Goal: Task Accomplishment & Management: Complete application form

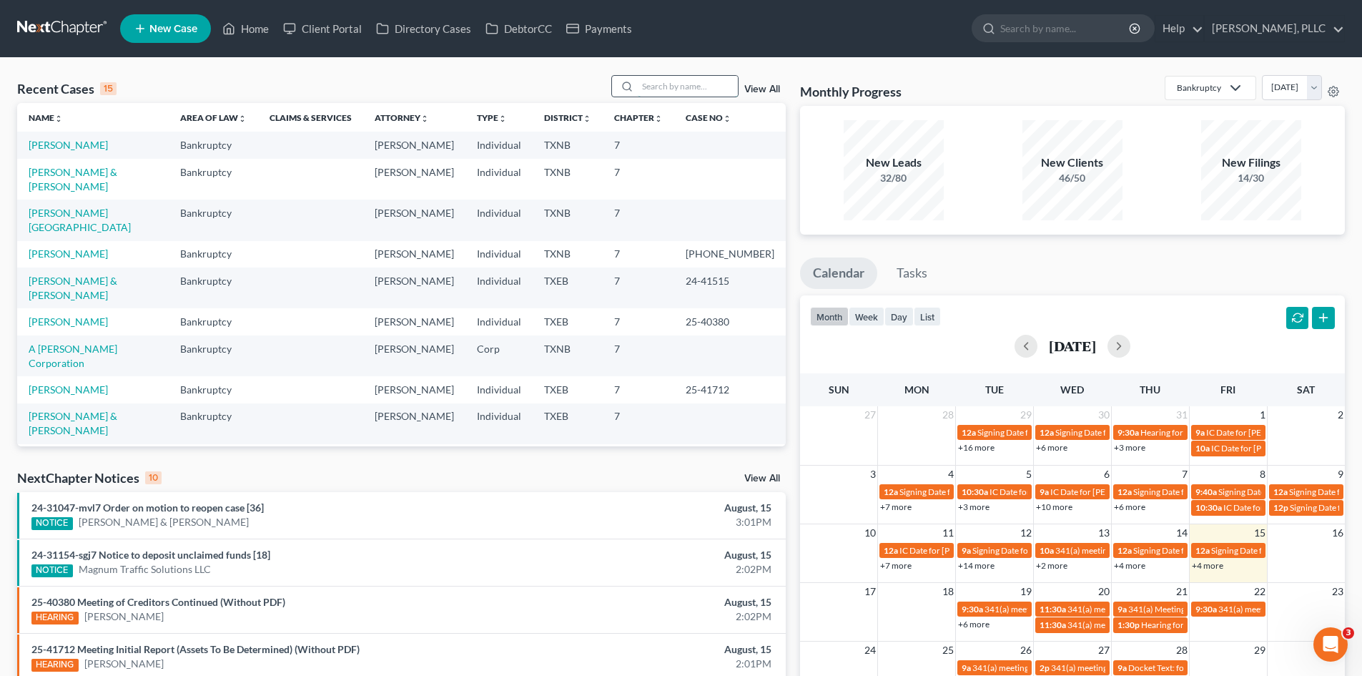
click at [645, 91] on input "search" at bounding box center [688, 86] width 100 height 21
type input "[PERSON_NAME]"
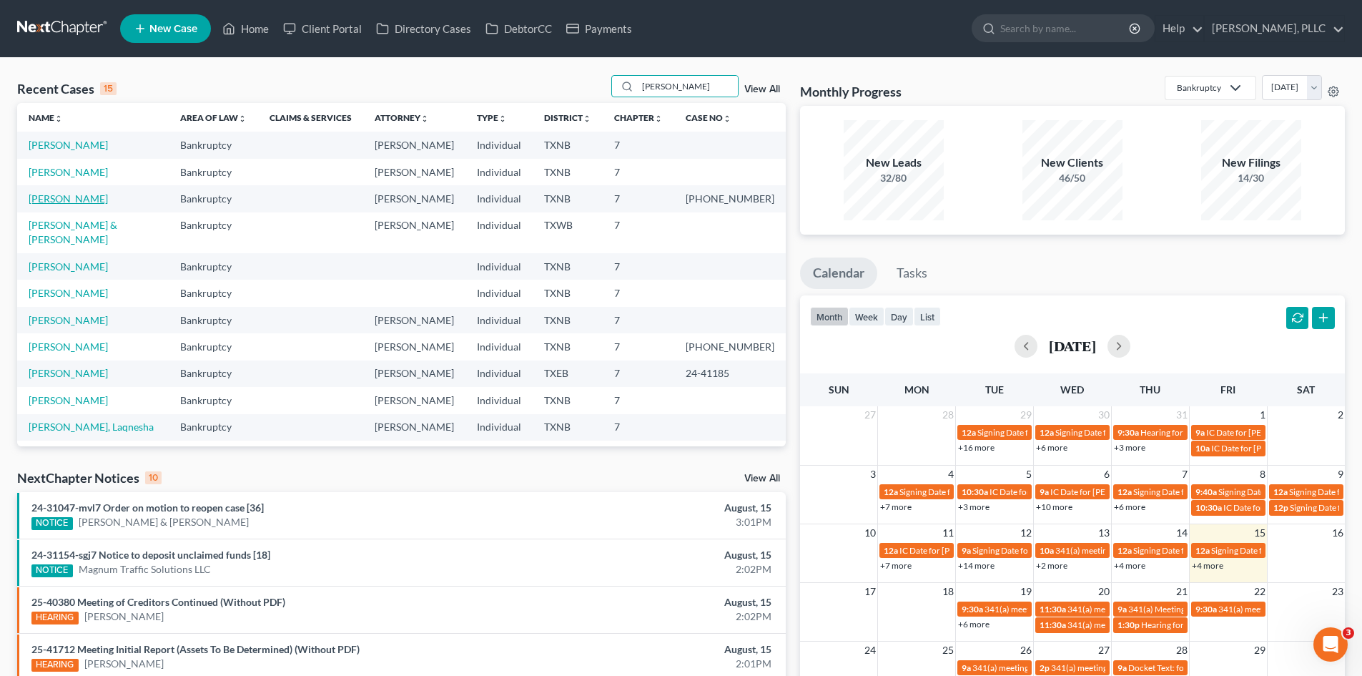
click at [80, 199] on link "[PERSON_NAME]" at bounding box center [68, 198] width 79 height 12
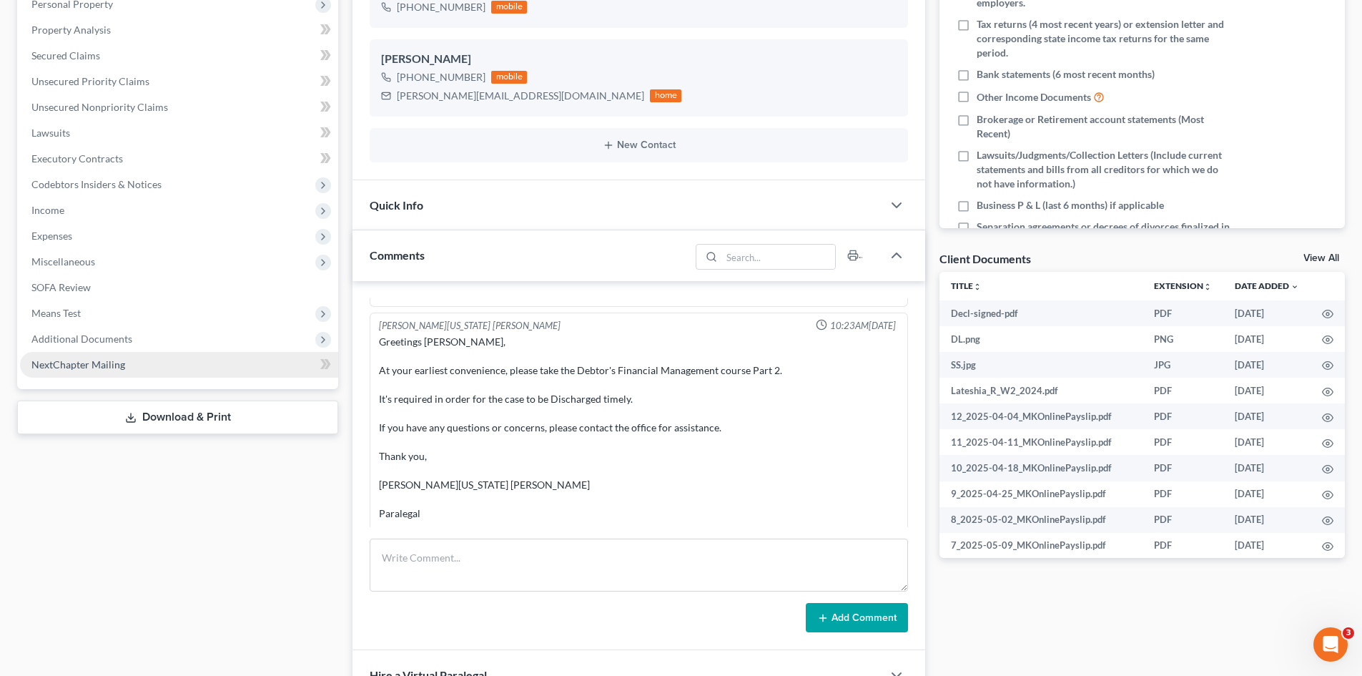
scroll to position [1879, 0]
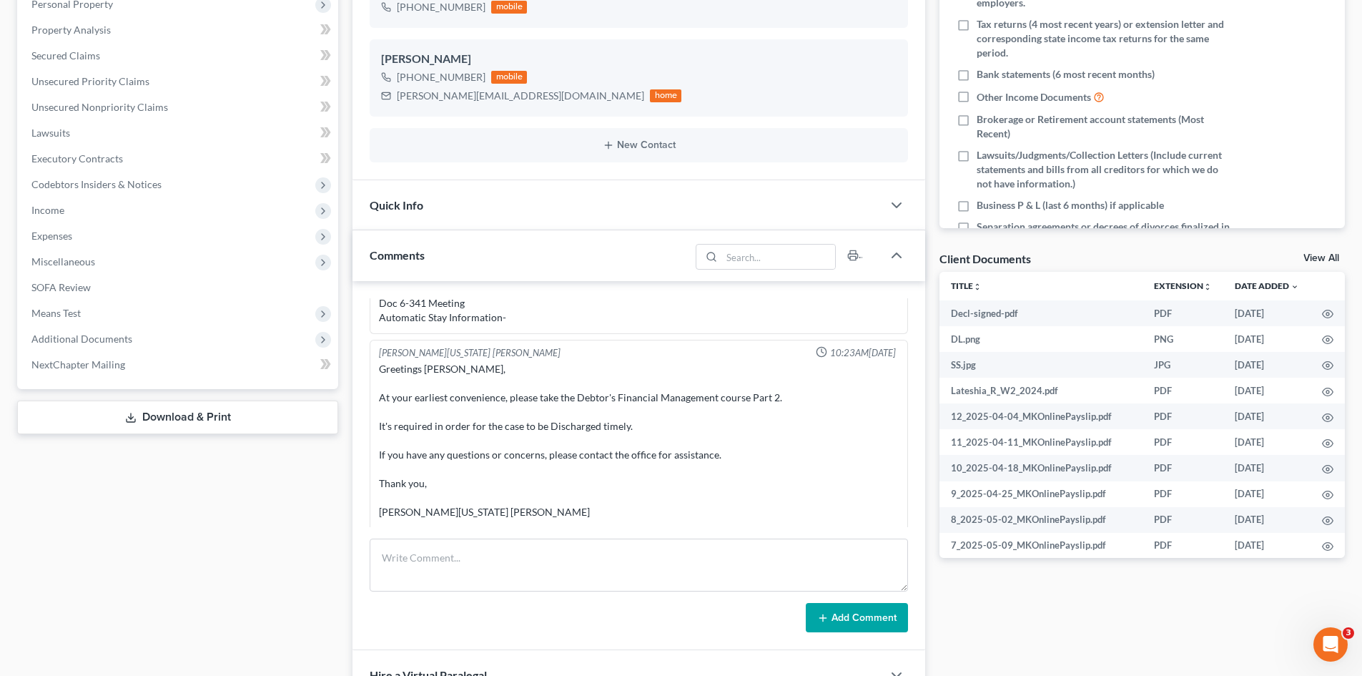
click at [243, 548] on div "Case Dashboard Payments Invoices Payments Payments Credit Report Client Profile" at bounding box center [177, 351] width 335 height 1000
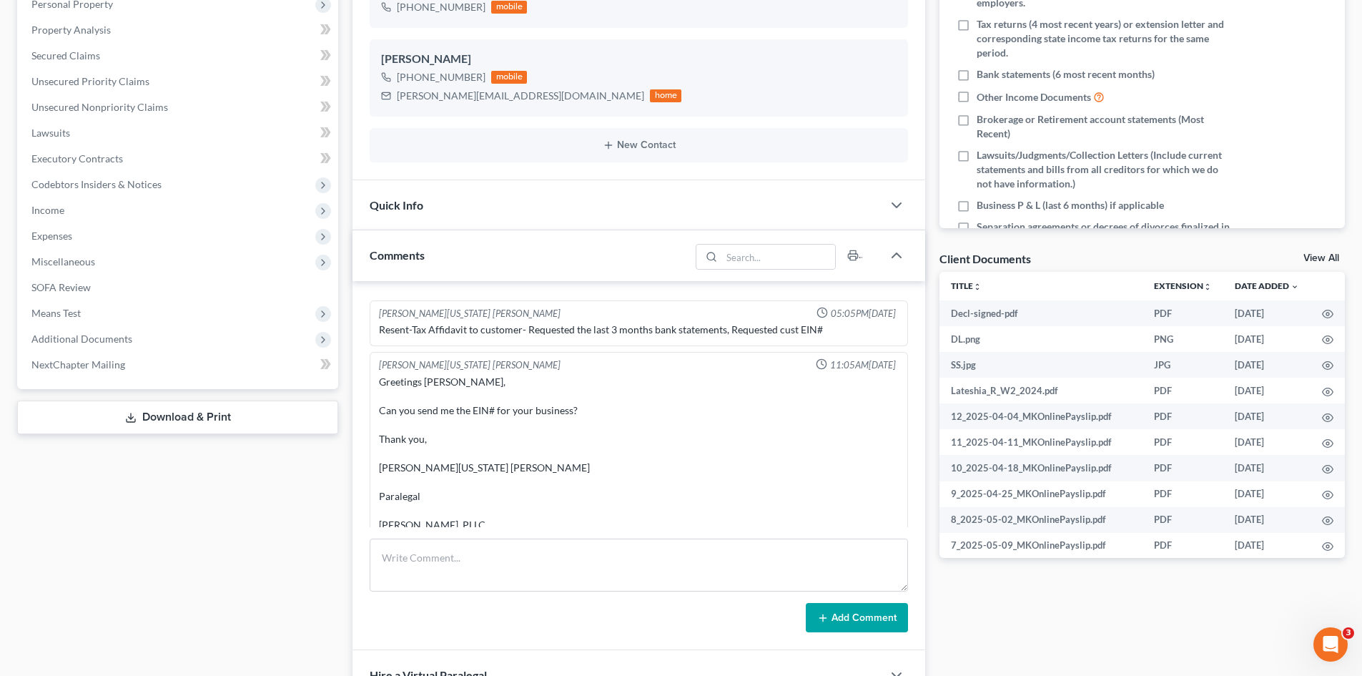
scroll to position [1522, 0]
drag, startPoint x: 1068, startPoint y: 631, endPoint x: 199, endPoint y: 420, distance: 894.2
click at [1068, 631] on div "Docs Tasks Events Timer 0% Completed Nothing here yet! Signed Engagement Debtor…" at bounding box center [1142, 351] width 420 height 1000
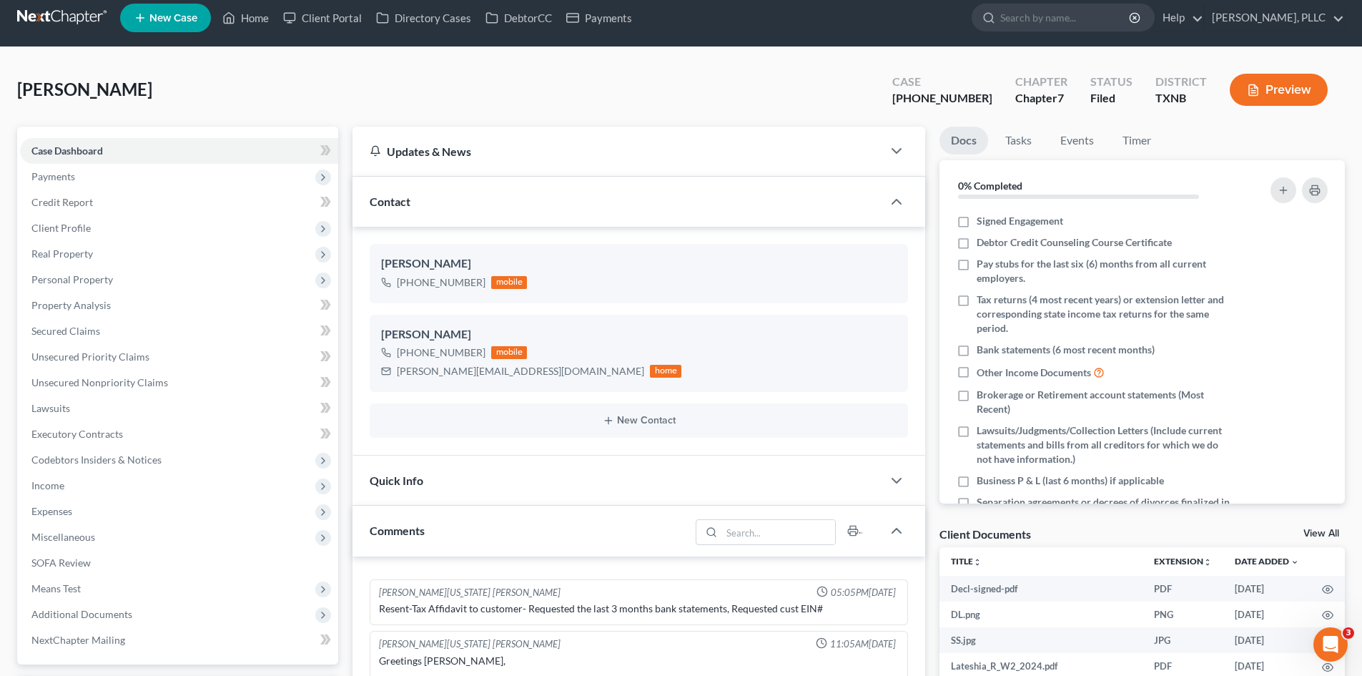
scroll to position [0, 0]
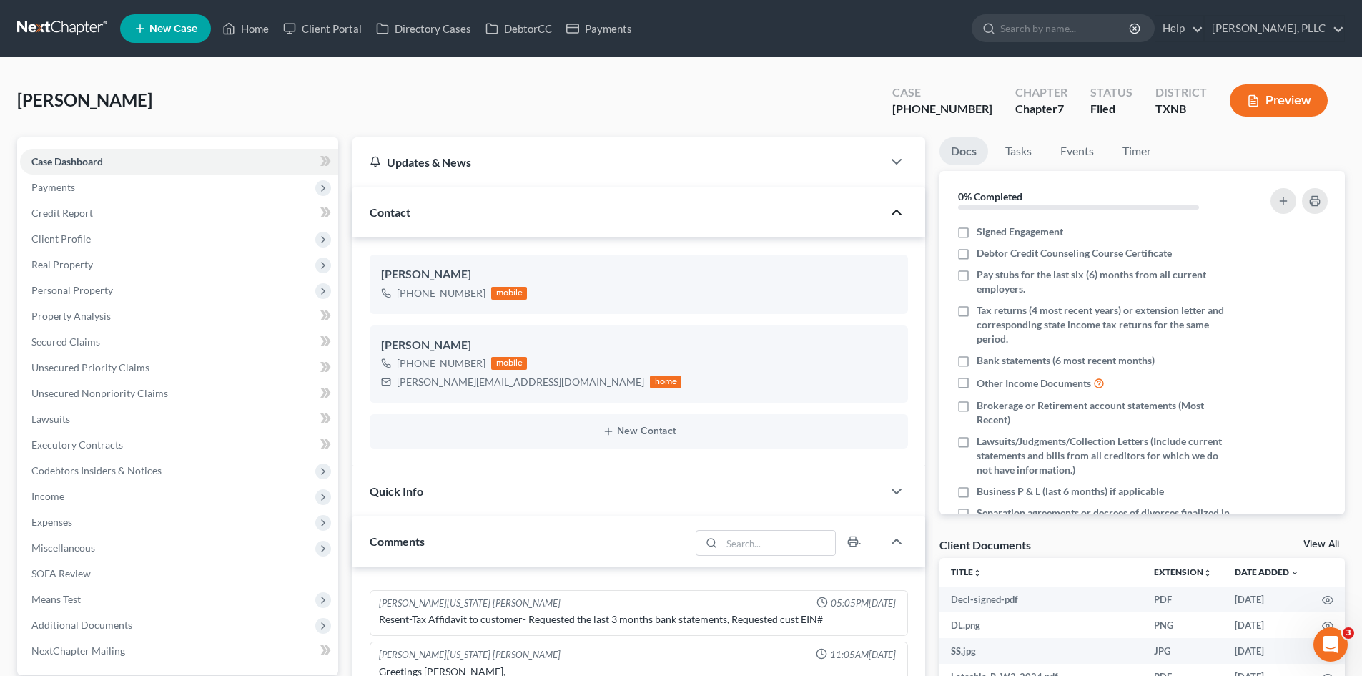
click at [899, 211] on polyline "button" at bounding box center [896, 212] width 9 height 4
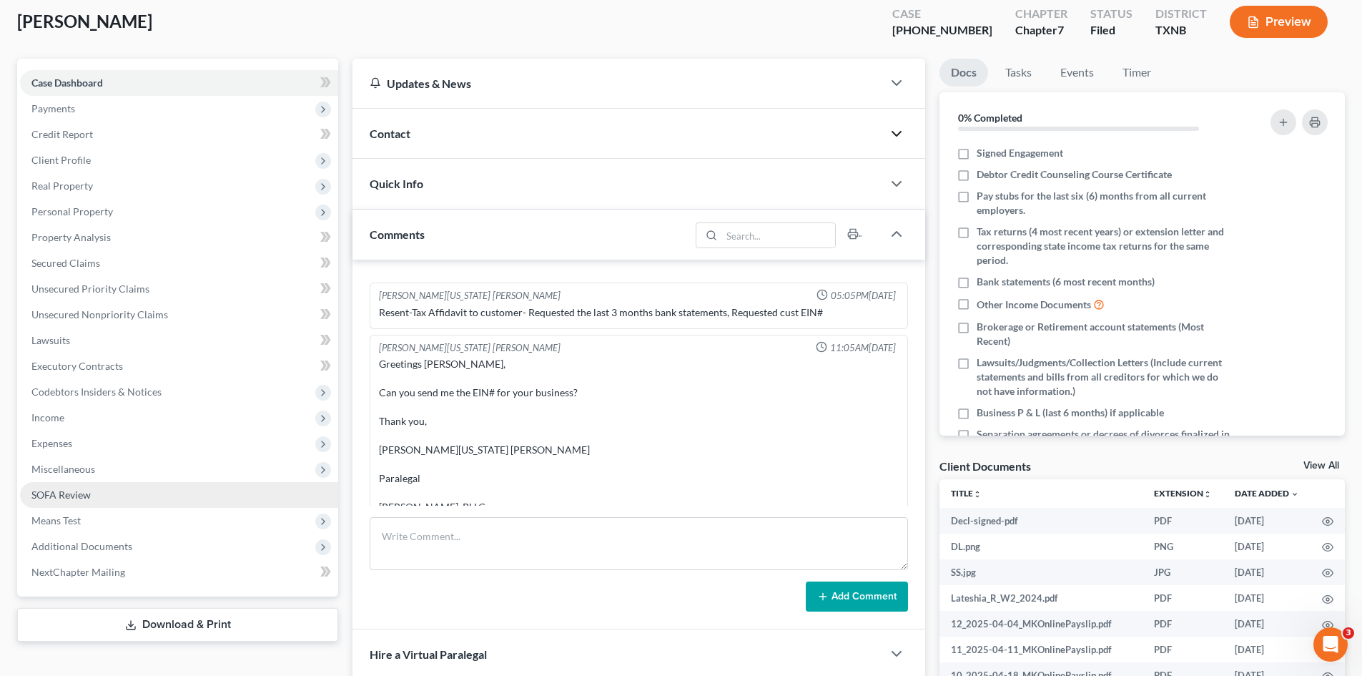
scroll to position [215, 0]
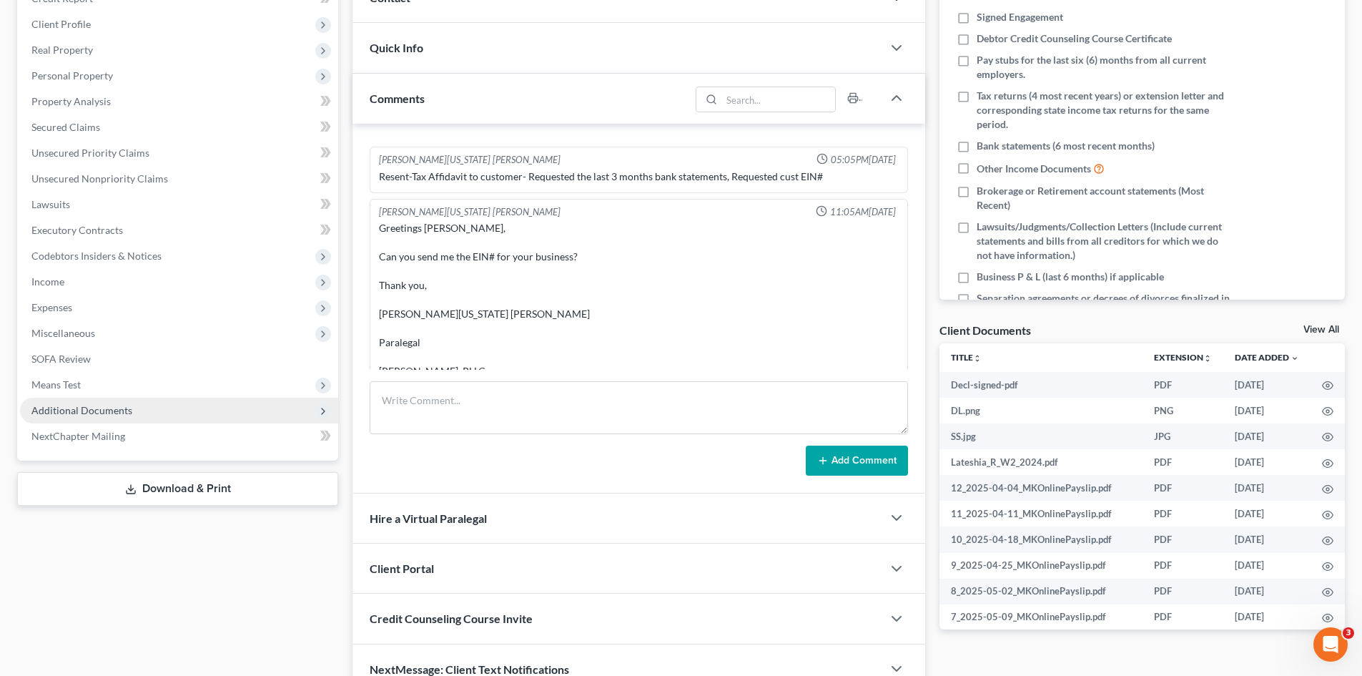
click at [94, 398] on span "Additional Documents" at bounding box center [179, 411] width 318 height 26
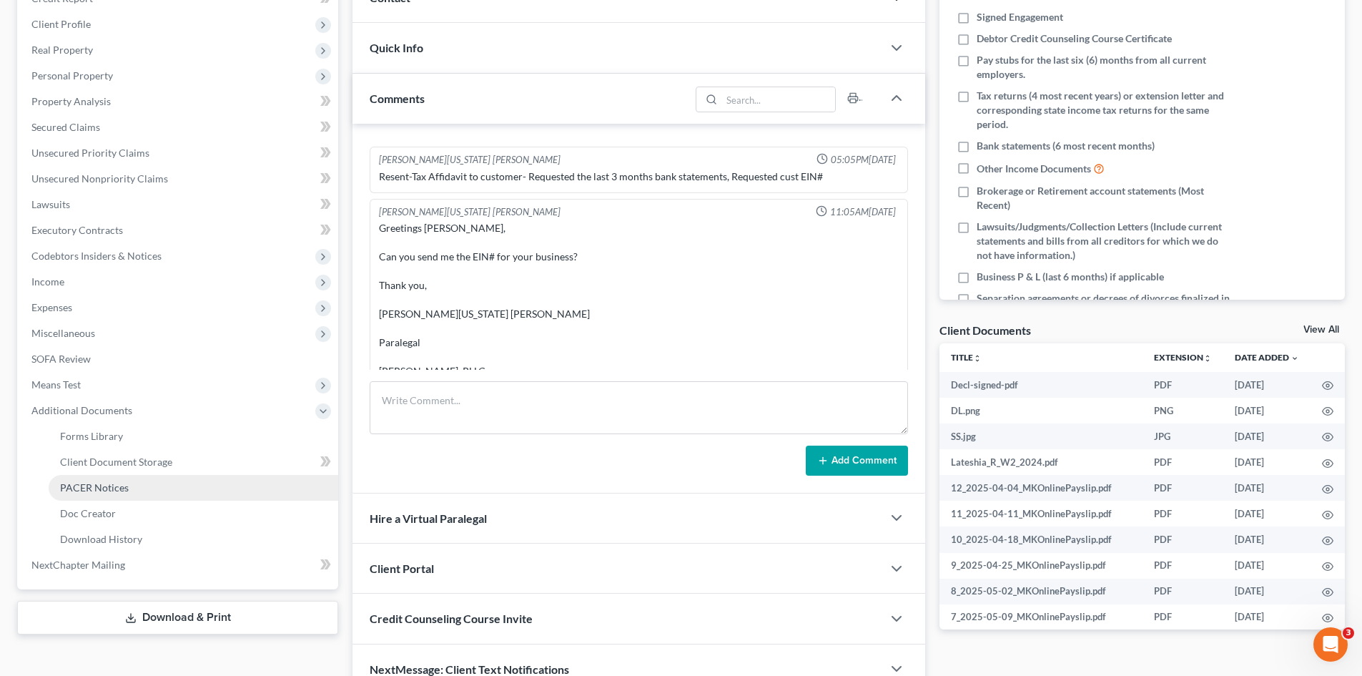
click at [117, 490] on span "PACER Notices" at bounding box center [94, 487] width 69 height 12
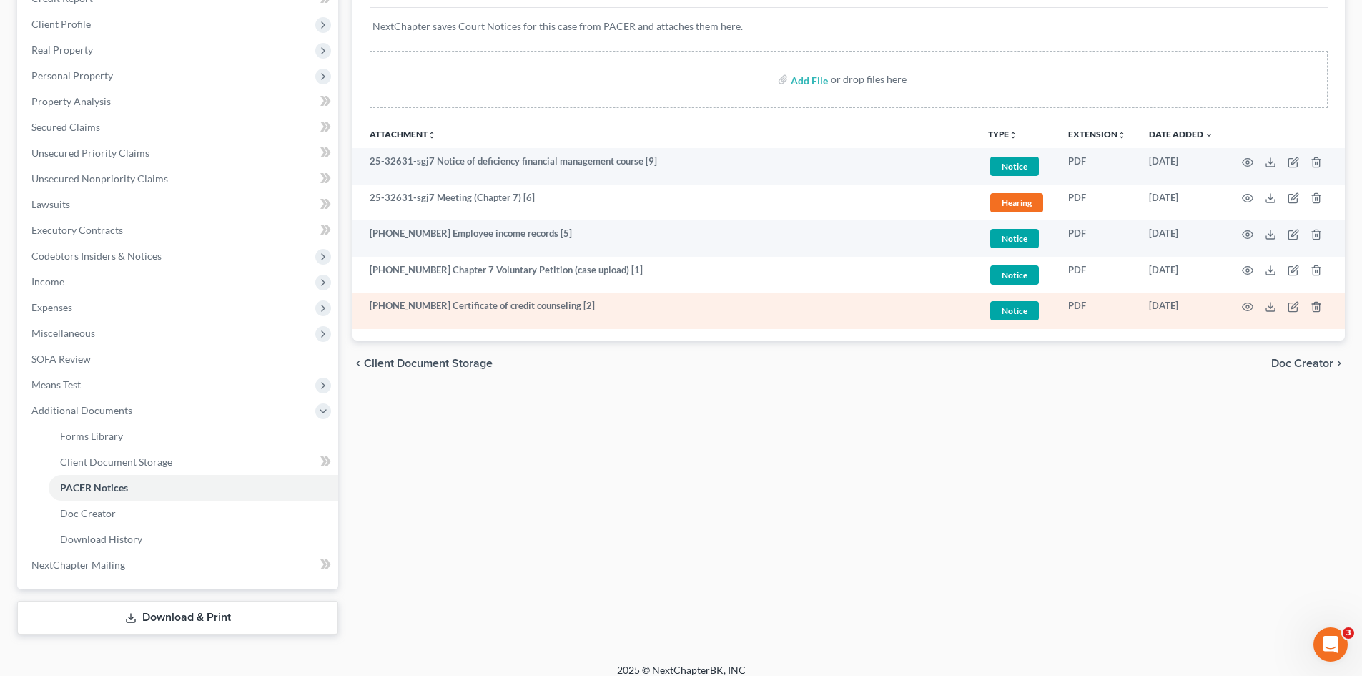
scroll to position [72, 0]
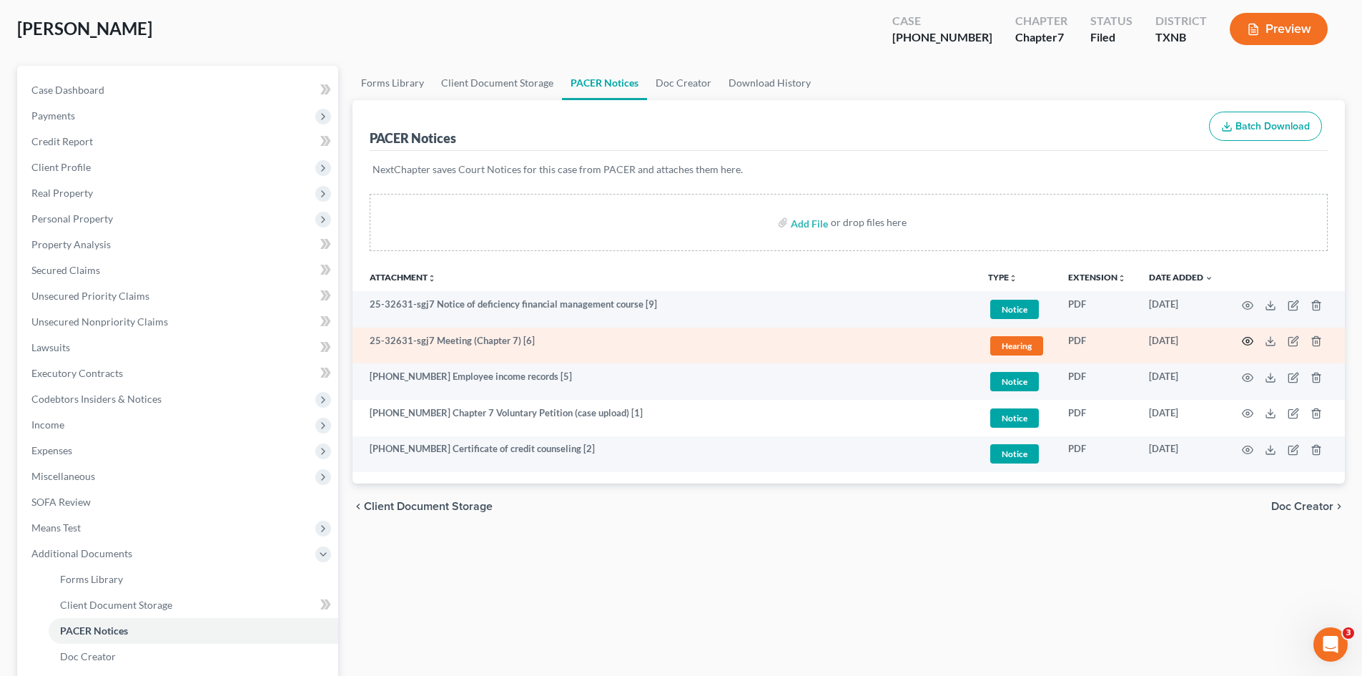
click at [1246, 338] on icon "button" at bounding box center [1248, 341] width 11 height 8
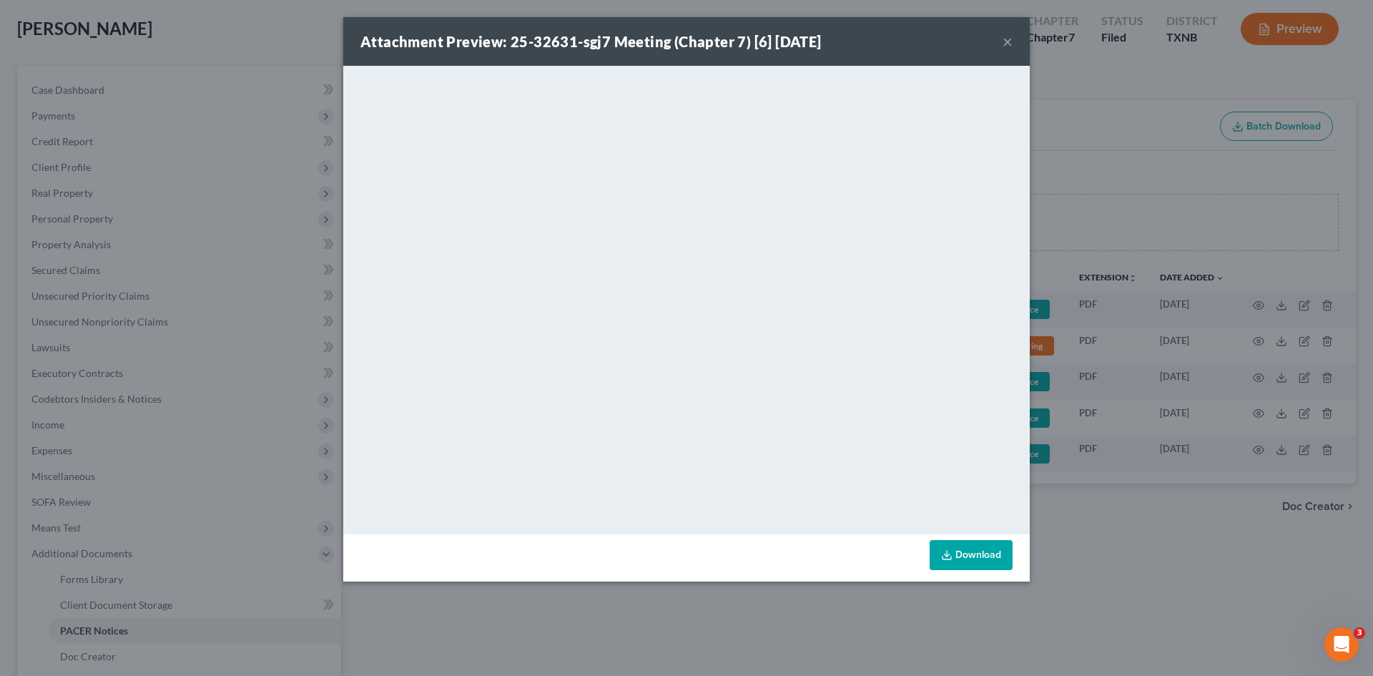
click at [1011, 39] on button "×" at bounding box center [1007, 41] width 10 height 17
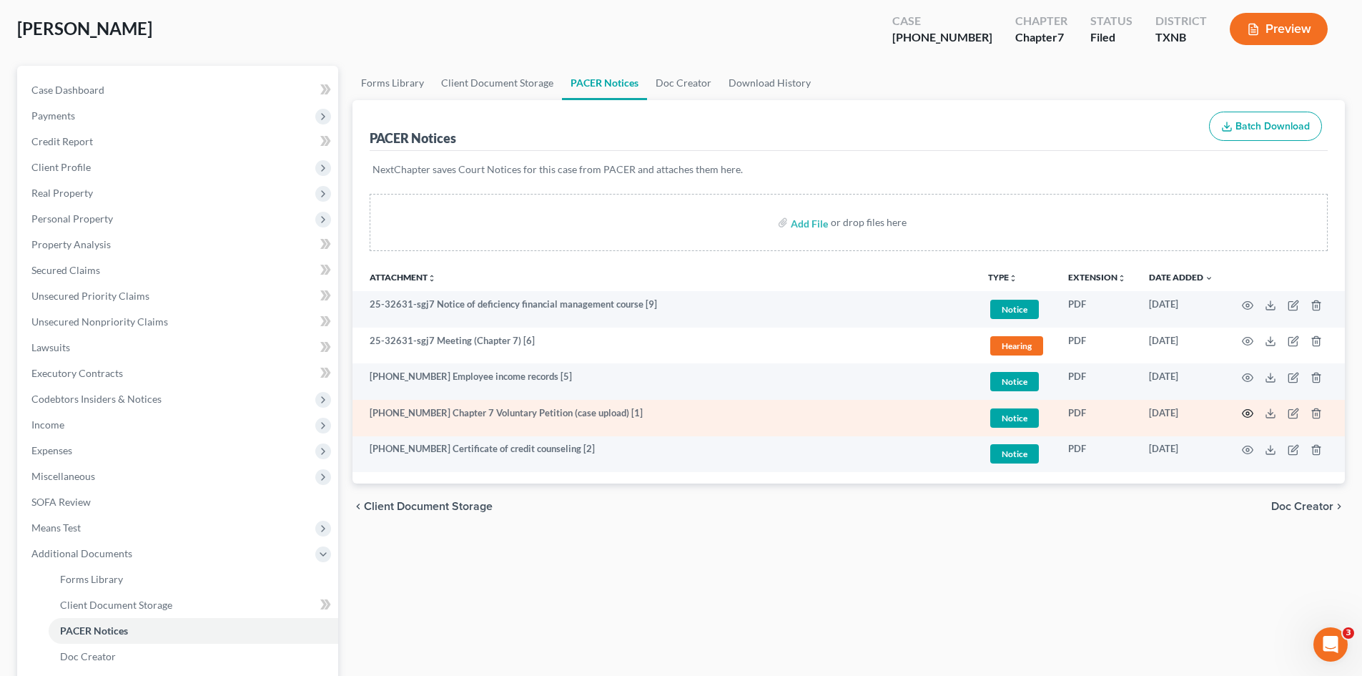
click at [1248, 413] on circle "button" at bounding box center [1247, 413] width 3 height 3
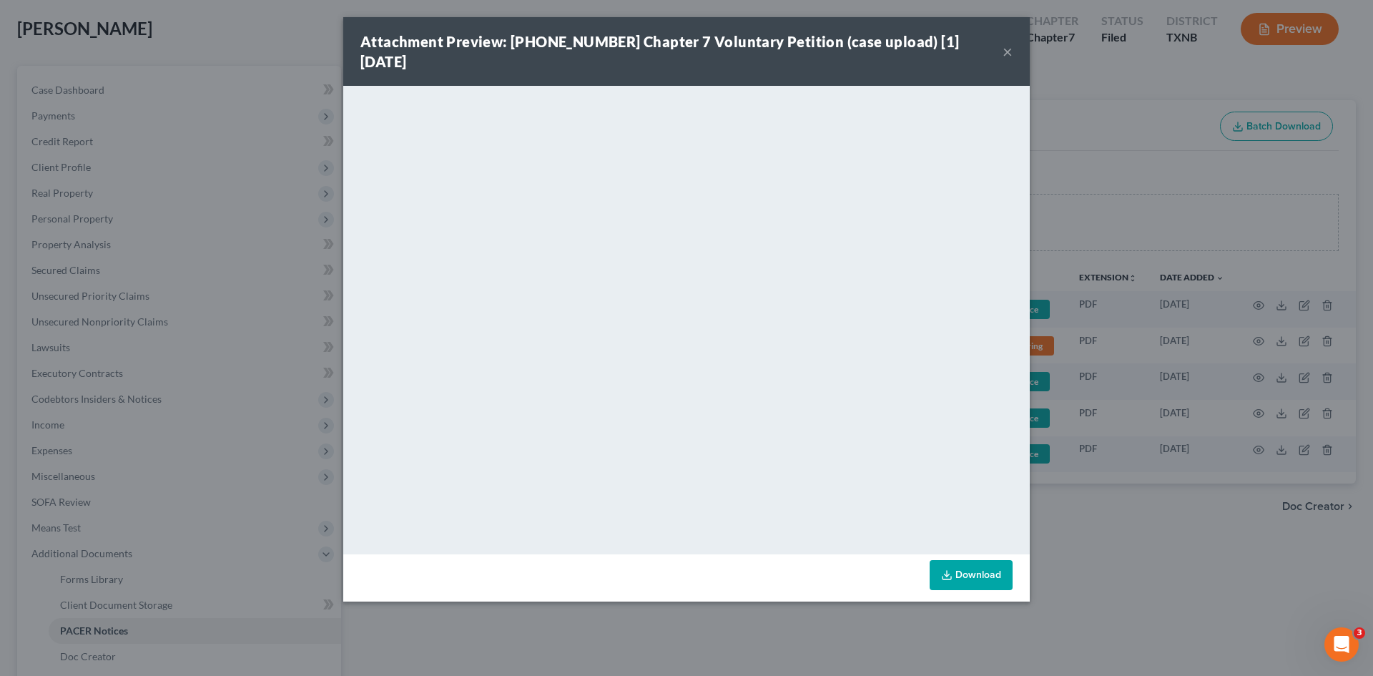
click at [1005, 45] on button "×" at bounding box center [1007, 51] width 10 height 17
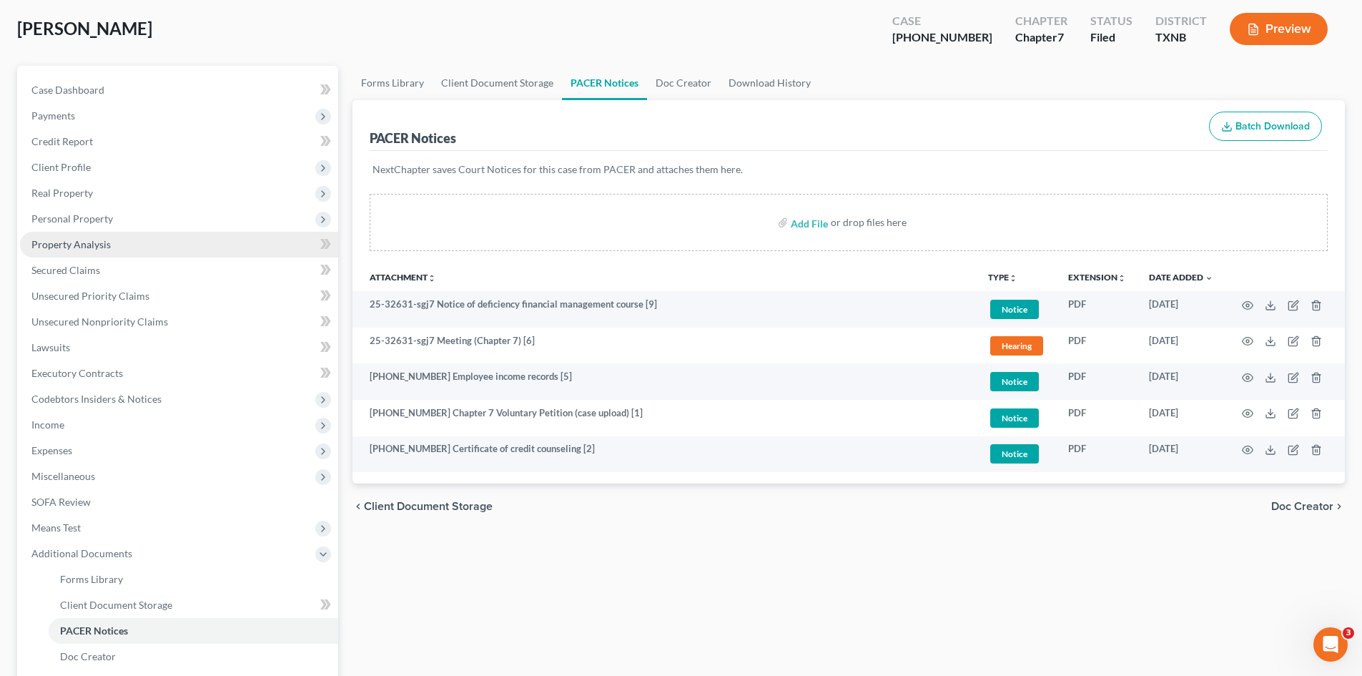
click at [103, 242] on span "Property Analysis" at bounding box center [70, 244] width 79 height 12
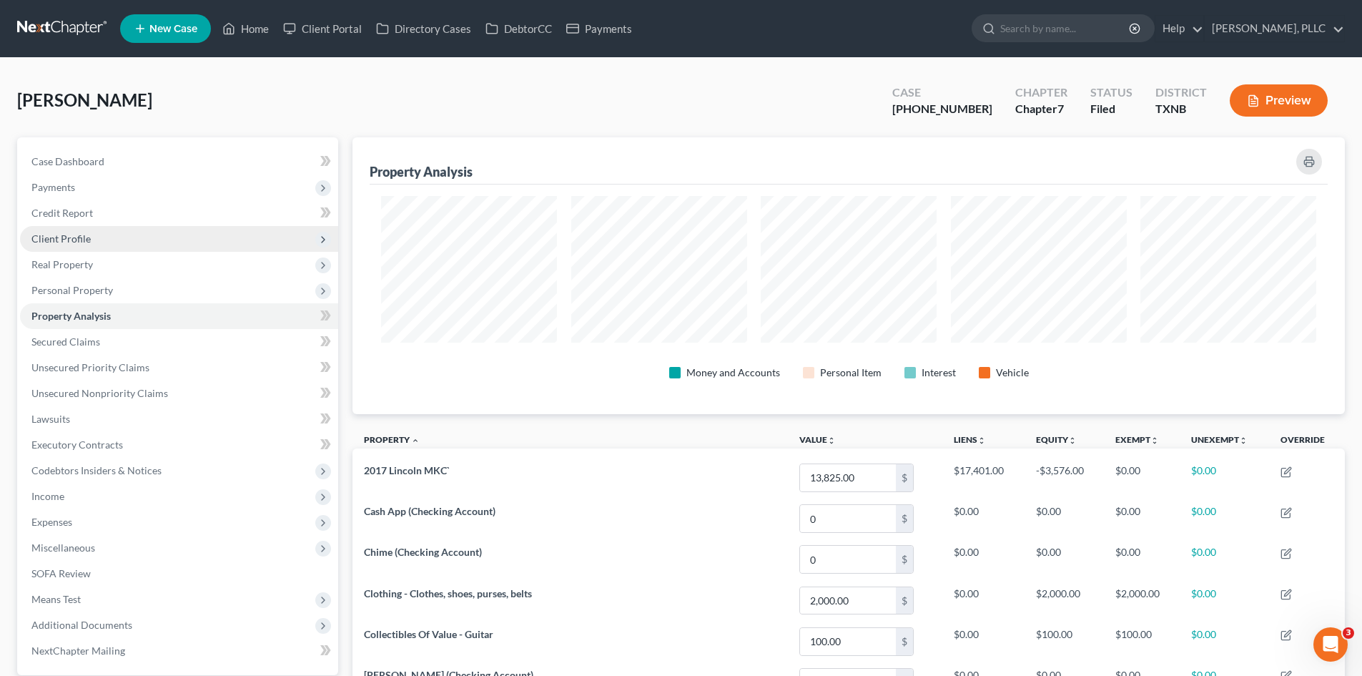
click at [200, 243] on span "Client Profile" at bounding box center [179, 239] width 318 height 26
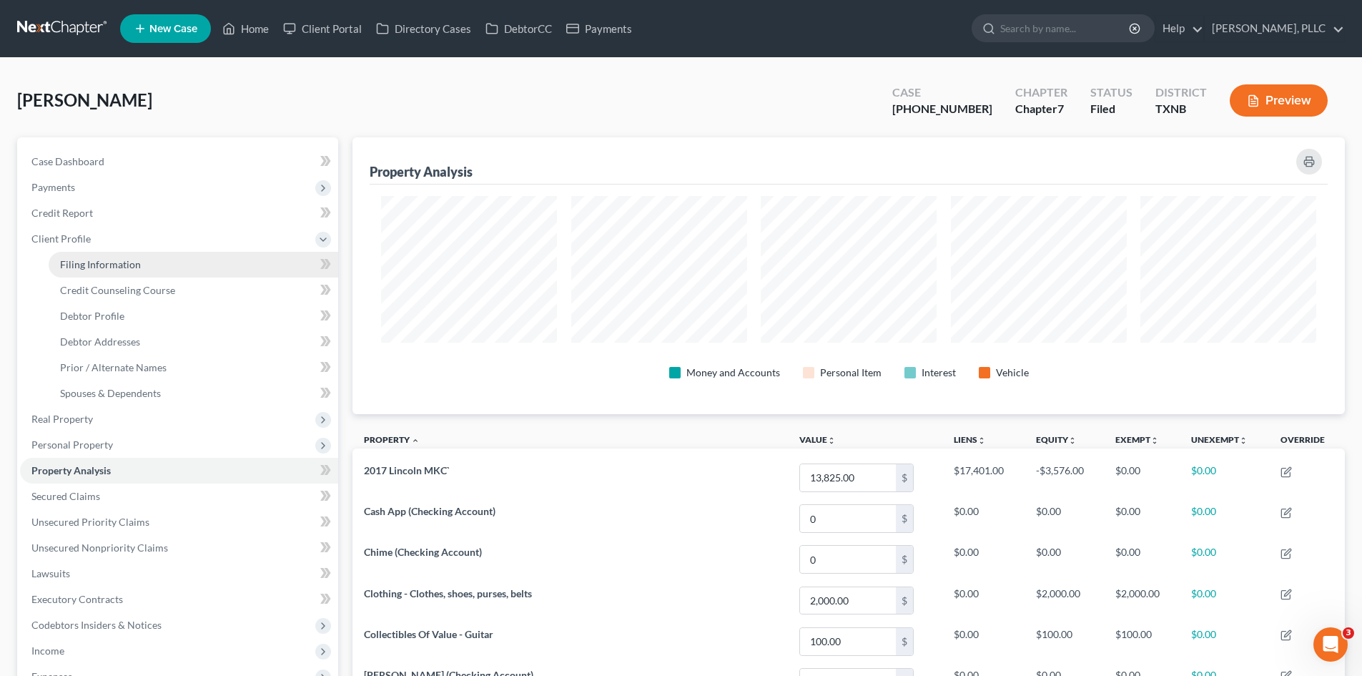
click at [179, 267] on link "Filing Information" at bounding box center [194, 265] width 290 height 26
select select "1"
select select "0"
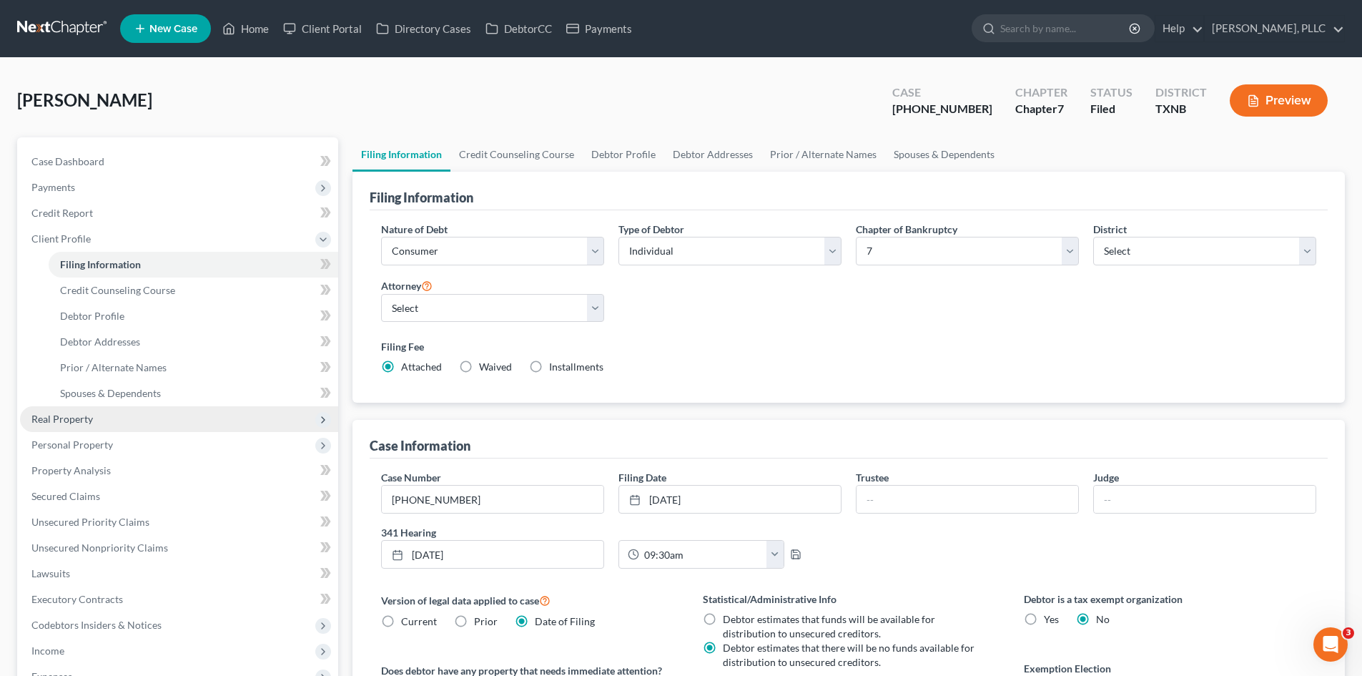
click at [107, 425] on span "Real Property" at bounding box center [179, 419] width 318 height 26
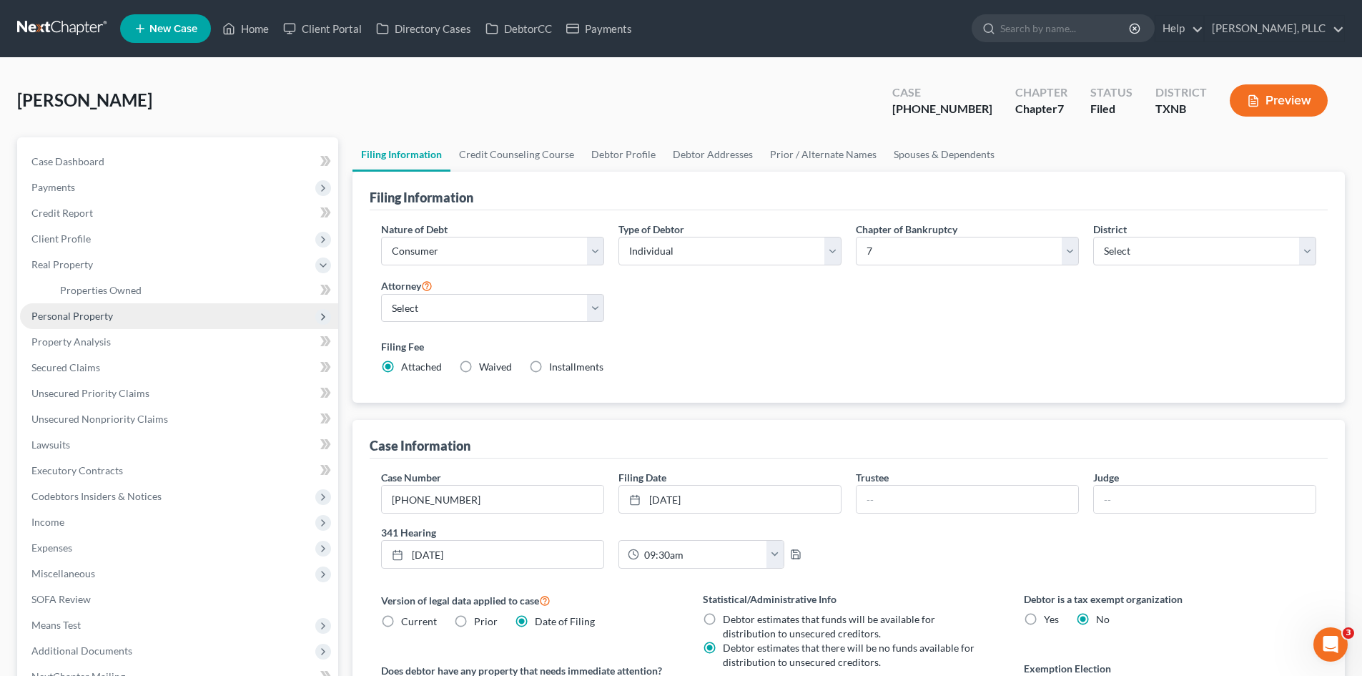
click at [102, 327] on span "Personal Property" at bounding box center [179, 316] width 318 height 26
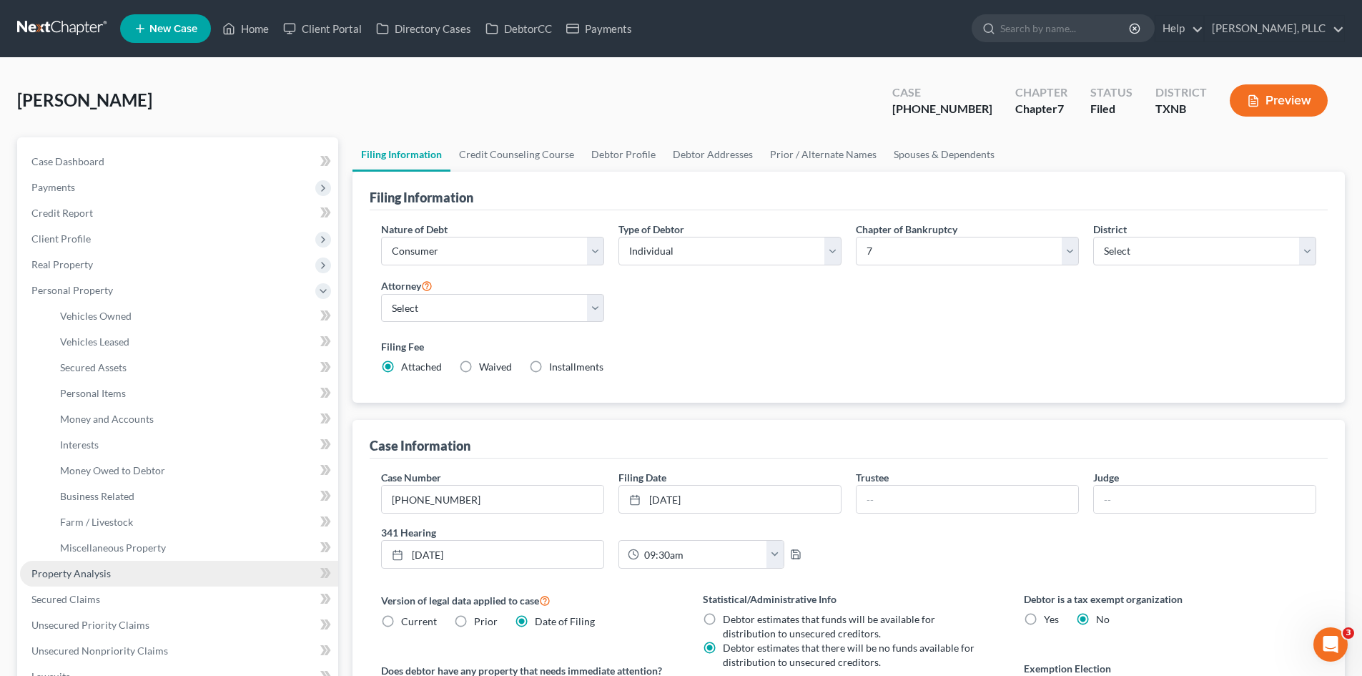
click at [111, 563] on link "Property Analysis" at bounding box center [179, 574] width 318 height 26
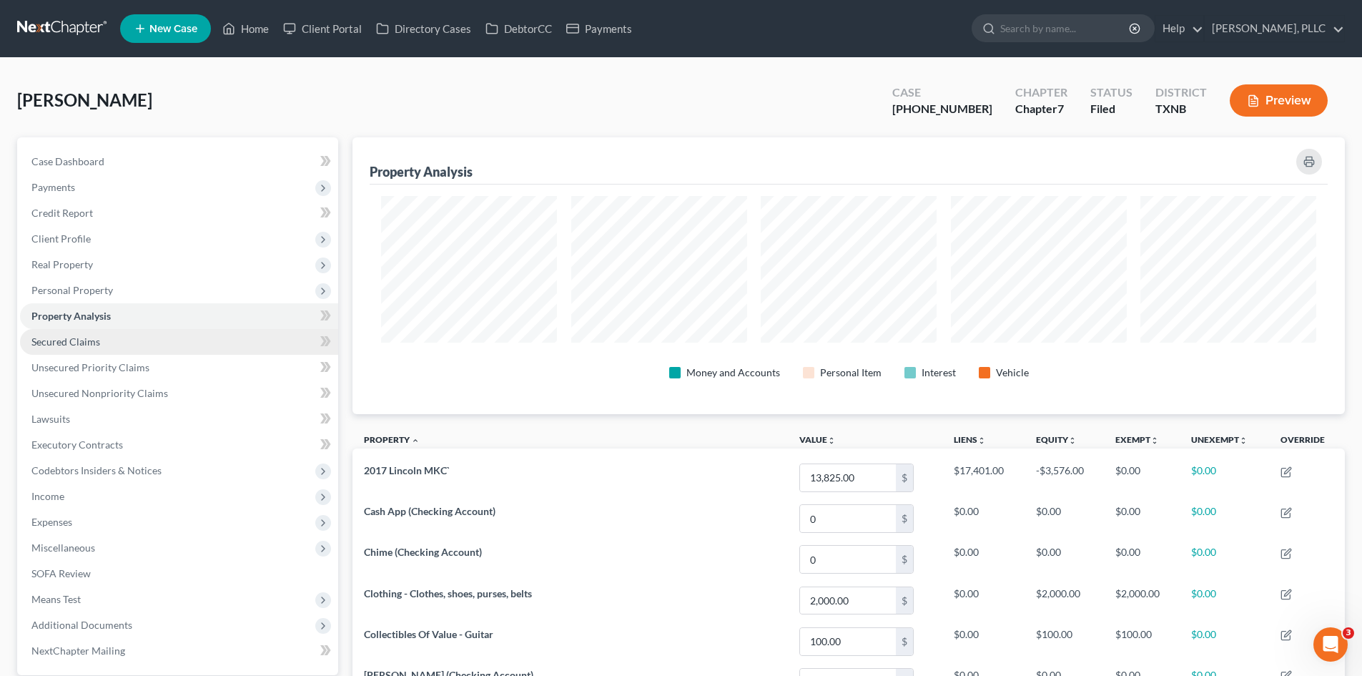
scroll to position [277, 992]
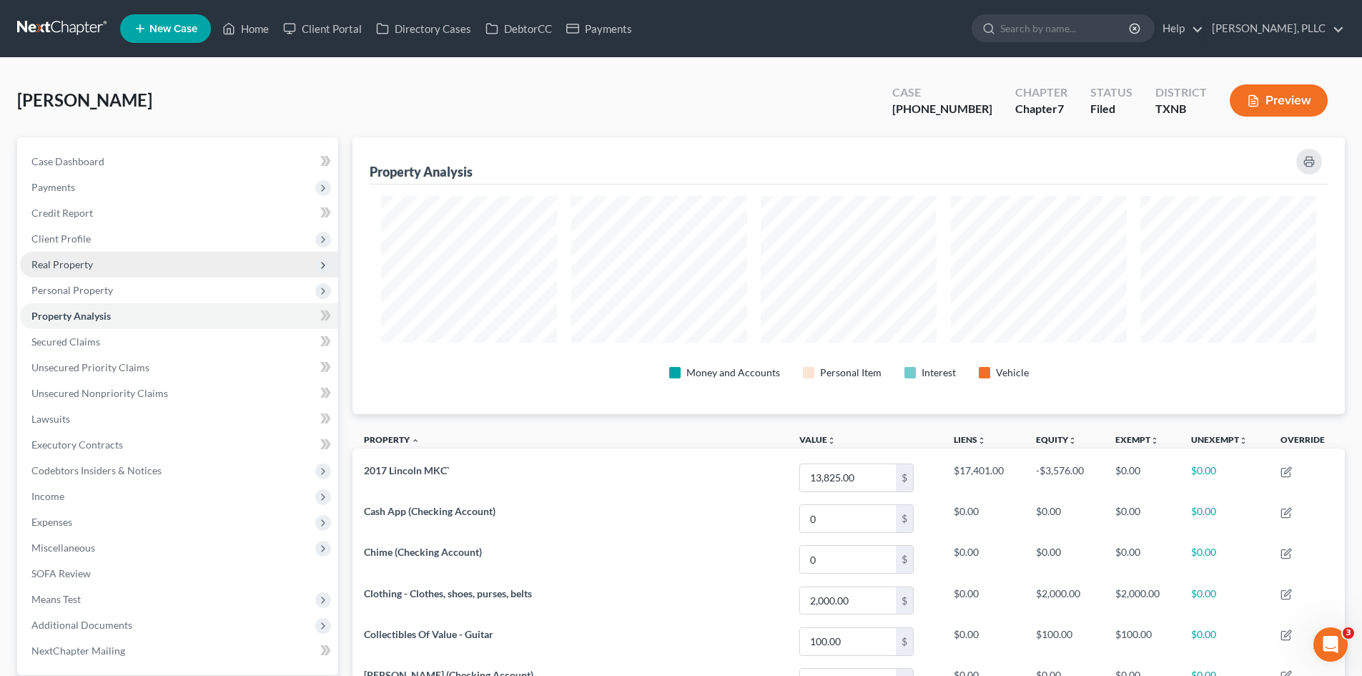
click at [84, 262] on span "Real Property" at bounding box center [61, 264] width 61 height 12
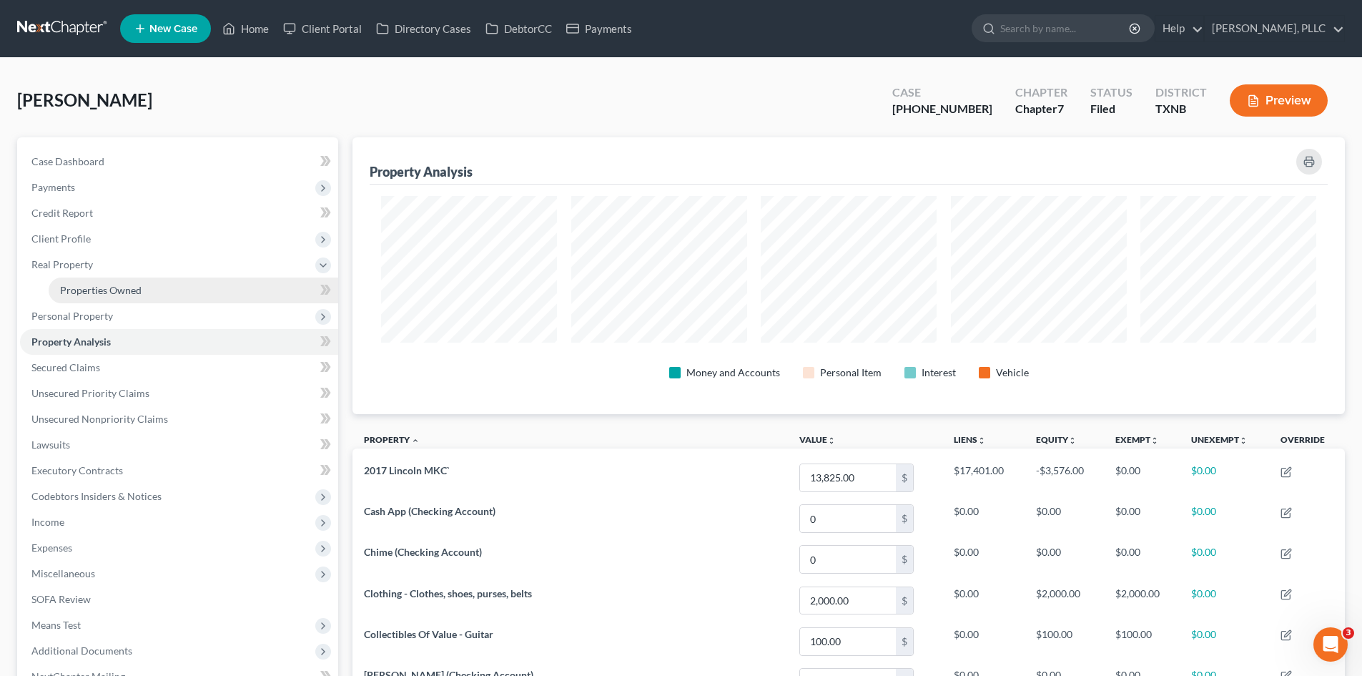
click at [106, 297] on link "Properties Owned" at bounding box center [194, 290] width 290 height 26
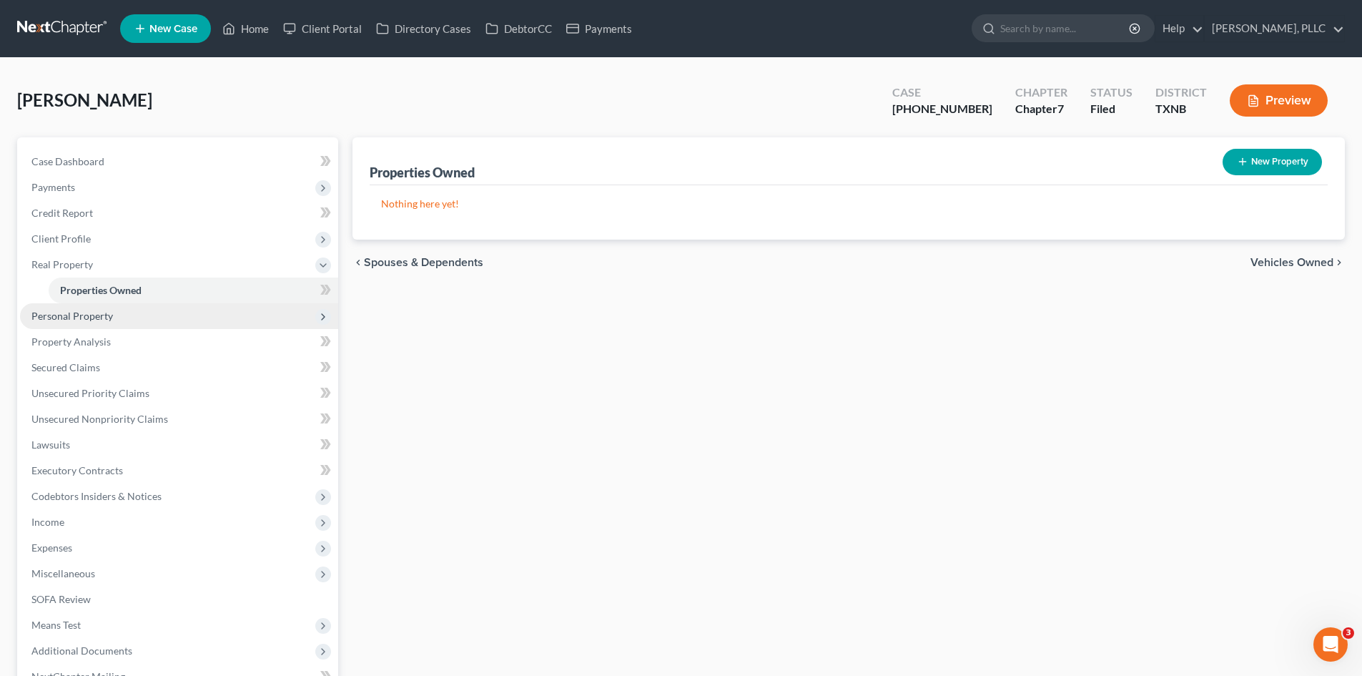
click at [116, 320] on span "Personal Property" at bounding box center [179, 316] width 318 height 26
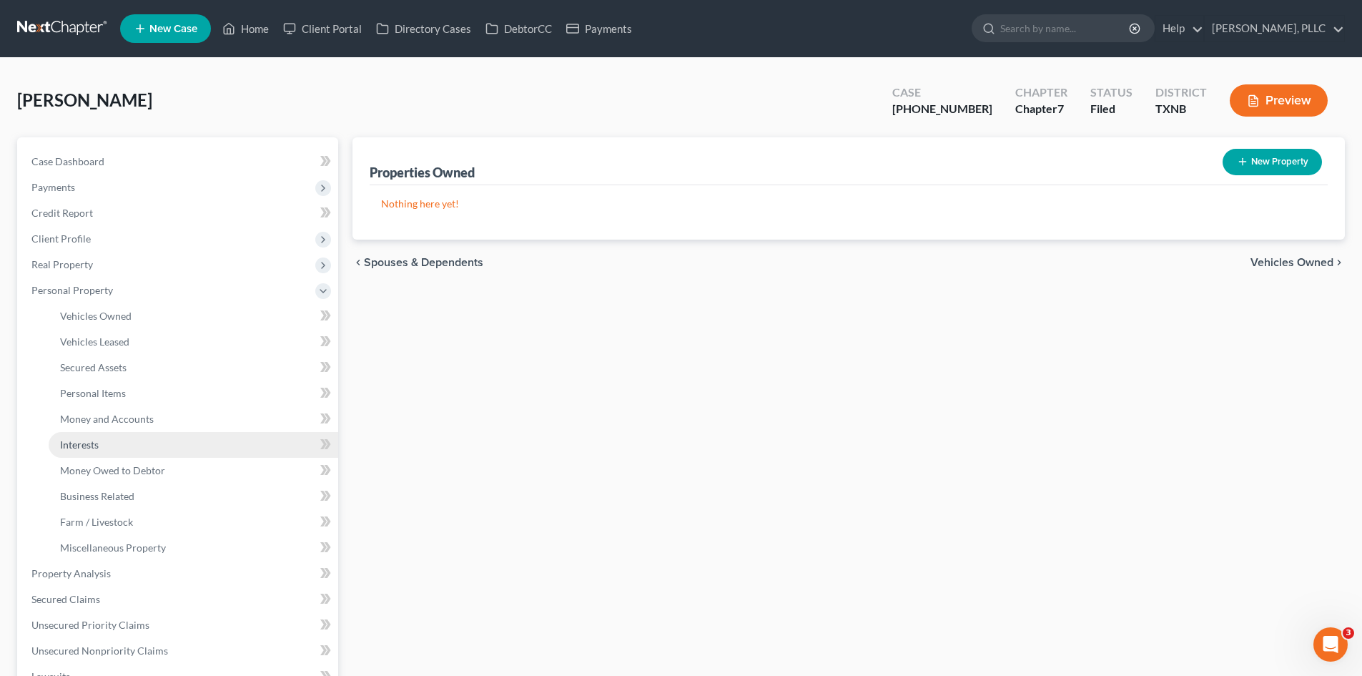
click at [101, 443] on link "Interests" at bounding box center [194, 445] width 290 height 26
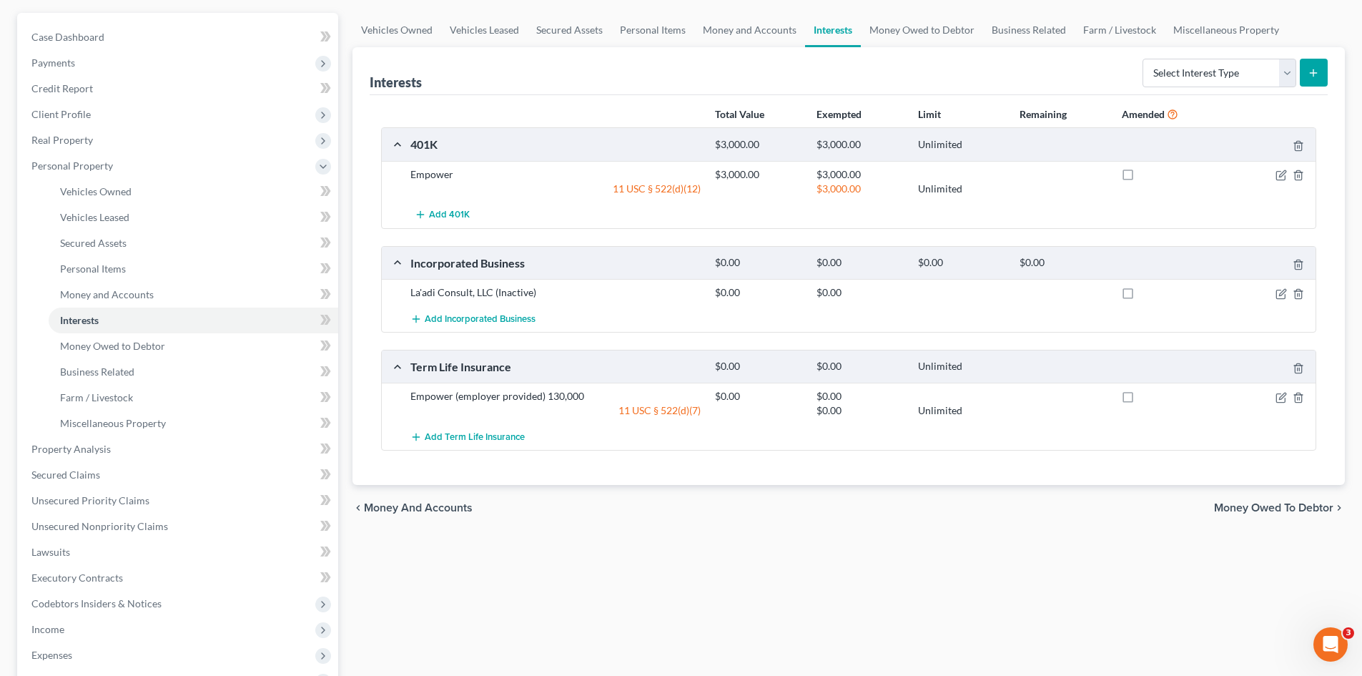
scroll to position [143, 0]
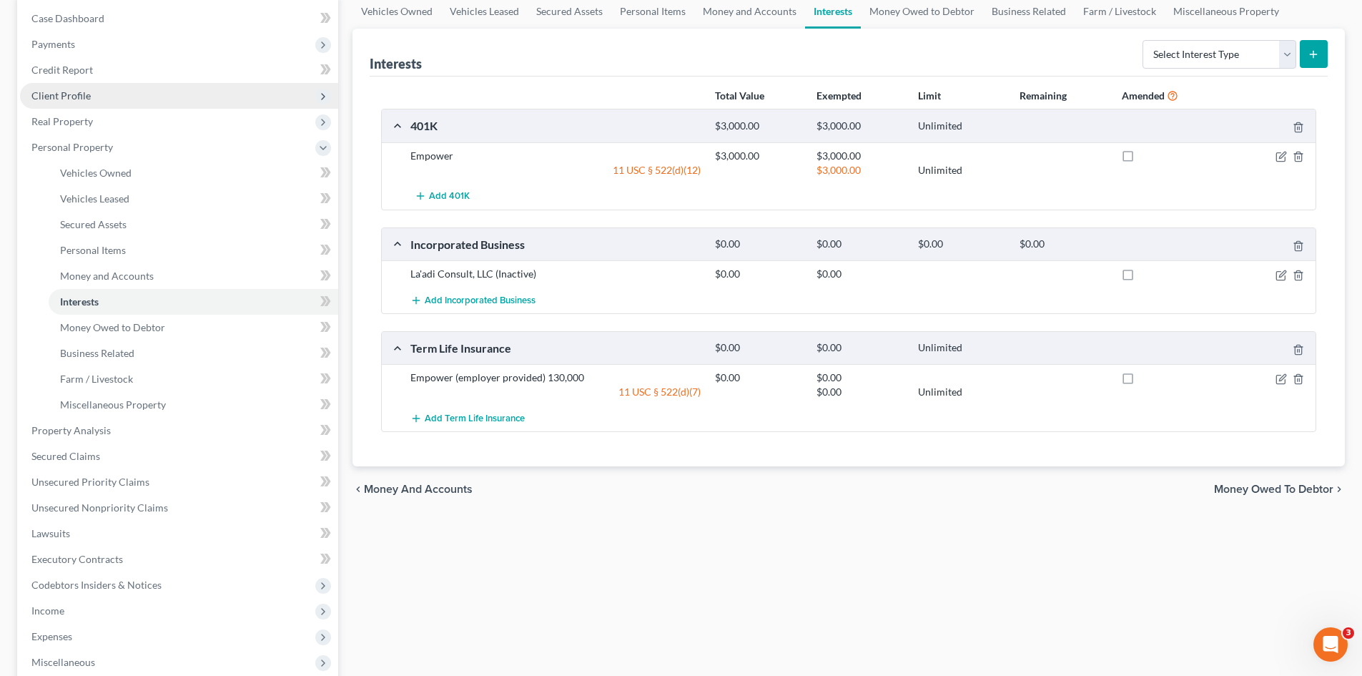
click at [96, 88] on span "Client Profile" at bounding box center [179, 96] width 318 height 26
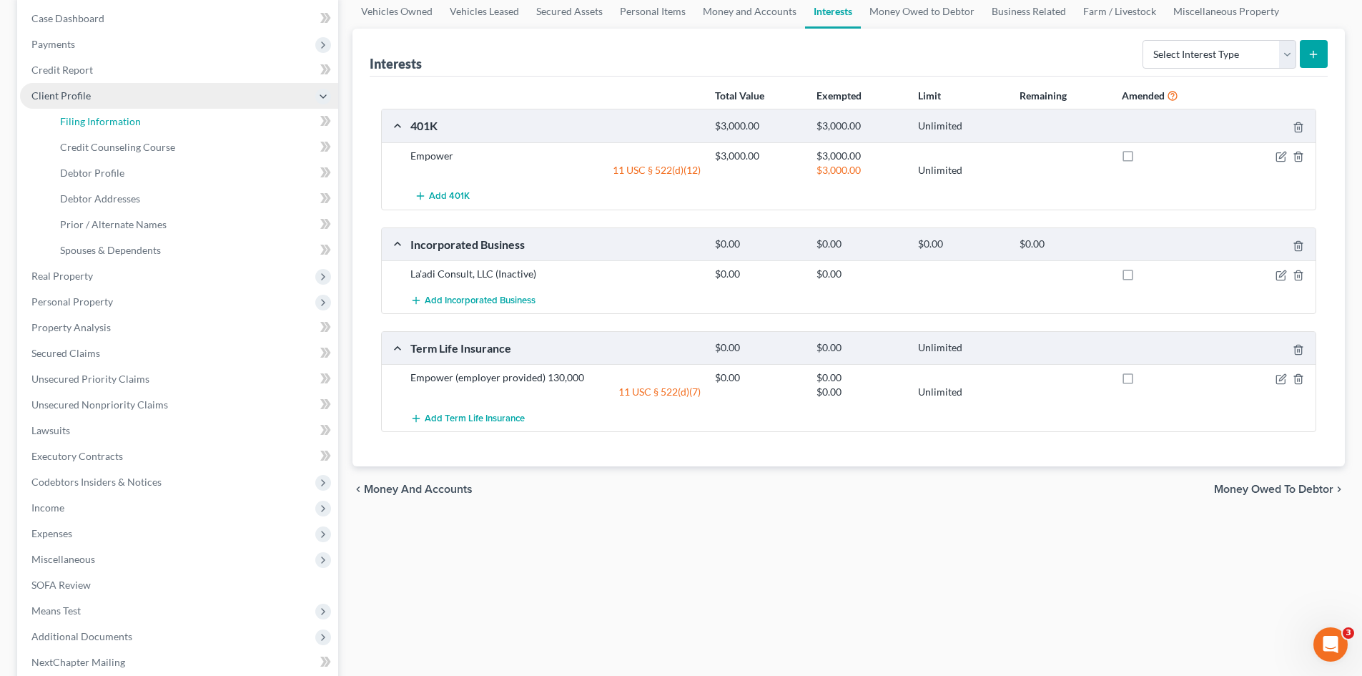
drag, startPoint x: 109, startPoint y: 112, endPoint x: 137, endPoint y: 104, distance: 29.2
click at [110, 112] on link "Filing Information" at bounding box center [194, 122] width 290 height 26
select select "1"
select select "0"
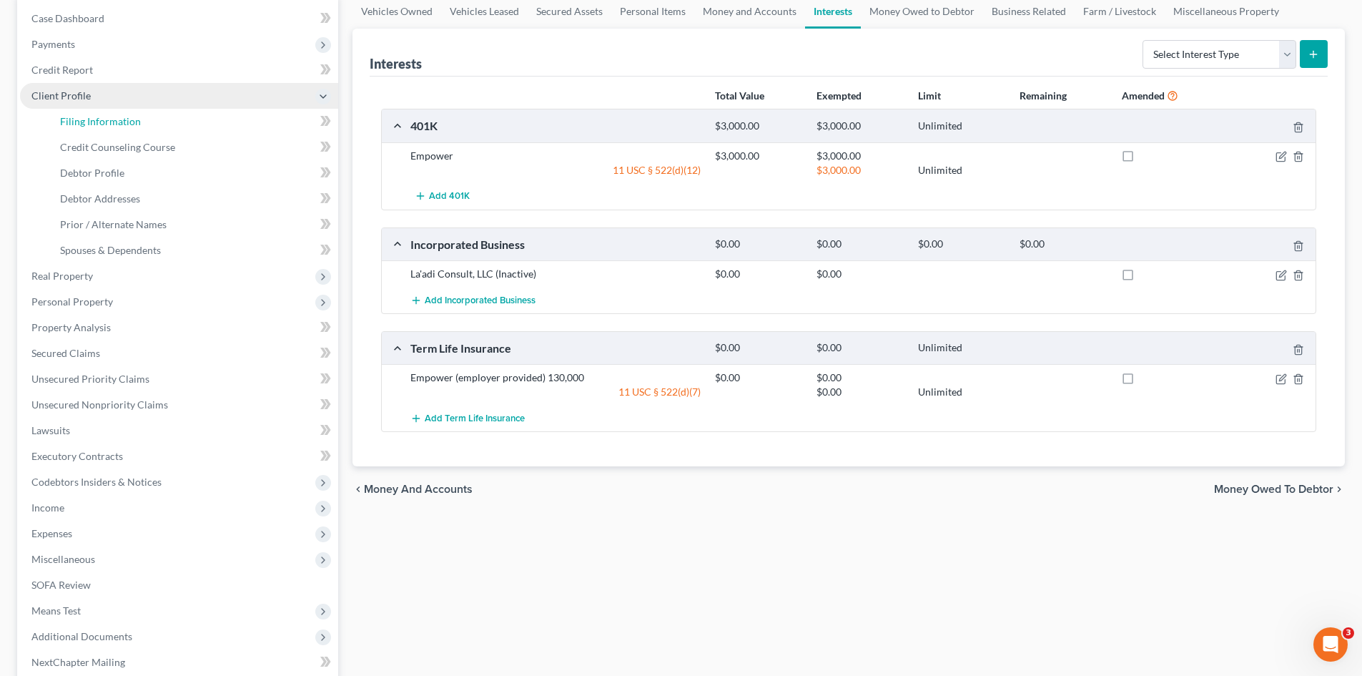
select select "78"
select select "1"
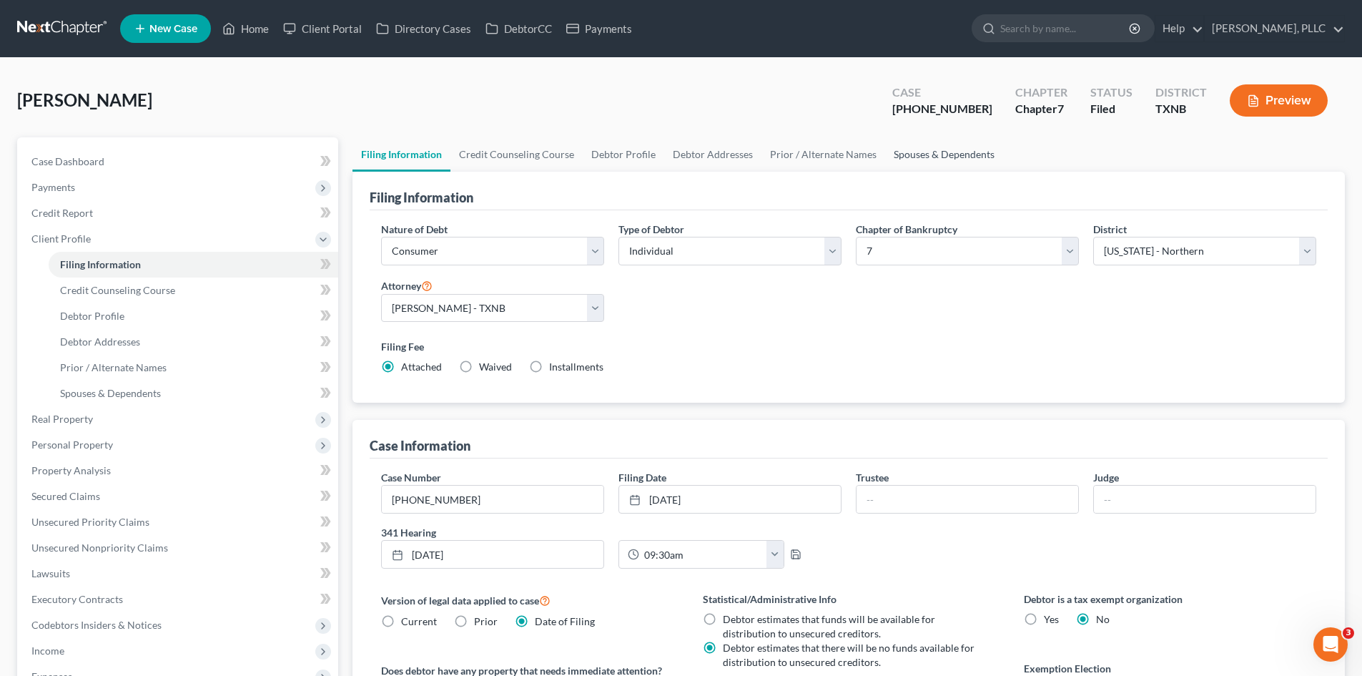
click at [960, 160] on link "Spouses & Dependents" at bounding box center [944, 154] width 118 height 34
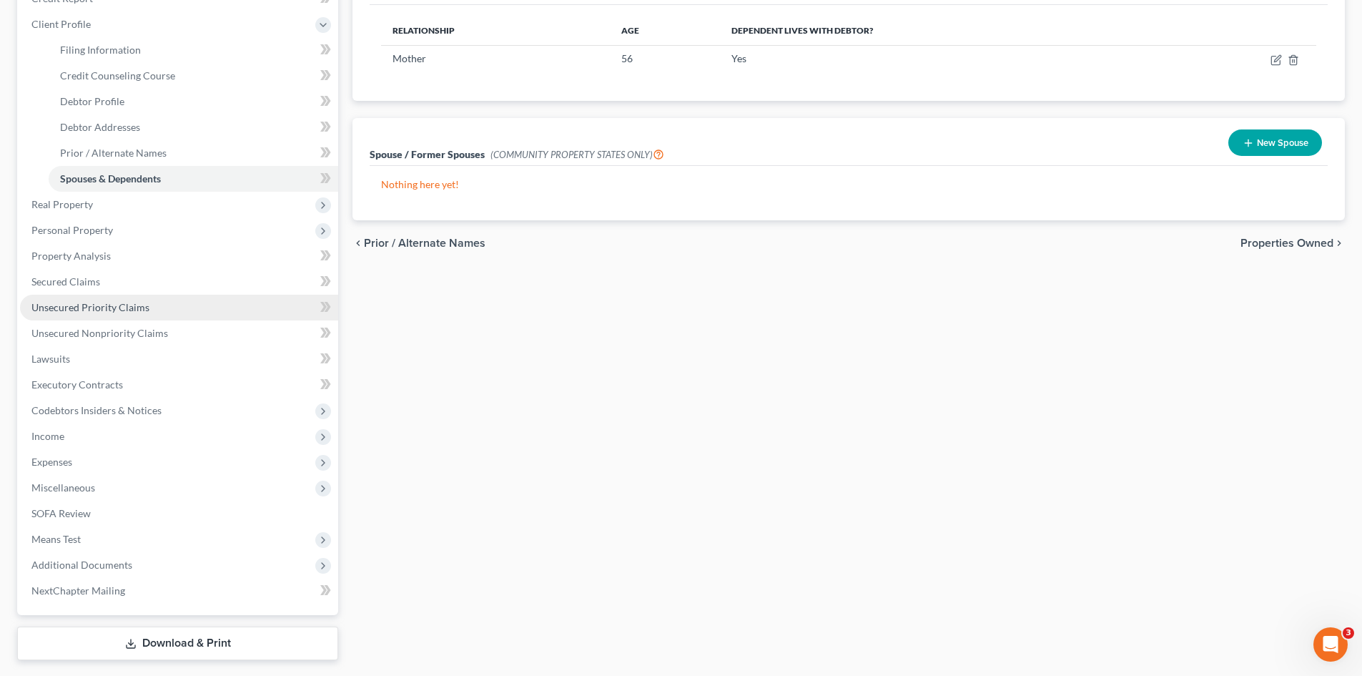
scroll to position [253, 0]
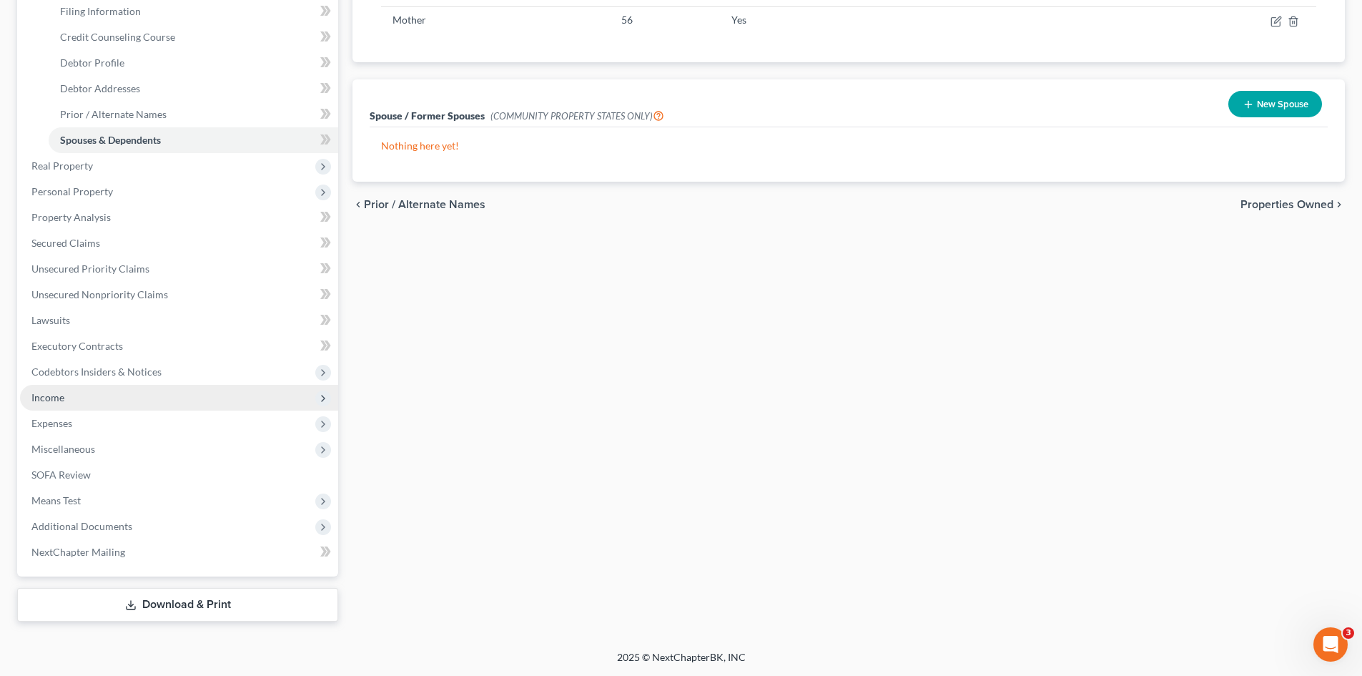
click at [96, 389] on span "Income" at bounding box center [179, 398] width 318 height 26
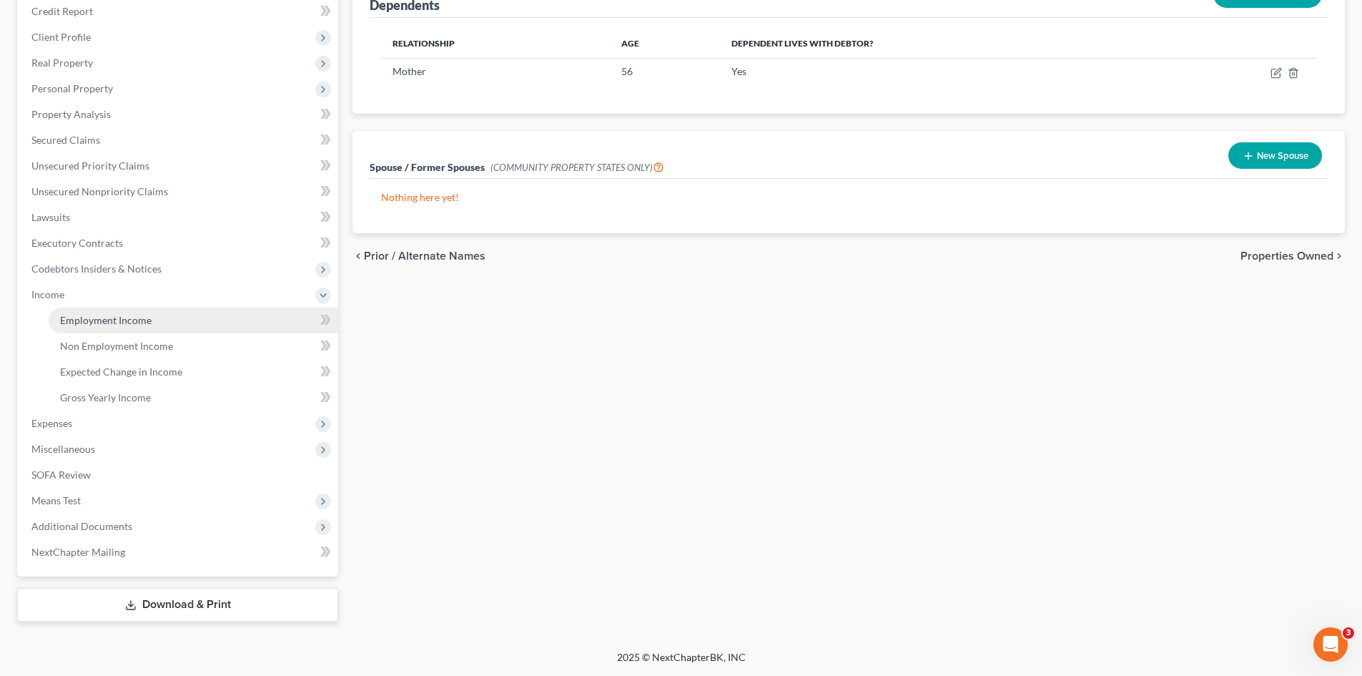
click at [117, 316] on span "Employment Income" at bounding box center [106, 320] width 92 height 12
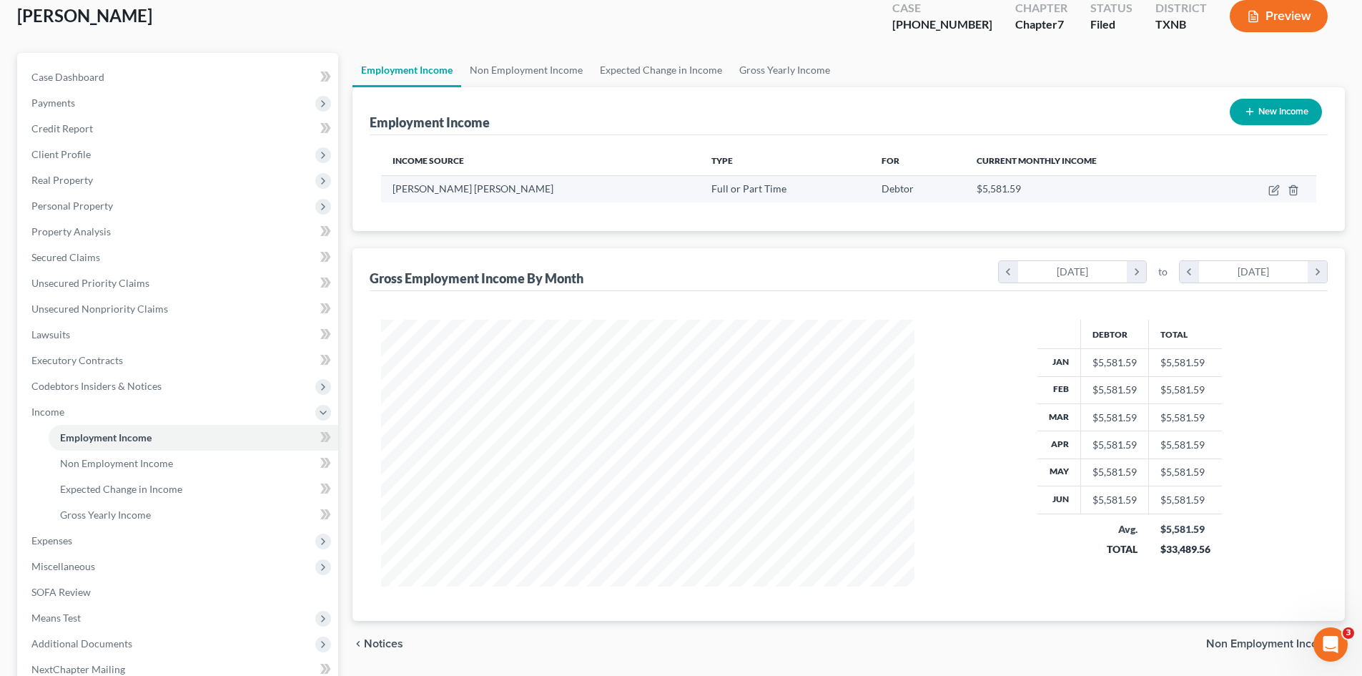
scroll to position [202, 0]
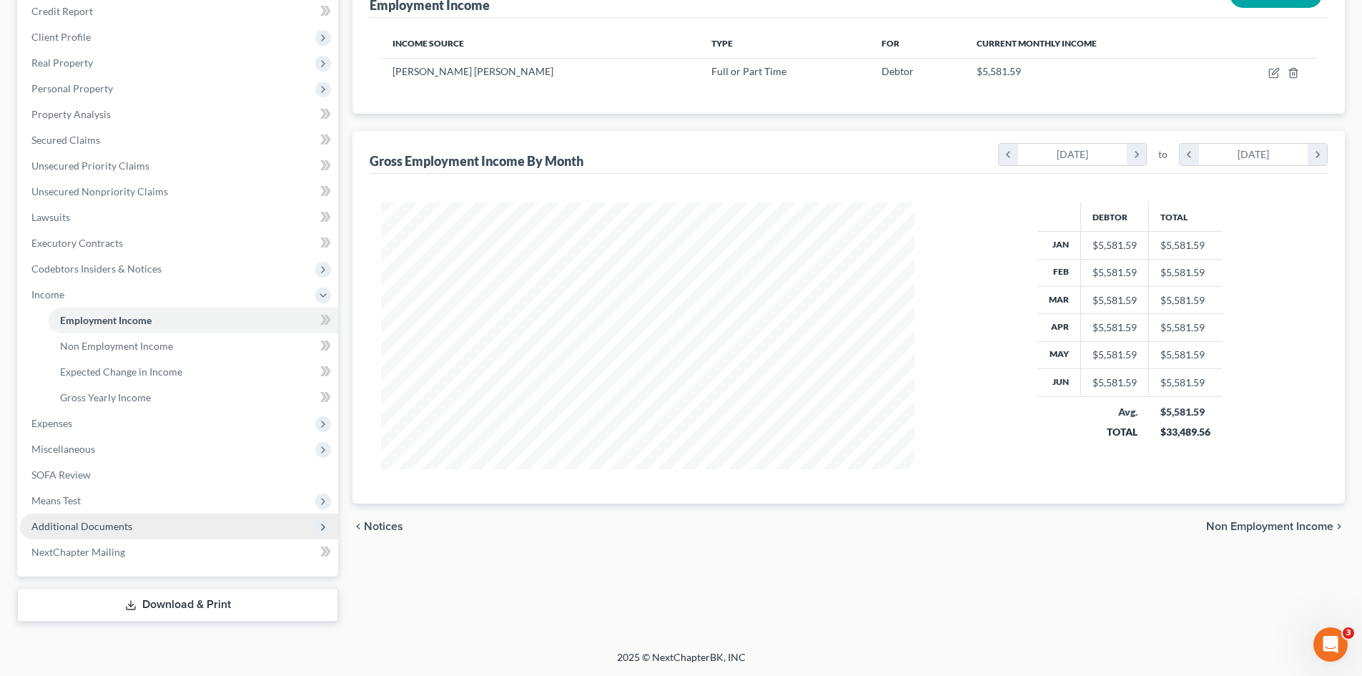
click at [110, 523] on span "Additional Documents" at bounding box center [81, 526] width 101 height 12
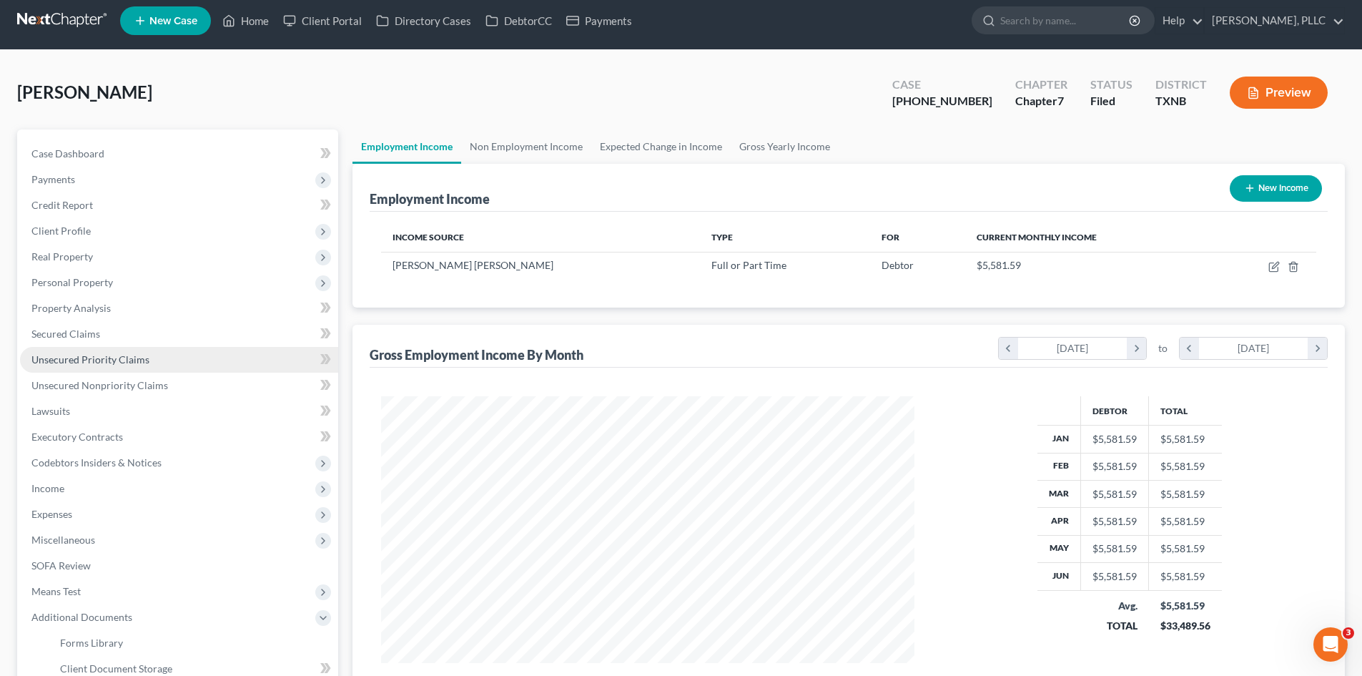
scroll to position [0, 0]
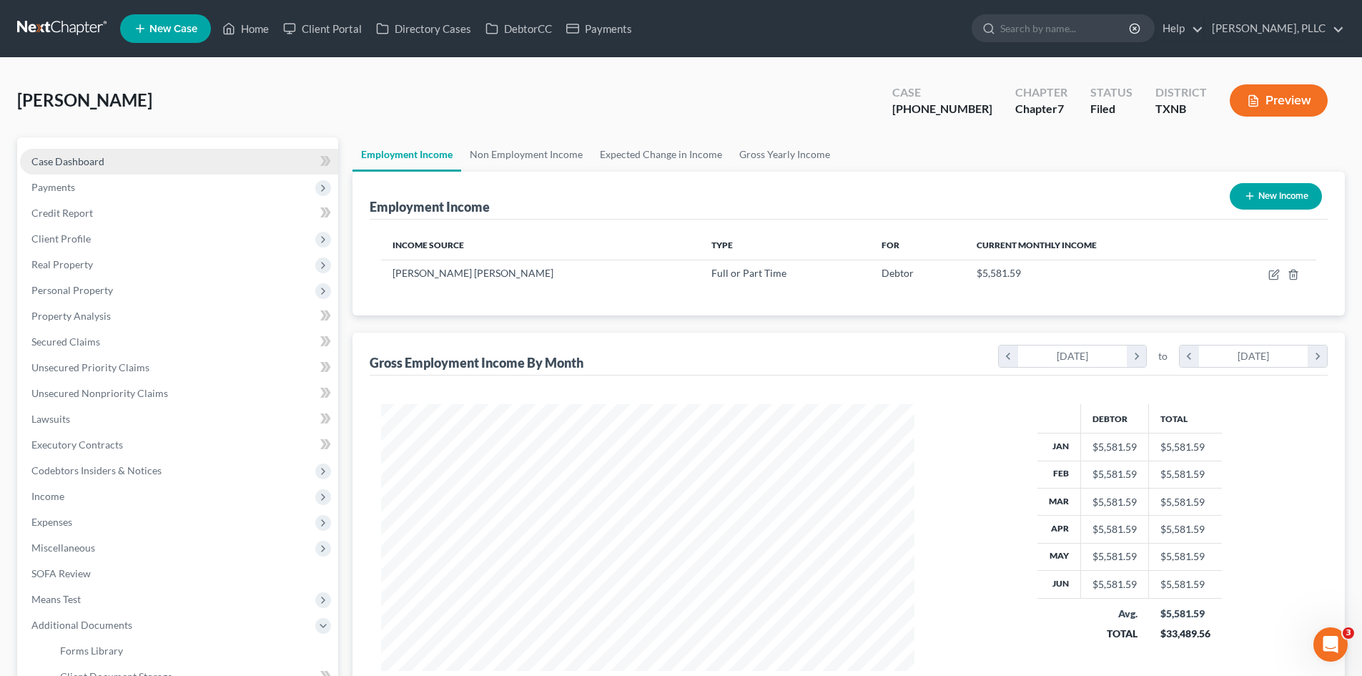
click at [142, 168] on link "Case Dashboard" at bounding box center [179, 162] width 318 height 26
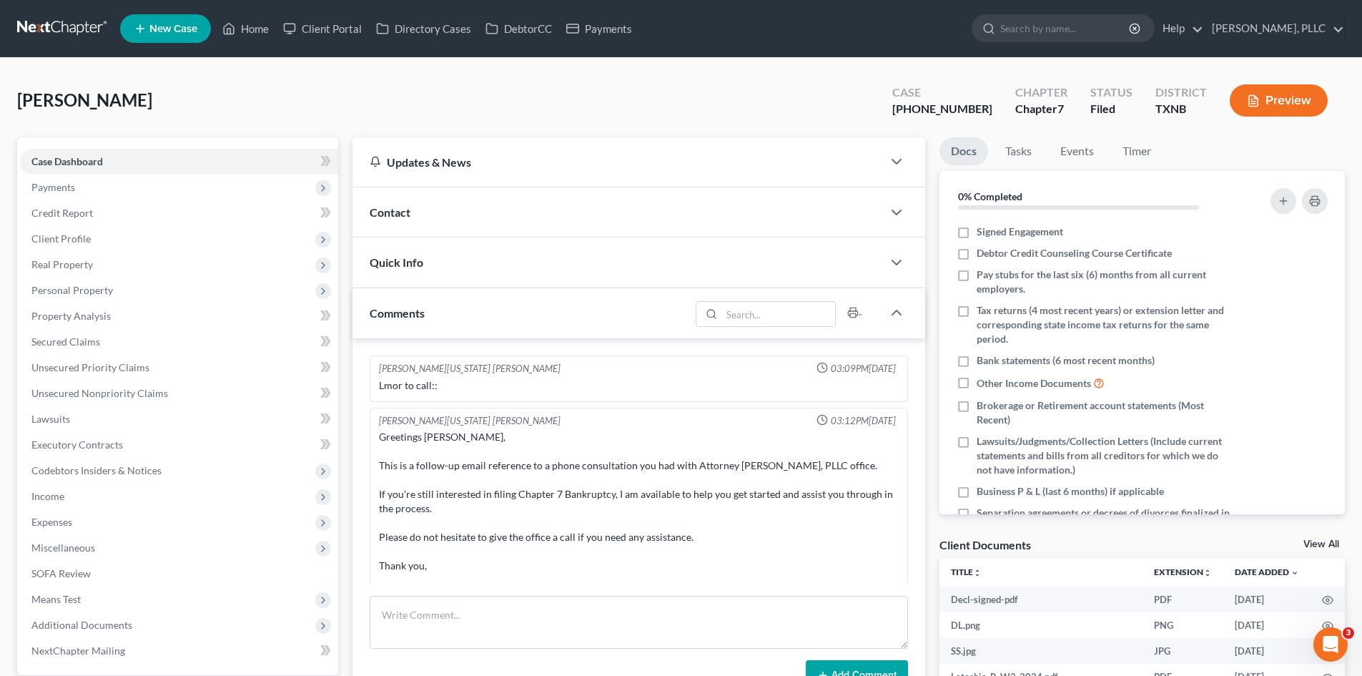
scroll to position [2237, 0]
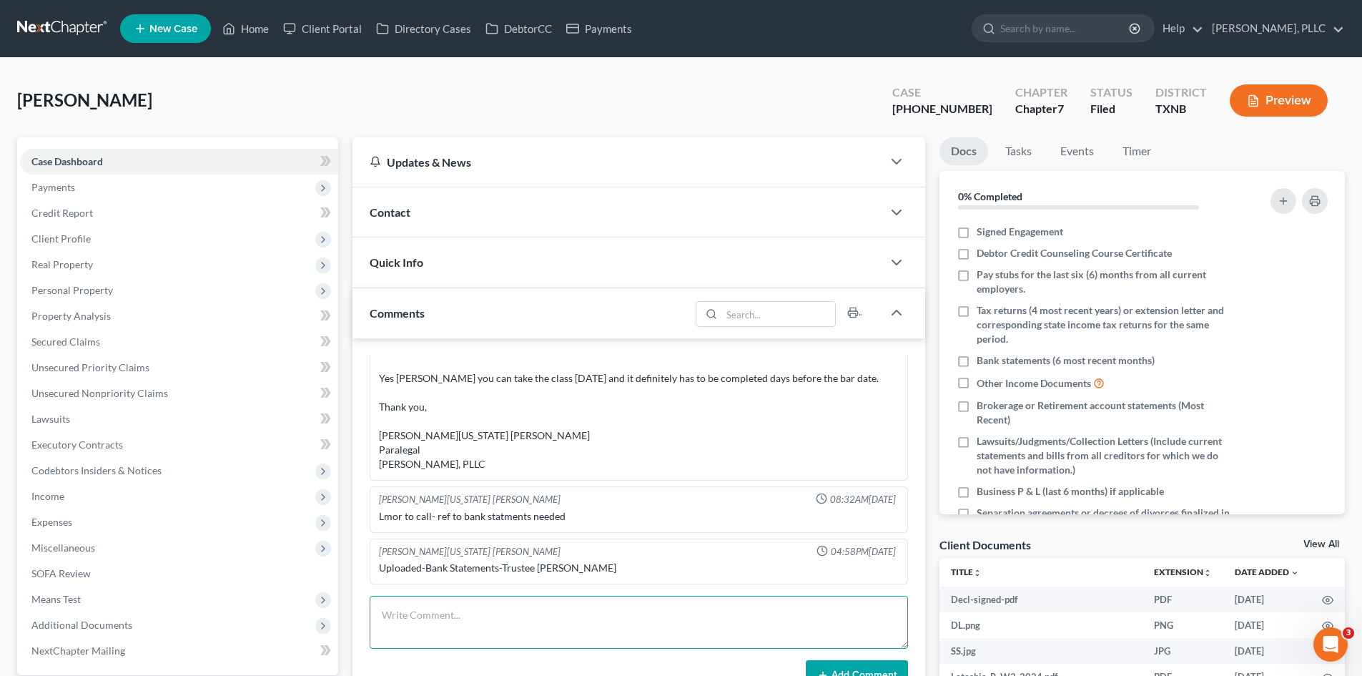
click at [607, 609] on textarea at bounding box center [639, 622] width 538 height 53
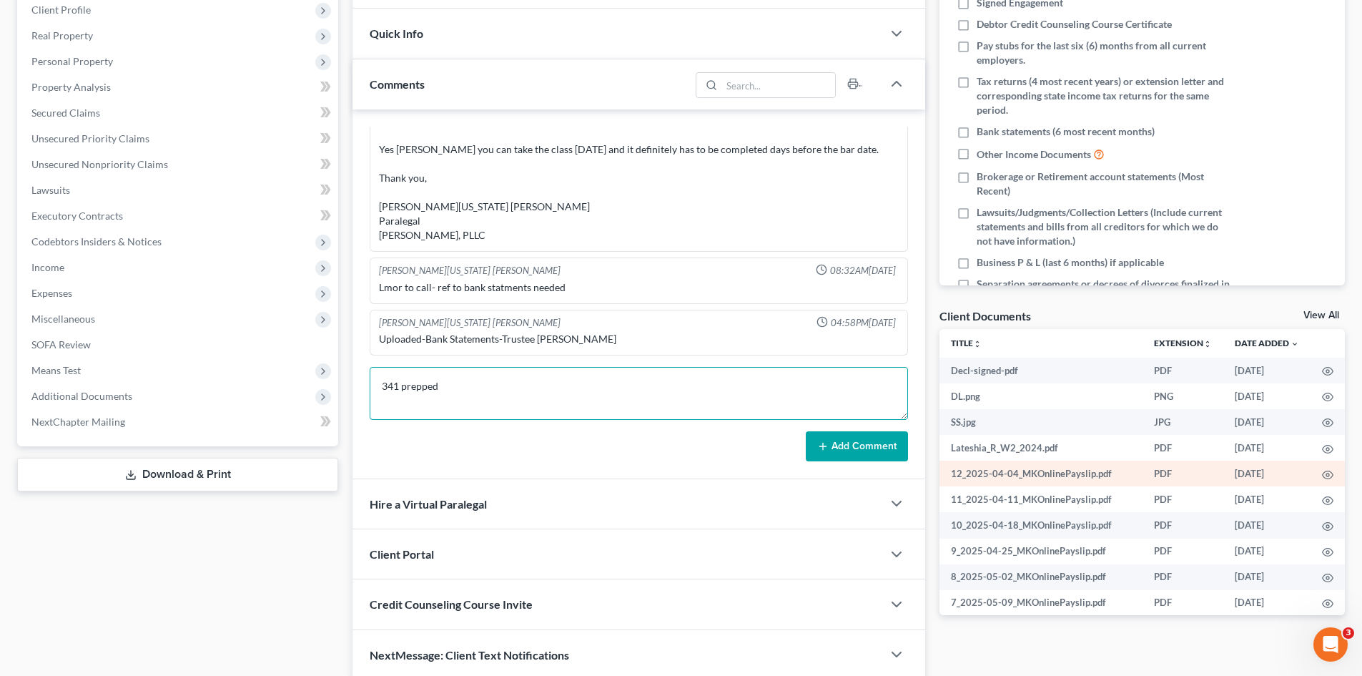
scroll to position [286, 0]
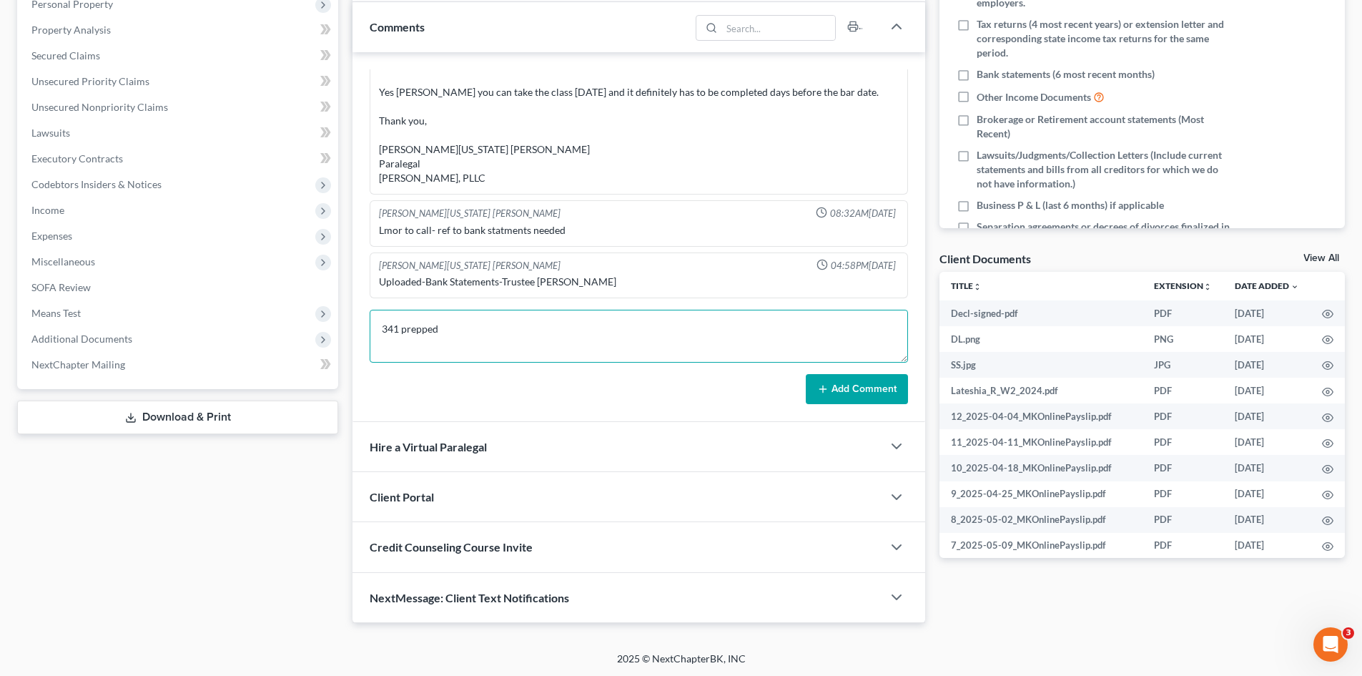
type textarea "341 prepped"
click at [829, 403] on button "Add Comment" at bounding box center [857, 389] width 102 height 30
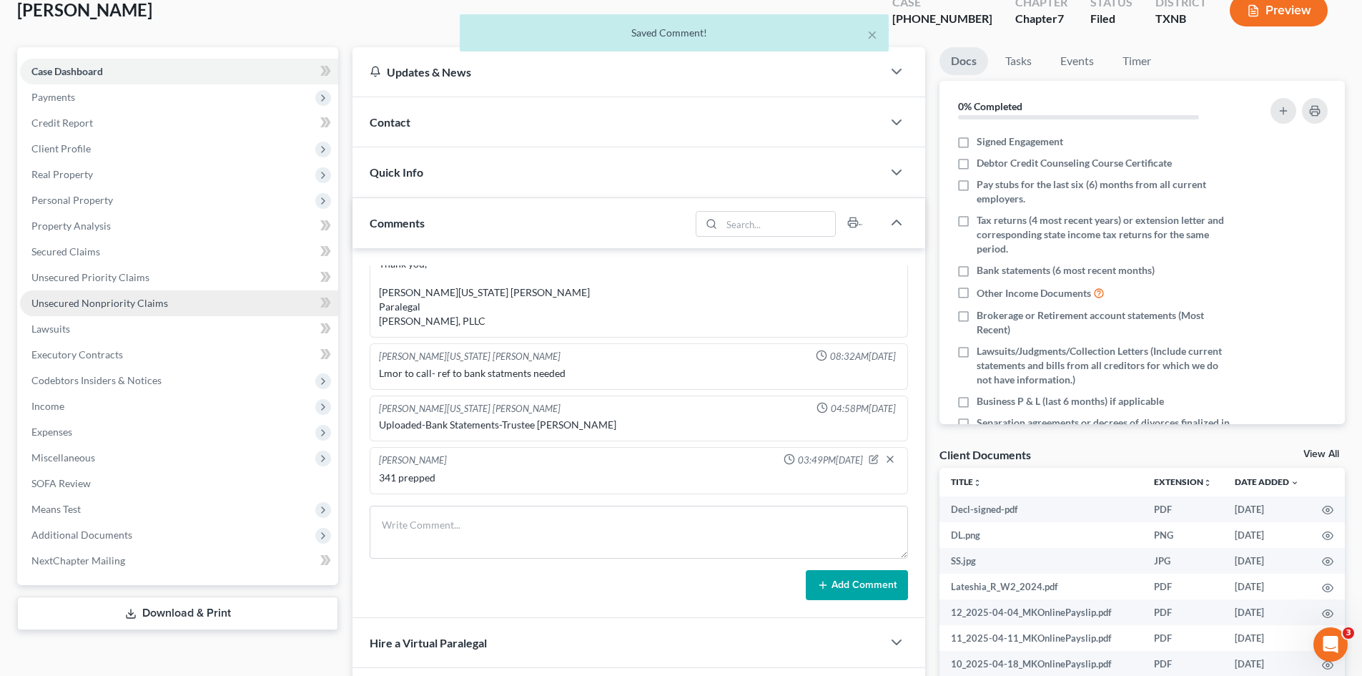
scroll to position [72, 0]
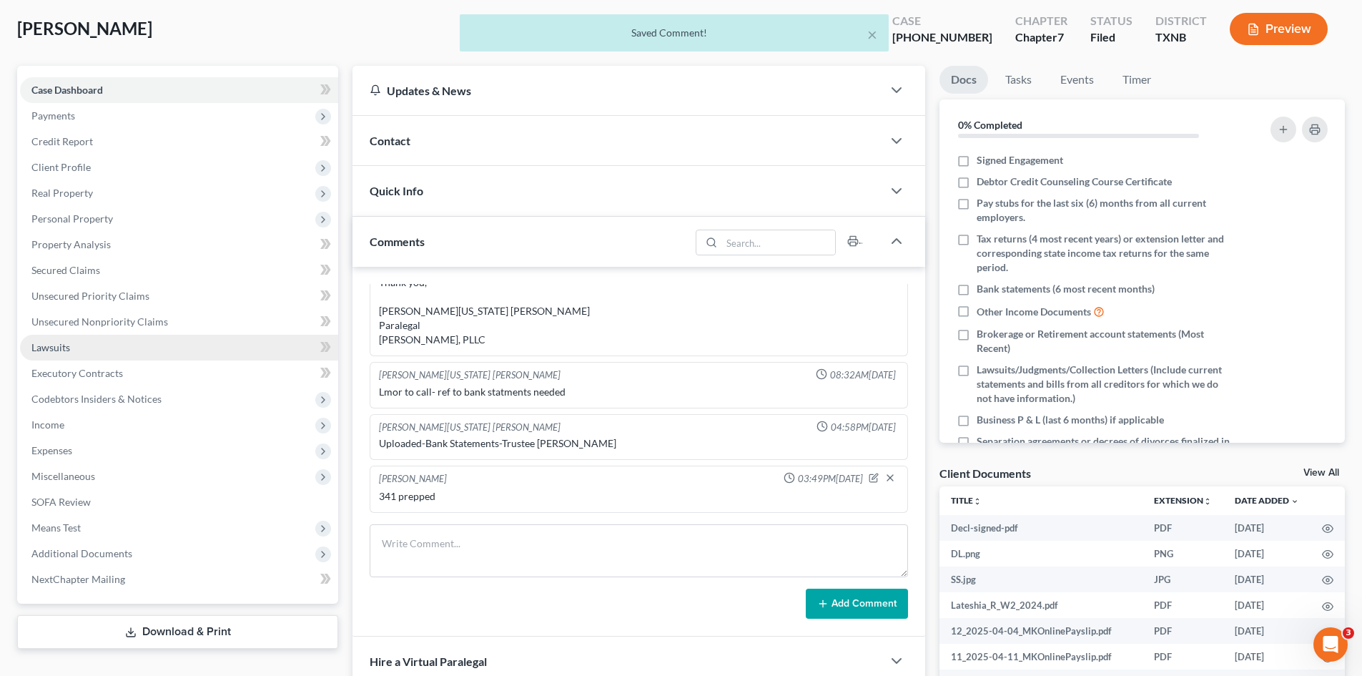
click at [108, 344] on link "Lawsuits" at bounding box center [179, 348] width 318 height 26
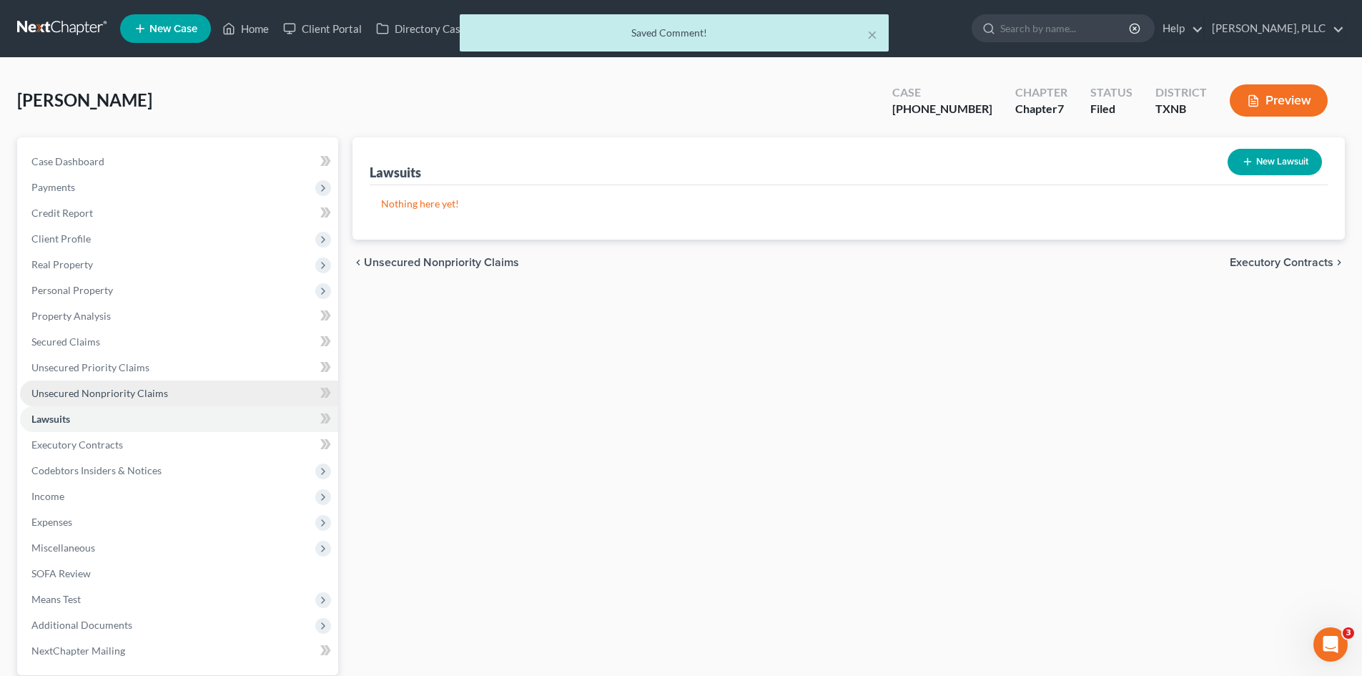
click at [117, 391] on span "Unsecured Nonpriority Claims" at bounding box center [99, 393] width 137 height 12
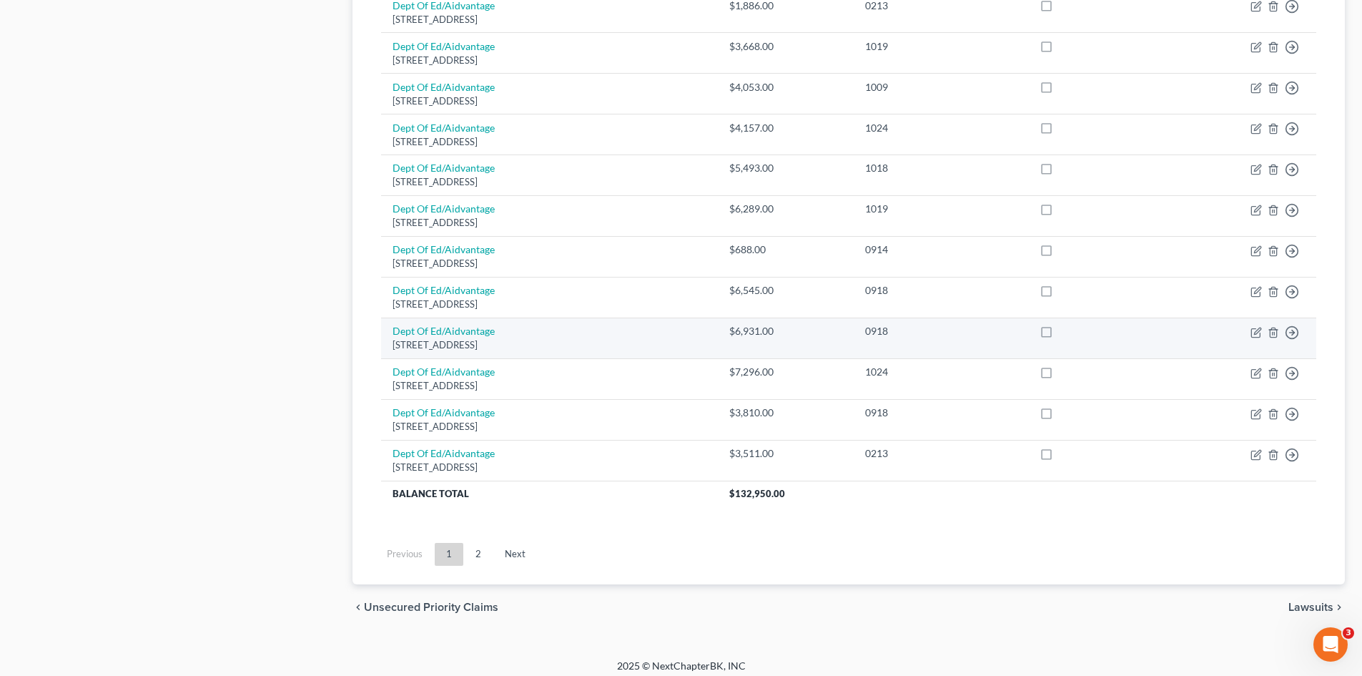
scroll to position [980, 0]
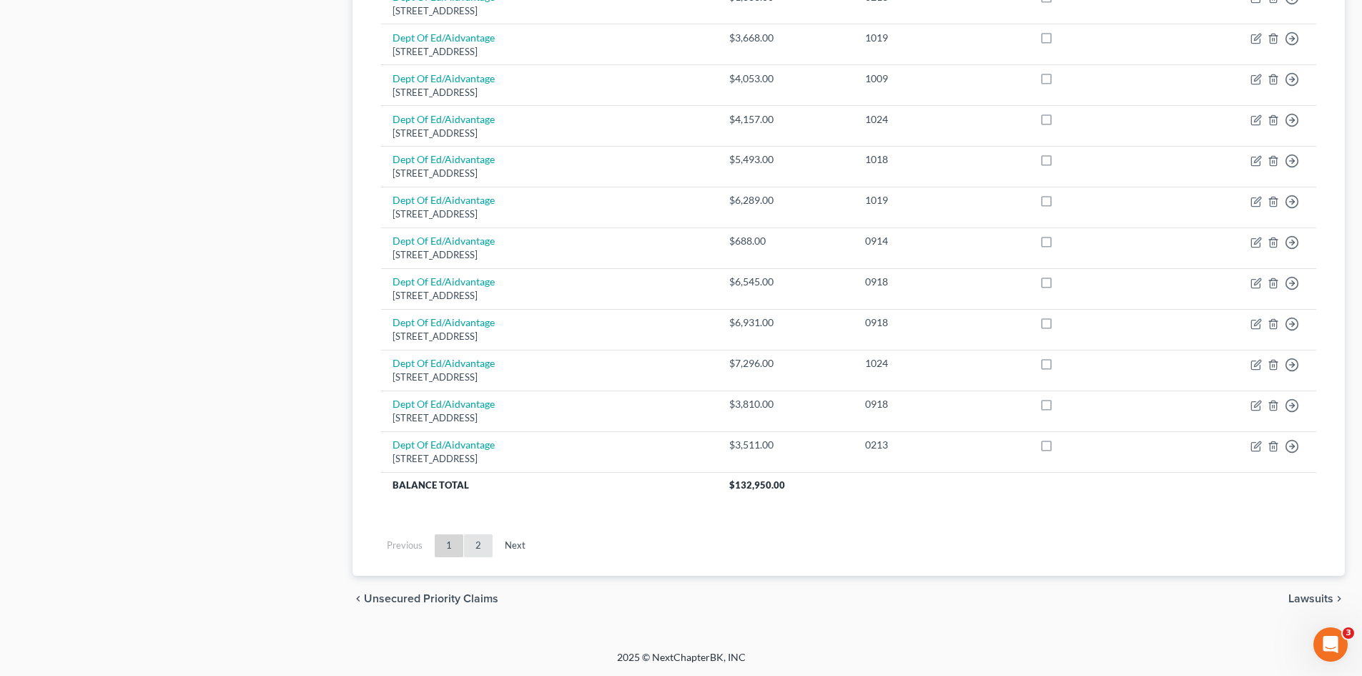
click at [477, 550] on link "2" at bounding box center [478, 545] width 29 height 23
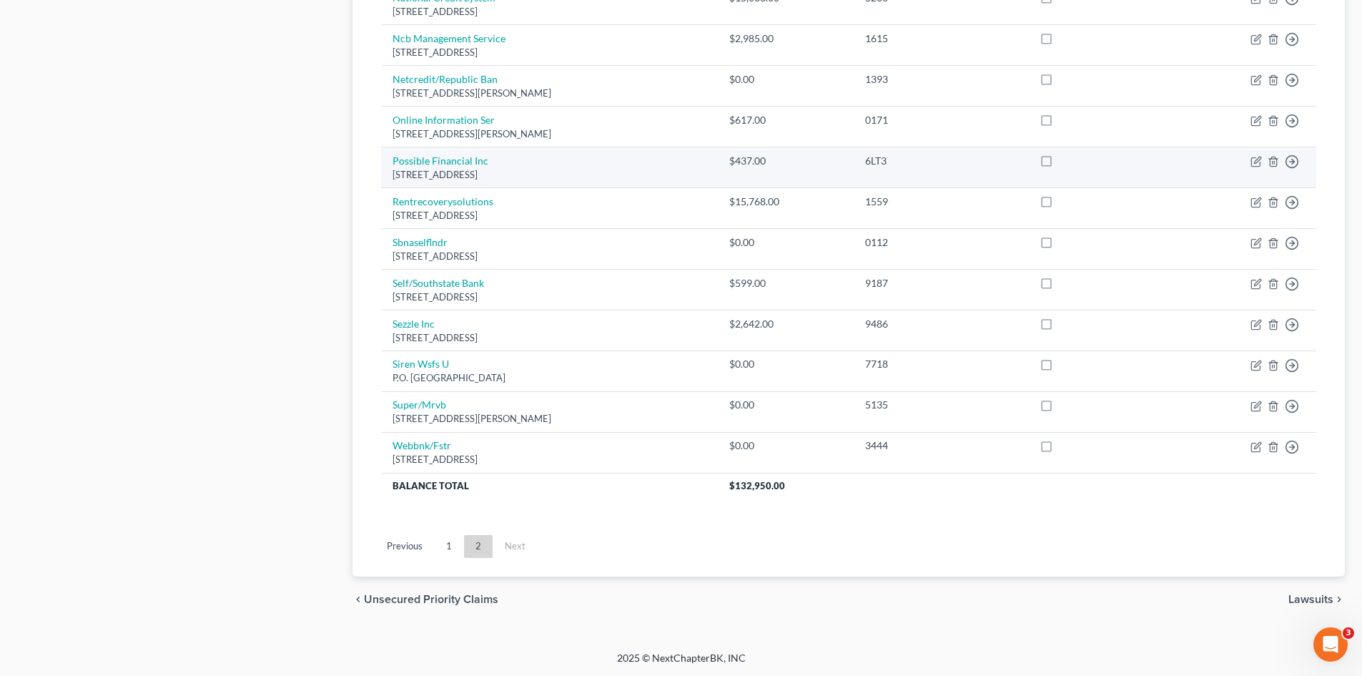
scroll to position [776, 0]
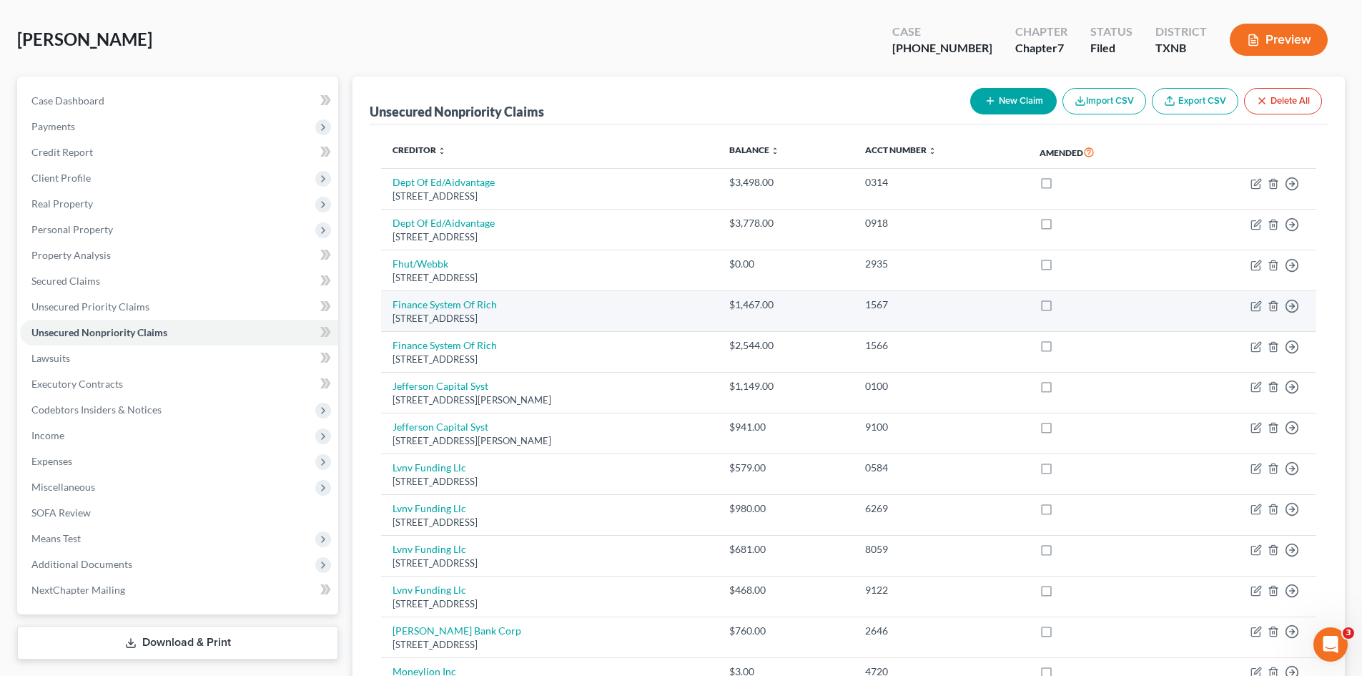
scroll to position [0, 0]
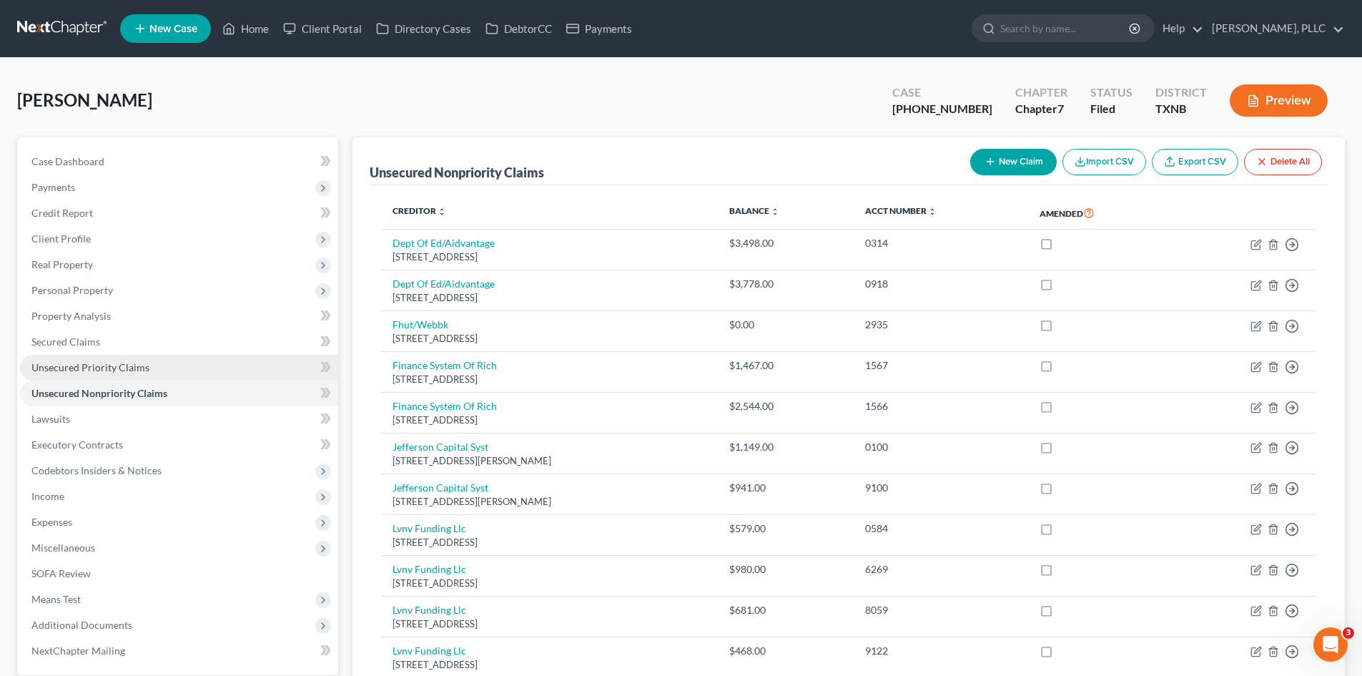
click at [134, 357] on link "Unsecured Priority Claims" at bounding box center [179, 368] width 318 height 26
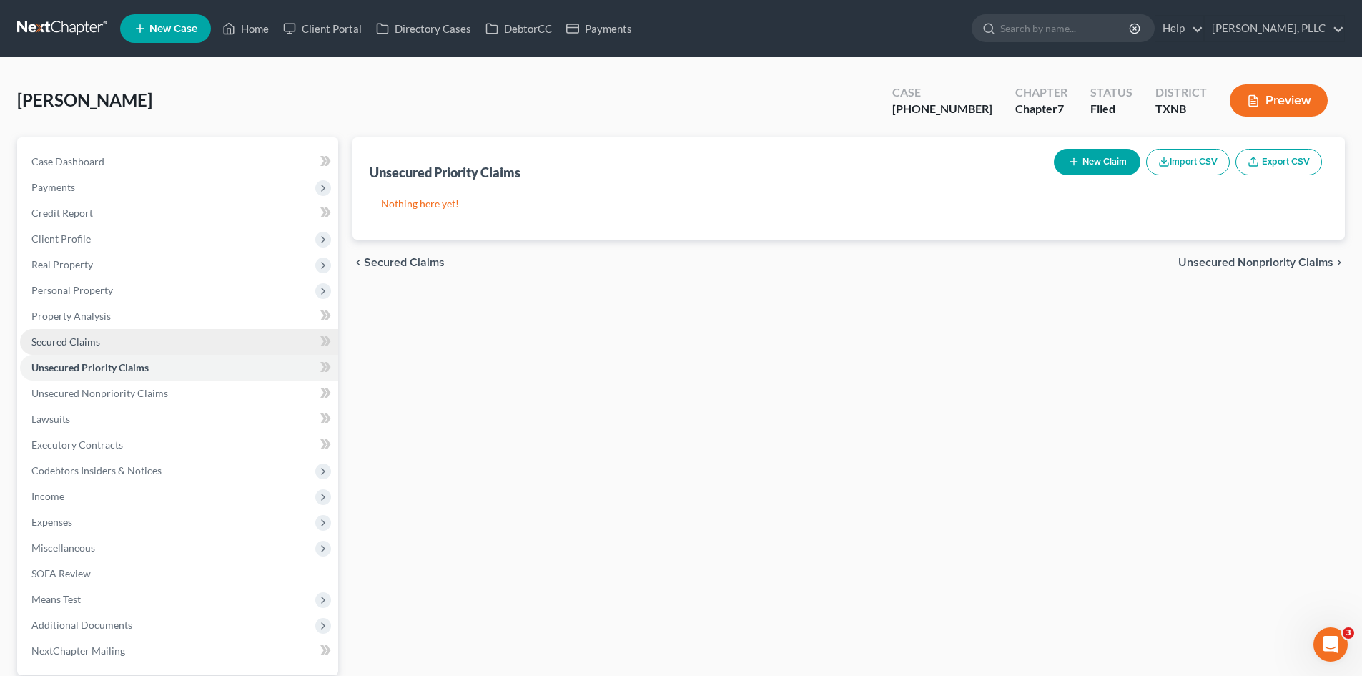
click at [187, 347] on link "Secured Claims" at bounding box center [179, 342] width 318 height 26
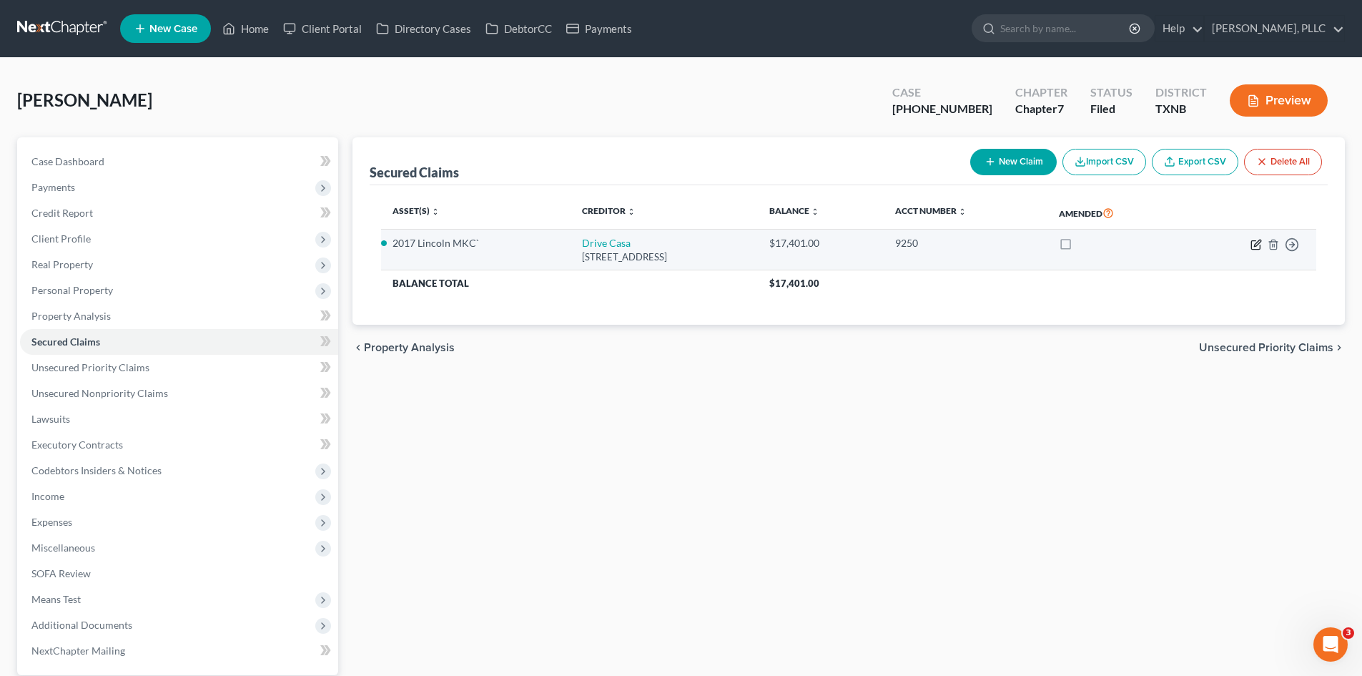
click at [1256, 245] on icon "button" at bounding box center [1256, 244] width 11 height 11
select select "45"
select select "0"
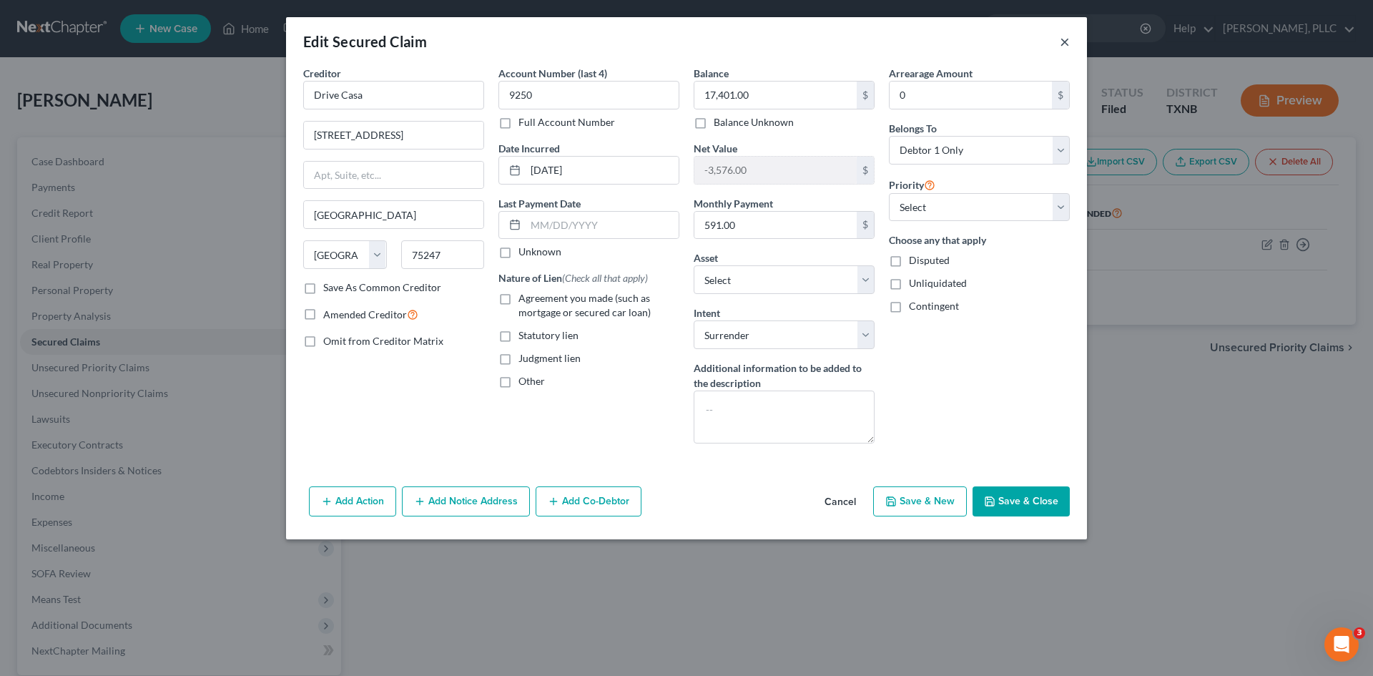
click at [1062, 38] on button "×" at bounding box center [1065, 41] width 10 height 17
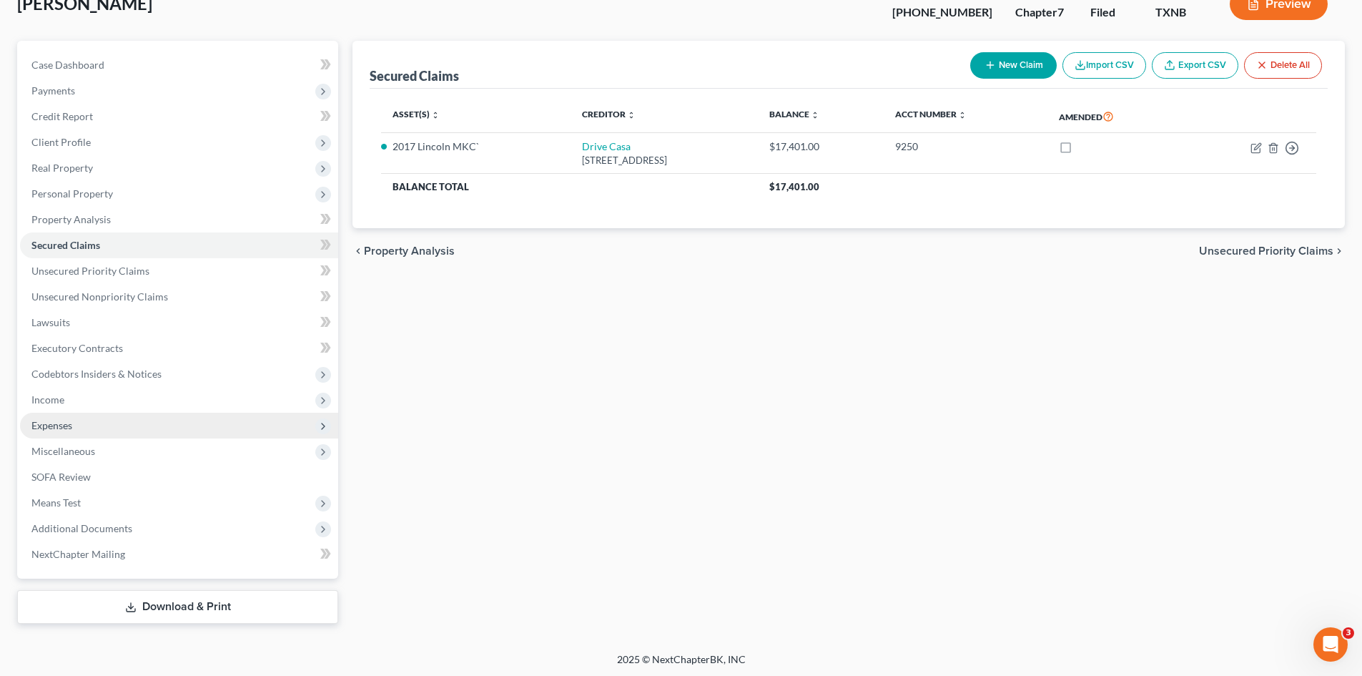
scroll to position [99, 0]
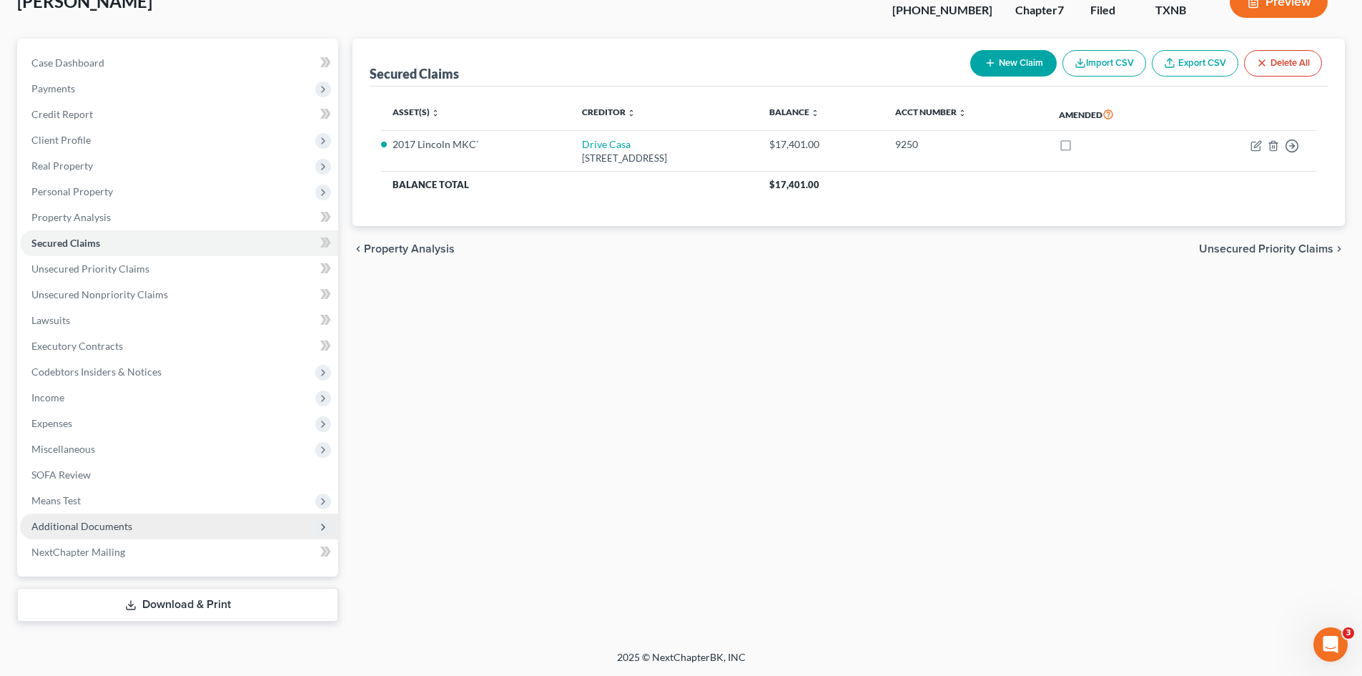
click at [128, 530] on span "Additional Documents" at bounding box center [81, 526] width 101 height 12
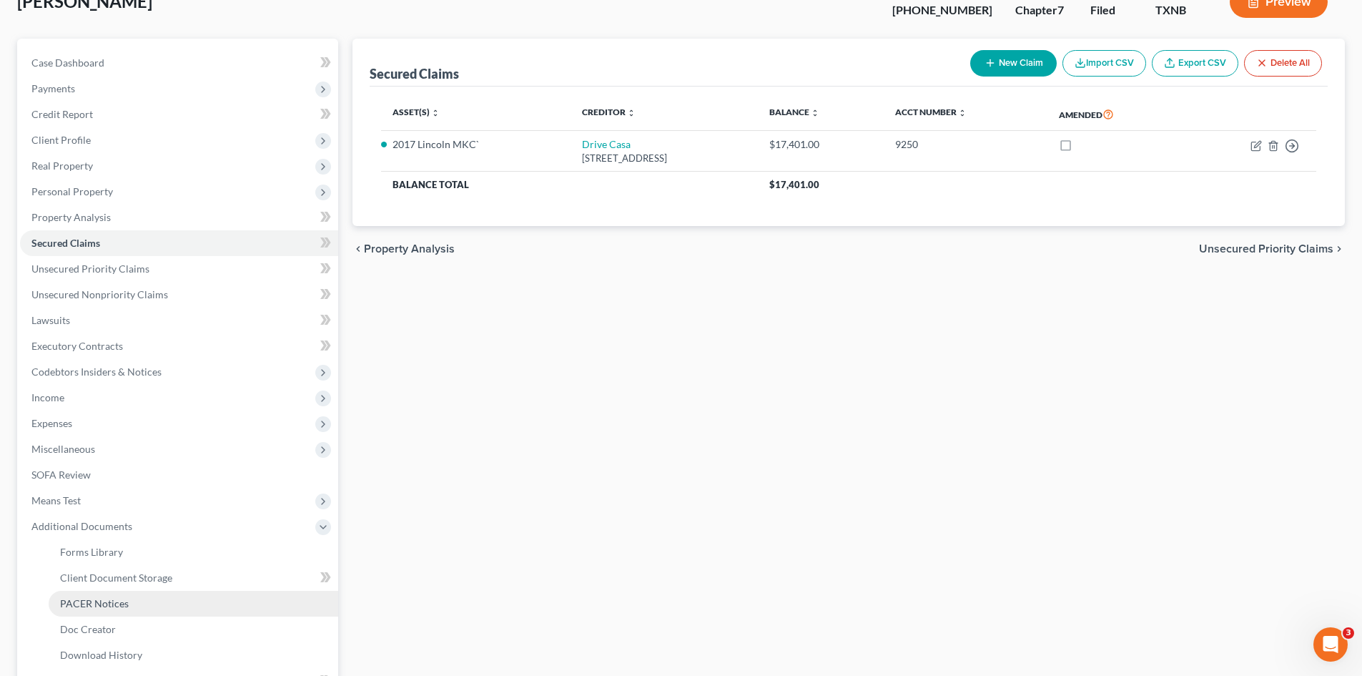
click at [147, 596] on link "PACER Notices" at bounding box center [194, 604] width 290 height 26
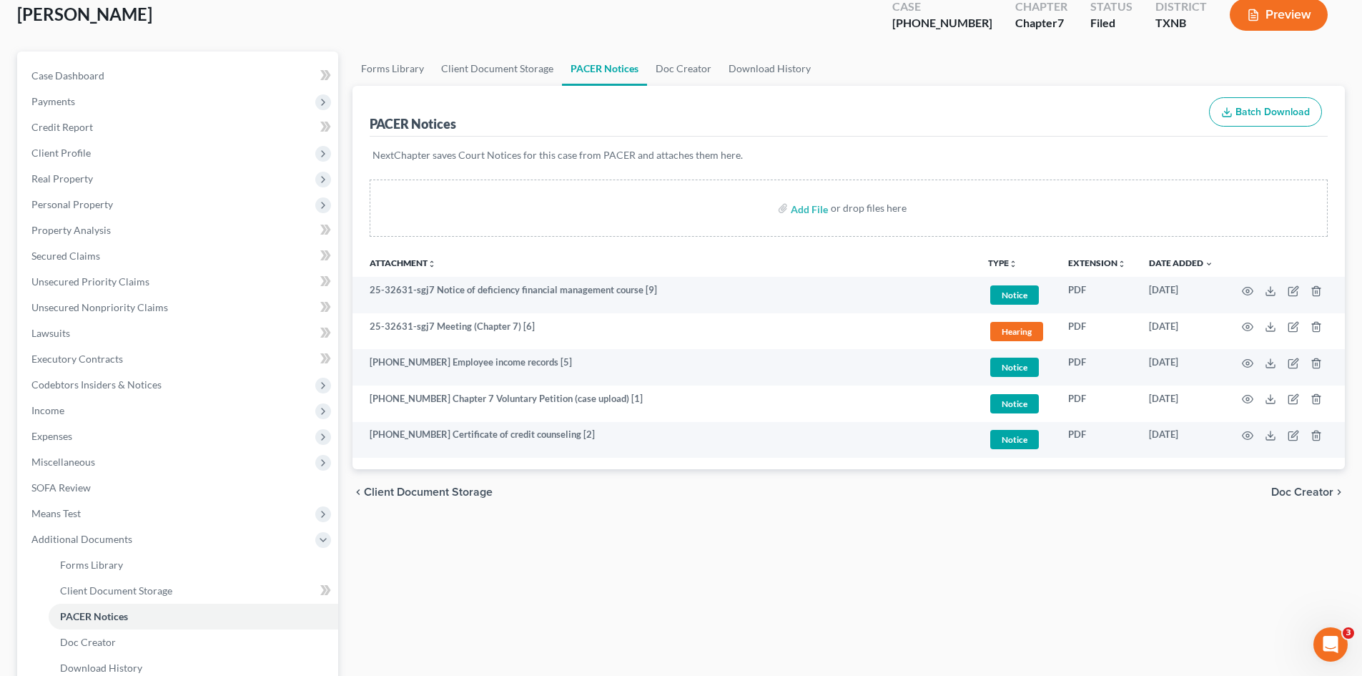
scroll to position [84, 0]
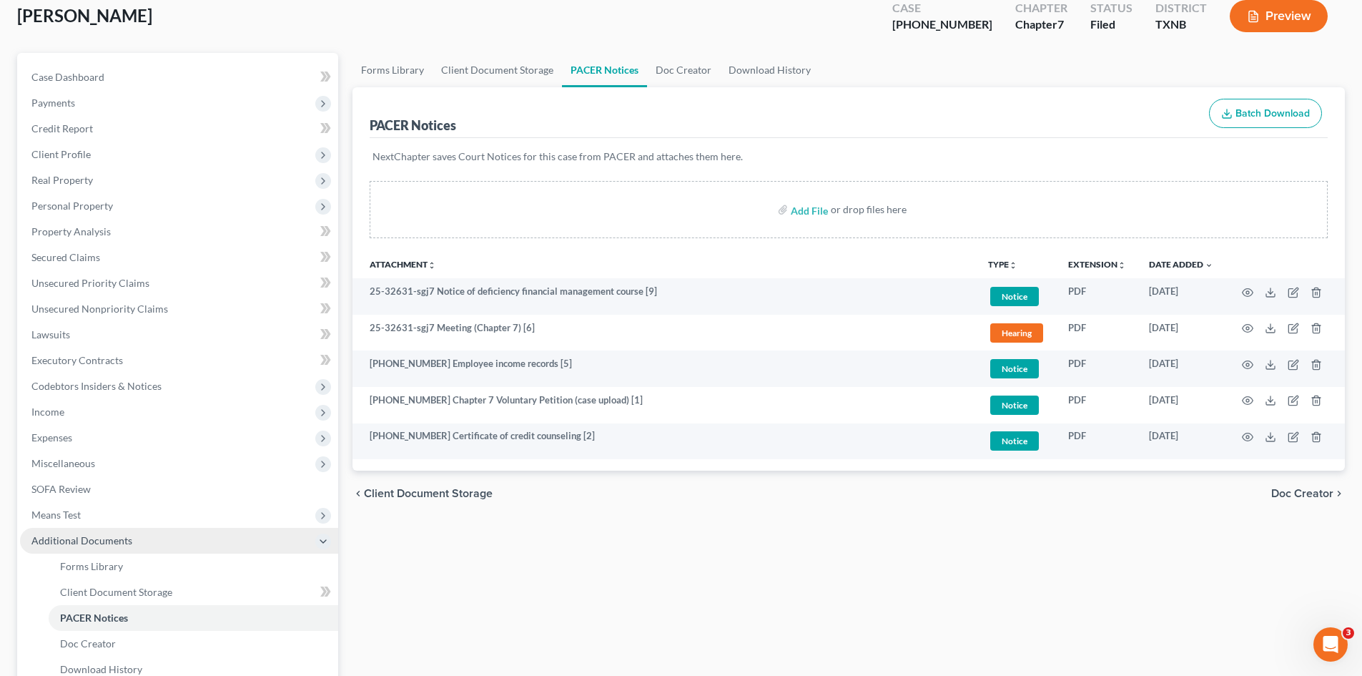
click at [95, 545] on span "Additional Documents" at bounding box center [81, 540] width 101 height 12
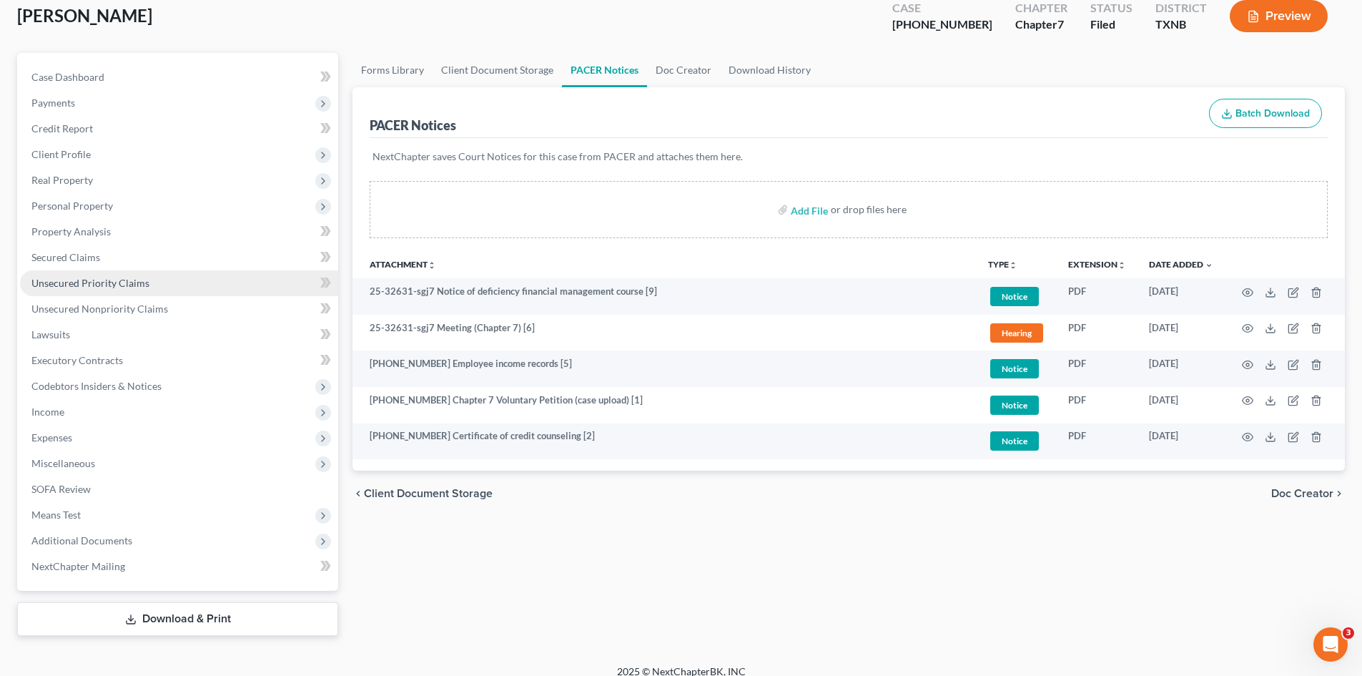
click at [66, 286] on span "Unsecured Priority Claims" at bounding box center [90, 283] width 118 height 12
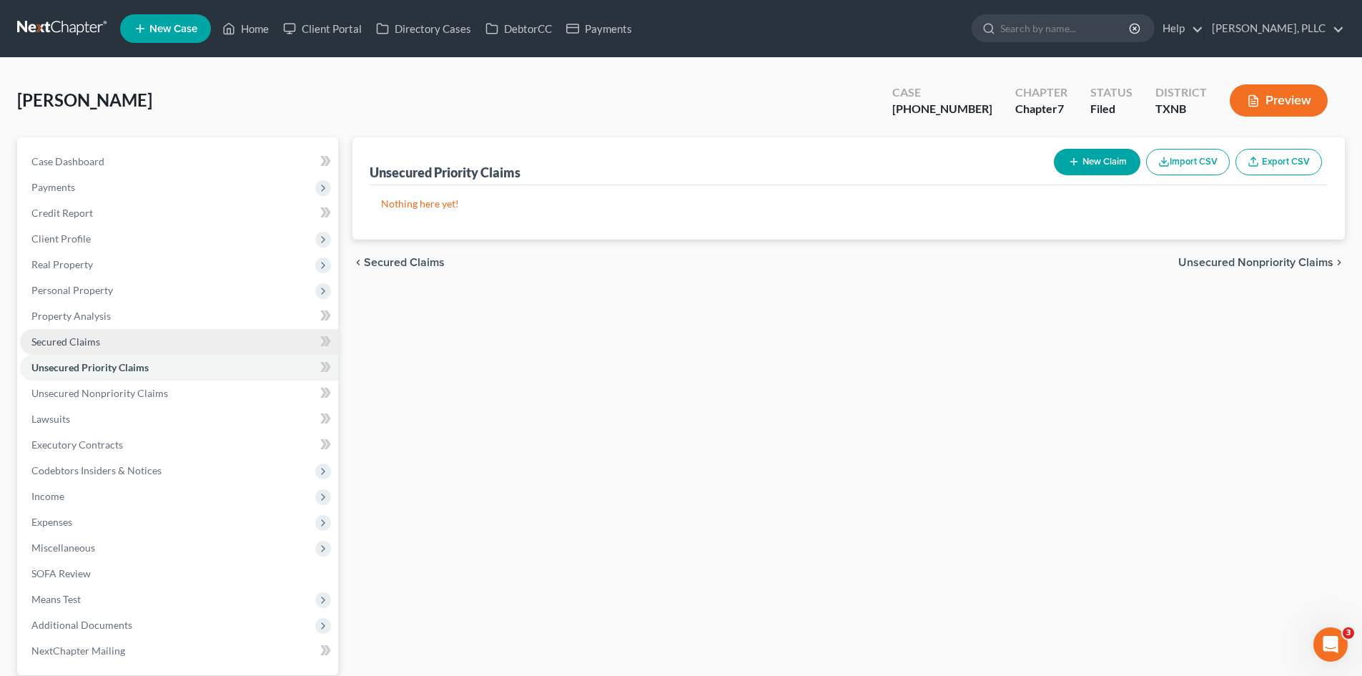
click at [131, 341] on link "Secured Claims" at bounding box center [179, 342] width 318 height 26
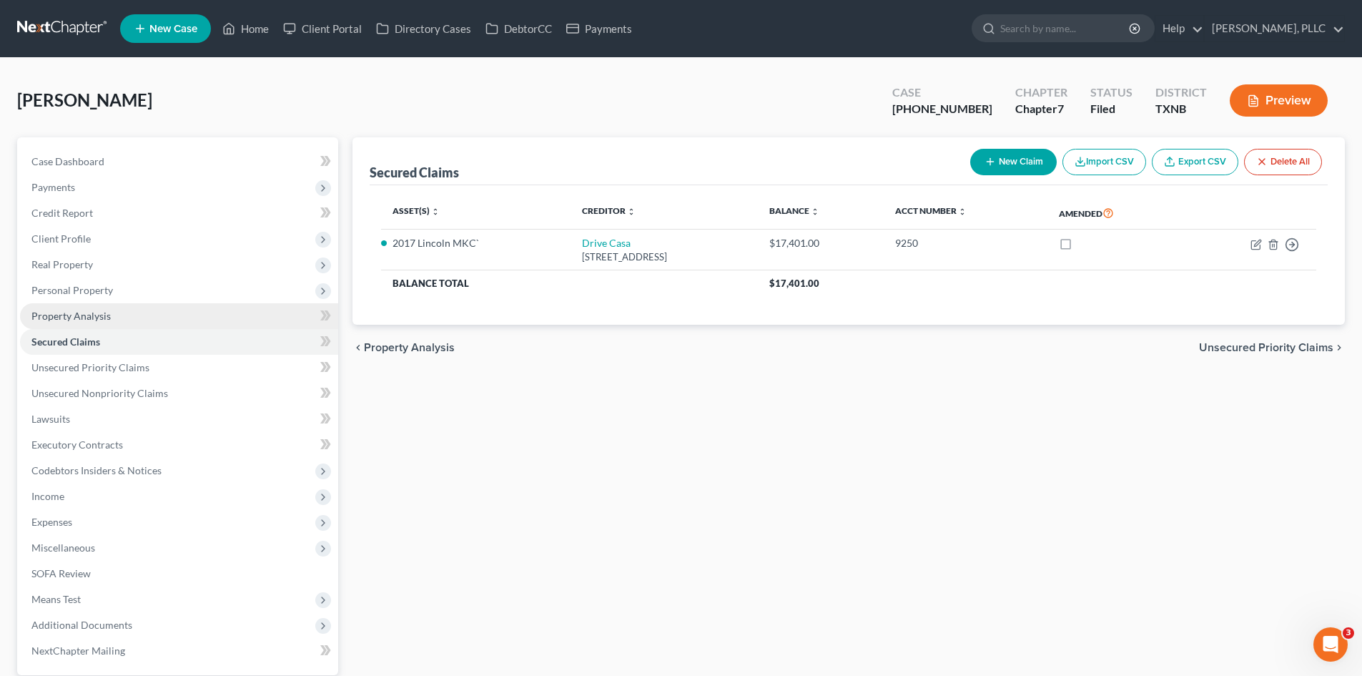
click at [125, 315] on link "Property Analysis" at bounding box center [179, 316] width 318 height 26
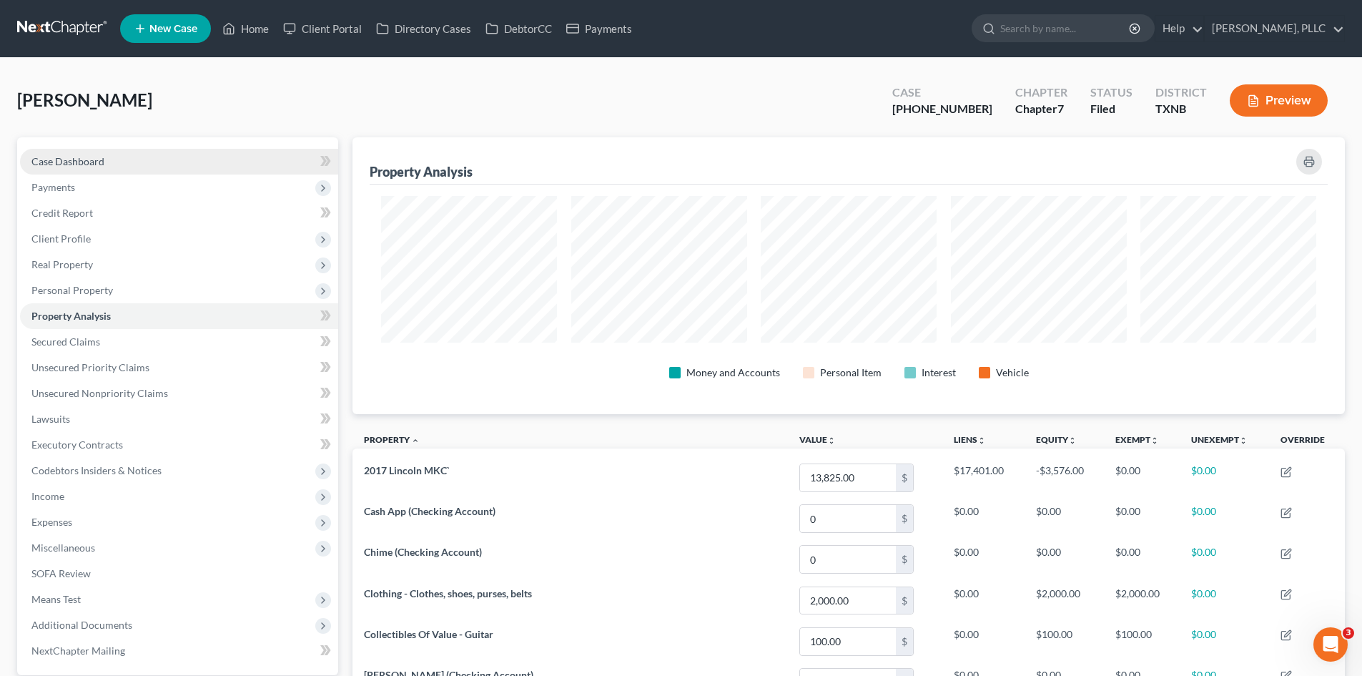
click at [142, 152] on link "Case Dashboard" at bounding box center [179, 162] width 318 height 26
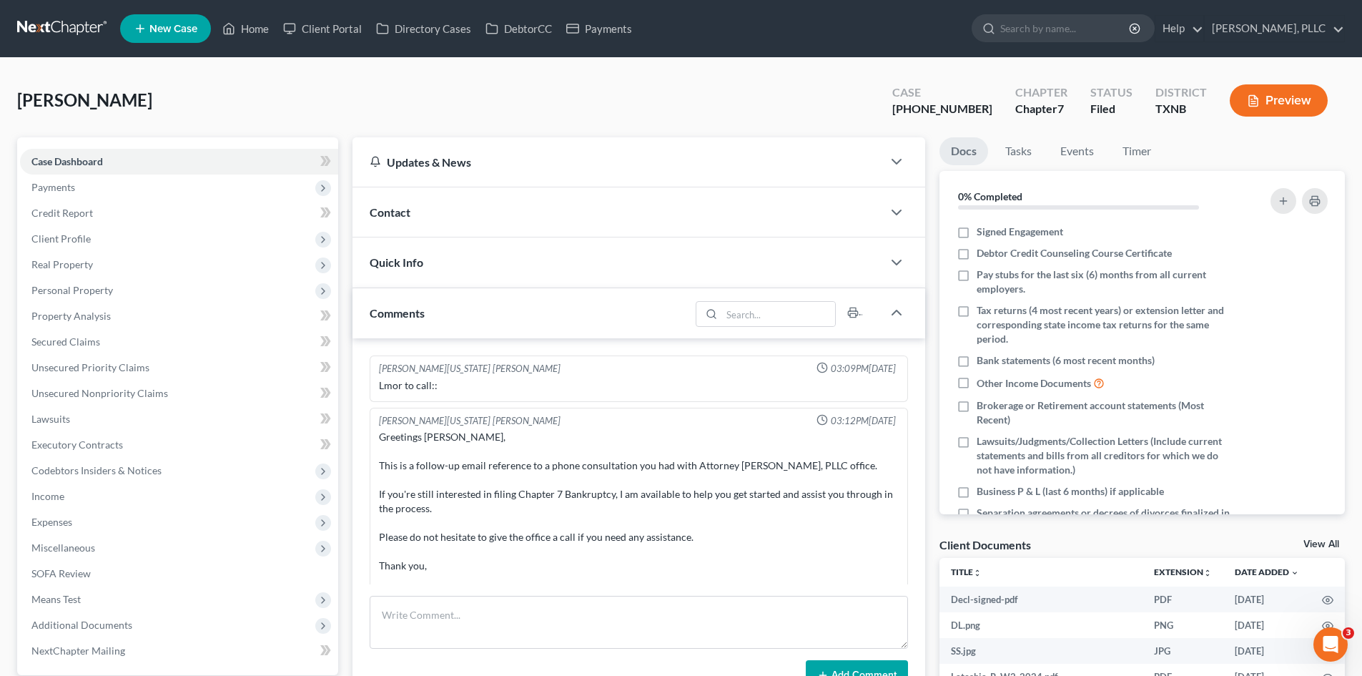
scroll to position [2289, 0]
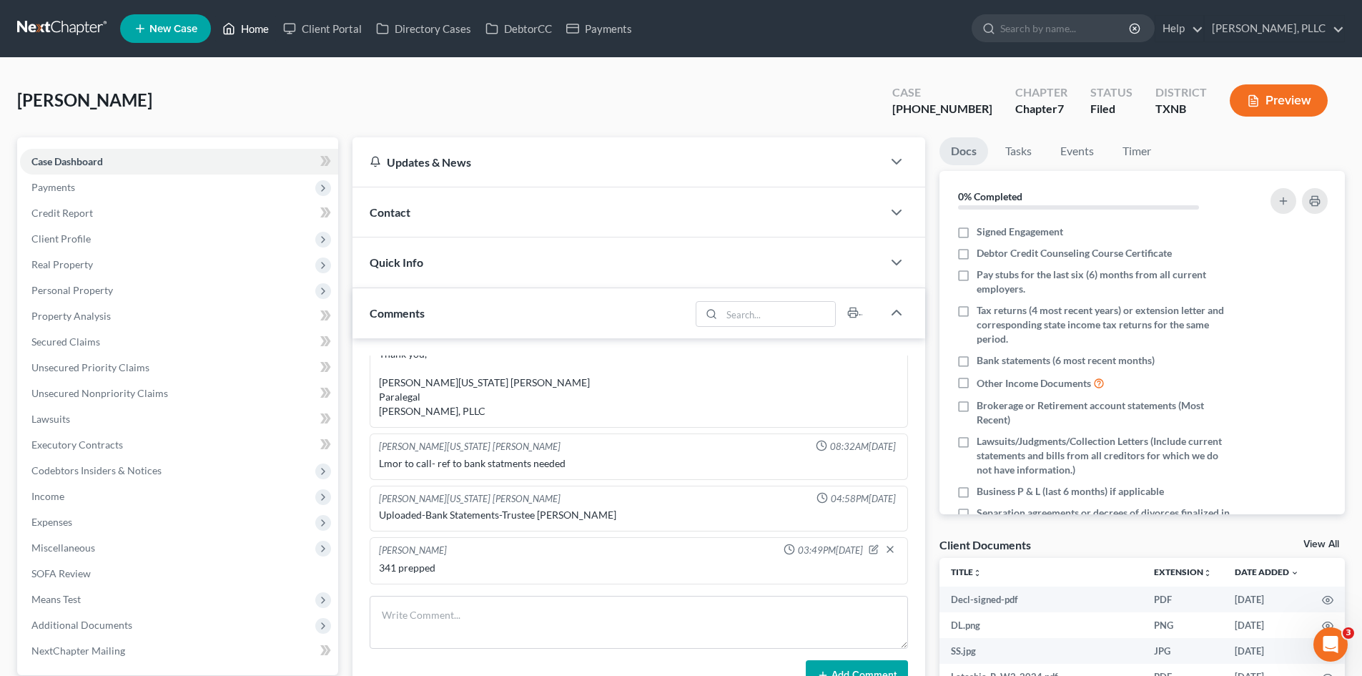
click at [239, 25] on link "Home" at bounding box center [245, 29] width 61 height 26
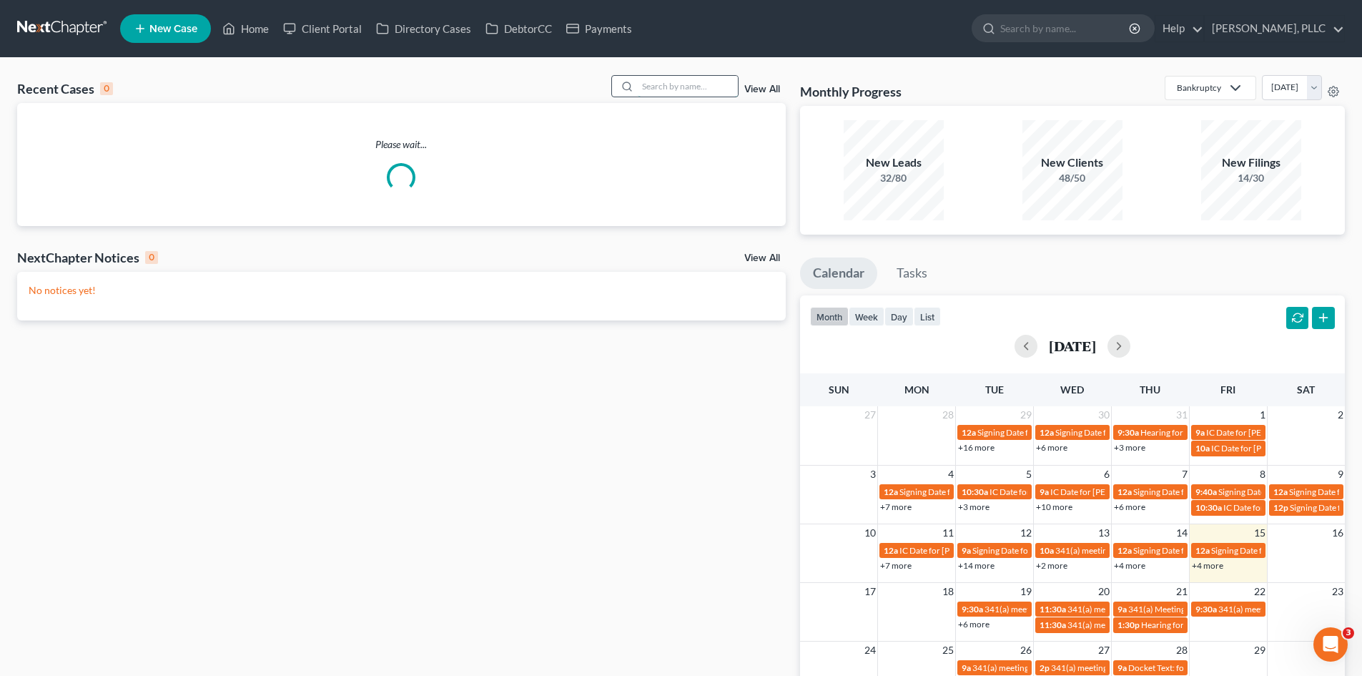
click at [676, 84] on input "search" at bounding box center [688, 86] width 100 height 21
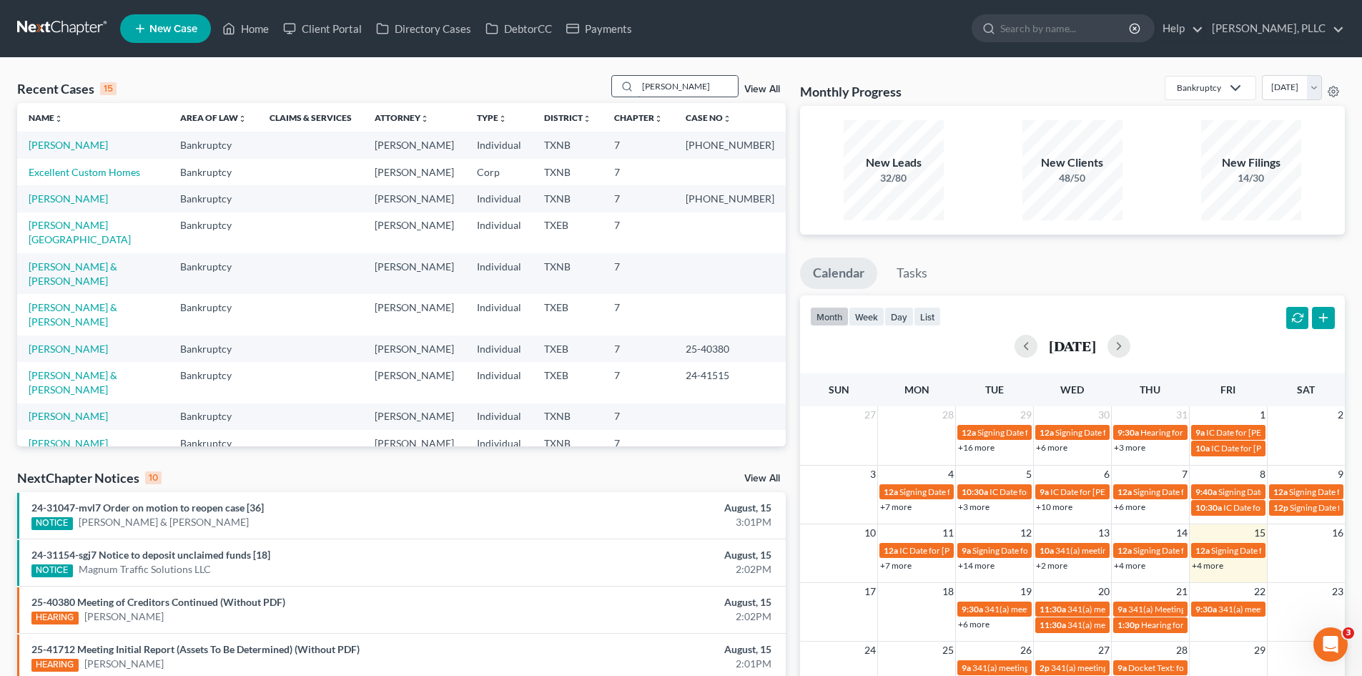
type input "[PERSON_NAME]"
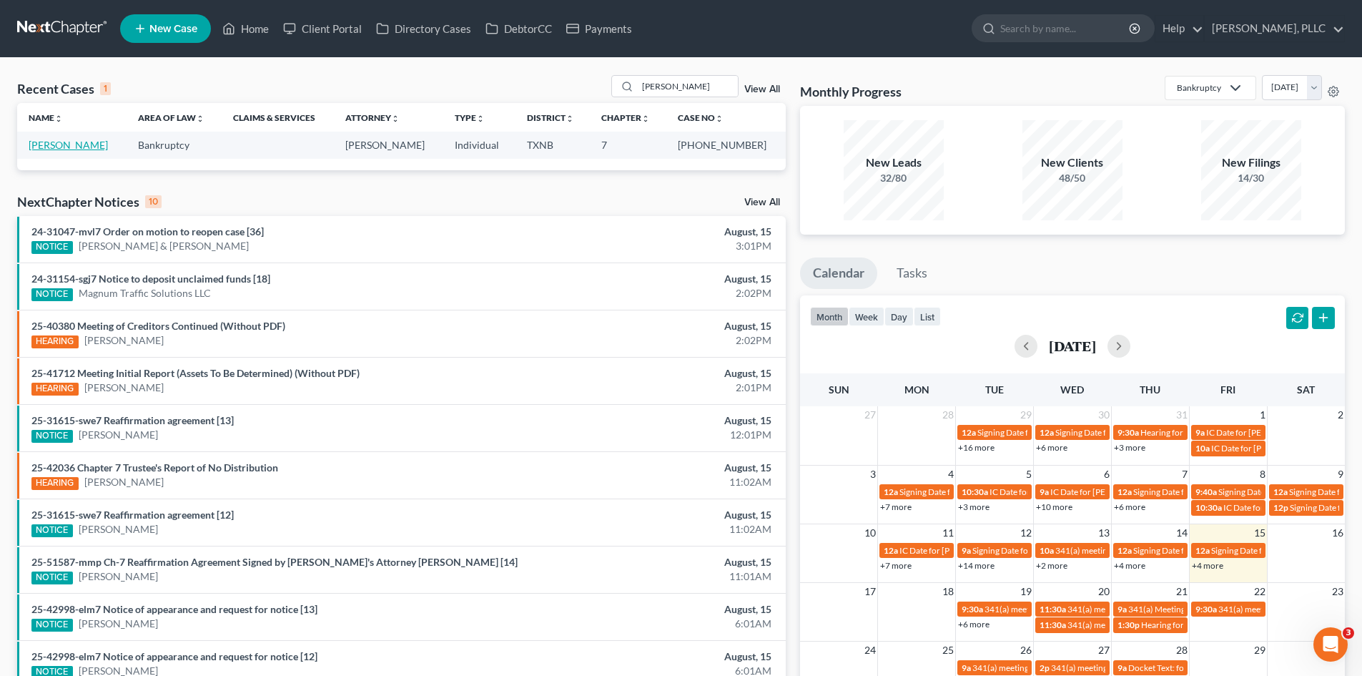
click at [62, 142] on link "[PERSON_NAME]" at bounding box center [68, 145] width 79 height 12
select select "4"
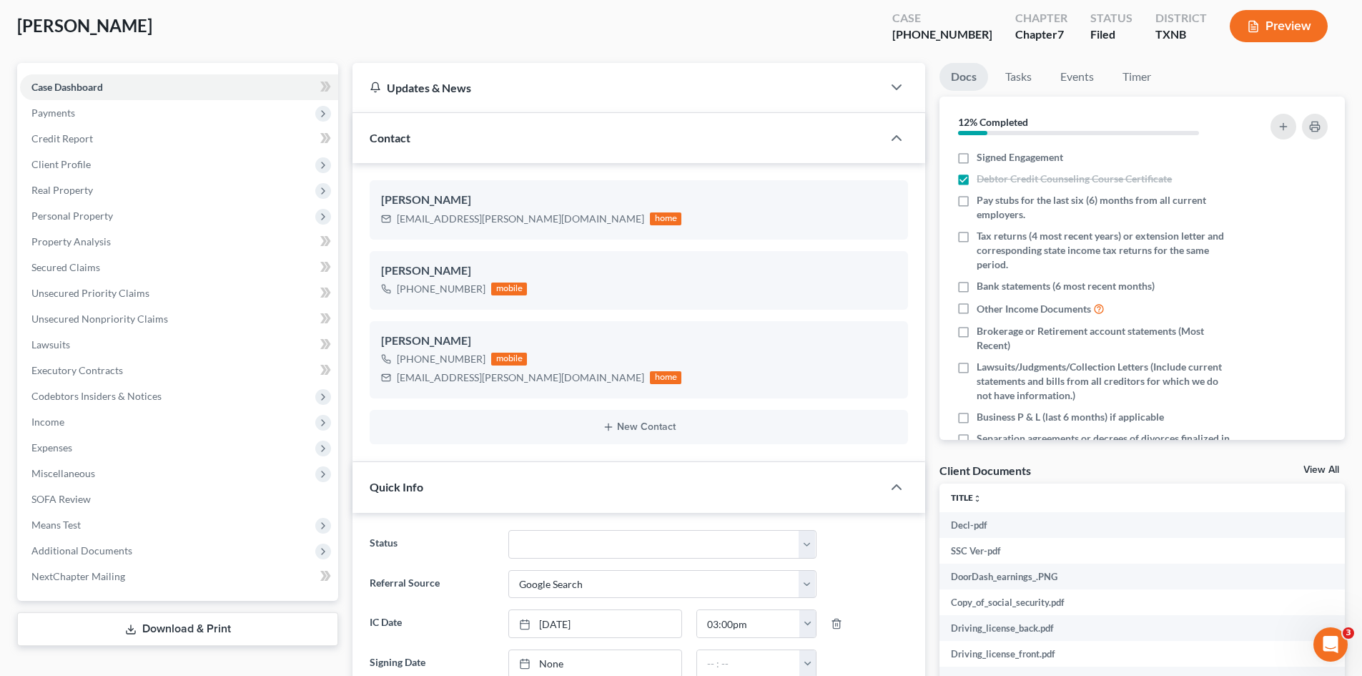
scroll to position [215, 0]
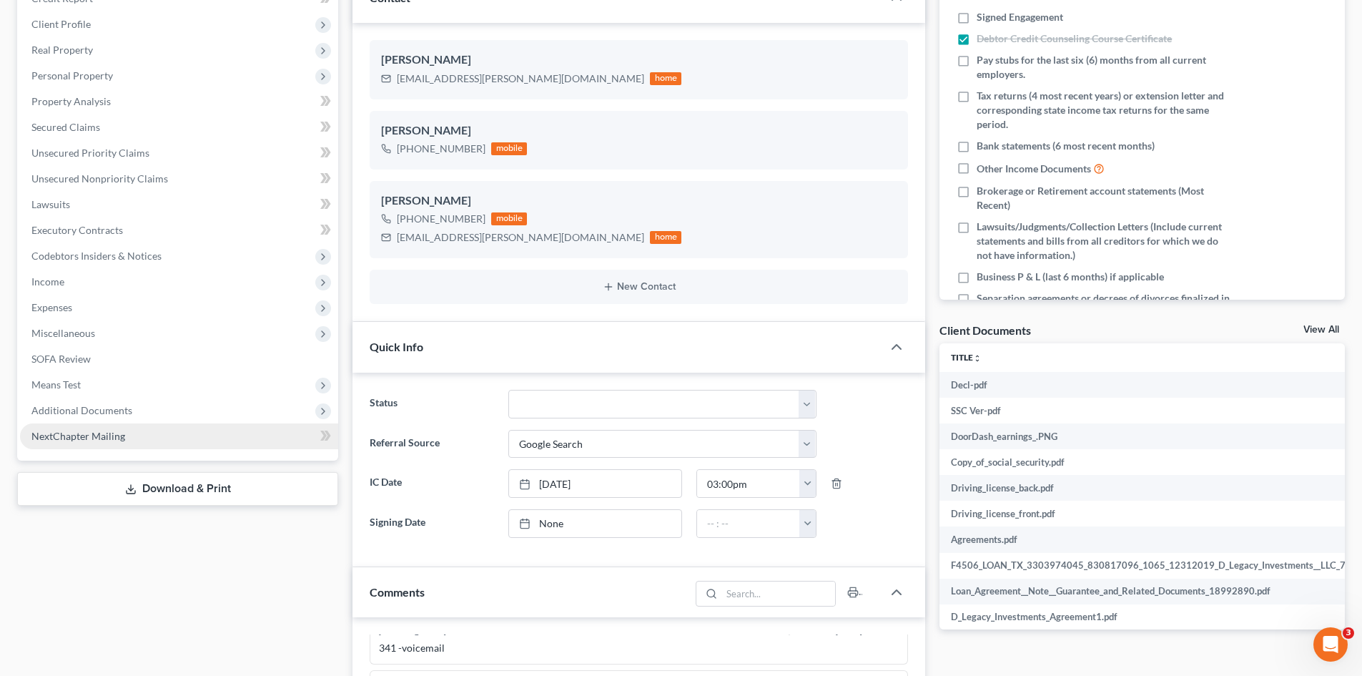
drag, startPoint x: 109, startPoint y: 415, endPoint x: 113, endPoint y: 428, distance: 12.9
click at [109, 415] on span "Additional Documents" at bounding box center [81, 410] width 101 height 12
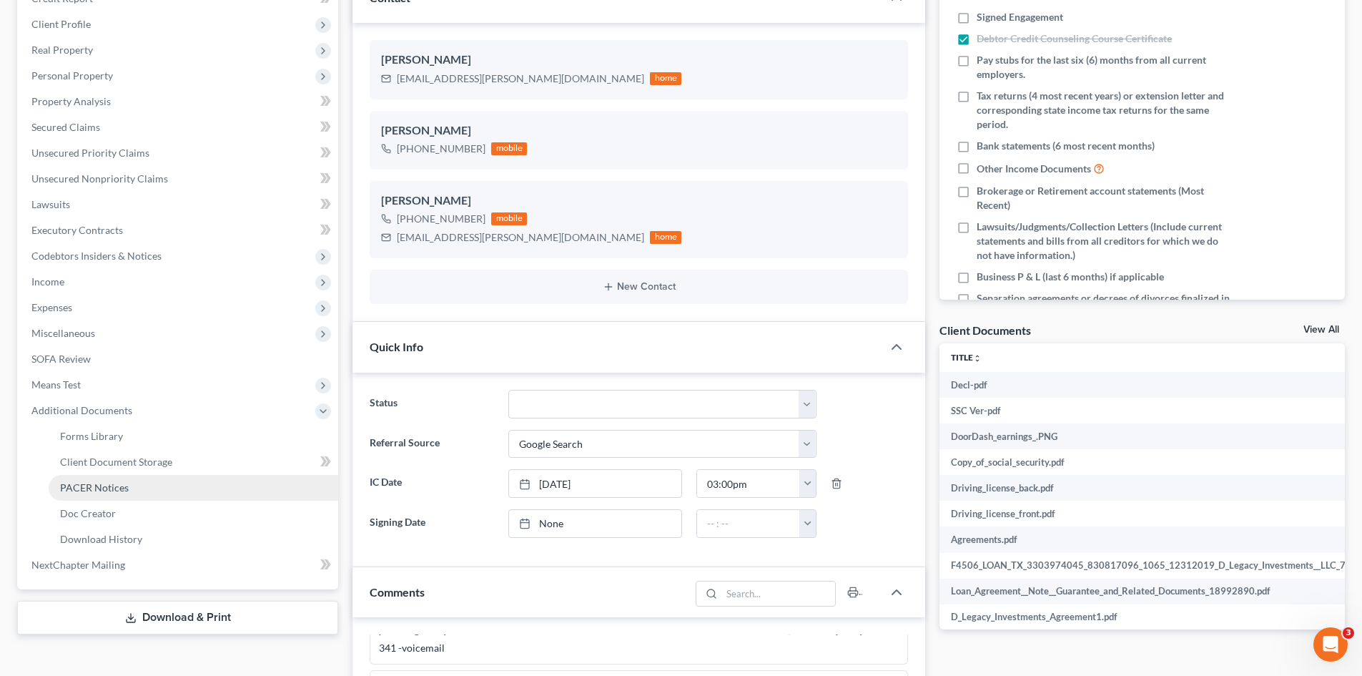
click at [101, 497] on link "PACER Notices" at bounding box center [194, 488] width 290 height 26
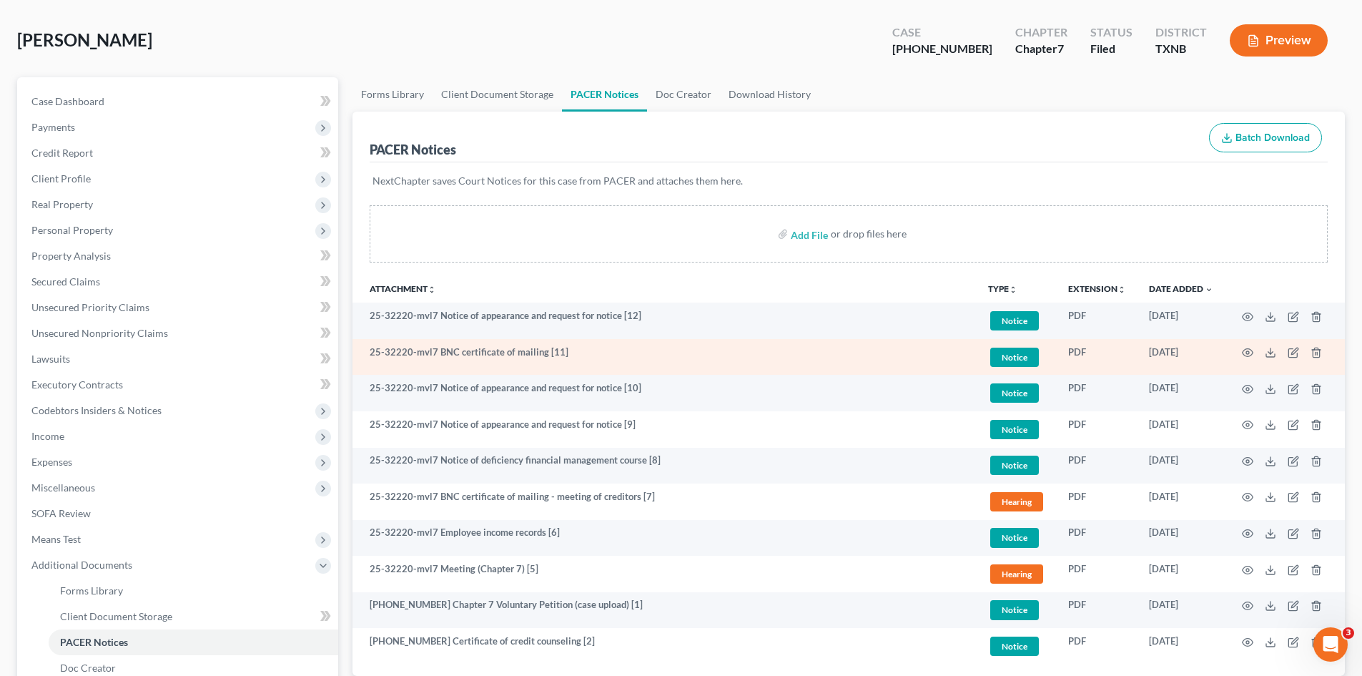
scroll to position [143, 0]
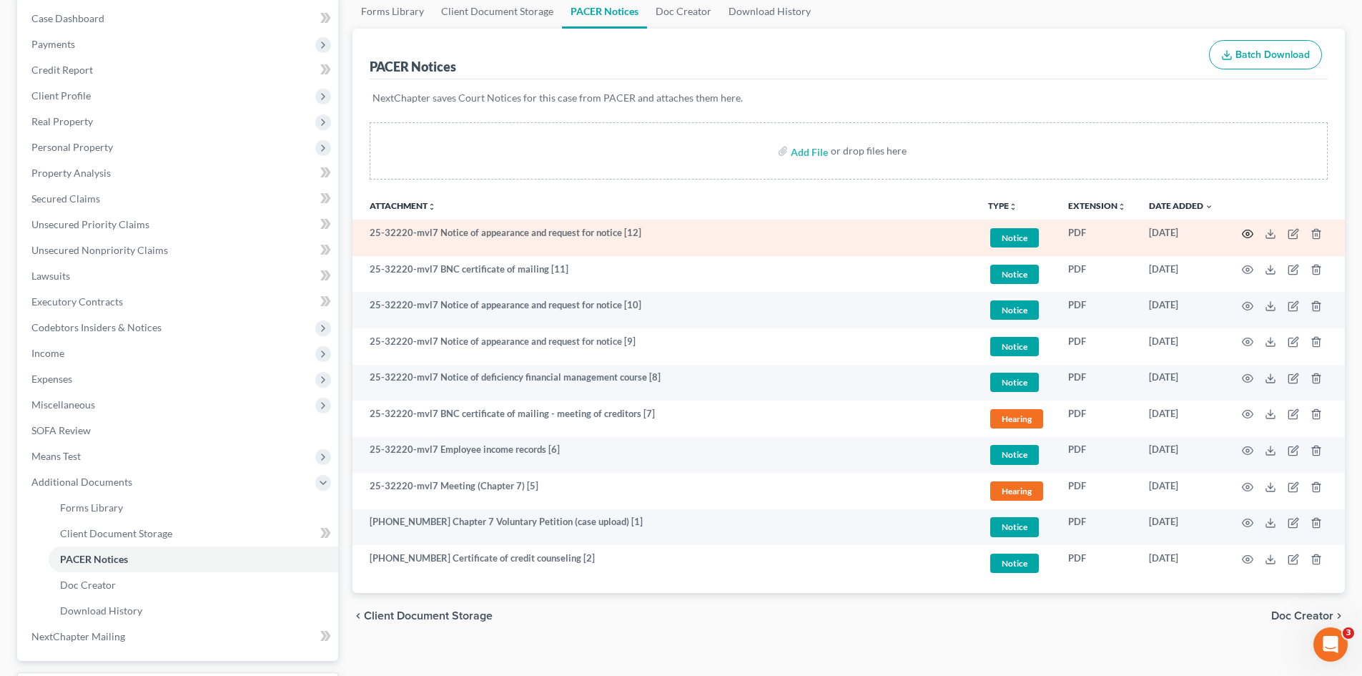
click at [1246, 235] on icon "button" at bounding box center [1247, 233] width 11 height 11
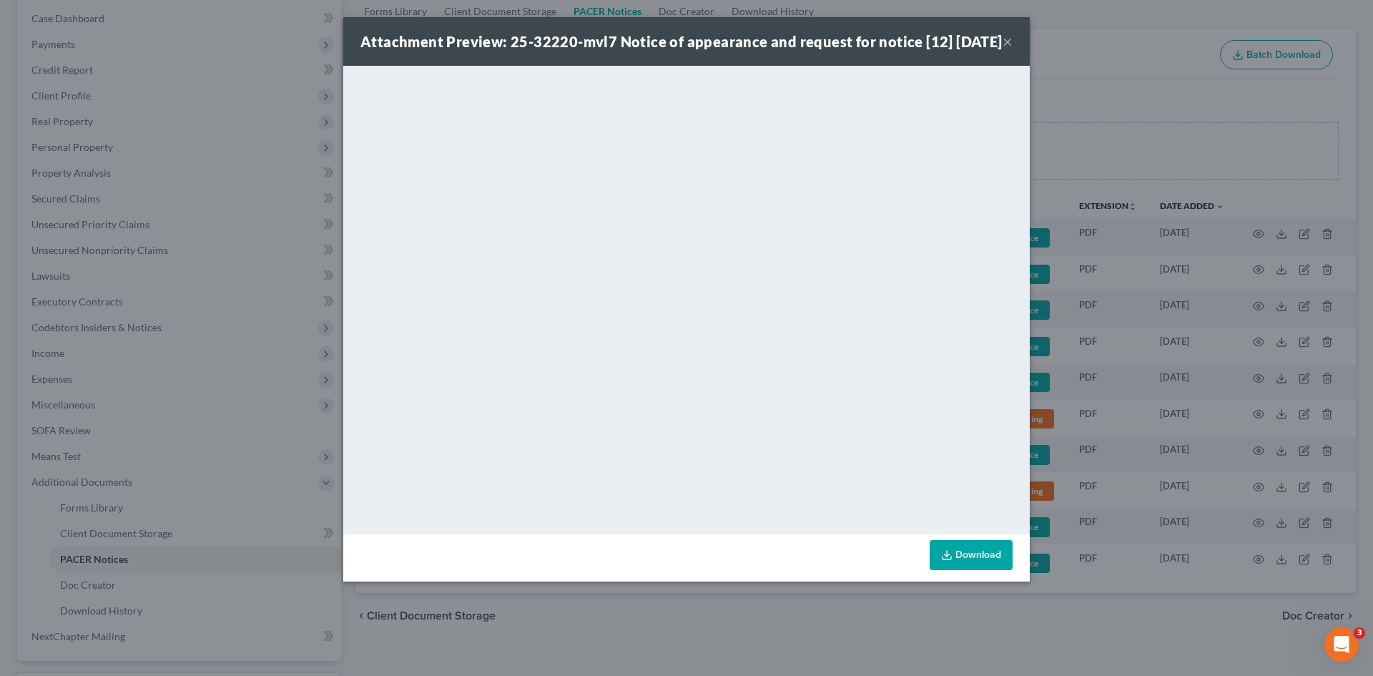
click at [1009, 50] on button "×" at bounding box center [1007, 41] width 10 height 17
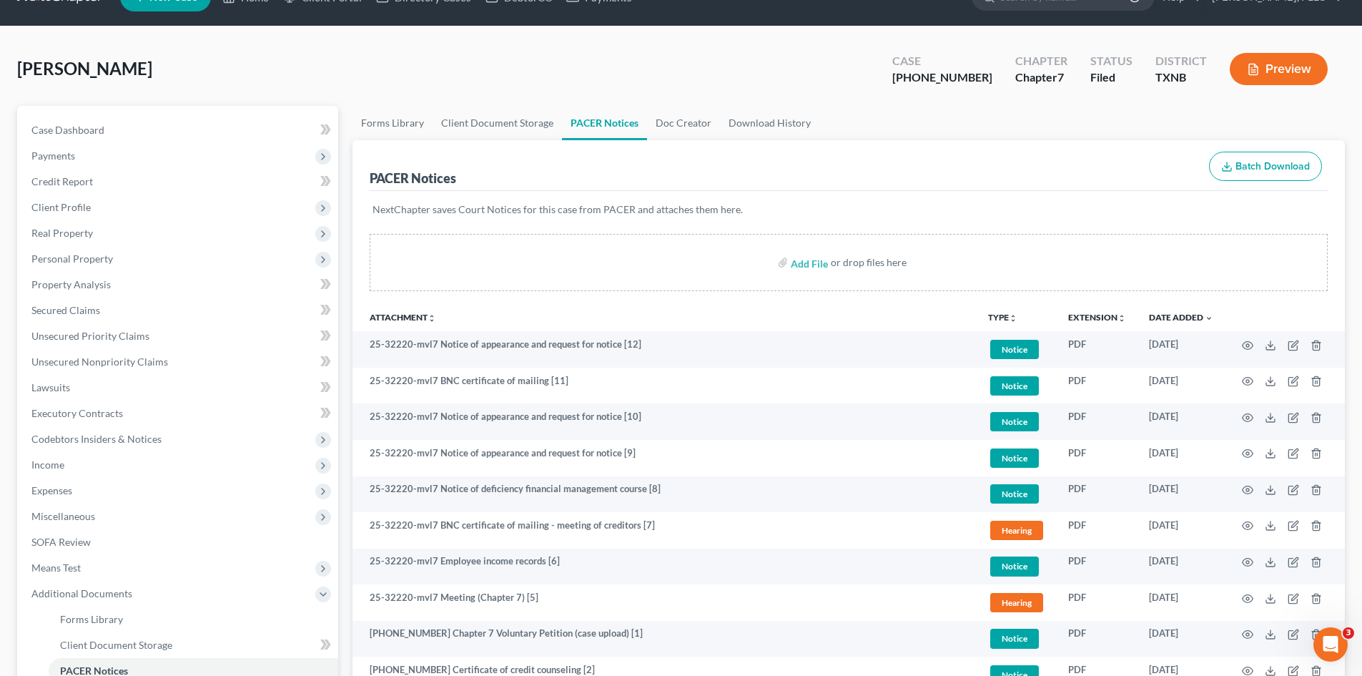
scroll to position [0, 0]
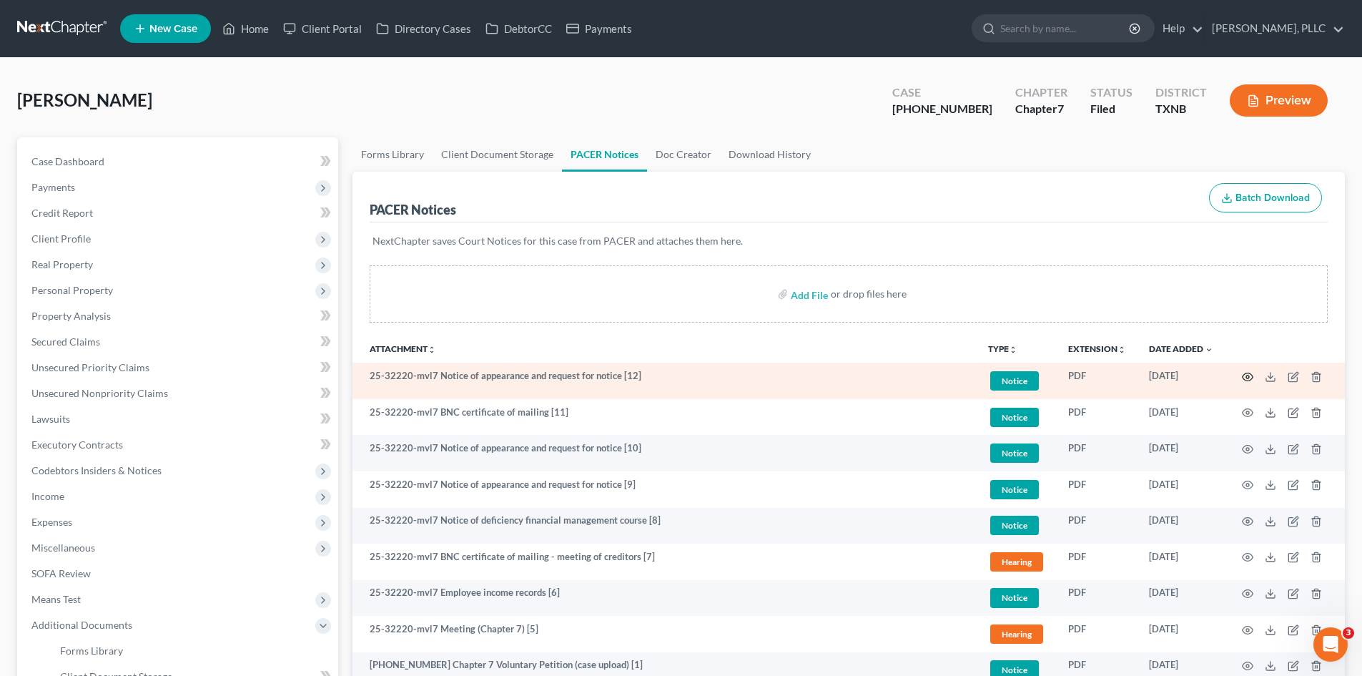
click at [1246, 372] on icon "button" at bounding box center [1247, 376] width 11 height 11
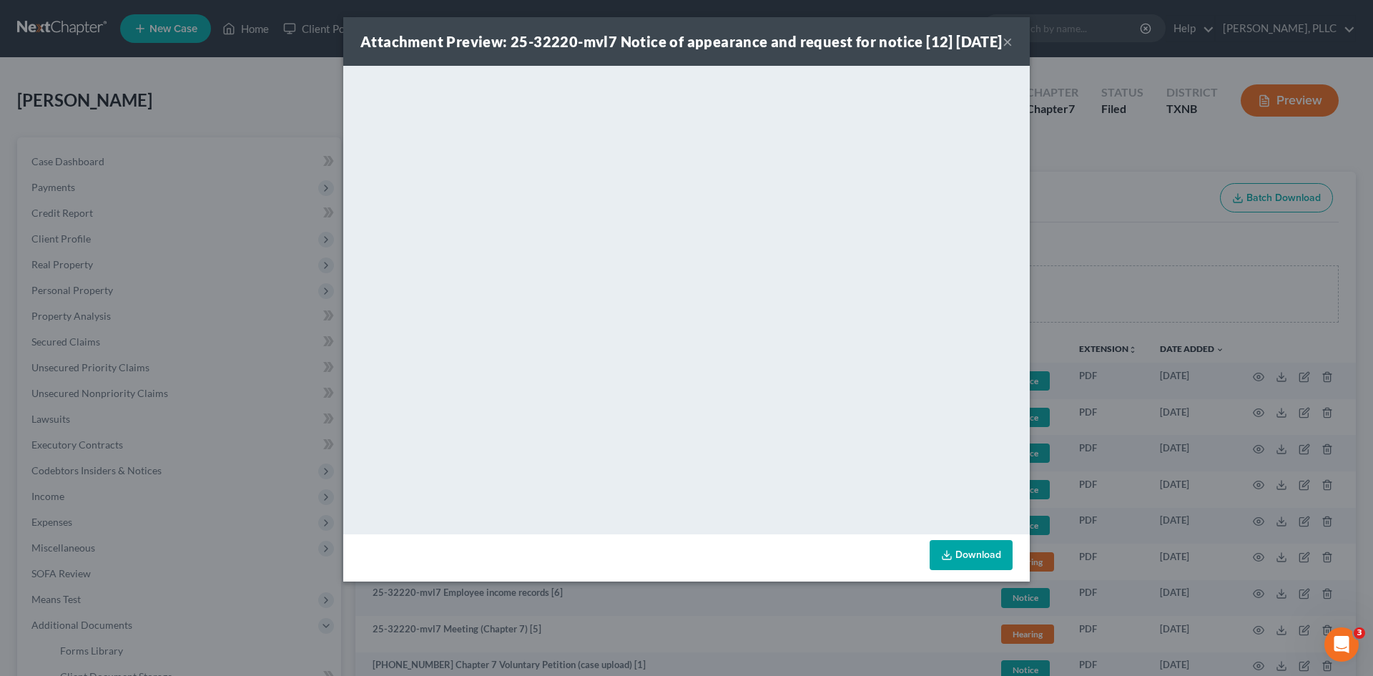
click at [1008, 50] on button "×" at bounding box center [1007, 41] width 10 height 17
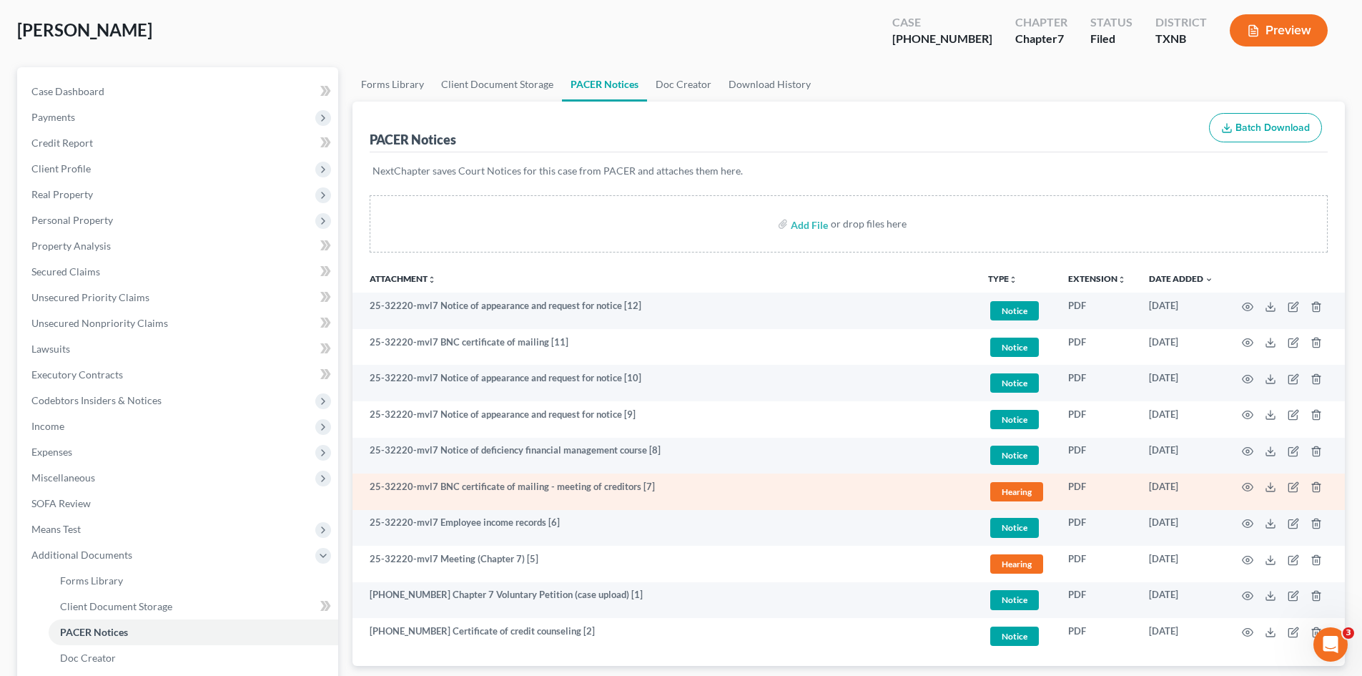
scroll to position [215, 0]
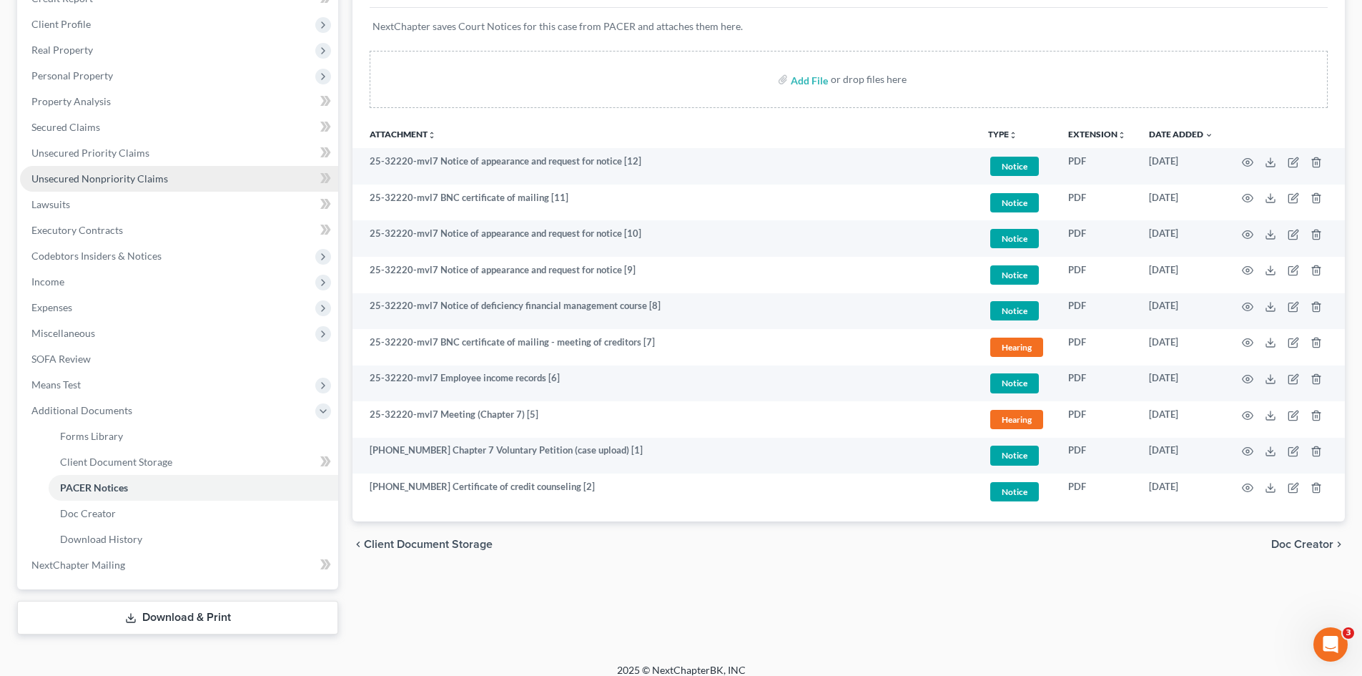
click at [134, 172] on span "Unsecured Nonpriority Claims" at bounding box center [99, 178] width 137 height 12
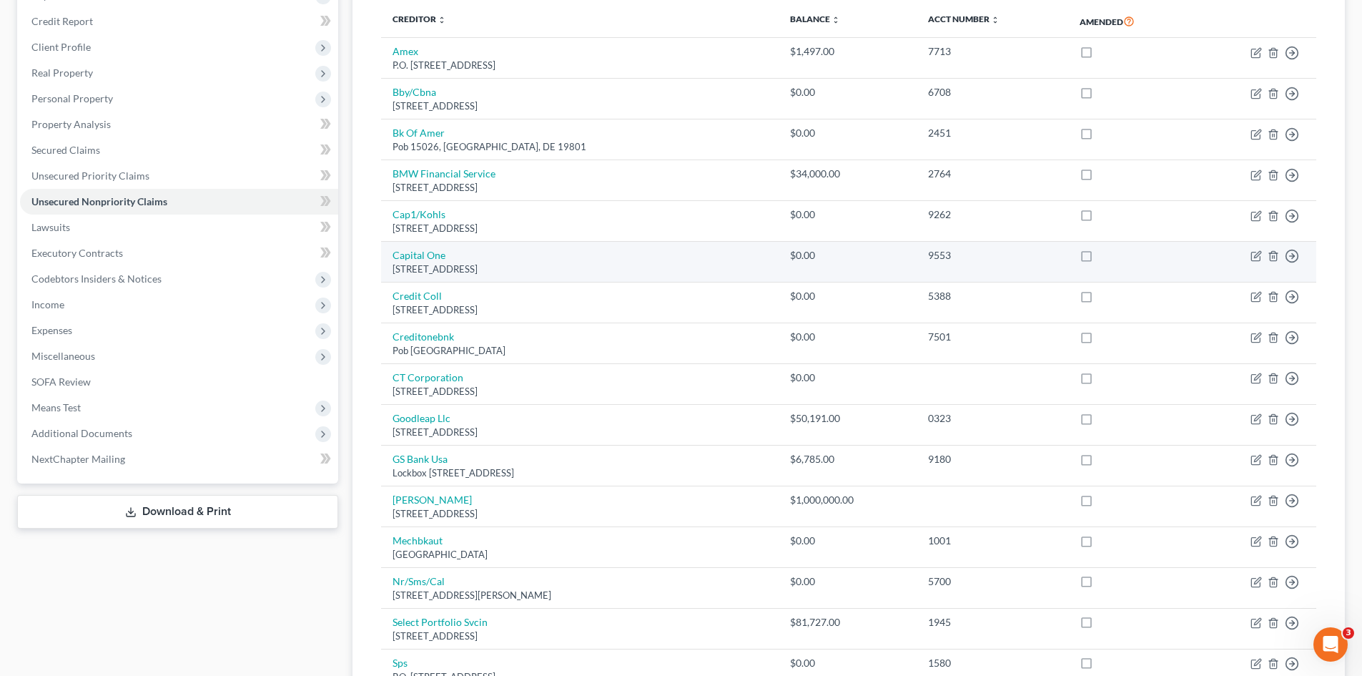
scroll to position [197, 0]
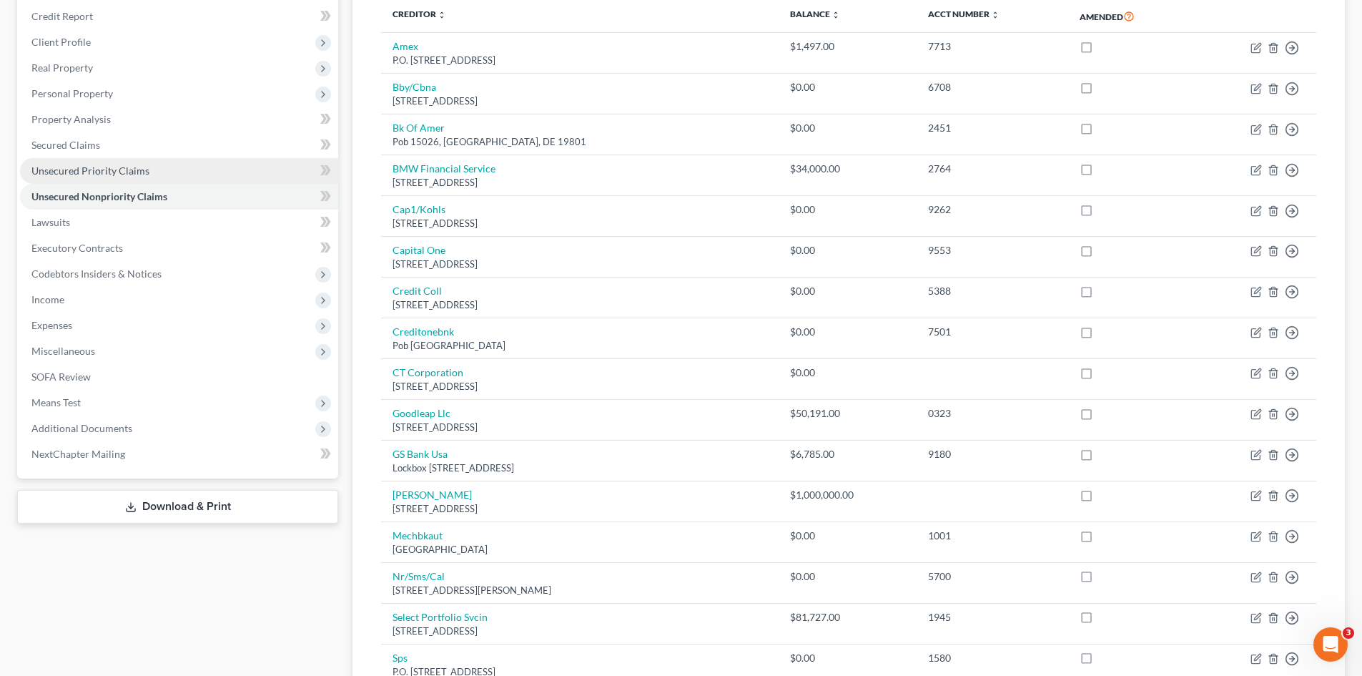
click at [94, 176] on span "Unsecured Priority Claims" at bounding box center [90, 170] width 118 height 12
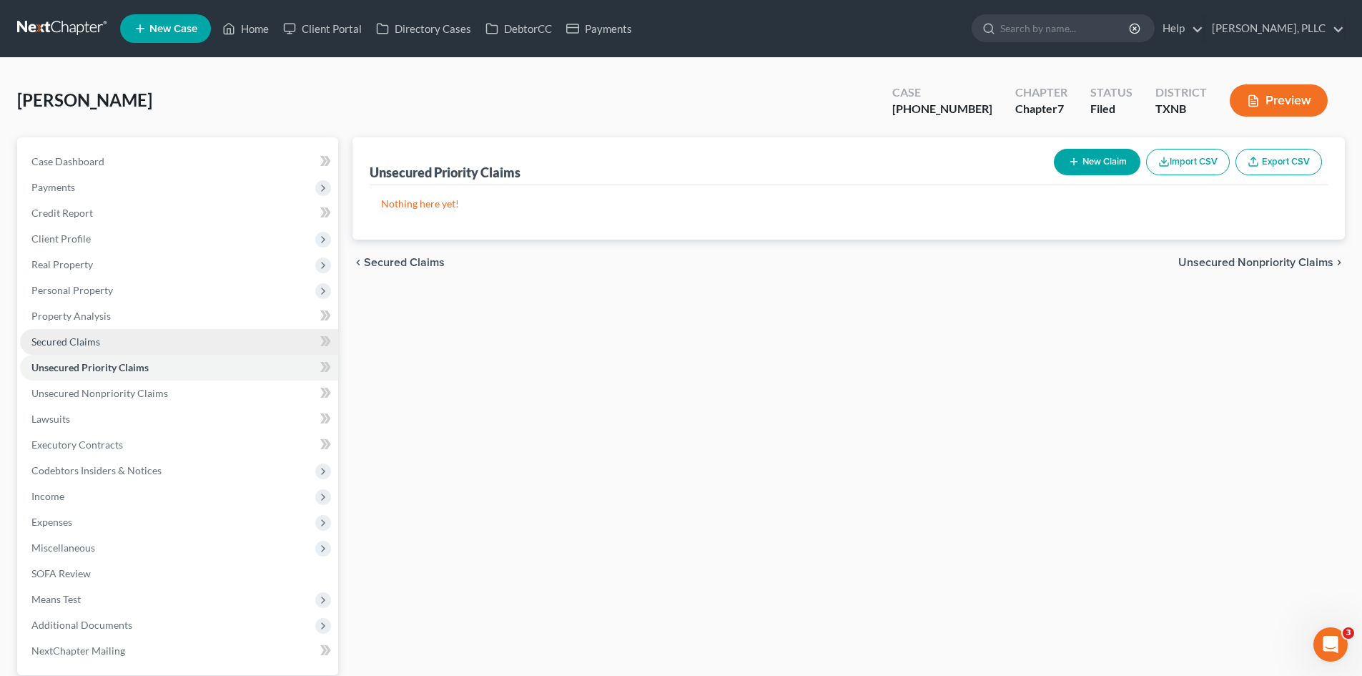
click at [109, 337] on link "Secured Claims" at bounding box center [179, 342] width 318 height 26
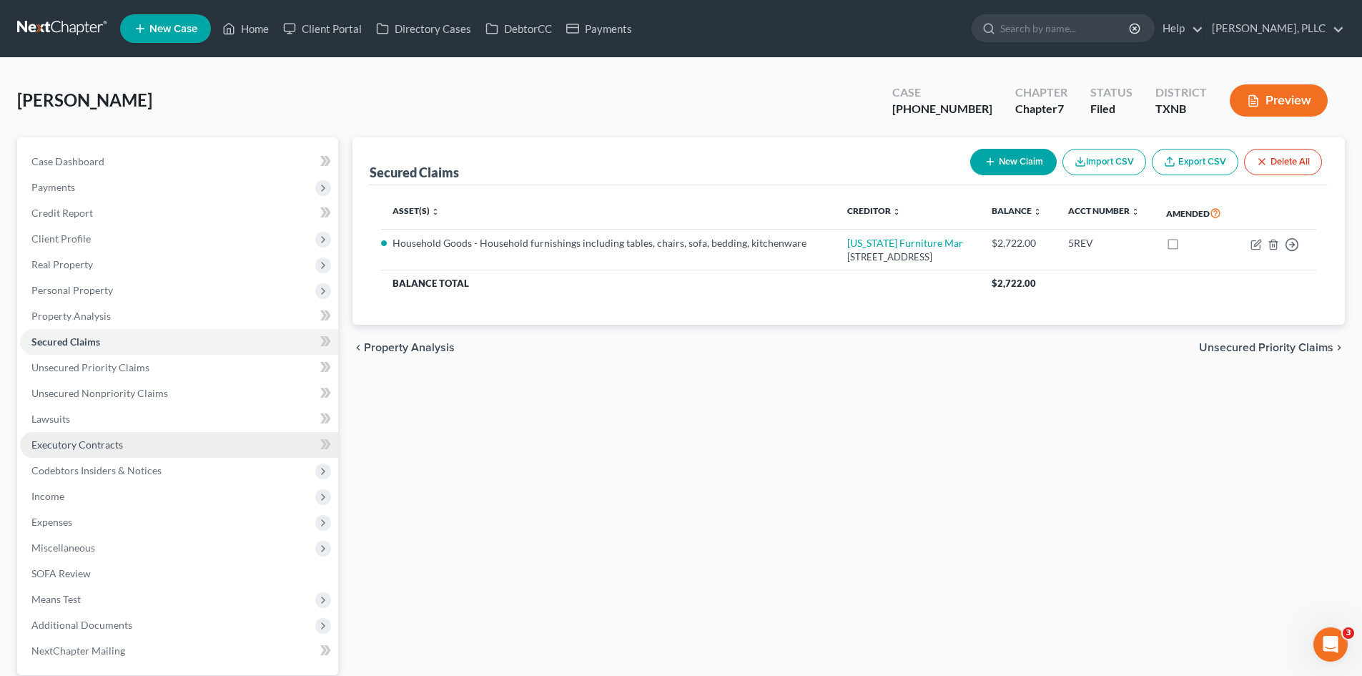
click at [129, 440] on link "Executory Contracts" at bounding box center [179, 445] width 318 height 26
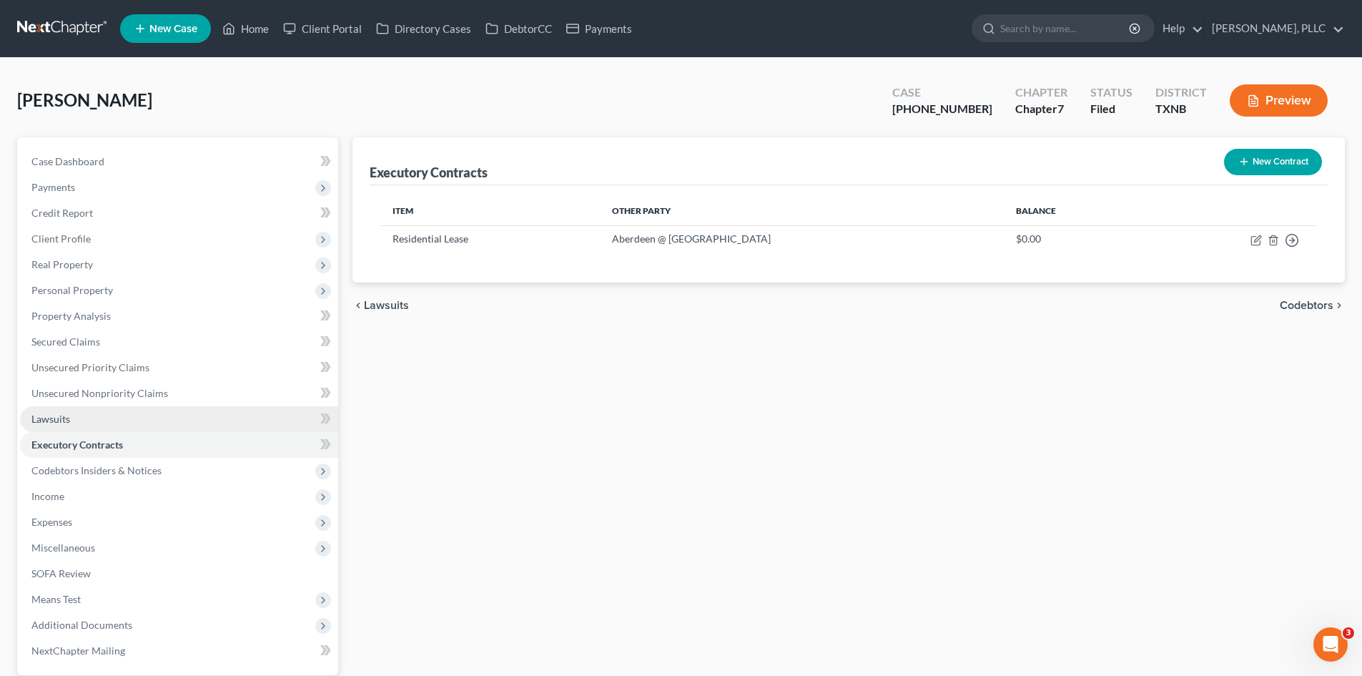
click at [152, 415] on link "Lawsuits" at bounding box center [179, 419] width 318 height 26
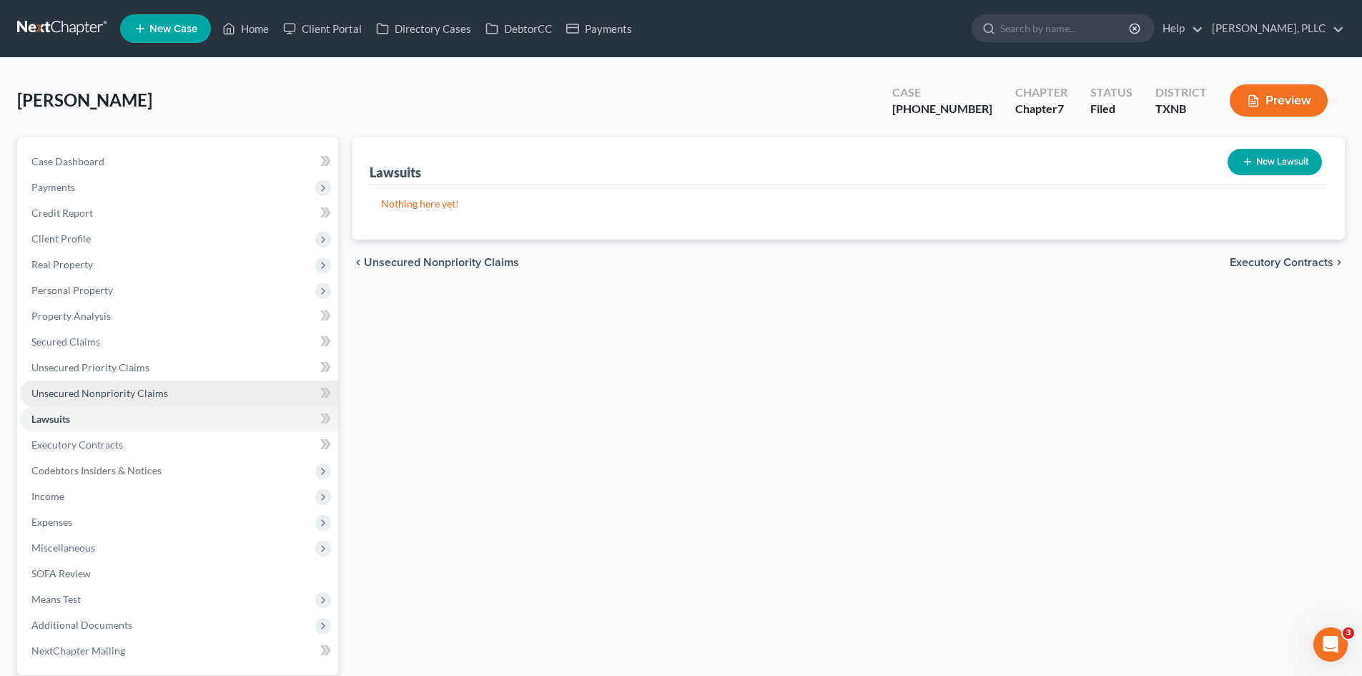
click at [231, 384] on link "Unsecured Nonpriority Claims" at bounding box center [179, 393] width 318 height 26
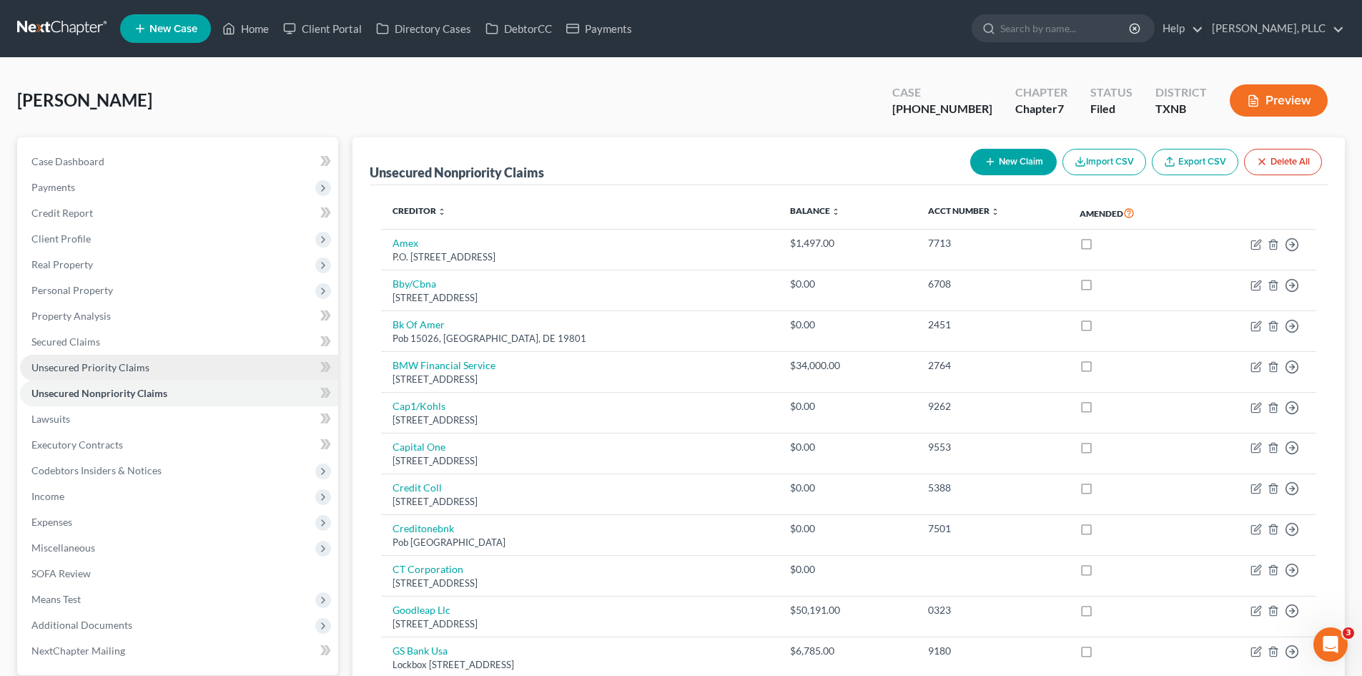
click at [217, 355] on link "Unsecured Priority Claims" at bounding box center [179, 368] width 318 height 26
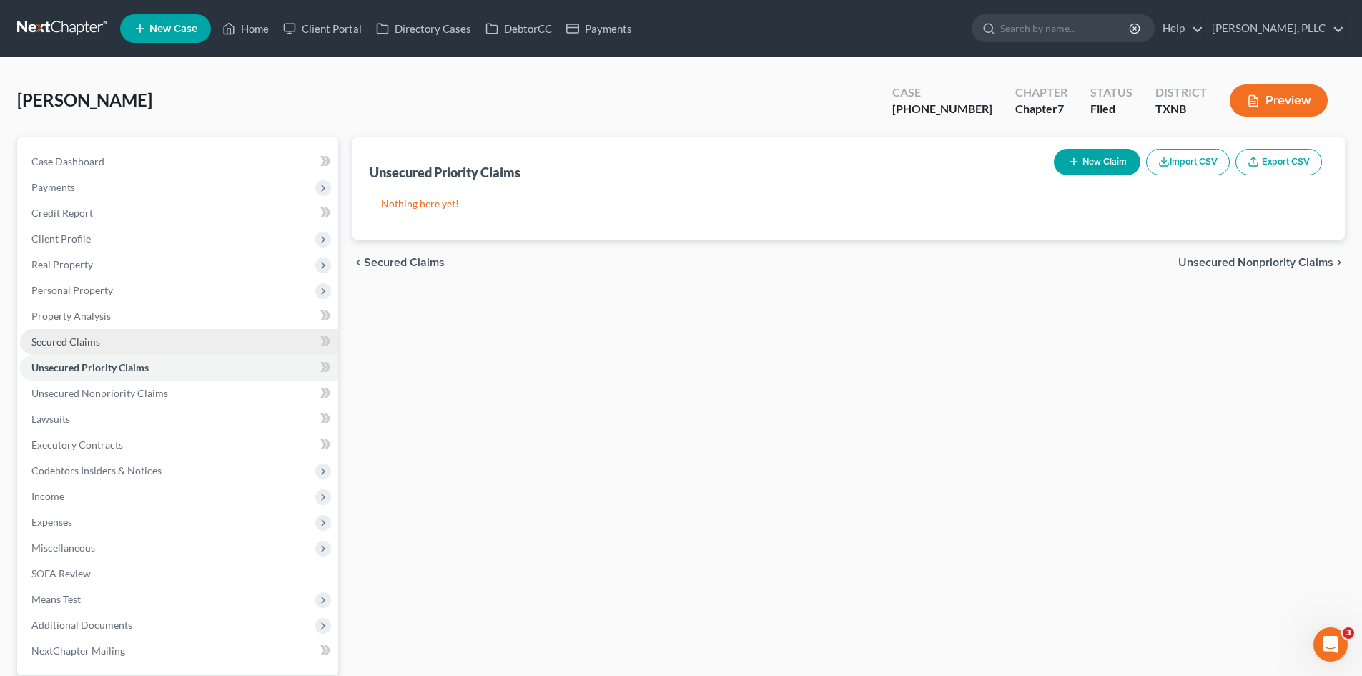
click at [197, 339] on link "Secured Claims" at bounding box center [179, 342] width 318 height 26
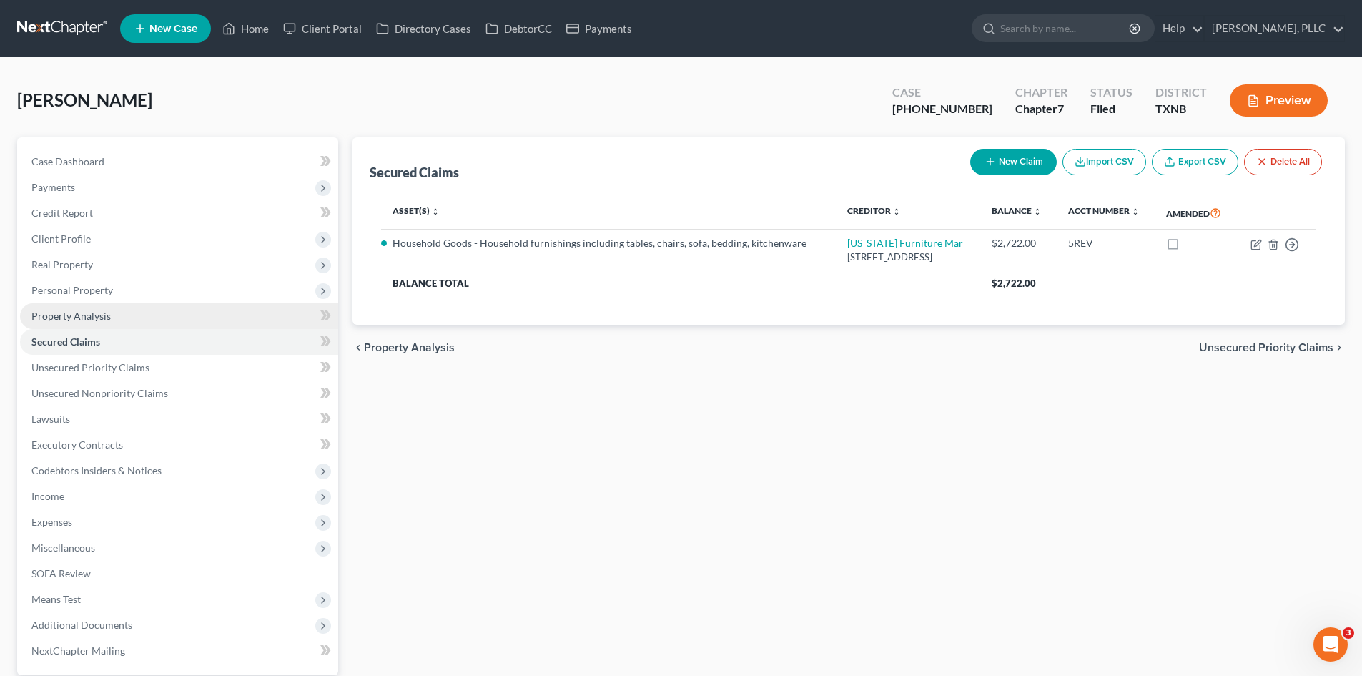
click at [189, 315] on link "Property Analysis" at bounding box center [179, 316] width 318 height 26
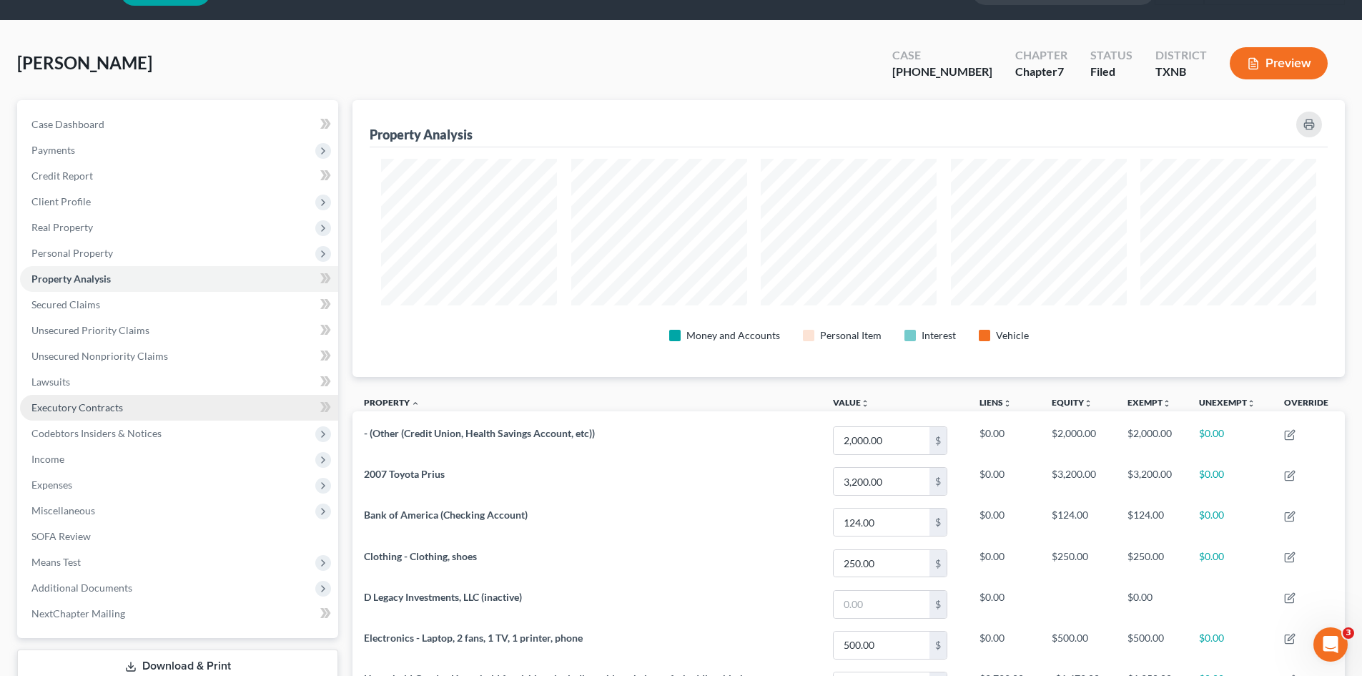
scroll to position [34, 0]
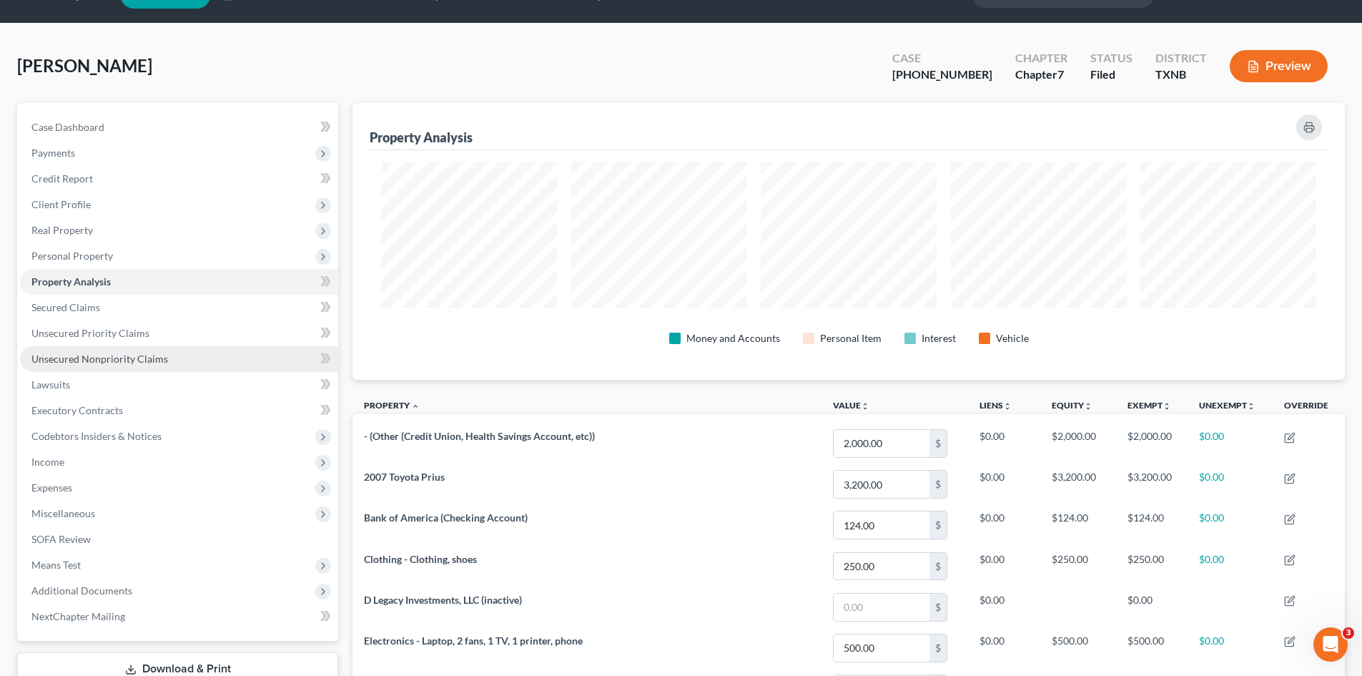
click at [106, 359] on span "Unsecured Nonpriority Claims" at bounding box center [99, 359] width 137 height 12
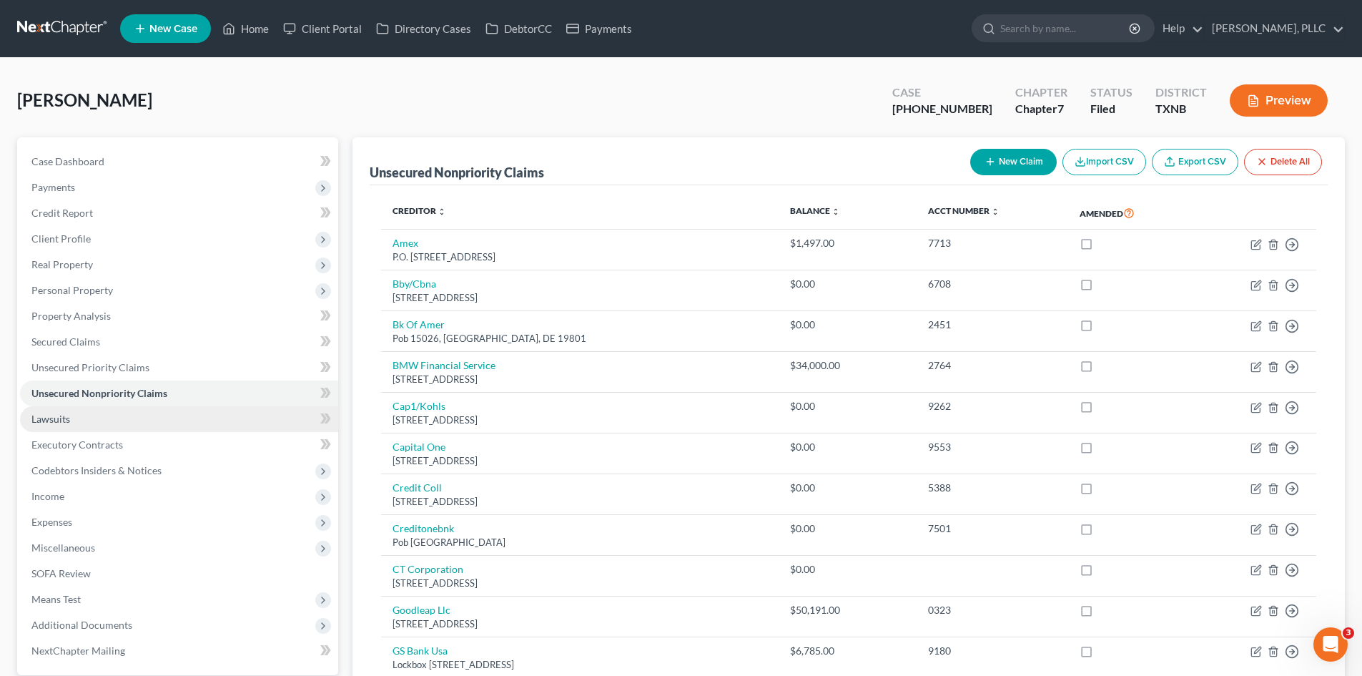
click at [199, 427] on link "Lawsuits" at bounding box center [179, 419] width 318 height 26
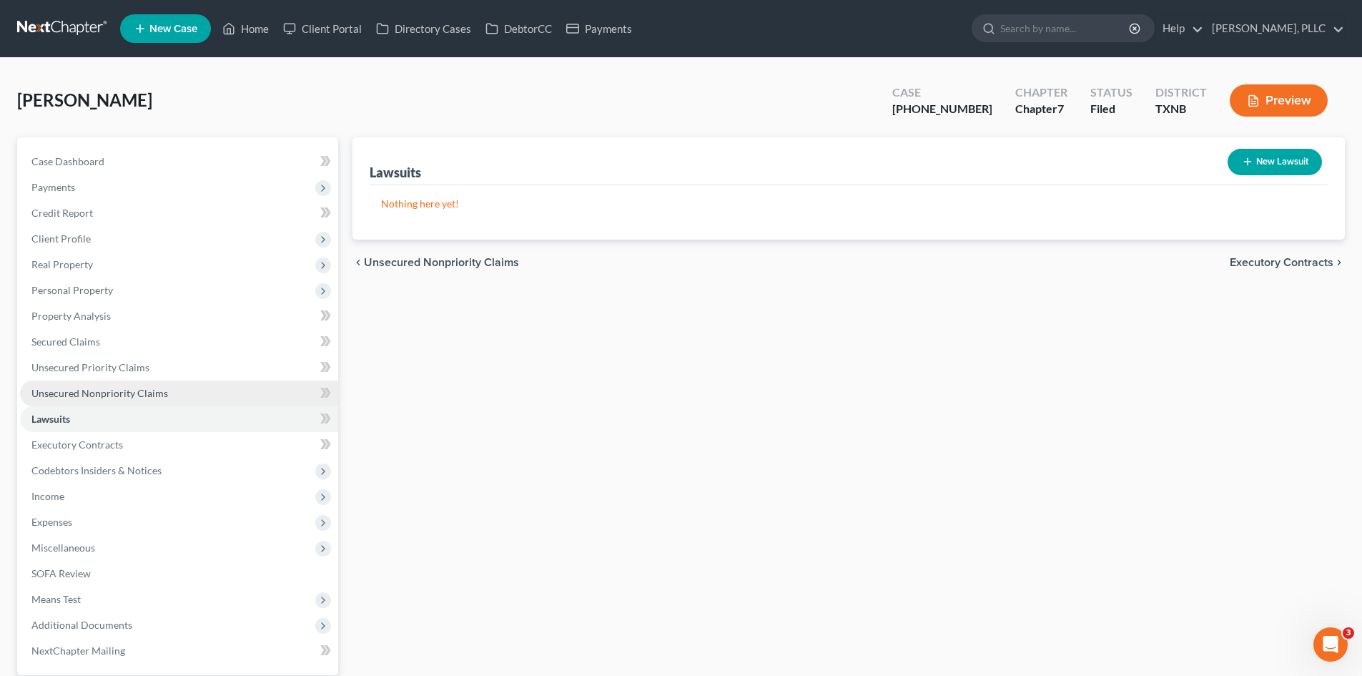
click at [209, 399] on link "Unsecured Nonpriority Claims" at bounding box center [179, 393] width 318 height 26
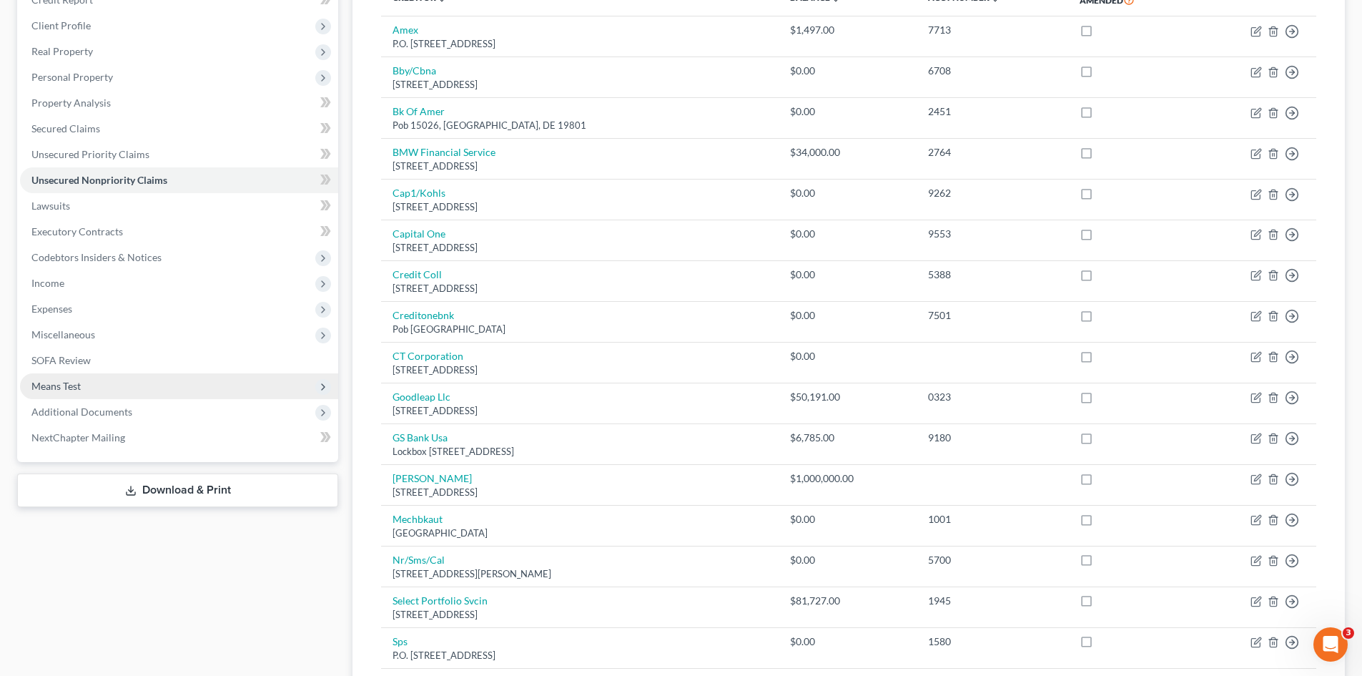
scroll to position [215, 0]
click at [119, 203] on link "Lawsuits" at bounding box center [179, 205] width 318 height 26
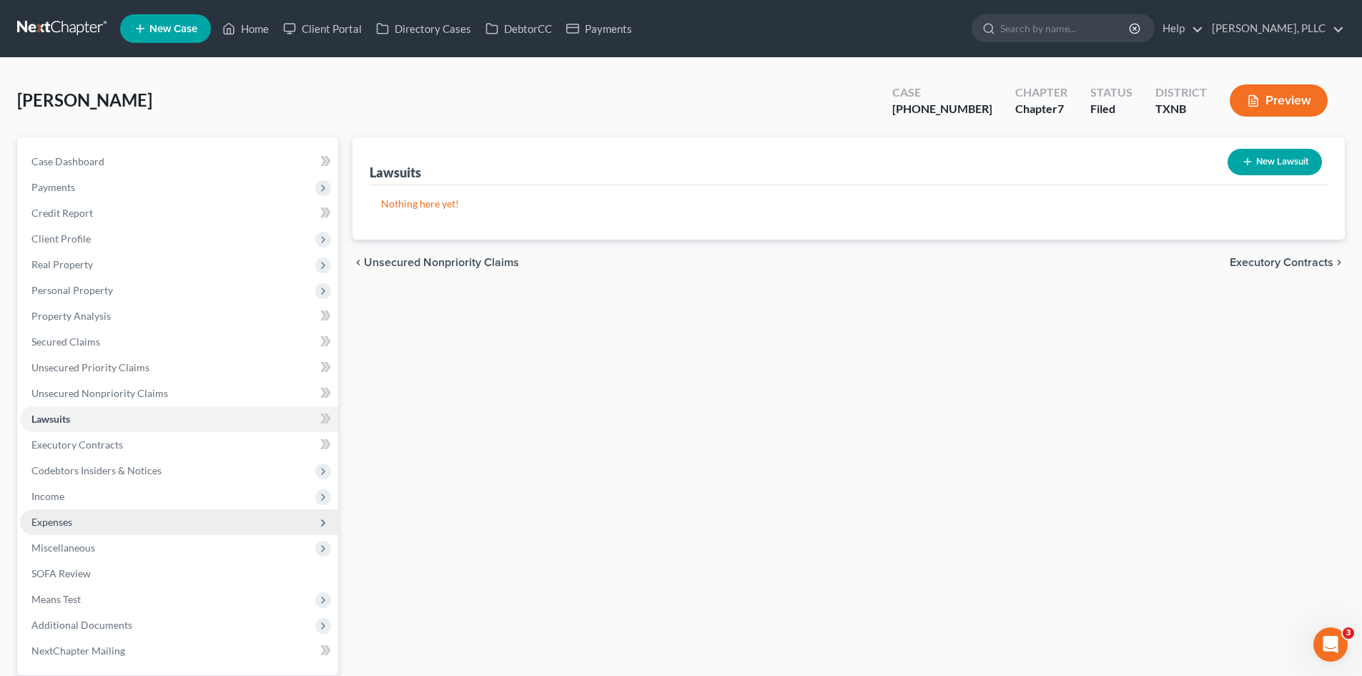
click at [102, 513] on span "Expenses" at bounding box center [179, 522] width 318 height 26
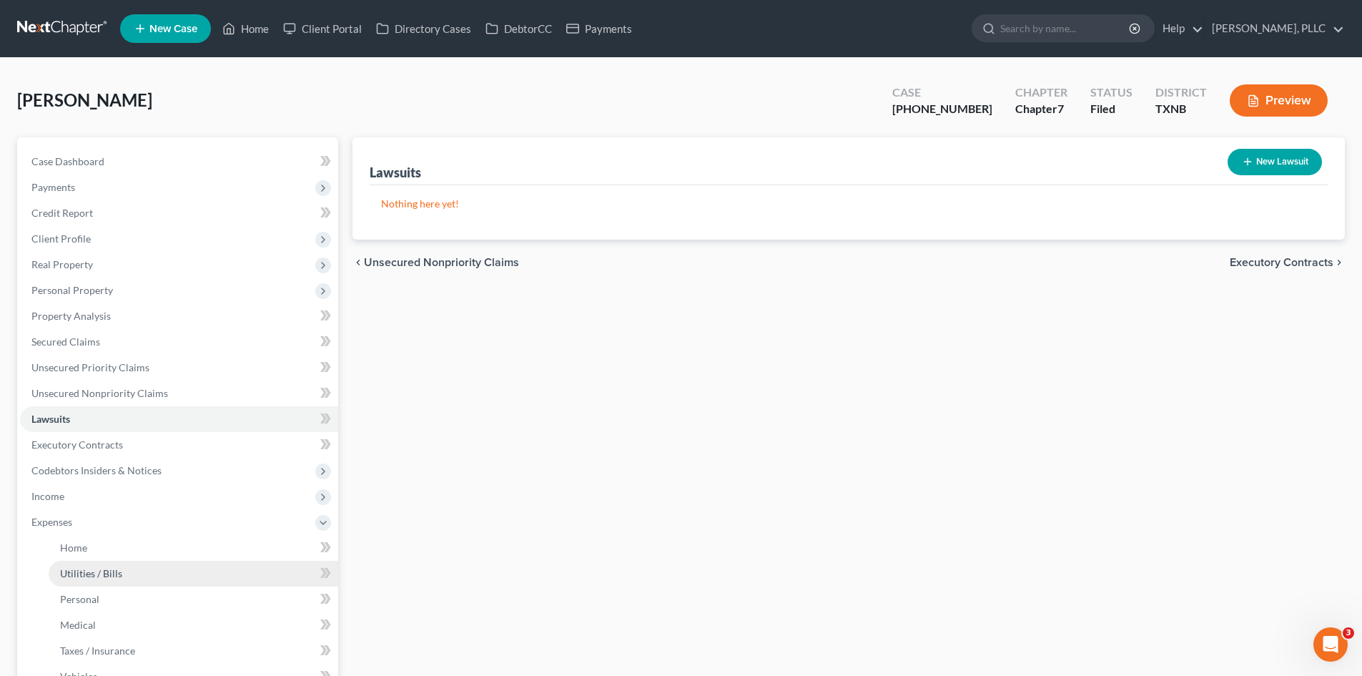
click at [189, 561] on link "Utilities / Bills" at bounding box center [194, 574] width 290 height 26
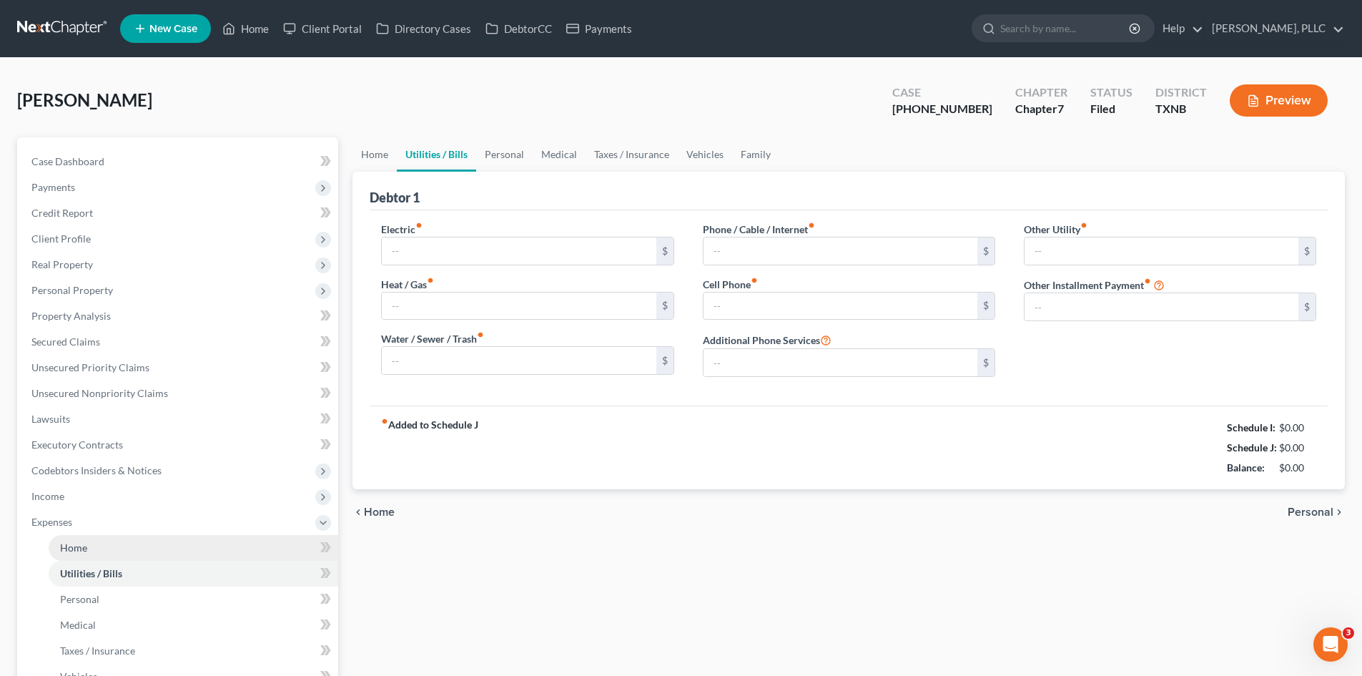
type input "200.00"
type input "100.00"
type input "80.00"
type input "150.00"
click at [175, 544] on link "Home" at bounding box center [194, 548] width 290 height 26
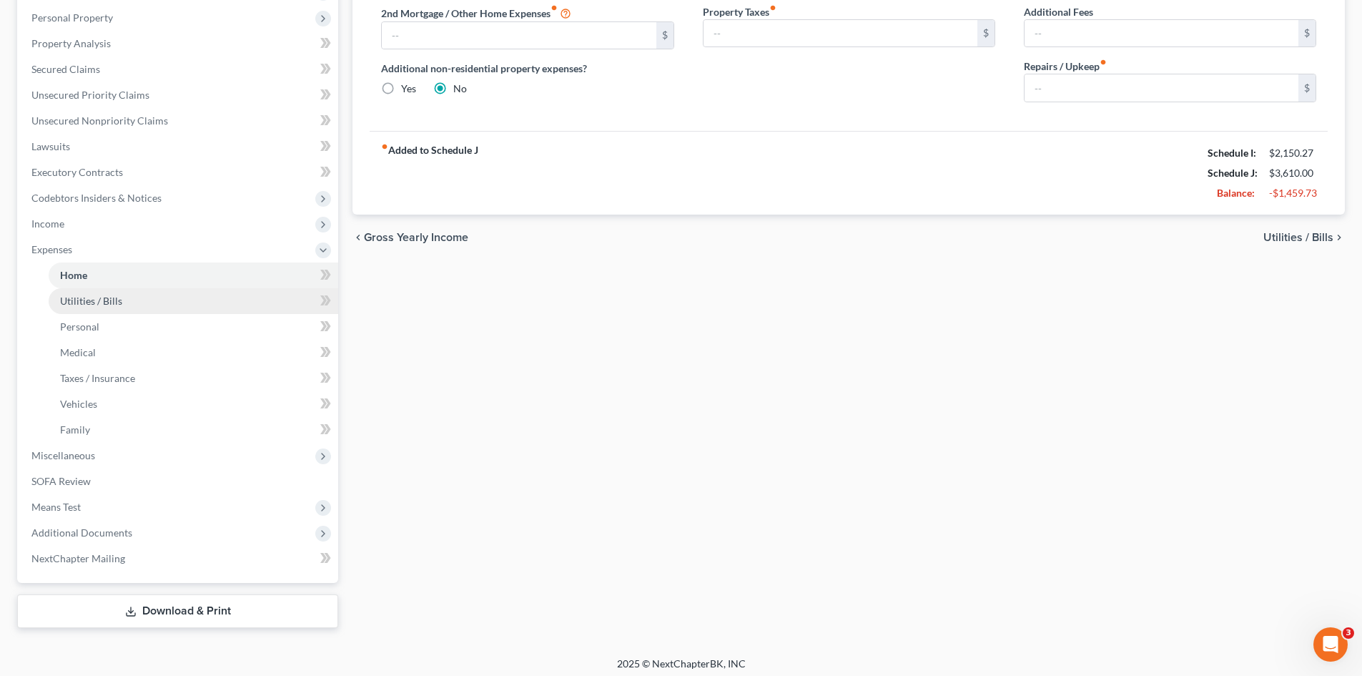
scroll to position [279, 0]
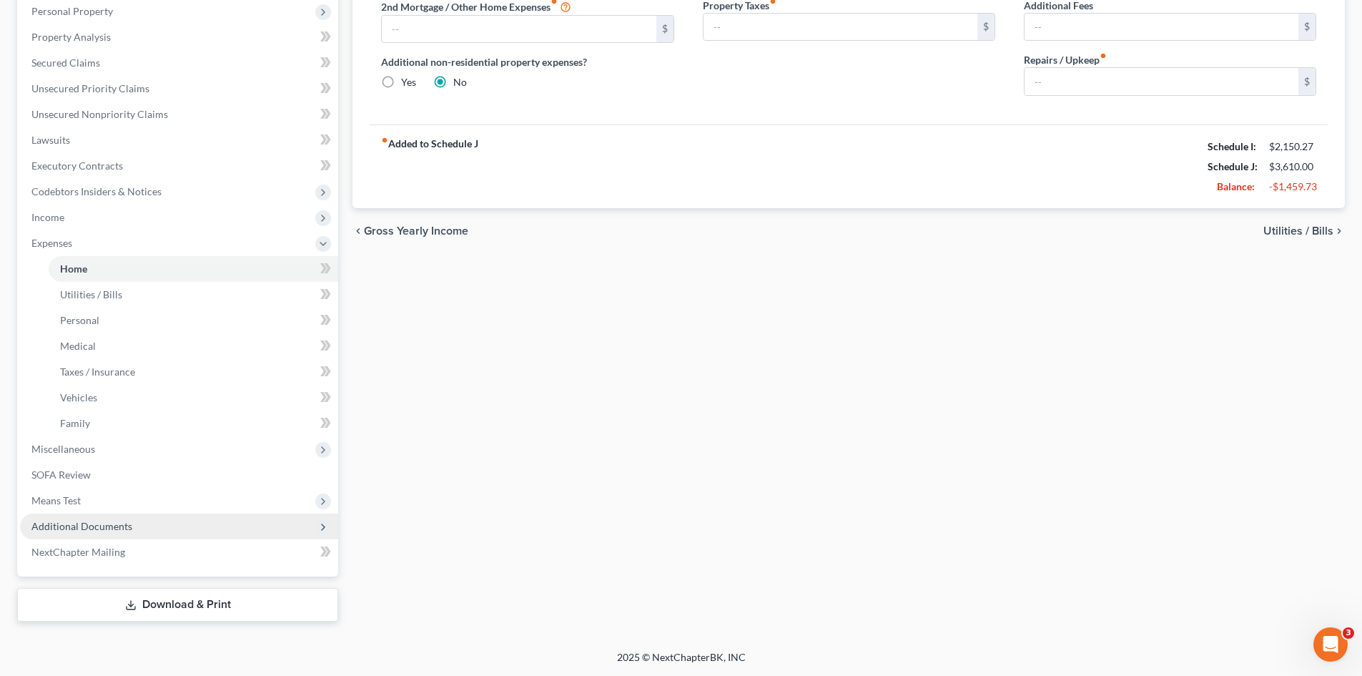
click at [99, 515] on span "Additional Documents" at bounding box center [179, 526] width 318 height 26
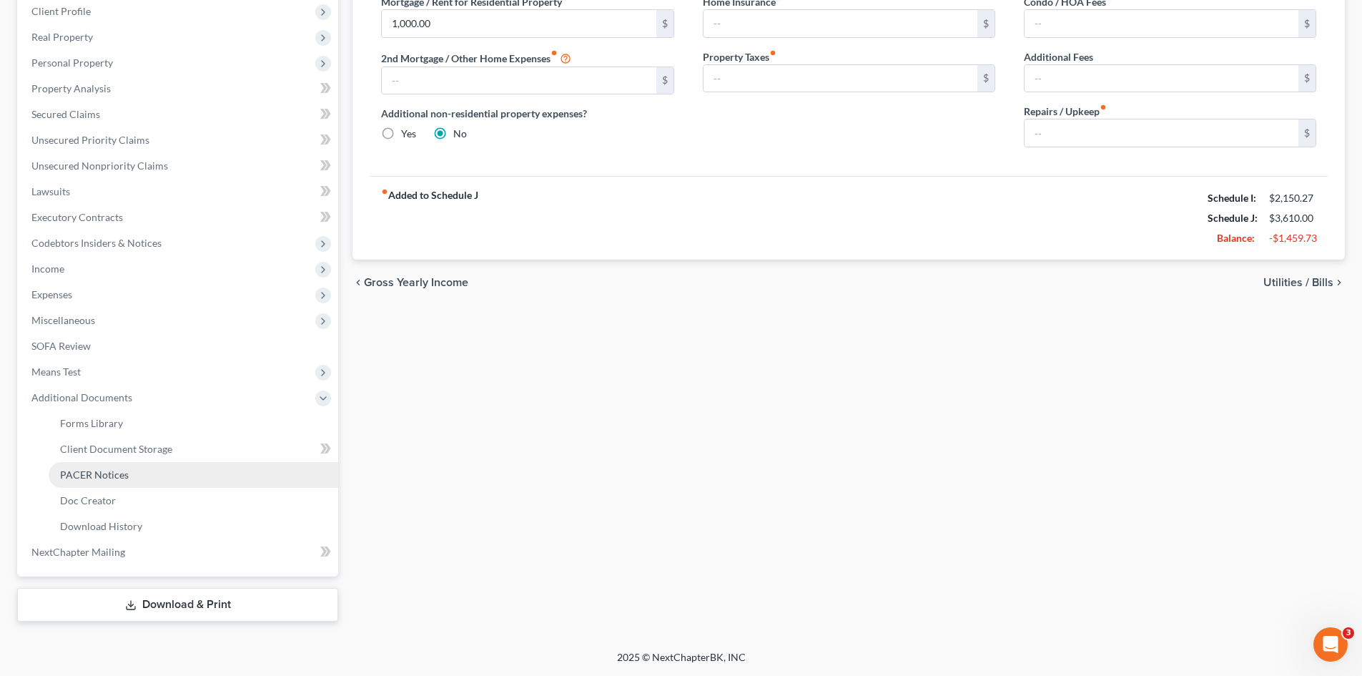
click at [93, 466] on link "PACER Notices" at bounding box center [194, 475] width 290 height 26
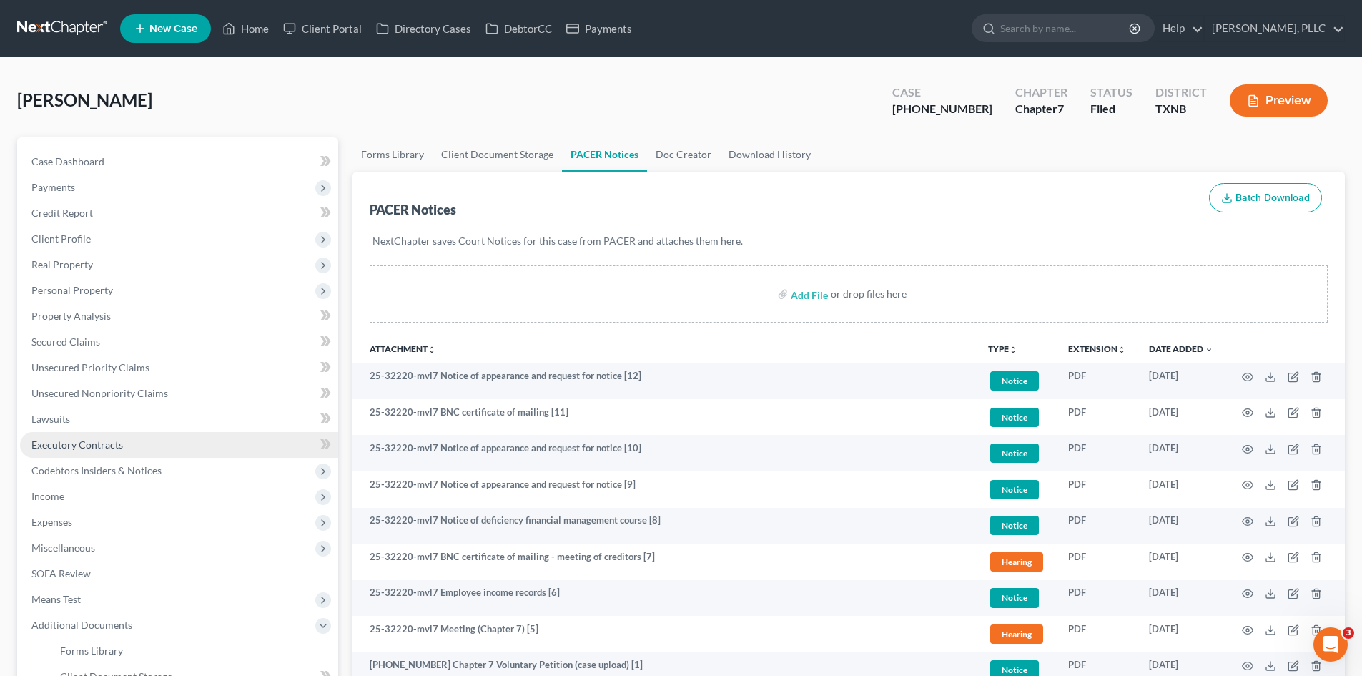
scroll to position [72, 0]
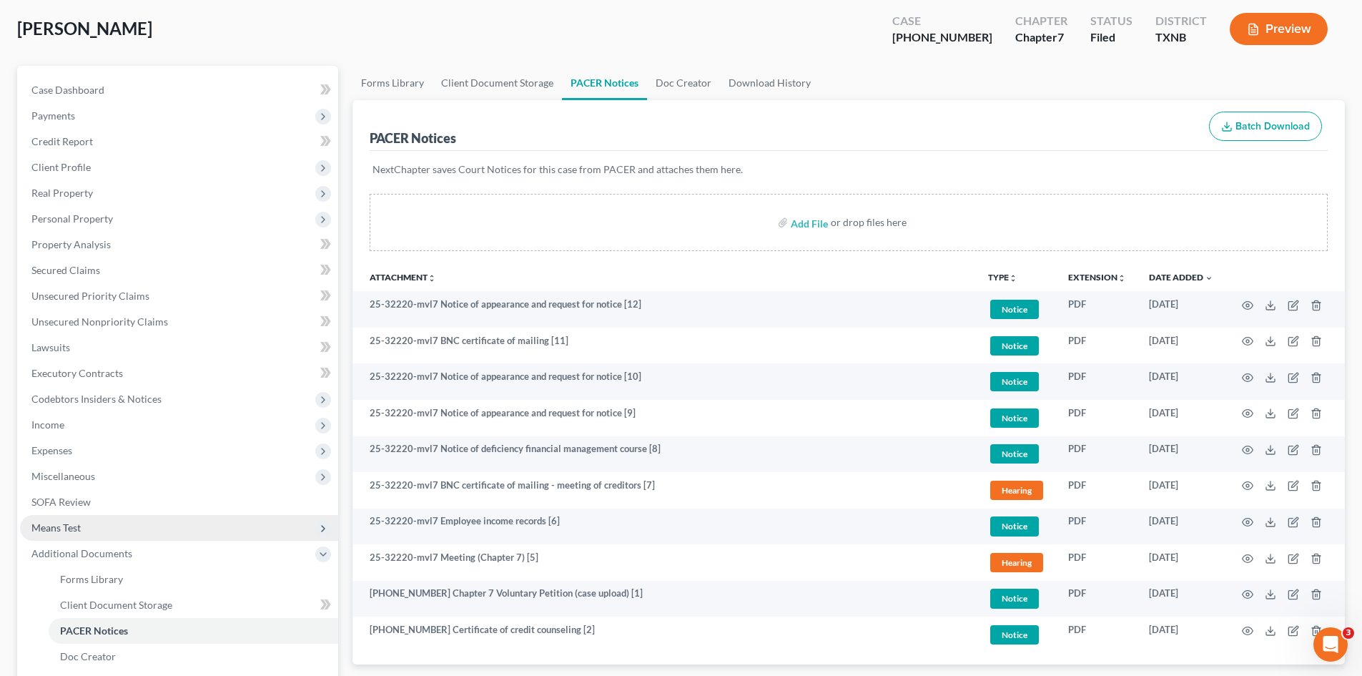
click at [105, 531] on span "Means Test" at bounding box center [179, 528] width 318 height 26
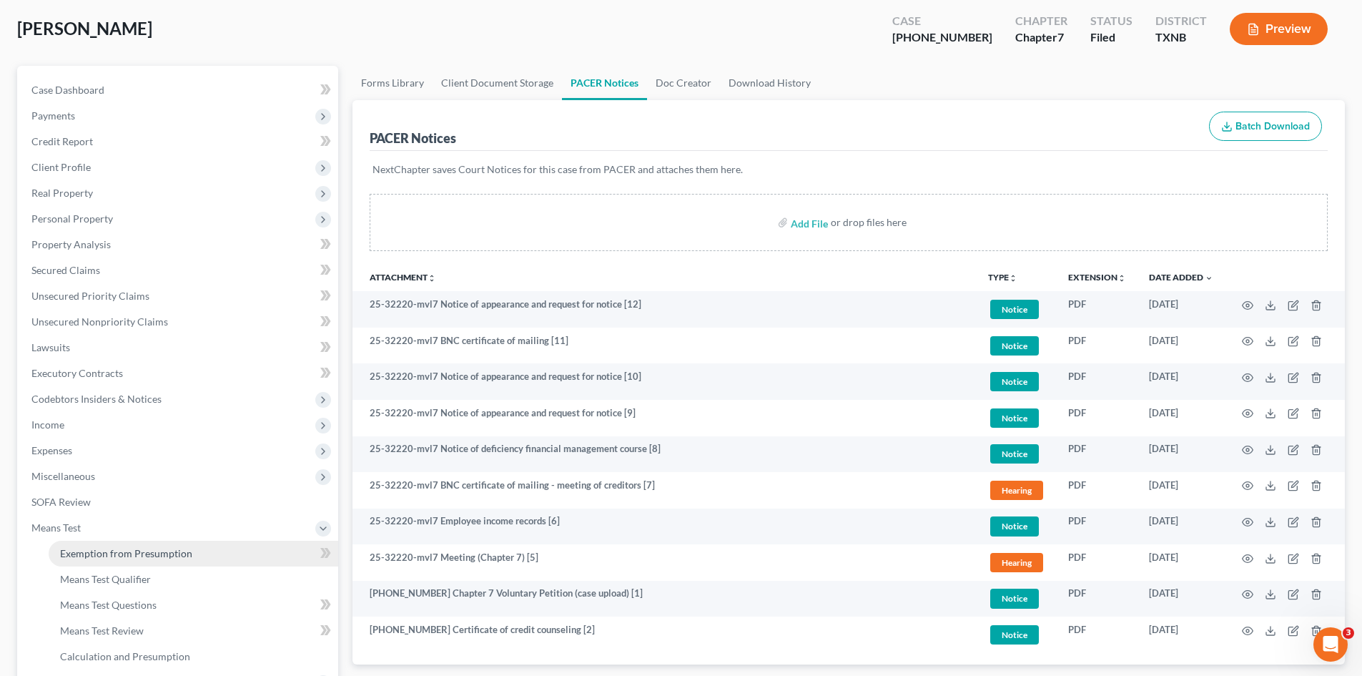
click at [124, 556] on span "Exemption from Presumption" at bounding box center [126, 553] width 132 height 12
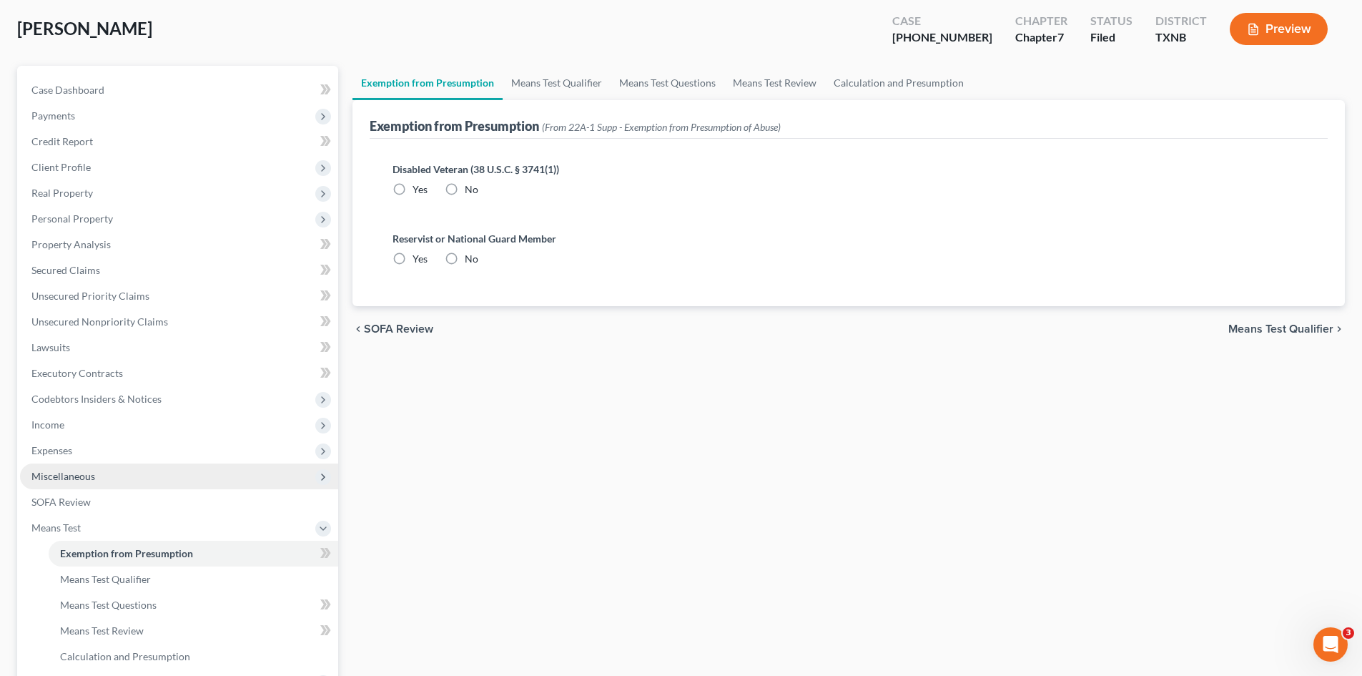
radio input "true"
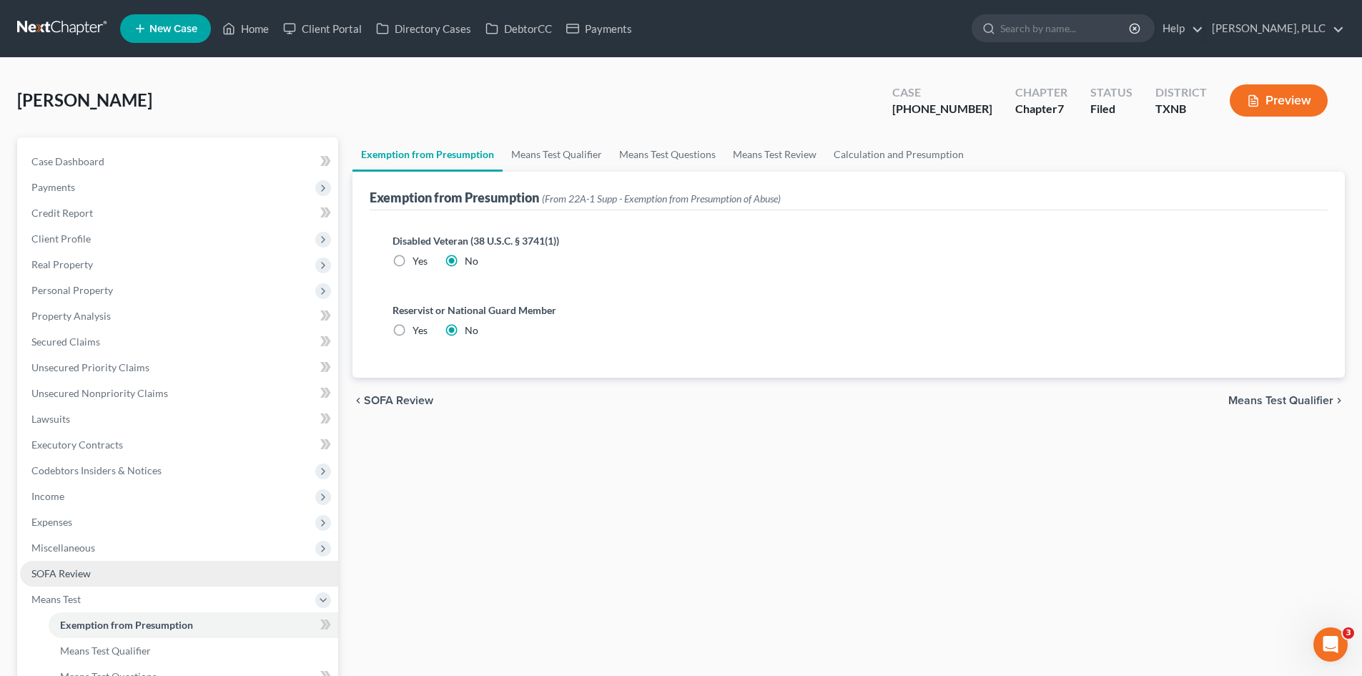
click at [102, 564] on link "SOFA Review" at bounding box center [179, 574] width 318 height 26
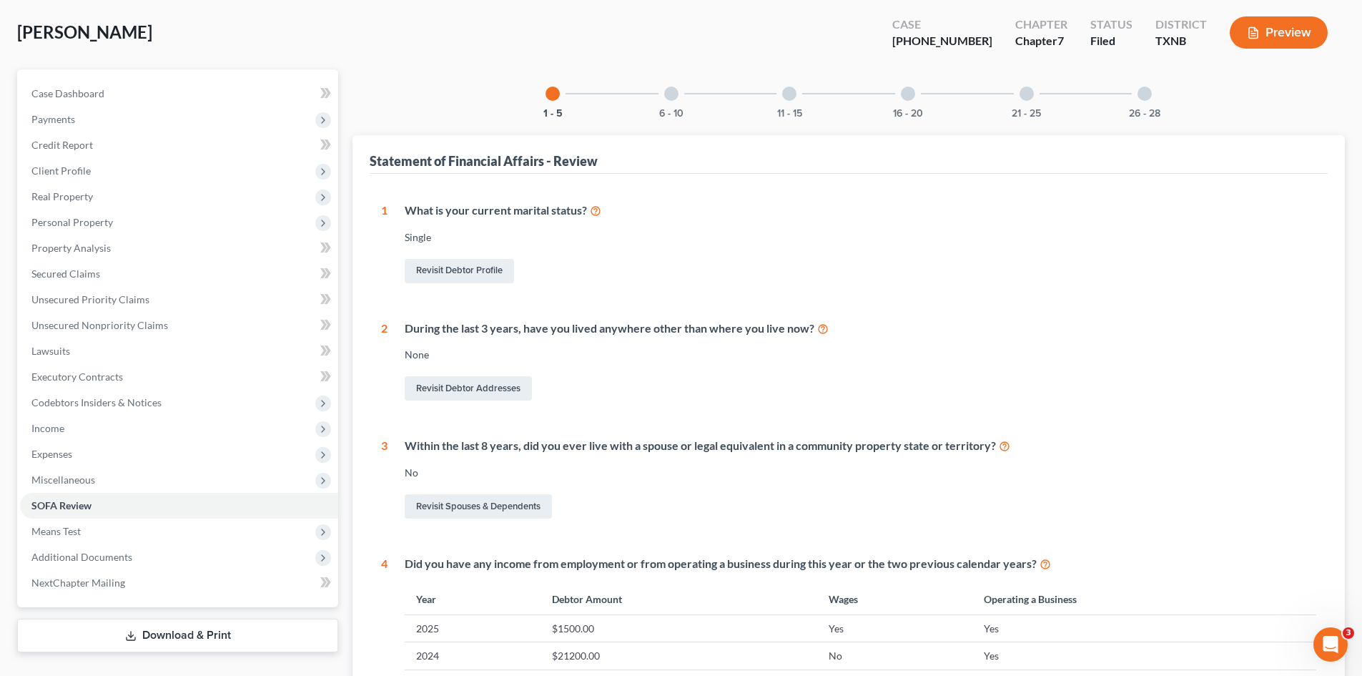
scroll to position [42, 0]
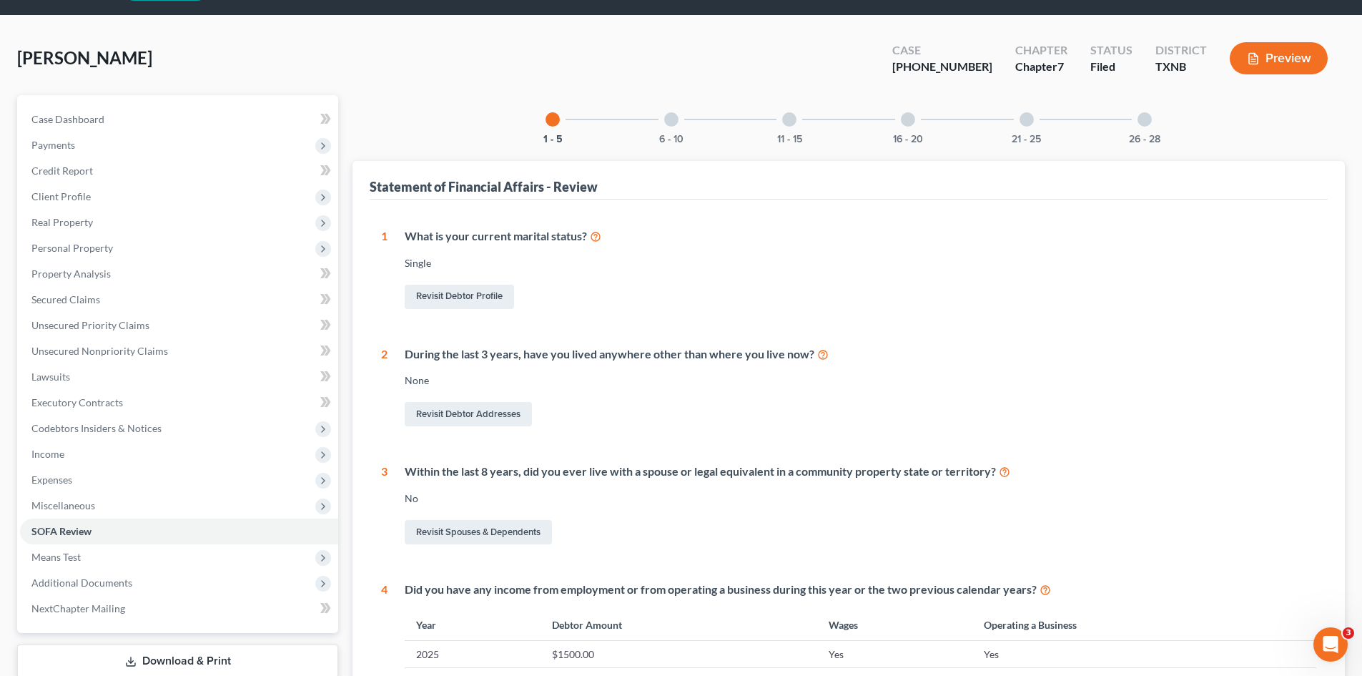
click at [684, 122] on div "6 - 10" at bounding box center [671, 119] width 49 height 49
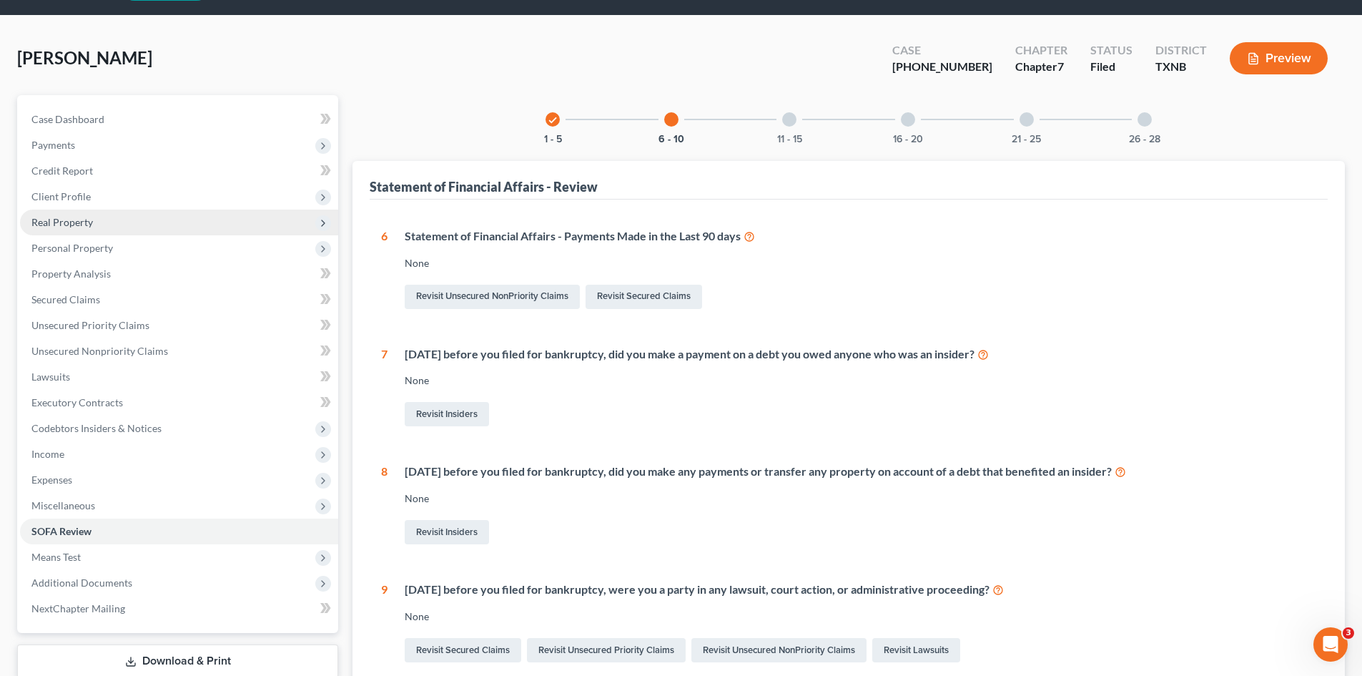
click at [80, 221] on span "Real Property" at bounding box center [61, 222] width 61 height 12
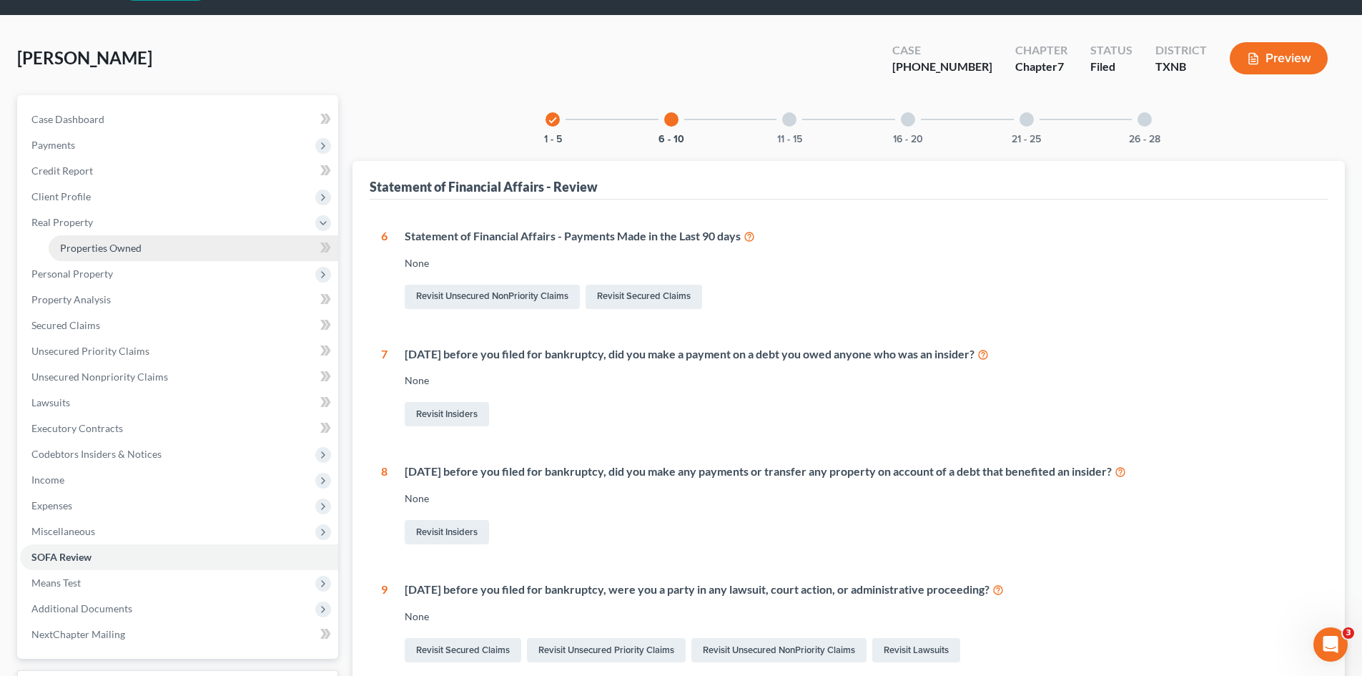
click at [91, 247] on span "Properties Owned" at bounding box center [101, 248] width 82 height 12
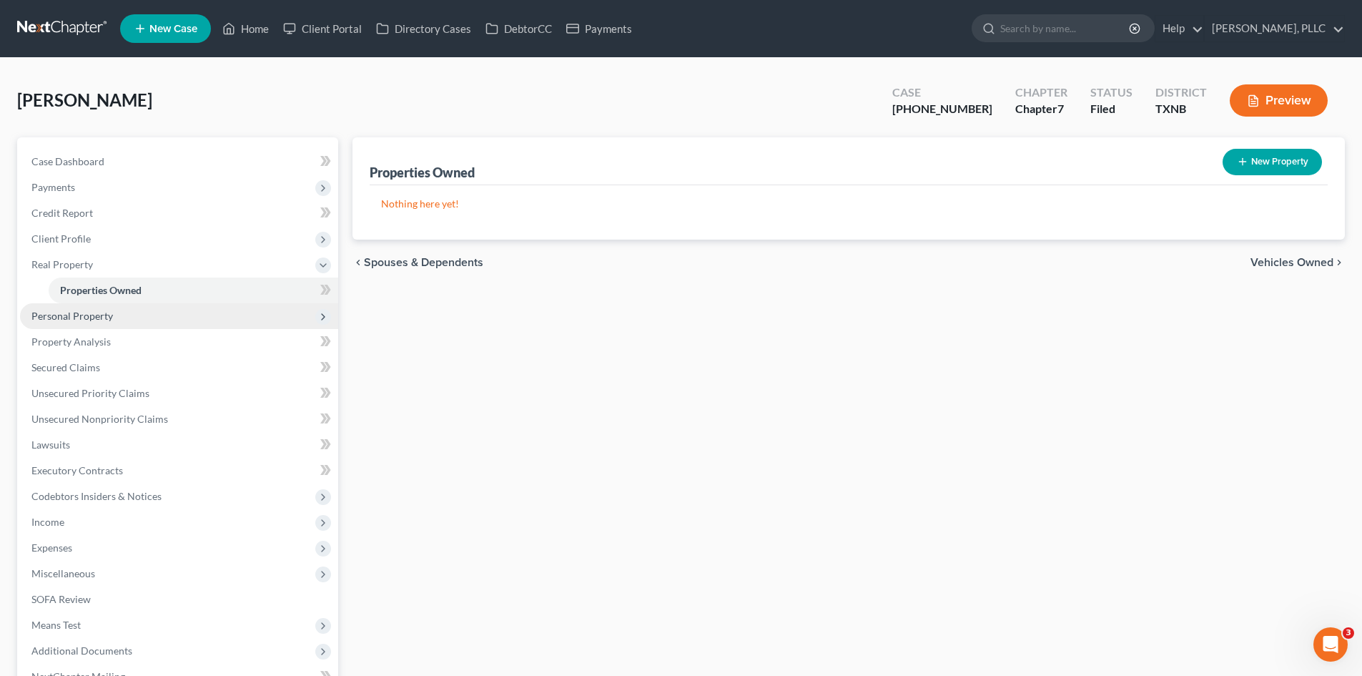
click at [78, 320] on span "Personal Property" at bounding box center [72, 316] width 82 height 12
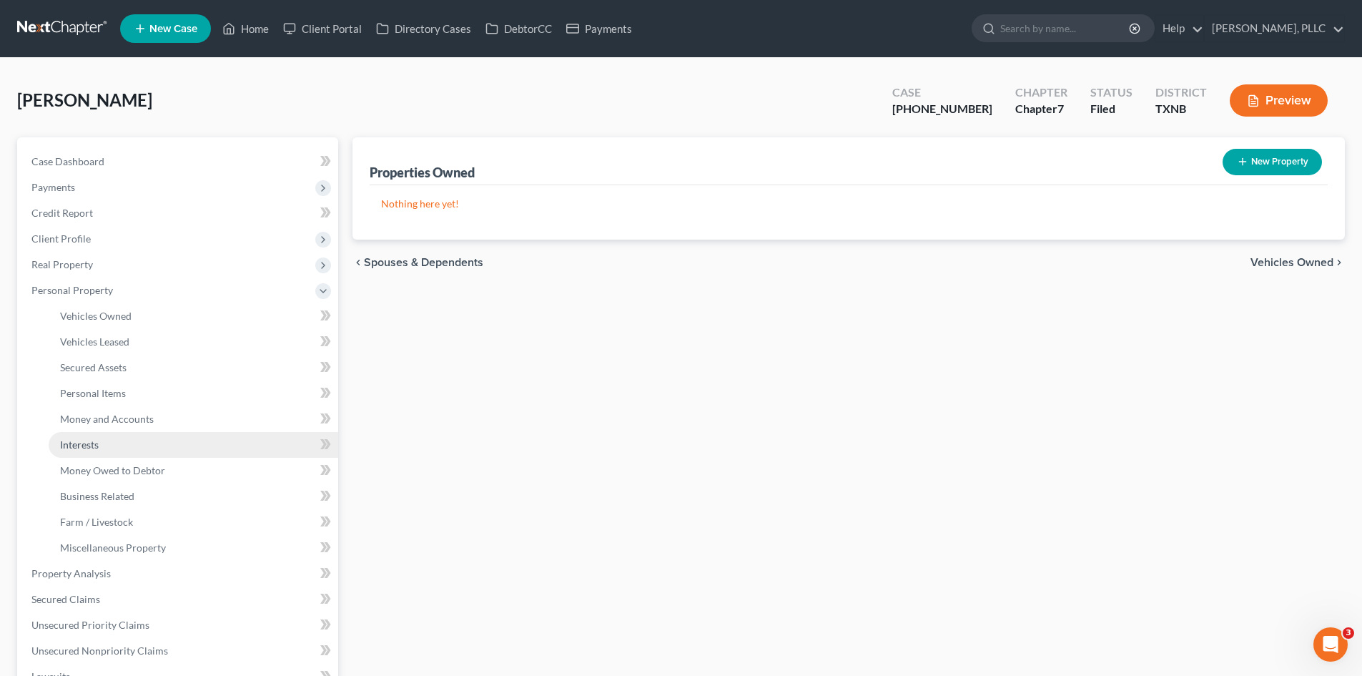
click at [103, 443] on link "Interests" at bounding box center [194, 445] width 290 height 26
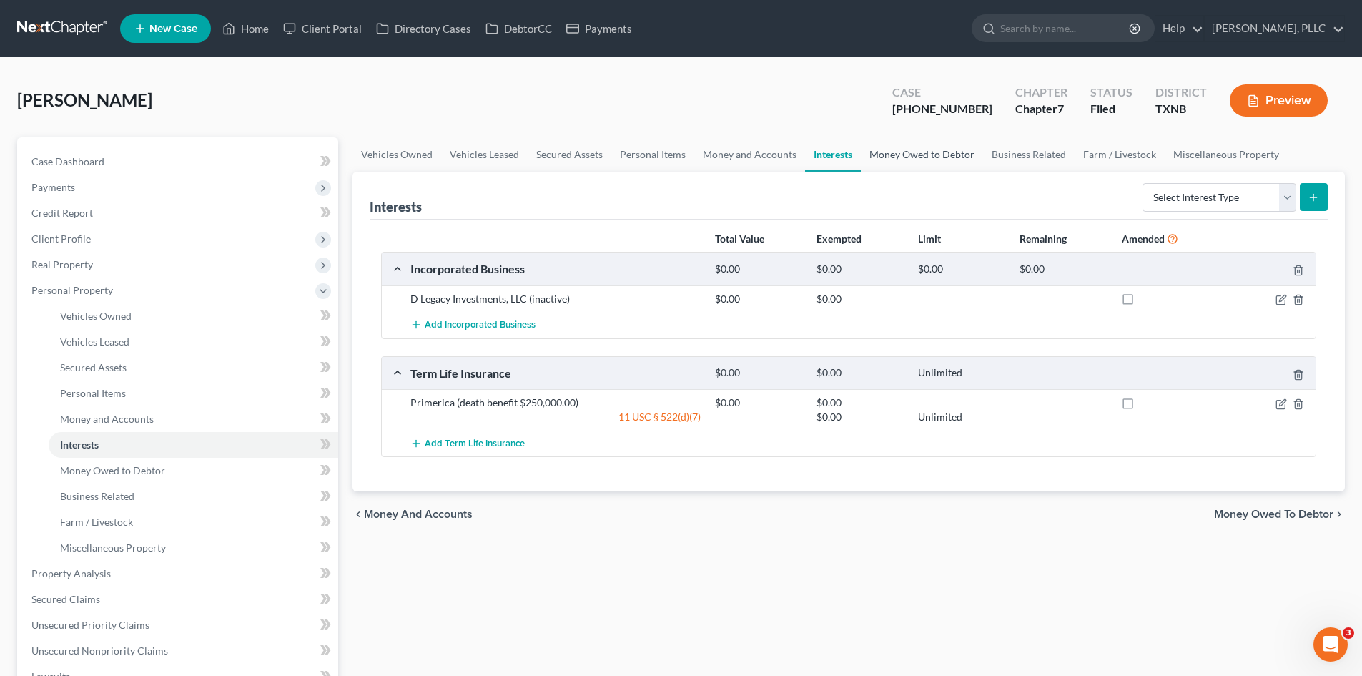
click at [919, 157] on link "Money Owed to Debtor" at bounding box center [922, 154] width 122 height 34
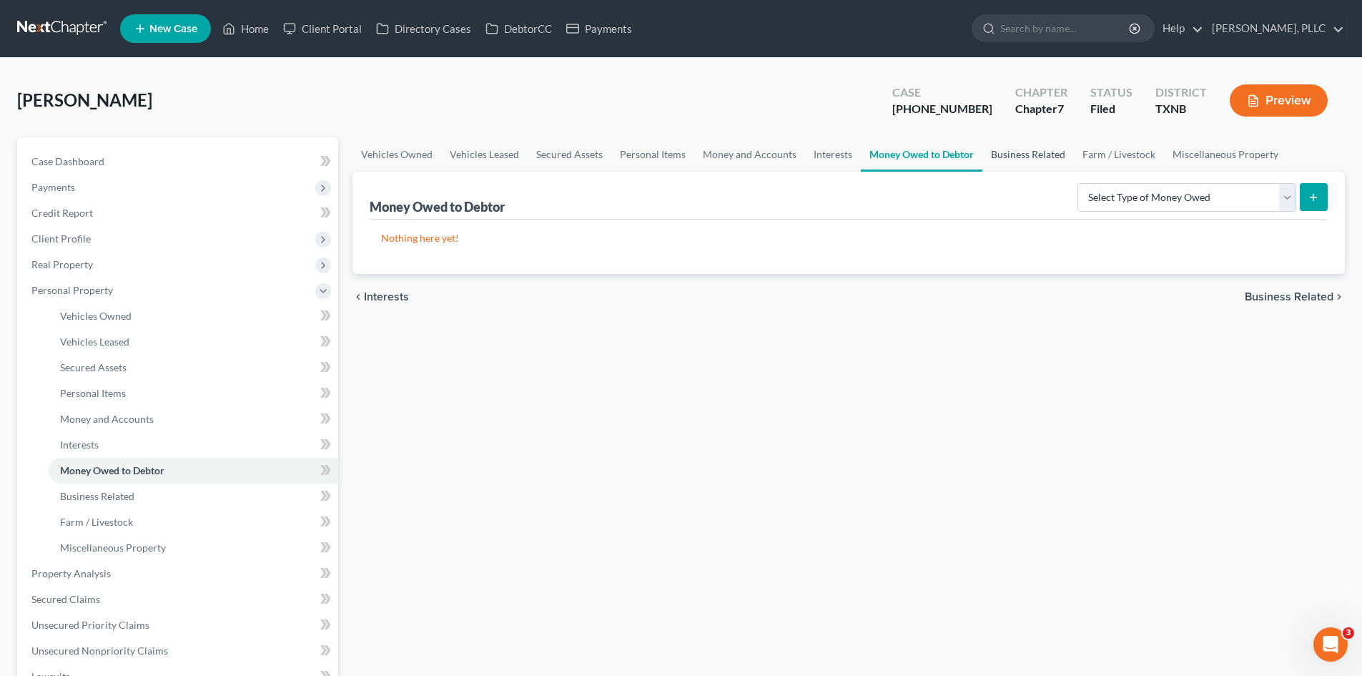
click at [1012, 153] on link "Business Related" at bounding box center [1028, 154] width 92 height 34
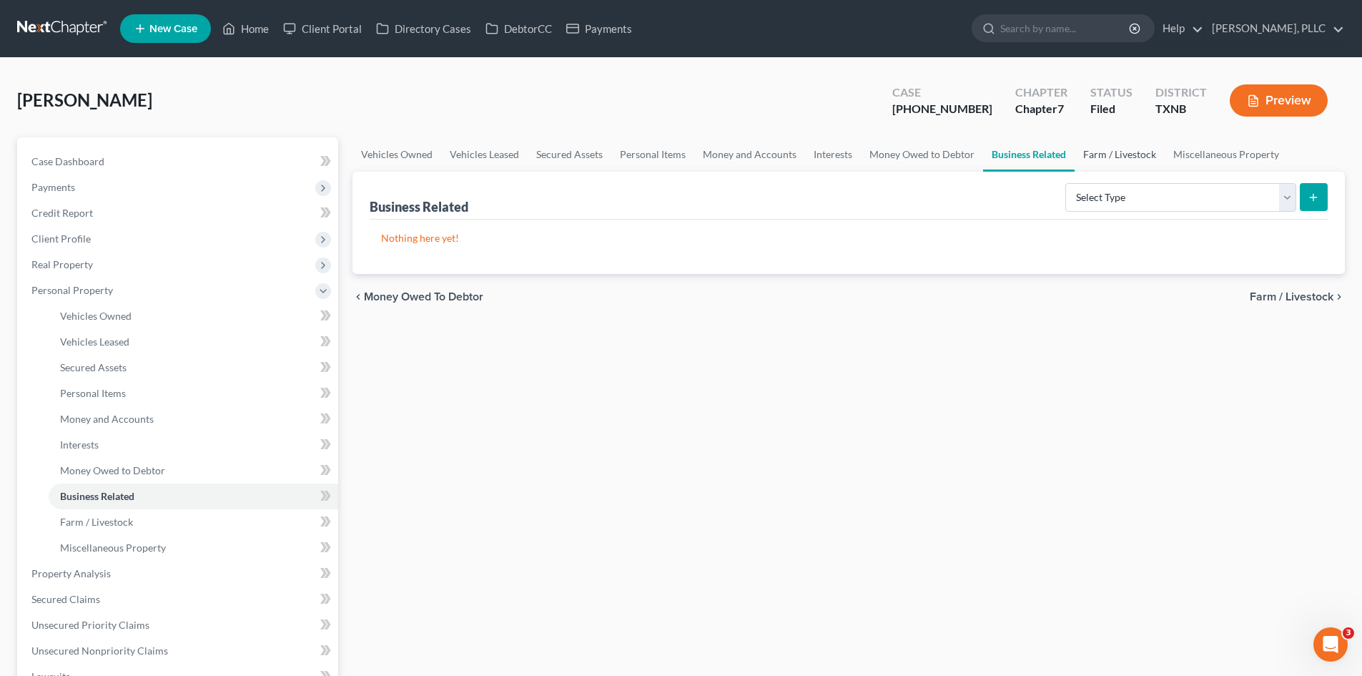
click at [1133, 159] on link "Farm / Livestock" at bounding box center [1120, 154] width 90 height 34
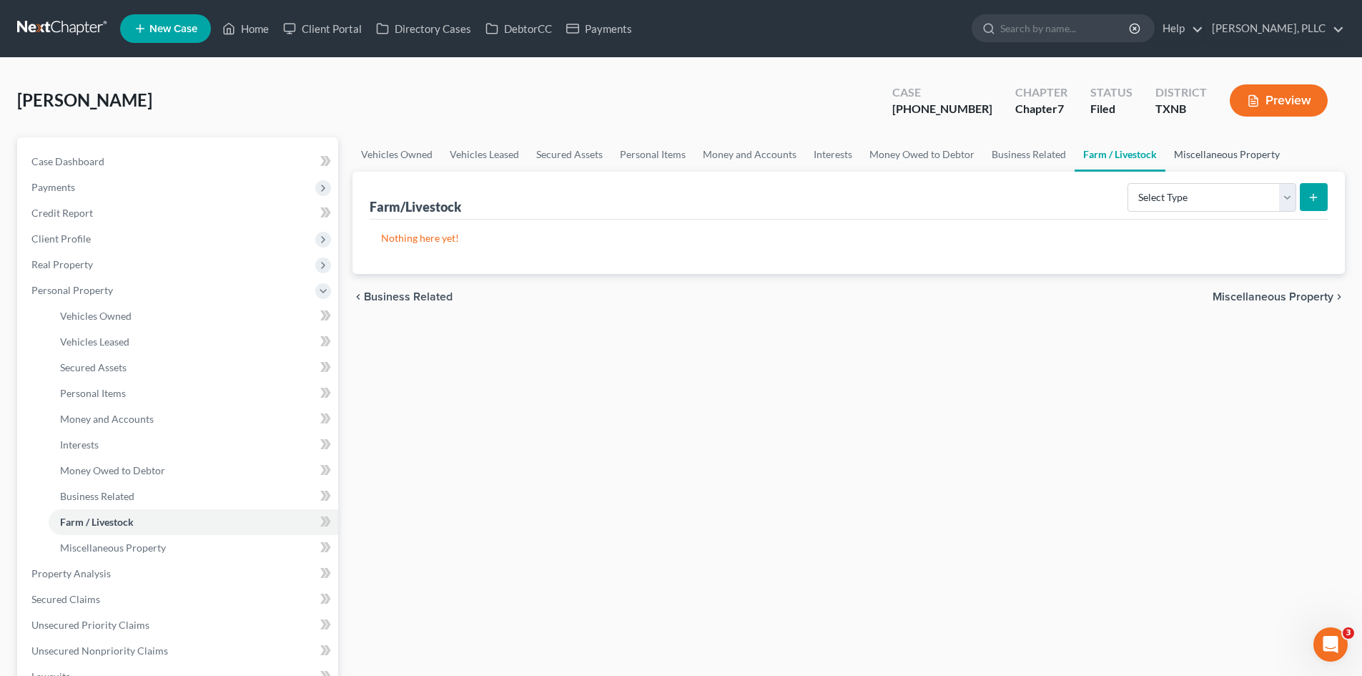
click at [1214, 157] on link "Miscellaneous Property" at bounding box center [1226, 154] width 123 height 34
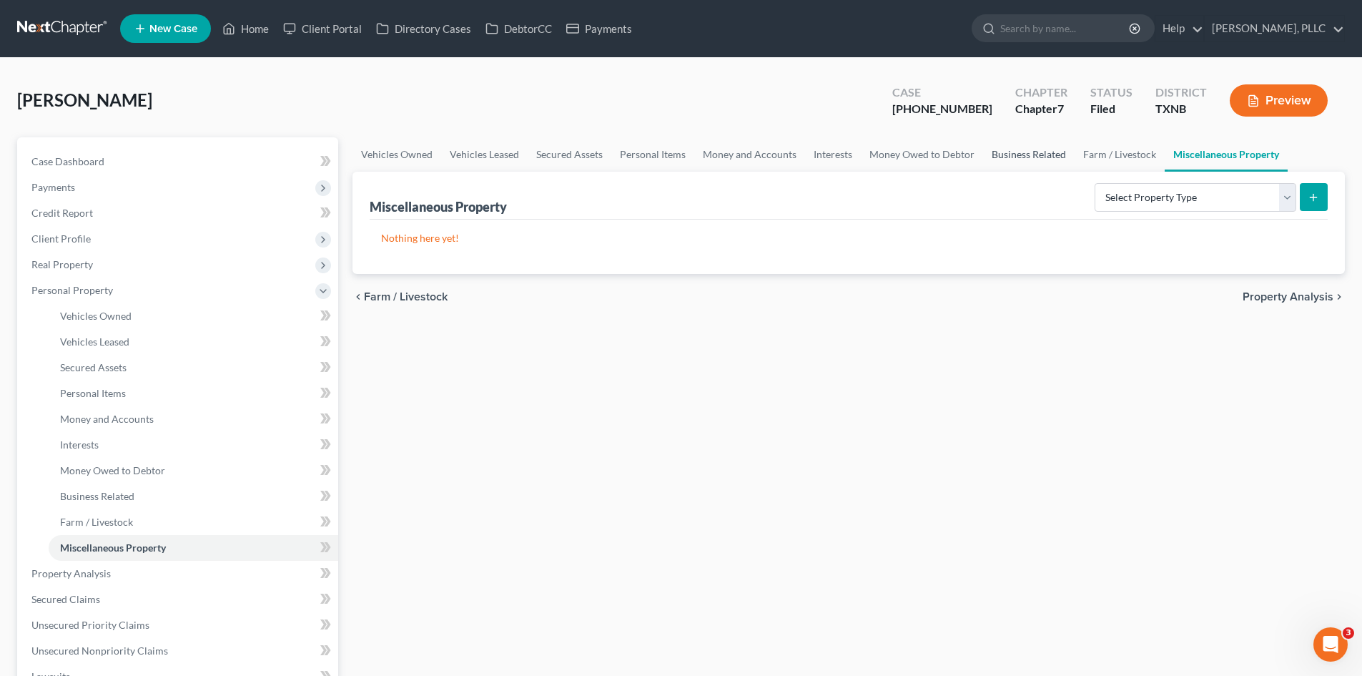
click at [1035, 157] on link "Business Related" at bounding box center [1029, 154] width 92 height 34
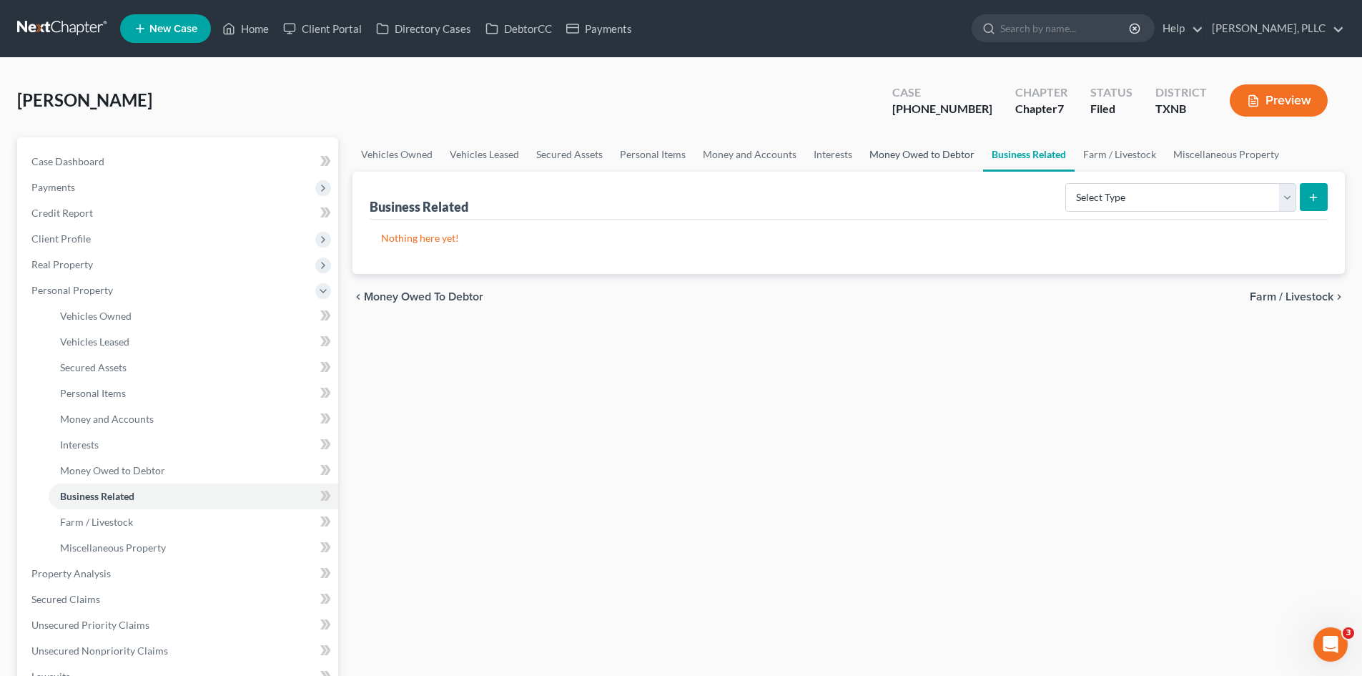
click at [903, 162] on link "Money Owed to Debtor" at bounding box center [922, 154] width 122 height 34
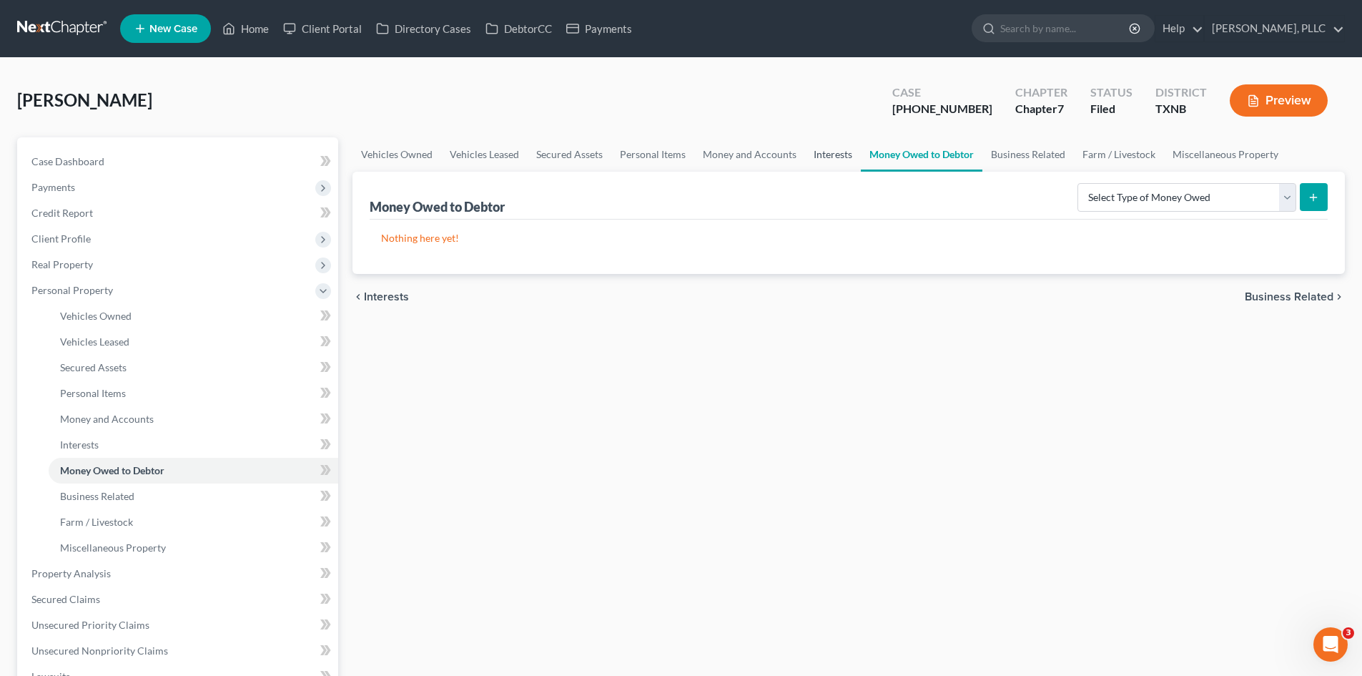
click at [829, 162] on link "Interests" at bounding box center [833, 154] width 56 height 34
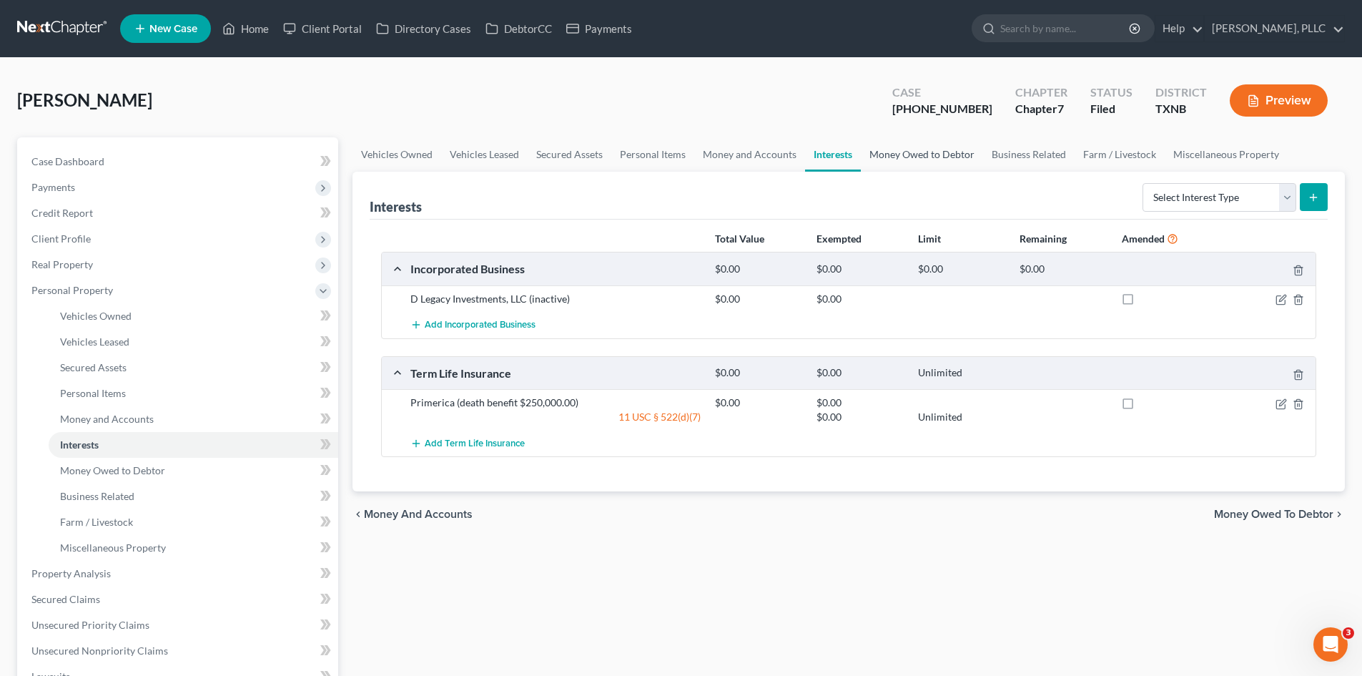
click at [877, 159] on link "Money Owed to Debtor" at bounding box center [922, 154] width 122 height 34
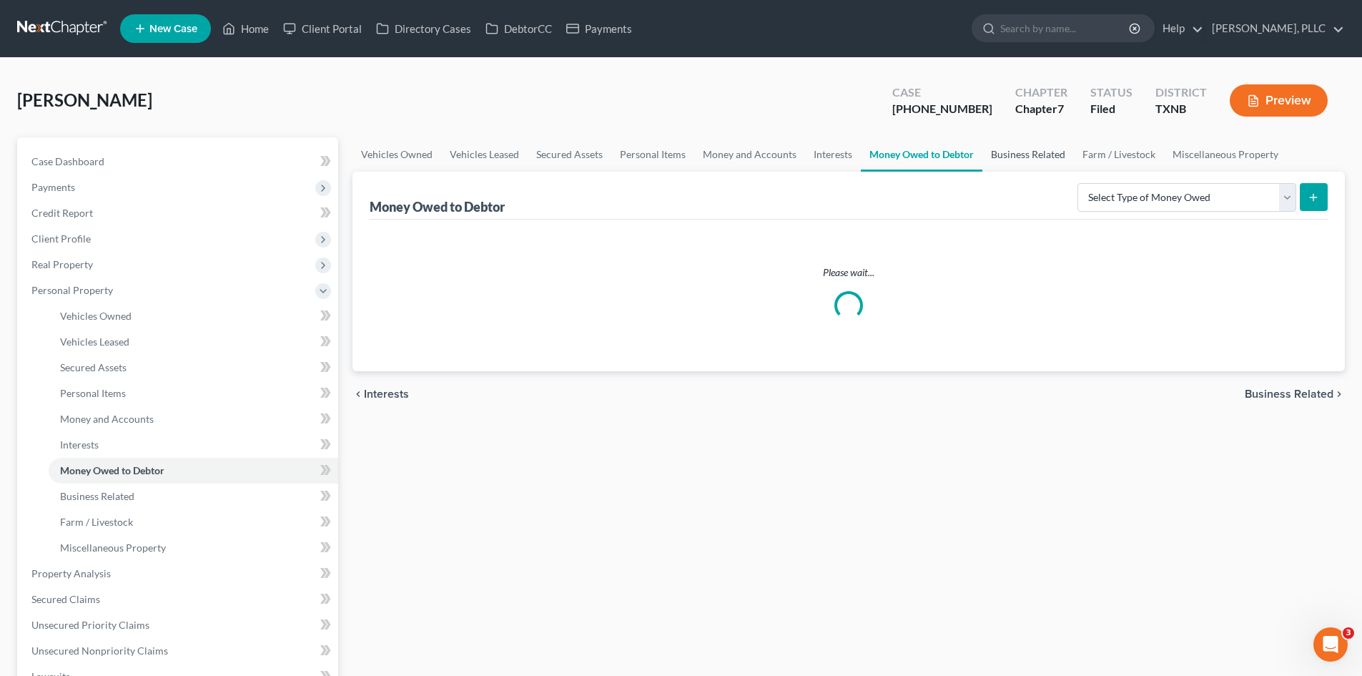
click at [1006, 158] on link "Business Related" at bounding box center [1028, 154] width 92 height 34
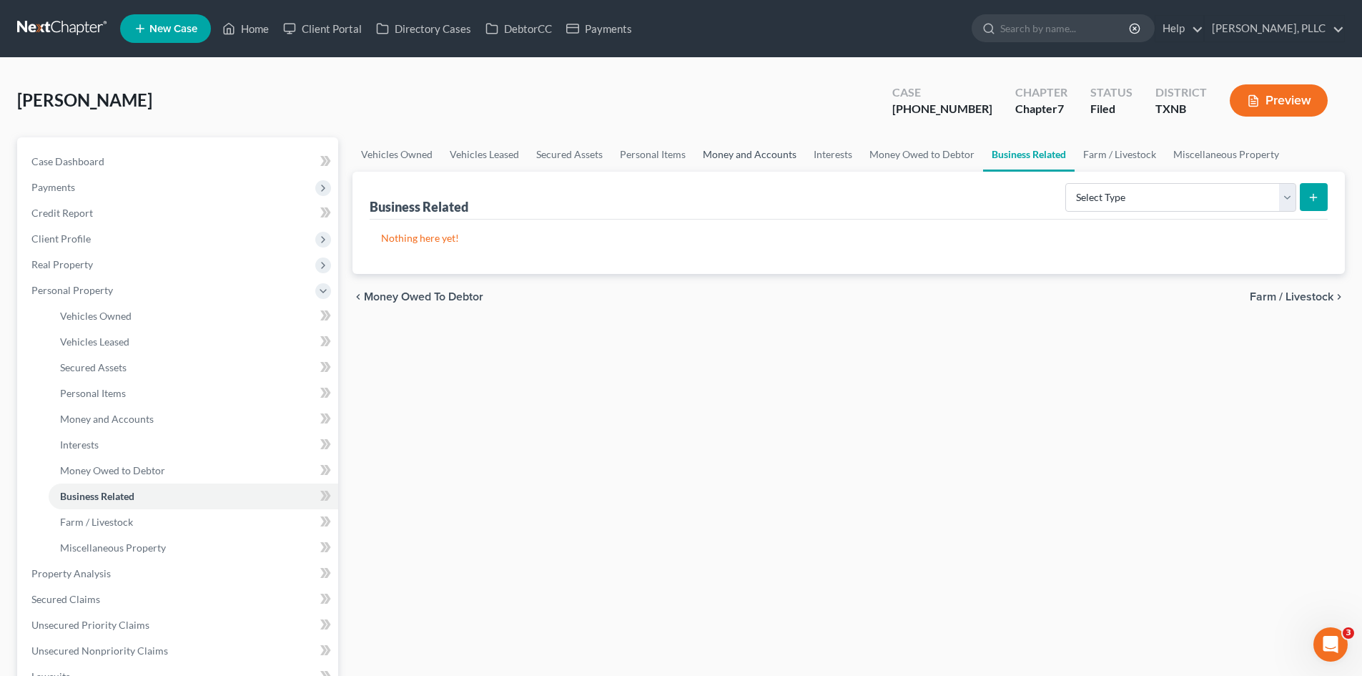
click at [773, 147] on link "Money and Accounts" at bounding box center [749, 154] width 111 height 34
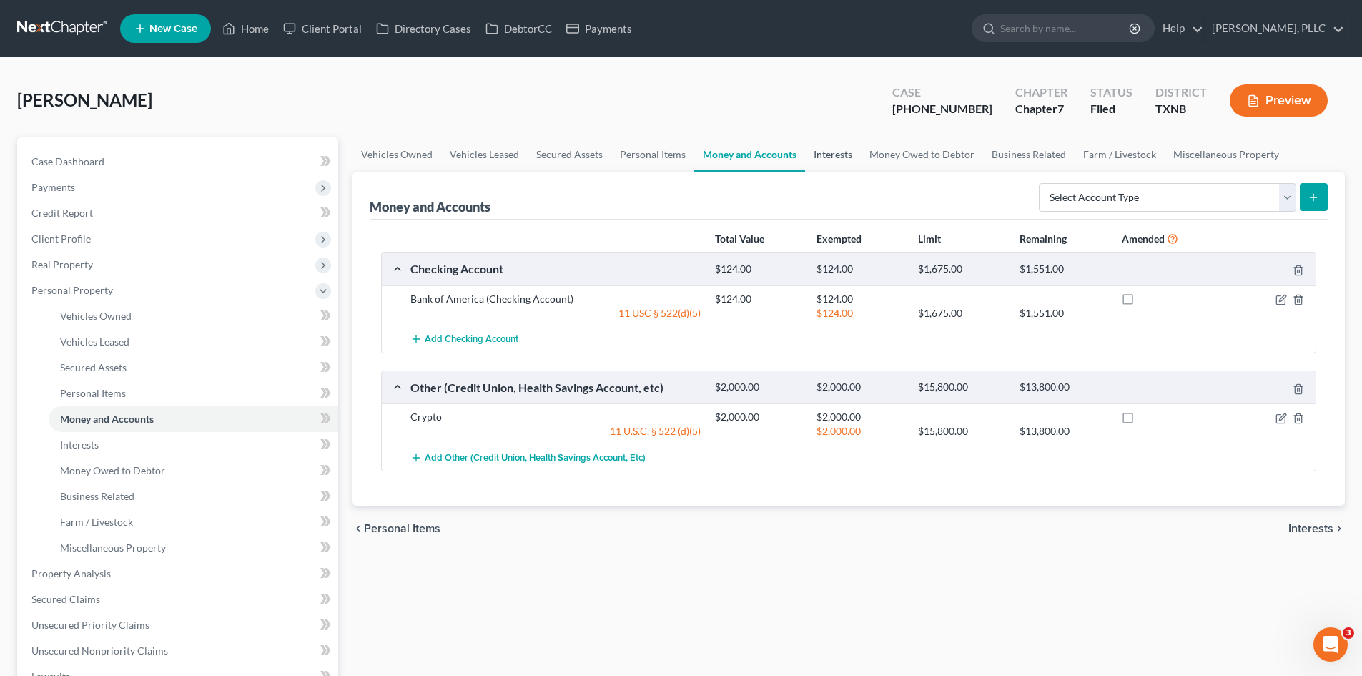
click at [828, 157] on link "Interests" at bounding box center [833, 154] width 56 height 34
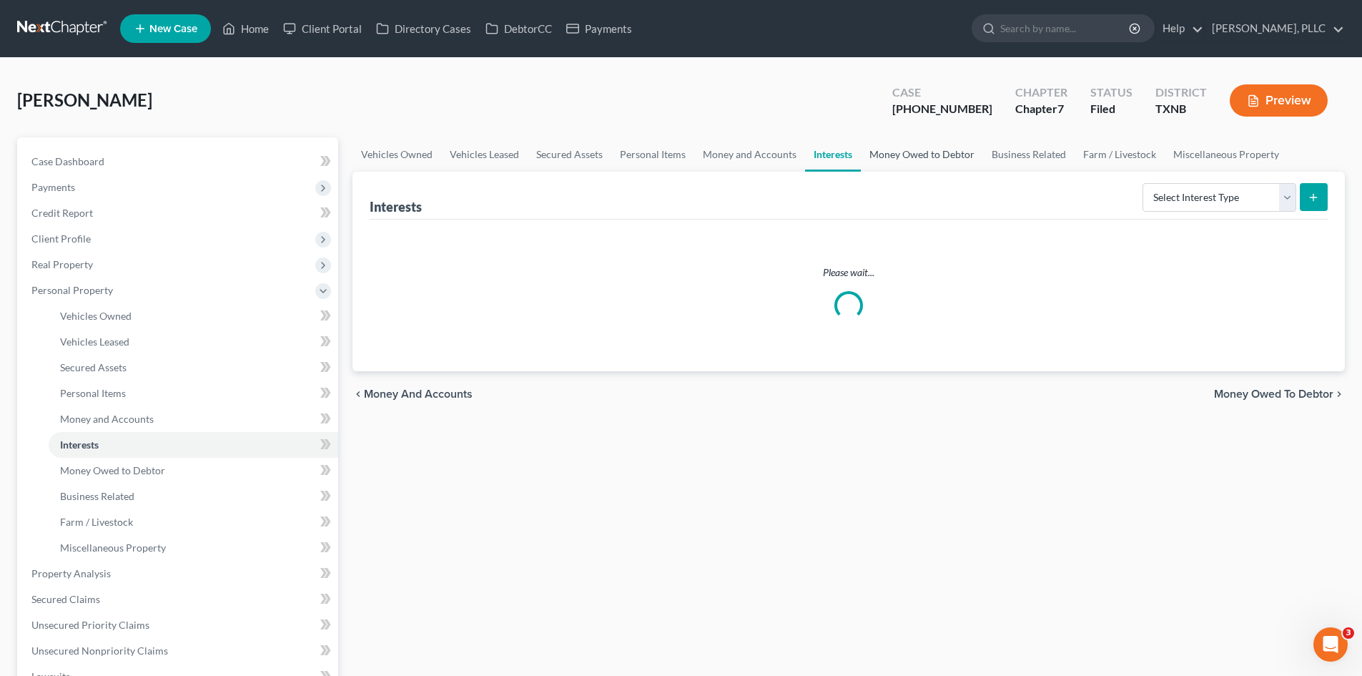
click at [927, 152] on link "Money Owed to Debtor" at bounding box center [922, 154] width 122 height 34
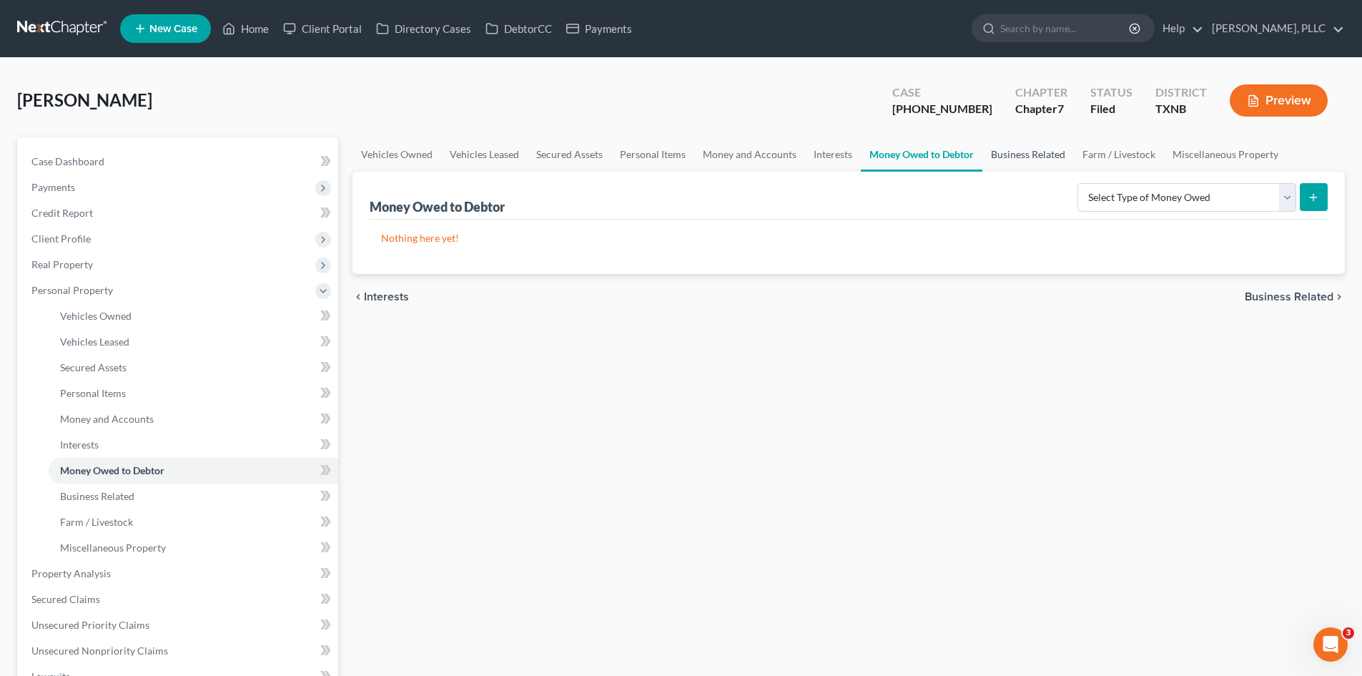
click at [1037, 162] on link "Business Related" at bounding box center [1028, 154] width 92 height 34
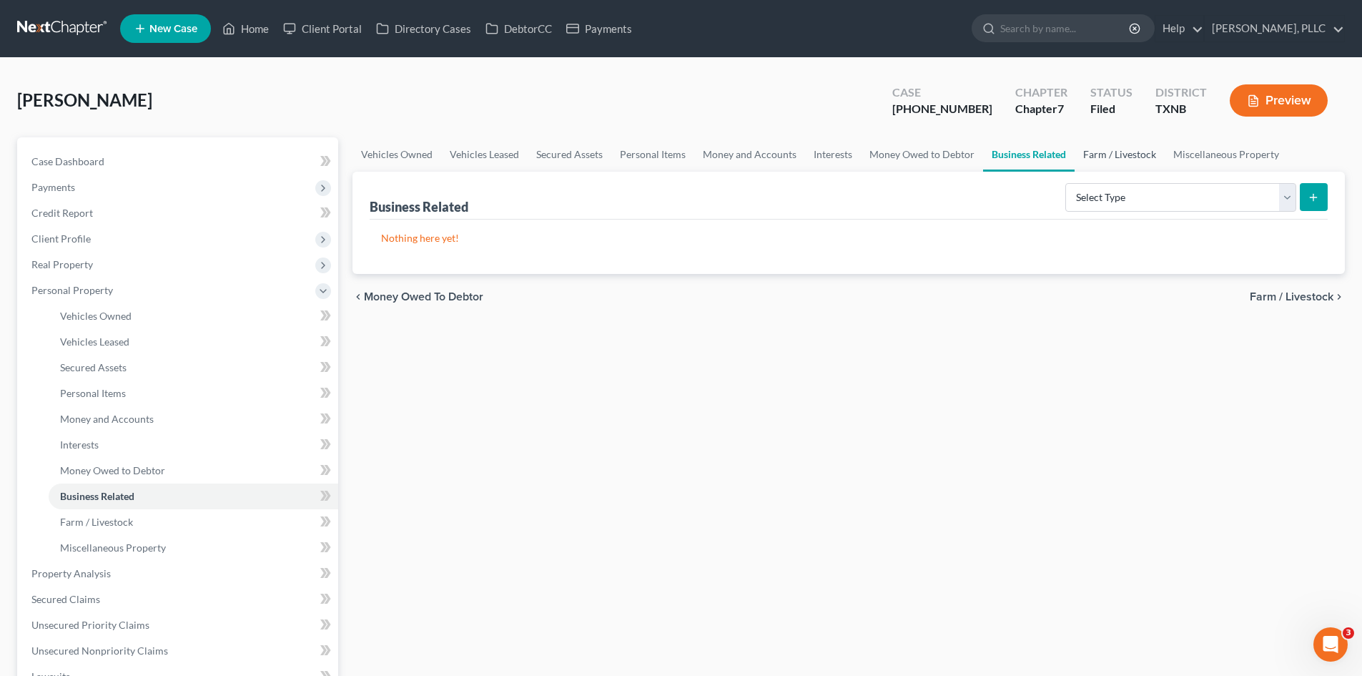
click at [1098, 164] on link "Farm / Livestock" at bounding box center [1120, 154] width 90 height 34
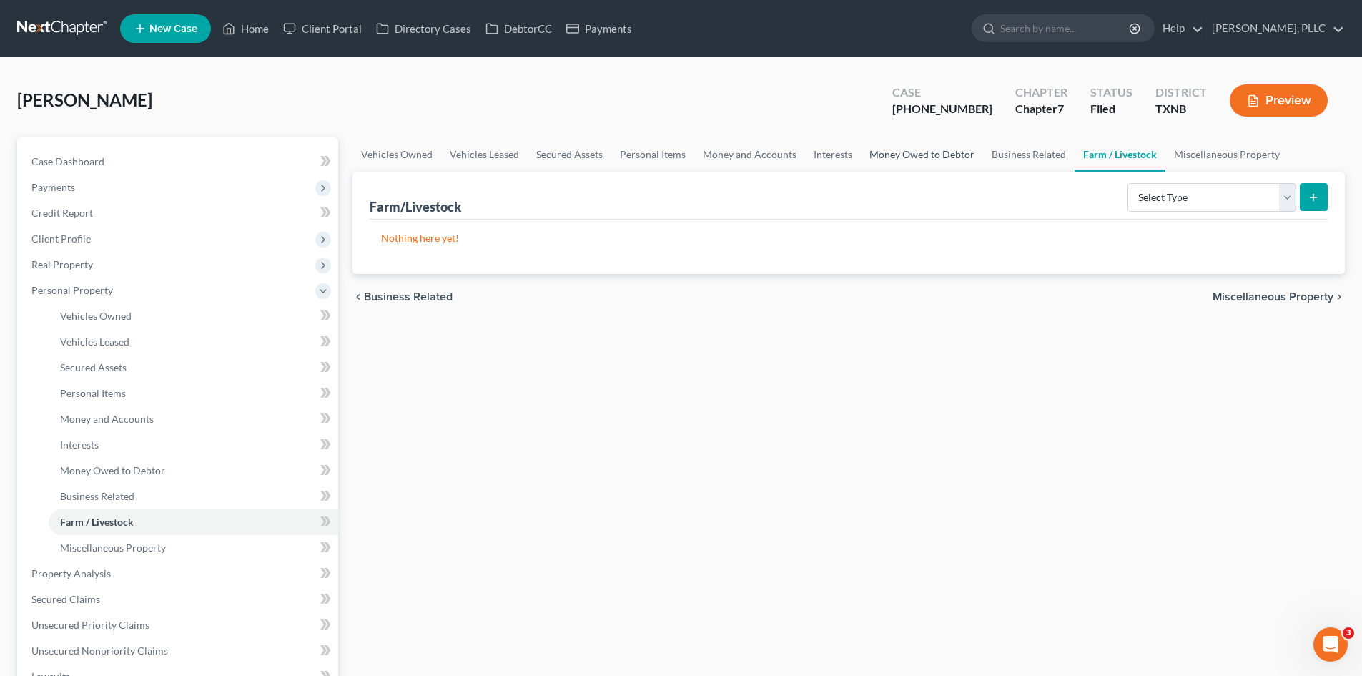
click at [942, 161] on link "Money Owed to Debtor" at bounding box center [922, 154] width 122 height 34
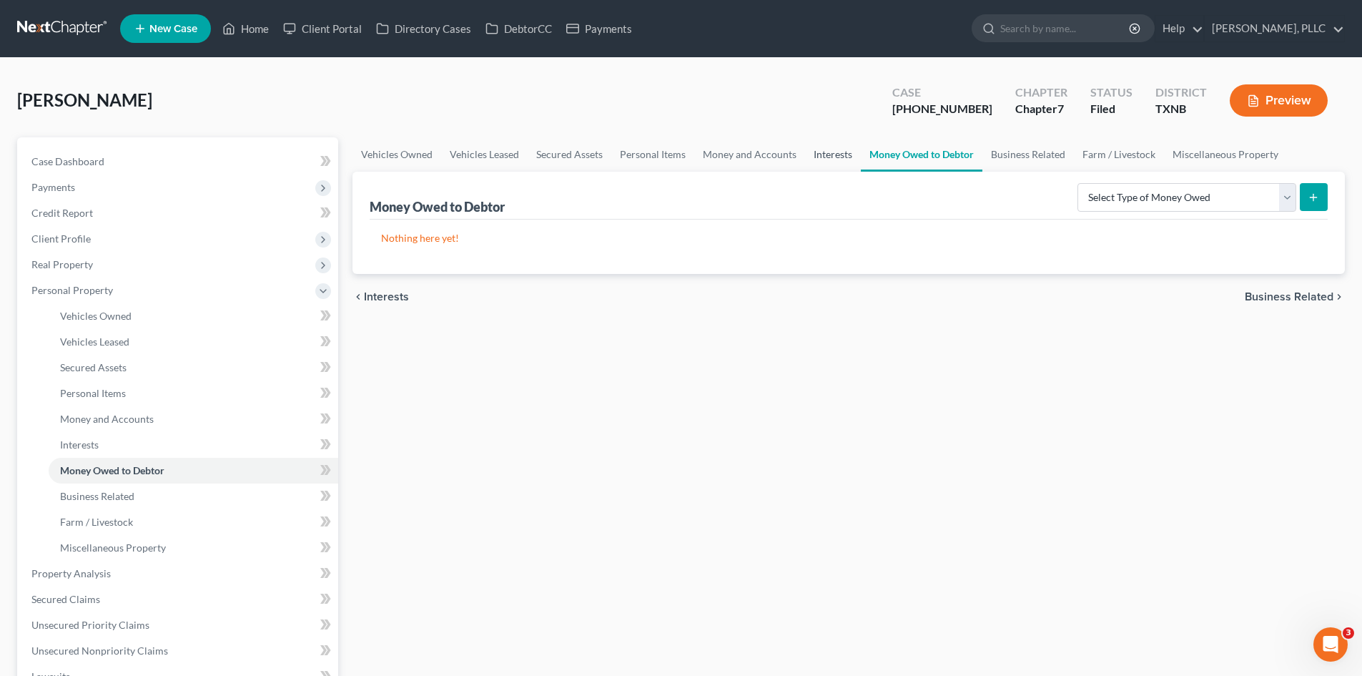
click at [831, 169] on link "Interests" at bounding box center [833, 154] width 56 height 34
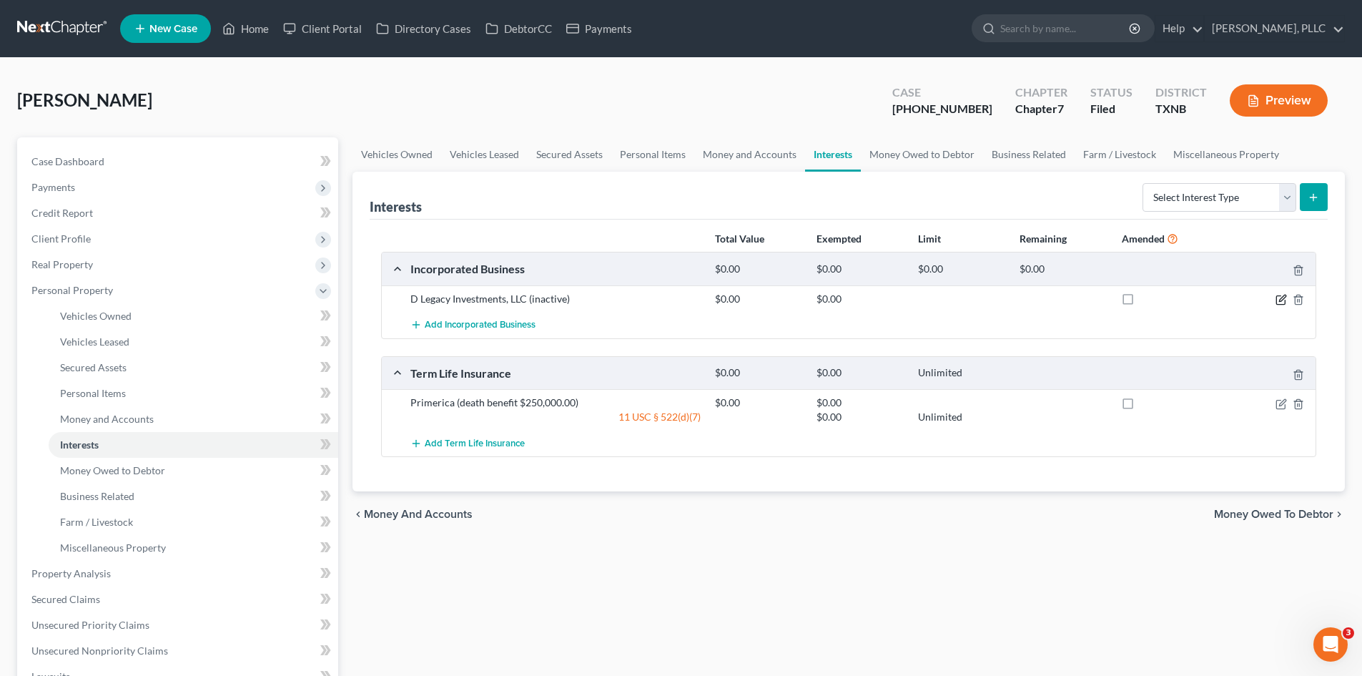
click at [1279, 301] on icon "button" at bounding box center [1282, 298] width 6 height 6
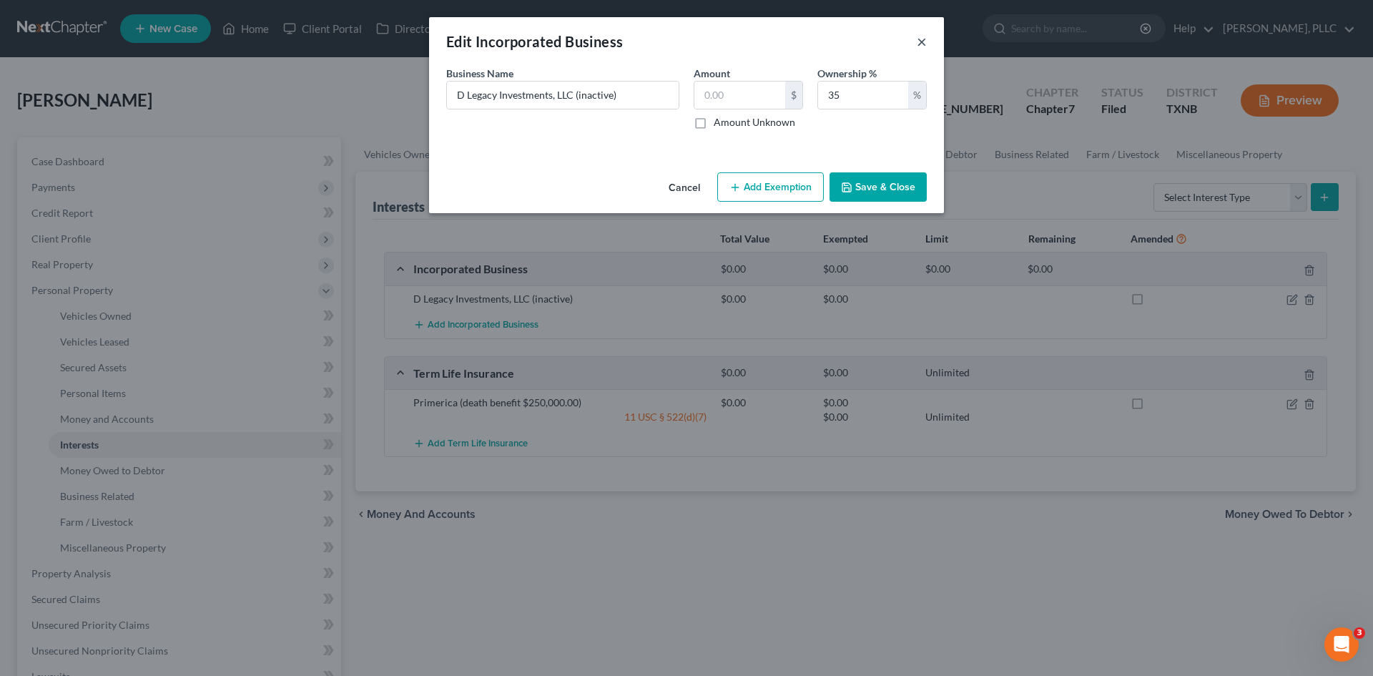
click at [925, 39] on button "×" at bounding box center [922, 41] width 10 height 17
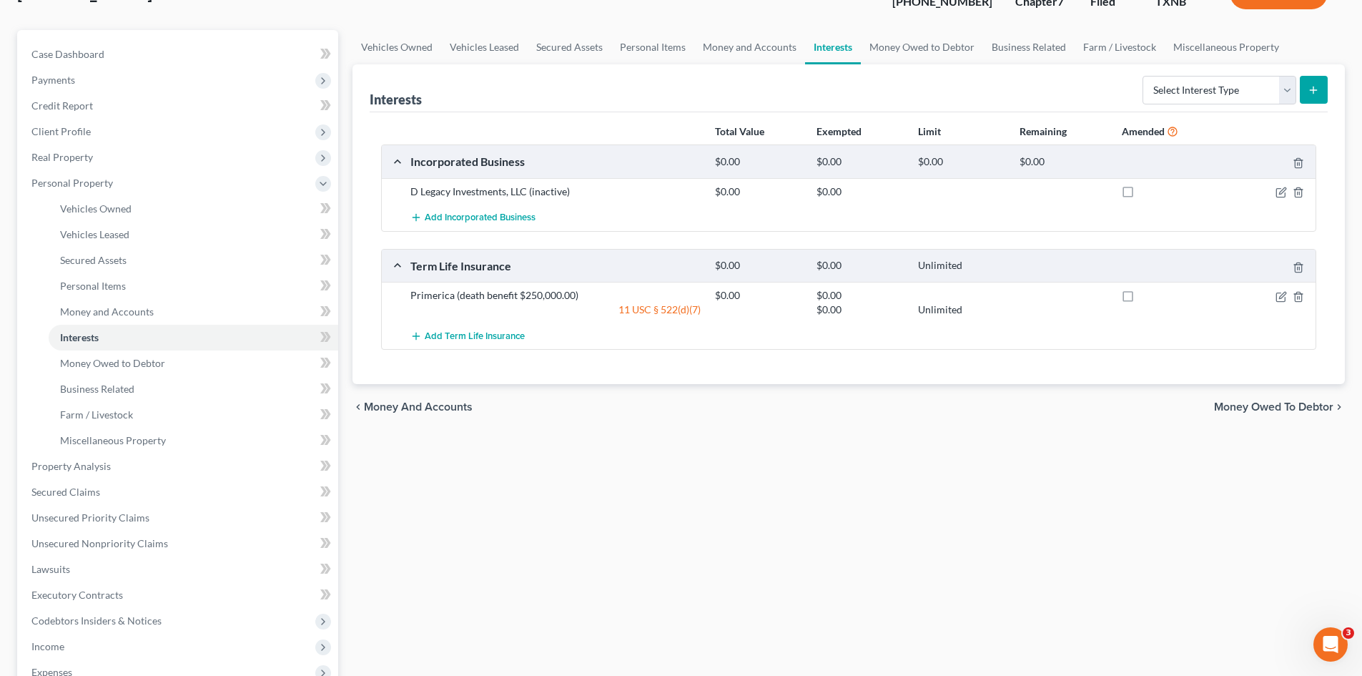
scroll to position [72, 0]
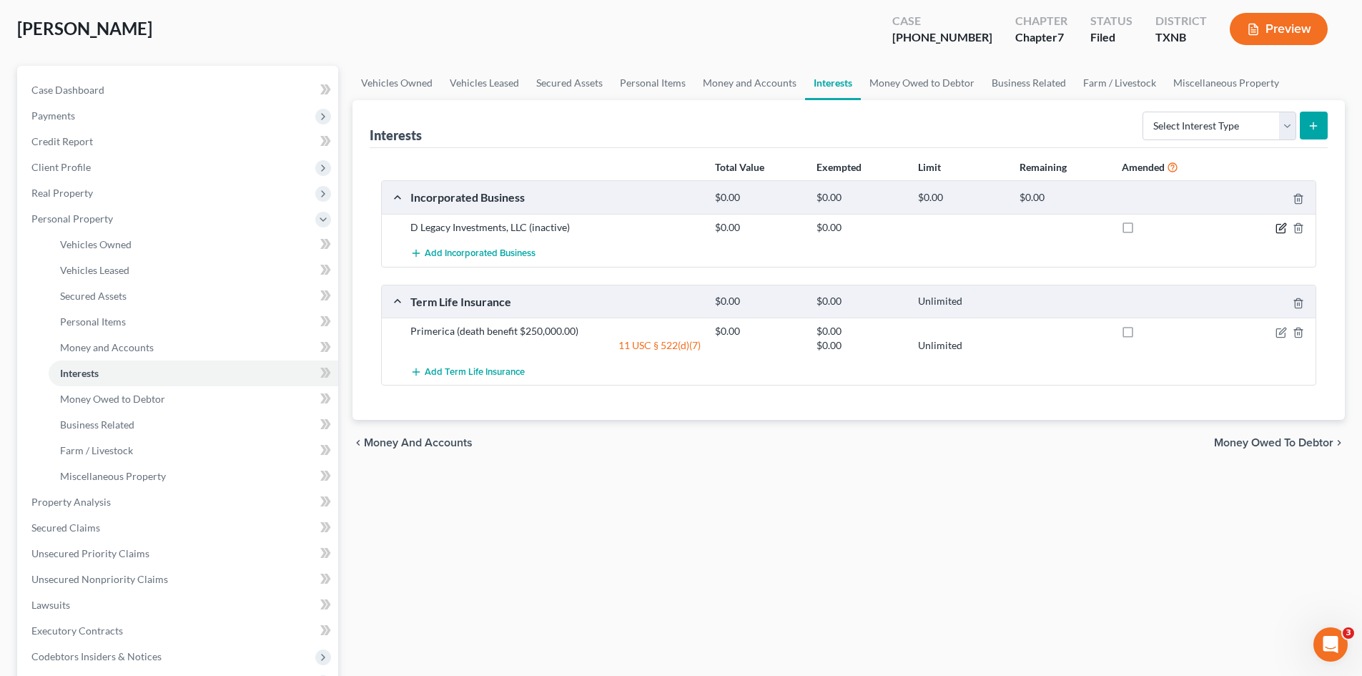
click at [1280, 232] on icon "button" at bounding box center [1281, 227] width 11 height 11
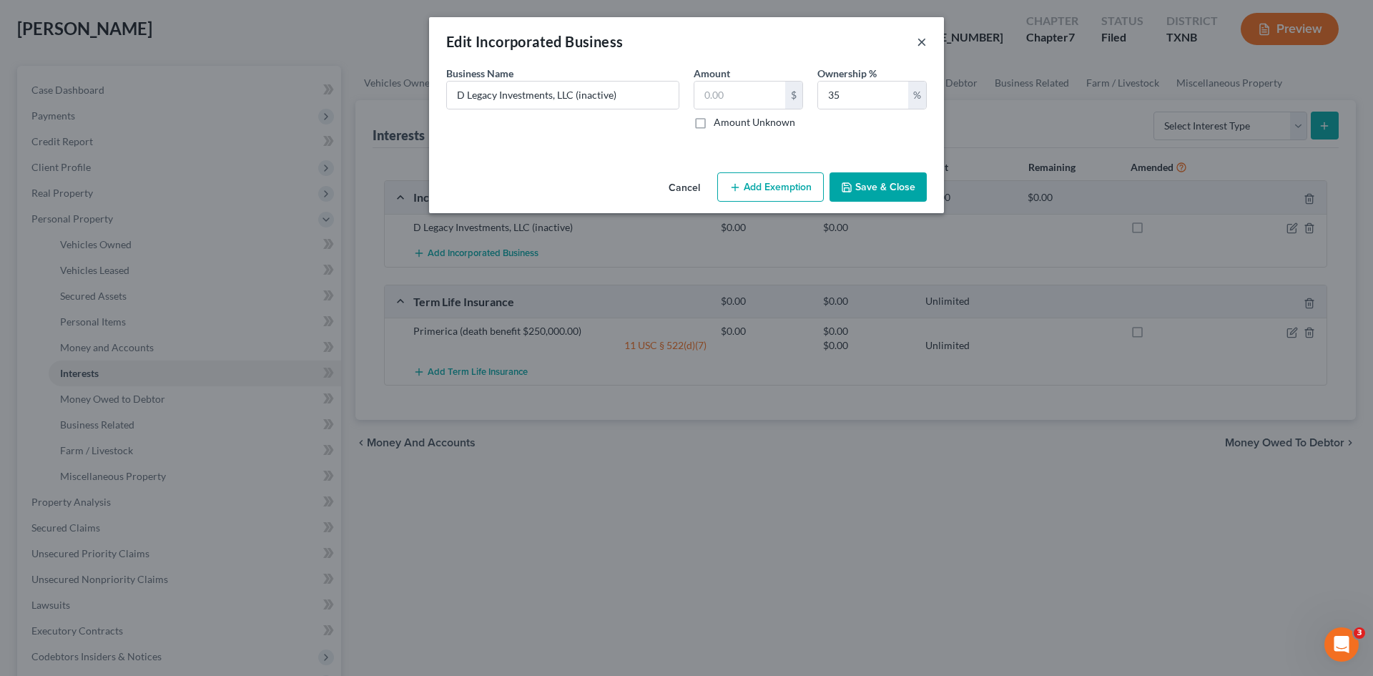
click at [919, 44] on button "×" at bounding box center [922, 41] width 10 height 17
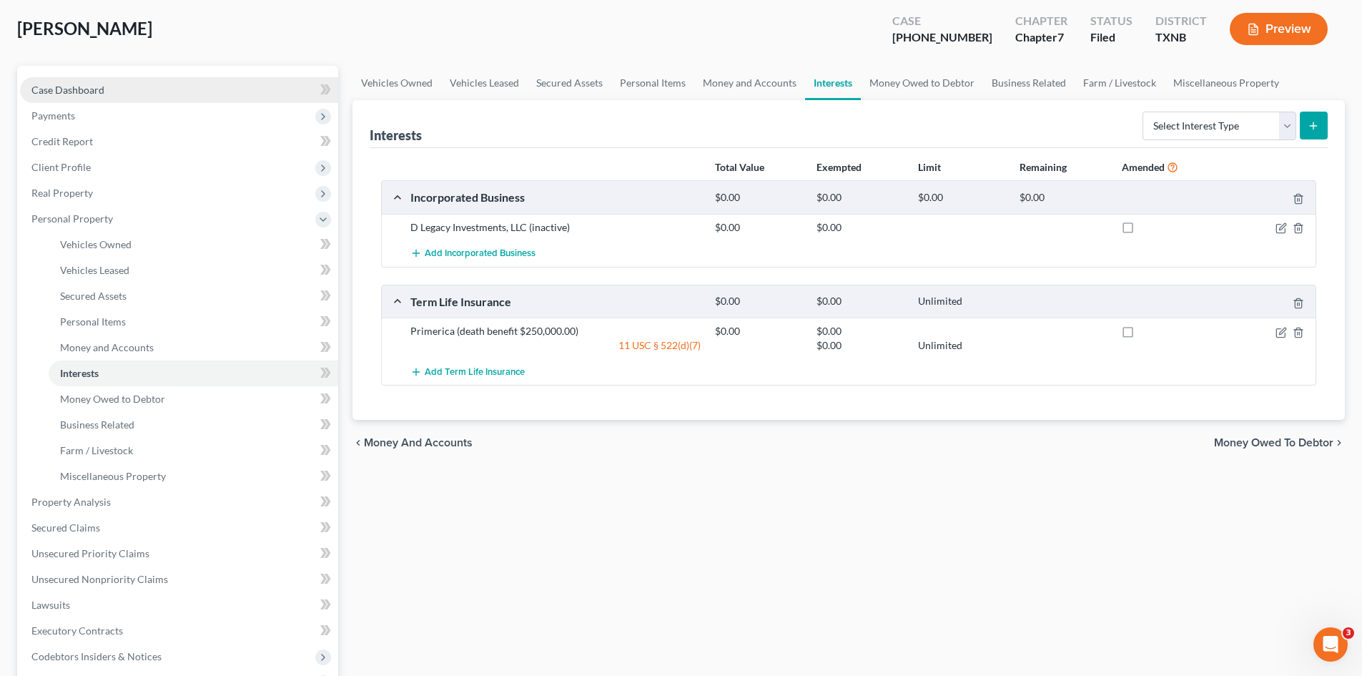
click at [77, 87] on span "Case Dashboard" at bounding box center [67, 90] width 73 height 12
select select "4"
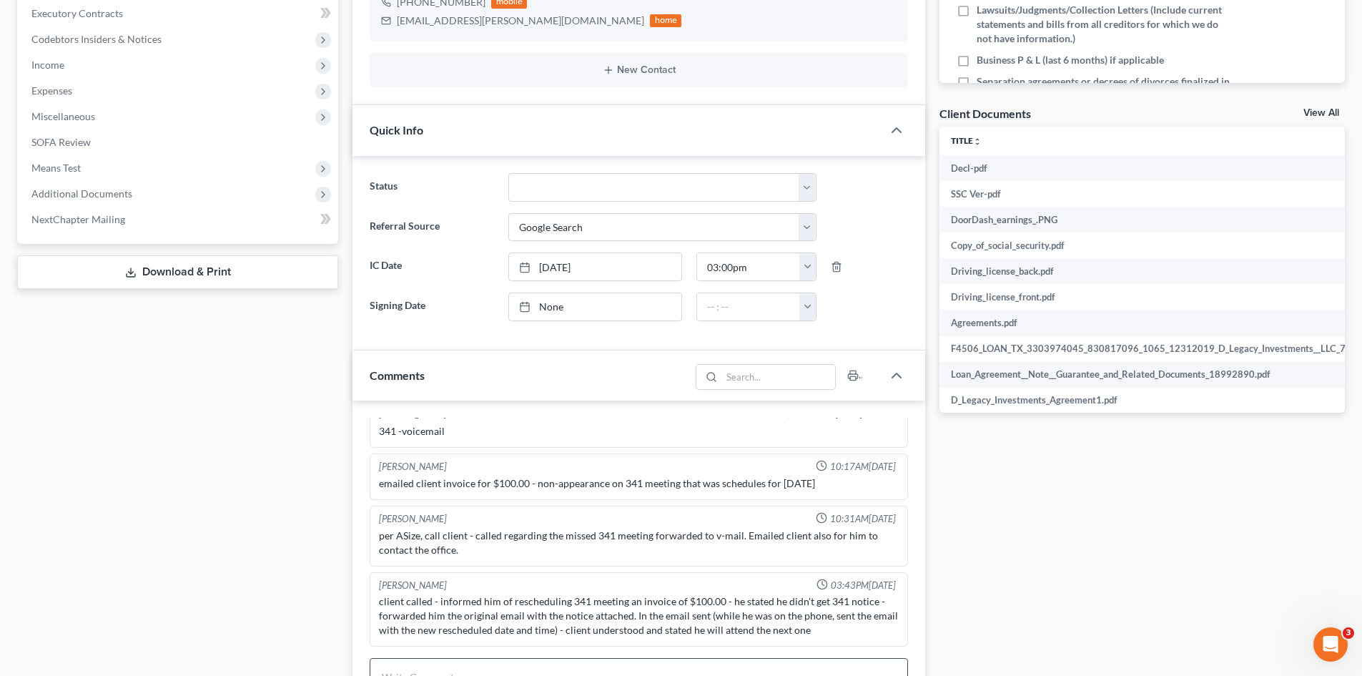
scroll to position [644, 0]
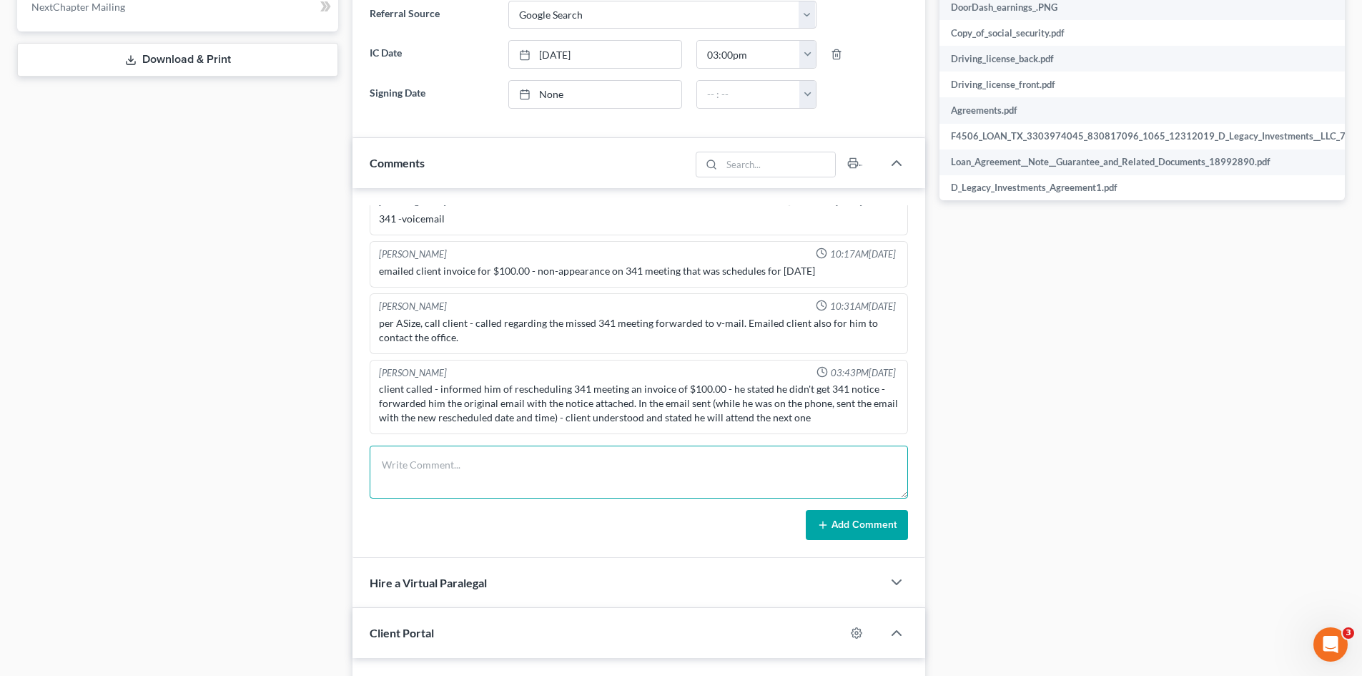
click at [548, 483] on textarea at bounding box center [639, 471] width 538 height 53
type textarea "341 prepped."
click at [849, 523] on button "Add Comment" at bounding box center [857, 525] width 102 height 30
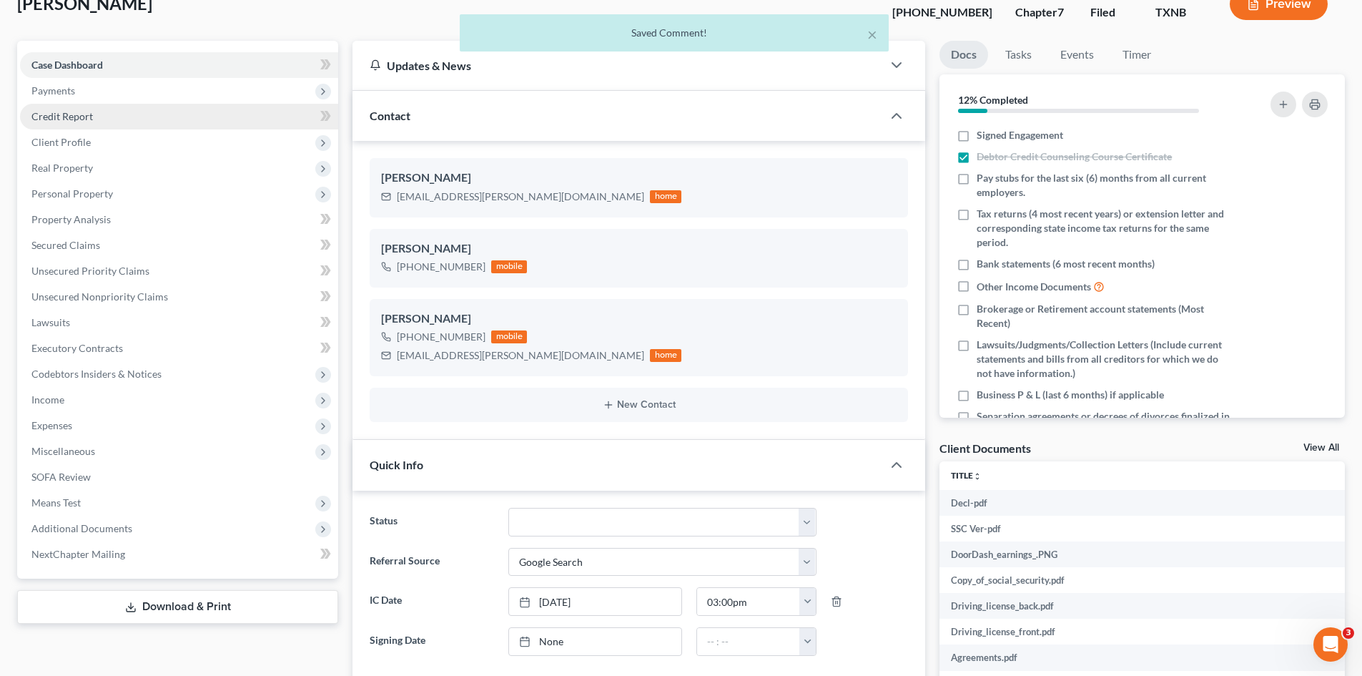
scroll to position [72, 0]
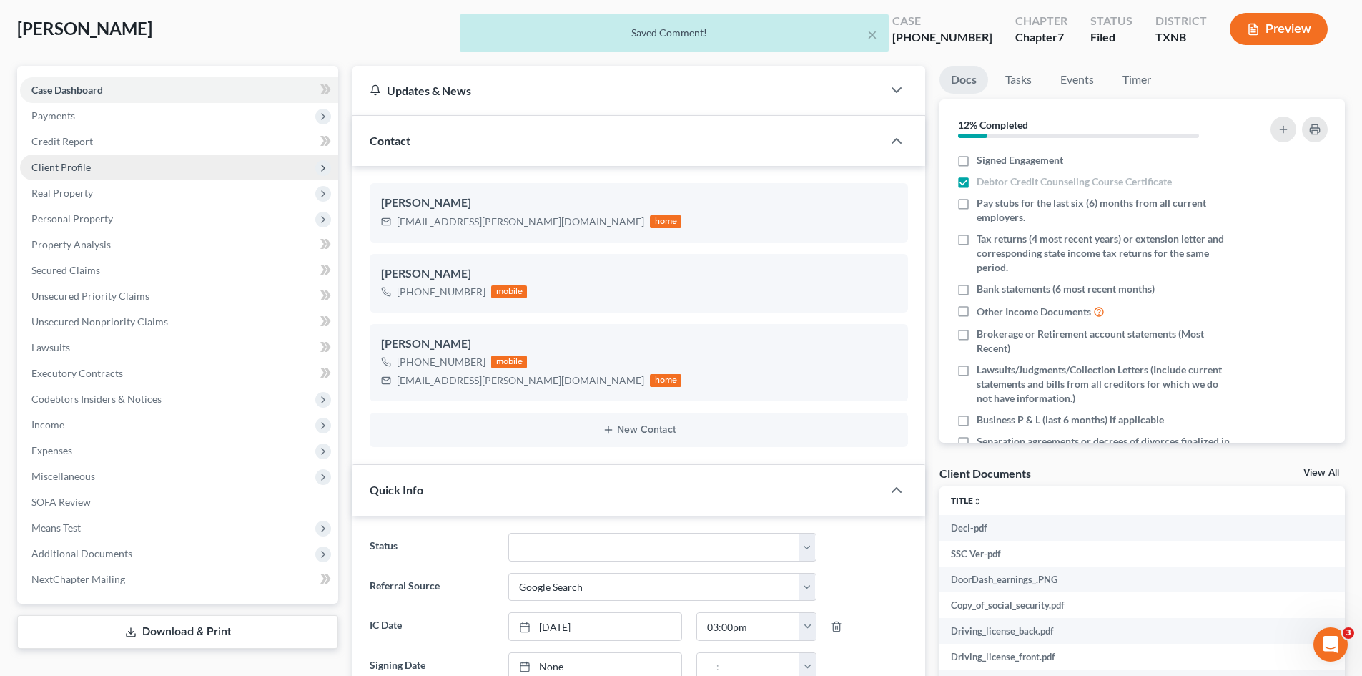
click at [67, 168] on span "Client Profile" at bounding box center [60, 167] width 59 height 12
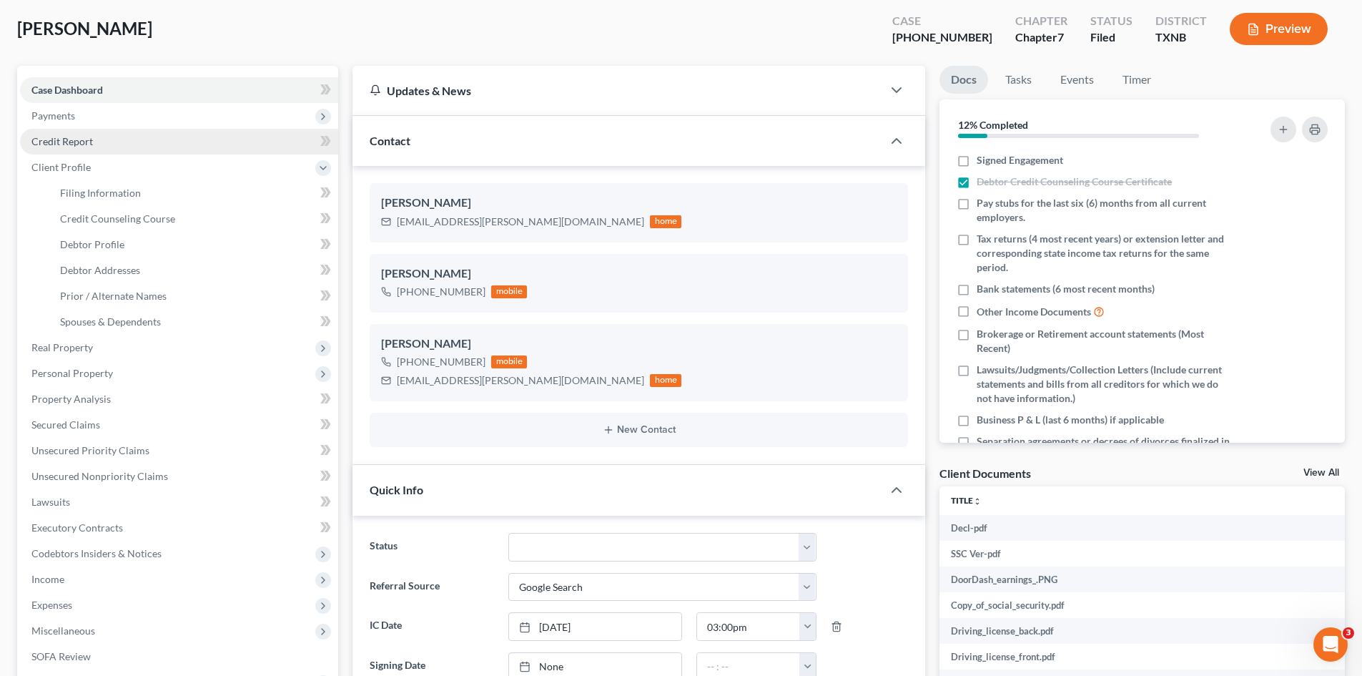
click at [65, 142] on span "Credit Report" at bounding box center [61, 141] width 61 height 12
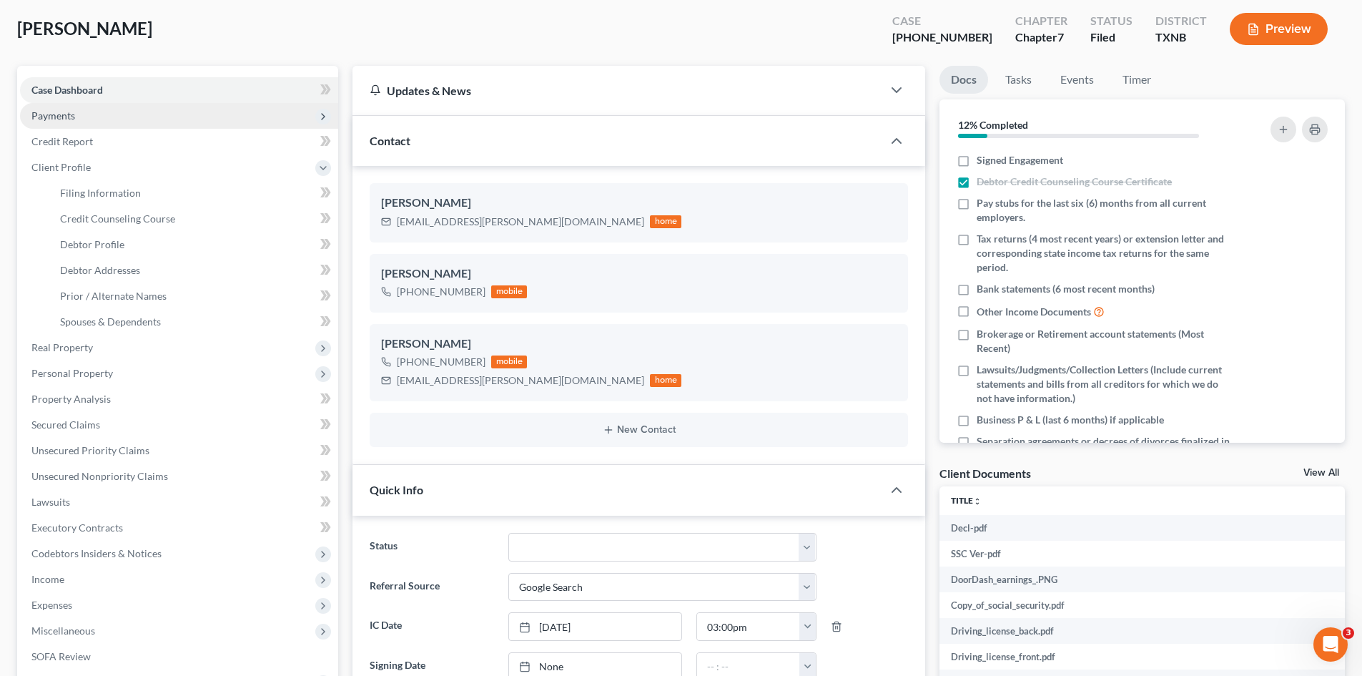
click at [73, 112] on span "Payments" at bounding box center [53, 115] width 44 height 12
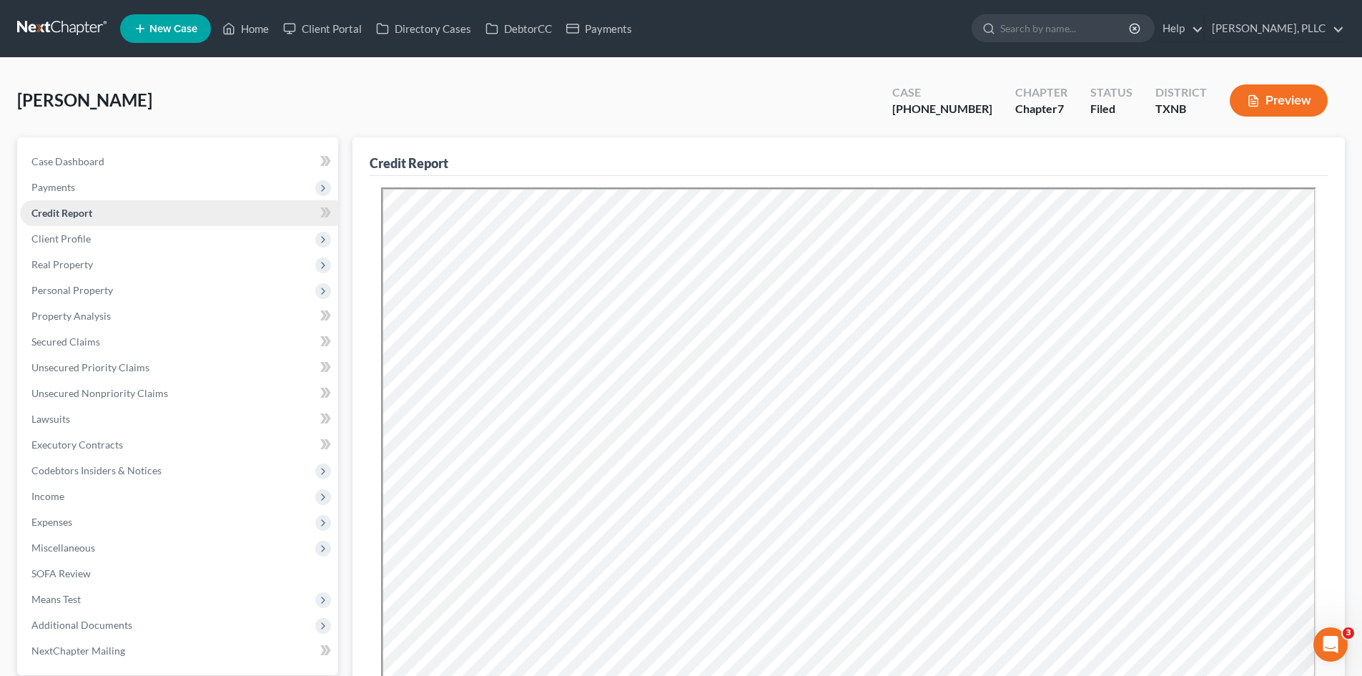
click at [101, 217] on link "Credit Report" at bounding box center [179, 213] width 318 height 26
click at [100, 235] on span "Client Profile" at bounding box center [179, 239] width 318 height 26
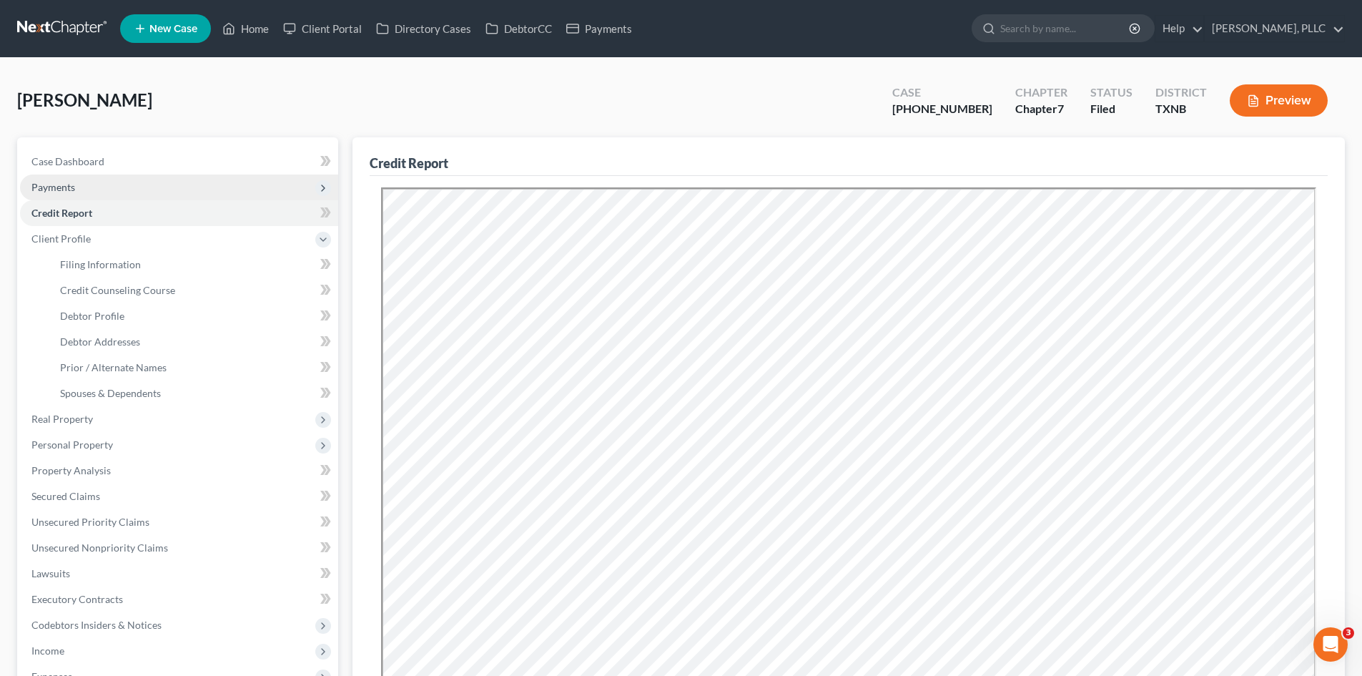
click at [97, 189] on span "Payments" at bounding box center [179, 187] width 318 height 26
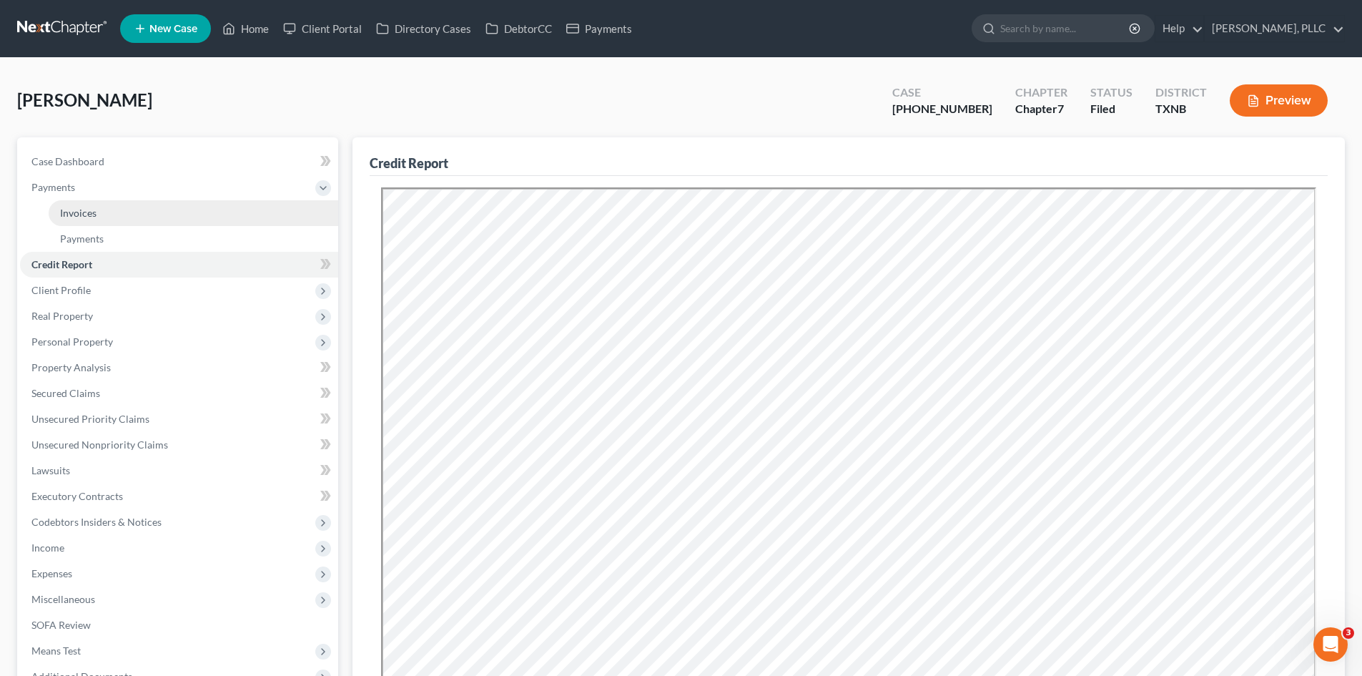
click at [144, 215] on link "Invoices" at bounding box center [194, 213] width 290 height 26
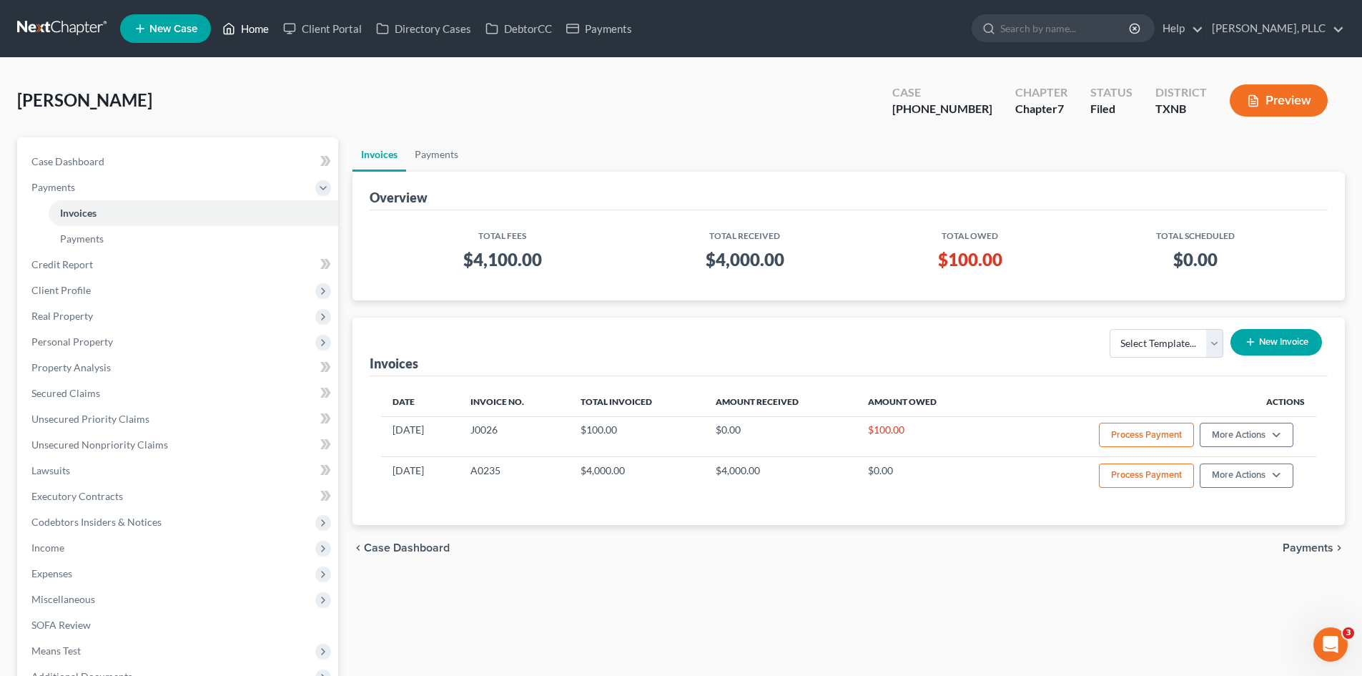
drag, startPoint x: 250, startPoint y: 33, endPoint x: 385, endPoint y: 12, distance: 137.4
click at [250, 33] on link "Home" at bounding box center [245, 29] width 61 height 26
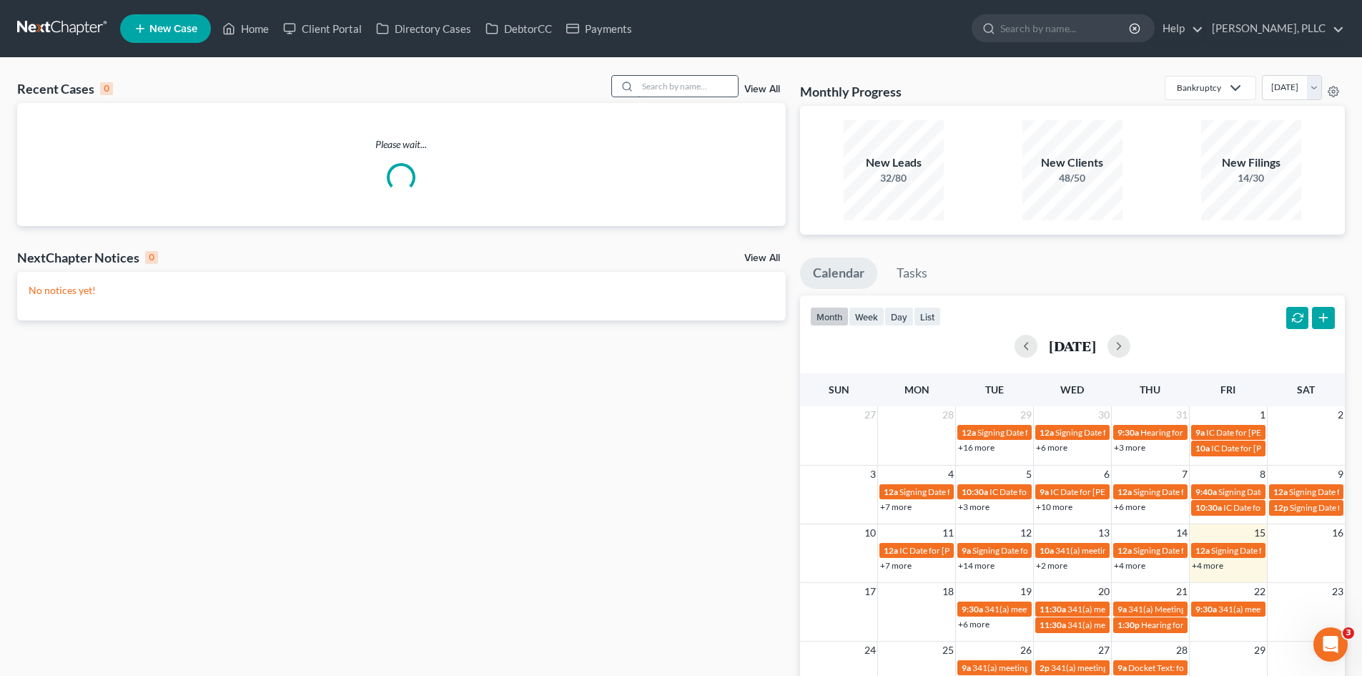
click at [682, 85] on input "search" at bounding box center [688, 86] width 100 height 21
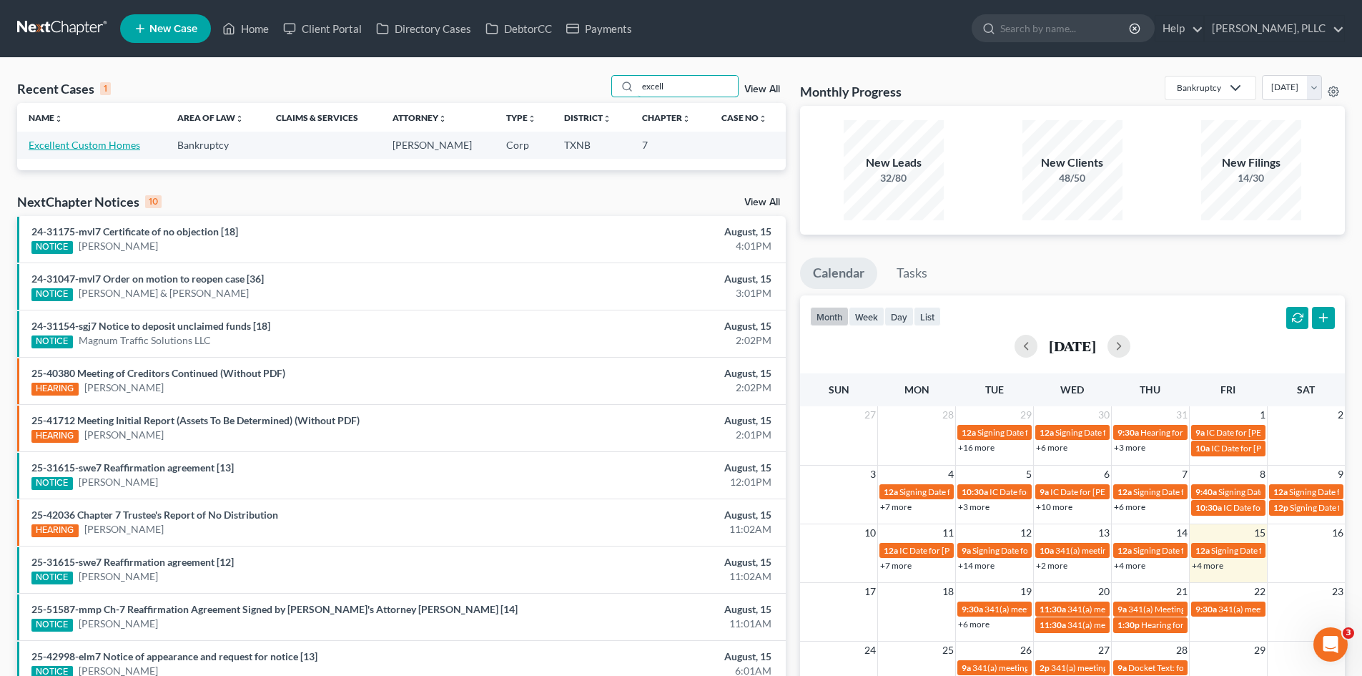
type input "excell"
click at [92, 140] on link "Excellent Custom Homes" at bounding box center [85, 145] width 112 height 12
select select "4"
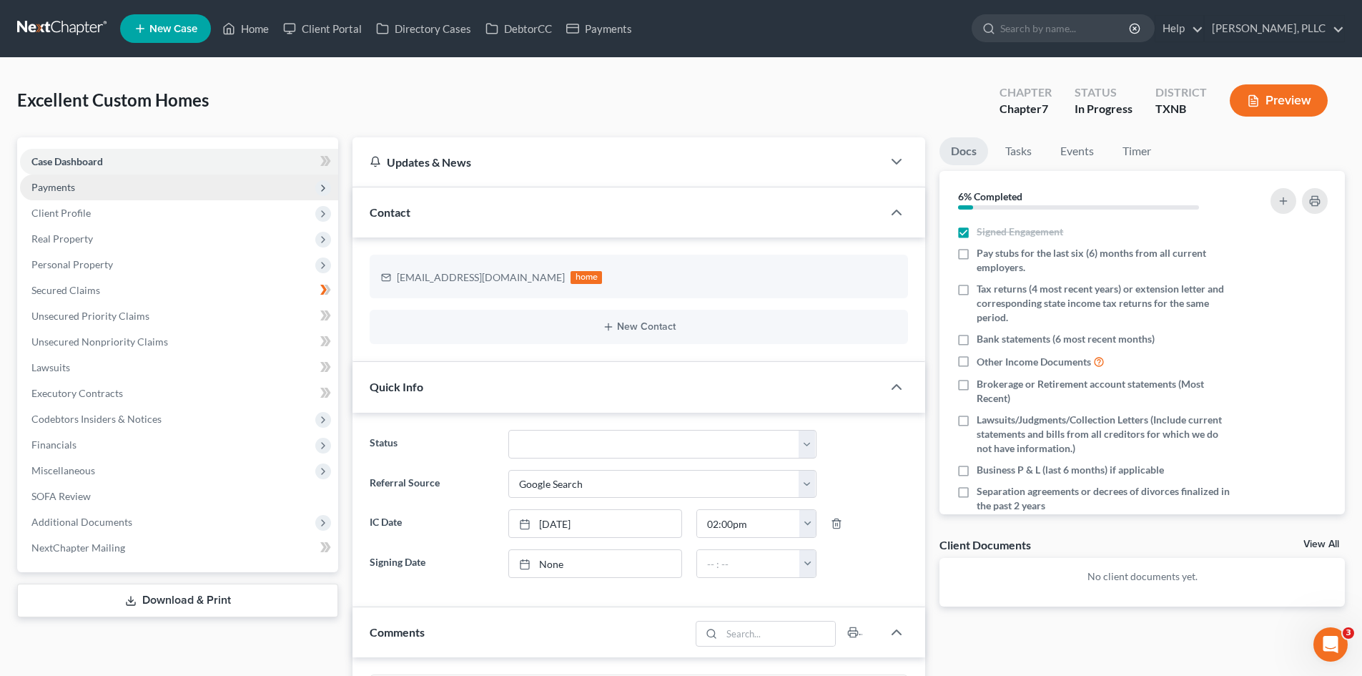
click at [108, 182] on span "Payments" at bounding box center [179, 187] width 318 height 26
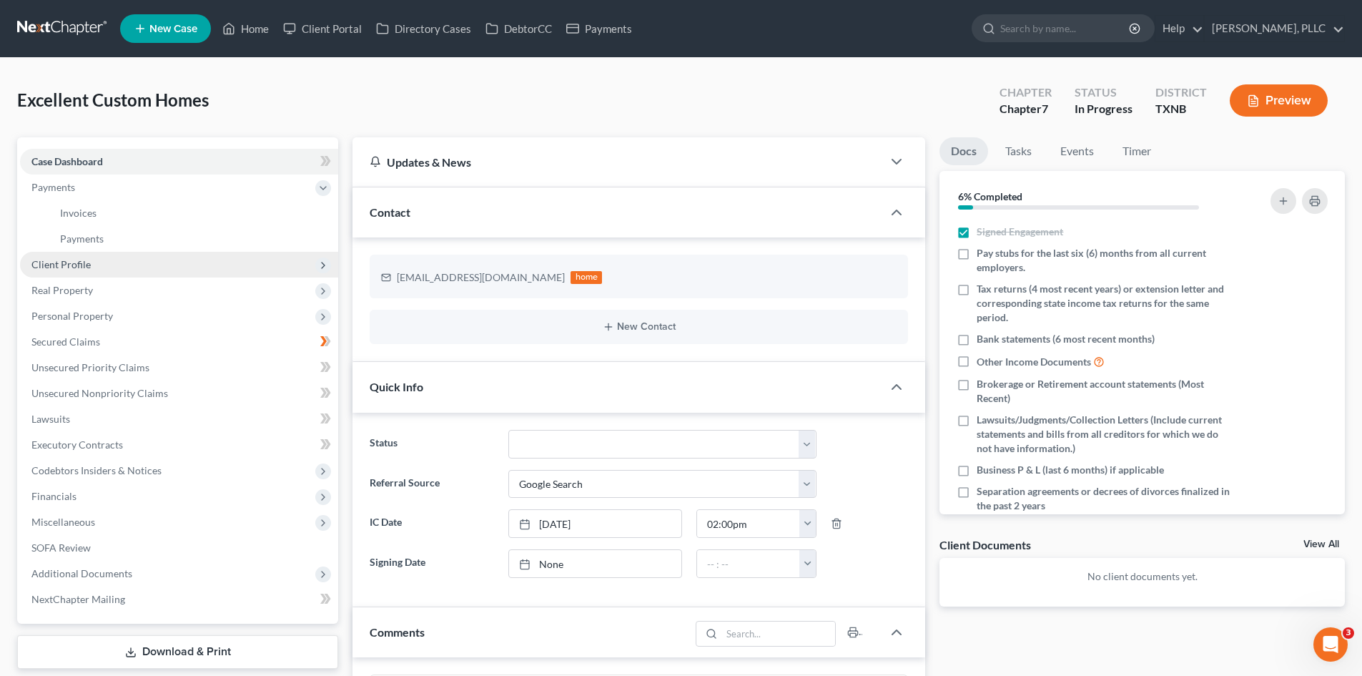
click at [97, 270] on span "Client Profile" at bounding box center [179, 265] width 318 height 26
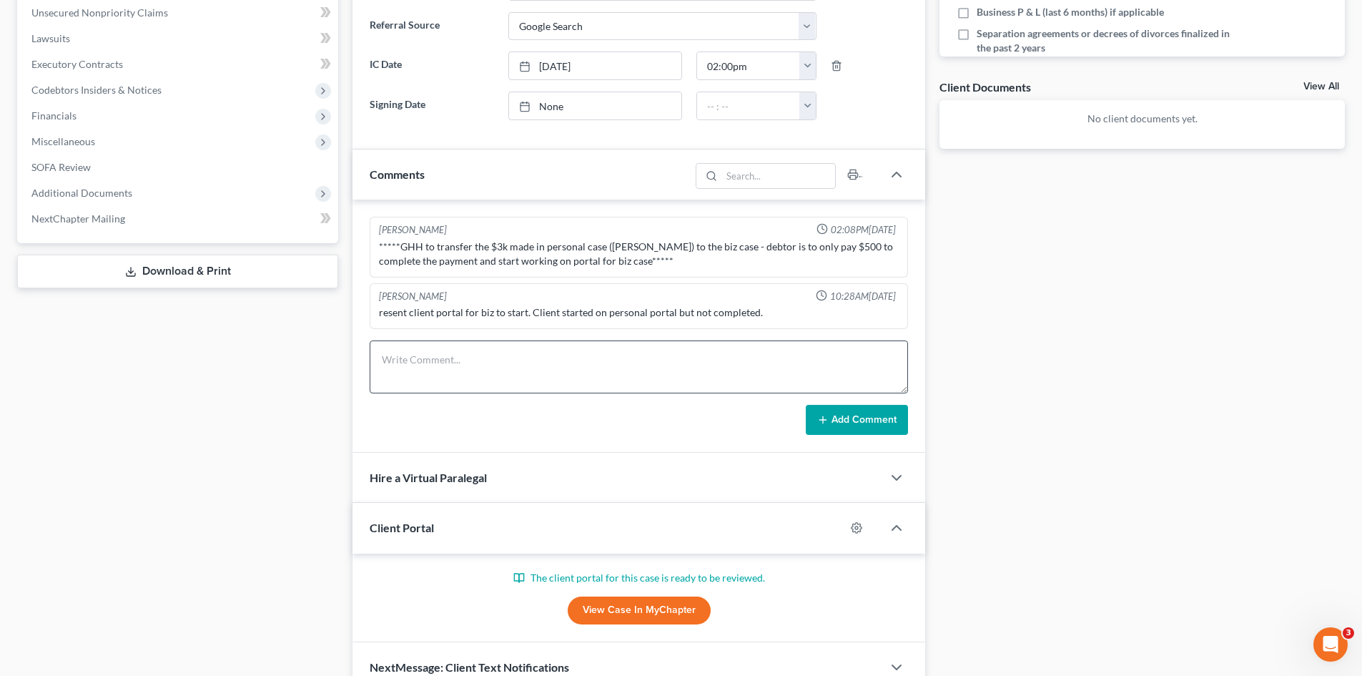
scroll to position [529, 0]
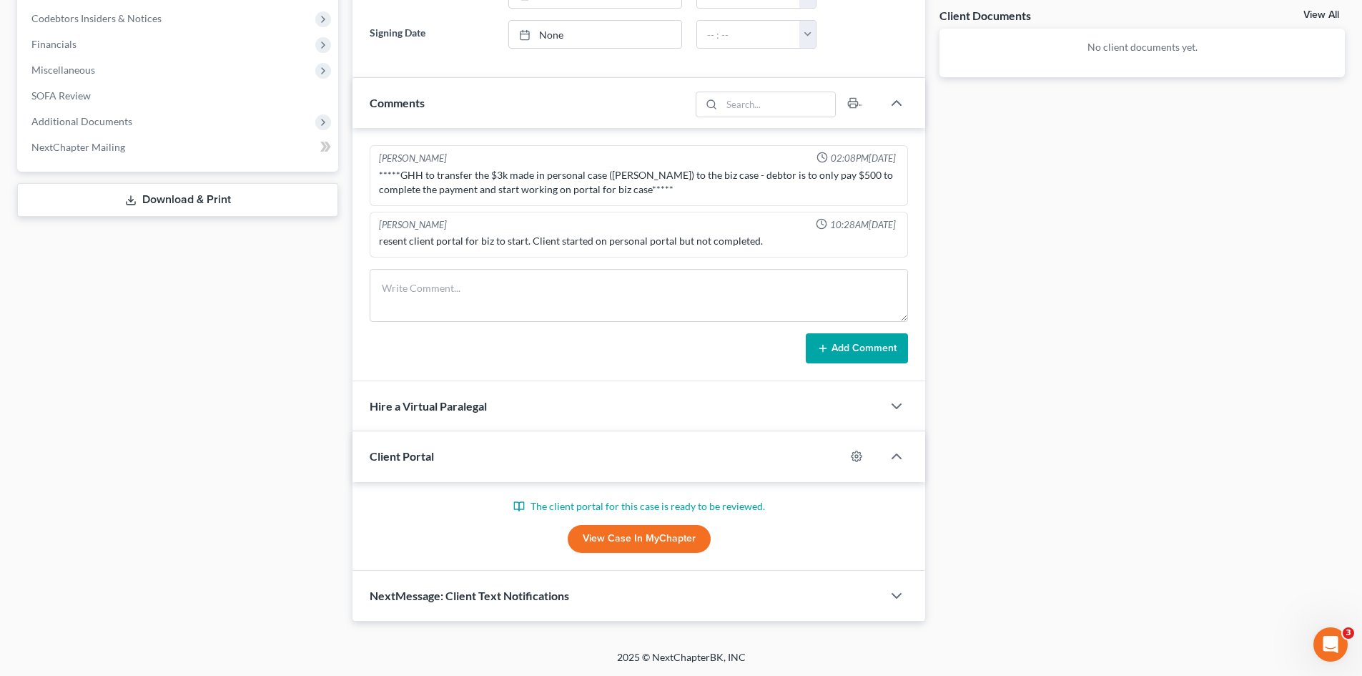
click at [562, 508] on p "The client portal for this case is ready to be reviewed." at bounding box center [639, 506] width 538 height 14
click at [718, 511] on p "The client portal for this case is ready to be reviewed." at bounding box center [639, 506] width 538 height 14
click at [769, 508] on p "The client portal for this case is ready to be reviewed." at bounding box center [639, 506] width 538 height 14
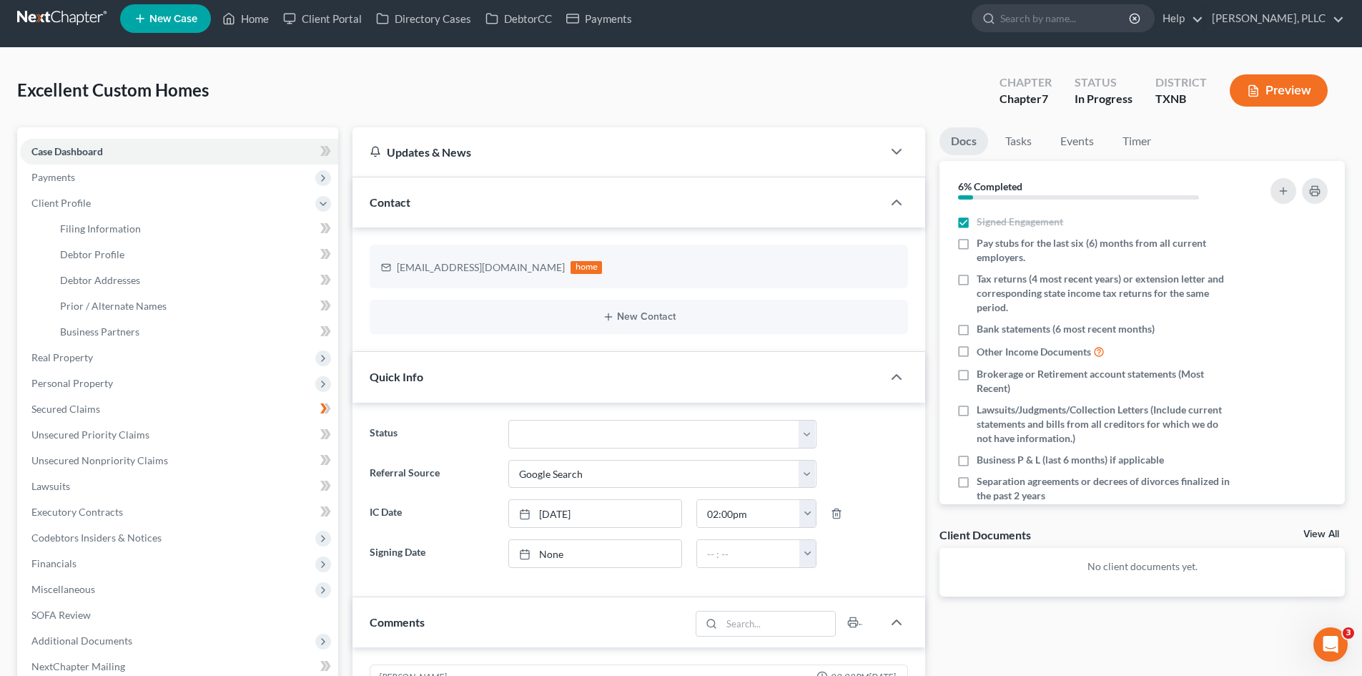
scroll to position [0, 0]
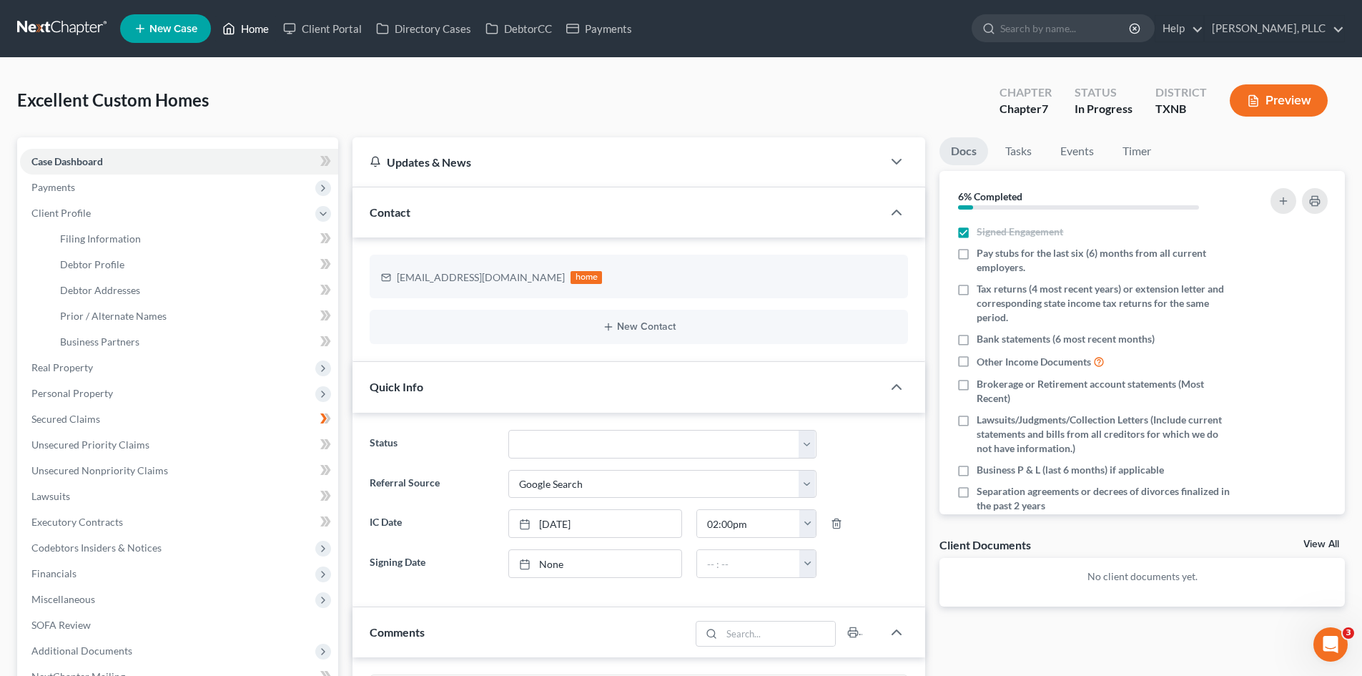
drag, startPoint x: 257, startPoint y: 21, endPoint x: 815, endPoint y: 88, distance: 562.4
click at [257, 21] on link "Home" at bounding box center [245, 29] width 61 height 26
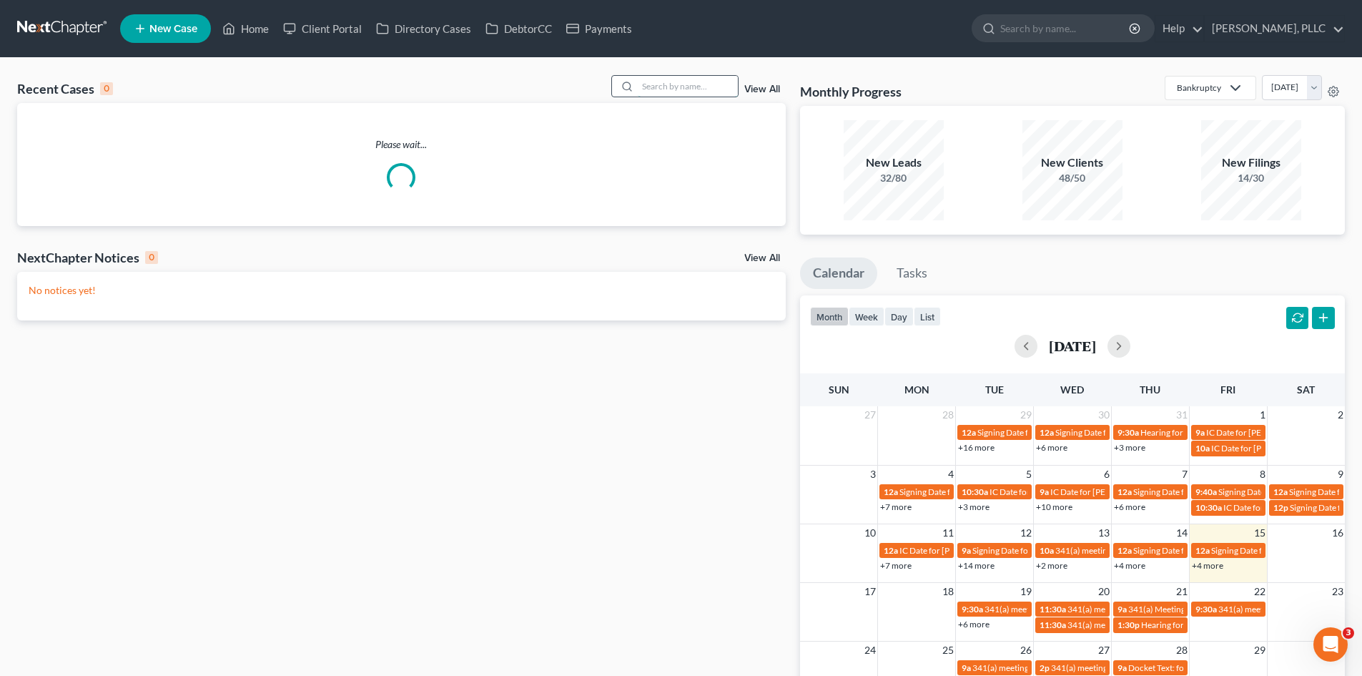
click at [691, 94] on input "search" at bounding box center [688, 86] width 100 height 21
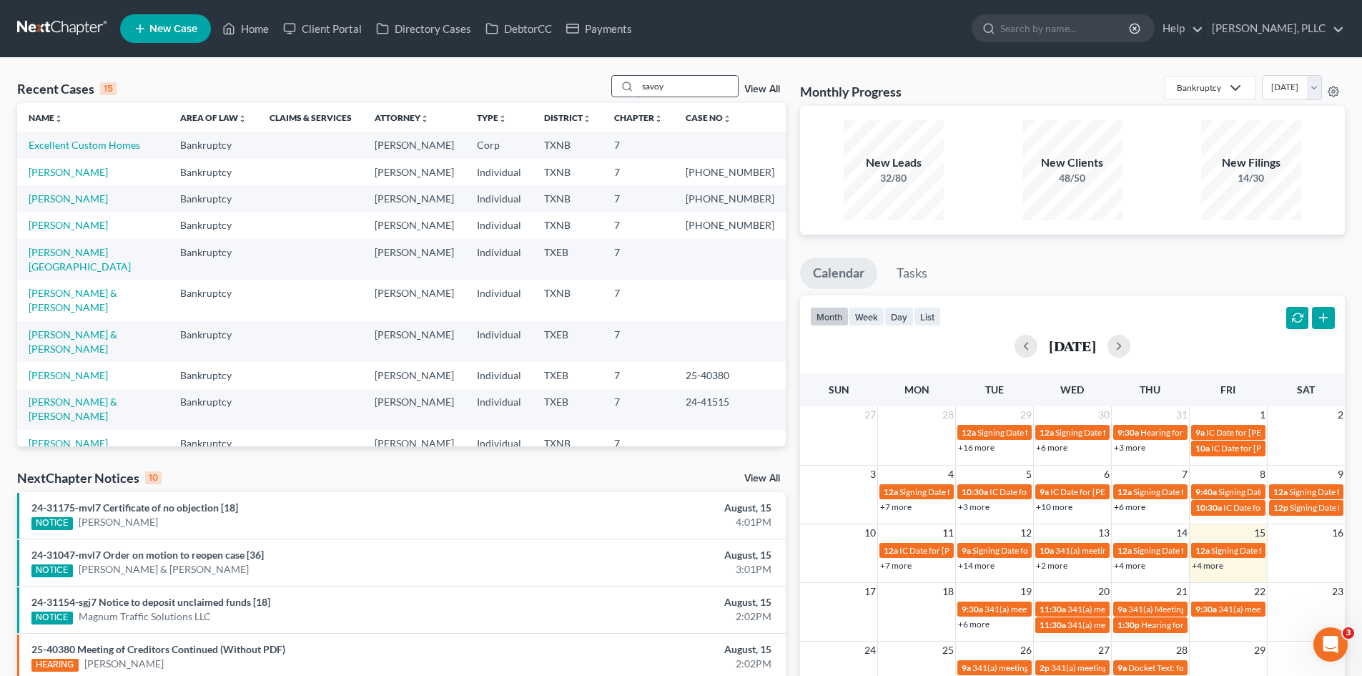
type input "savoy"
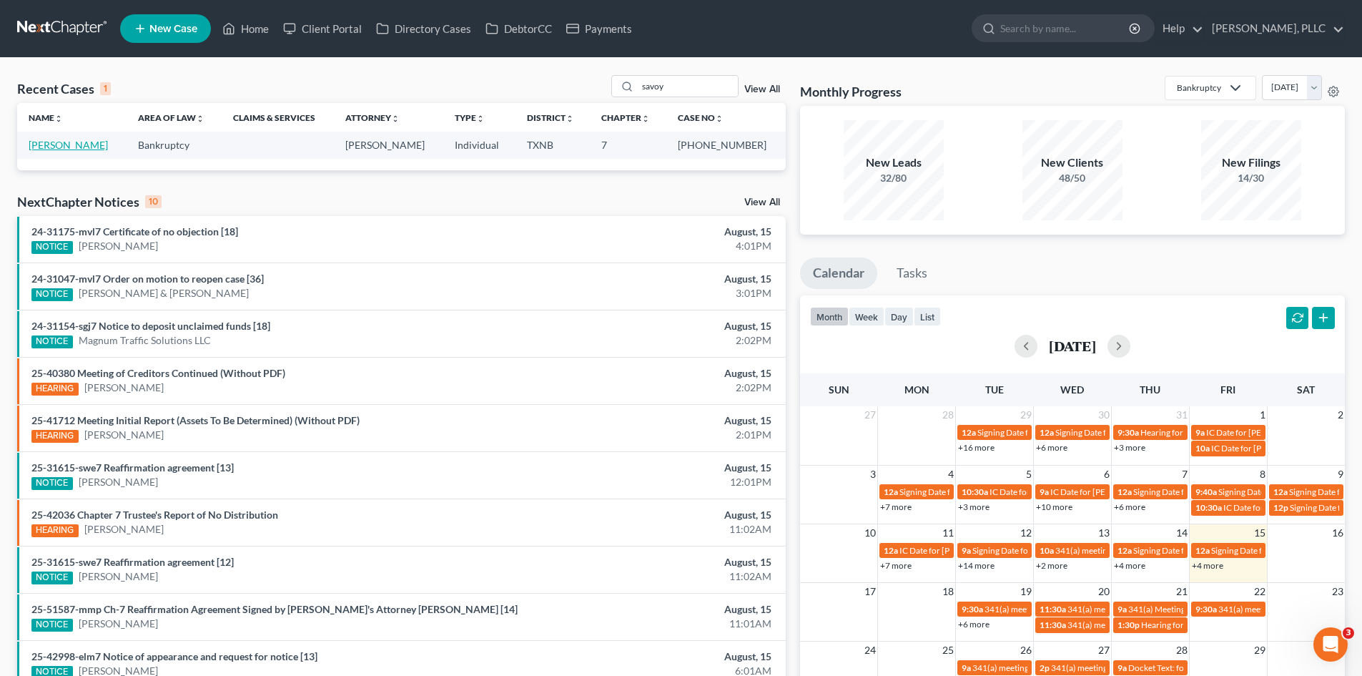
click at [64, 142] on link "[PERSON_NAME]" at bounding box center [68, 145] width 79 height 12
select select "4"
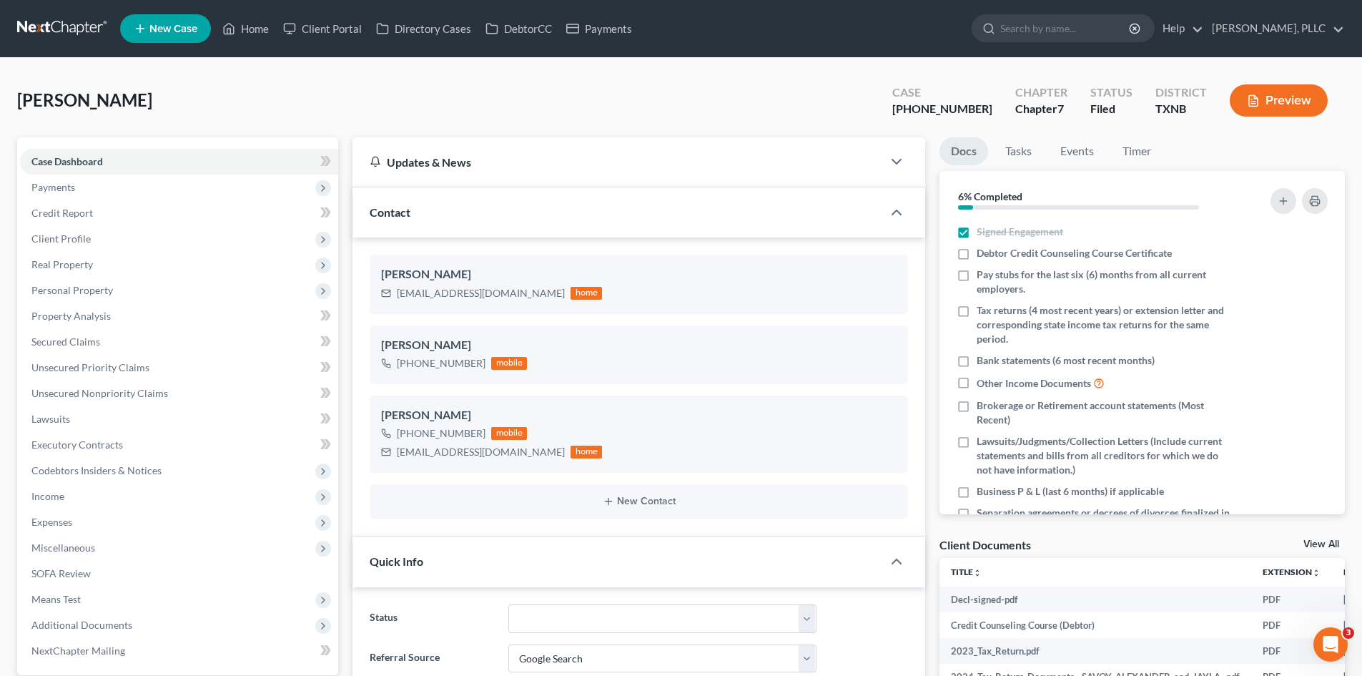
scroll to position [1536, 0]
click at [102, 189] on span "Payments" at bounding box center [179, 187] width 318 height 26
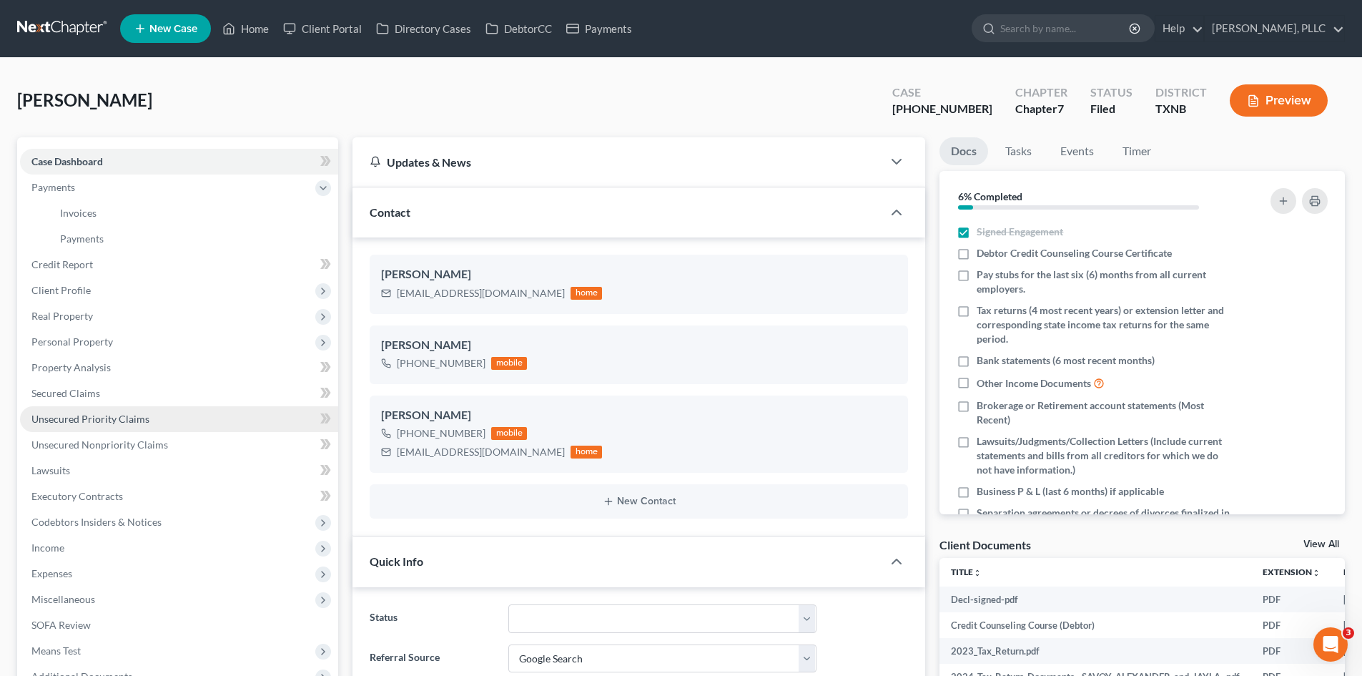
click at [134, 425] on link "Unsecured Priority Claims" at bounding box center [179, 419] width 318 height 26
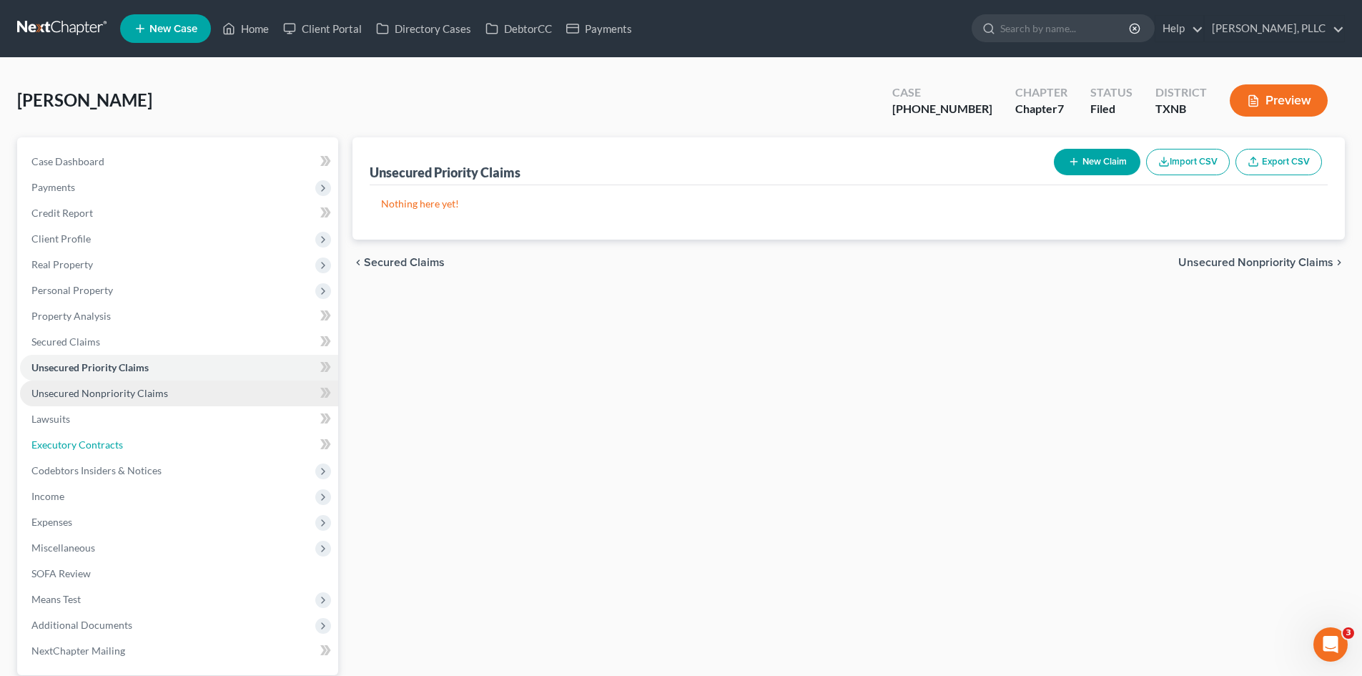
click at [167, 435] on link "Executory Contracts" at bounding box center [179, 445] width 318 height 26
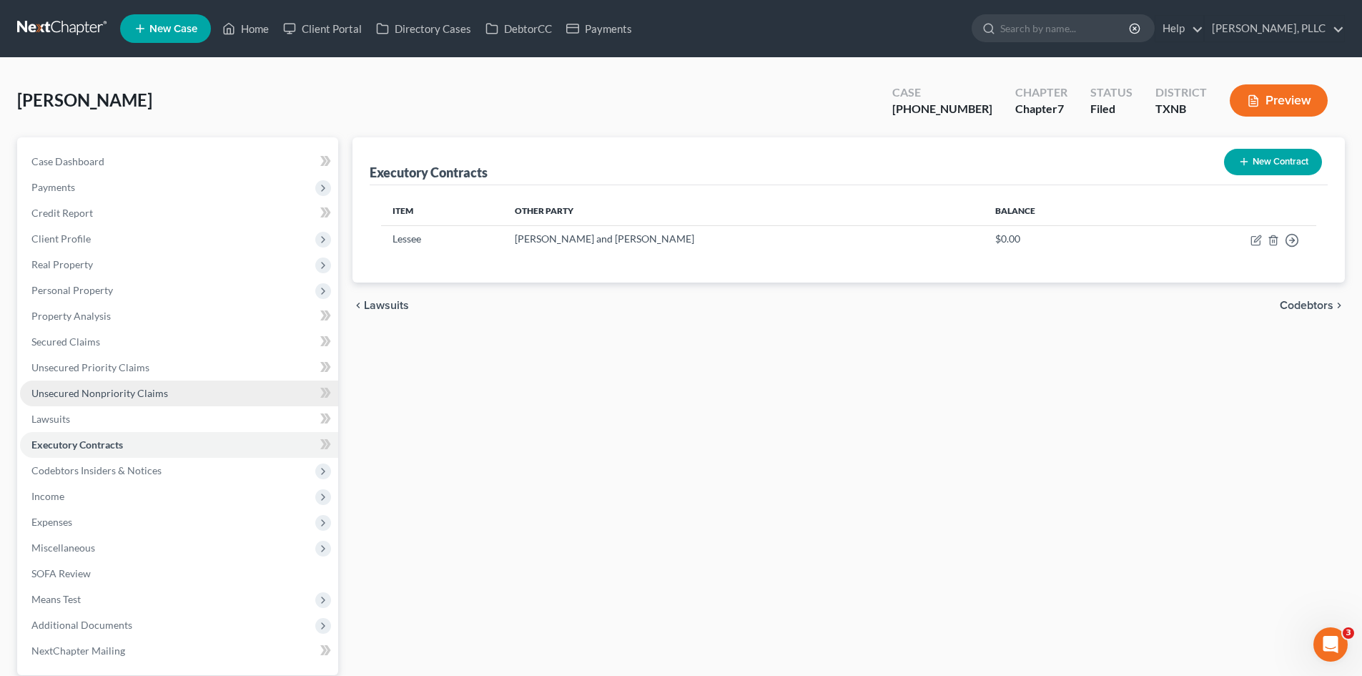
click at [150, 394] on span "Unsecured Nonpriority Claims" at bounding box center [99, 393] width 137 height 12
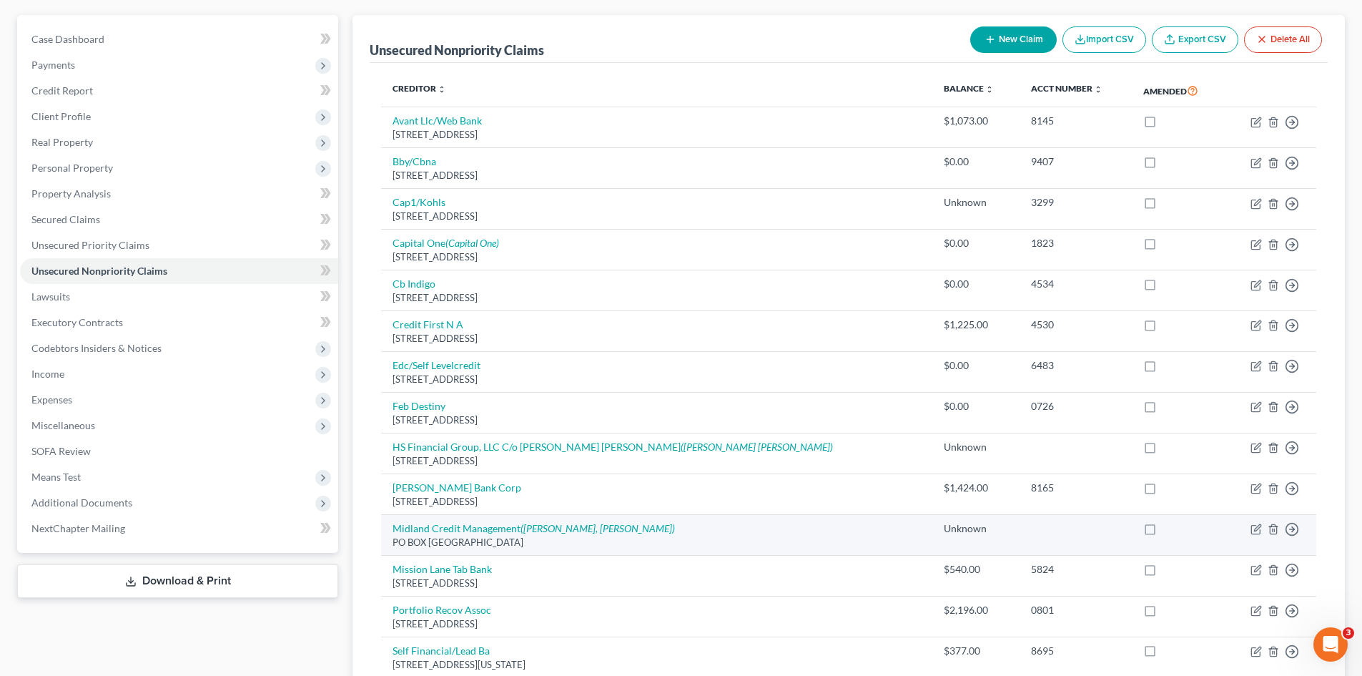
scroll to position [114, 0]
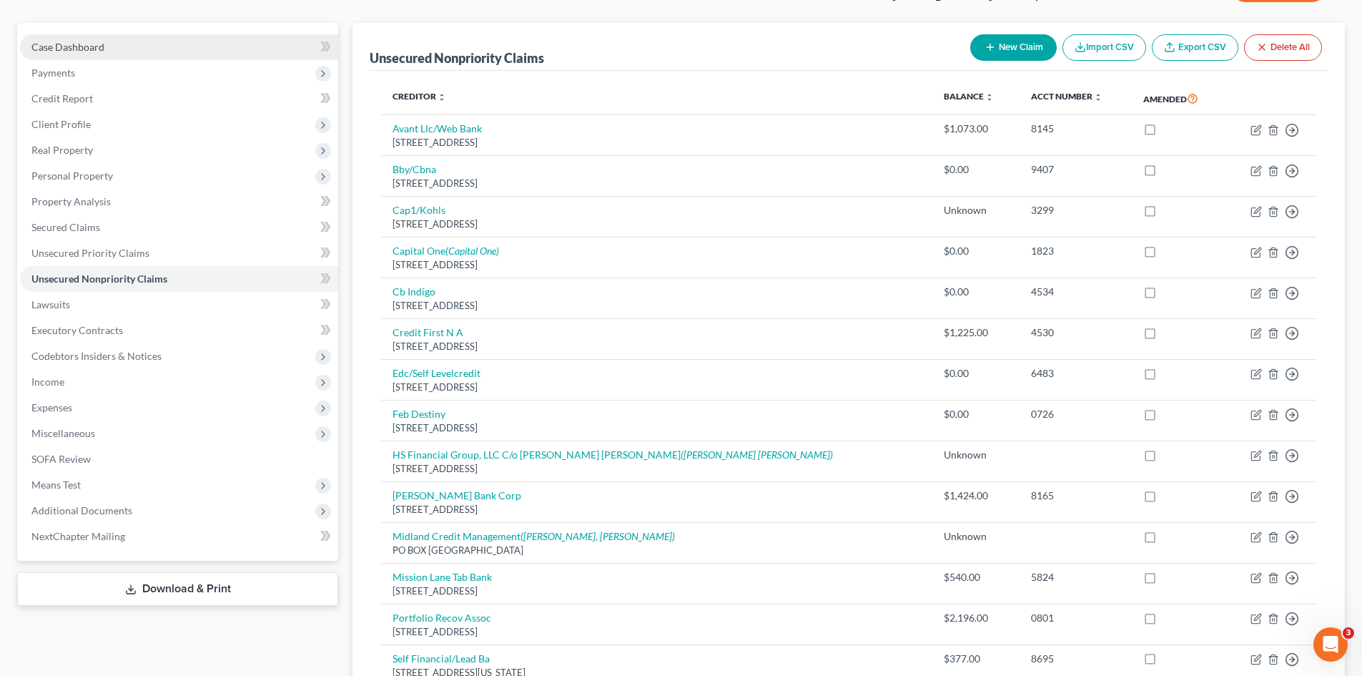
click at [81, 56] on link "Case Dashboard" at bounding box center [179, 47] width 318 height 26
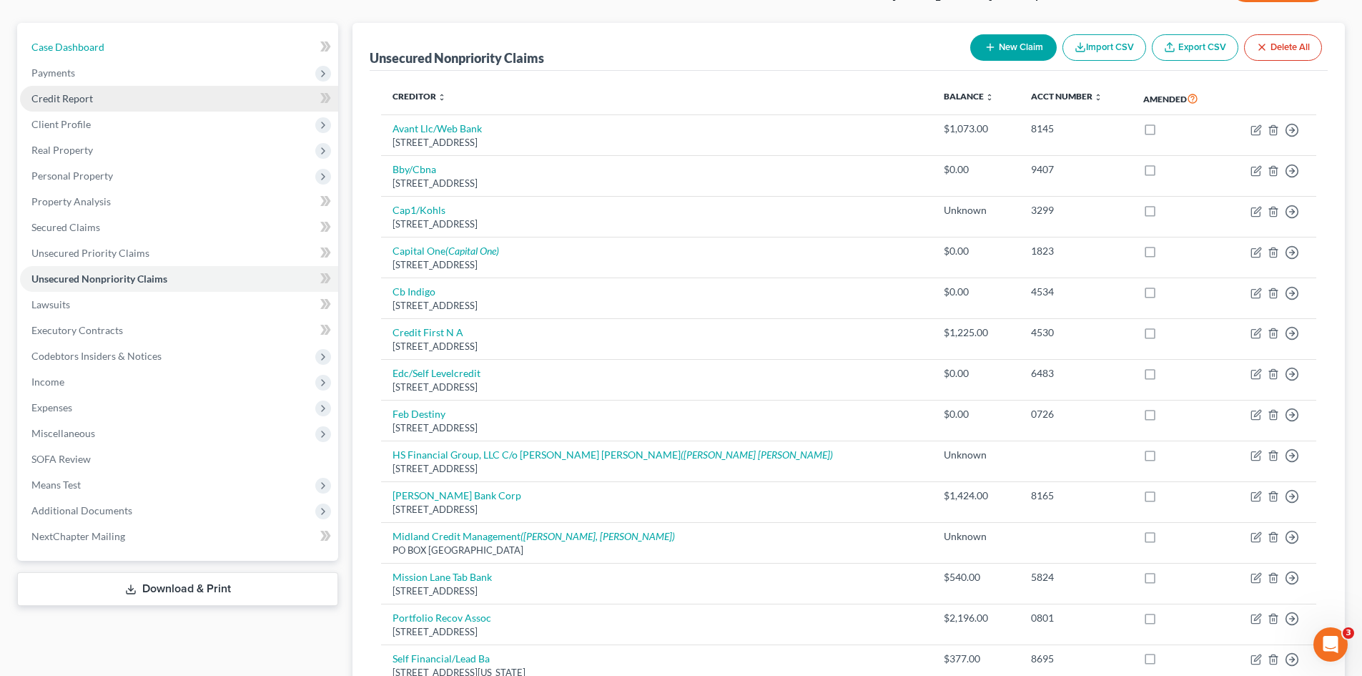
select select "4"
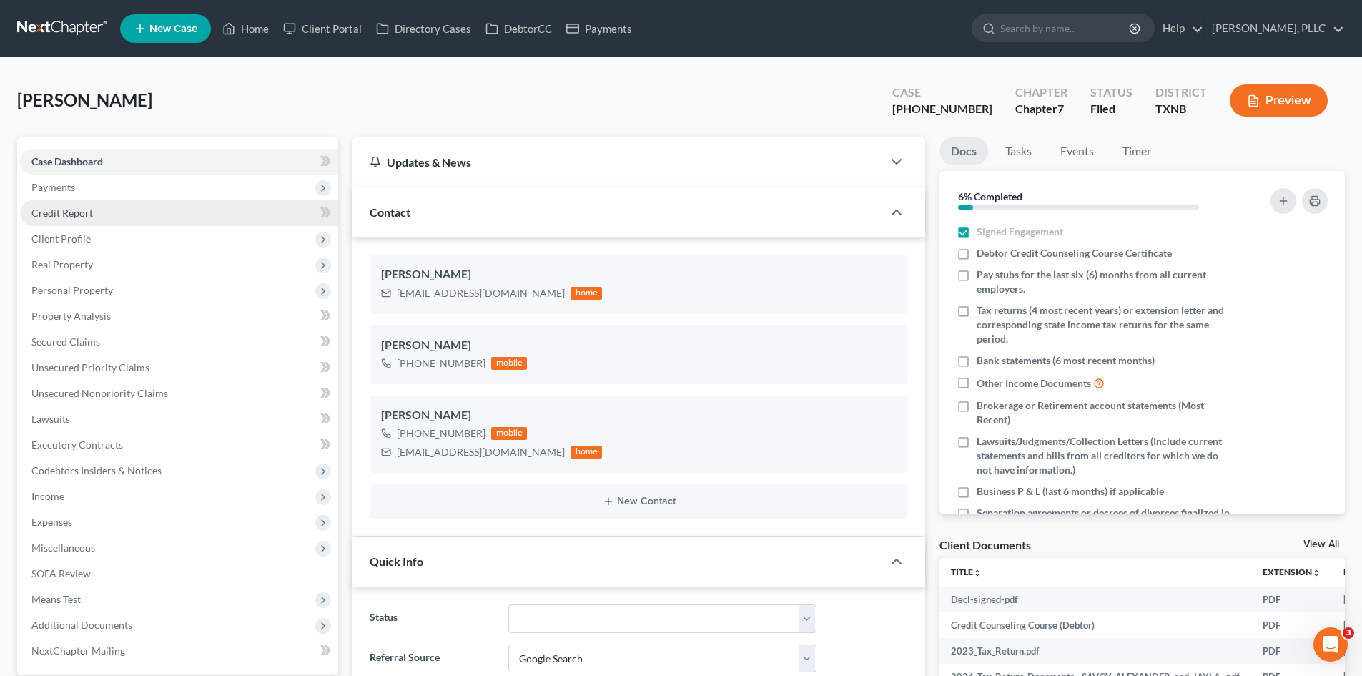
scroll to position [1536, 0]
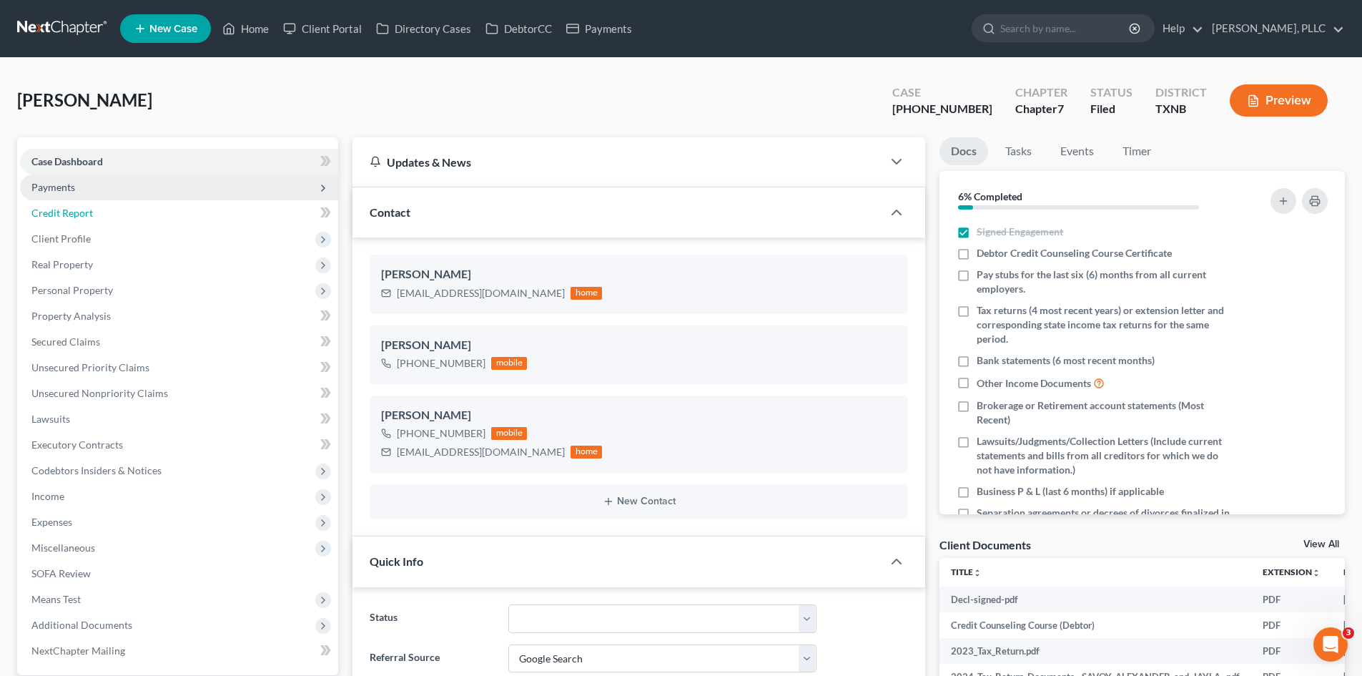
drag, startPoint x: 84, startPoint y: 209, endPoint x: 78, endPoint y: 191, distance: 18.8
click at [83, 208] on span "Credit Report" at bounding box center [61, 213] width 61 height 12
click at [78, 191] on span "Payments" at bounding box center [179, 187] width 318 height 26
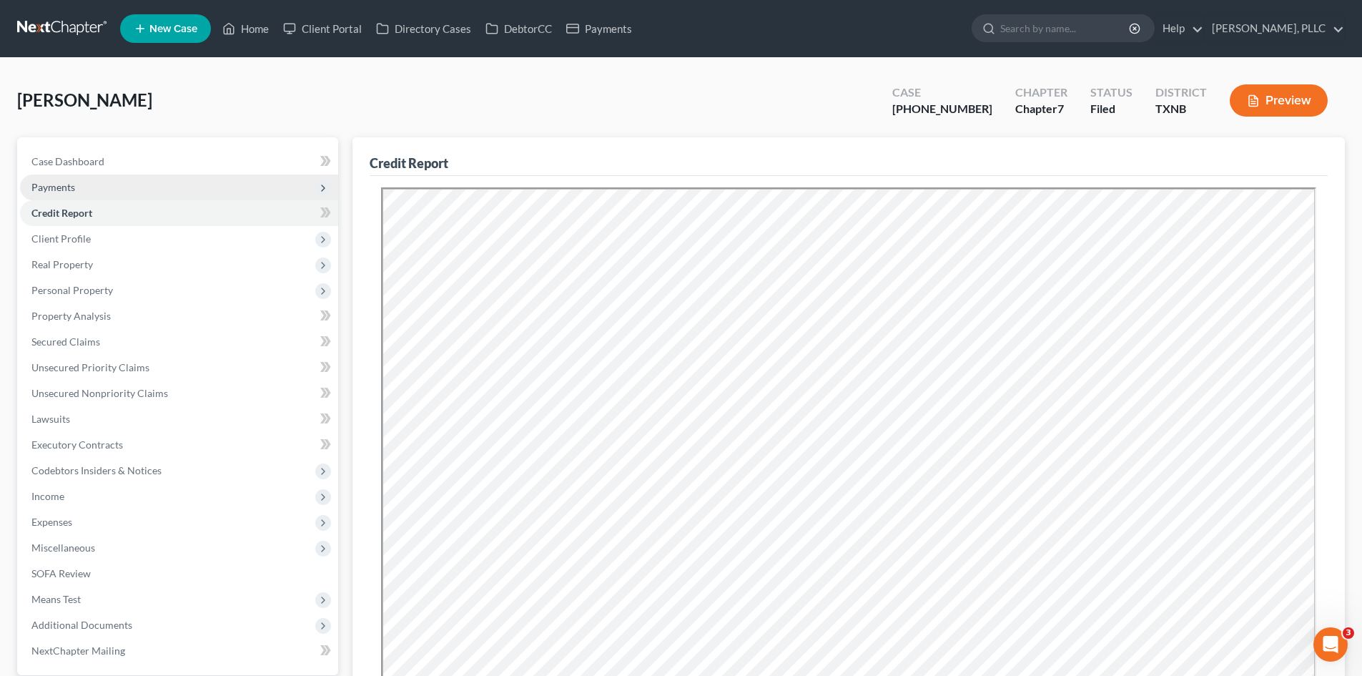
click at [84, 186] on span "Payments" at bounding box center [179, 187] width 318 height 26
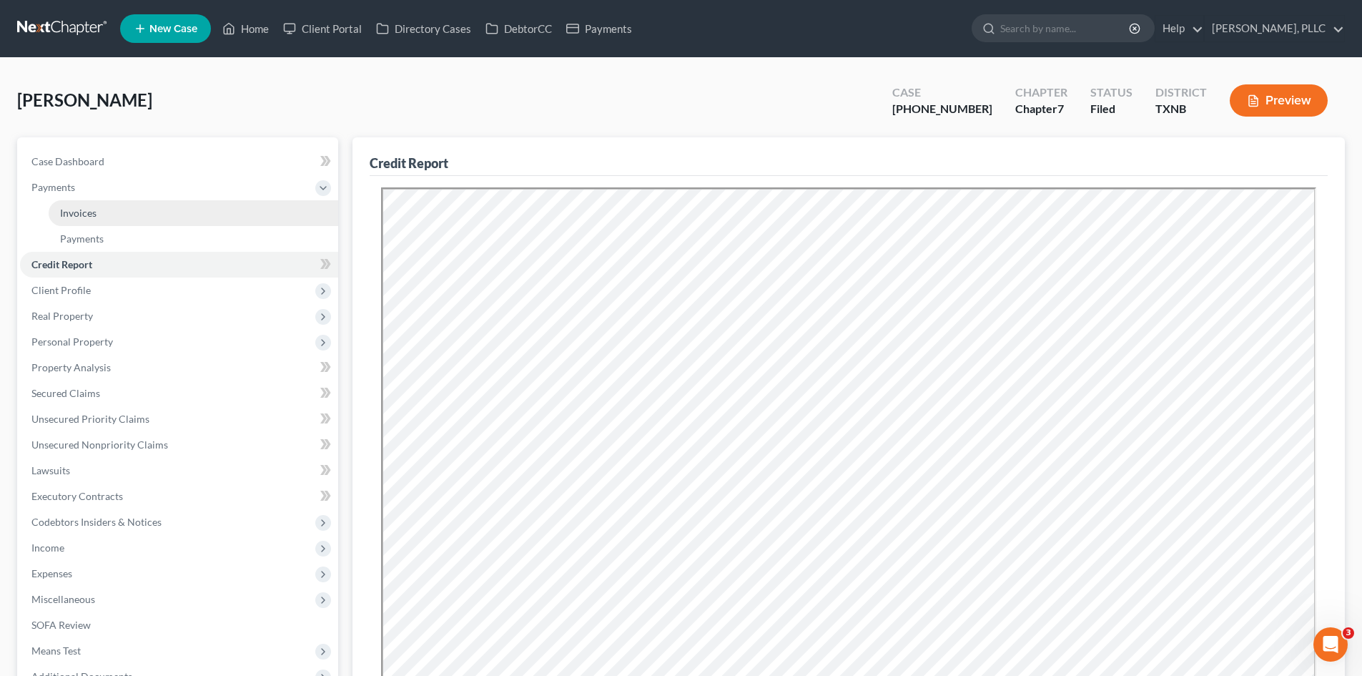
click at [145, 209] on link "Invoices" at bounding box center [194, 213] width 290 height 26
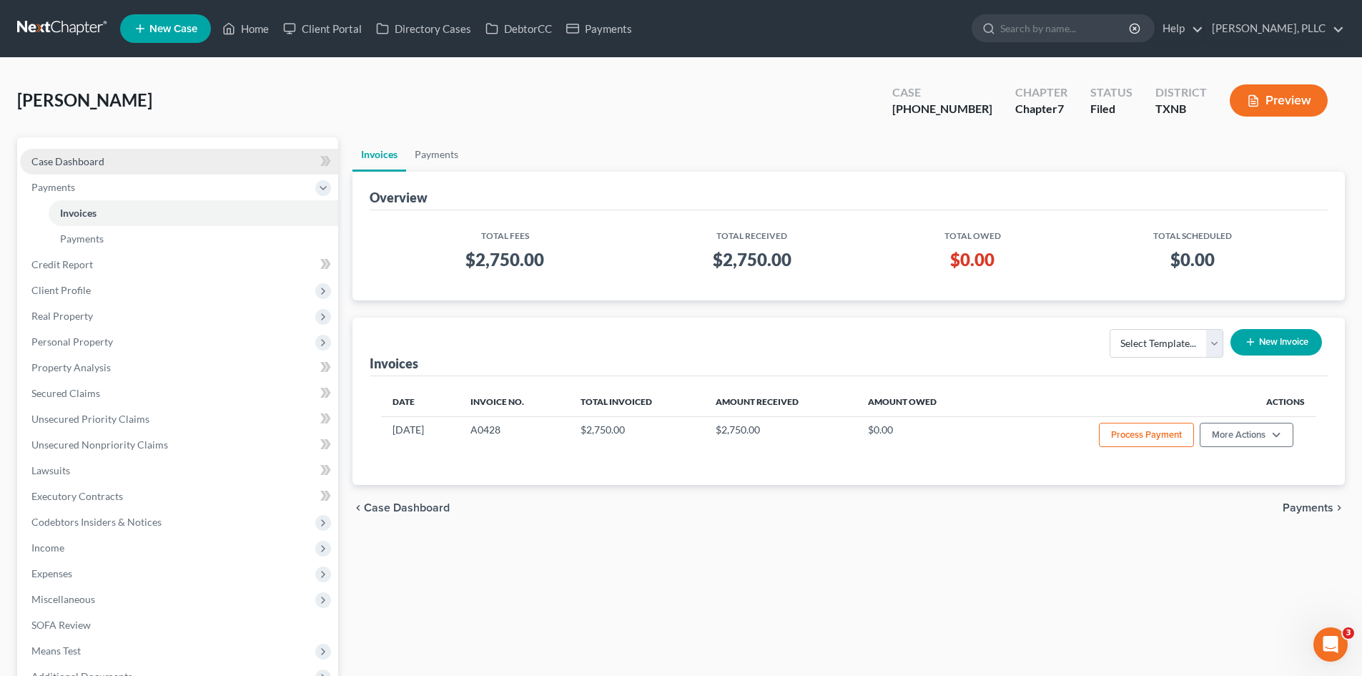
click at [87, 164] on span "Case Dashboard" at bounding box center [67, 161] width 73 height 12
select select "4"
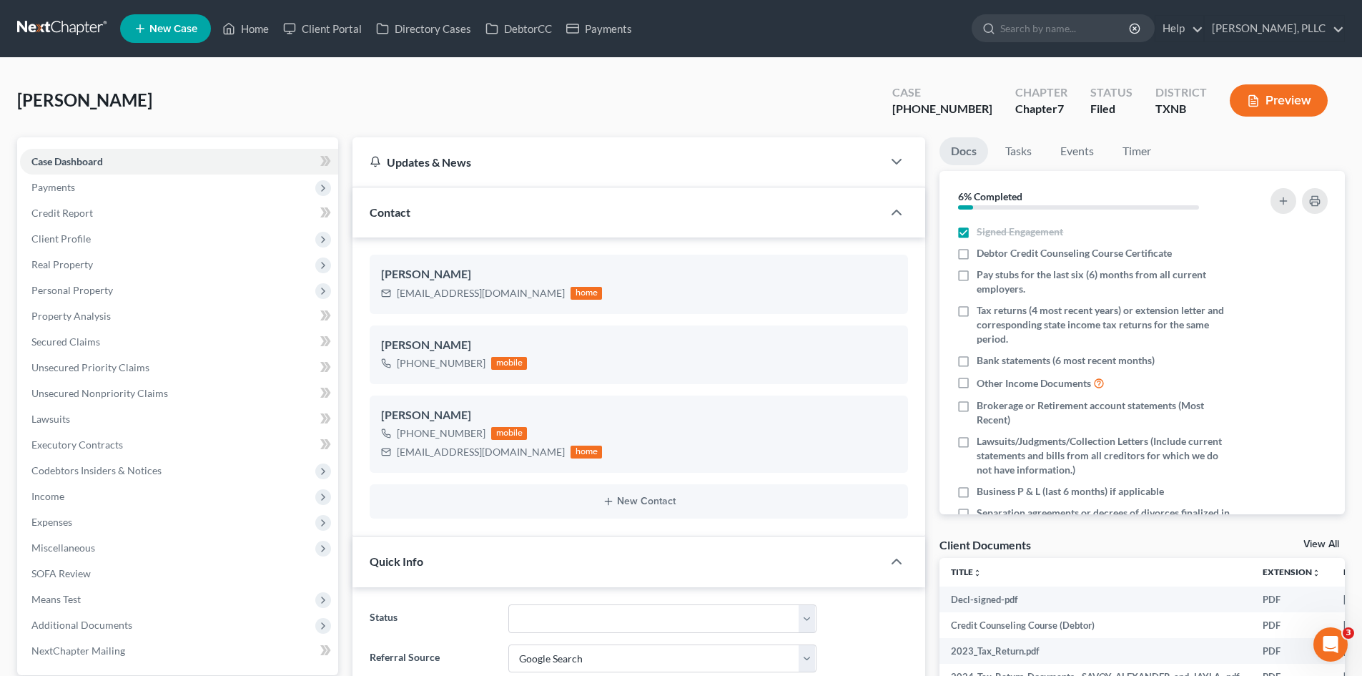
scroll to position [1536, 0]
click at [108, 189] on span "Payments" at bounding box center [179, 187] width 318 height 26
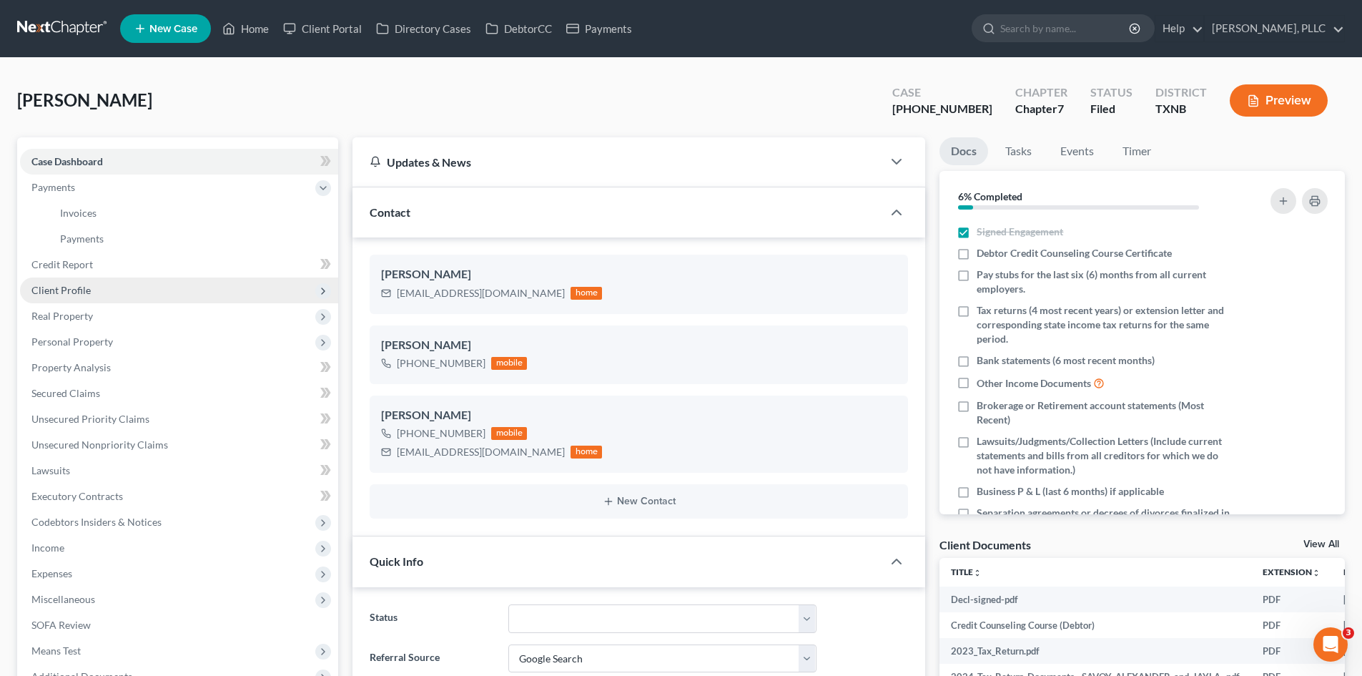
click at [152, 280] on span "Client Profile" at bounding box center [179, 290] width 318 height 26
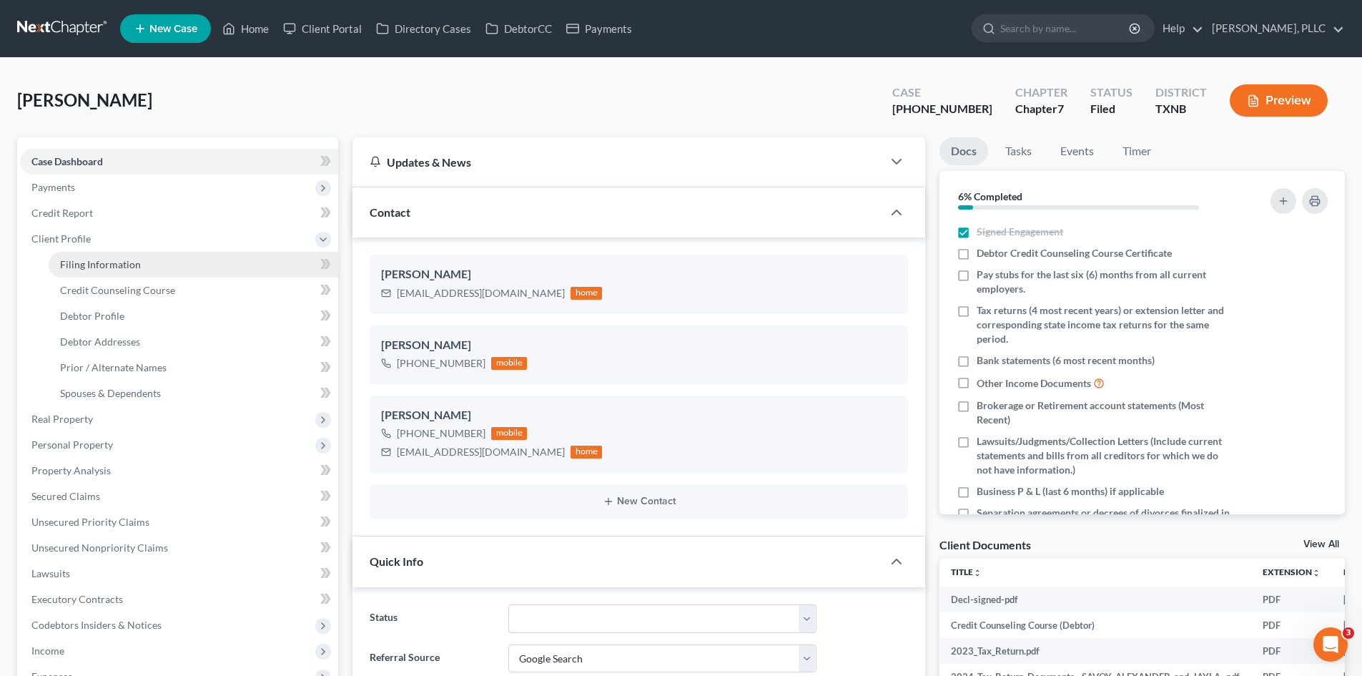
click at [139, 272] on link "Filing Information" at bounding box center [194, 265] width 290 height 26
select select "1"
select select "0"
select select "78"
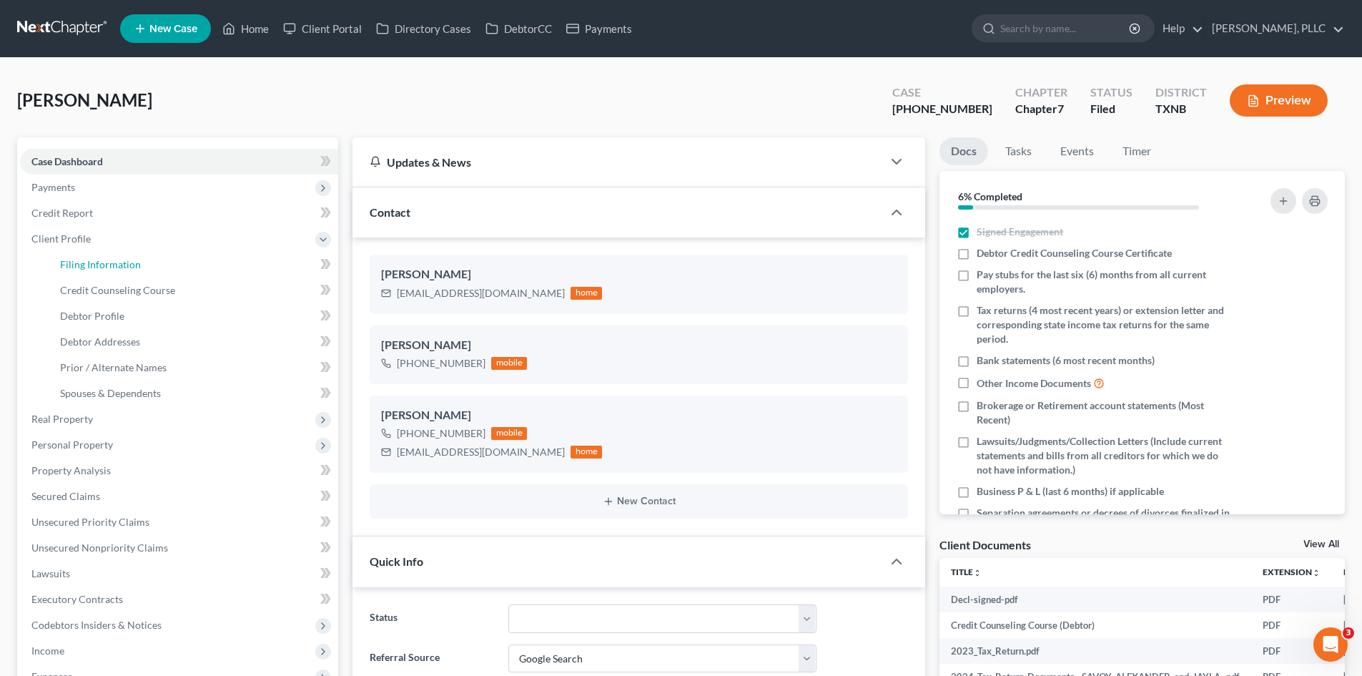
select select "1"
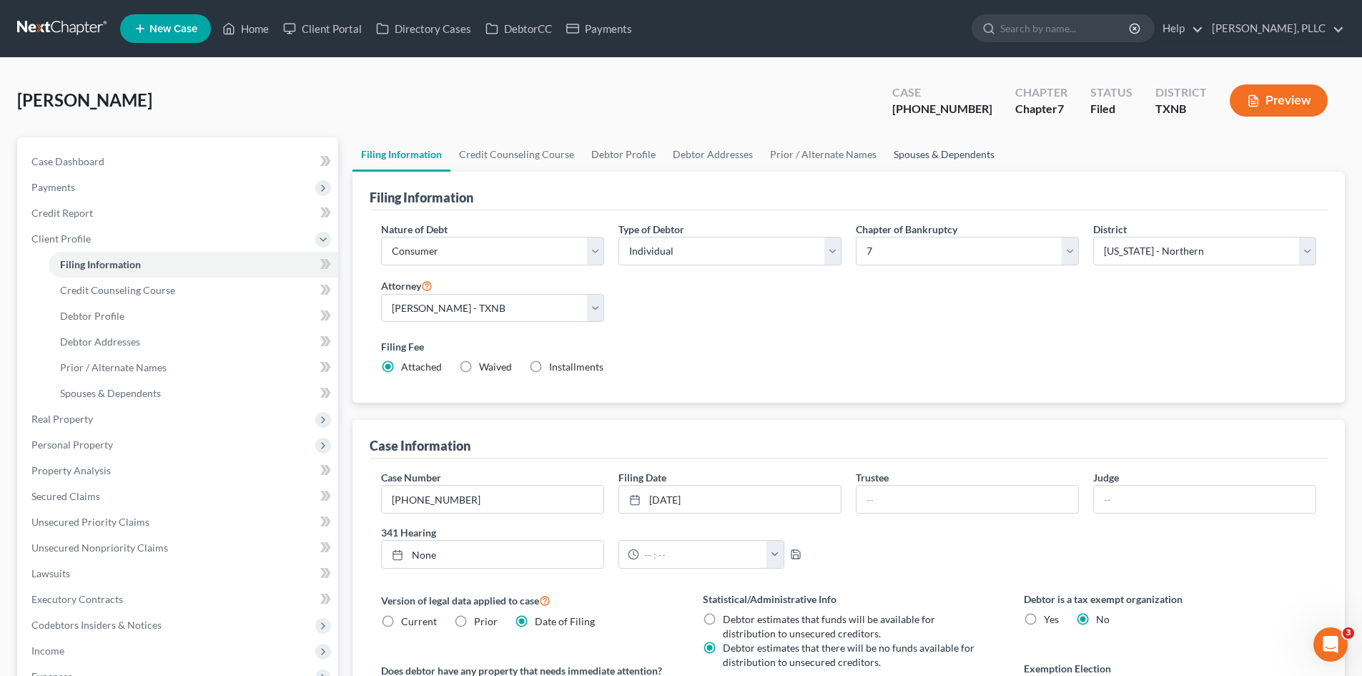
click at [958, 149] on link "Spouses & Dependents" at bounding box center [944, 154] width 118 height 34
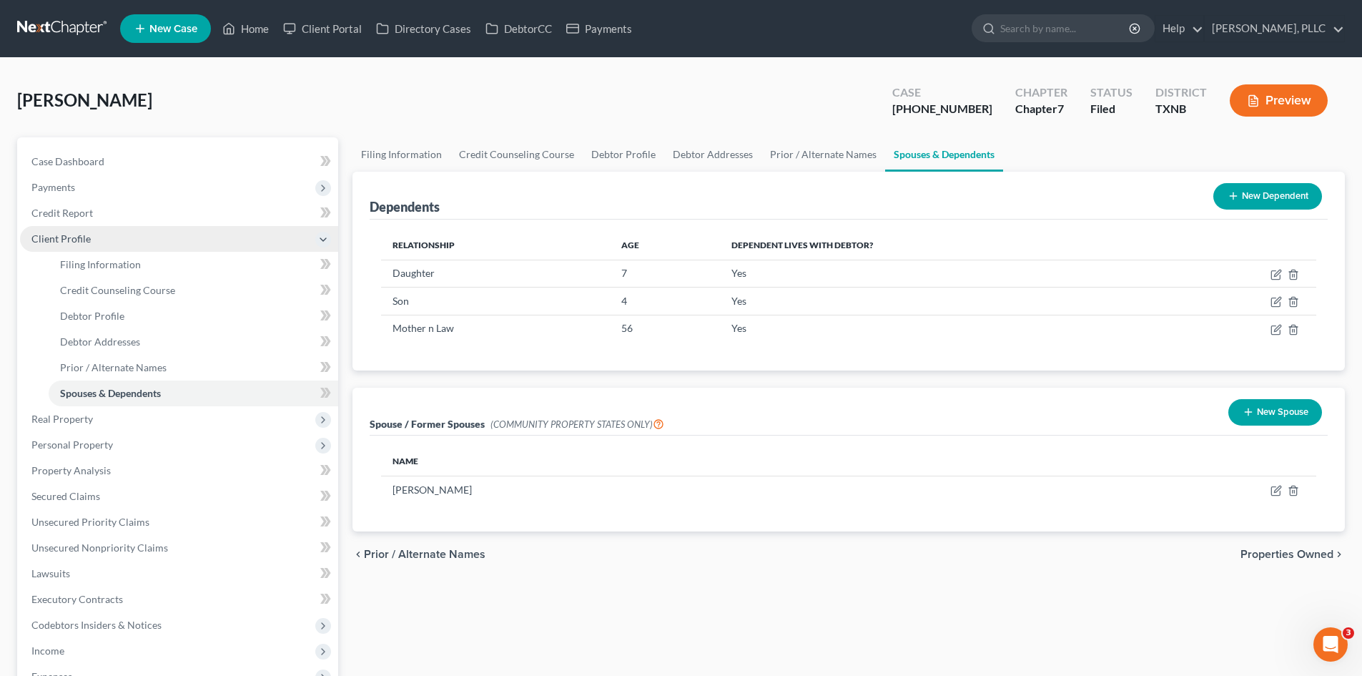
click at [69, 235] on span "Client Profile" at bounding box center [60, 238] width 59 height 12
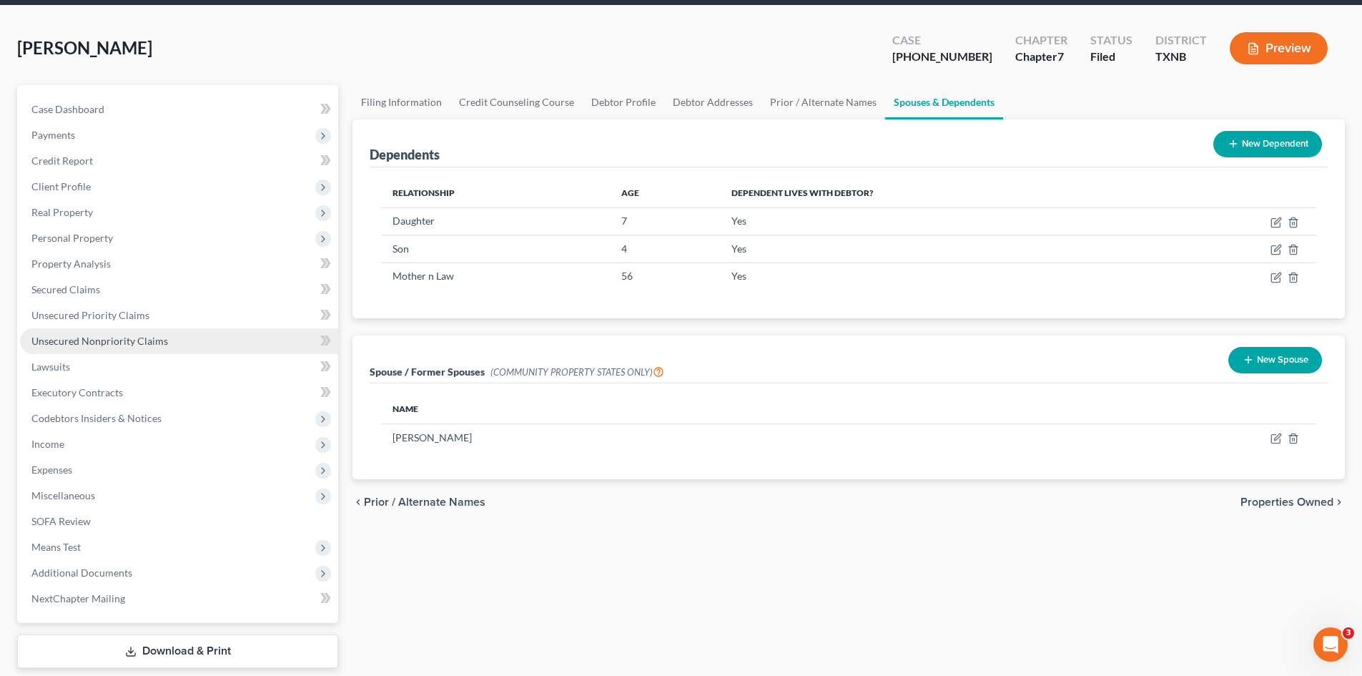
scroll to position [99, 0]
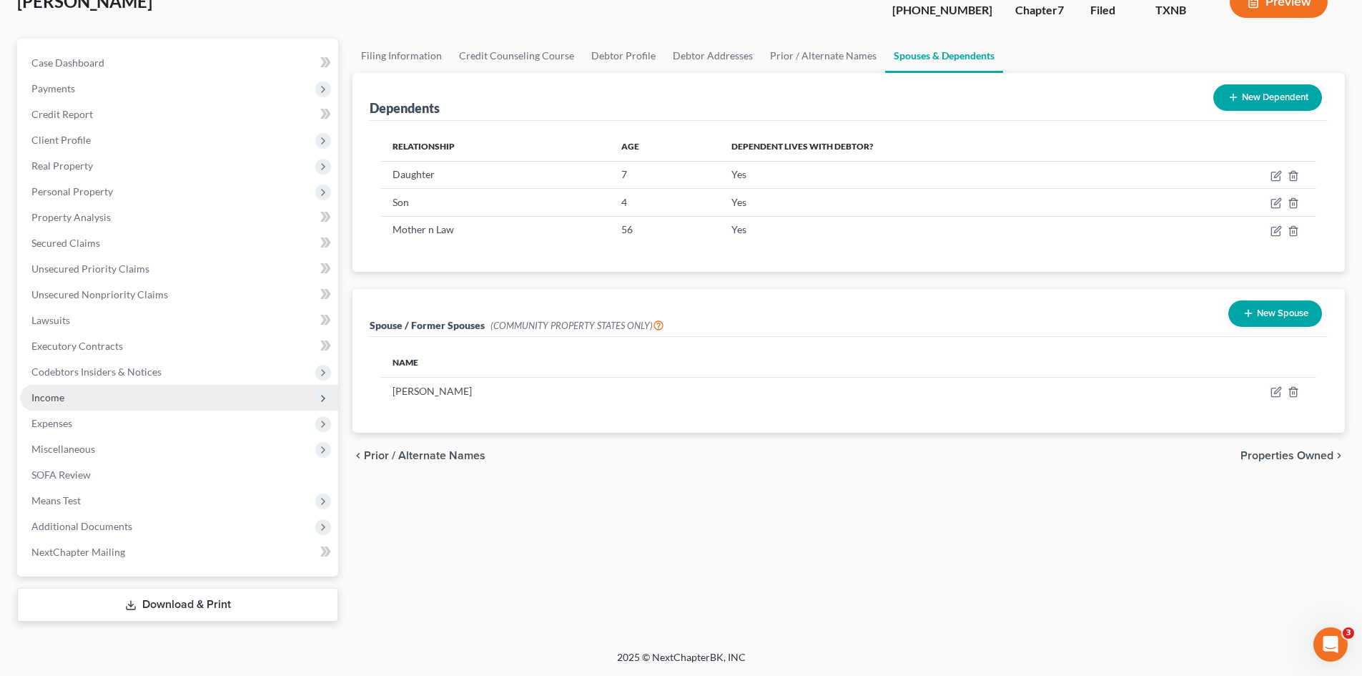
click at [149, 393] on span "Income" at bounding box center [179, 398] width 318 height 26
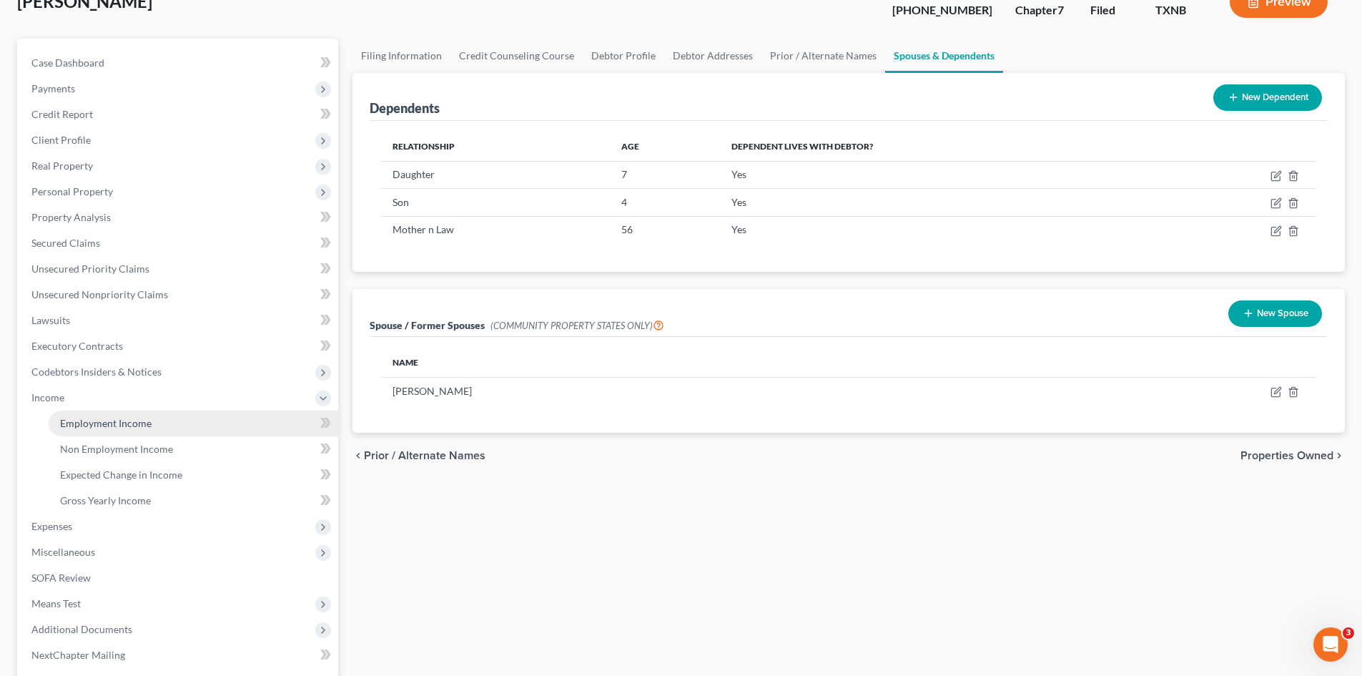
click at [172, 418] on link "Employment Income" at bounding box center [194, 423] width 290 height 26
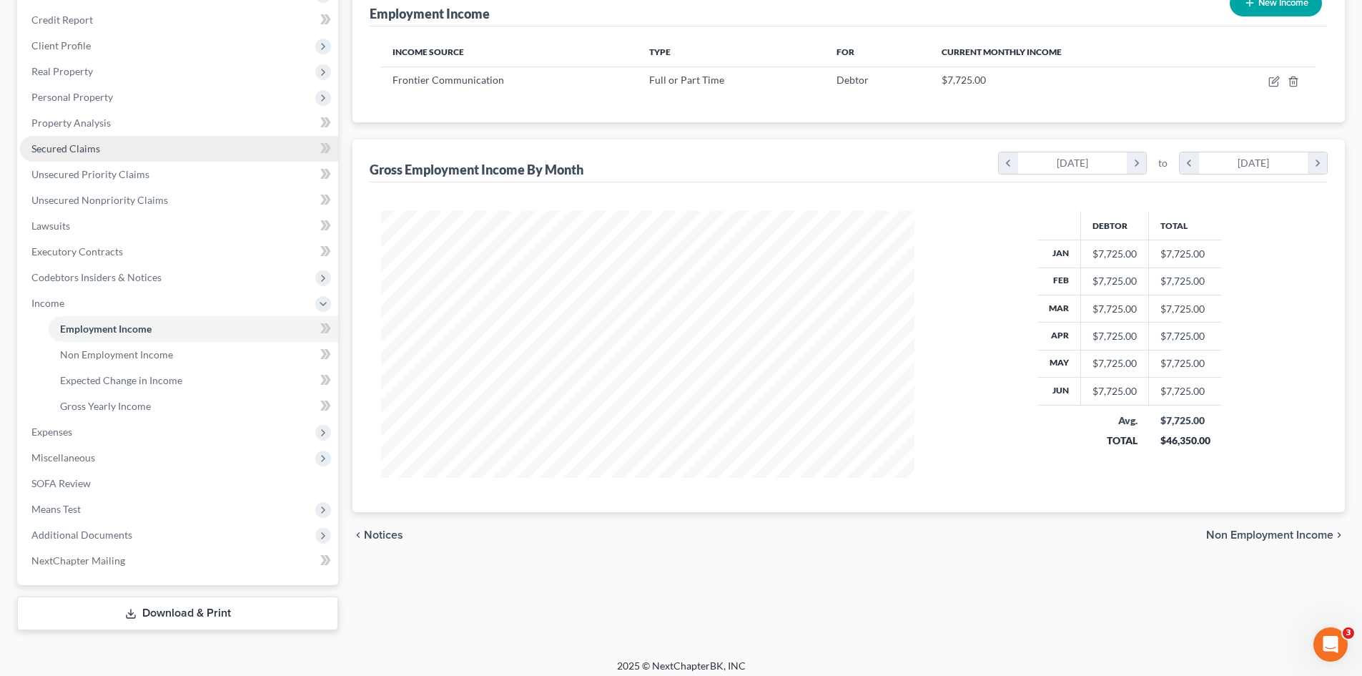
scroll to position [202, 0]
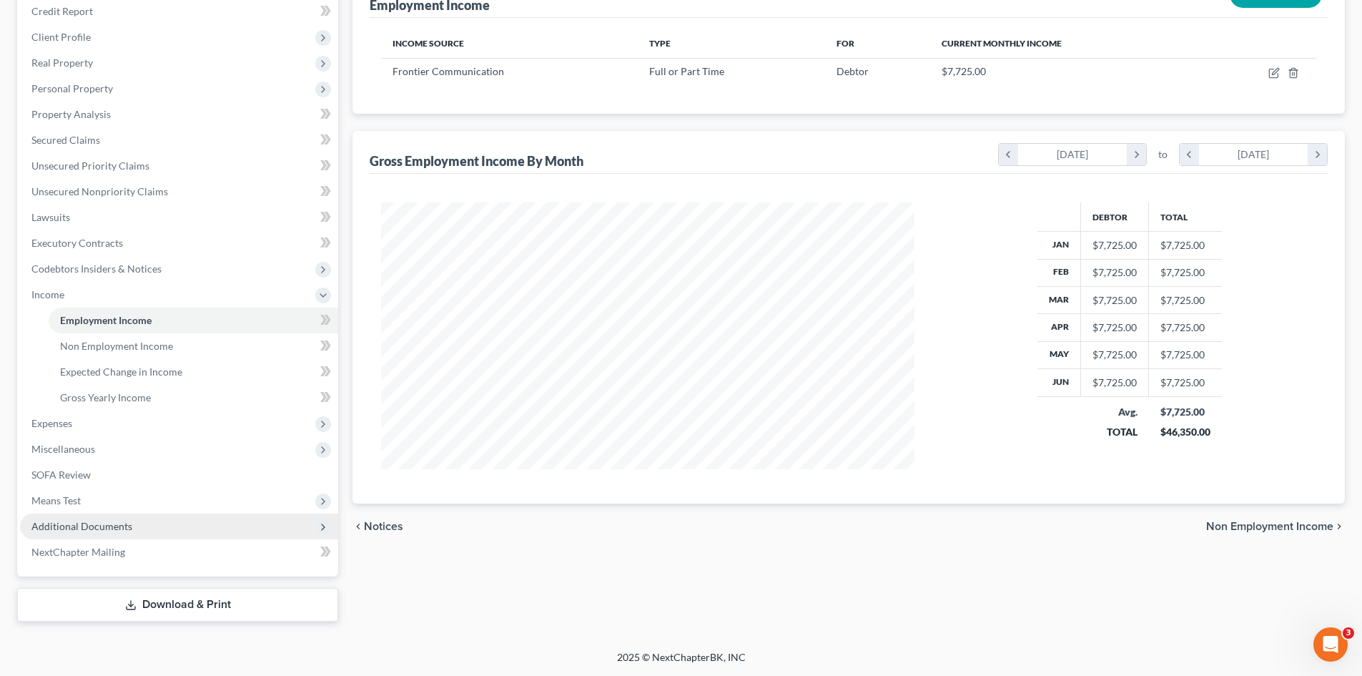
drag, startPoint x: 97, startPoint y: 522, endPoint x: 109, endPoint y: 518, distance: 12.9
click at [97, 522] on span "Additional Documents" at bounding box center [81, 526] width 101 height 12
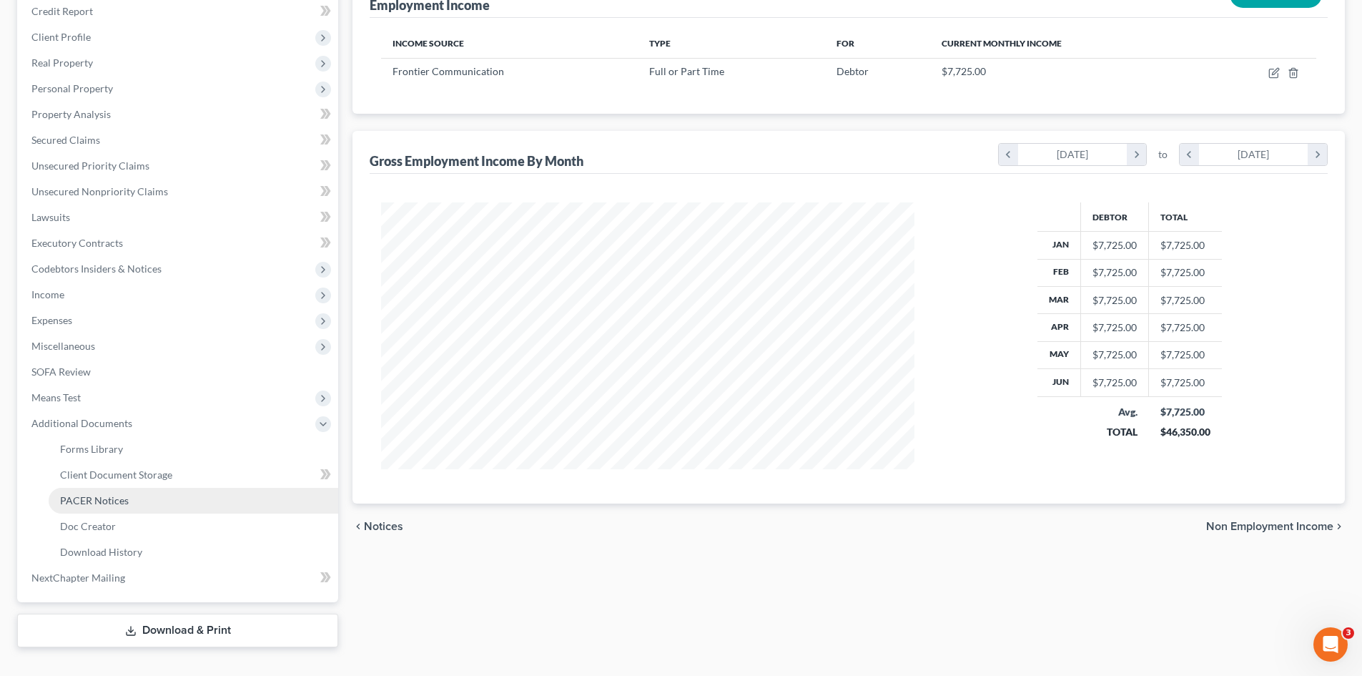
click at [109, 503] on span "PACER Notices" at bounding box center [94, 500] width 69 height 12
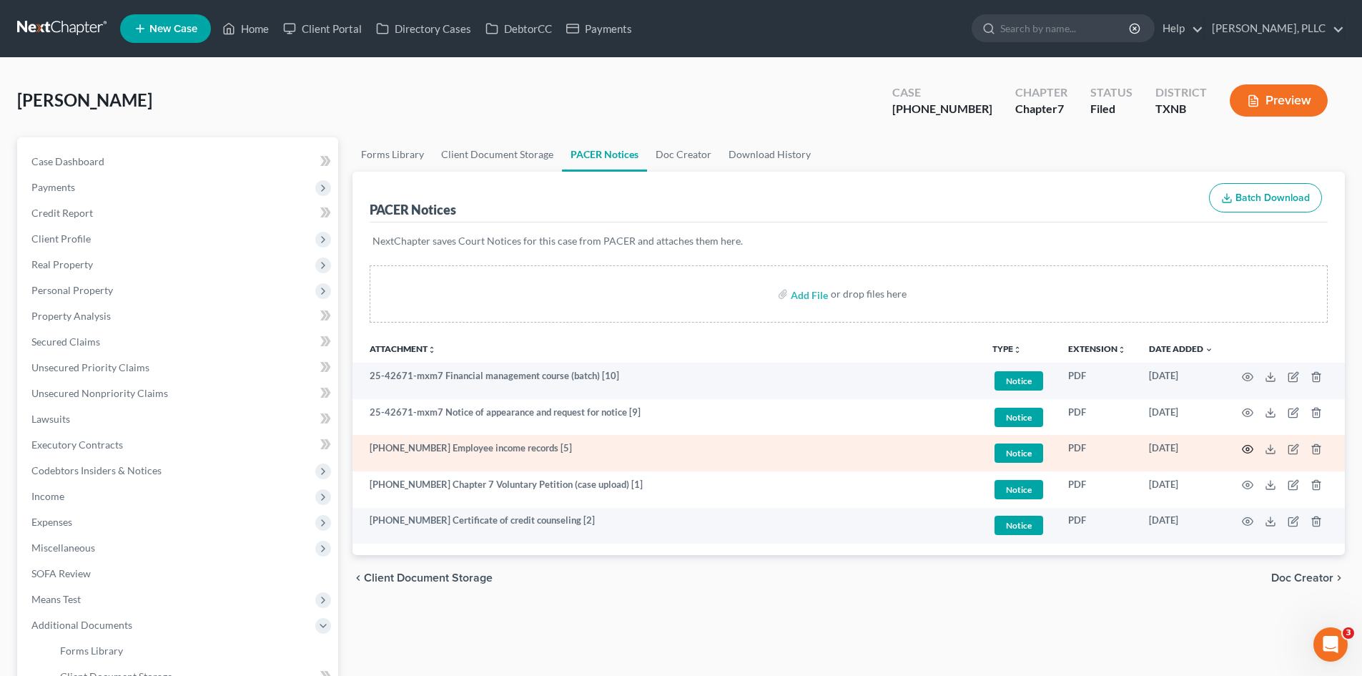
click at [1247, 448] on circle "button" at bounding box center [1247, 449] width 3 height 3
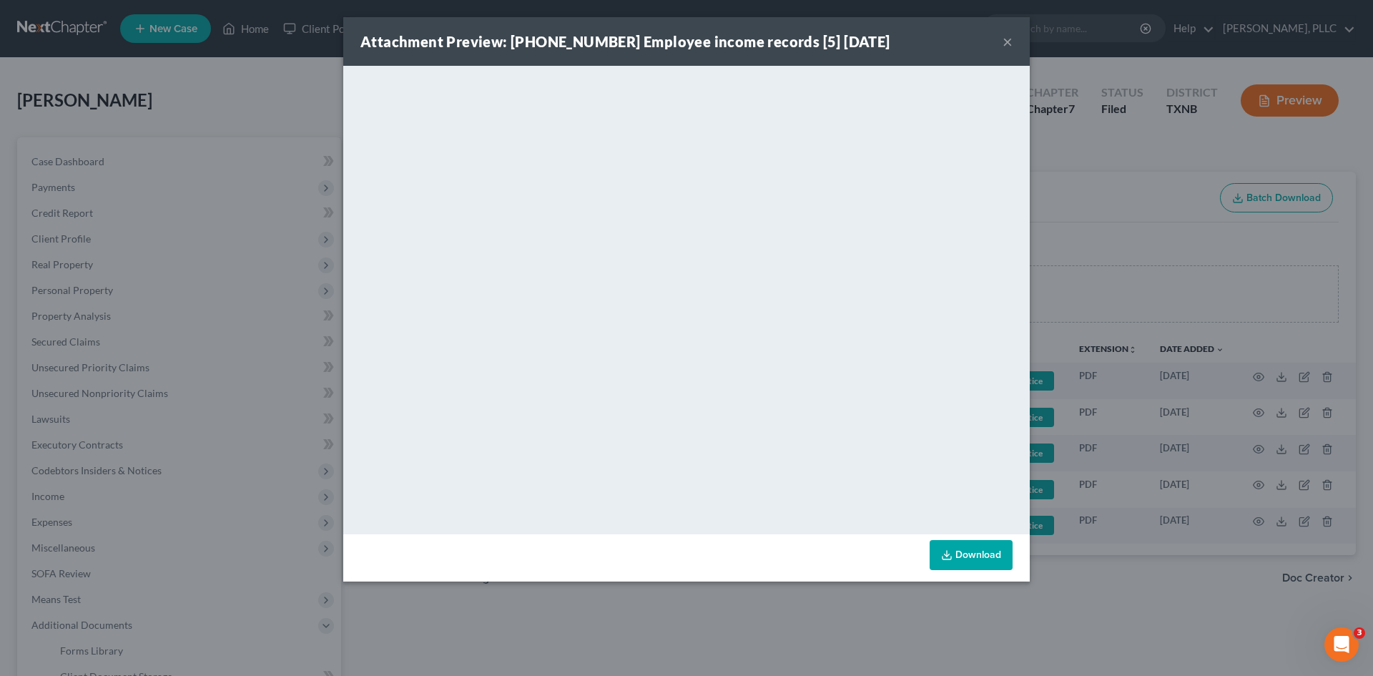
click at [1005, 46] on button "×" at bounding box center [1007, 41] width 10 height 17
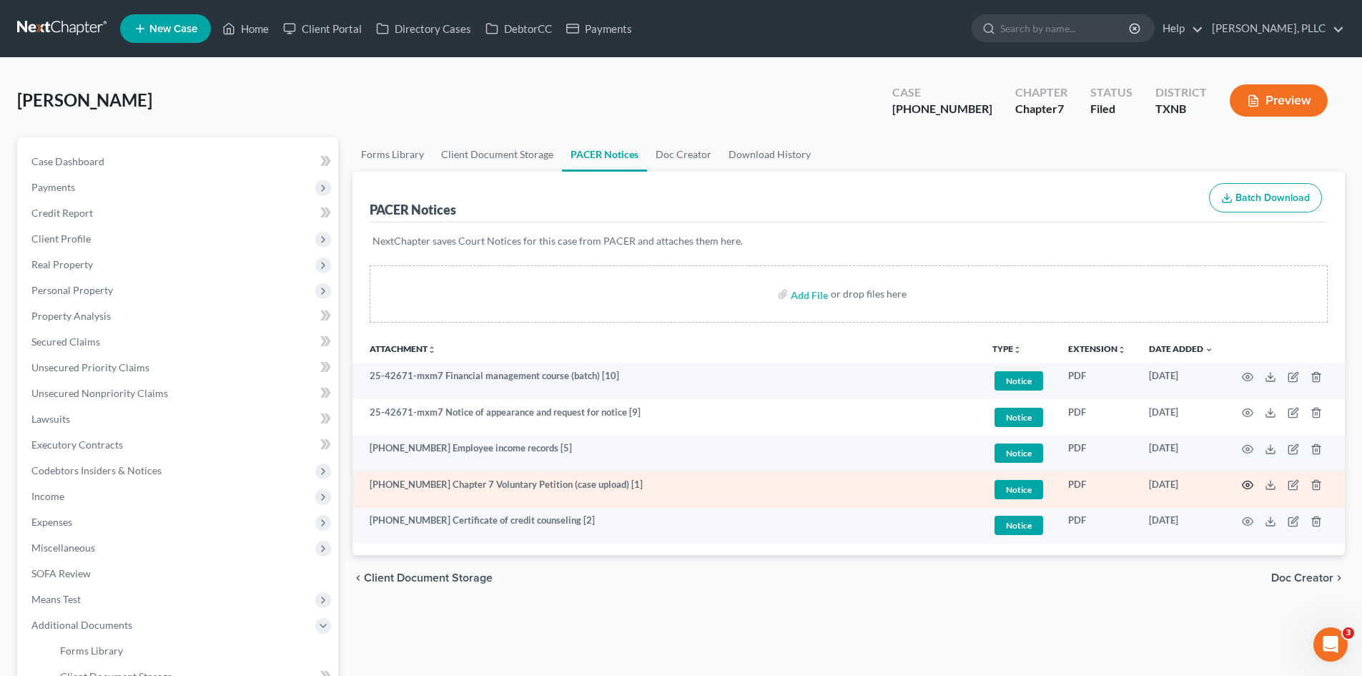
click at [1248, 488] on icon "button" at bounding box center [1248, 485] width 11 height 8
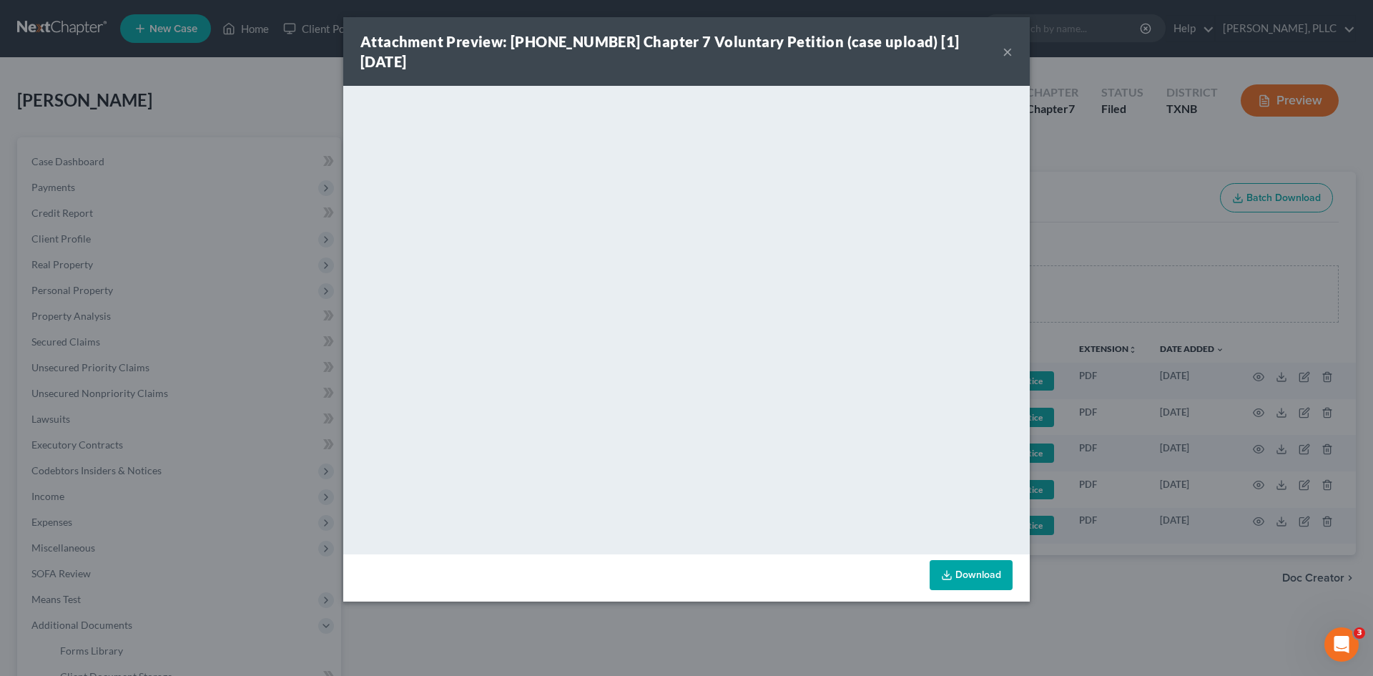
click at [1004, 43] on button "×" at bounding box center [1007, 51] width 10 height 17
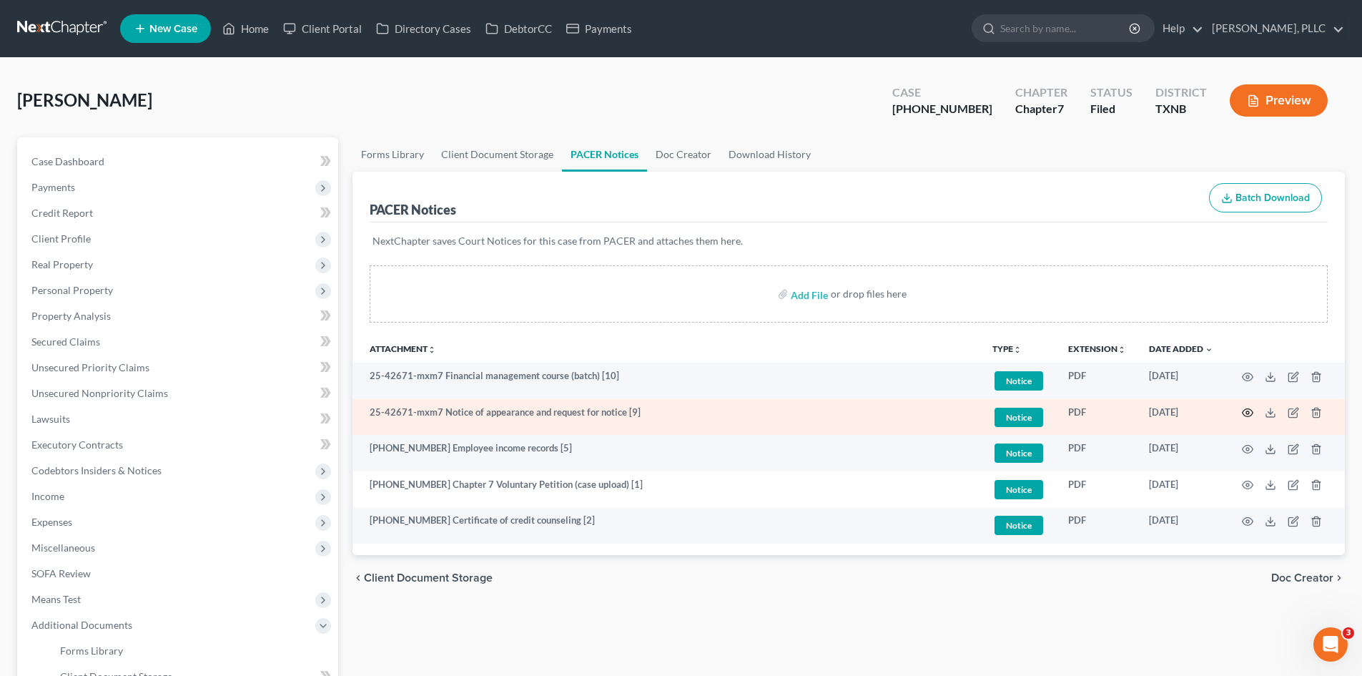
click at [1248, 412] on circle "button" at bounding box center [1247, 412] width 3 height 3
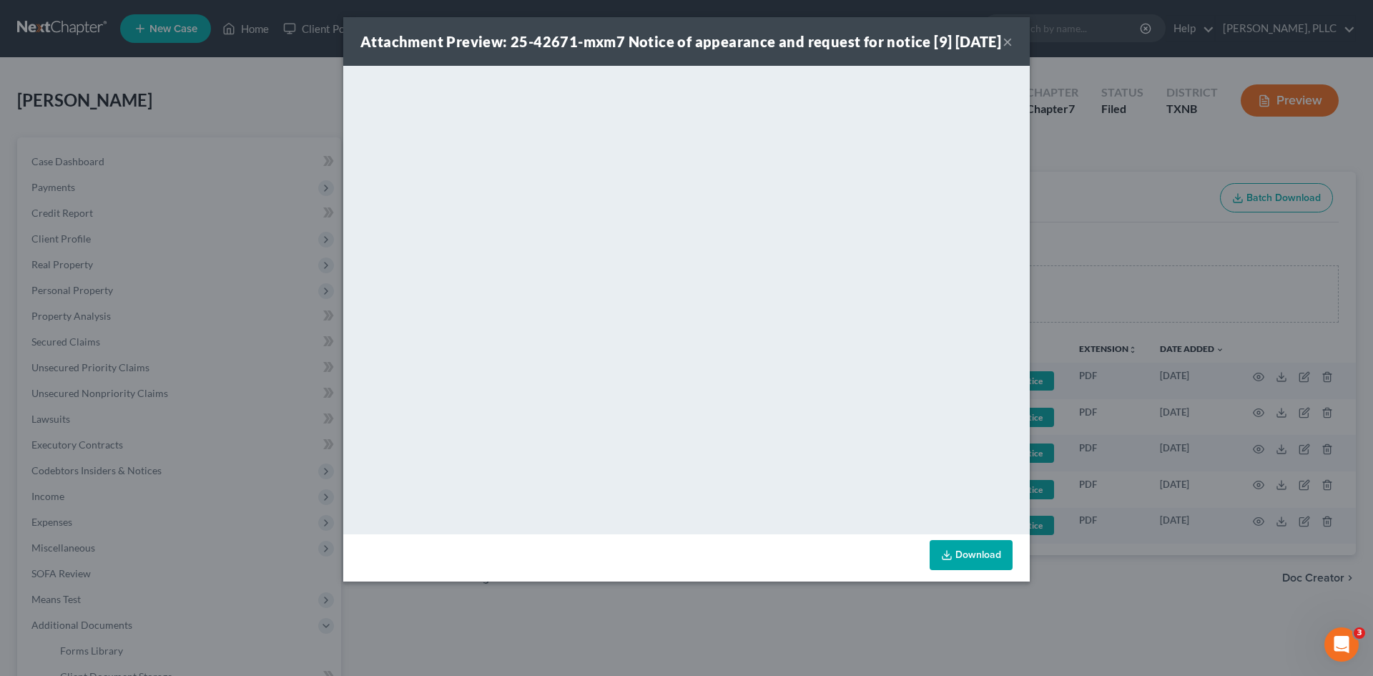
click at [1009, 50] on button "×" at bounding box center [1007, 41] width 10 height 17
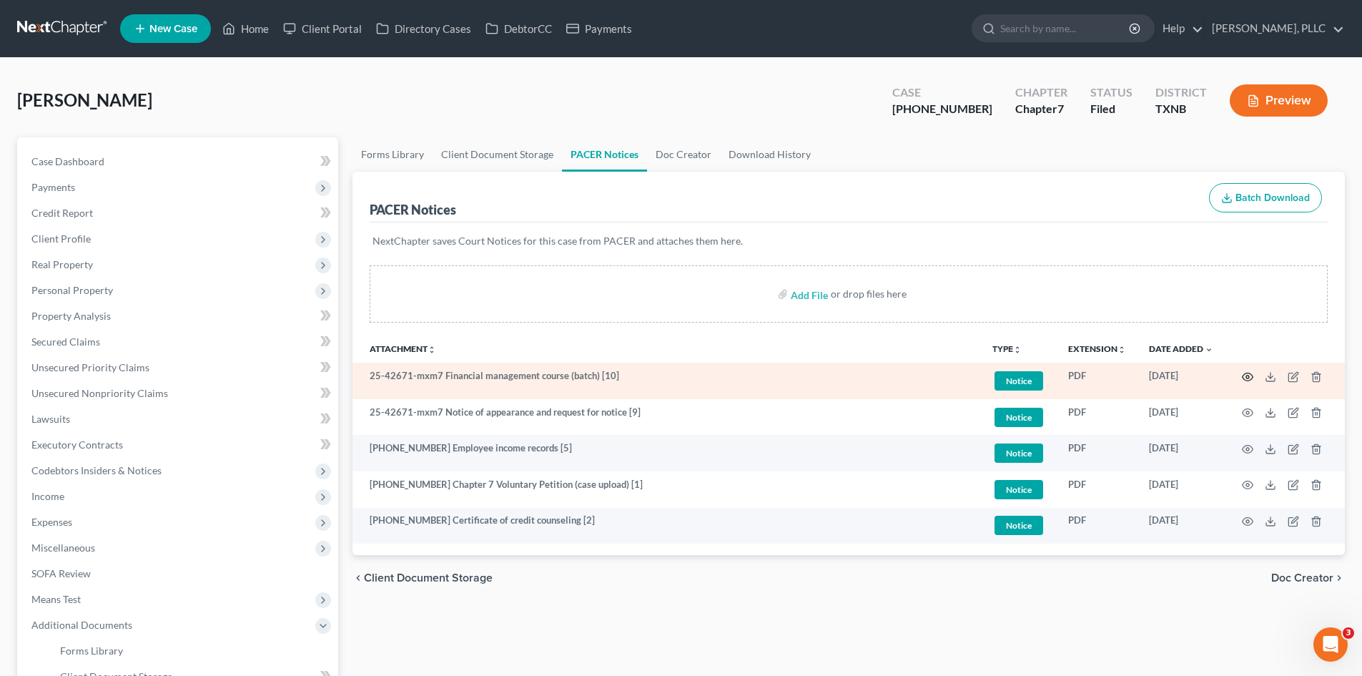
click at [1251, 371] on icon "button" at bounding box center [1247, 376] width 11 height 11
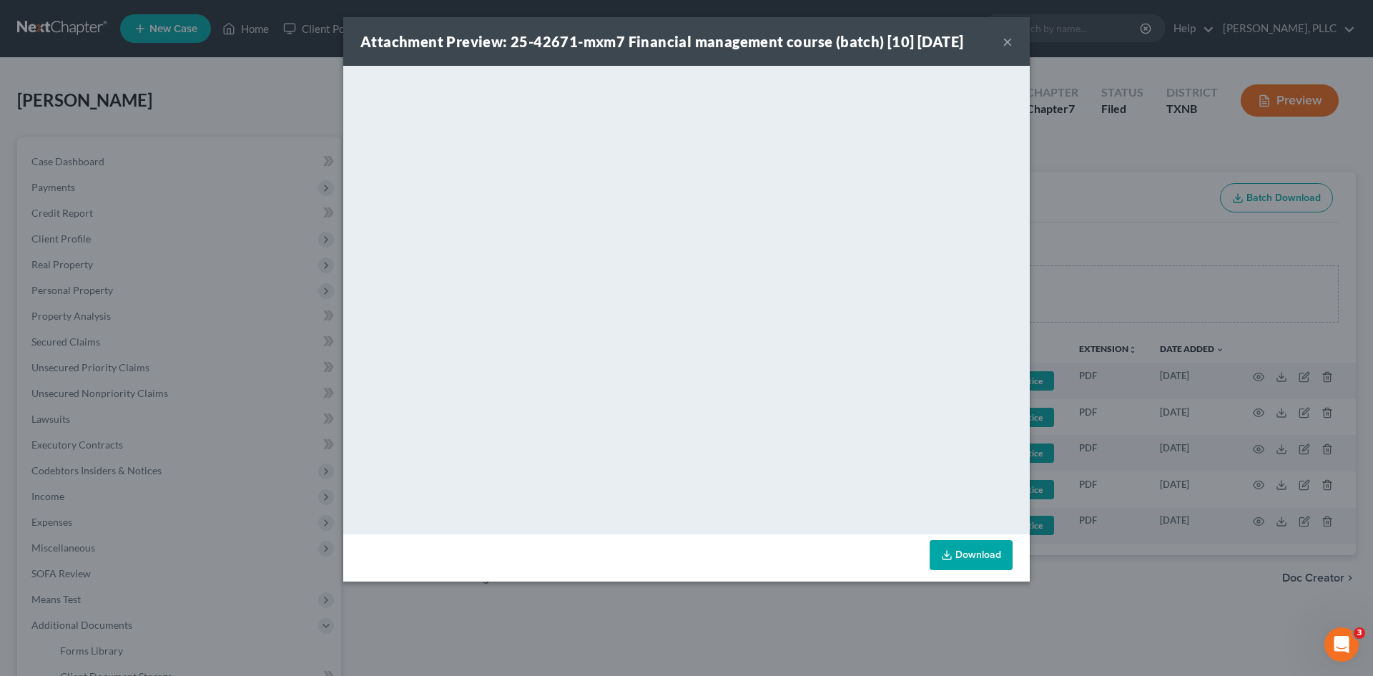
click at [1010, 39] on button "×" at bounding box center [1007, 41] width 10 height 17
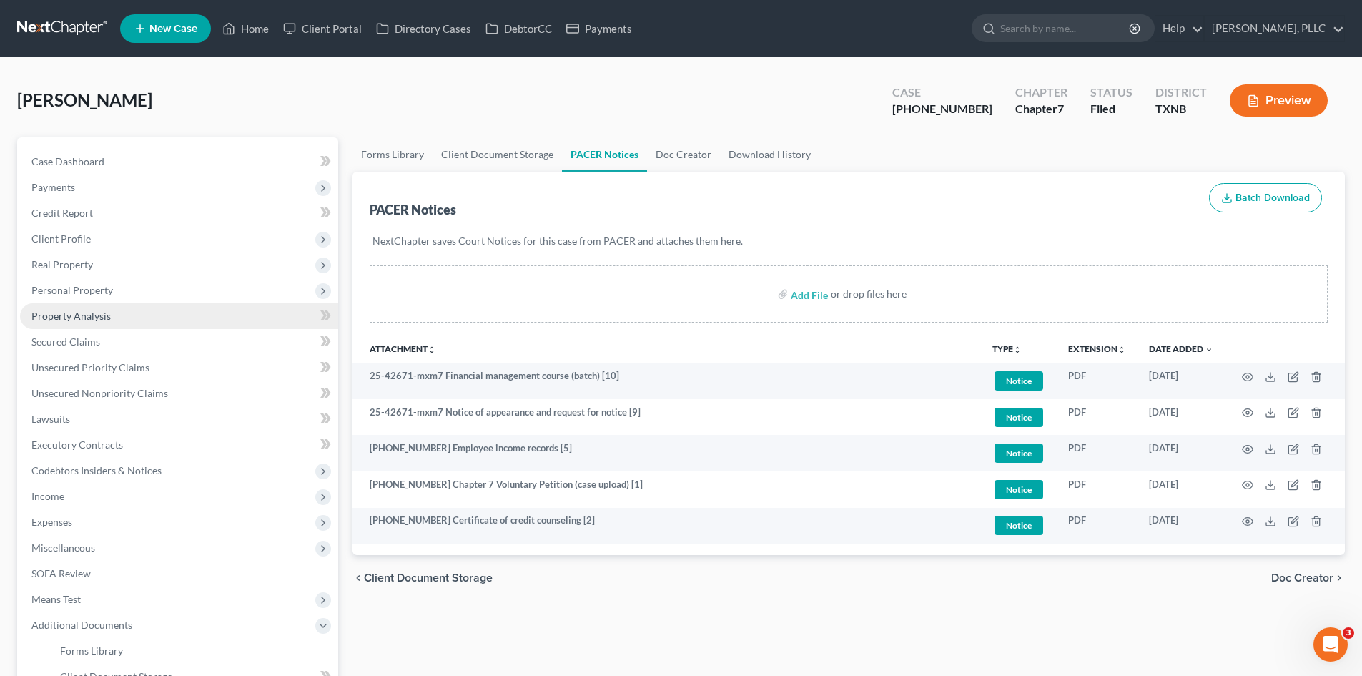
click at [145, 322] on link "Property Analysis" at bounding box center [179, 316] width 318 height 26
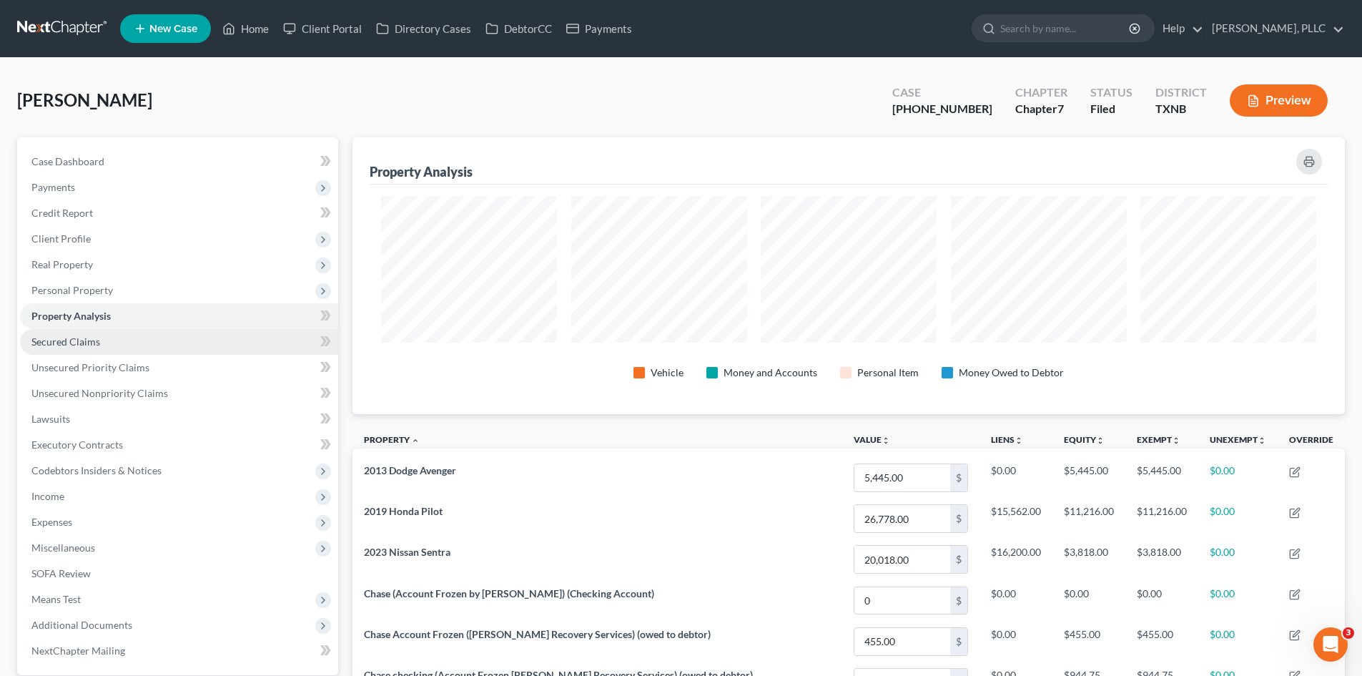
click at [151, 347] on link "Secured Claims" at bounding box center [179, 342] width 318 height 26
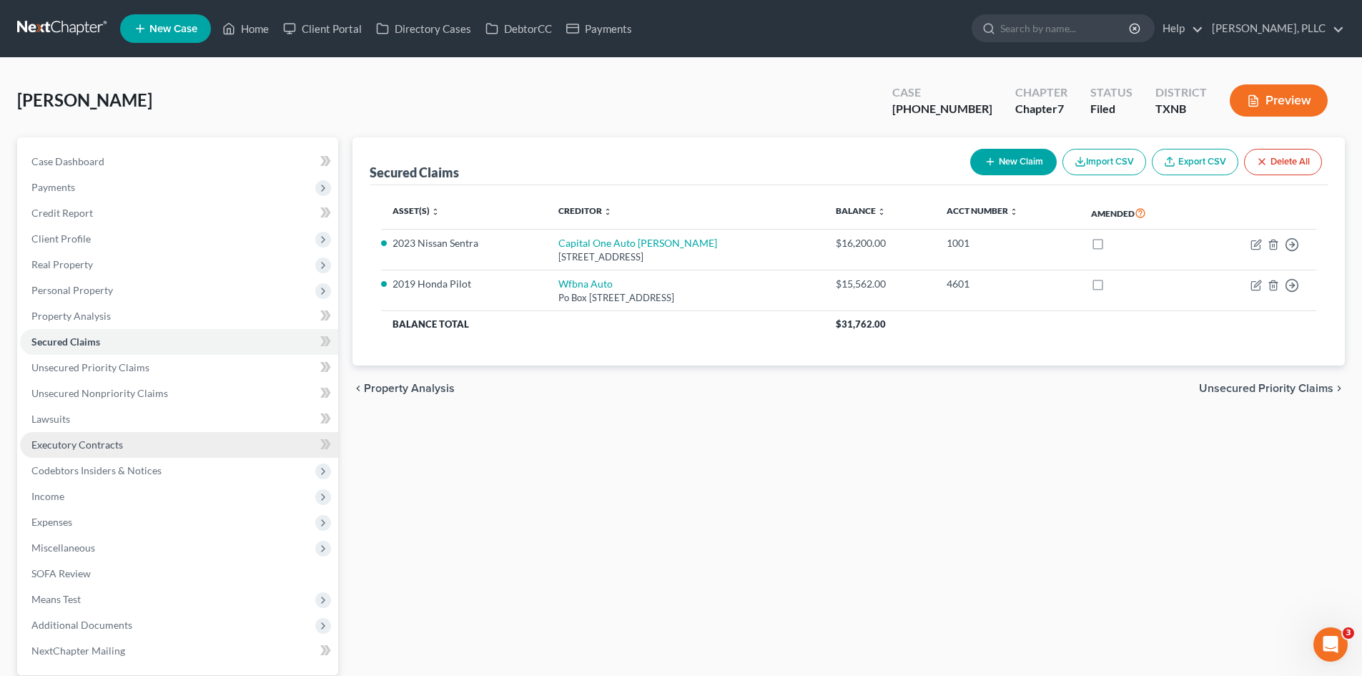
click at [154, 433] on link "Executory Contracts" at bounding box center [179, 445] width 318 height 26
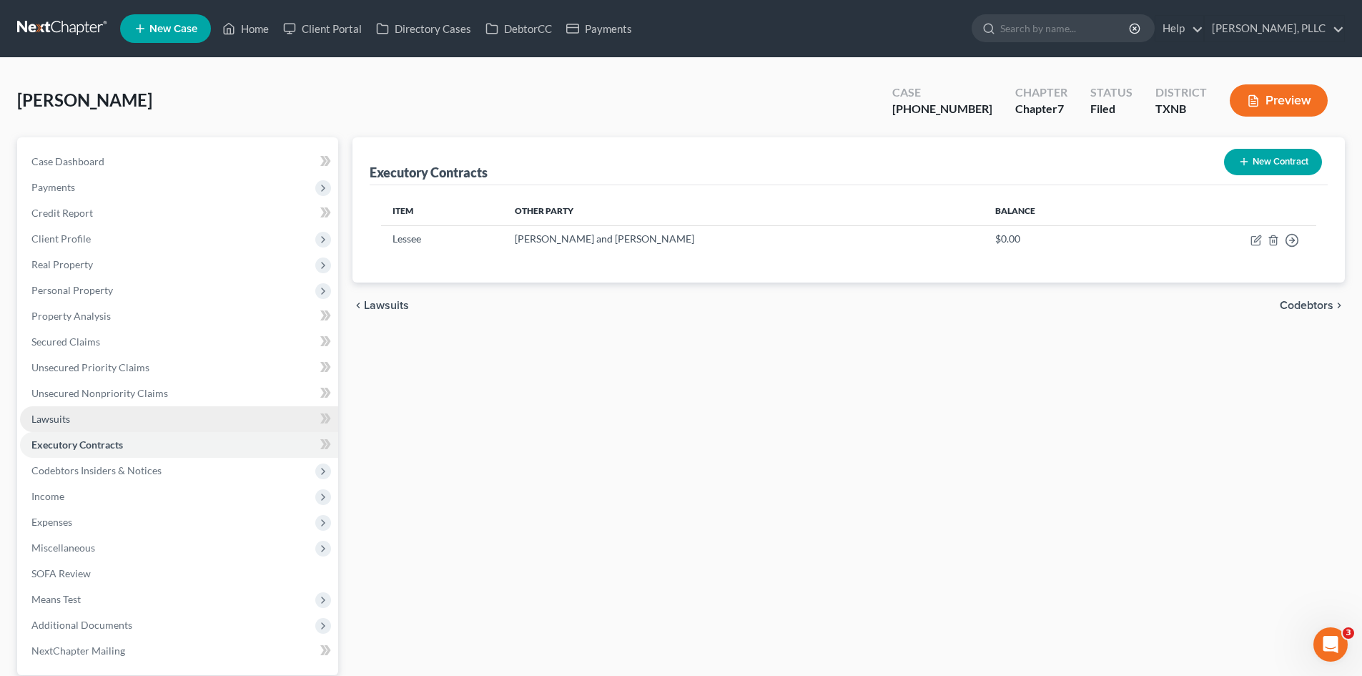
click at [154, 421] on link "Lawsuits" at bounding box center [179, 419] width 318 height 26
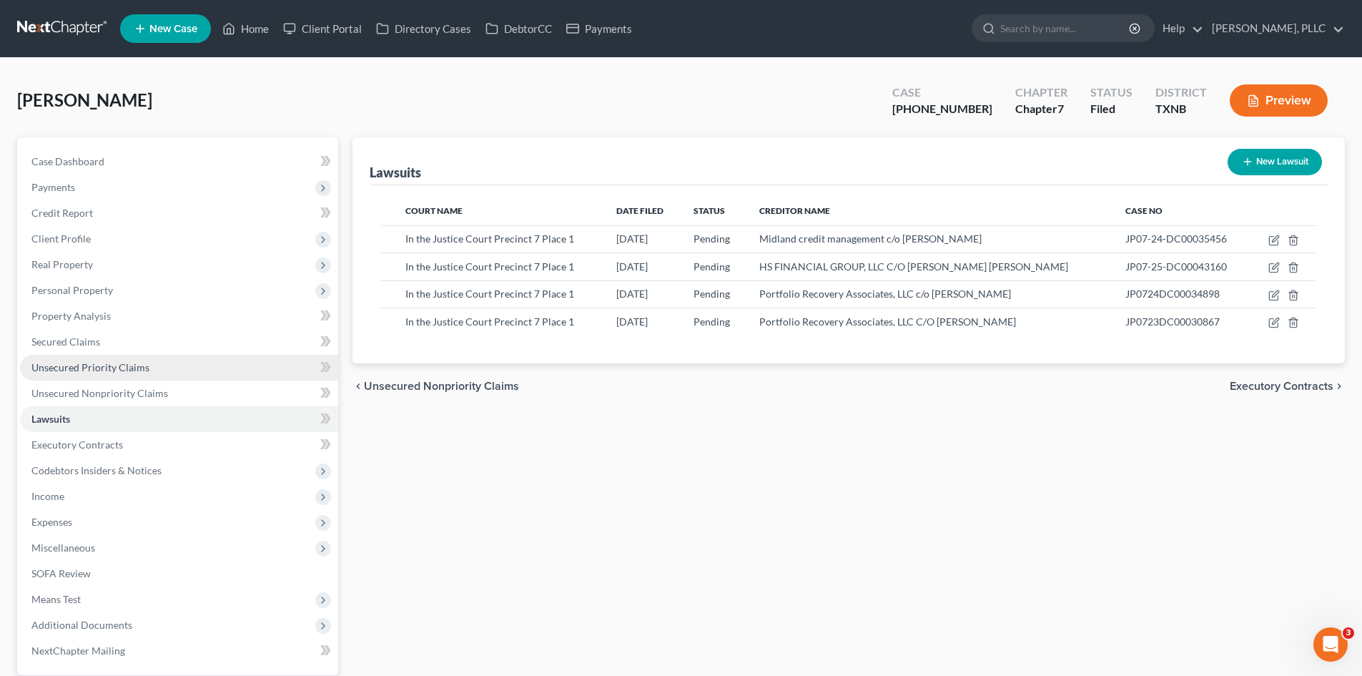
click at [157, 377] on link "Unsecured Priority Claims" at bounding box center [179, 368] width 318 height 26
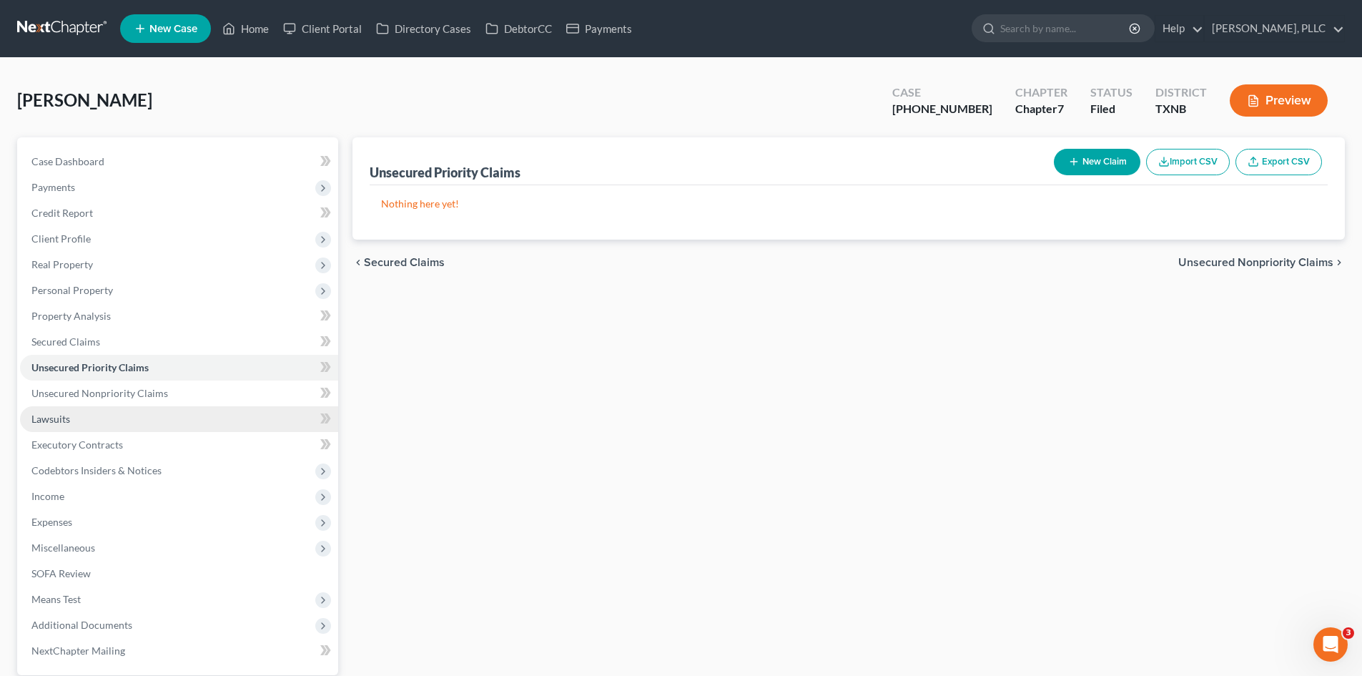
click at [157, 415] on link "Lawsuits" at bounding box center [179, 419] width 318 height 26
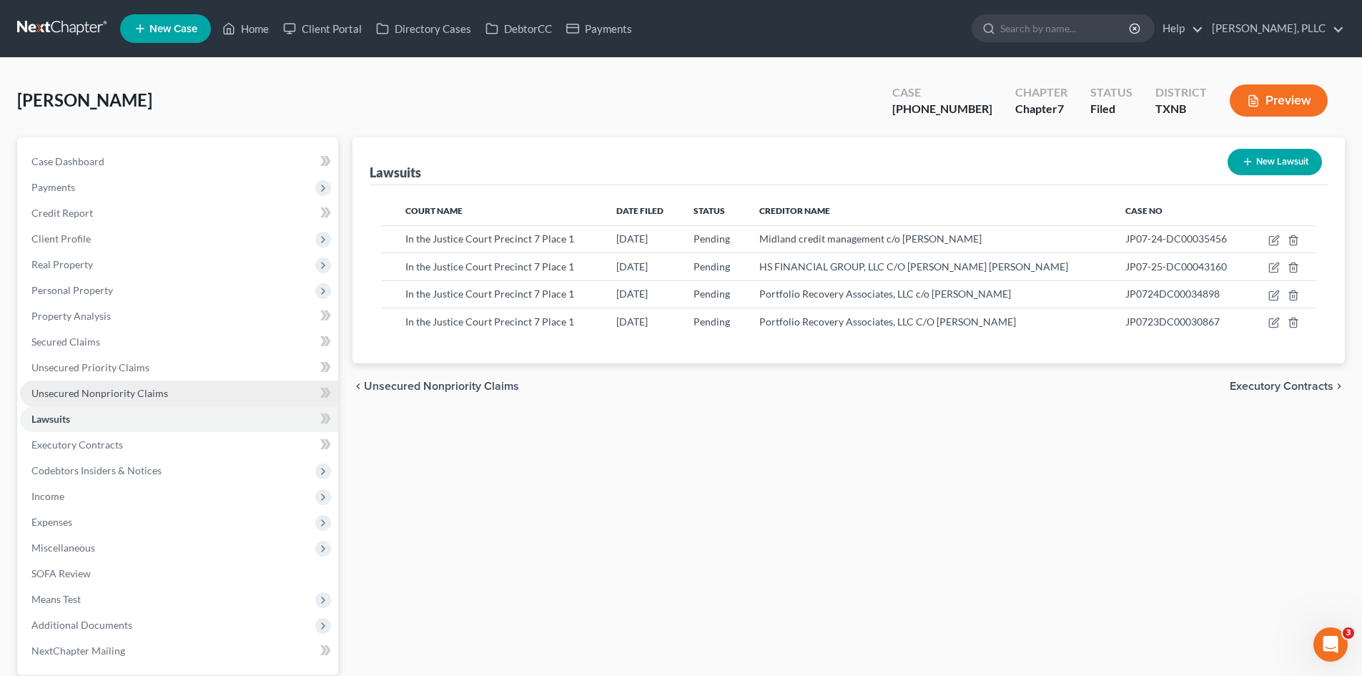
click at [184, 401] on link "Unsecured Nonpriority Claims" at bounding box center [179, 393] width 318 height 26
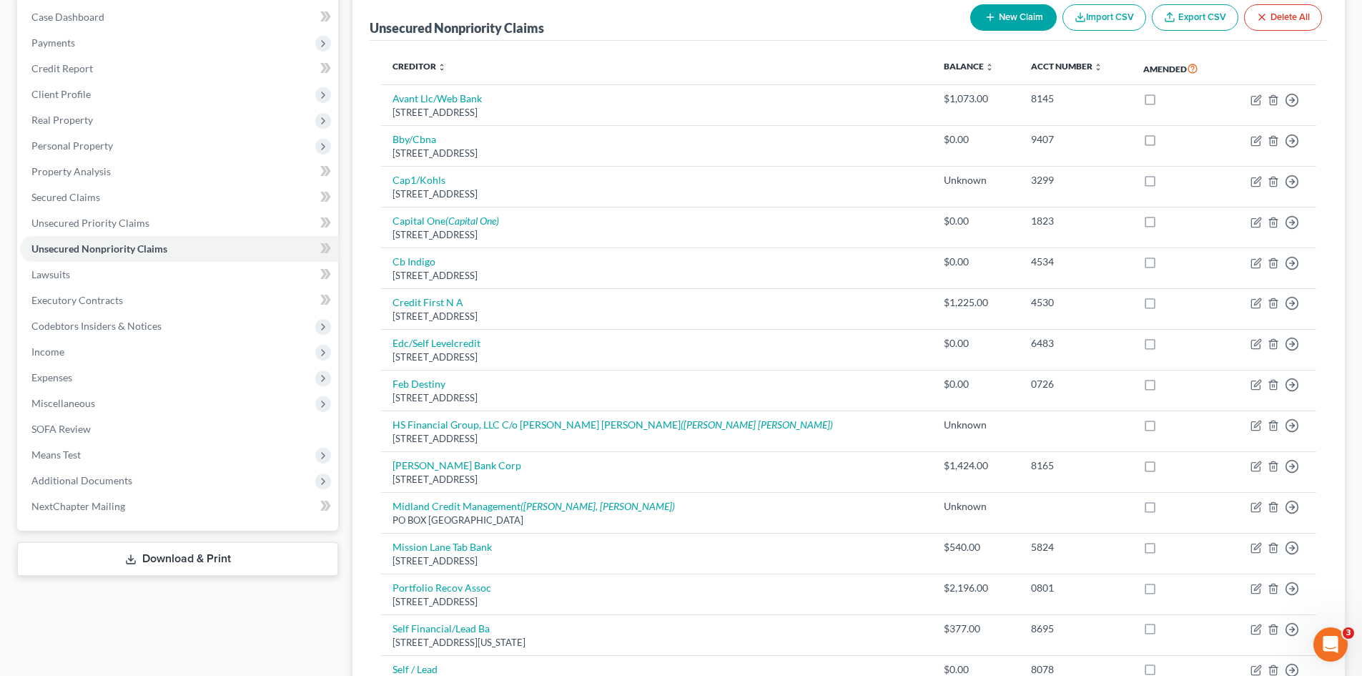
scroll to position [286, 0]
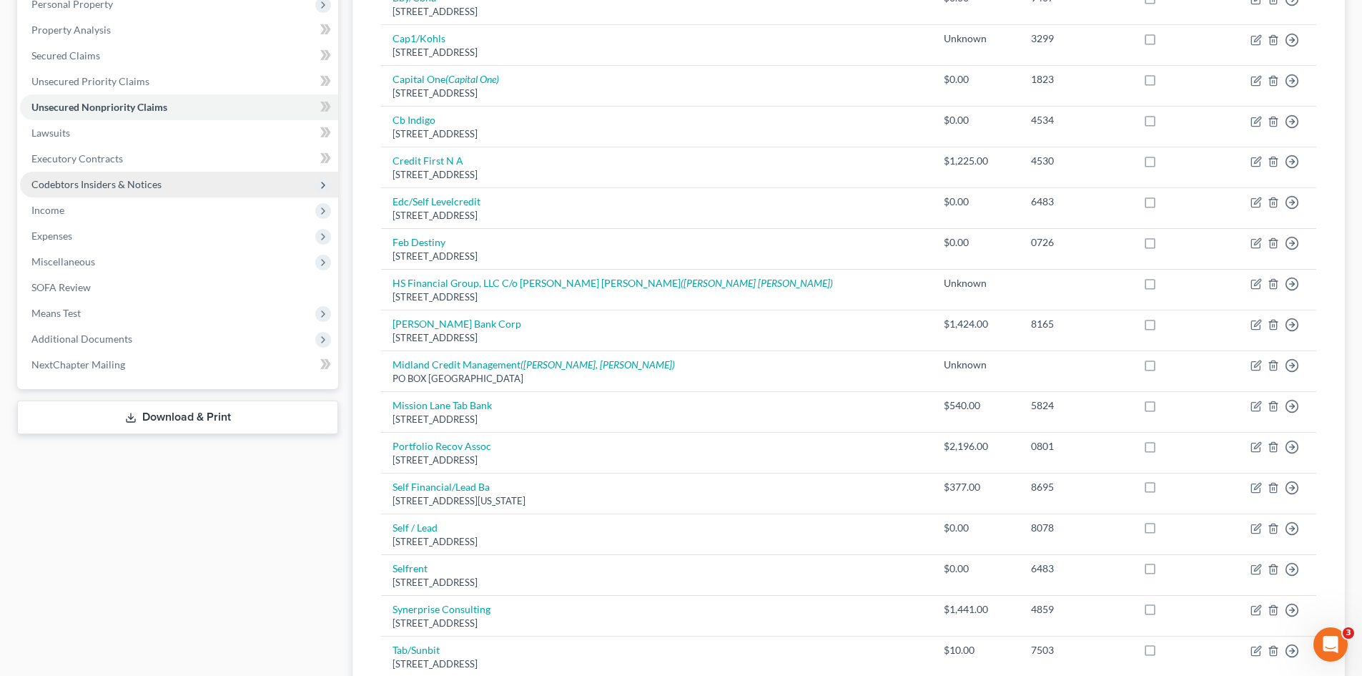
click at [140, 178] on span "Codebtors Insiders & Notices" at bounding box center [96, 184] width 130 height 12
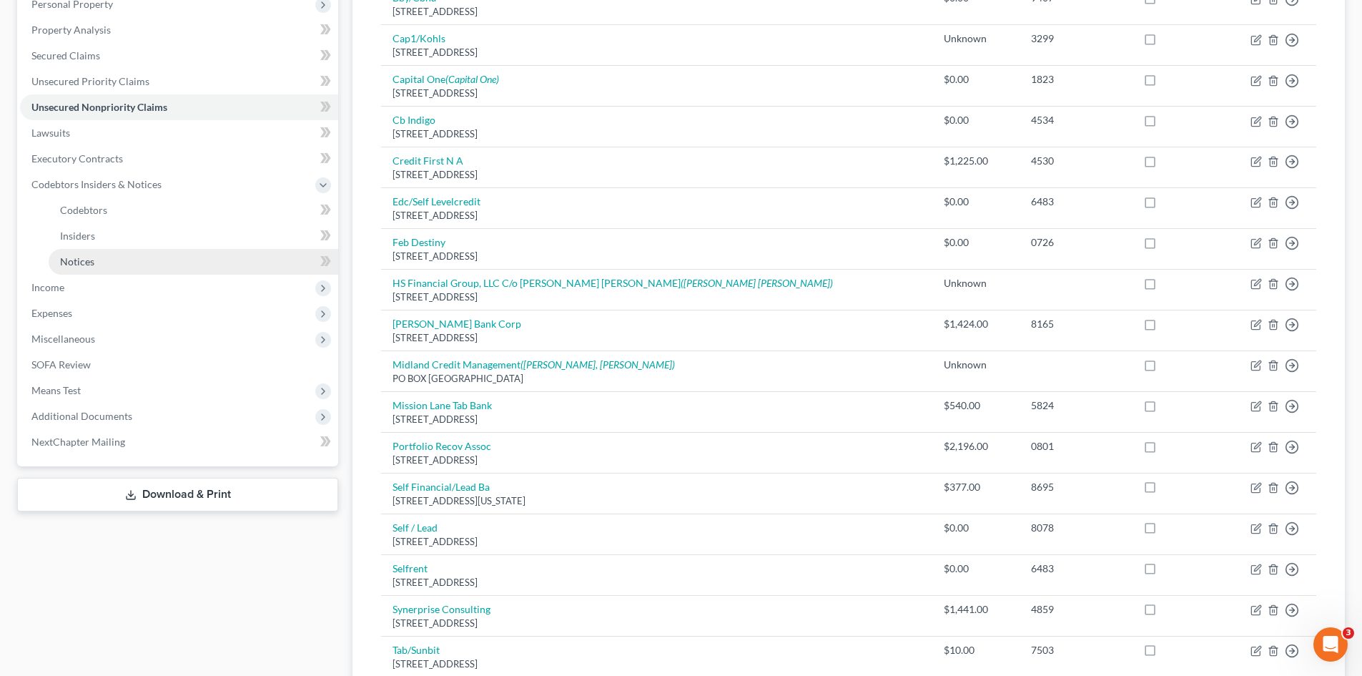
click at [90, 270] on link "Notices" at bounding box center [194, 262] width 290 height 26
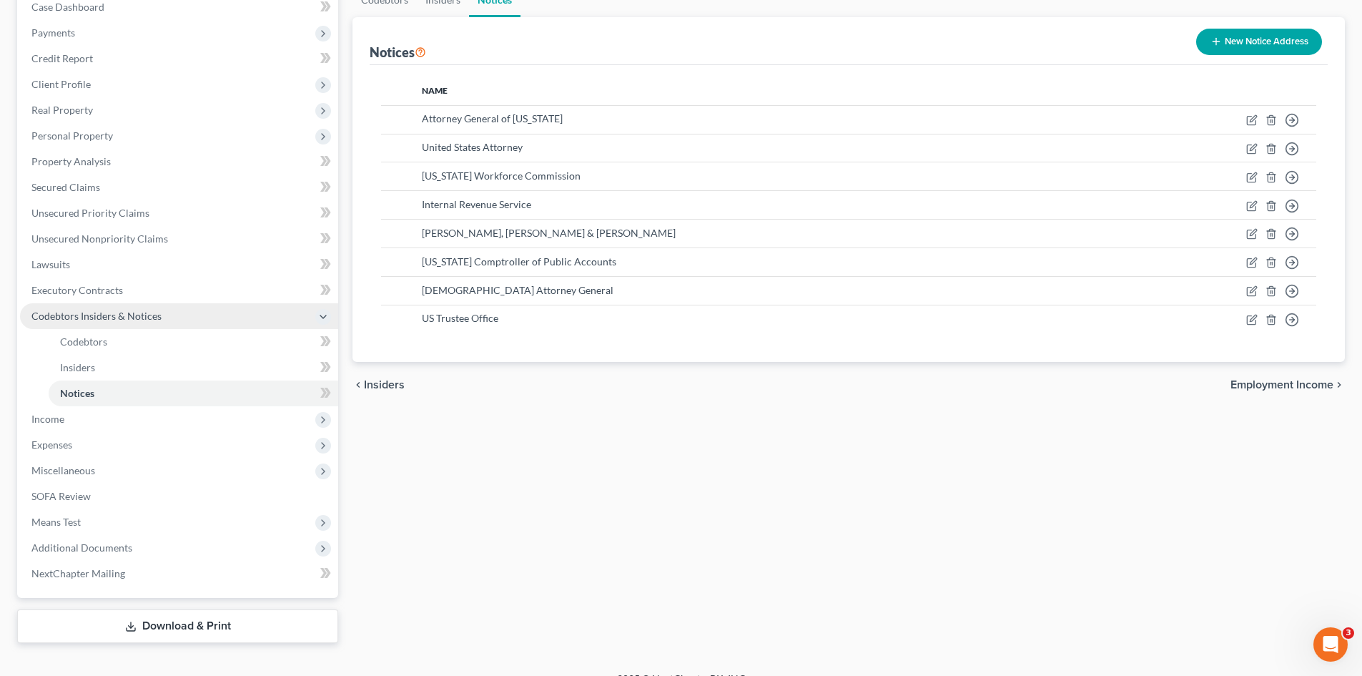
scroll to position [176, 0]
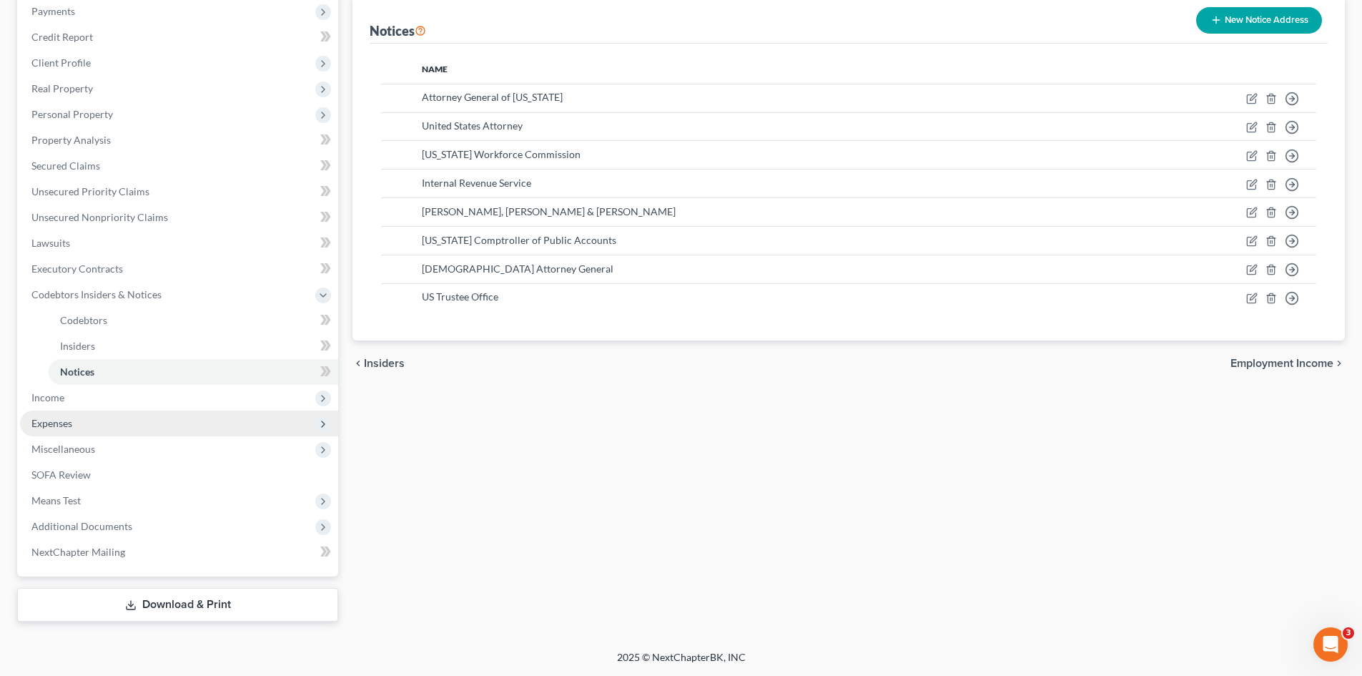
click at [133, 435] on span "Expenses" at bounding box center [179, 423] width 318 height 26
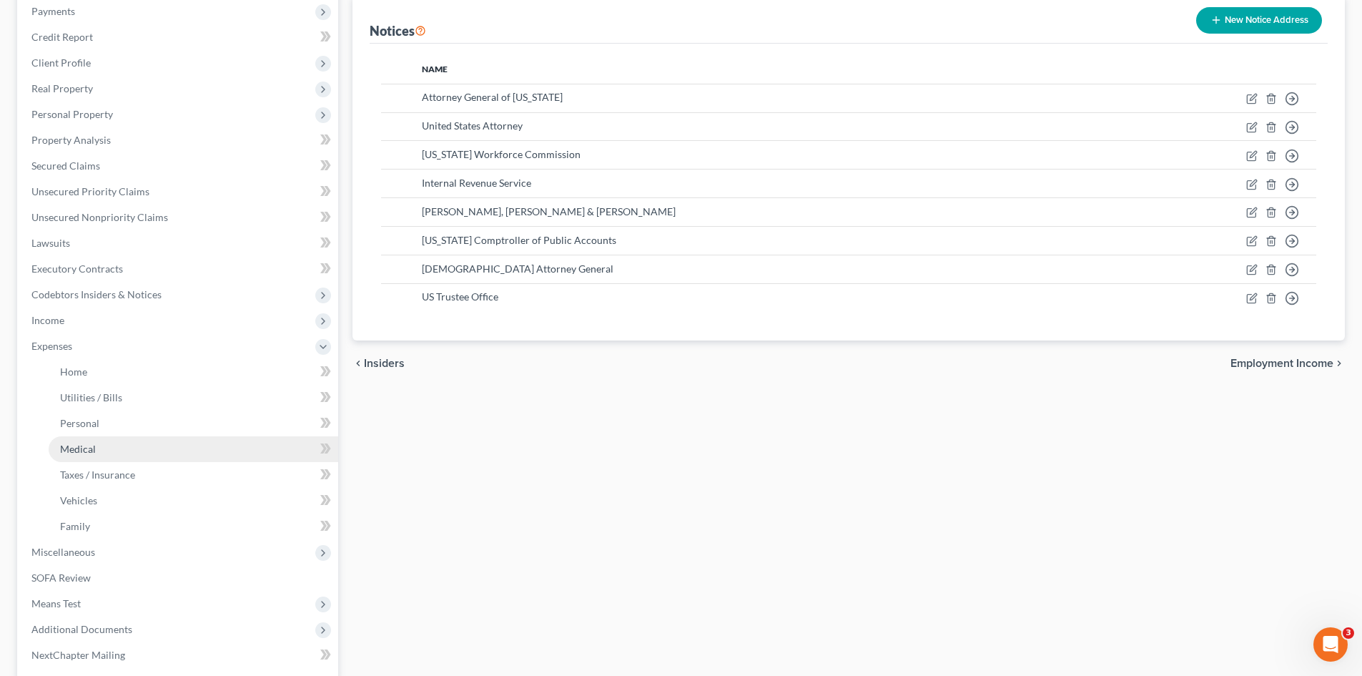
click at [156, 439] on link "Medical" at bounding box center [194, 449] width 290 height 26
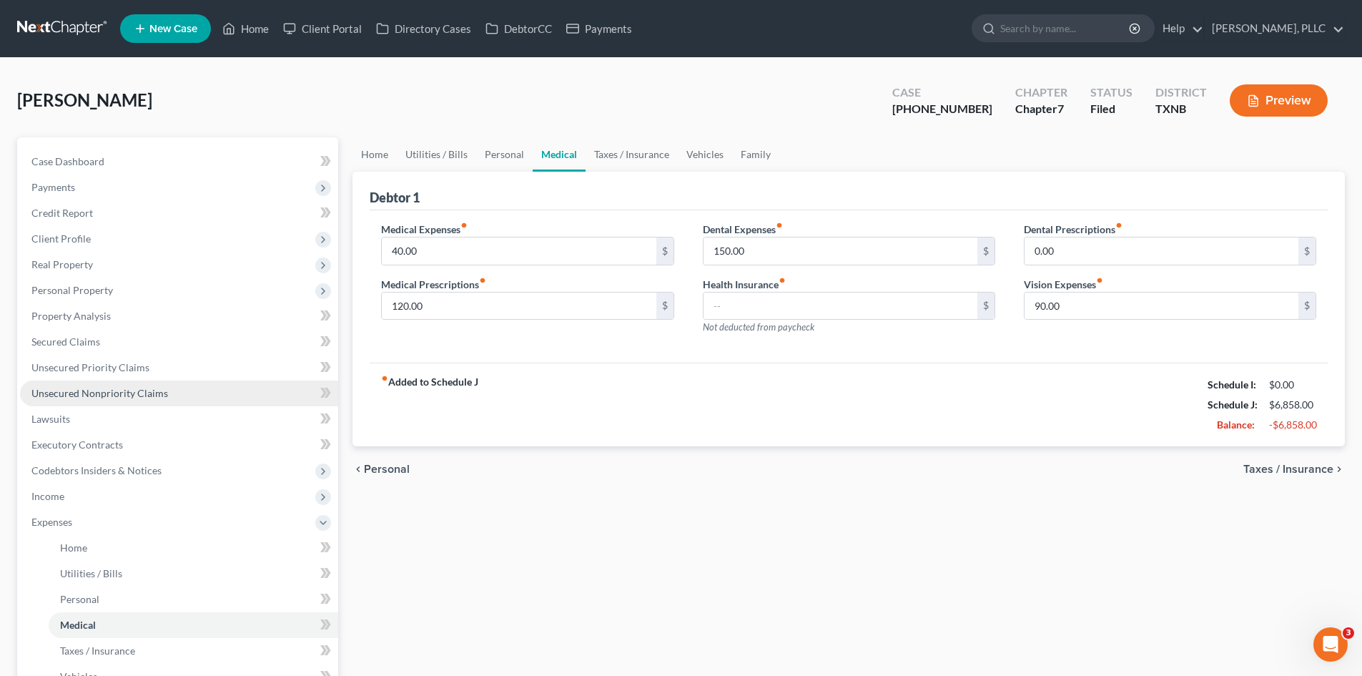
click at [141, 393] on span "Unsecured Nonpriority Claims" at bounding box center [99, 393] width 137 height 12
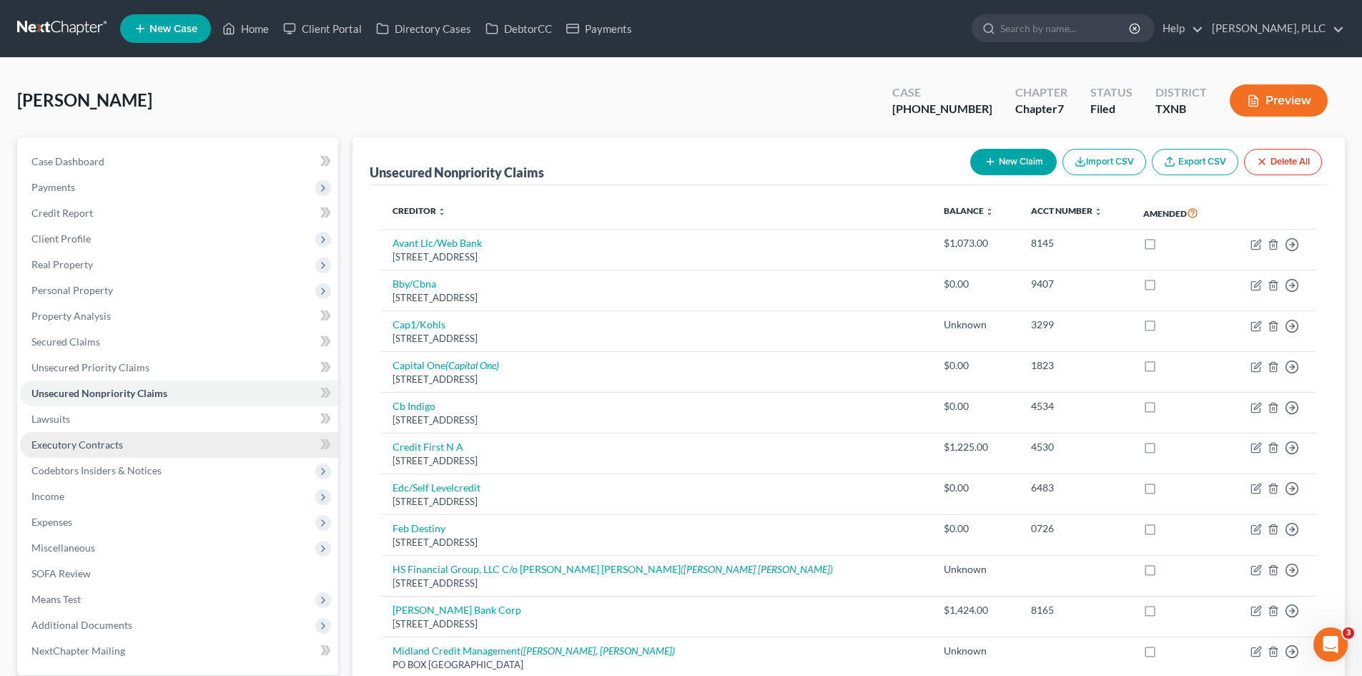
scroll to position [143, 0]
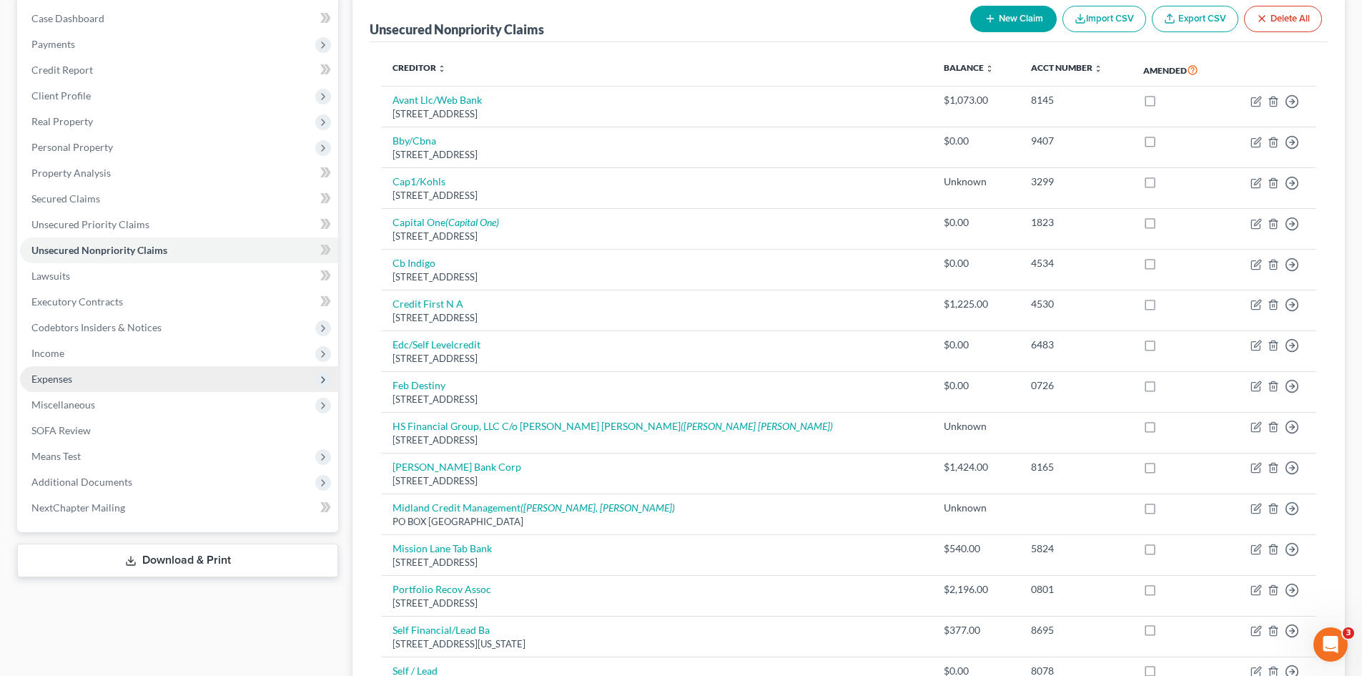
click at [141, 387] on span "Expenses" at bounding box center [179, 379] width 318 height 26
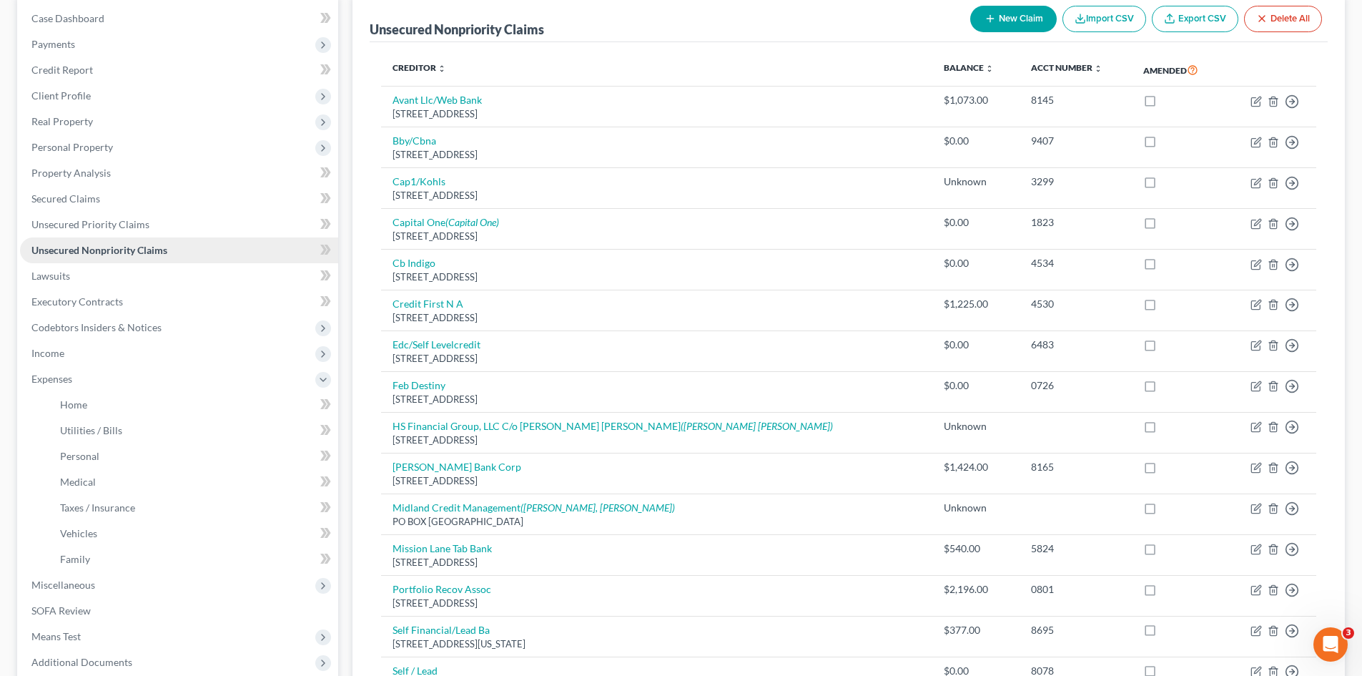
click at [147, 250] on span "Unsecured Nonpriority Claims" at bounding box center [99, 250] width 136 height 12
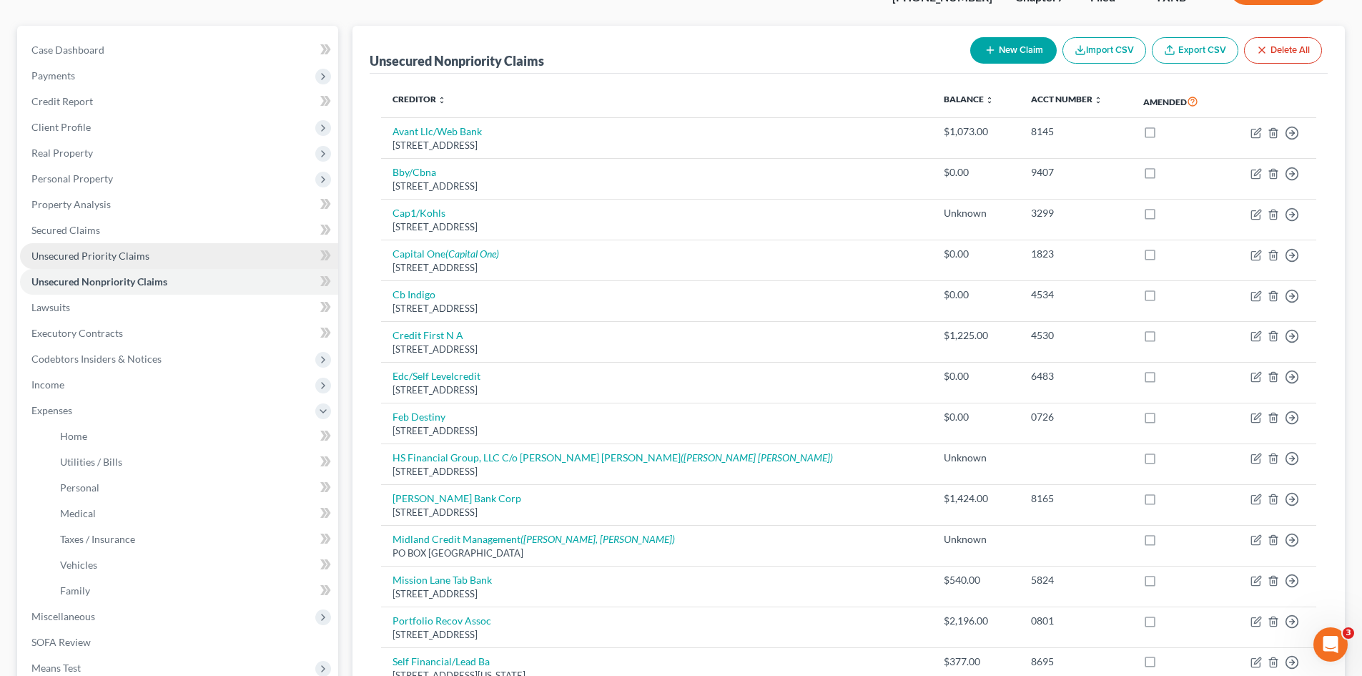
scroll to position [72, 0]
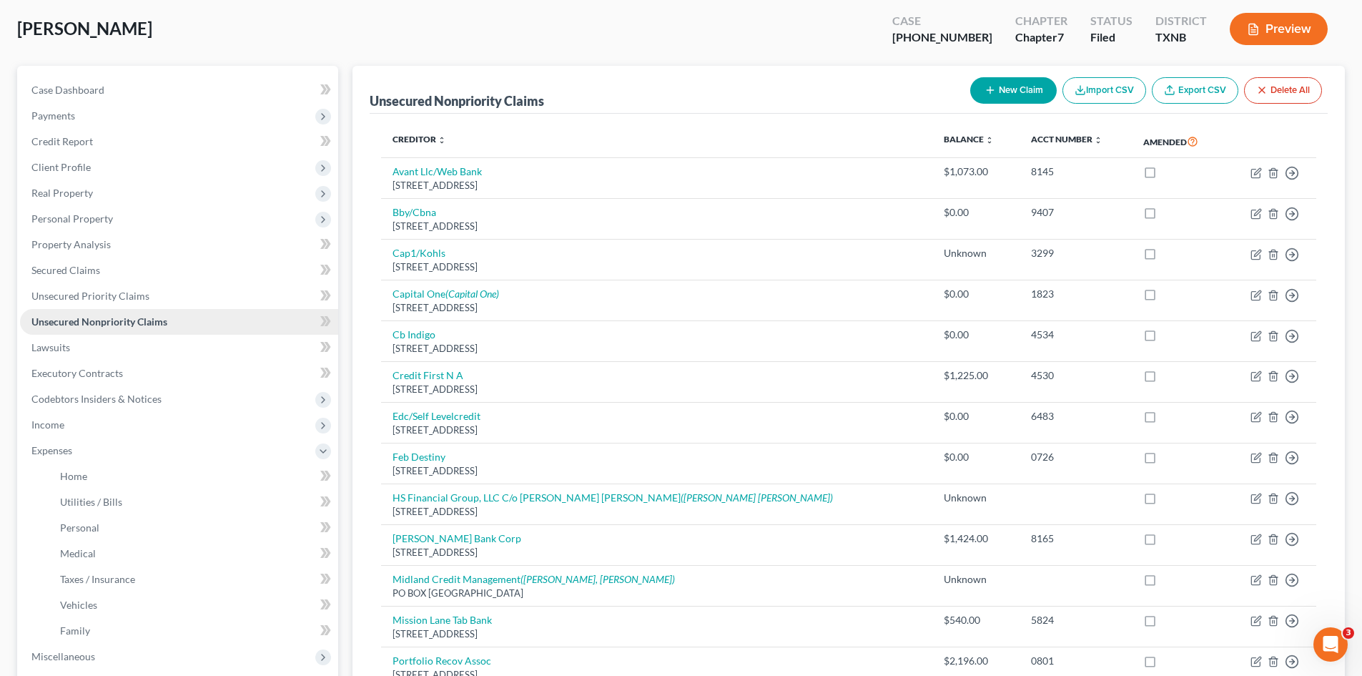
click at [214, 327] on link "Unsecured Nonpriority Claims" at bounding box center [179, 322] width 318 height 26
click at [82, 288] on link "Unsecured Priority Claims" at bounding box center [179, 296] width 318 height 26
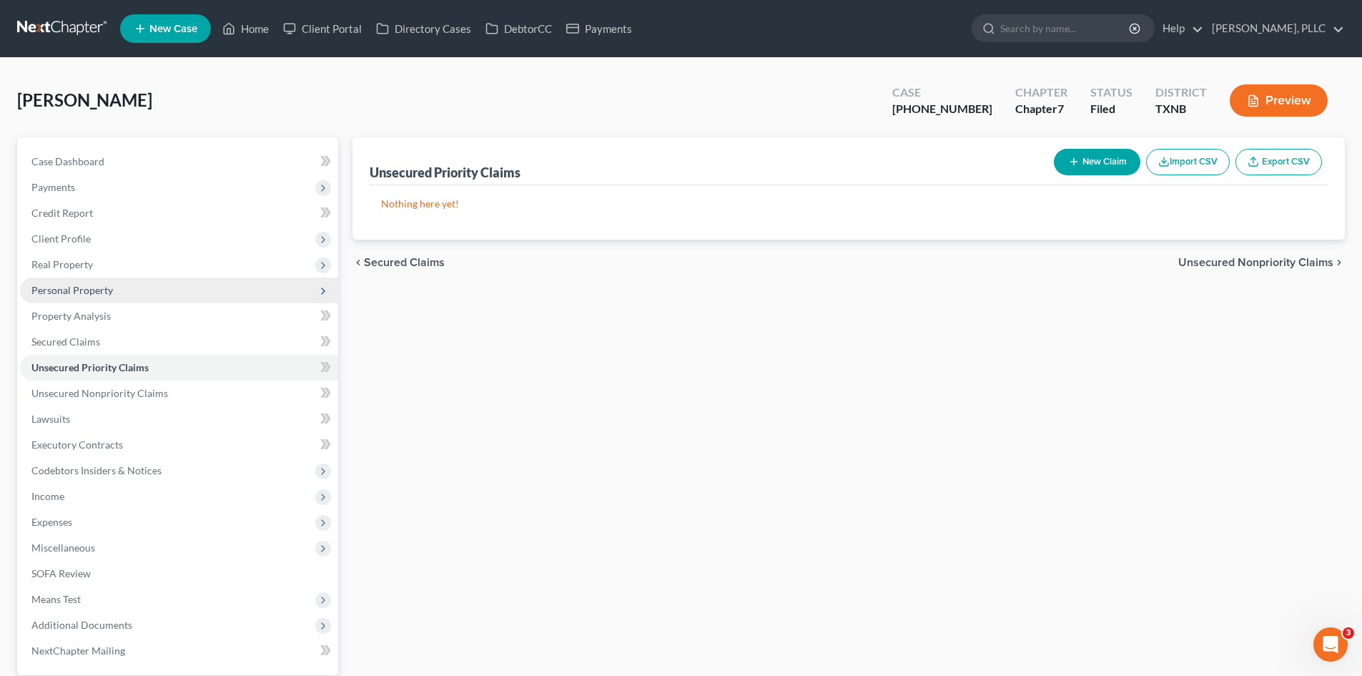
click at [79, 287] on span "Personal Property" at bounding box center [72, 290] width 82 height 12
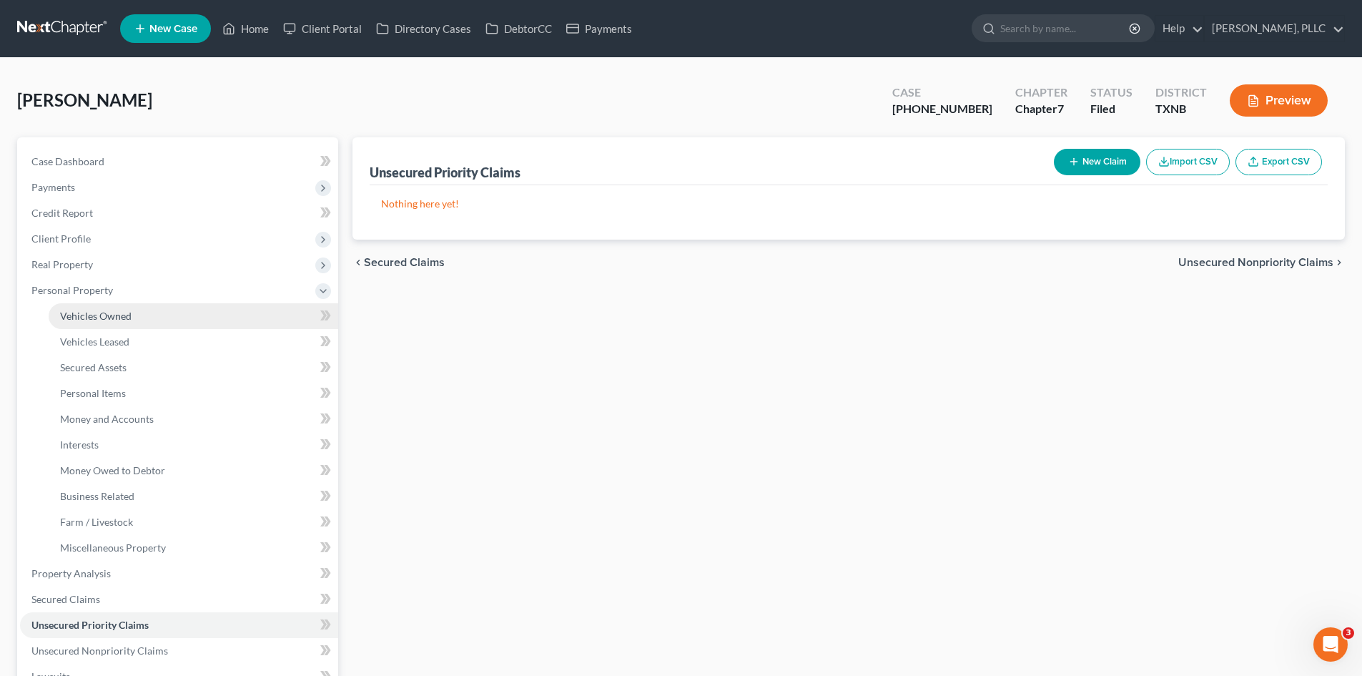
click at [105, 324] on link "Vehicles Owned" at bounding box center [194, 316] width 290 height 26
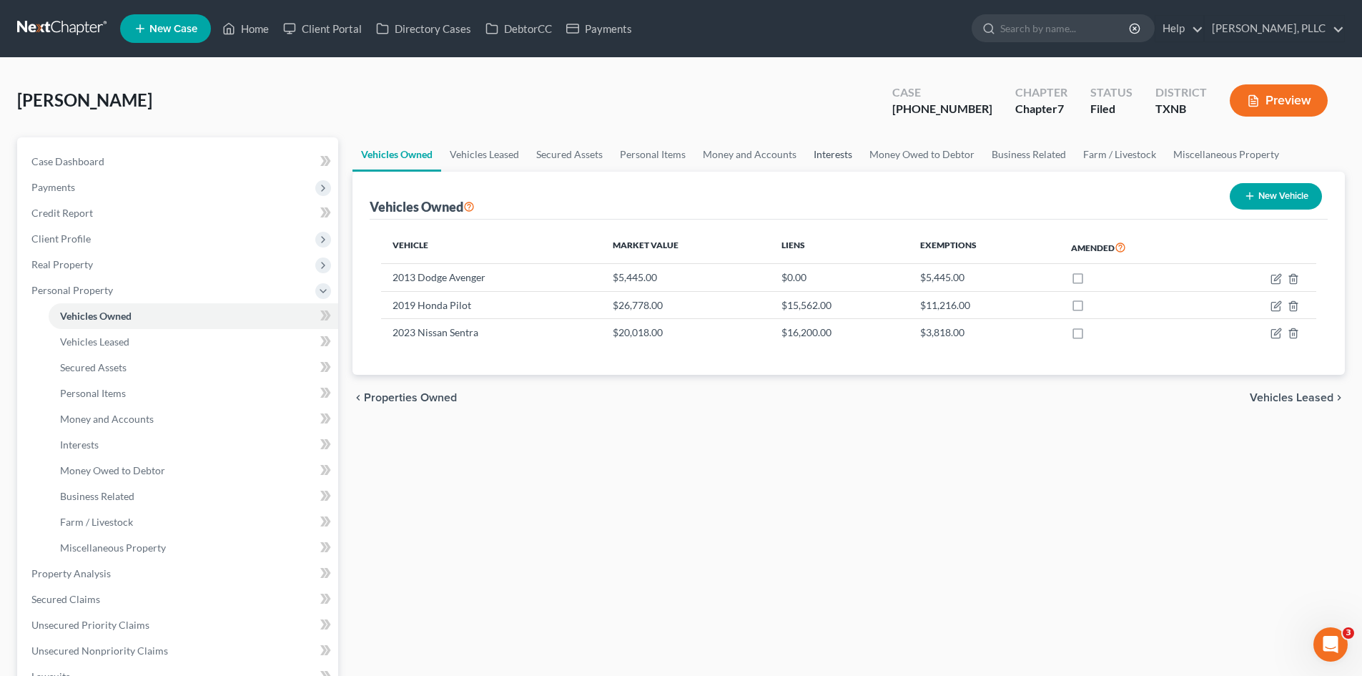
click at [839, 167] on link "Interests" at bounding box center [833, 154] width 56 height 34
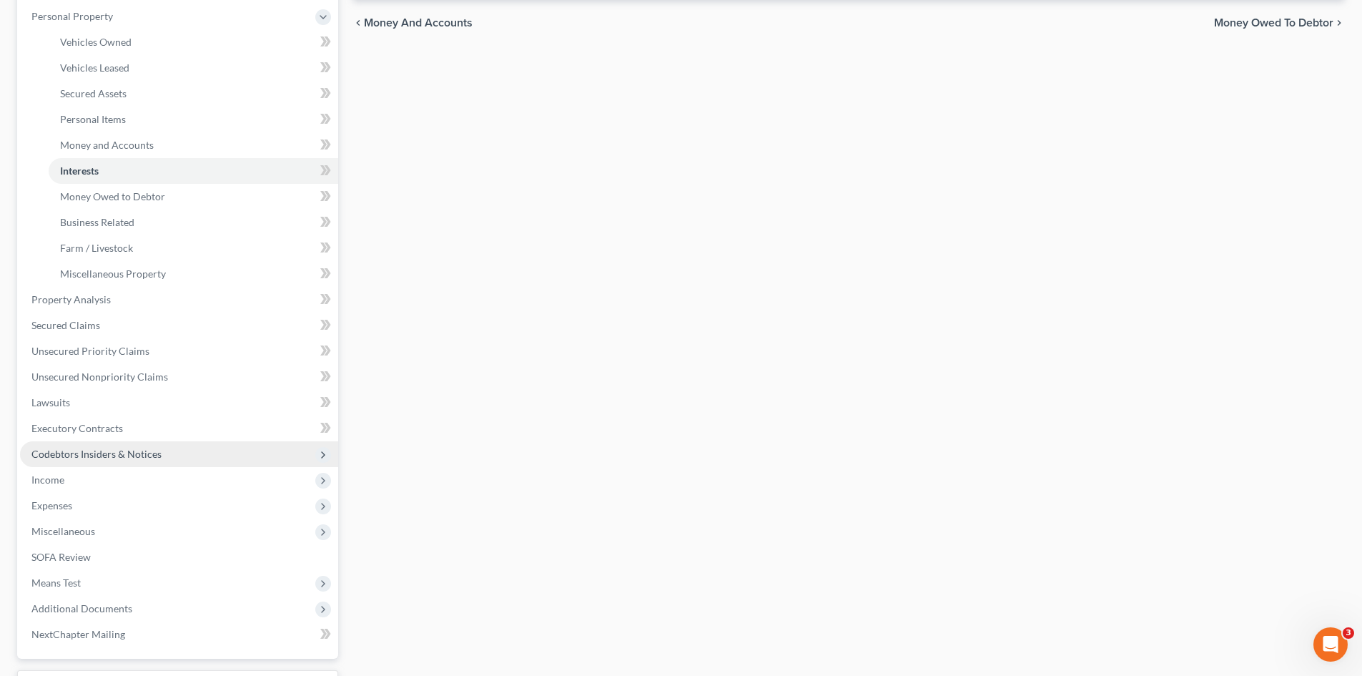
scroll to position [286, 0]
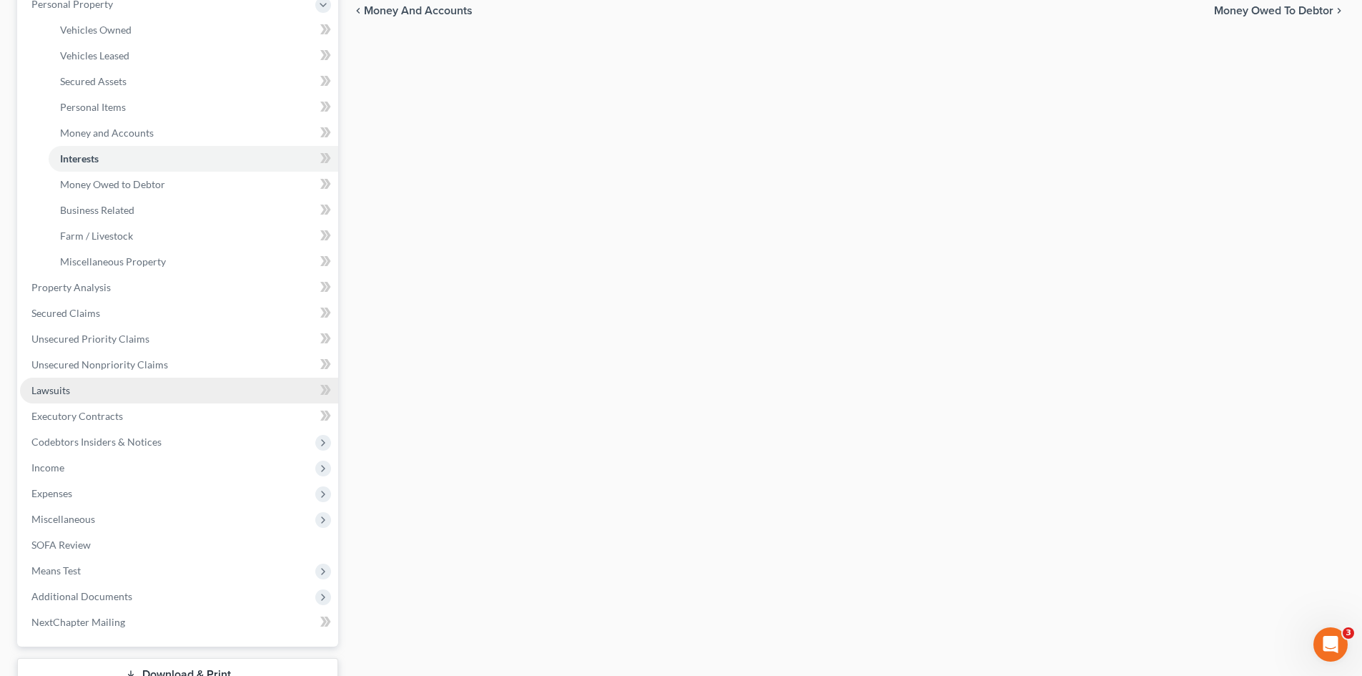
click at [140, 400] on link "Lawsuits" at bounding box center [179, 391] width 318 height 26
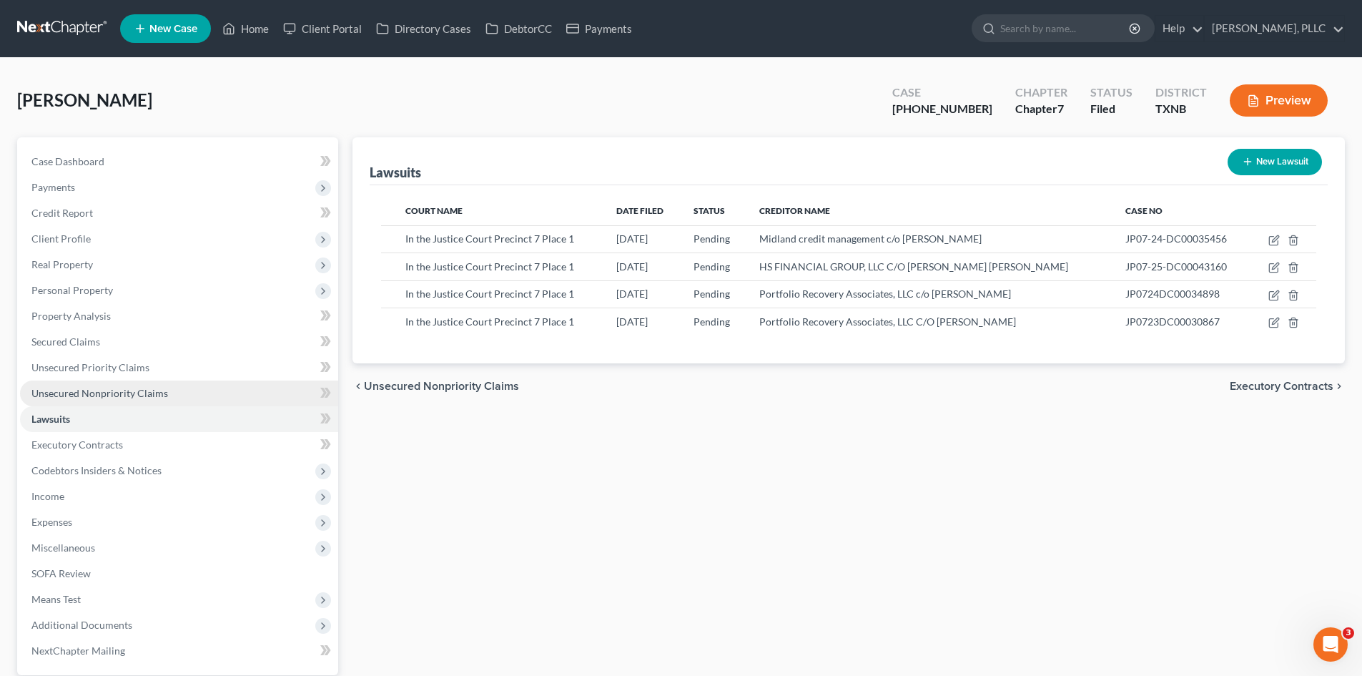
click at [99, 398] on span "Unsecured Nonpriority Claims" at bounding box center [99, 393] width 137 height 12
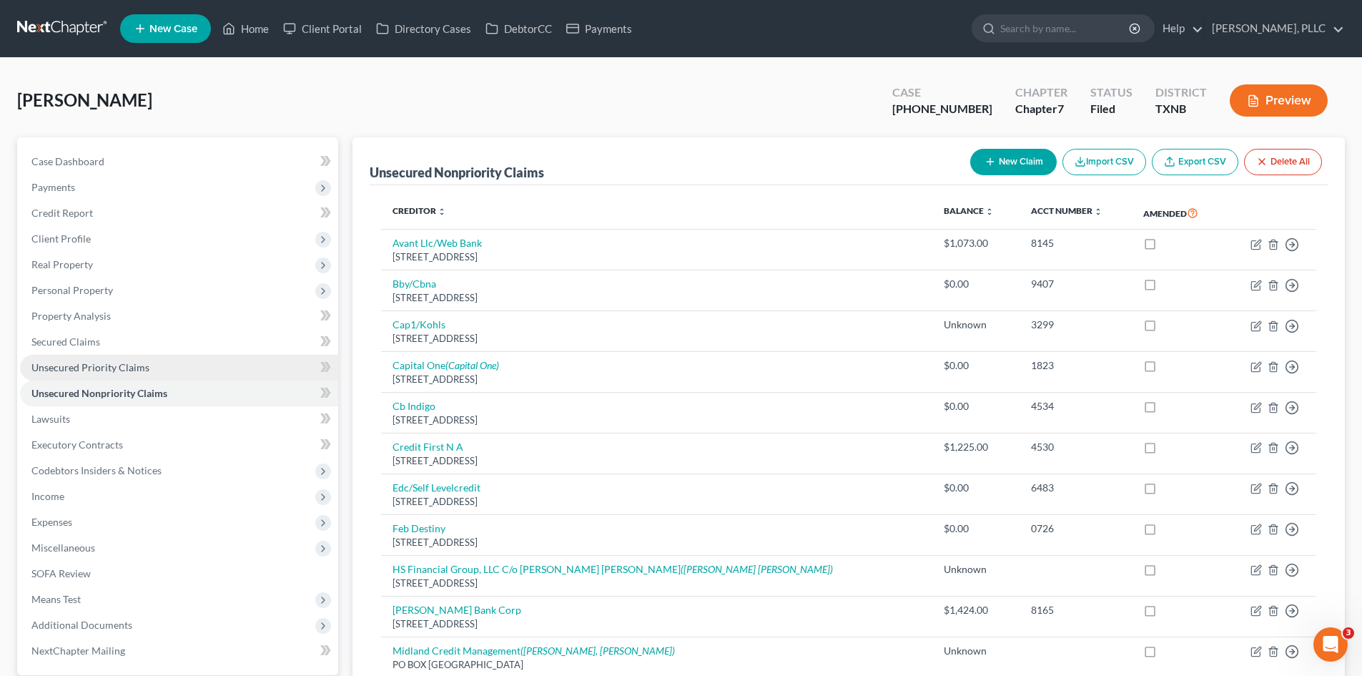
click at [82, 366] on span "Unsecured Priority Claims" at bounding box center [90, 367] width 118 height 12
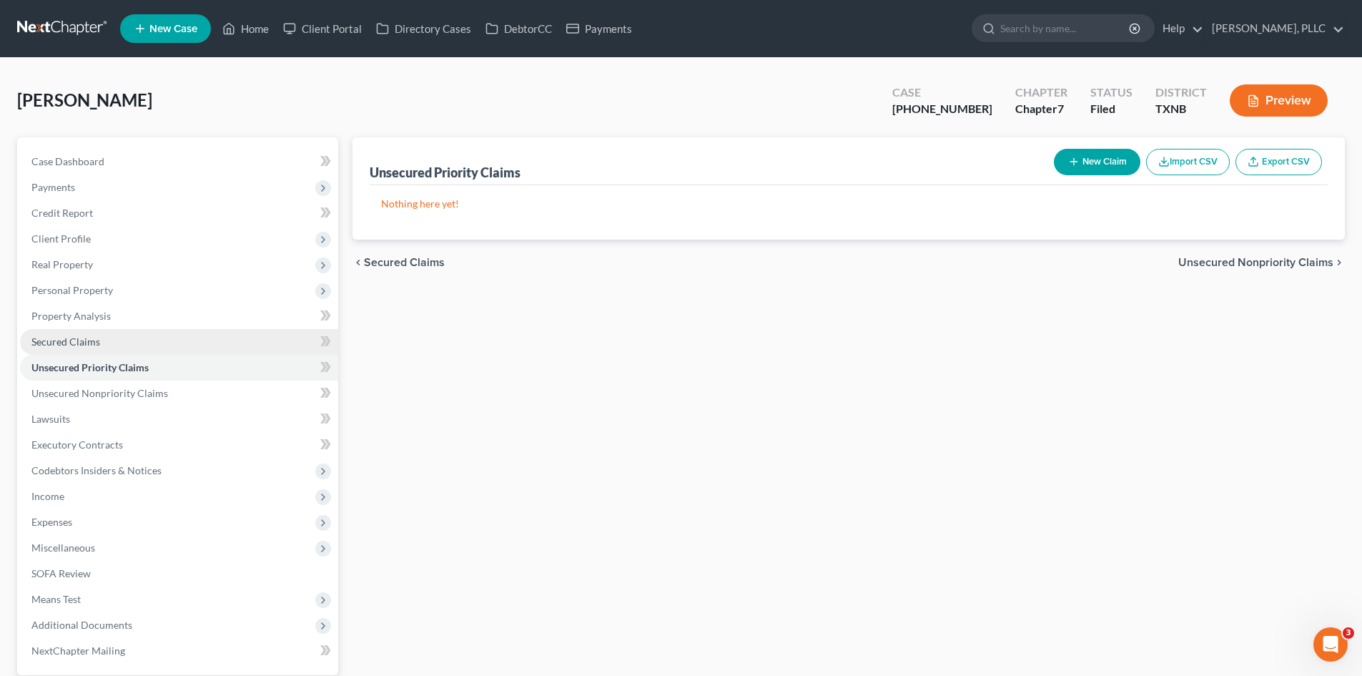
click at [65, 333] on link "Secured Claims" at bounding box center [179, 342] width 318 height 26
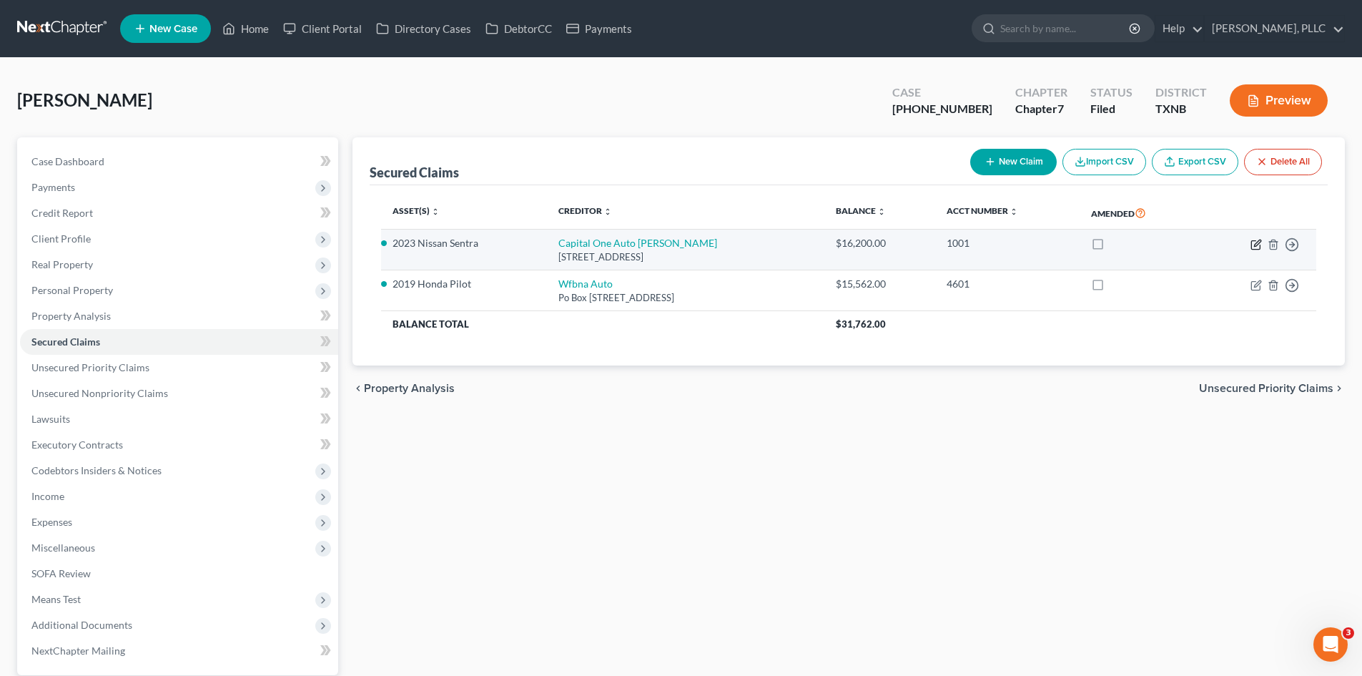
click at [1256, 245] on icon "button" at bounding box center [1257, 243] width 6 height 6
select select "45"
select select "2"
select select "0"
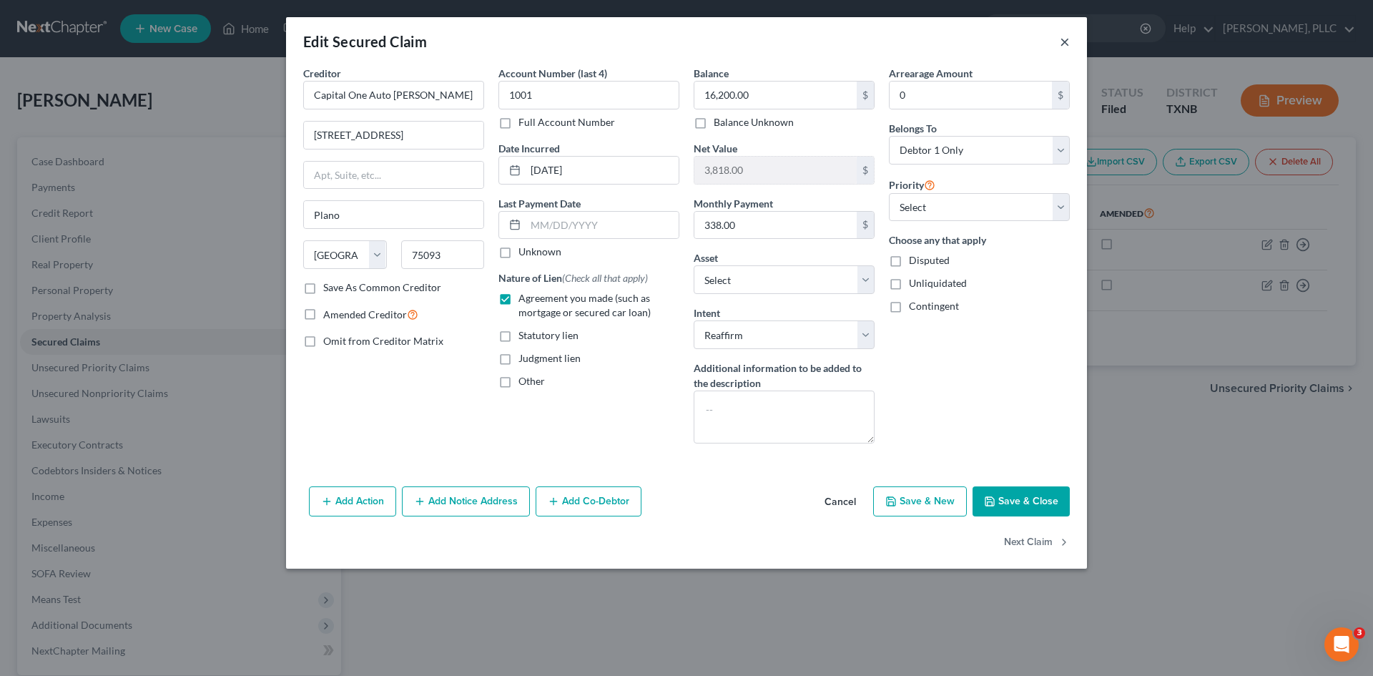
click at [1063, 39] on button "×" at bounding box center [1065, 41] width 10 height 17
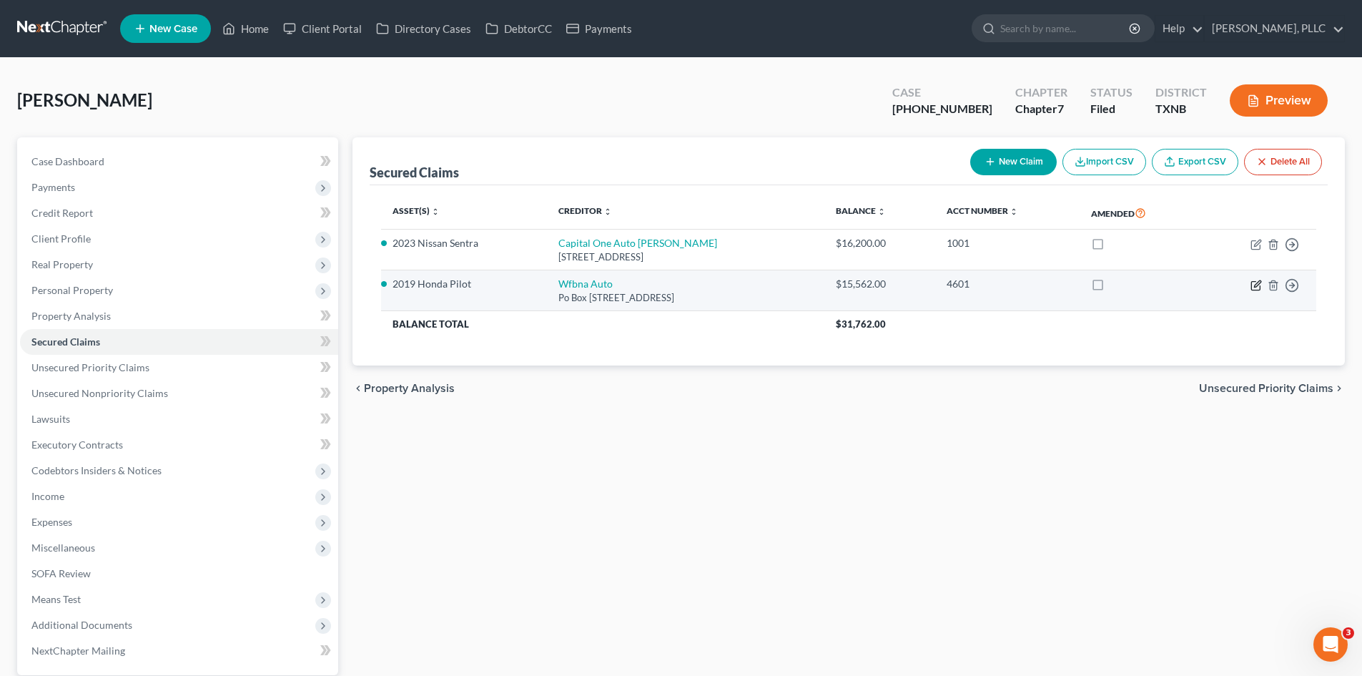
click at [1261, 289] on icon "button" at bounding box center [1256, 285] width 11 height 11
select select "4"
select select "3"
select select "2"
select select "0"
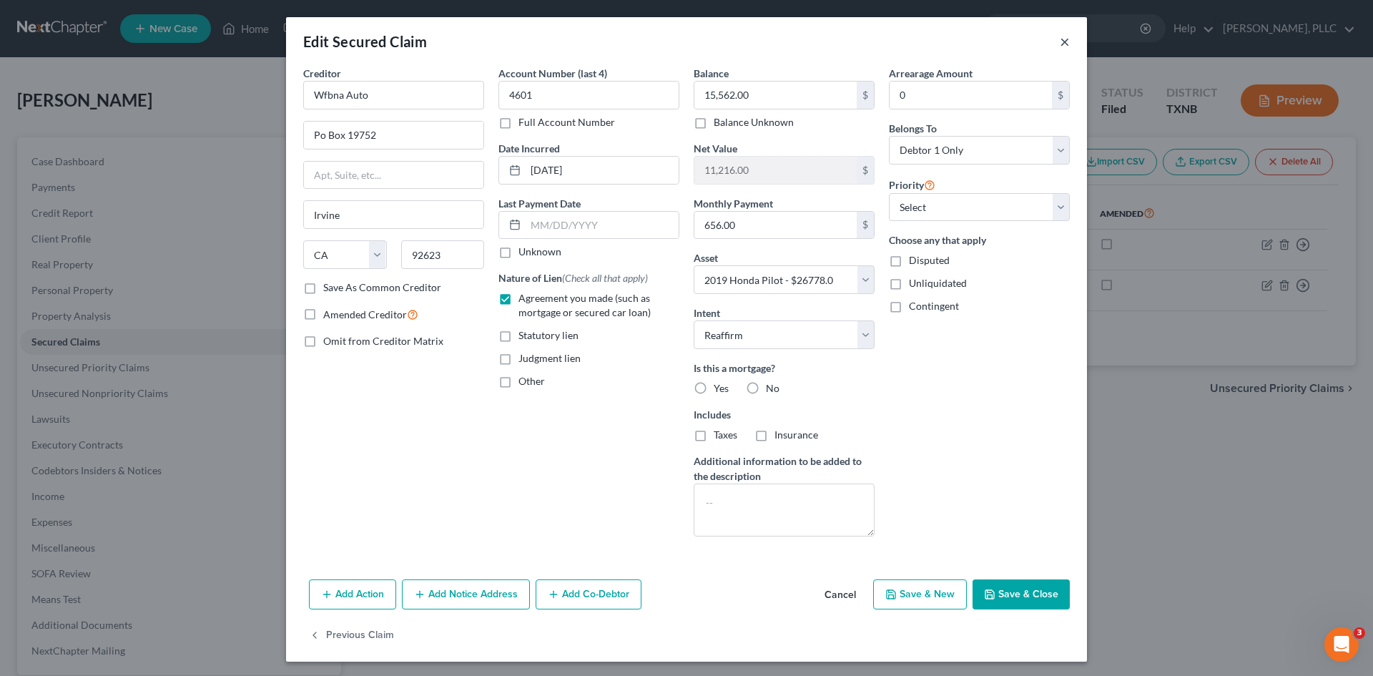
click at [1060, 46] on button "×" at bounding box center [1065, 41] width 10 height 17
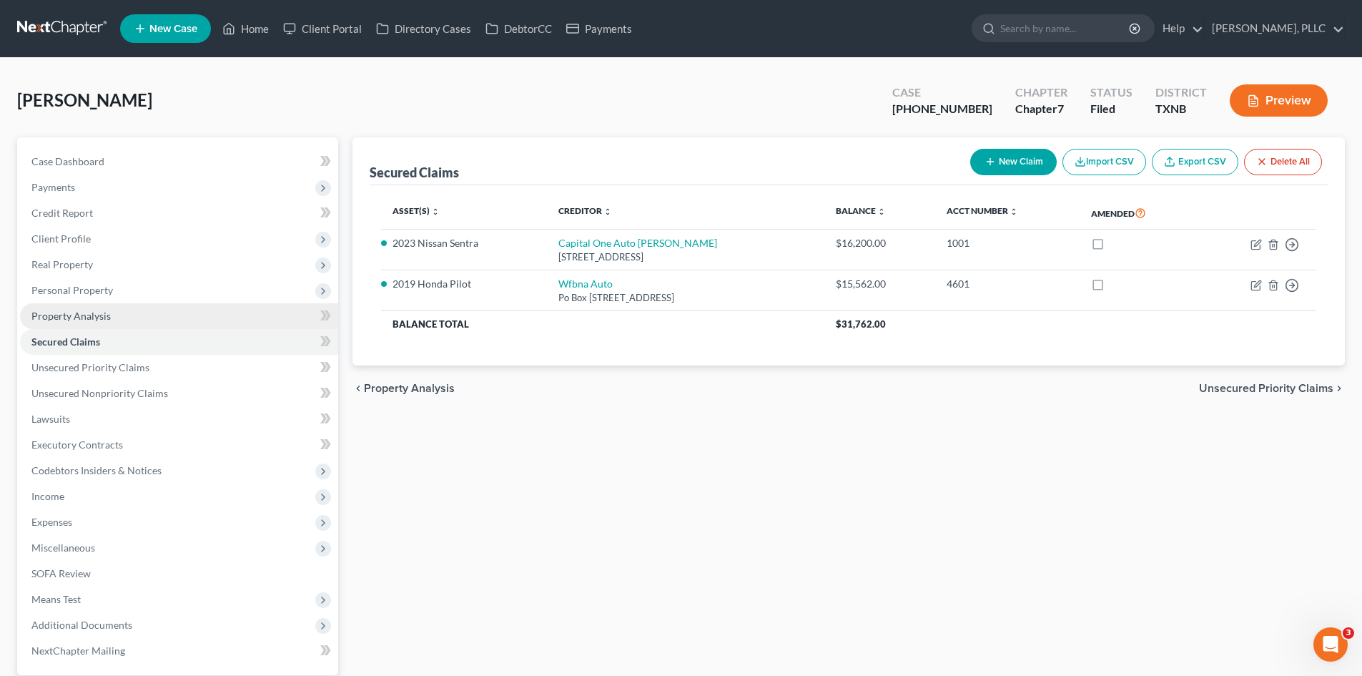
click at [135, 310] on link "Property Analysis" at bounding box center [179, 316] width 318 height 26
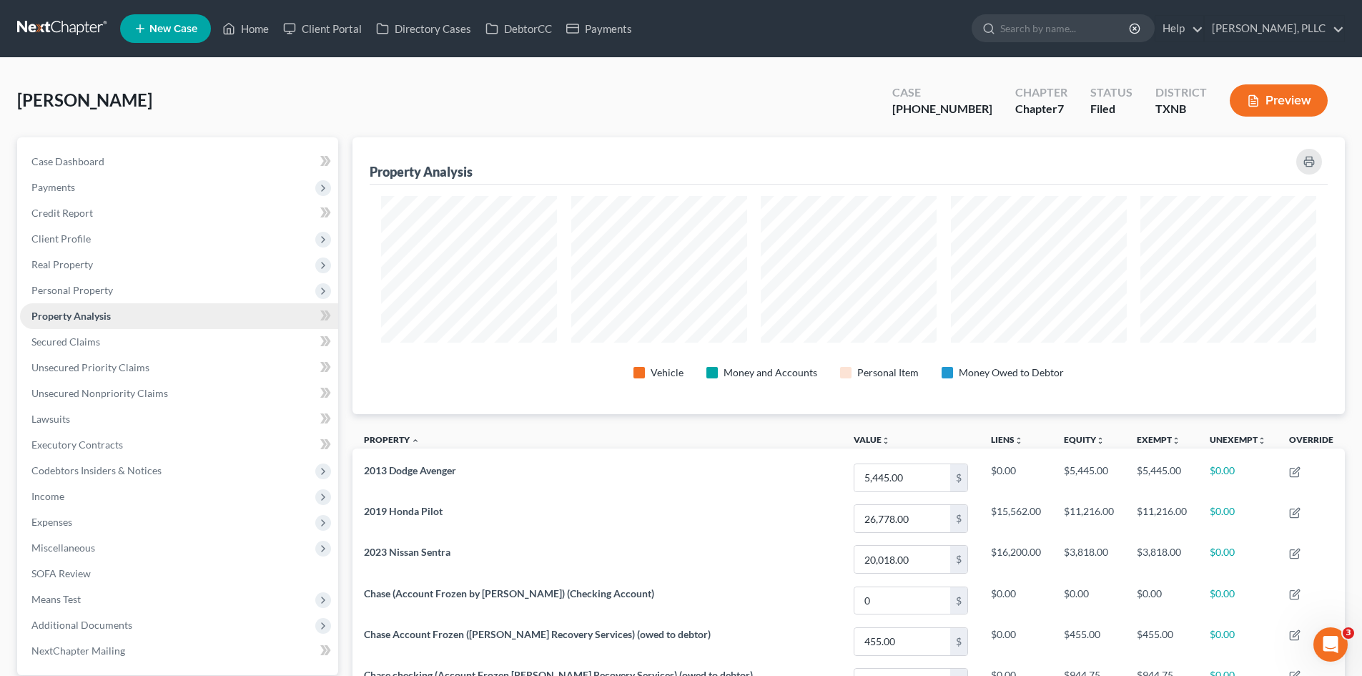
scroll to position [277, 992]
click at [135, 275] on span "Real Property" at bounding box center [179, 265] width 318 height 26
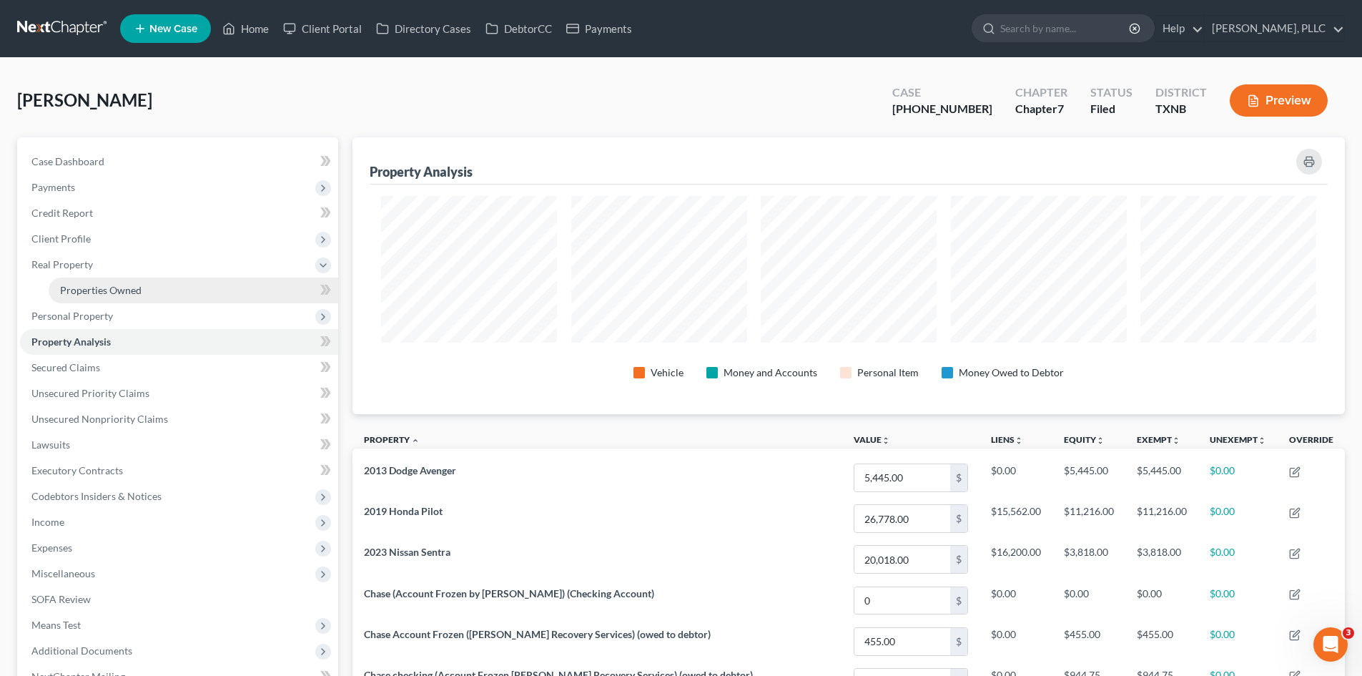
click at [130, 290] on span "Properties Owned" at bounding box center [101, 290] width 82 height 12
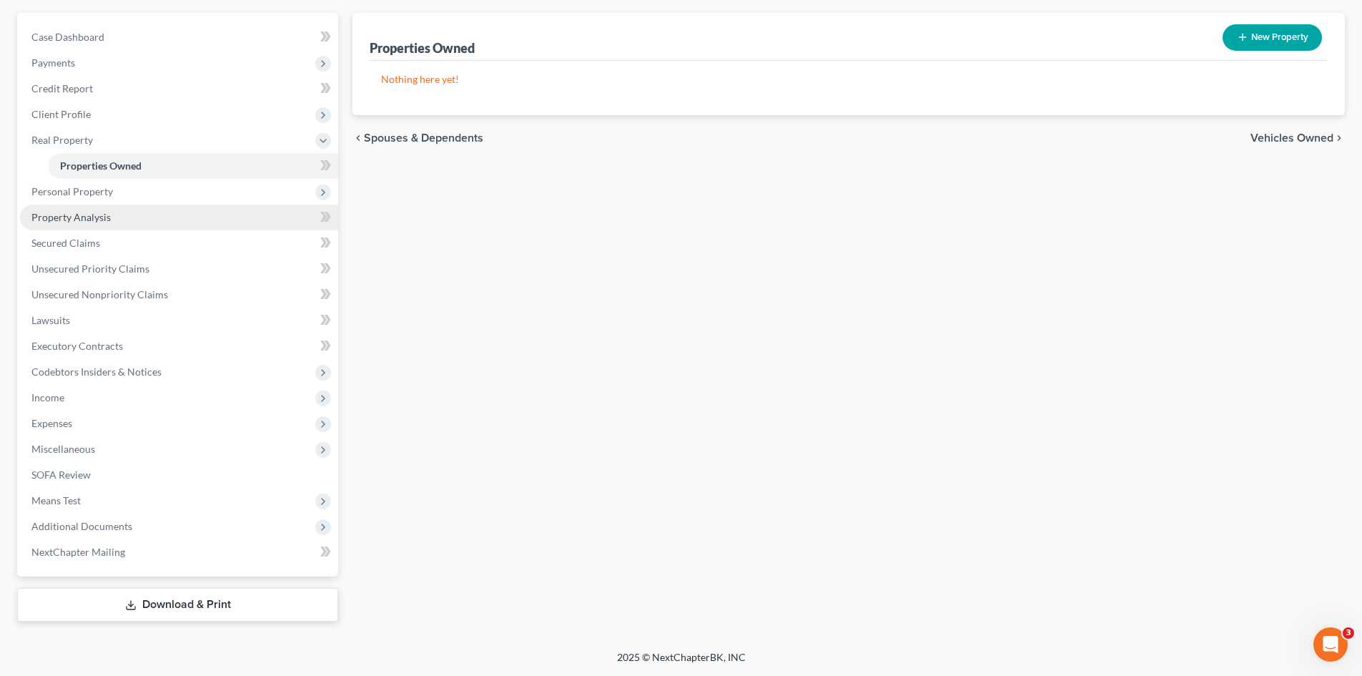
click at [94, 214] on span "Property Analysis" at bounding box center [70, 217] width 79 height 12
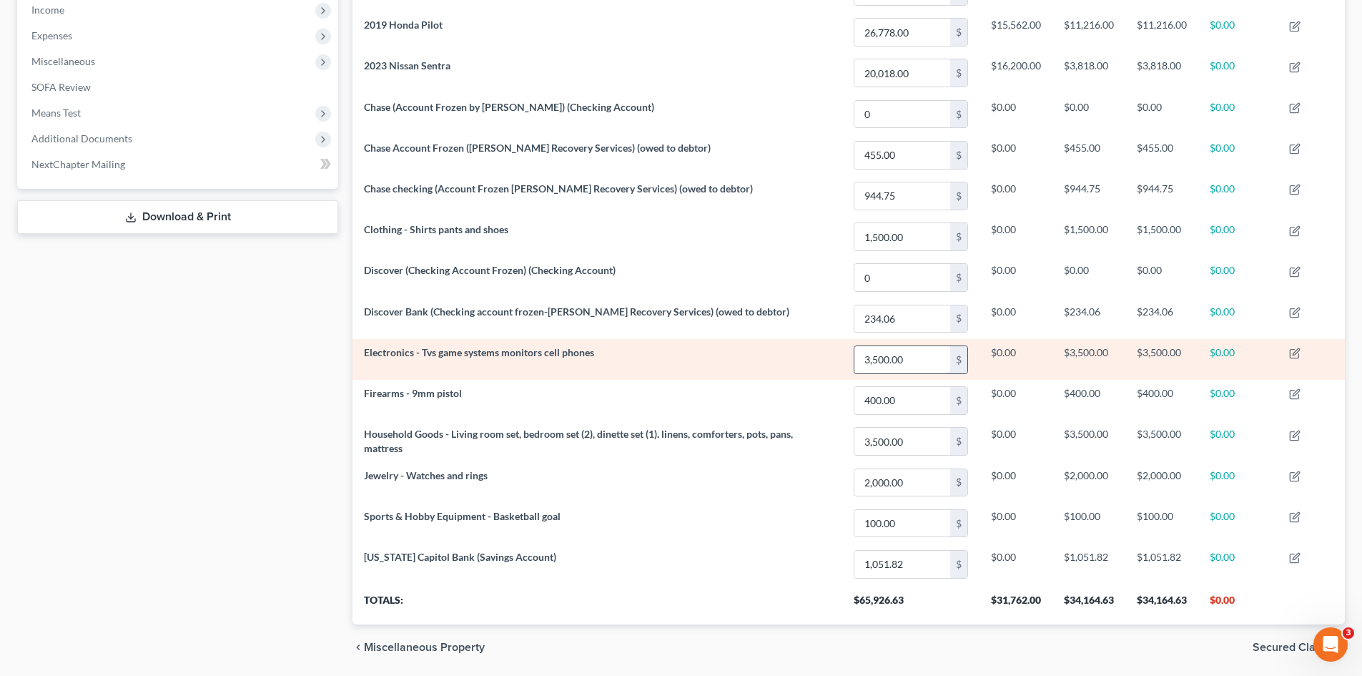
scroll to position [535, 0]
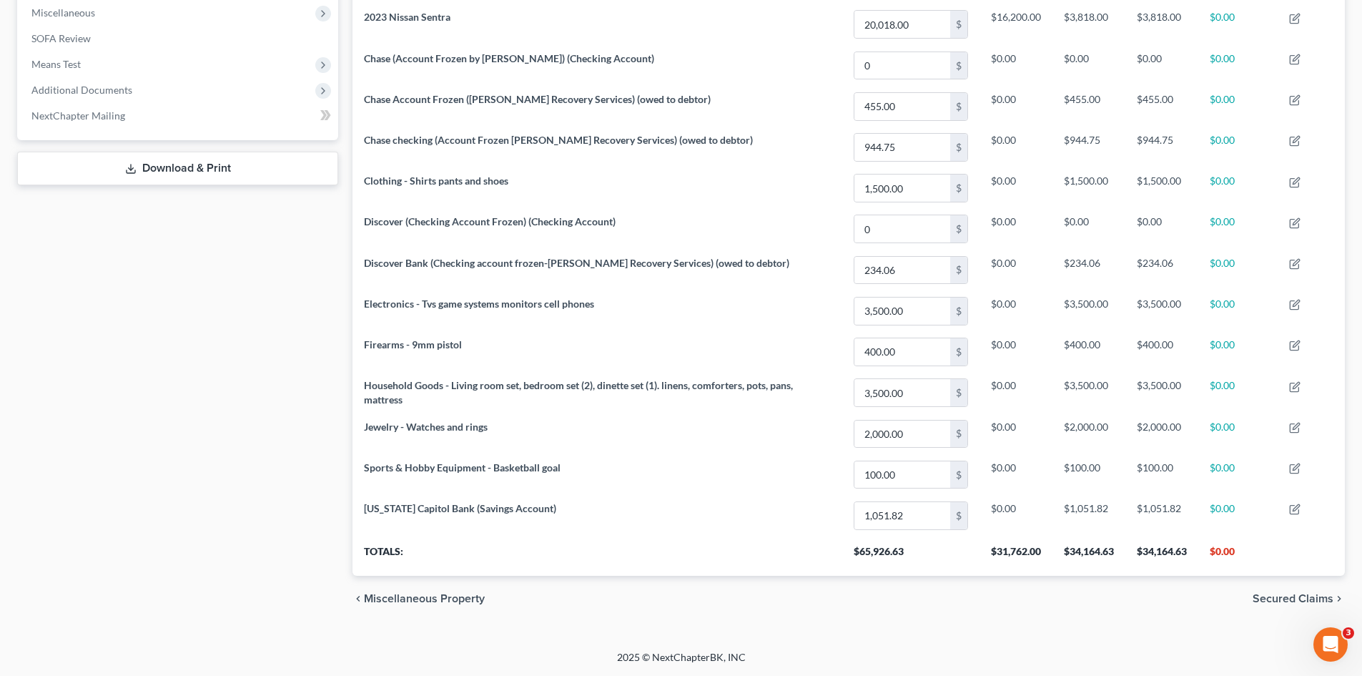
click at [313, 328] on div "Case Dashboard Payments Invoices Payments Payments Credit Report Client Profile" at bounding box center [177, 112] width 335 height 1020
click at [171, 291] on div "Case Dashboard Payments Invoices Payments Payments Credit Report Client Profile" at bounding box center [177, 112] width 335 height 1020
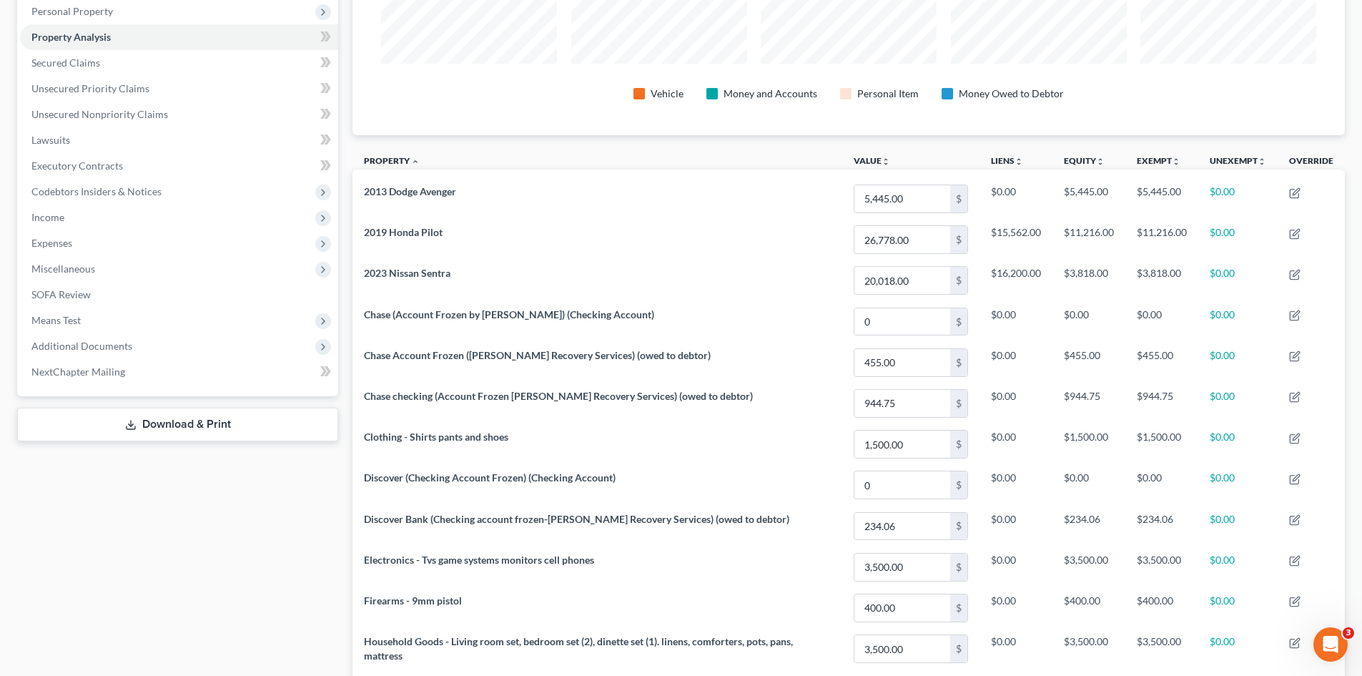
scroll to position [249, 0]
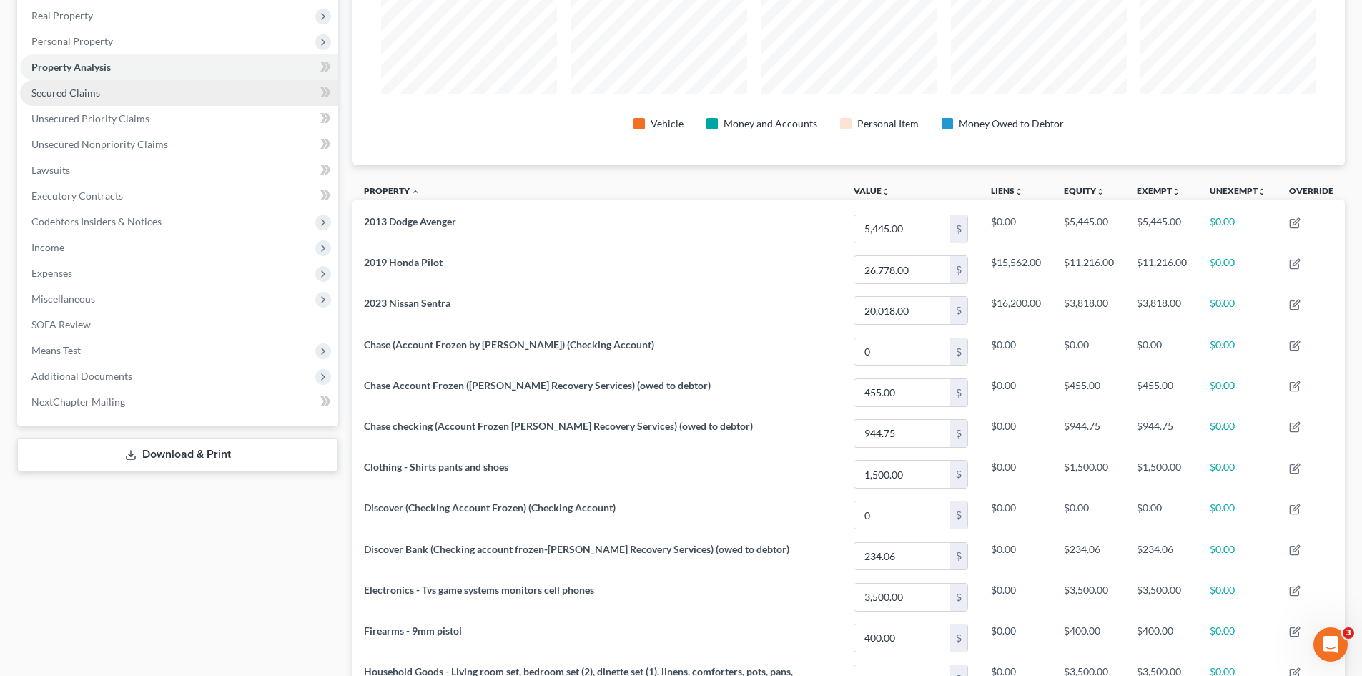
click at [62, 92] on span "Secured Claims" at bounding box center [65, 93] width 69 height 12
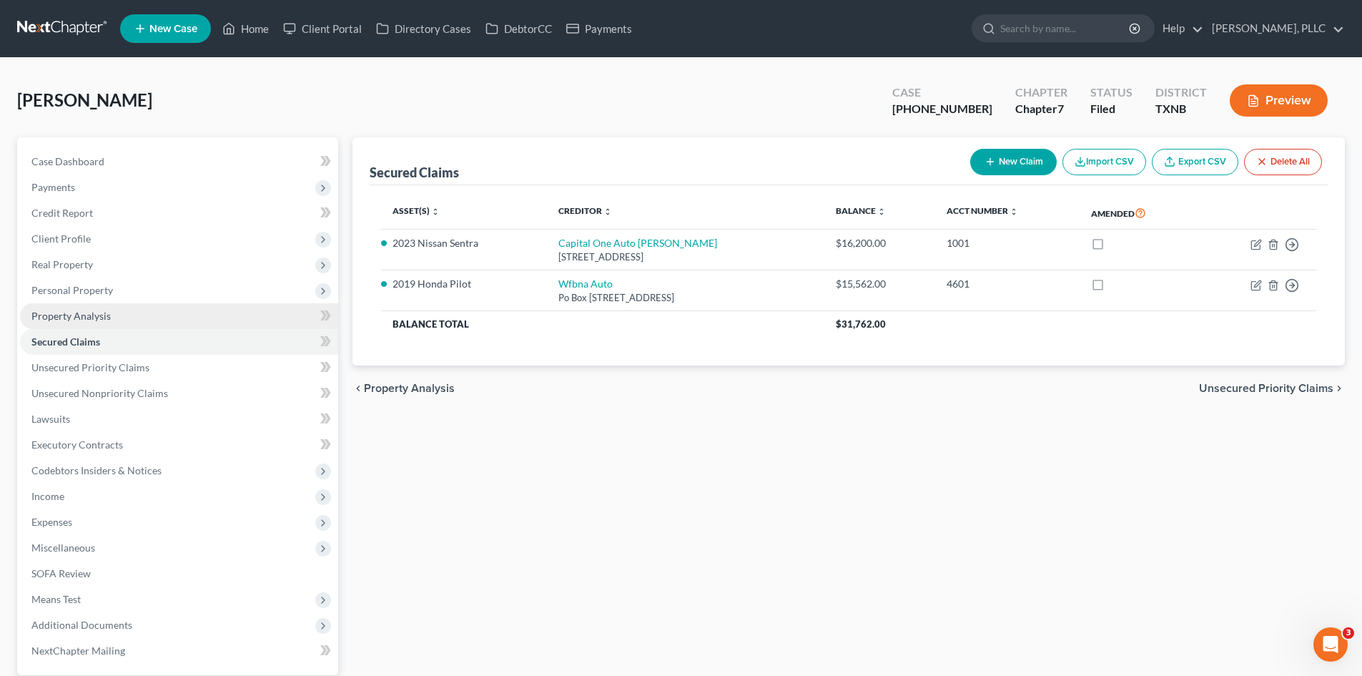
click at [97, 310] on span "Property Analysis" at bounding box center [70, 316] width 79 height 12
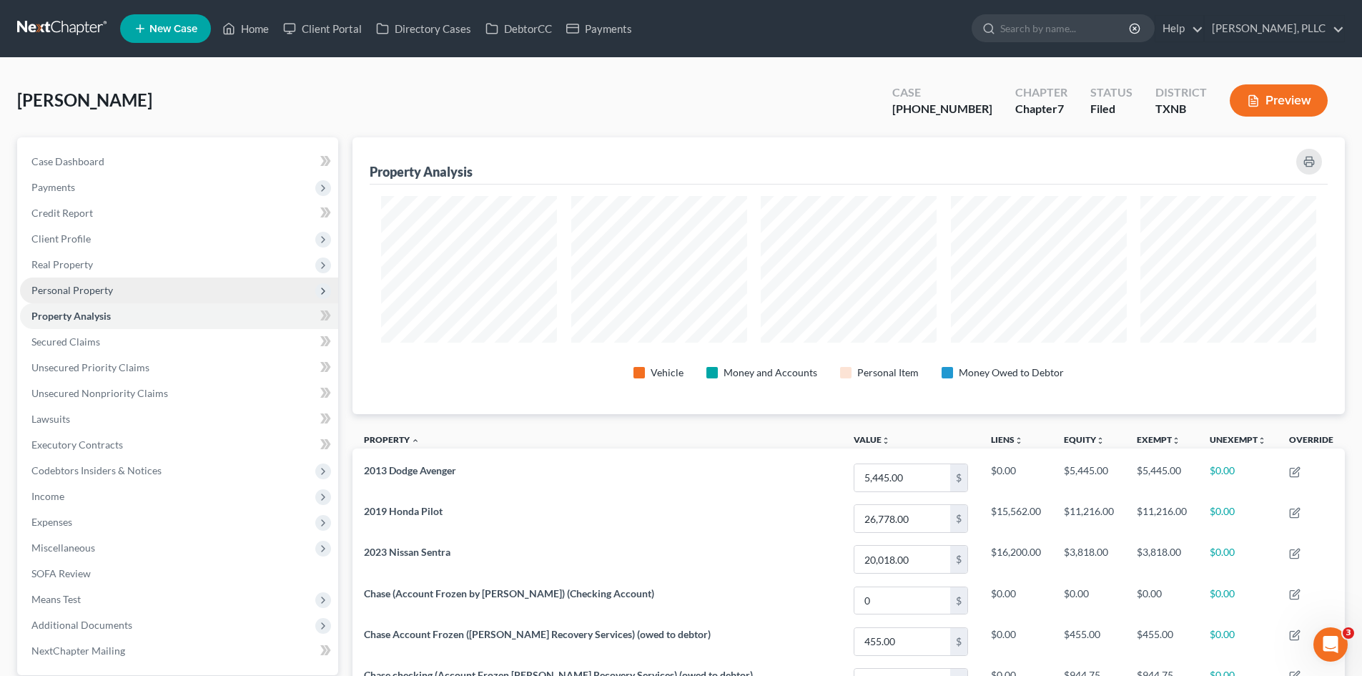
scroll to position [714740, 714024]
click at [95, 290] on span "Personal Property" at bounding box center [72, 290] width 82 height 12
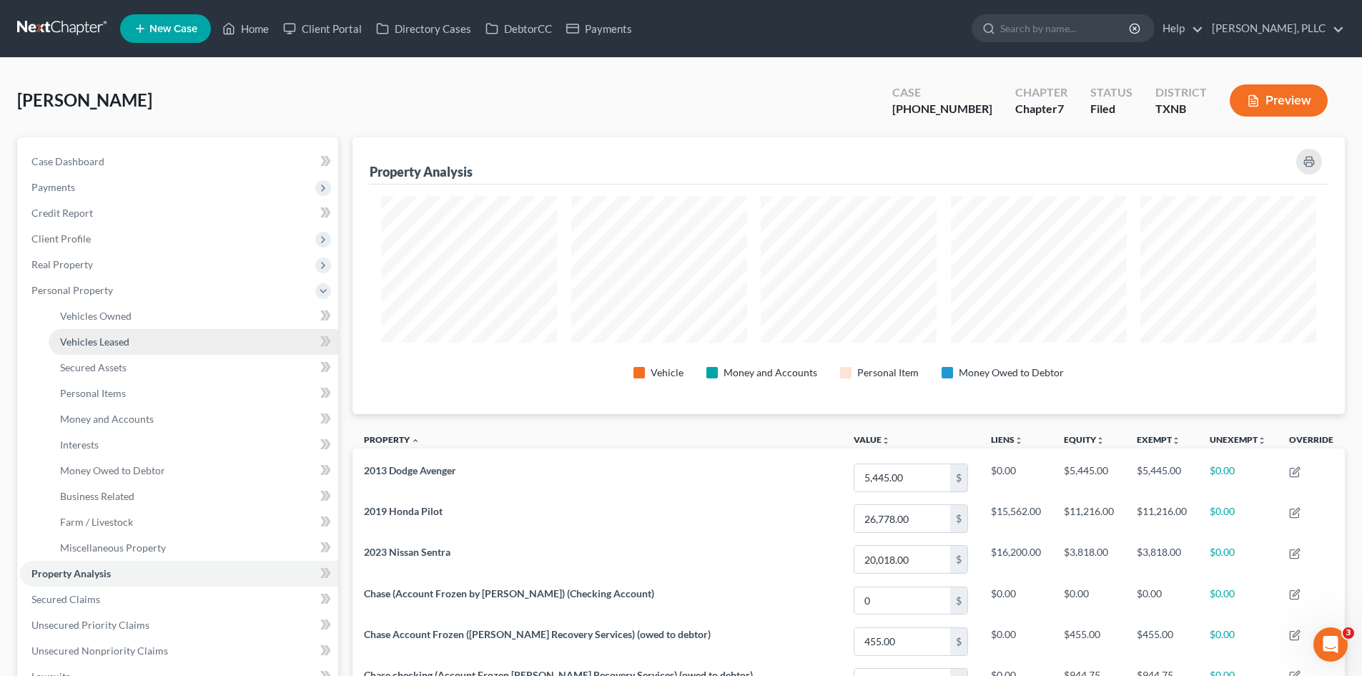
click at [101, 332] on link "Vehicles Leased" at bounding box center [194, 342] width 290 height 26
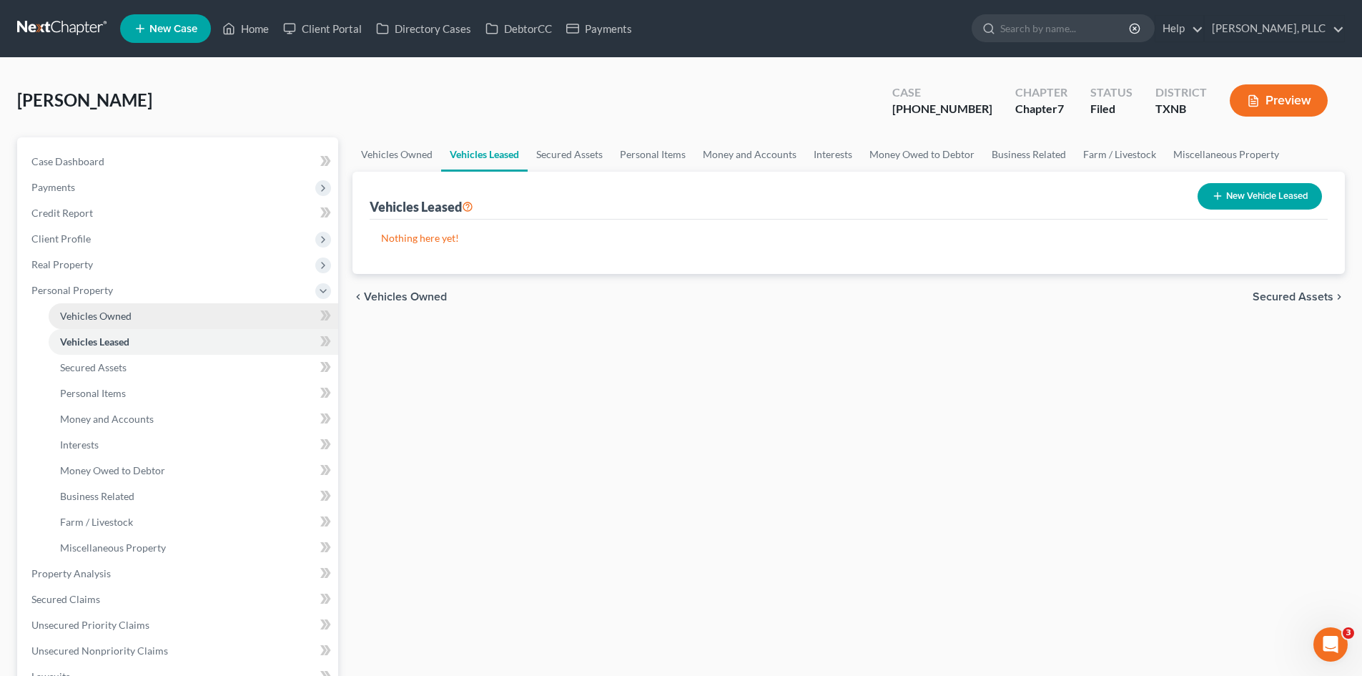
click at [98, 322] on link "Vehicles Owned" at bounding box center [194, 316] width 290 height 26
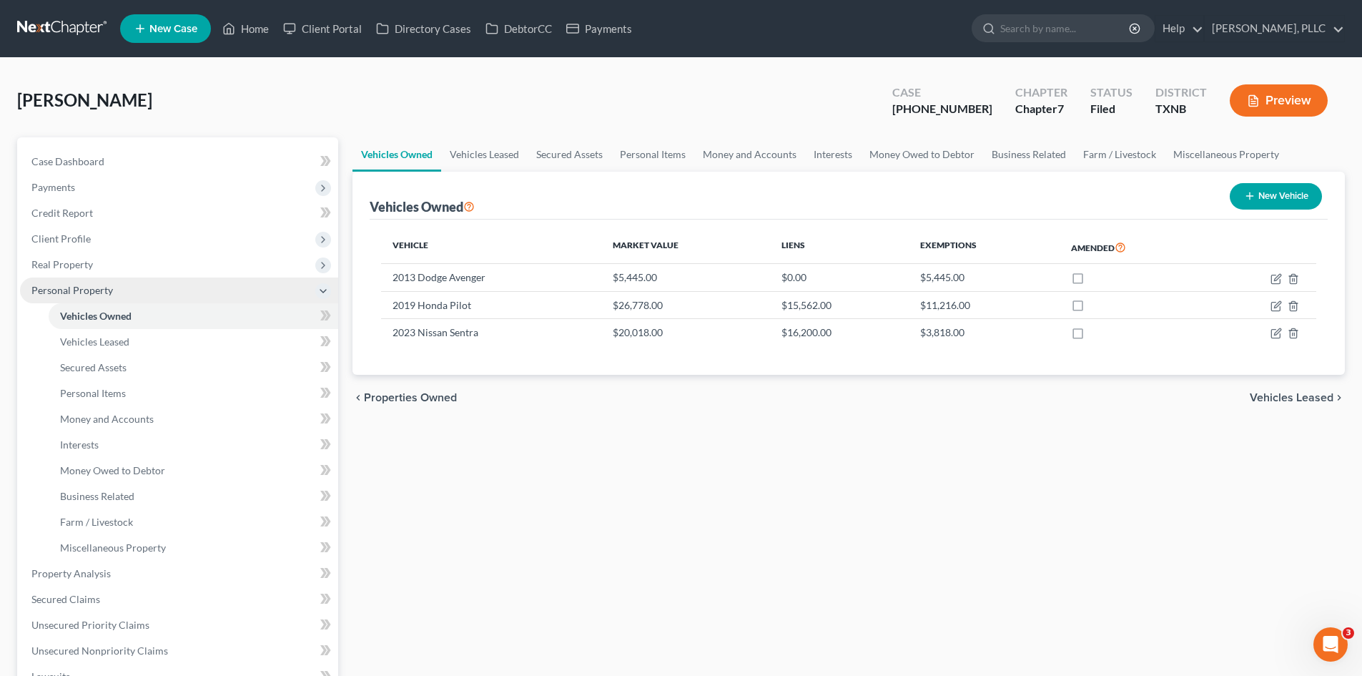
click at [84, 290] on span "Personal Property" at bounding box center [72, 290] width 82 height 12
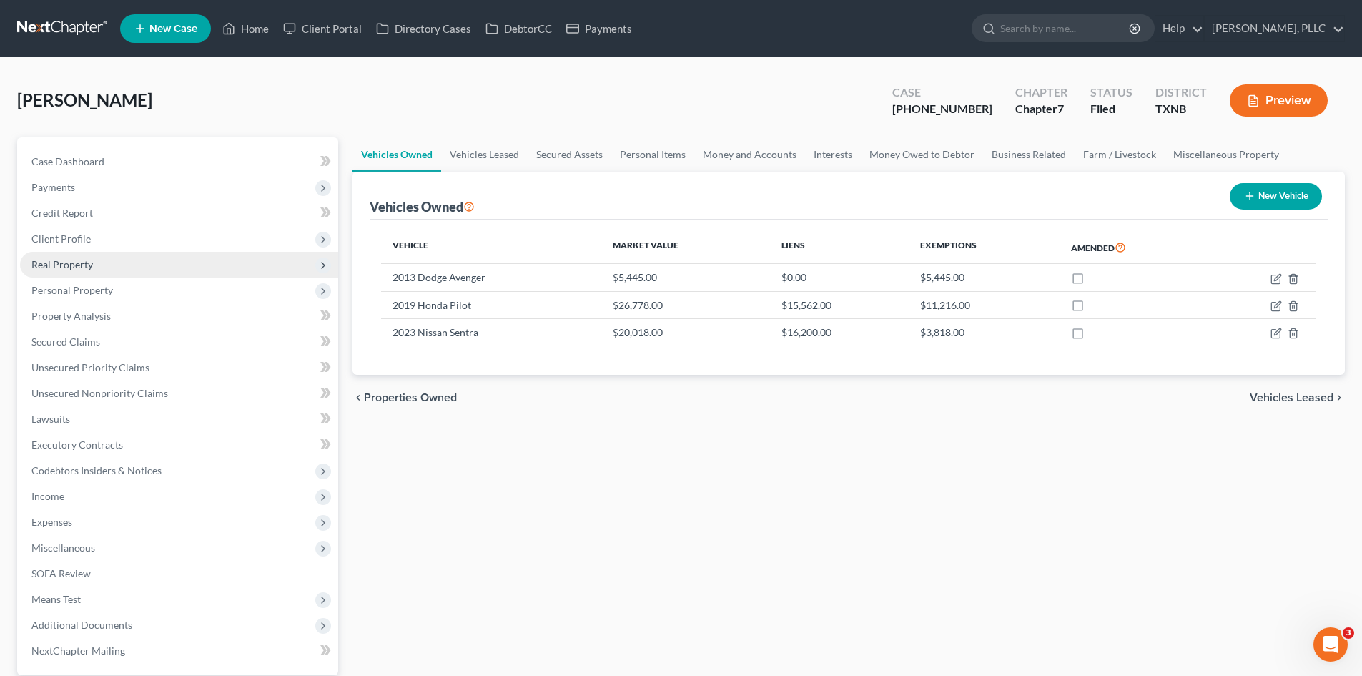
click at [74, 268] on span "Real Property" at bounding box center [61, 264] width 61 height 12
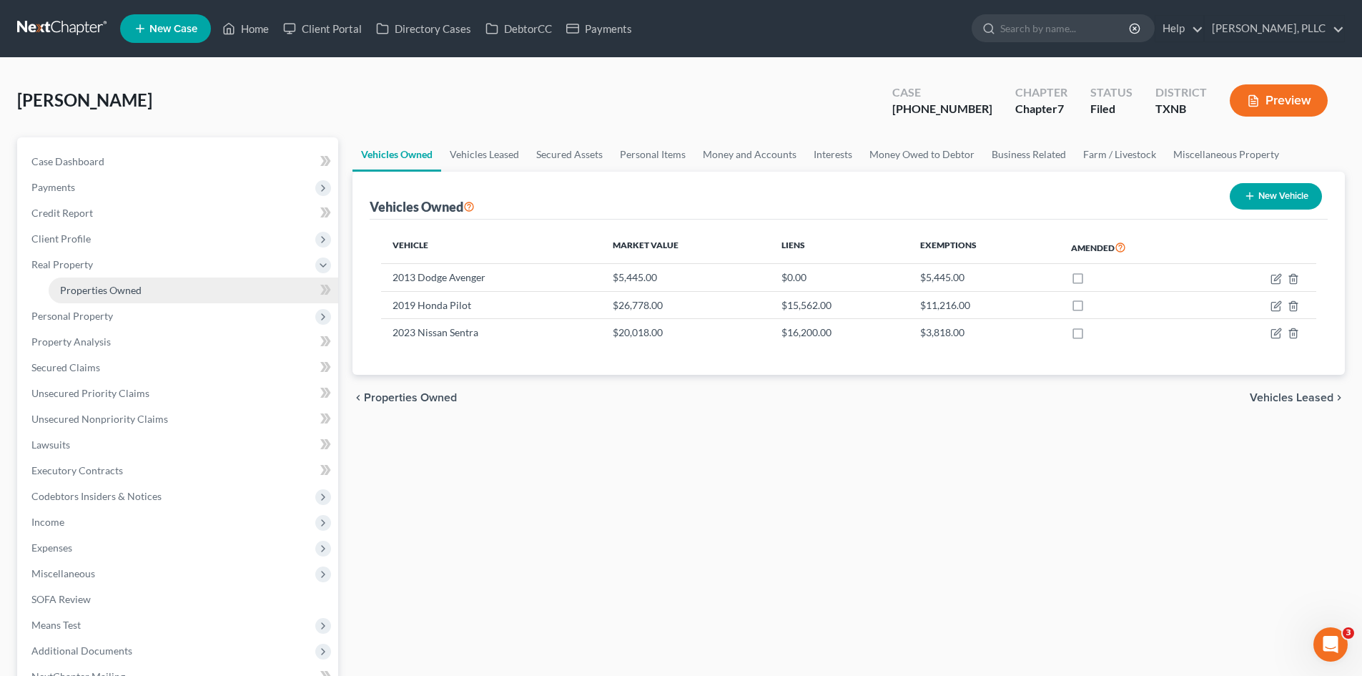
click at [106, 288] on span "Properties Owned" at bounding box center [101, 290] width 82 height 12
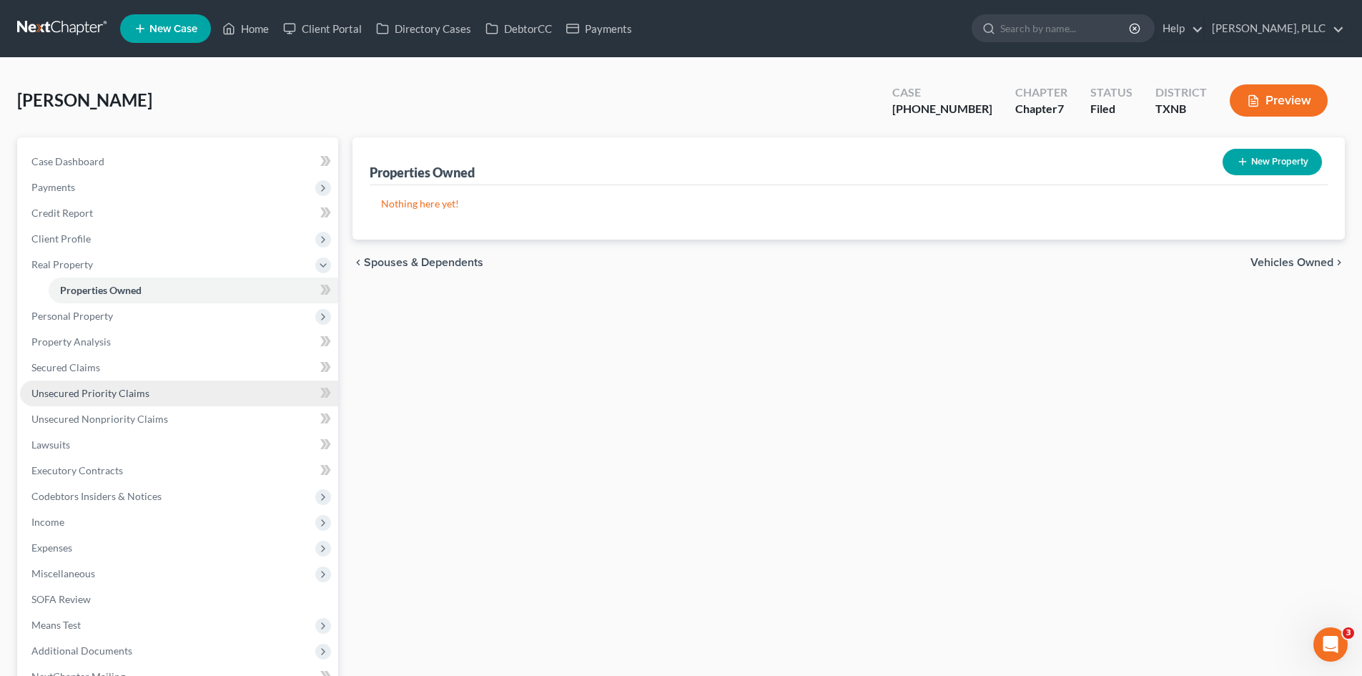
click at [128, 388] on span "Unsecured Priority Claims" at bounding box center [90, 393] width 118 height 12
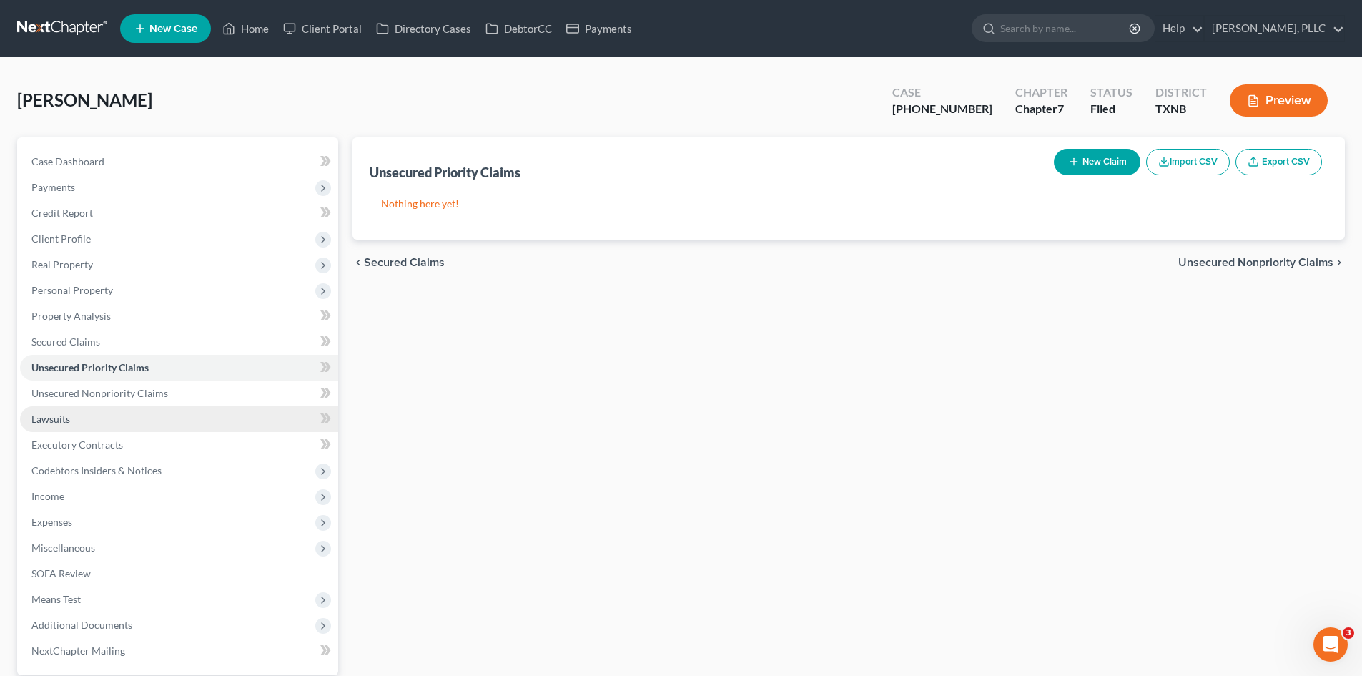
click at [122, 410] on link "Lawsuits" at bounding box center [179, 419] width 318 height 26
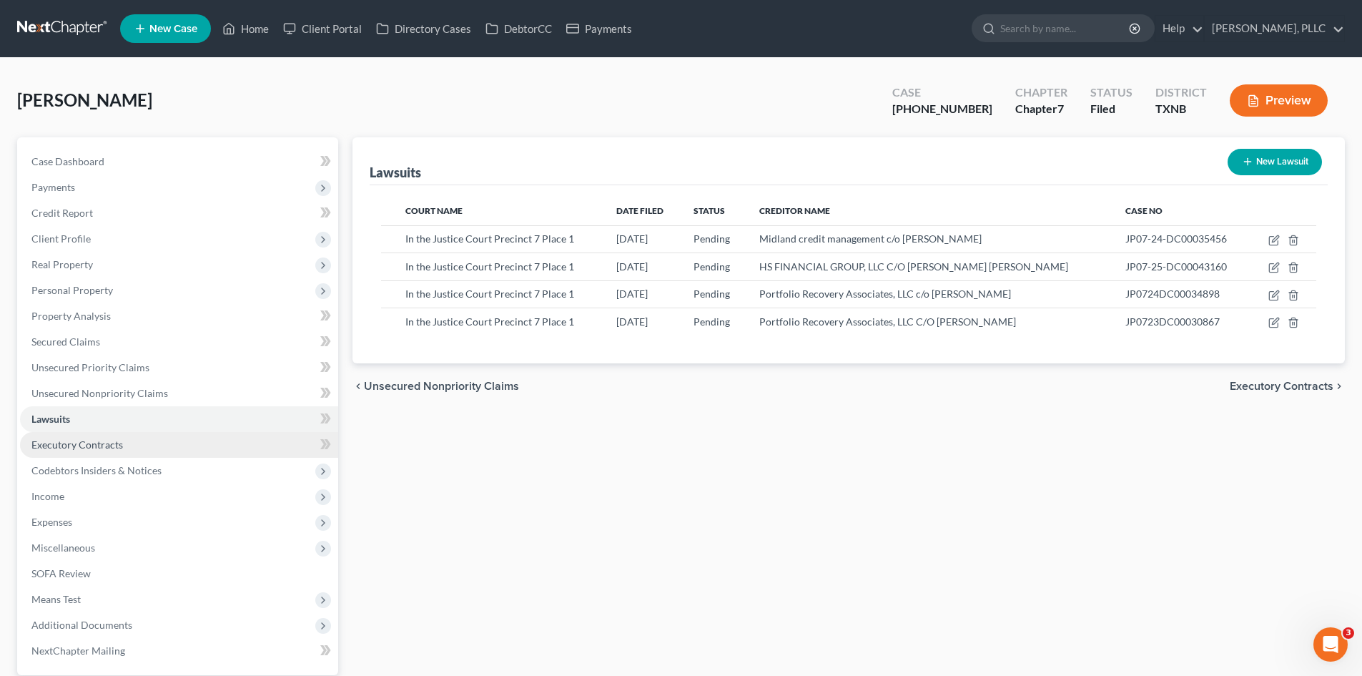
click at [89, 440] on span "Executory Contracts" at bounding box center [77, 444] width 92 height 12
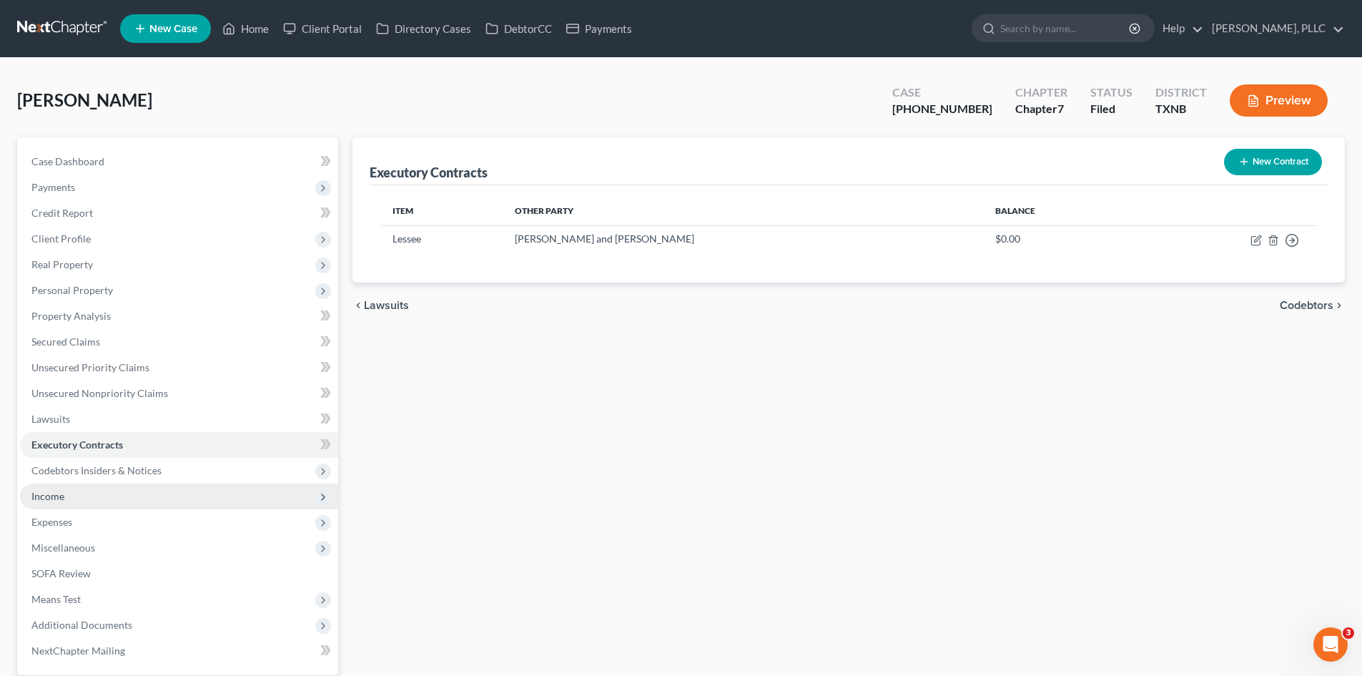
click at [83, 503] on span "Income" at bounding box center [179, 496] width 318 height 26
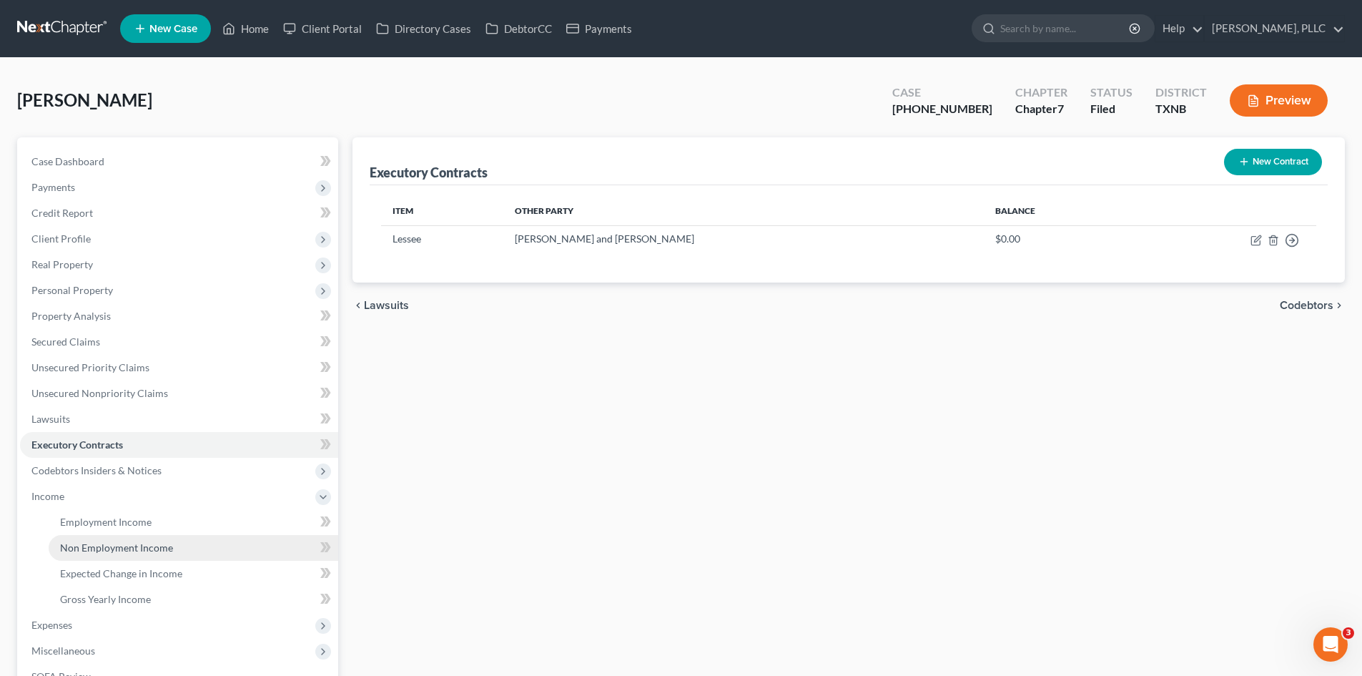
click at [100, 556] on link "Non Employment Income" at bounding box center [194, 548] width 290 height 26
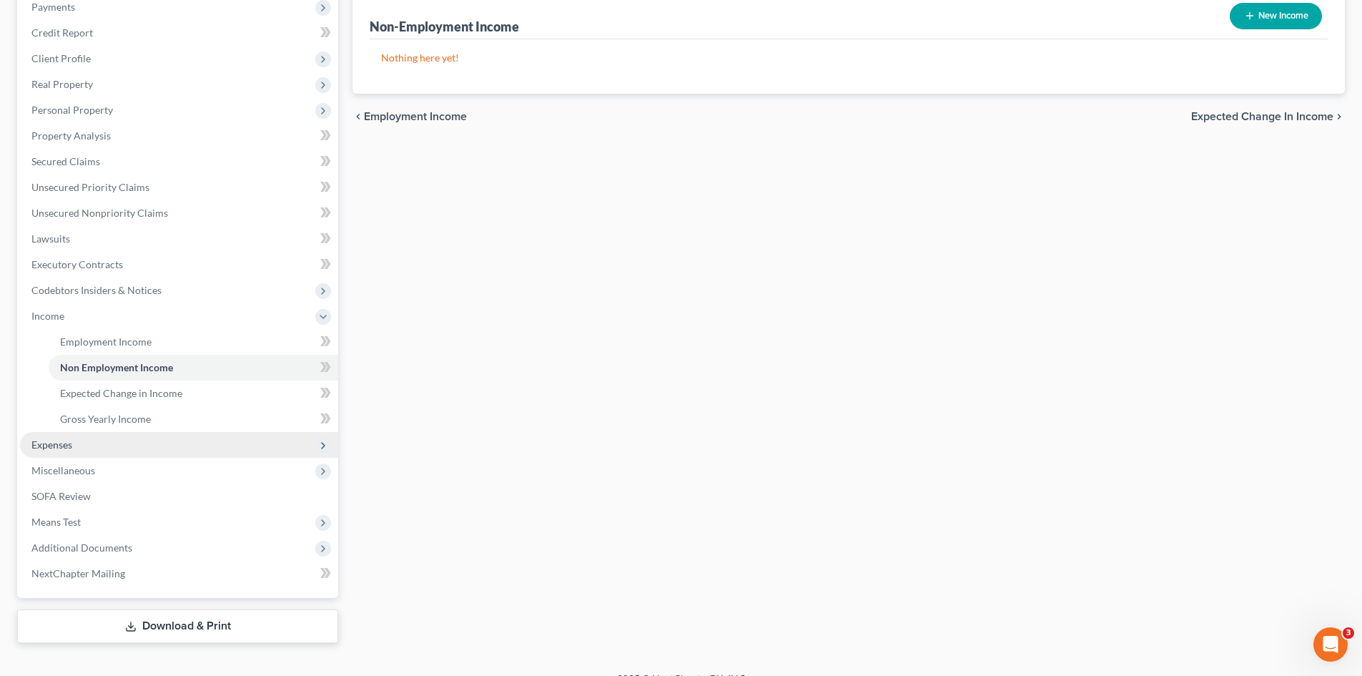
scroll to position [202, 0]
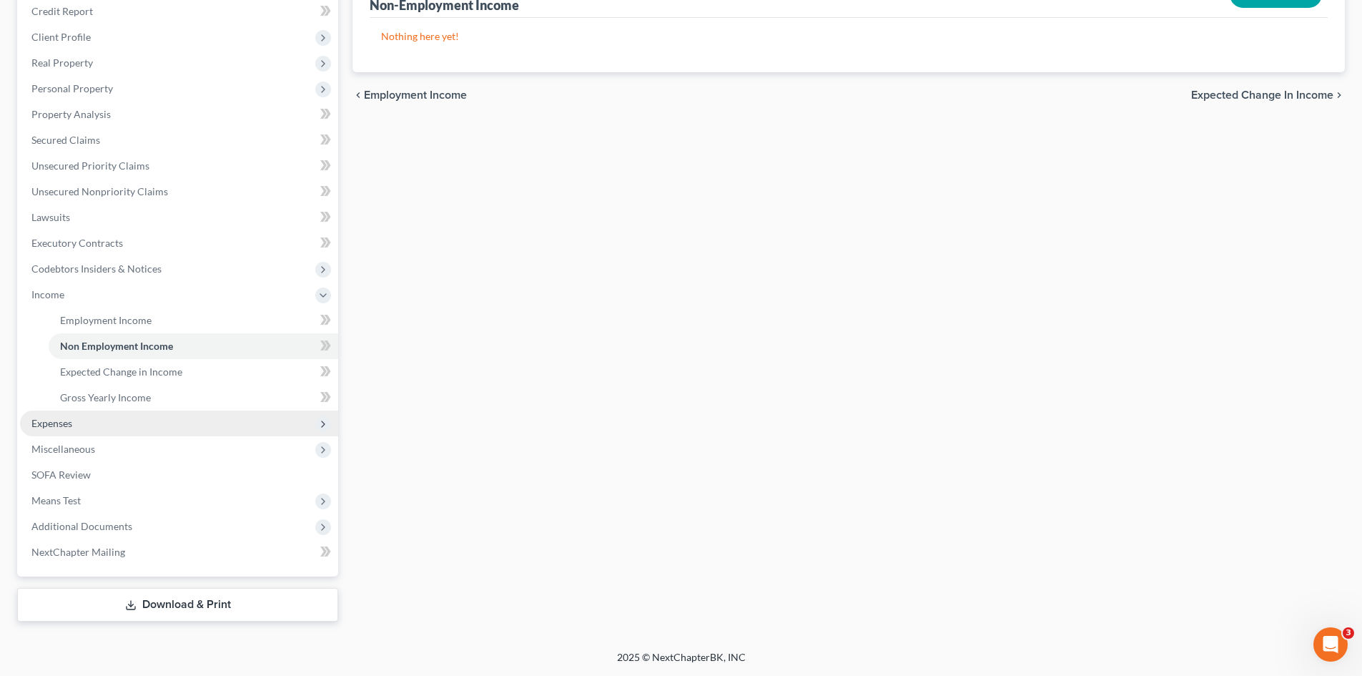
click at [151, 430] on span "Expenses" at bounding box center [179, 423] width 318 height 26
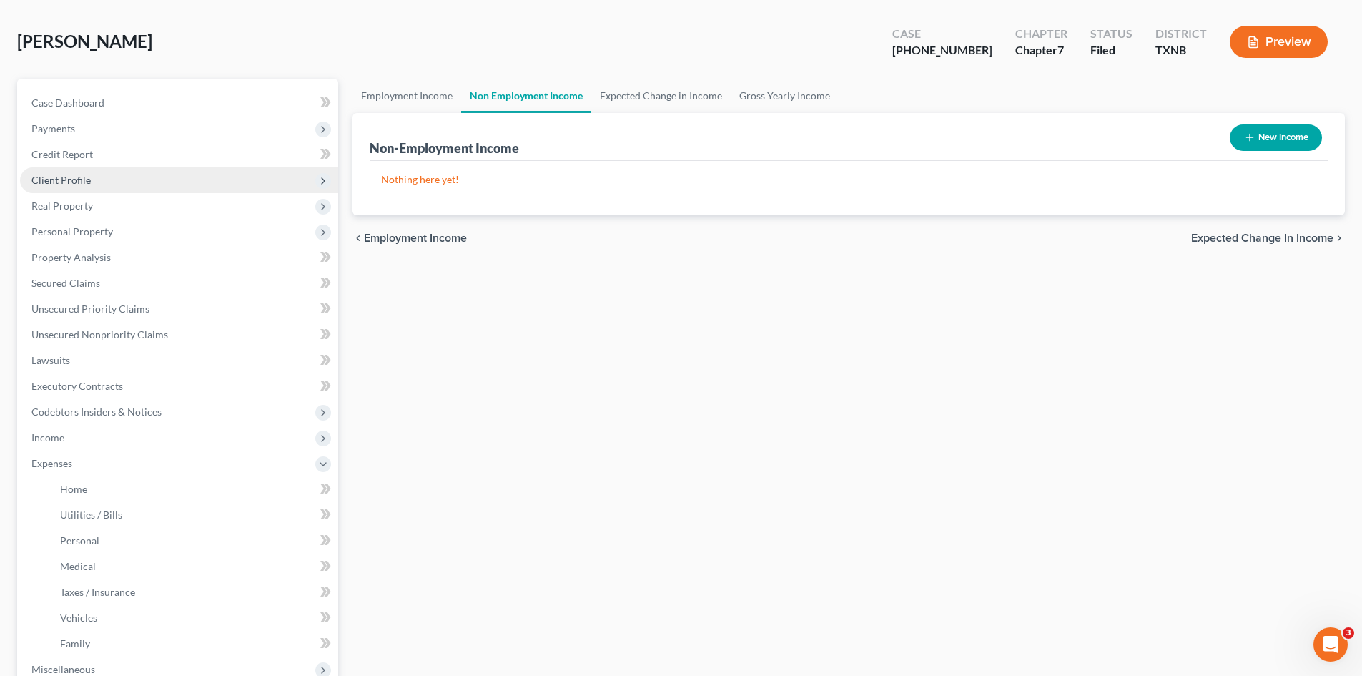
click at [76, 172] on span "Client Profile" at bounding box center [179, 180] width 318 height 26
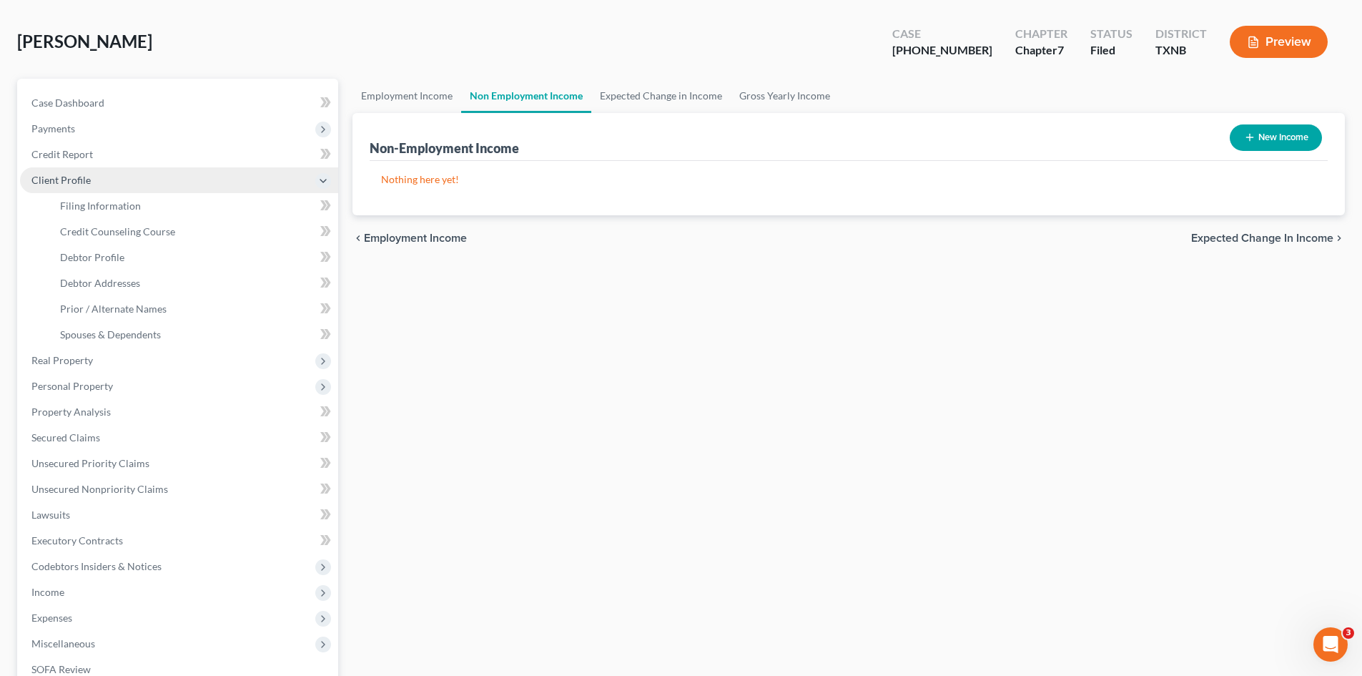
click at [47, 176] on span "Client Profile" at bounding box center [60, 180] width 59 height 12
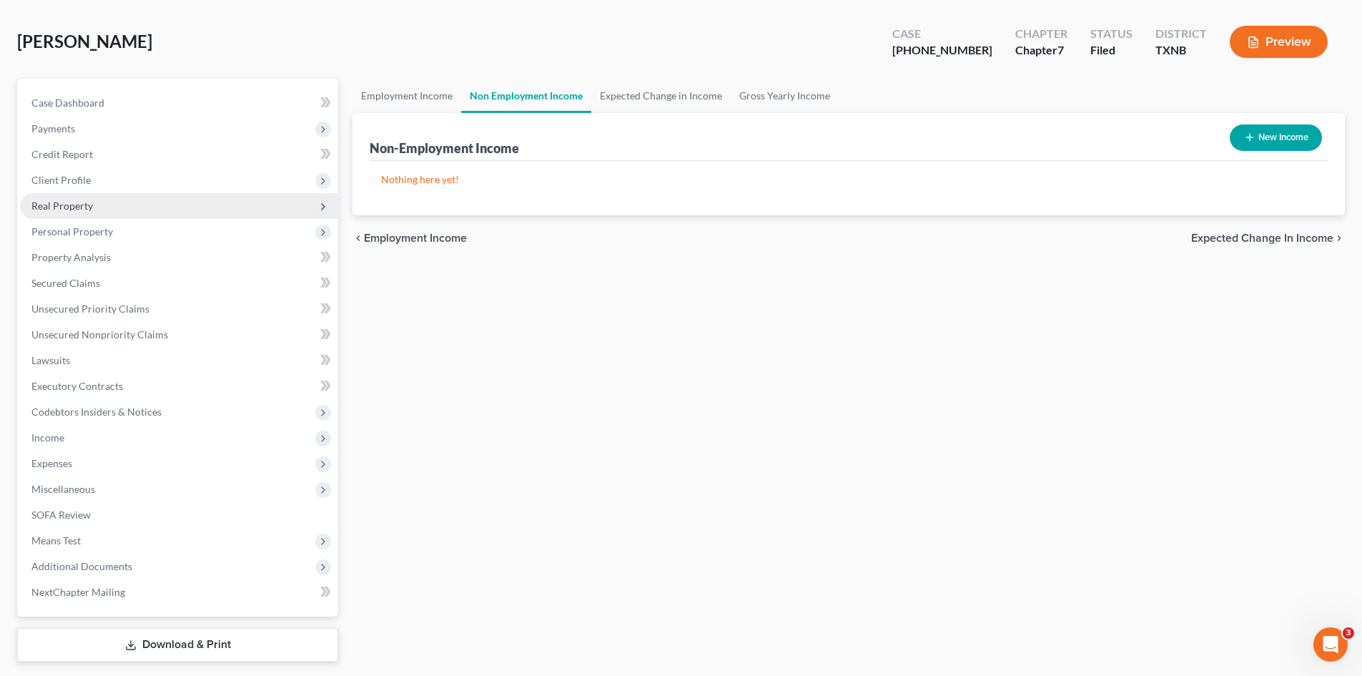
click at [59, 217] on span "Real Property" at bounding box center [179, 206] width 318 height 26
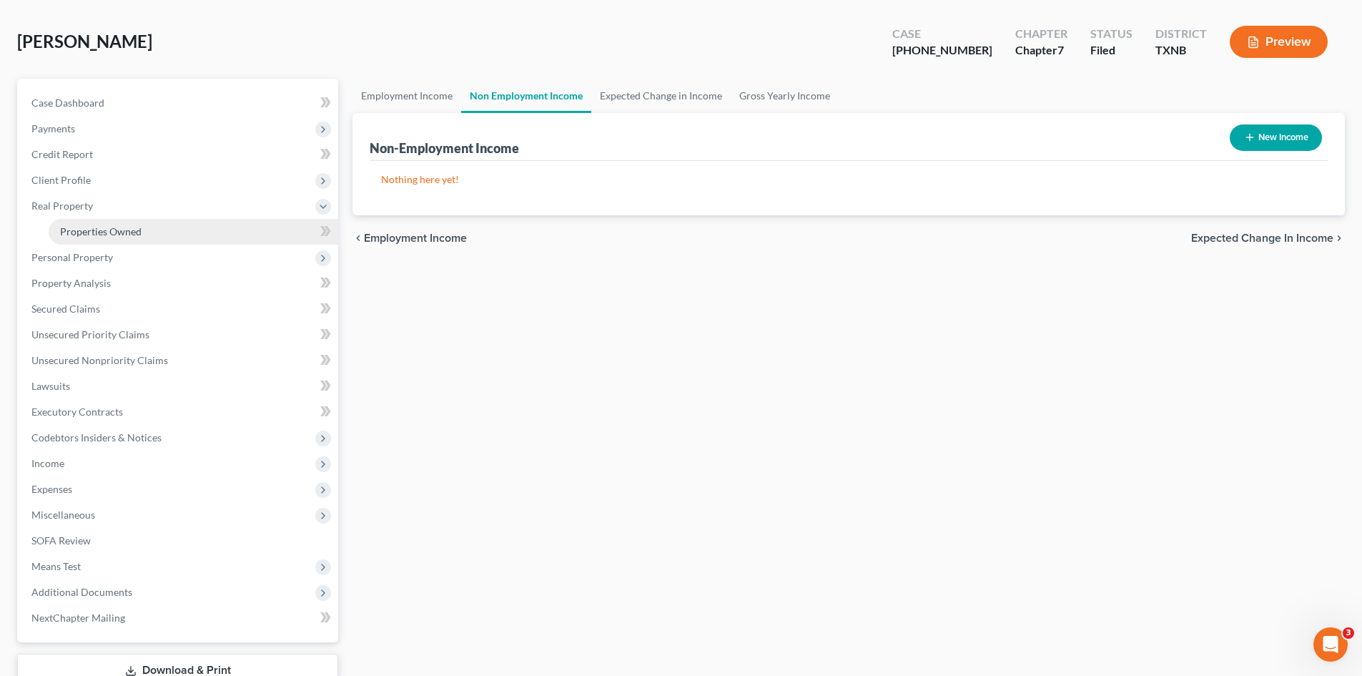
click at [94, 240] on link "Properties Owned" at bounding box center [194, 232] width 290 height 26
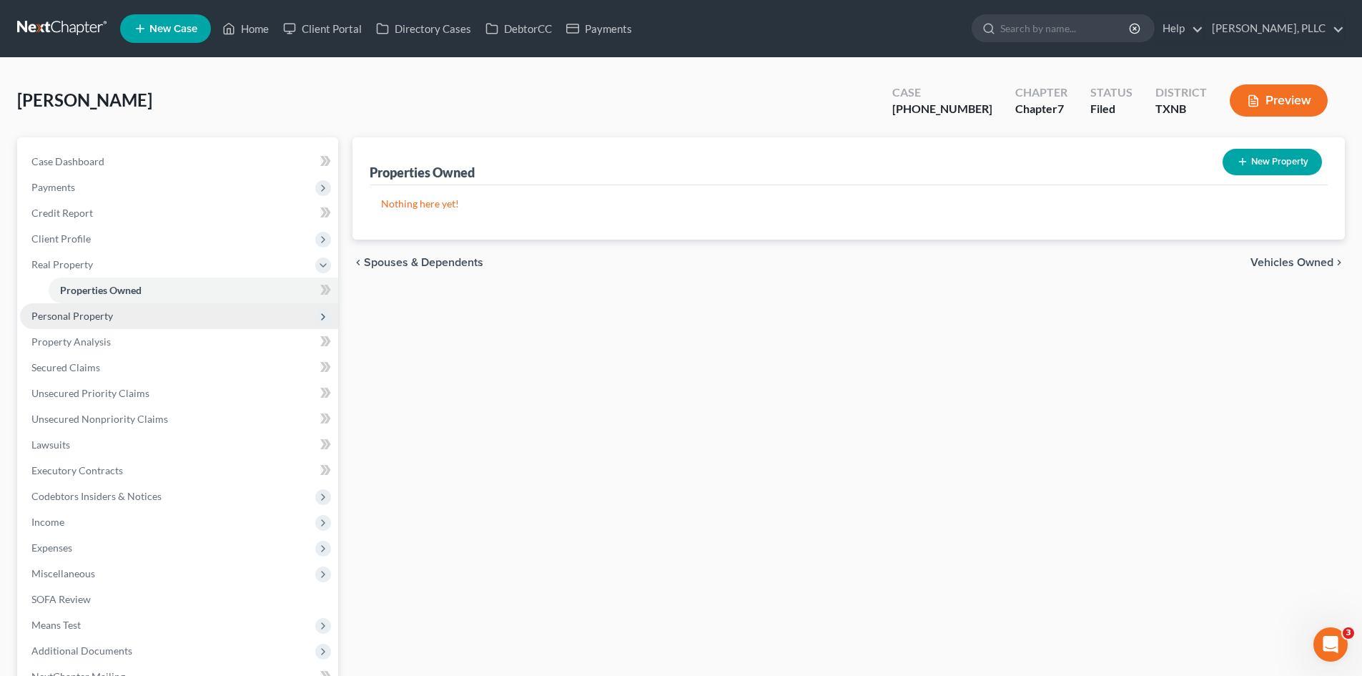
click at [87, 325] on span "Personal Property" at bounding box center [179, 316] width 318 height 26
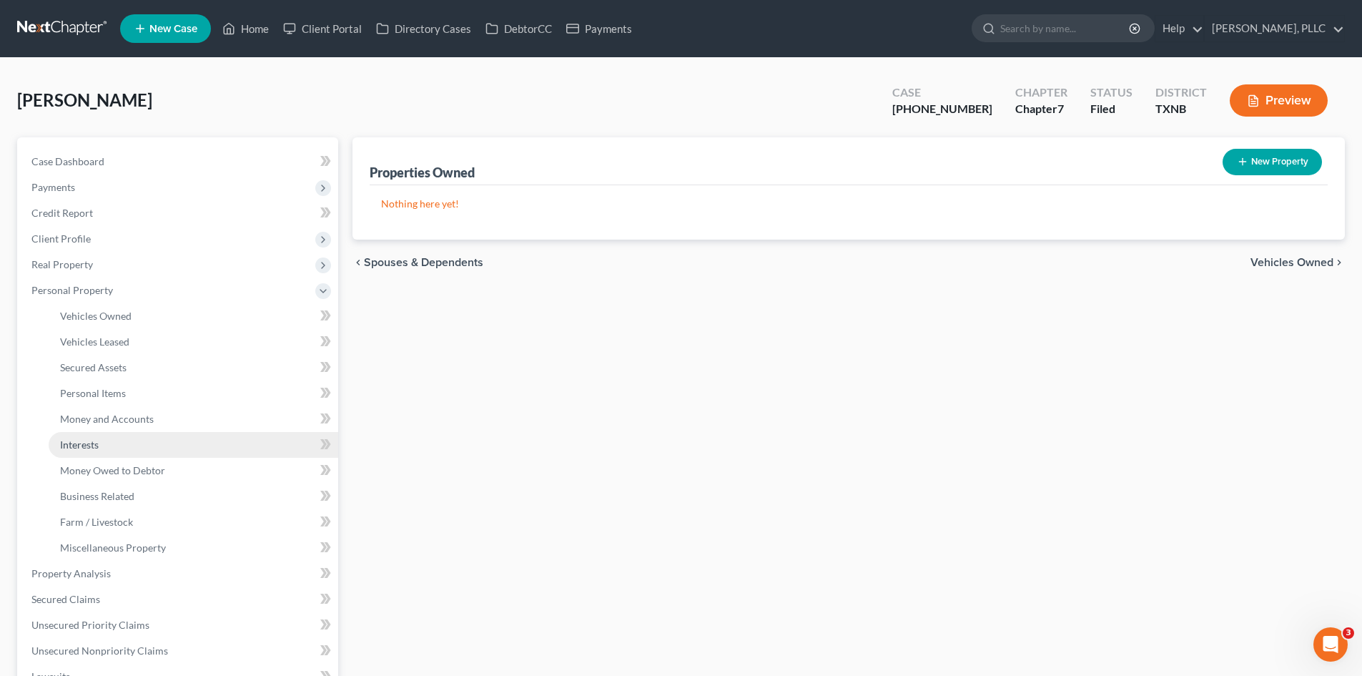
click at [130, 443] on link "Interests" at bounding box center [194, 445] width 290 height 26
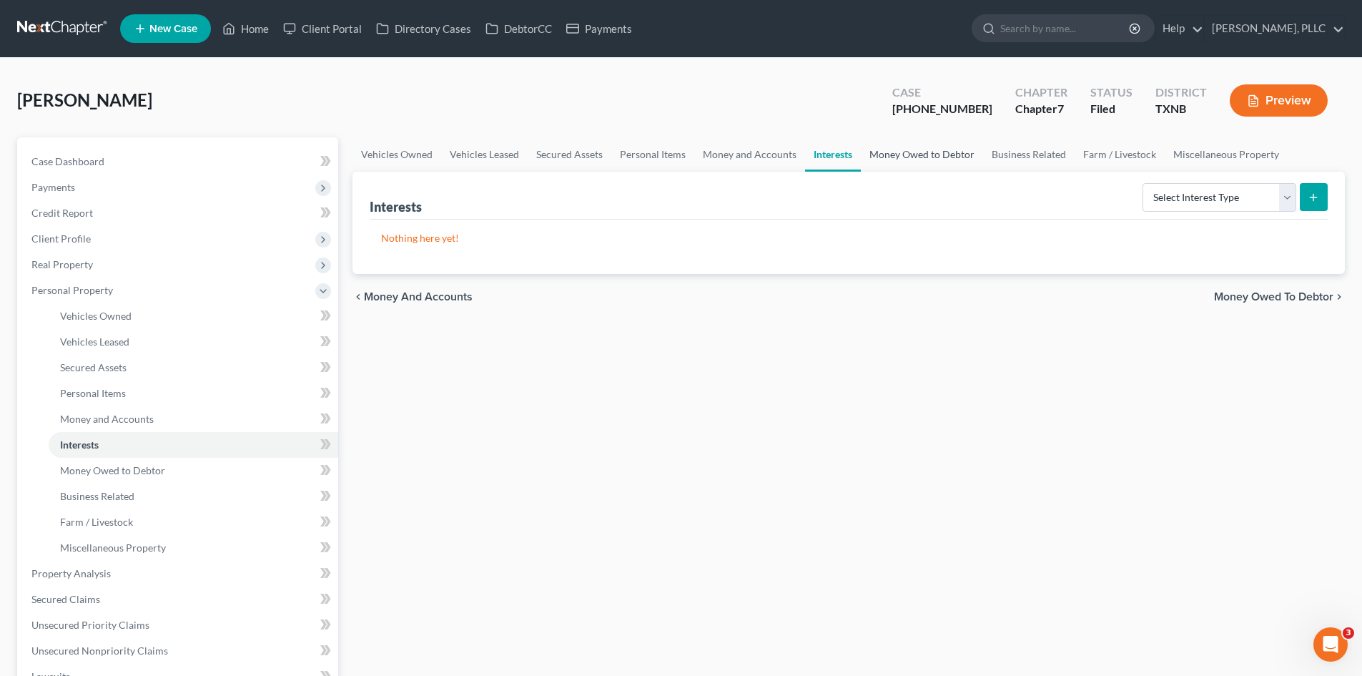
click at [871, 162] on link "Money Owed to Debtor" at bounding box center [922, 154] width 122 height 34
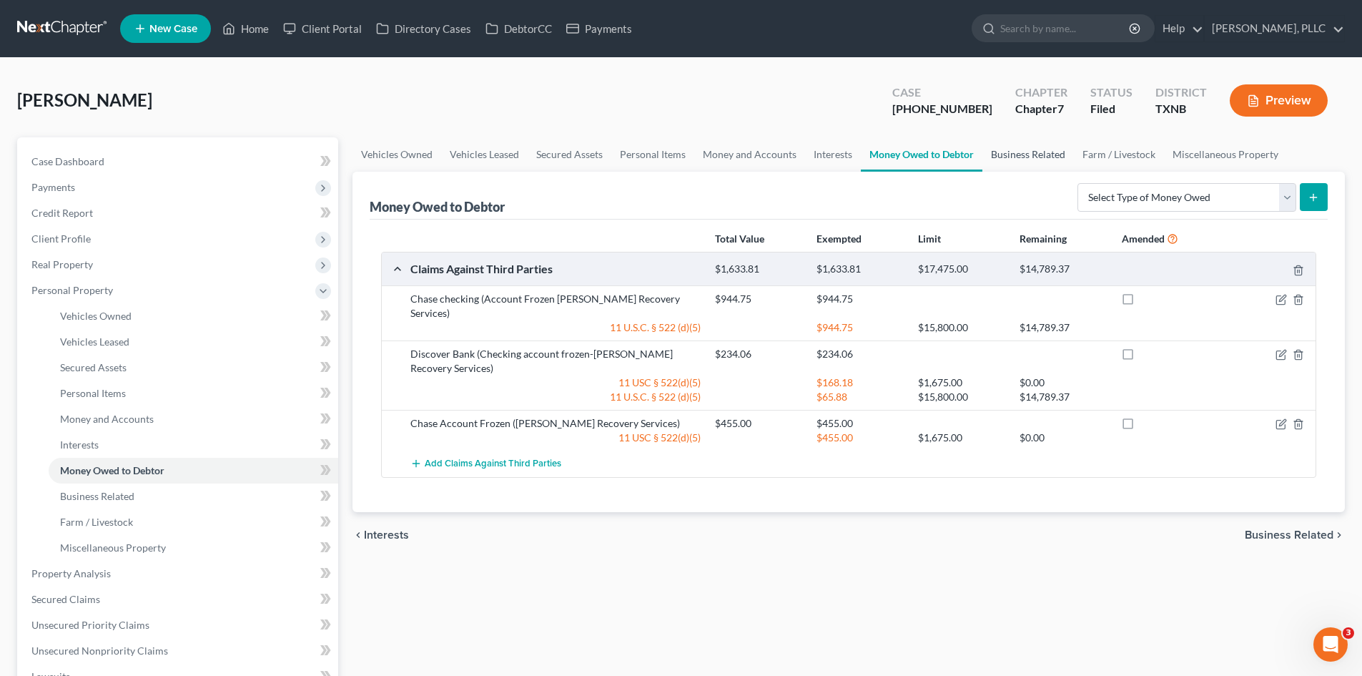
click at [1013, 157] on link "Business Related" at bounding box center [1028, 154] width 92 height 34
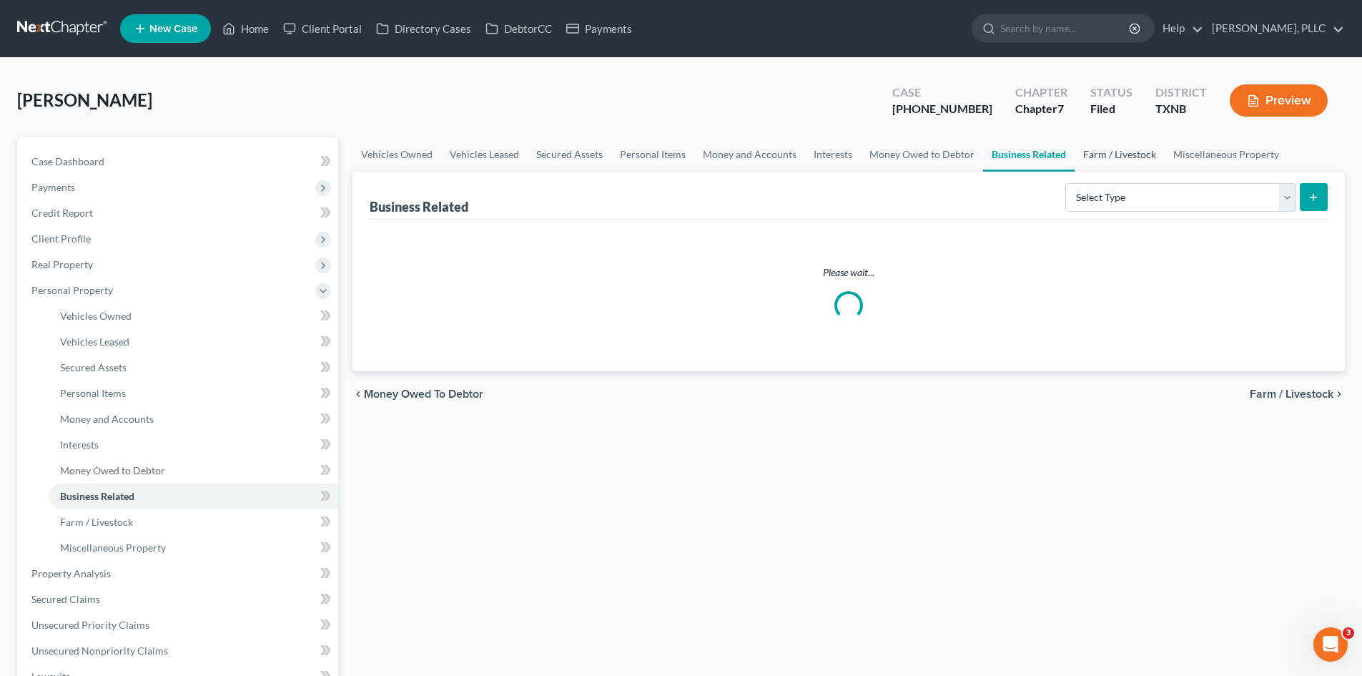
click at [1099, 154] on link "Farm / Livestock" at bounding box center [1120, 154] width 90 height 34
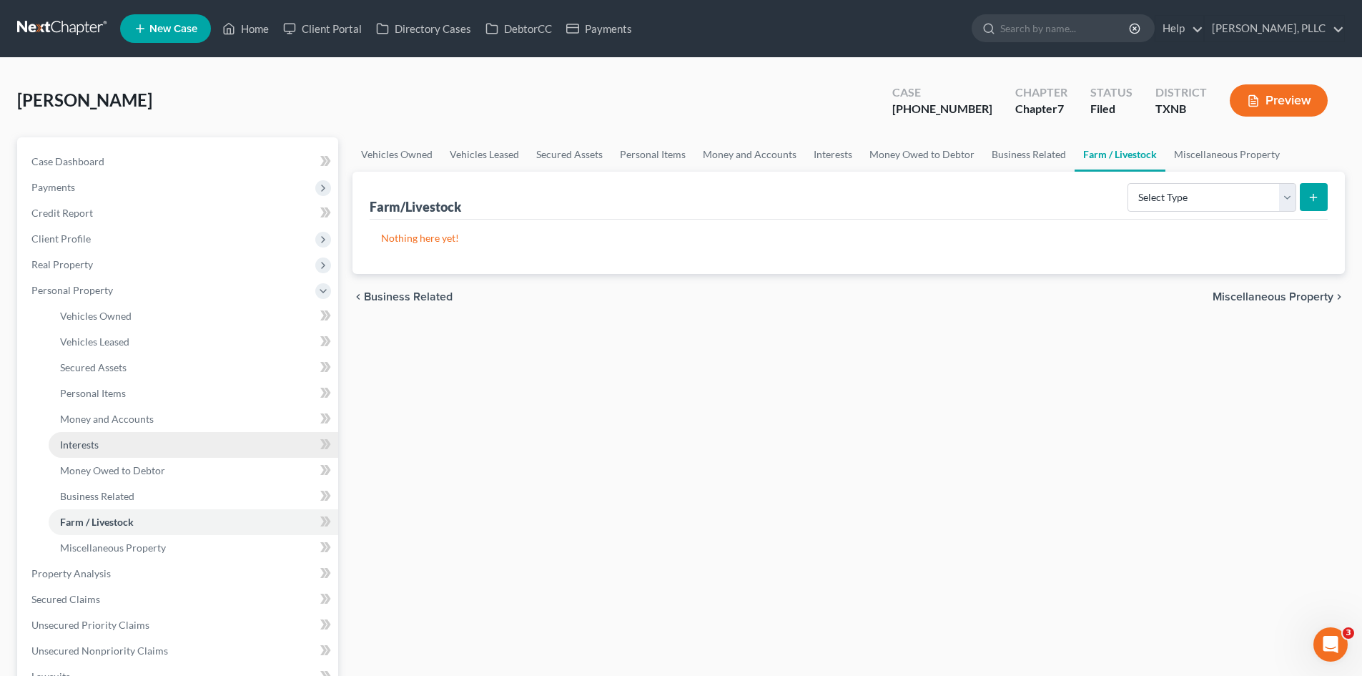
click at [142, 440] on link "Interests" at bounding box center [194, 445] width 290 height 26
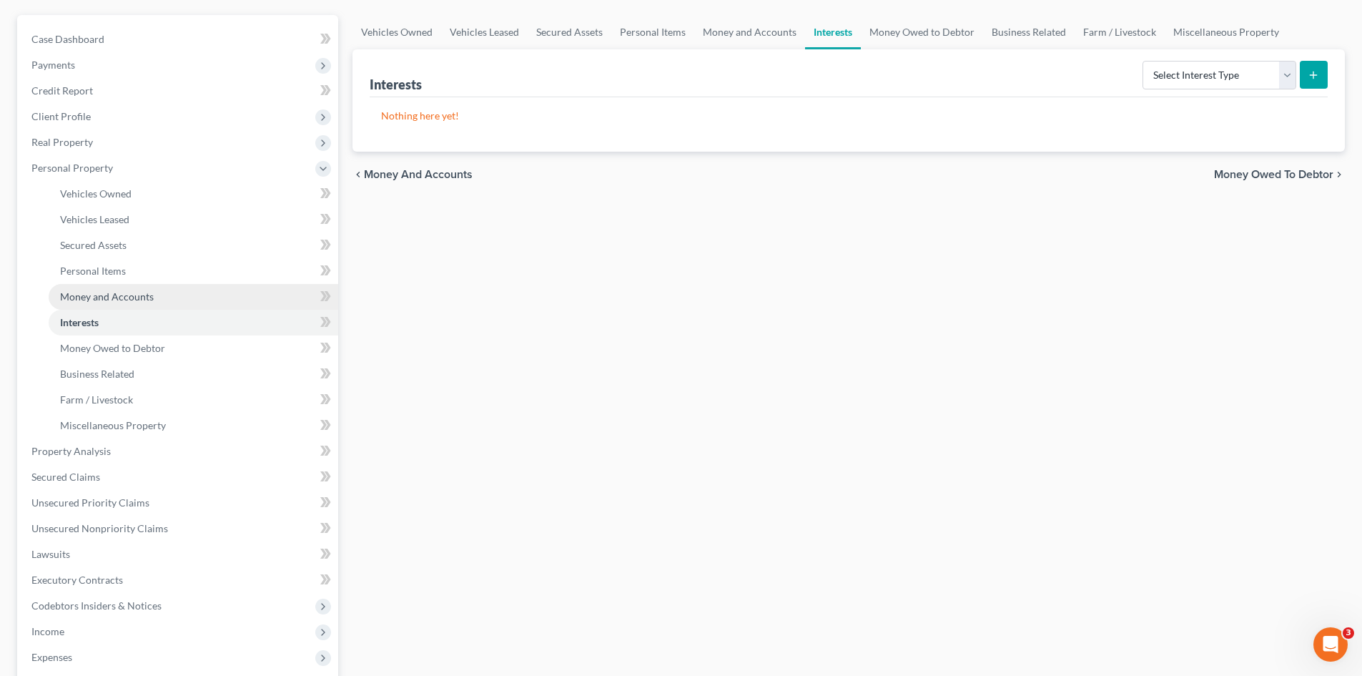
scroll to position [215, 0]
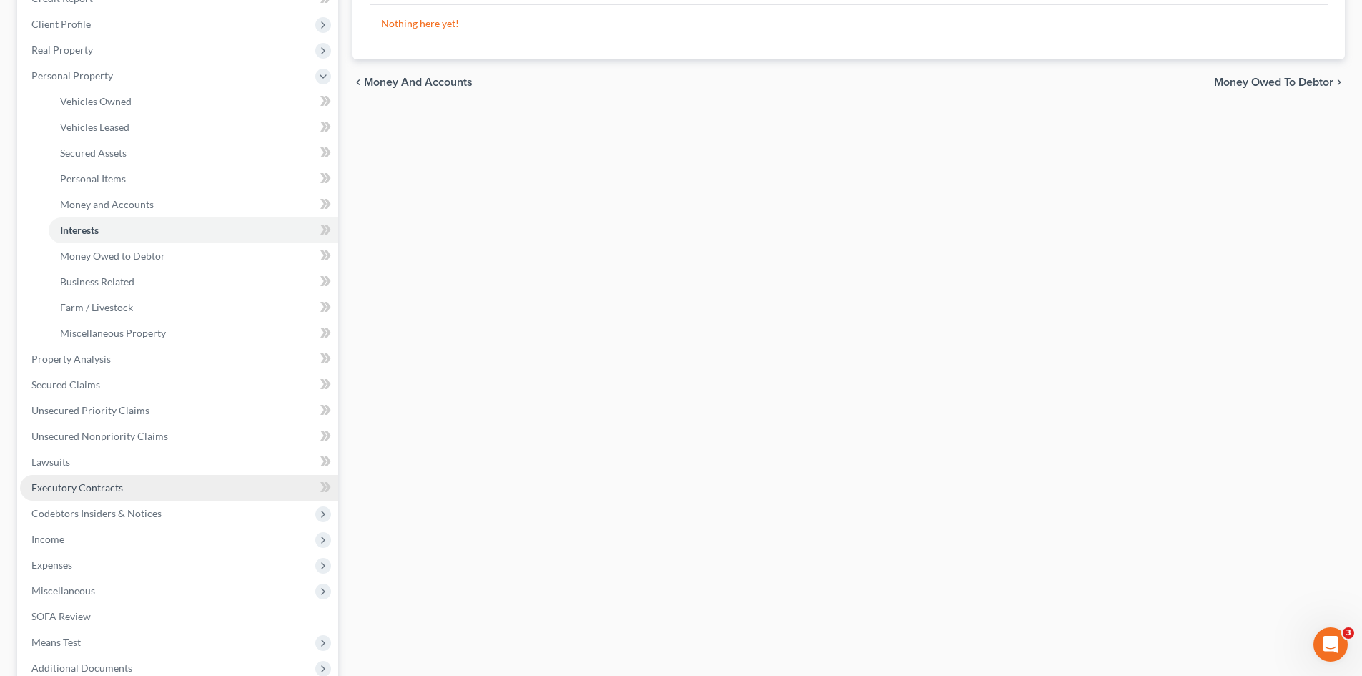
click at [144, 488] on link "Executory Contracts" at bounding box center [179, 488] width 318 height 26
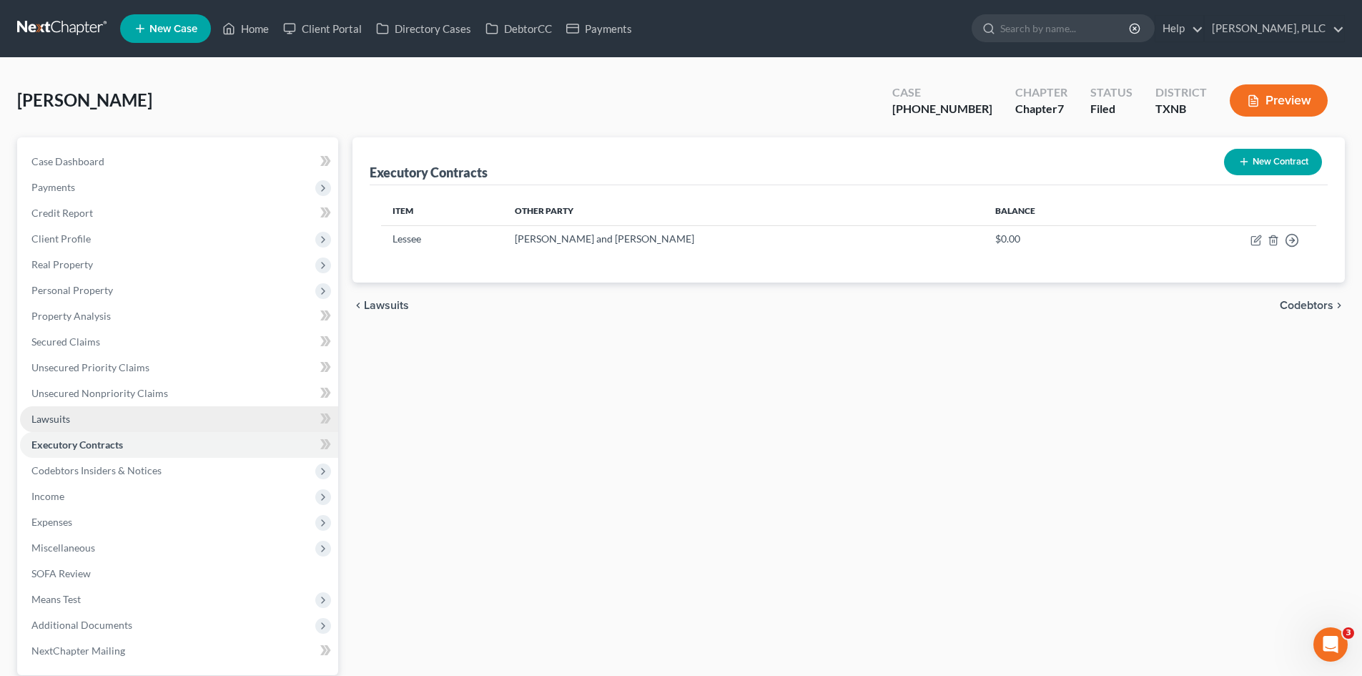
click at [94, 416] on link "Lawsuits" at bounding box center [179, 419] width 318 height 26
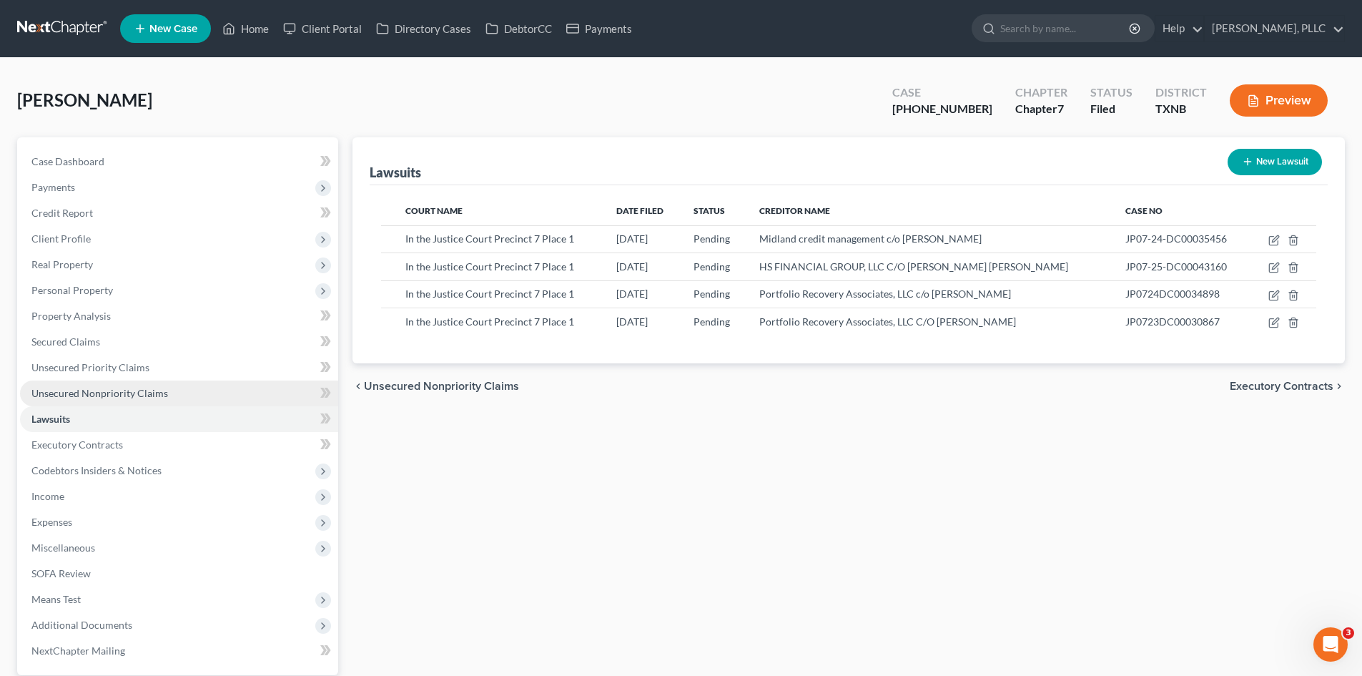
click at [109, 405] on link "Unsecured Nonpriority Claims" at bounding box center [179, 393] width 318 height 26
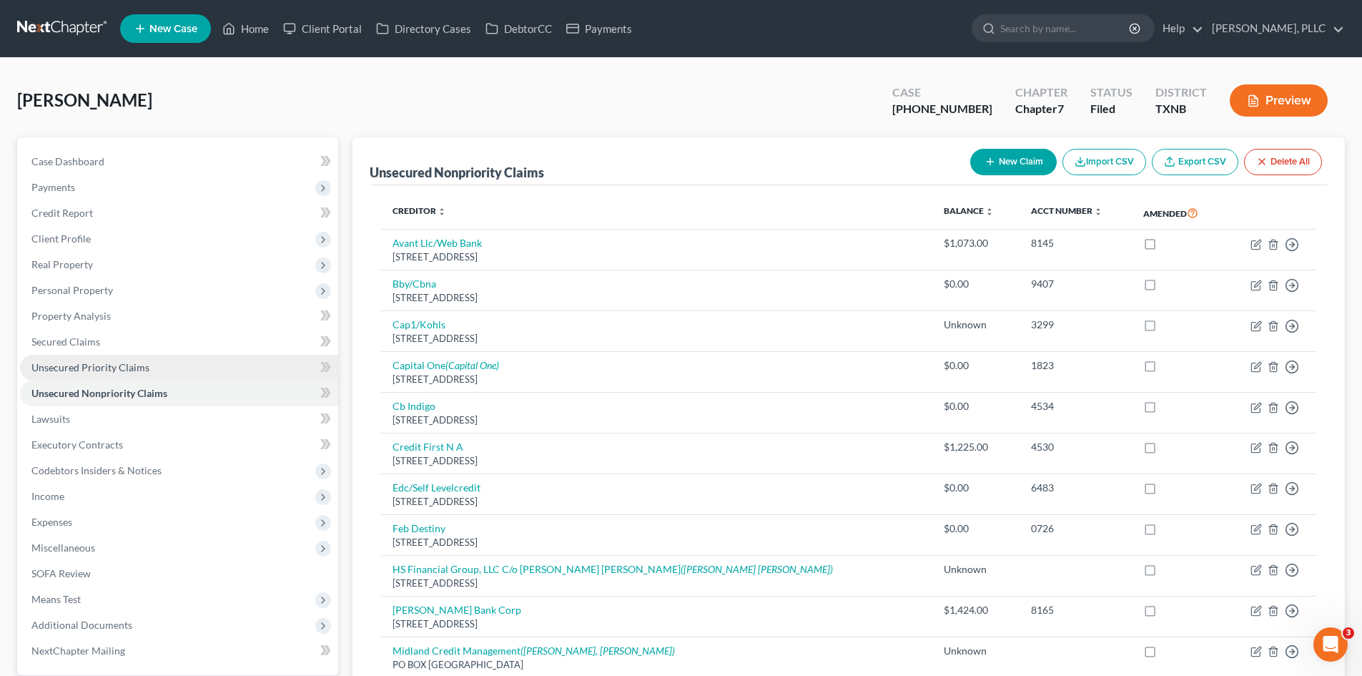
click at [82, 367] on span "Unsecured Priority Claims" at bounding box center [90, 367] width 118 height 12
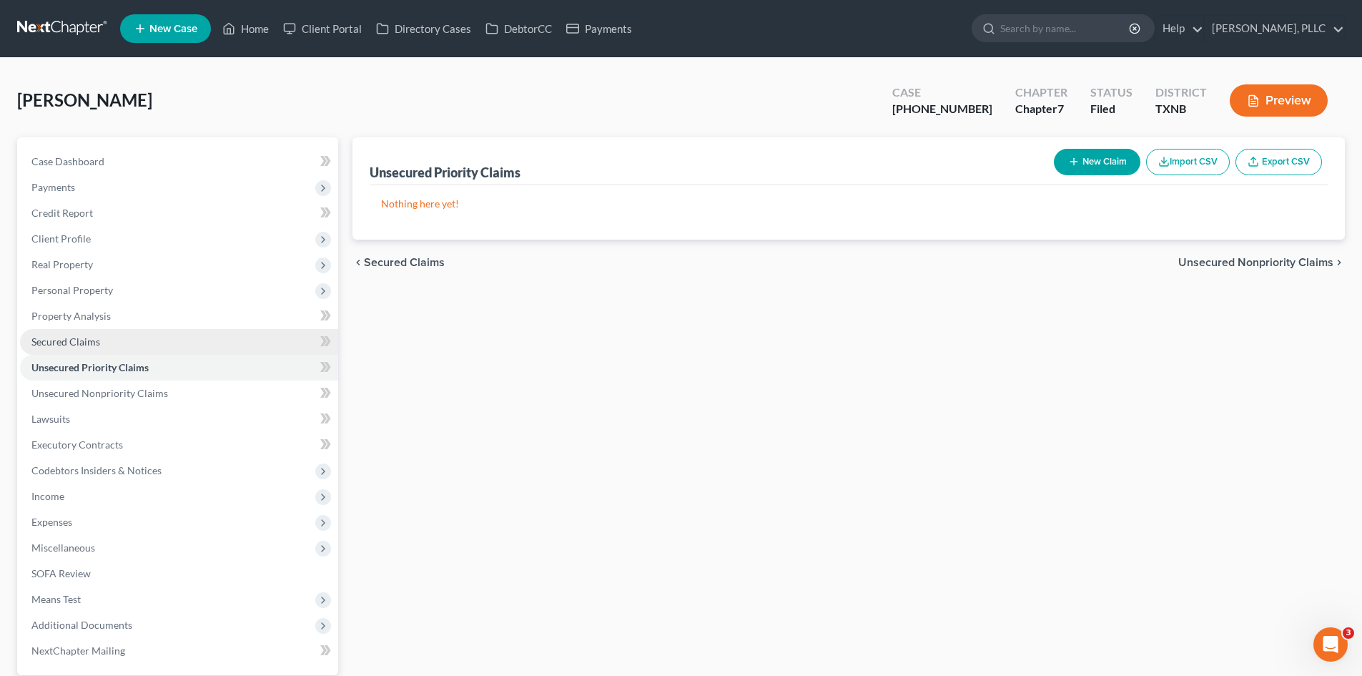
click at [93, 337] on span "Secured Claims" at bounding box center [65, 341] width 69 height 12
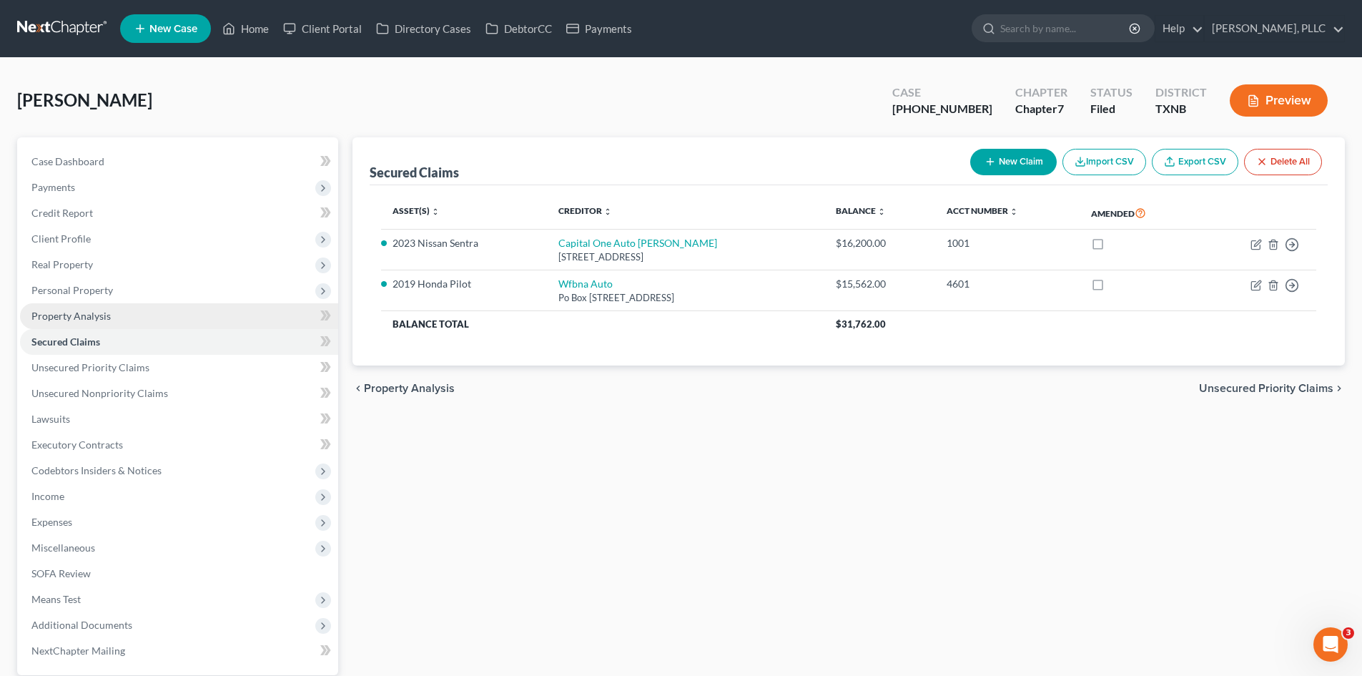
click at [94, 314] on span "Property Analysis" at bounding box center [70, 316] width 79 height 12
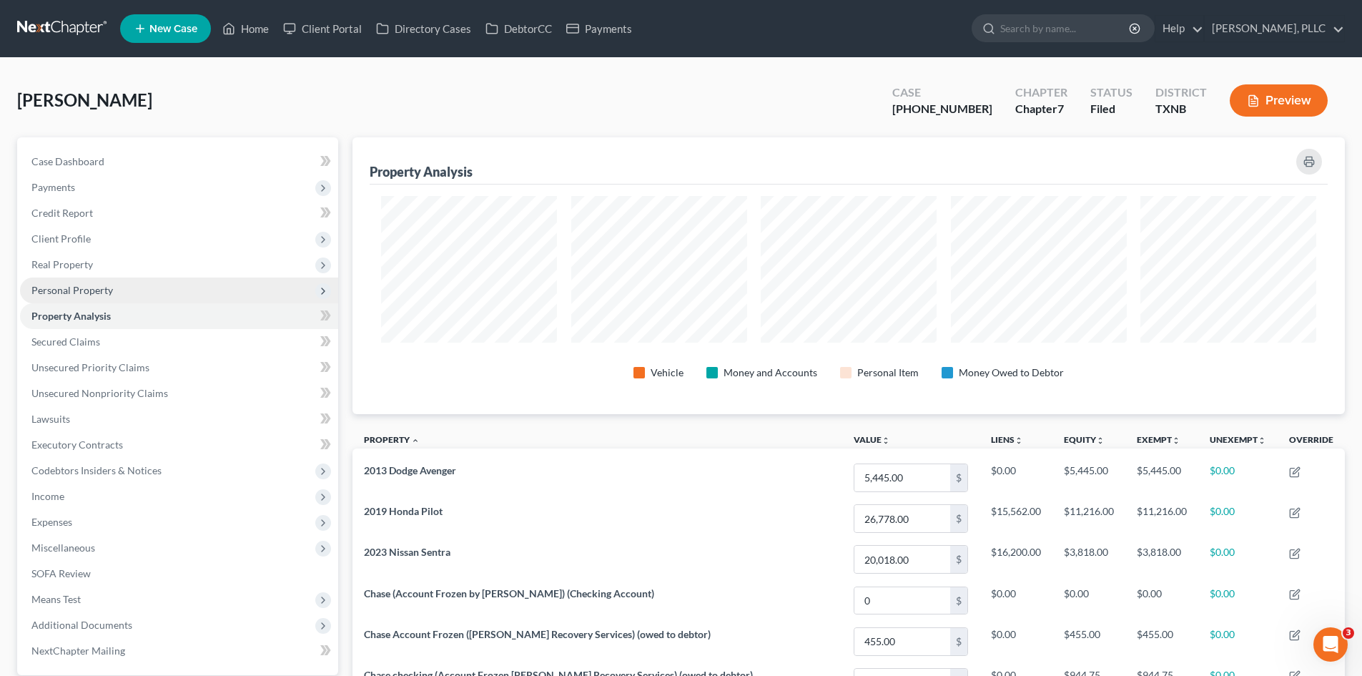
scroll to position [277, 992]
click at [95, 291] on span "Personal Property" at bounding box center [72, 290] width 82 height 12
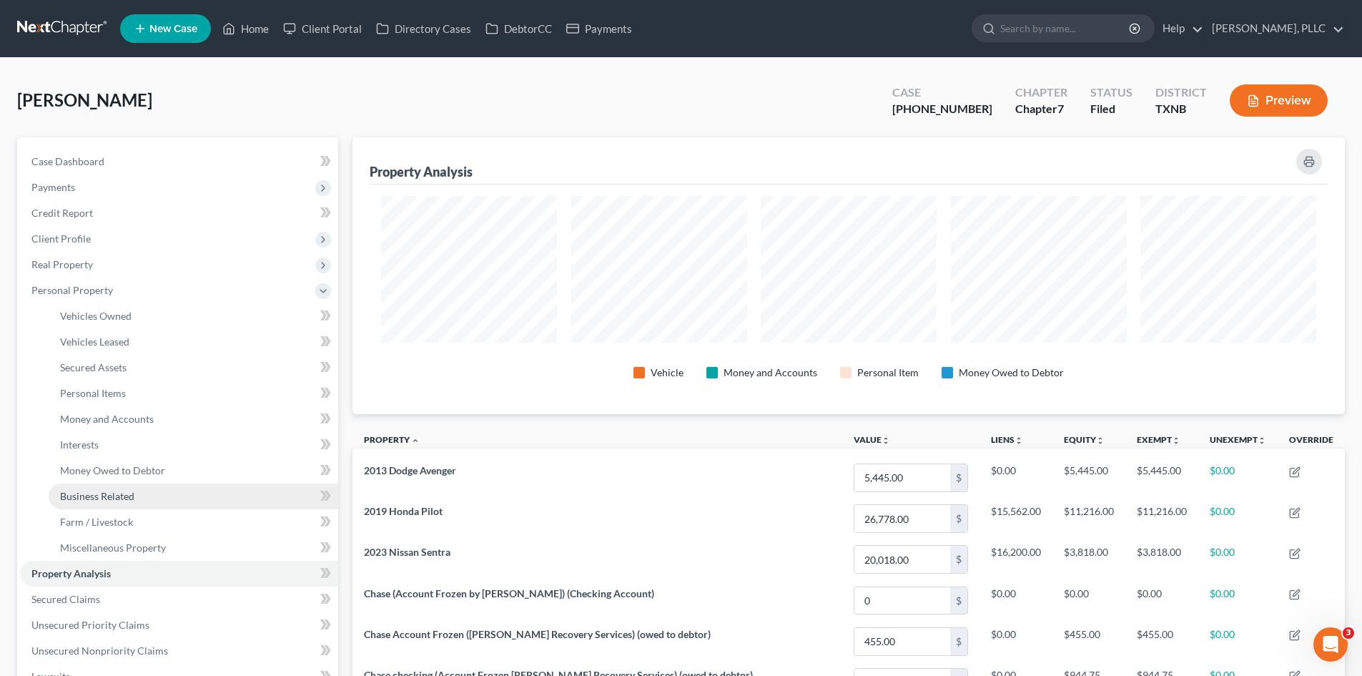
click at [139, 496] on link "Business Related" at bounding box center [194, 496] width 290 height 26
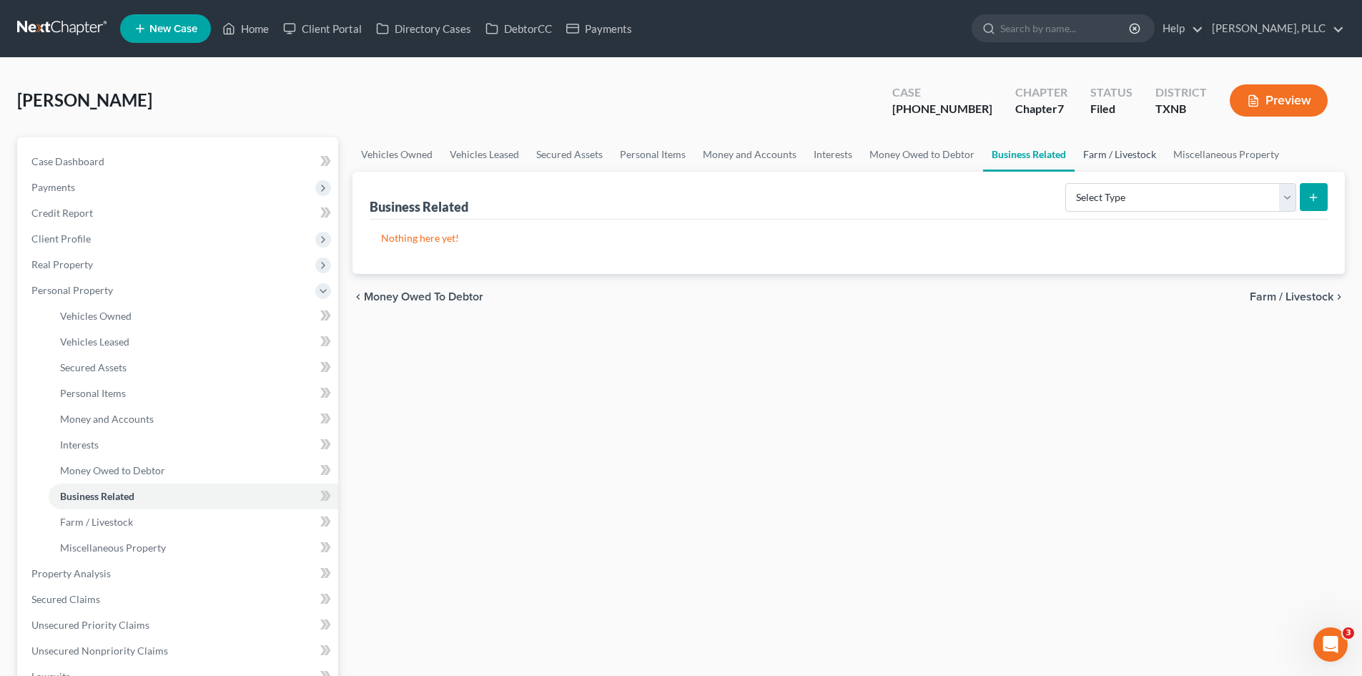
click at [1125, 152] on link "Farm / Livestock" at bounding box center [1120, 154] width 90 height 34
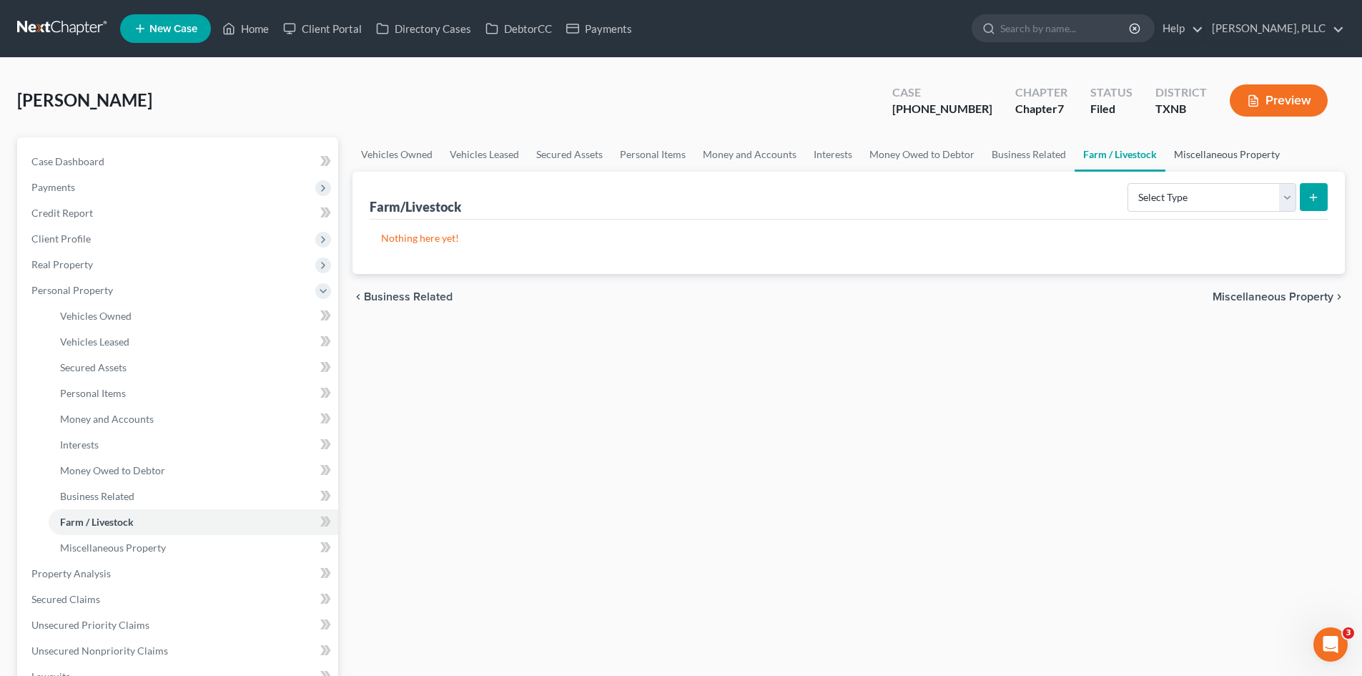
click at [1178, 160] on link "Miscellaneous Property" at bounding box center [1226, 154] width 123 height 34
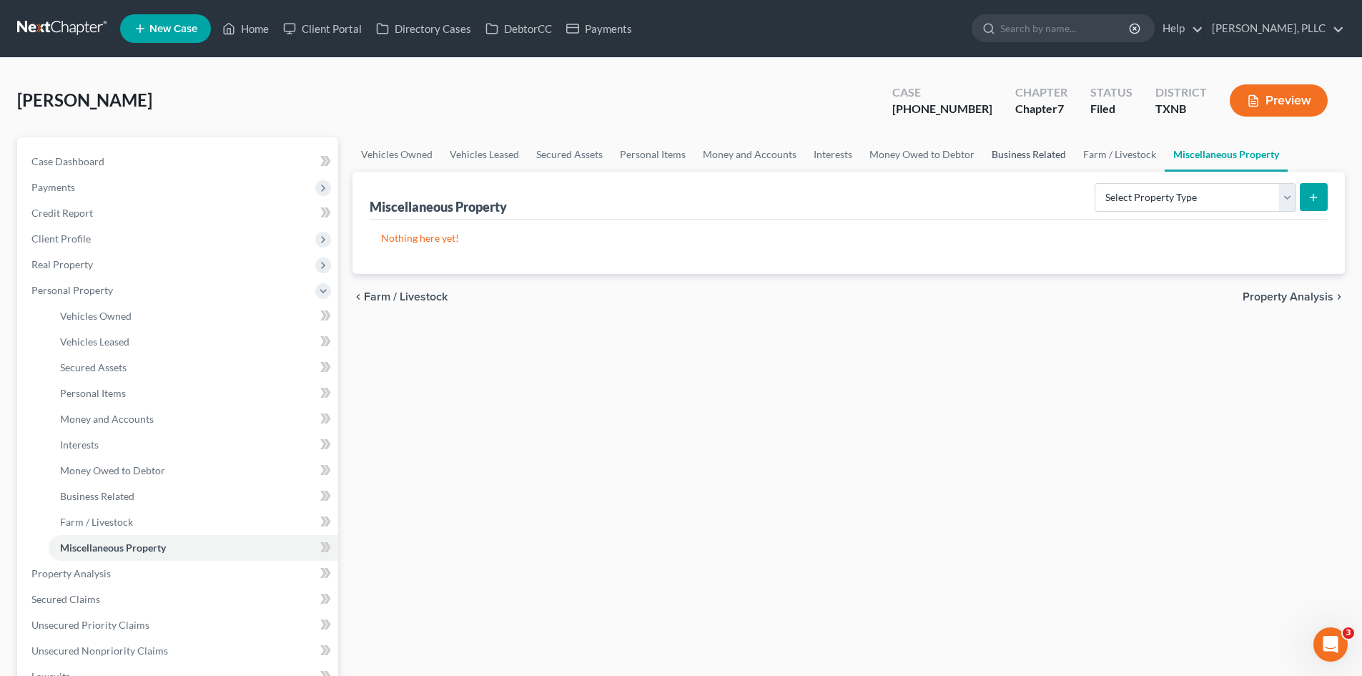
click at [1004, 160] on link "Business Related" at bounding box center [1029, 154] width 92 height 34
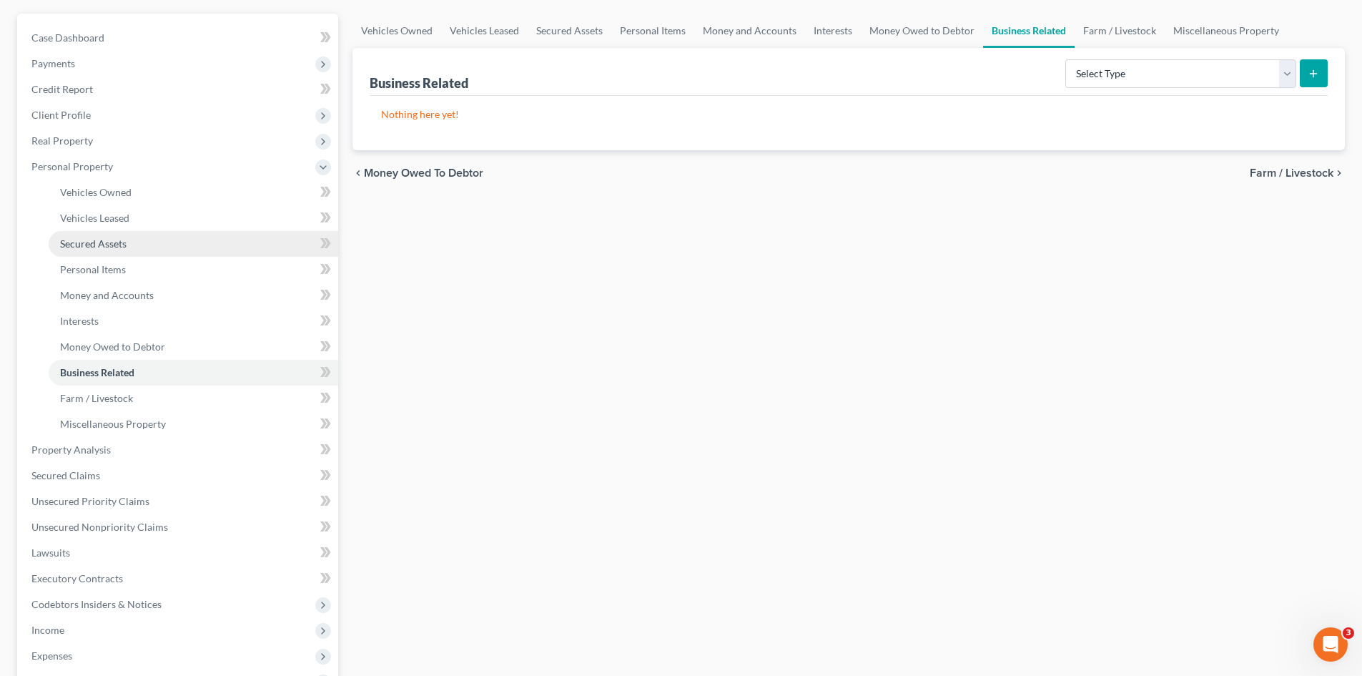
scroll to position [286, 0]
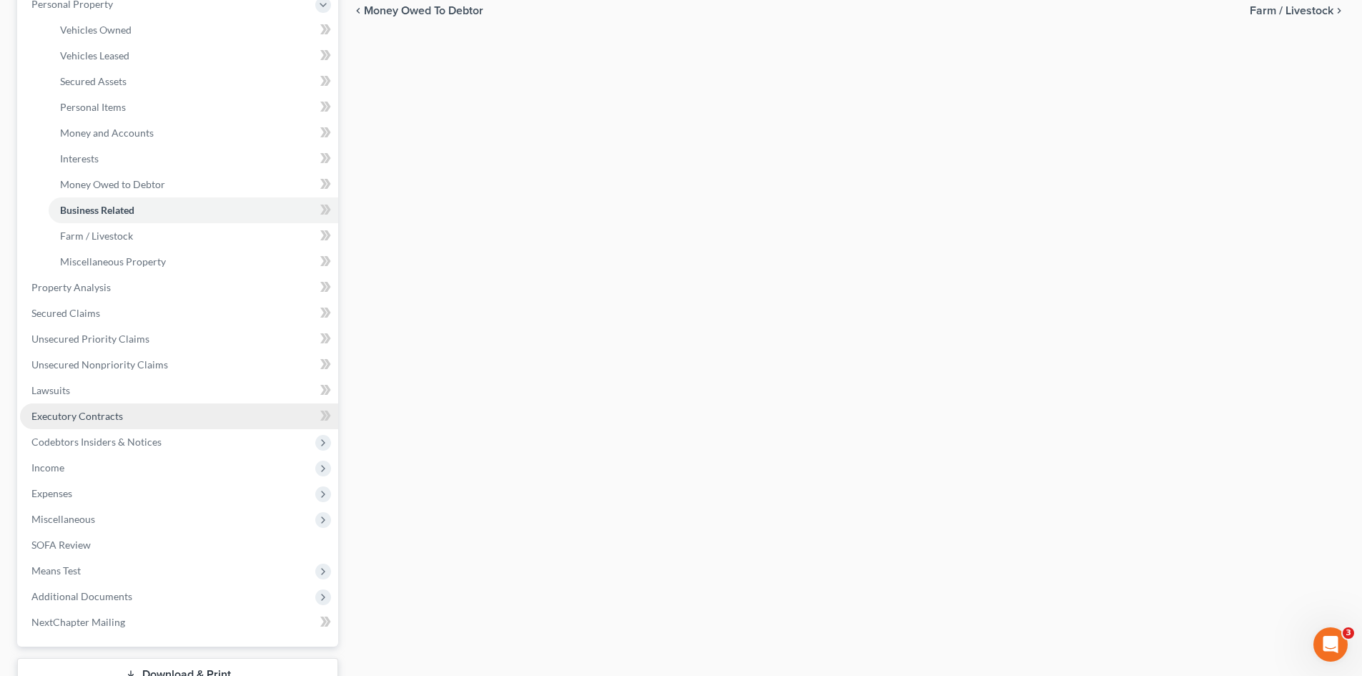
click at [64, 420] on span "Executory Contracts" at bounding box center [77, 416] width 92 height 12
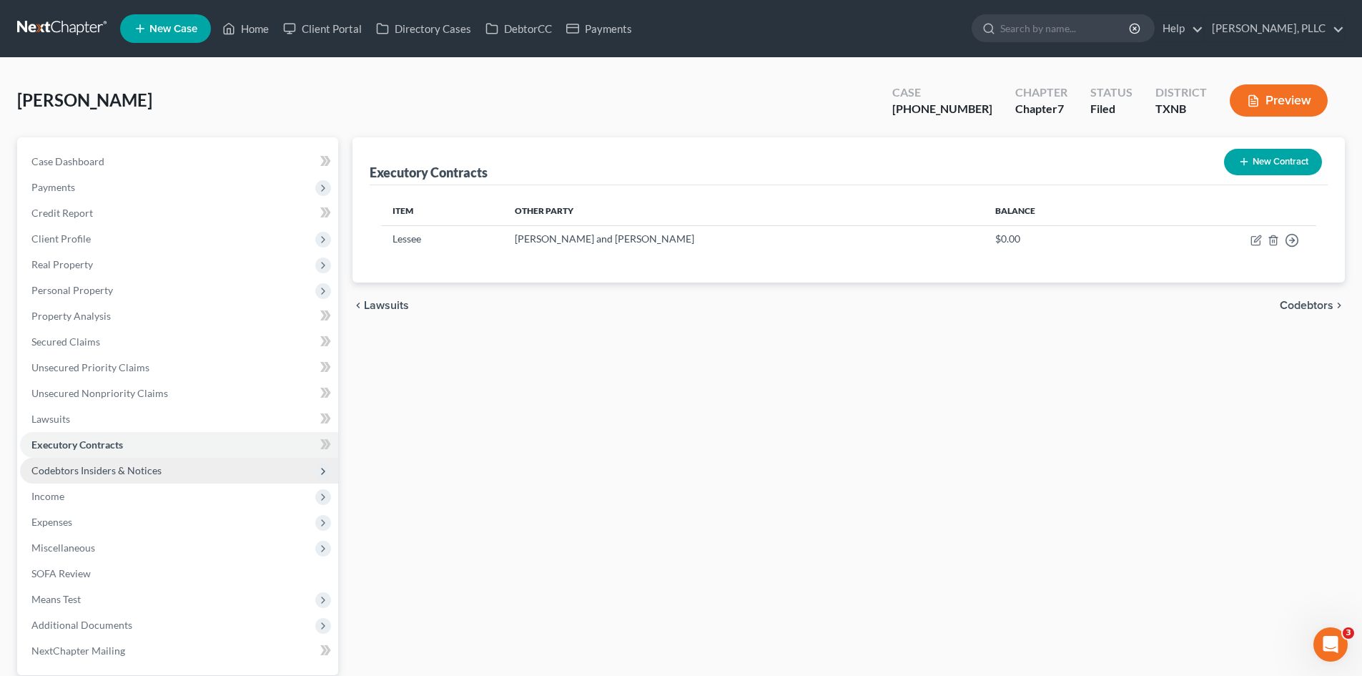
click at [92, 458] on span "Codebtors Insiders & Notices" at bounding box center [179, 471] width 318 height 26
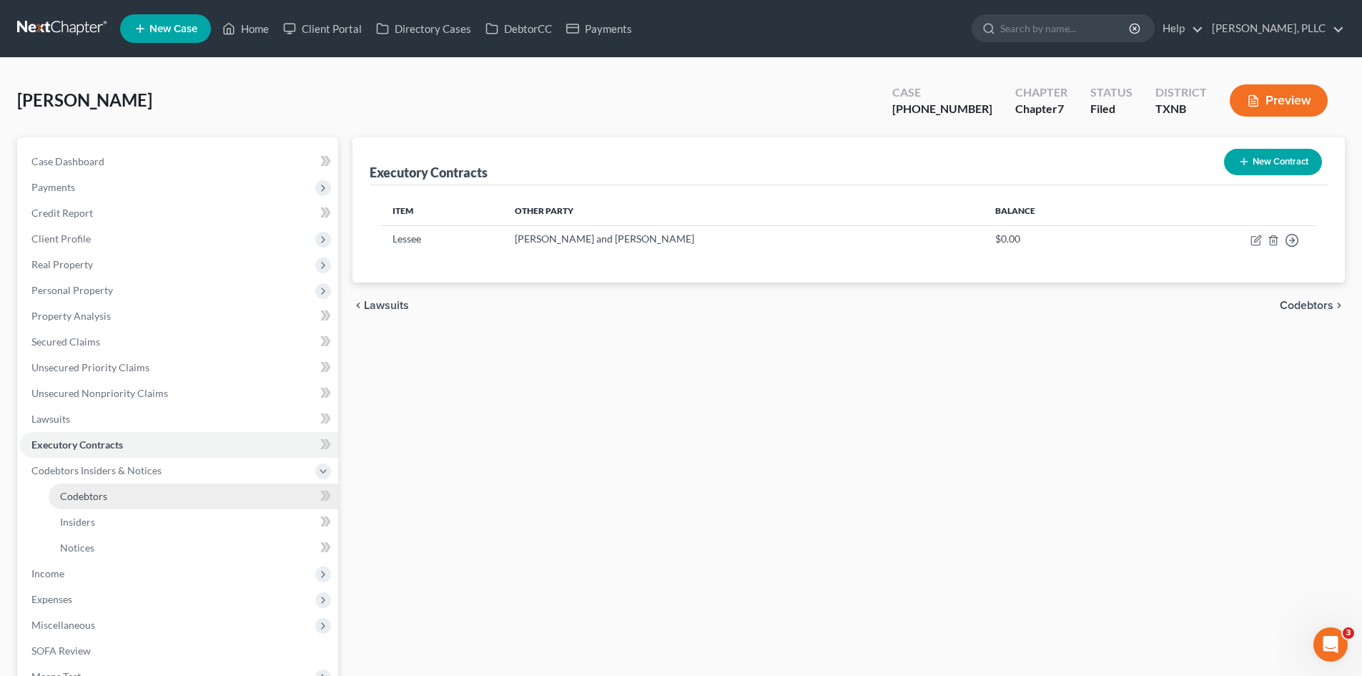
click at [81, 501] on span "Codebtors" at bounding box center [83, 496] width 47 height 12
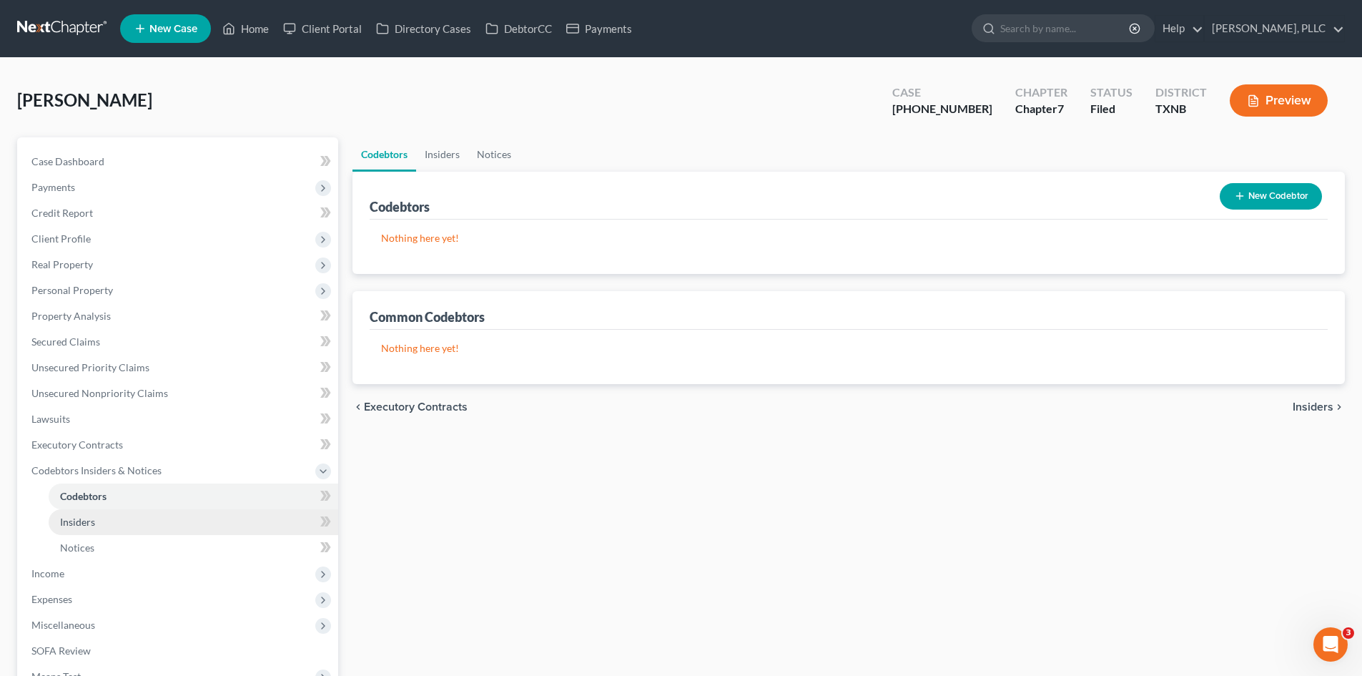
click at [109, 518] on link "Insiders" at bounding box center [194, 522] width 290 height 26
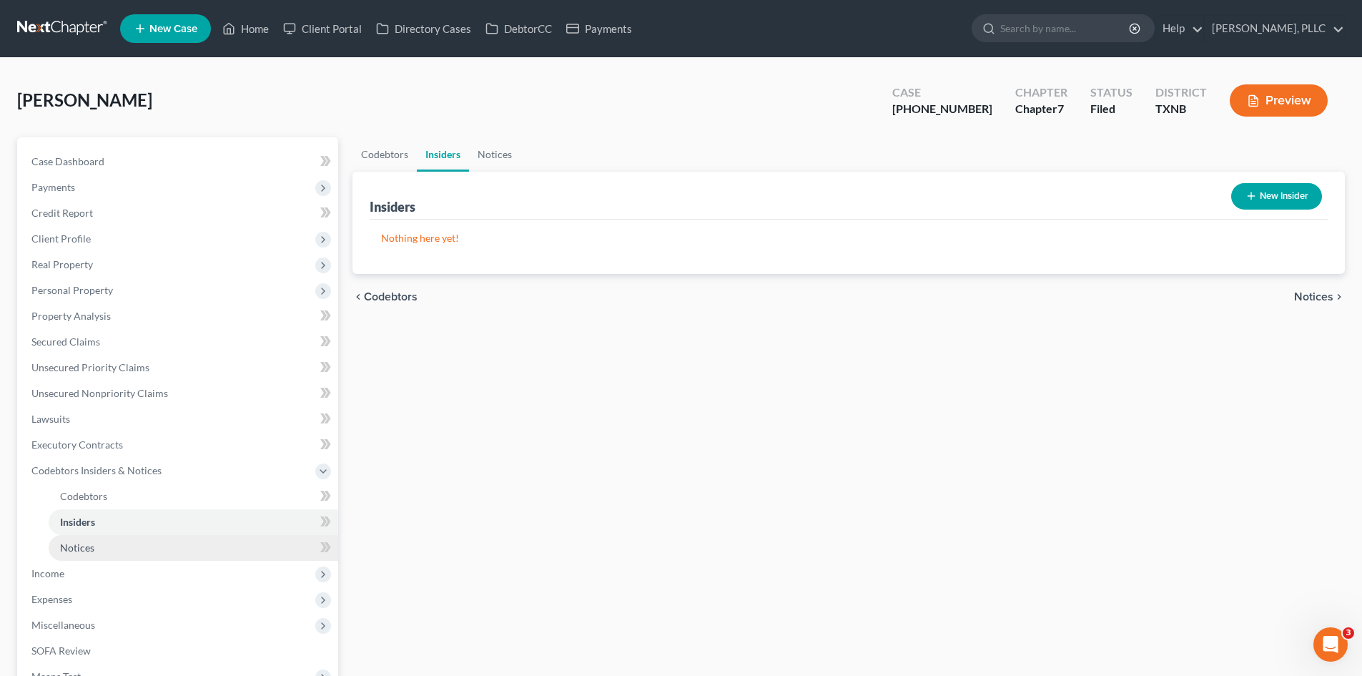
click at [118, 542] on link "Notices" at bounding box center [194, 548] width 290 height 26
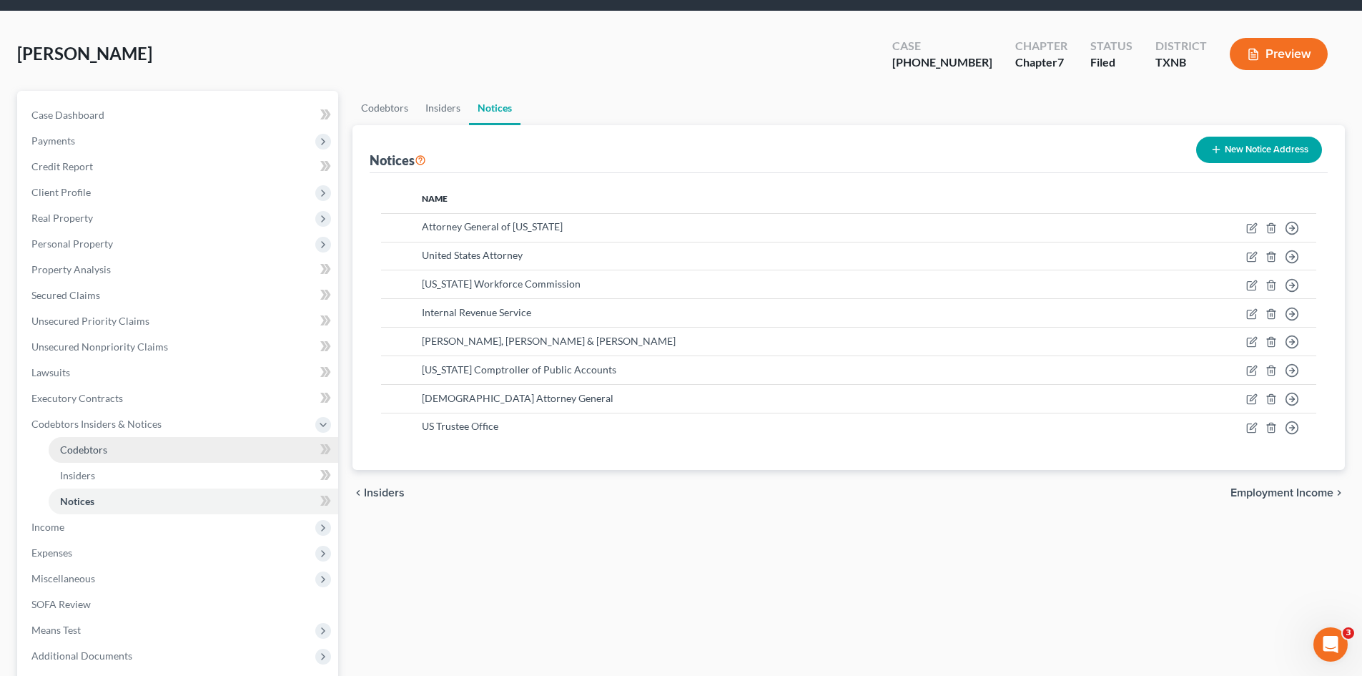
scroll to position [72, 0]
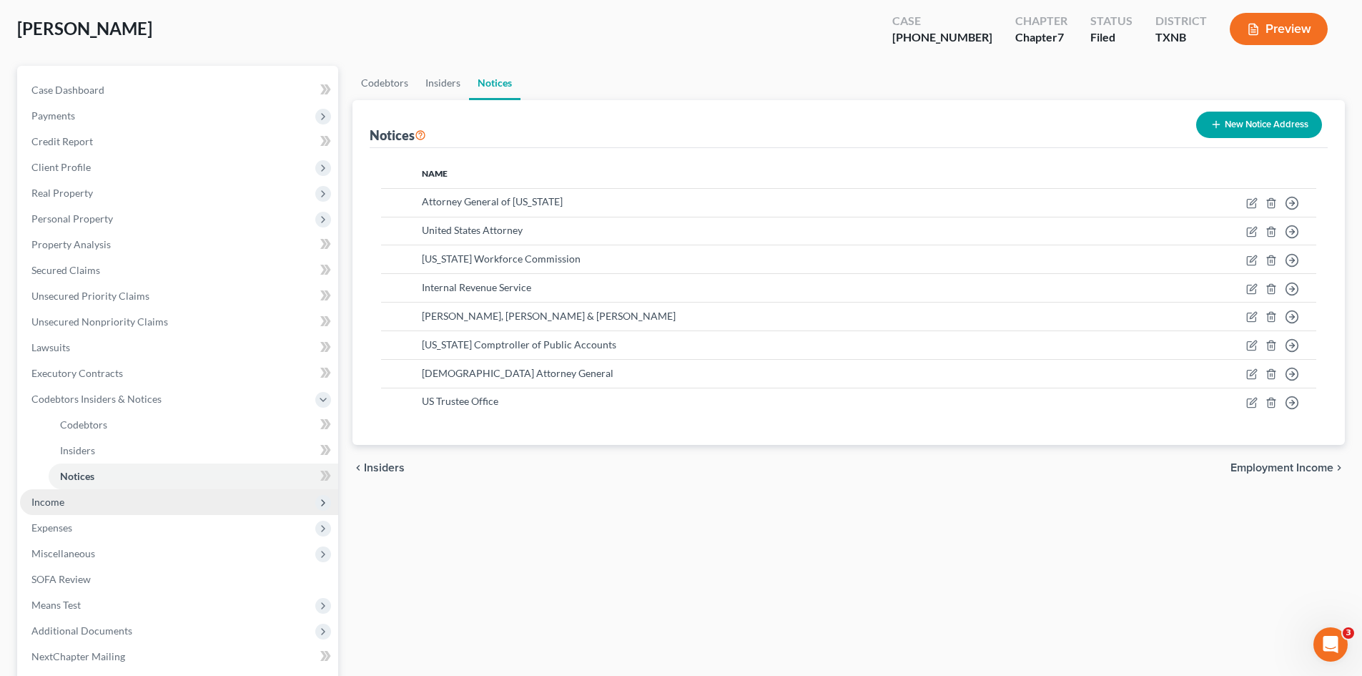
click at [100, 506] on span "Income" at bounding box center [179, 502] width 318 height 26
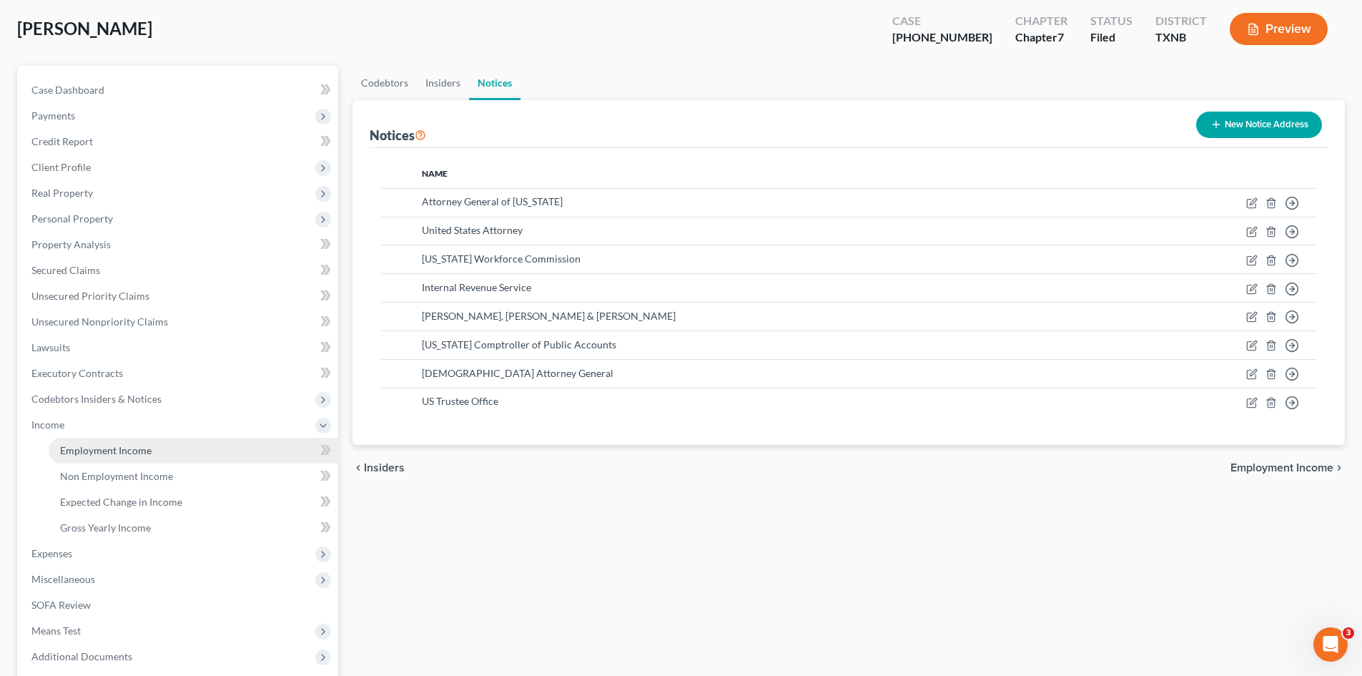
click at [166, 445] on link "Employment Income" at bounding box center [194, 451] width 290 height 26
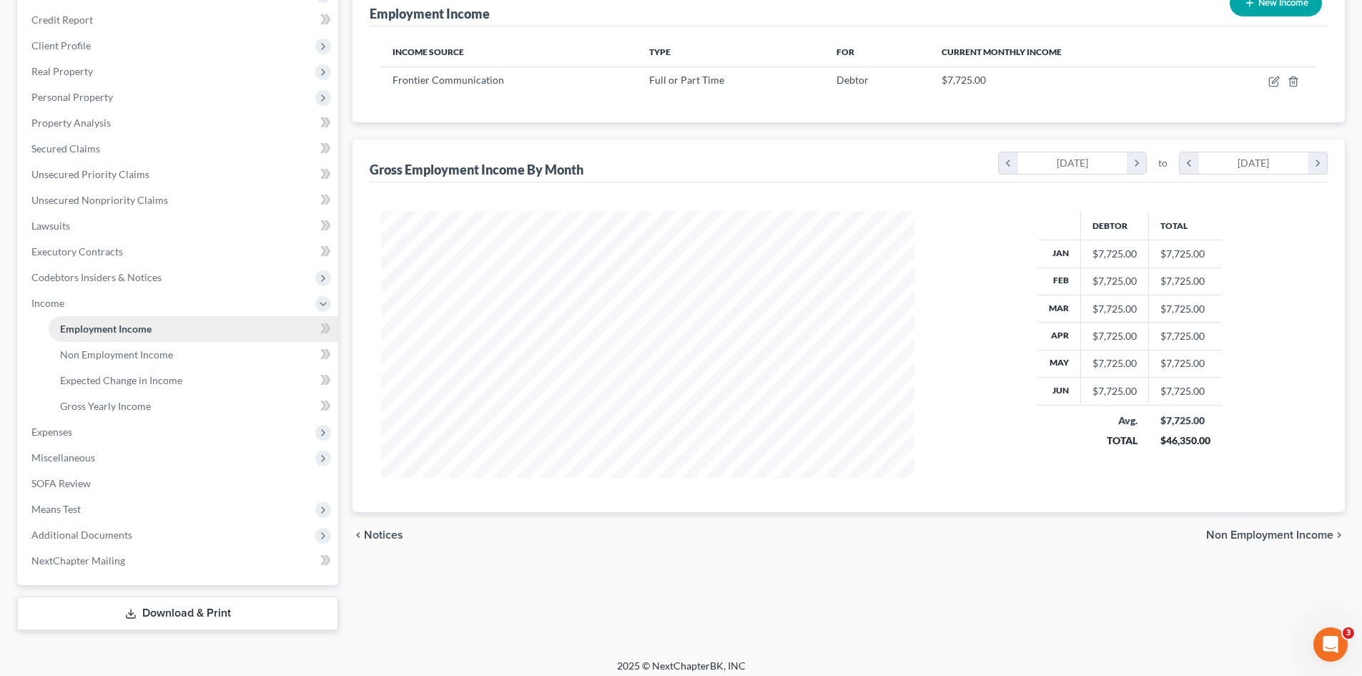
scroll to position [202, 0]
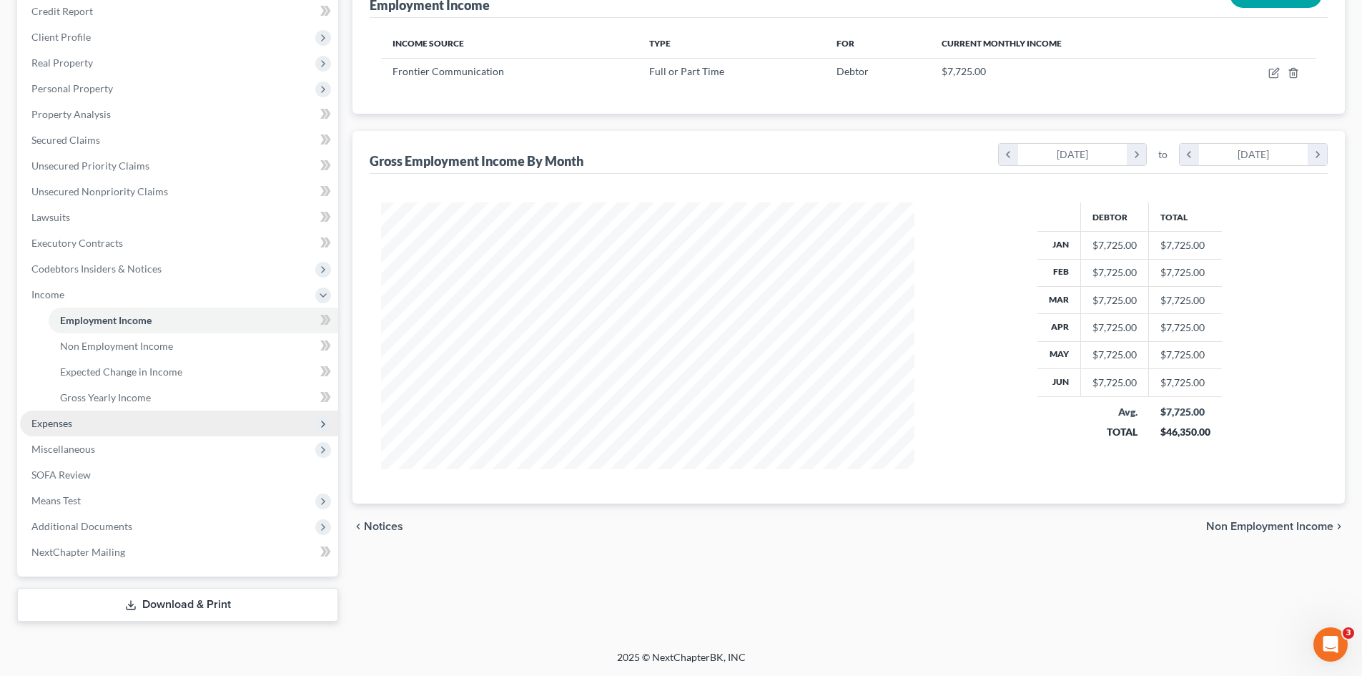
click at [71, 422] on span "Expenses" at bounding box center [51, 423] width 41 height 12
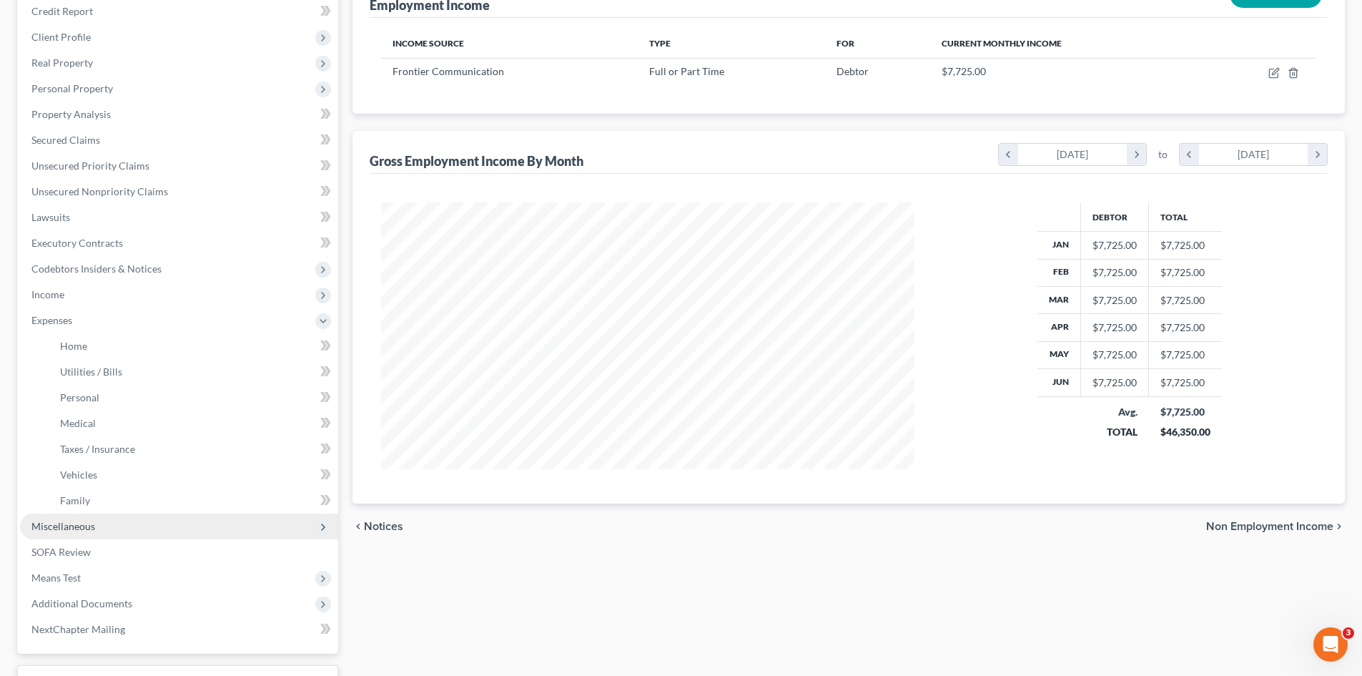
click at [66, 535] on span "Miscellaneous" at bounding box center [179, 526] width 318 height 26
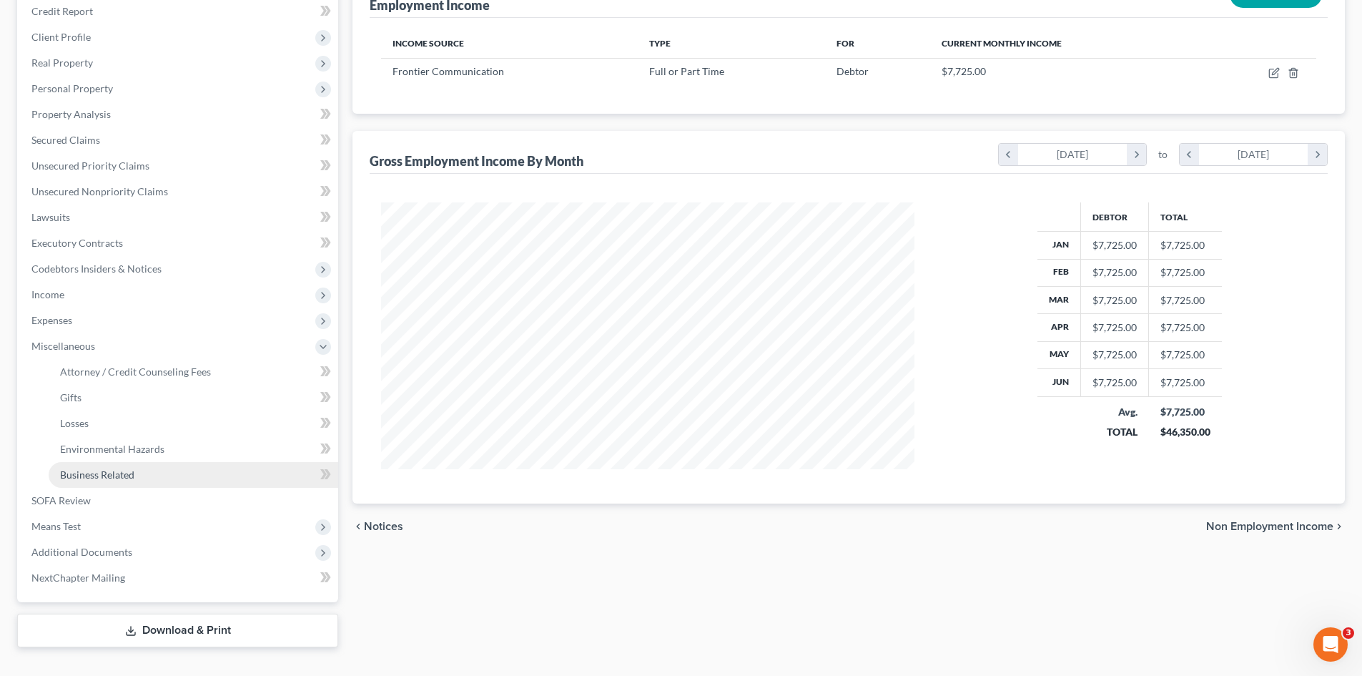
click at [128, 471] on span "Business Related" at bounding box center [97, 474] width 74 height 12
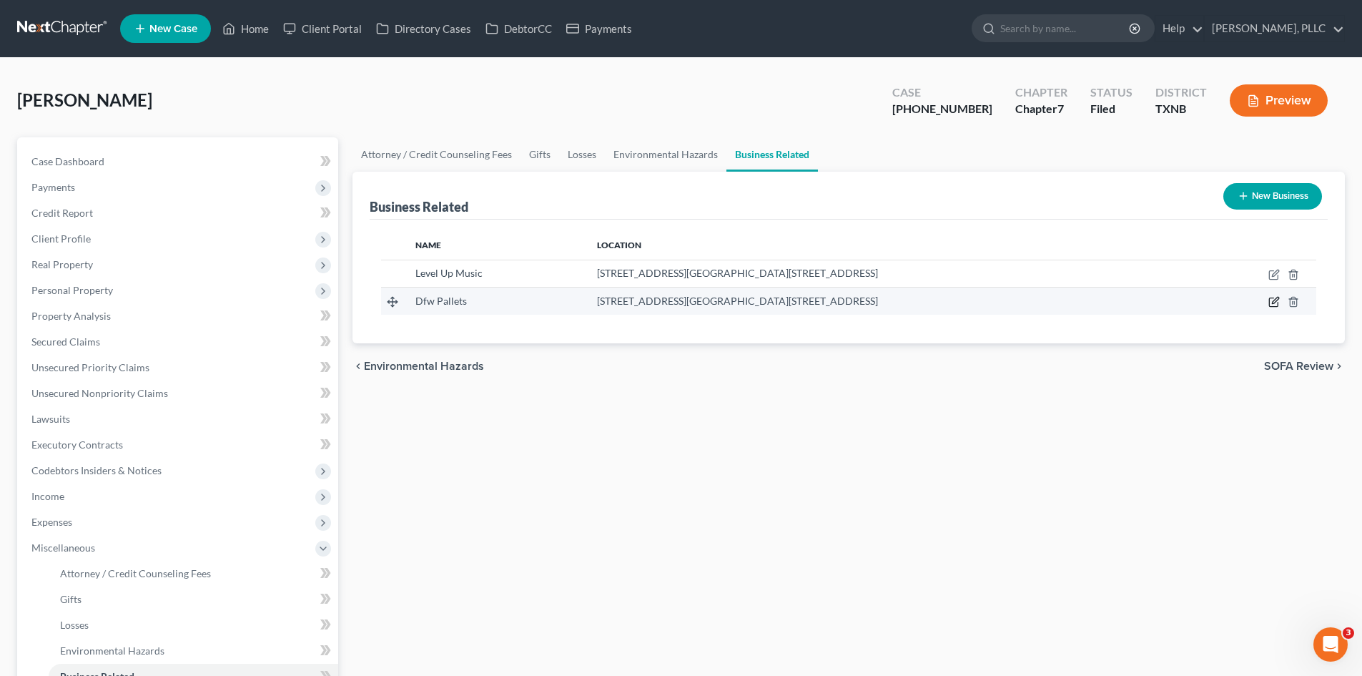
click at [1280, 304] on icon "button" at bounding box center [1273, 301] width 11 height 11
select select "member"
select select "45"
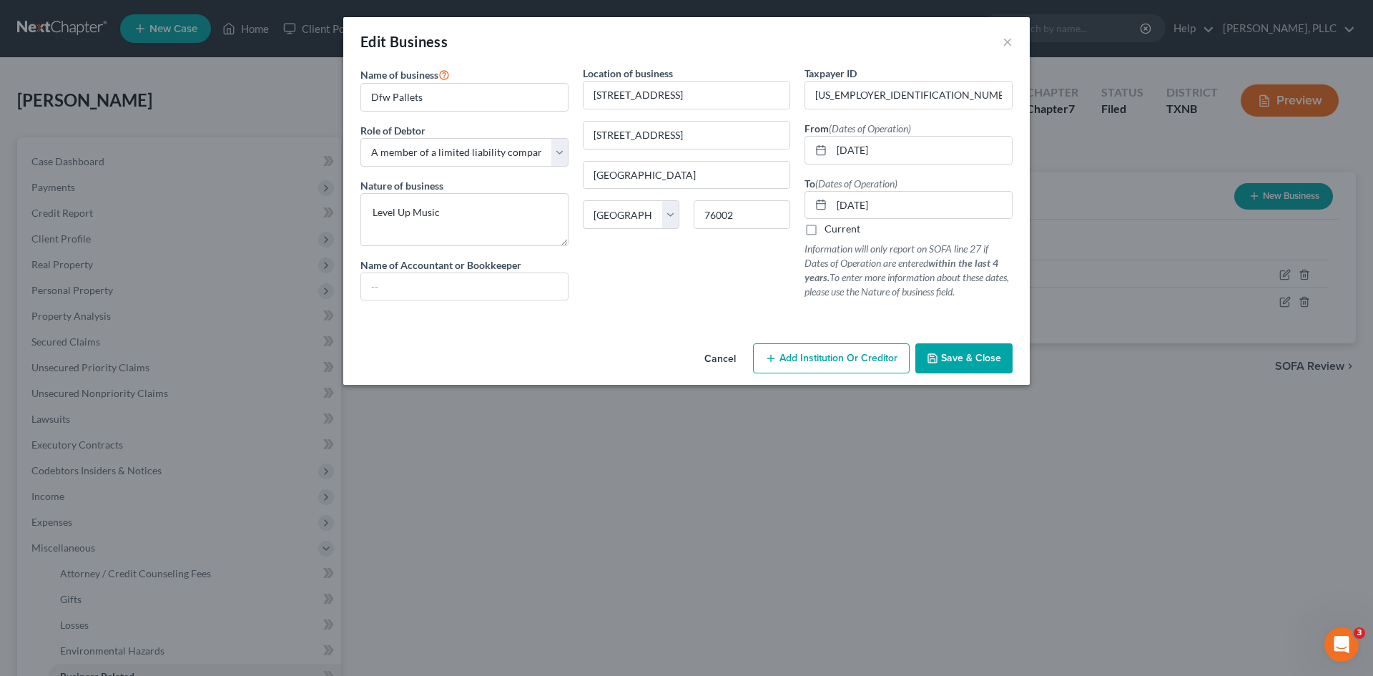
click at [1015, 44] on div "Edit Business ×" at bounding box center [686, 41] width 686 height 49
click at [1008, 42] on button "×" at bounding box center [1007, 41] width 10 height 17
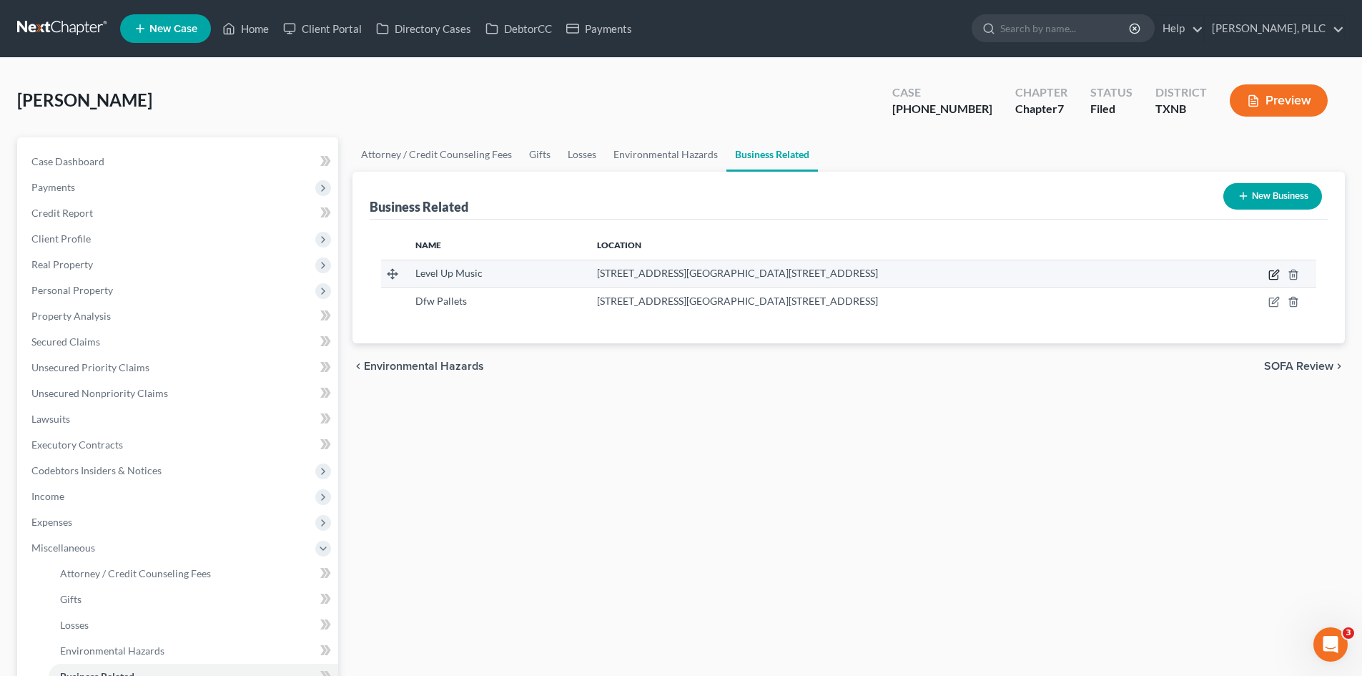
click at [1276, 276] on icon "button" at bounding box center [1273, 274] width 11 height 11
select select "sole_proprietor"
select select "45"
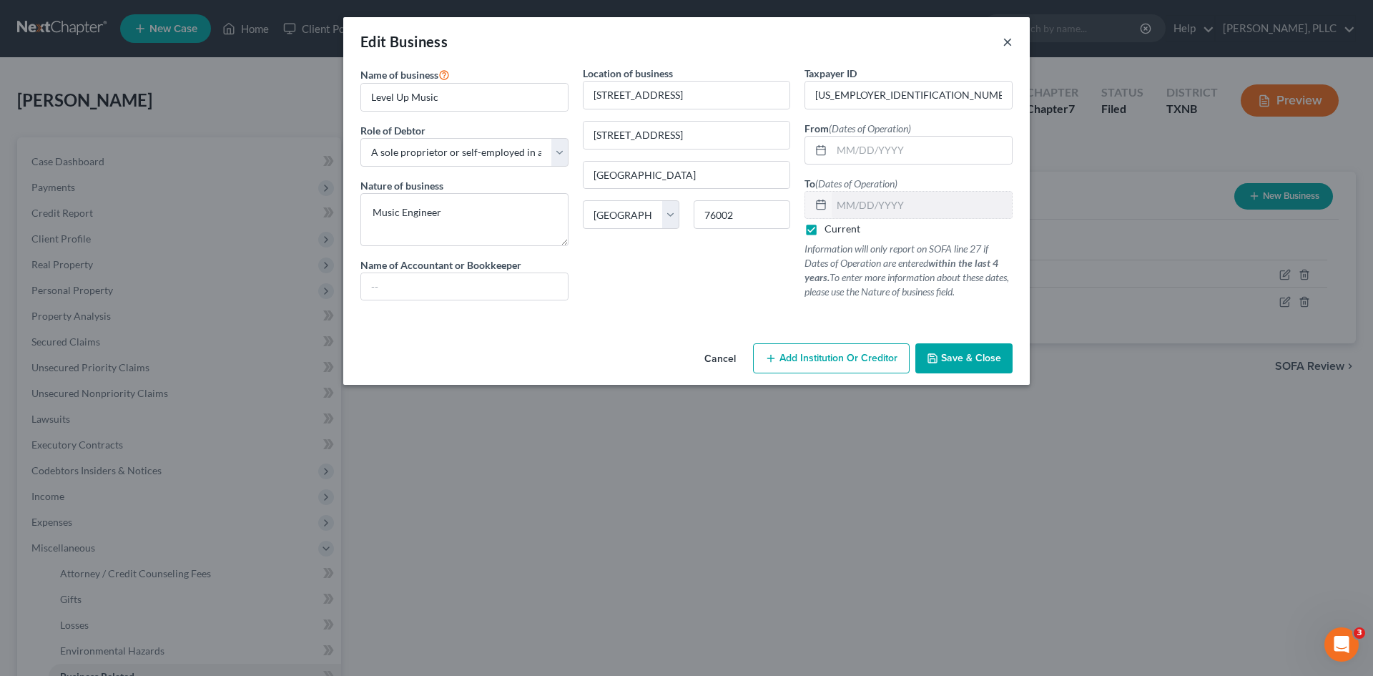
click at [1007, 40] on button "×" at bounding box center [1007, 41] width 10 height 17
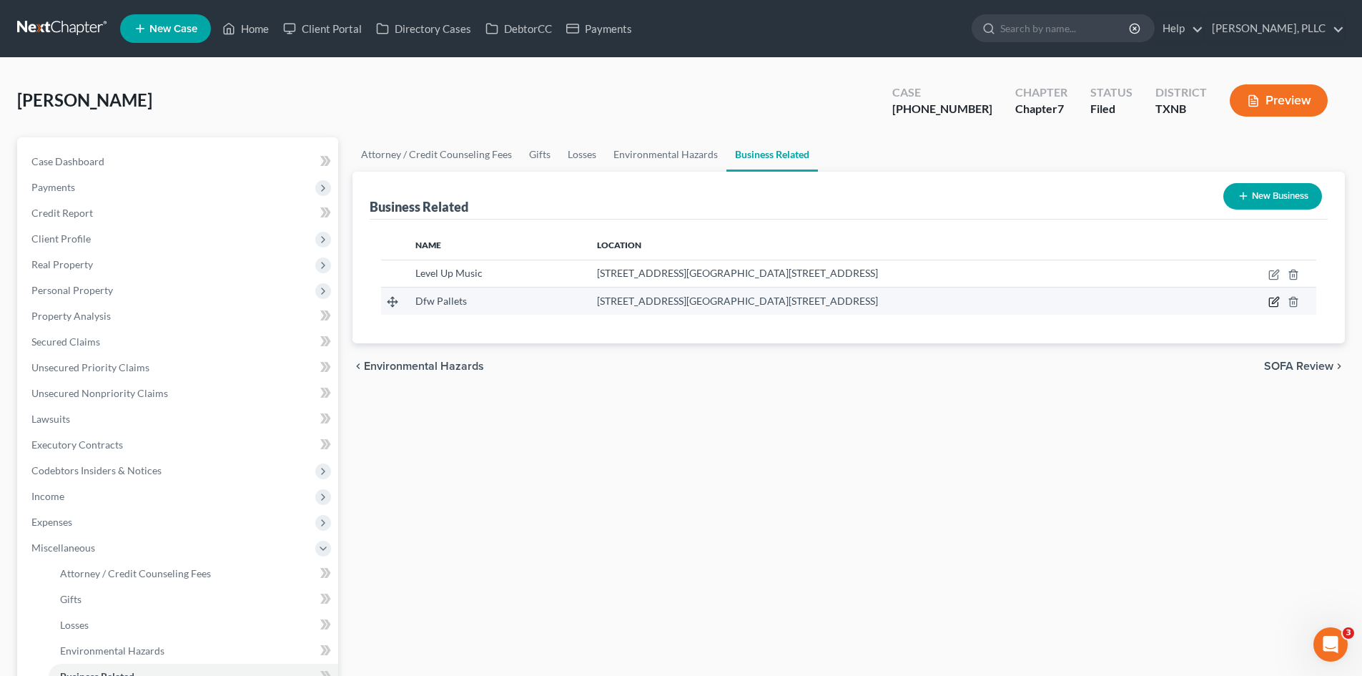
click at [1278, 301] on icon "button" at bounding box center [1273, 301] width 11 height 11
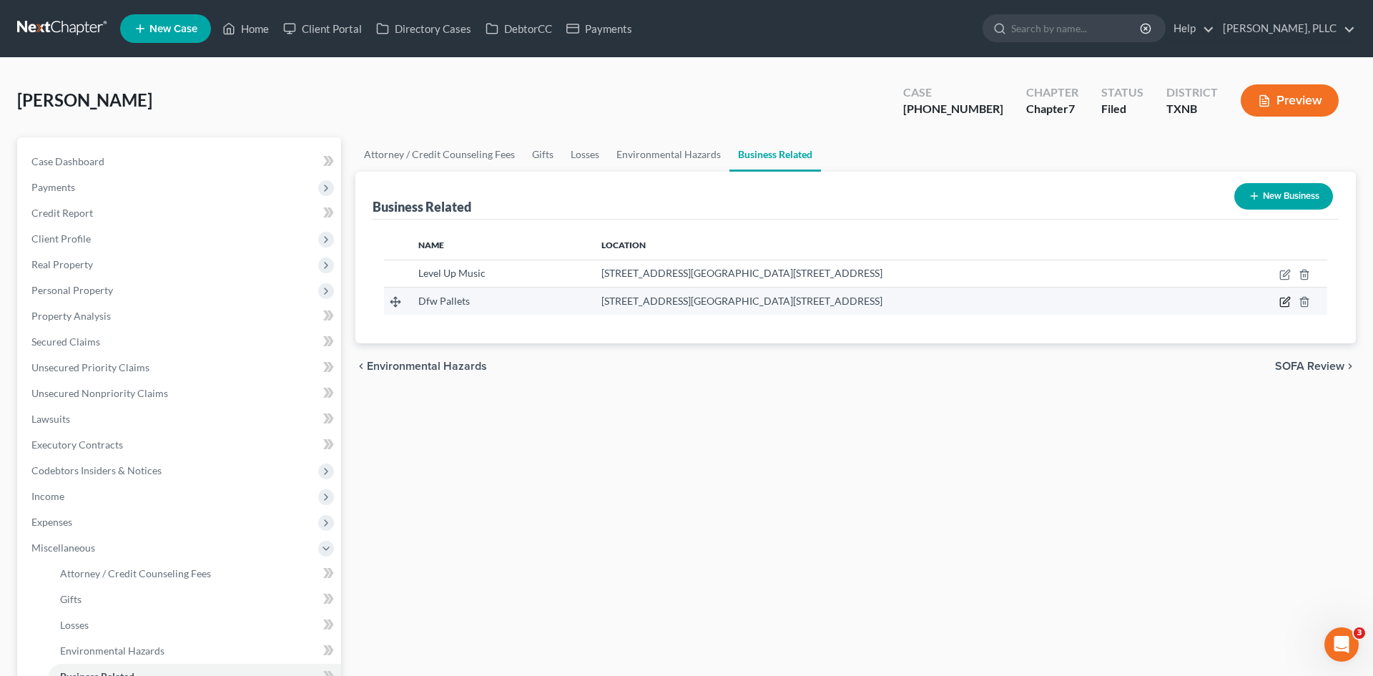
select select "member"
select select "45"
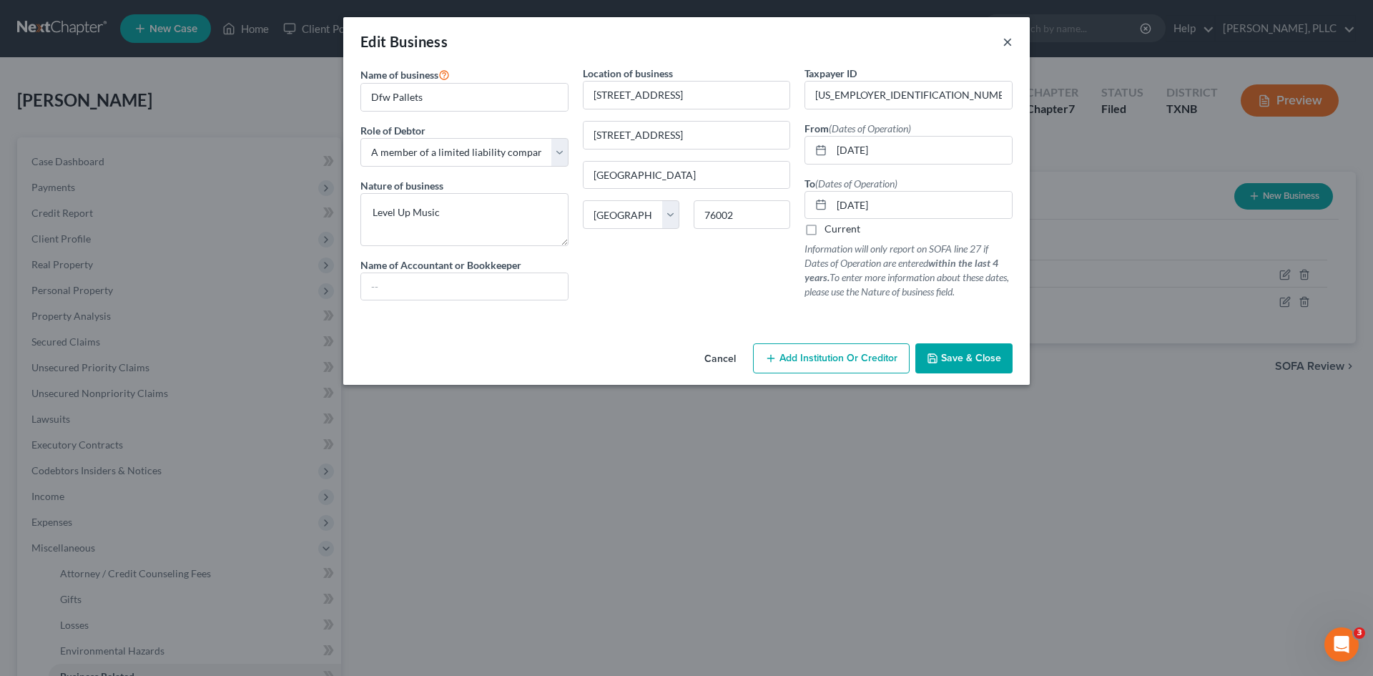
click at [1010, 44] on button "×" at bounding box center [1007, 41] width 10 height 17
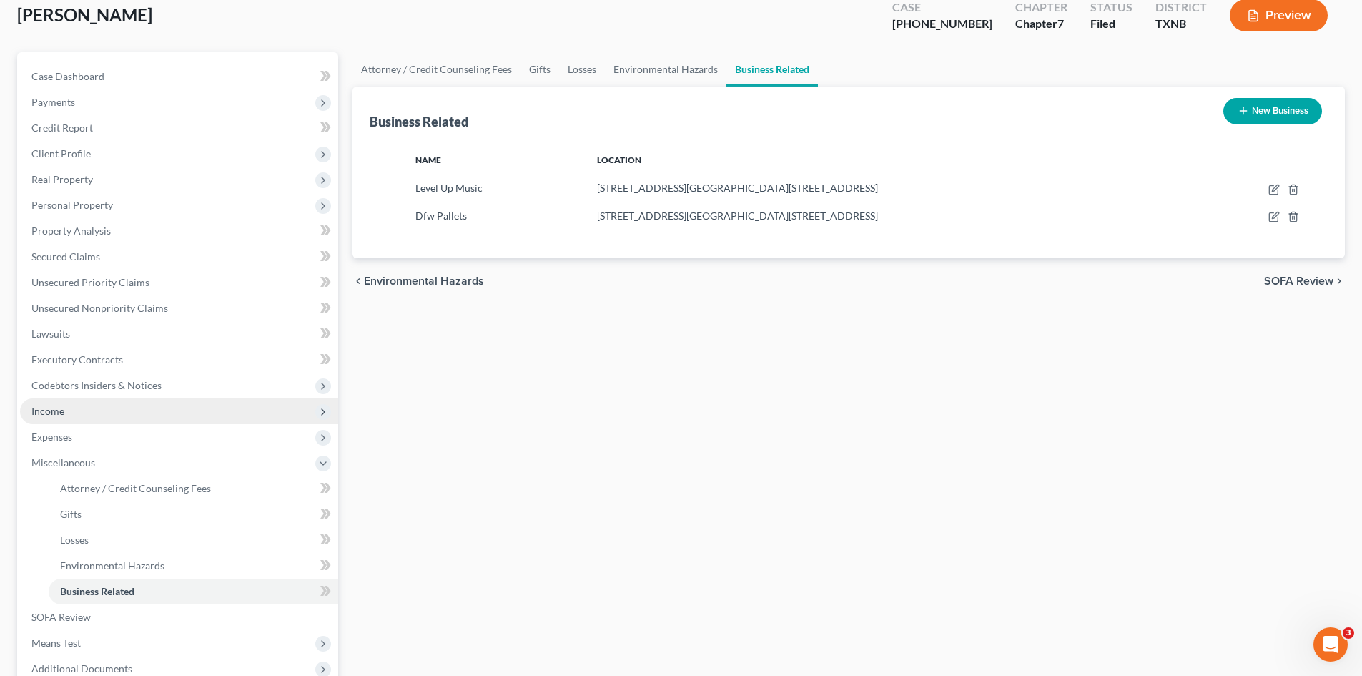
scroll to position [215, 0]
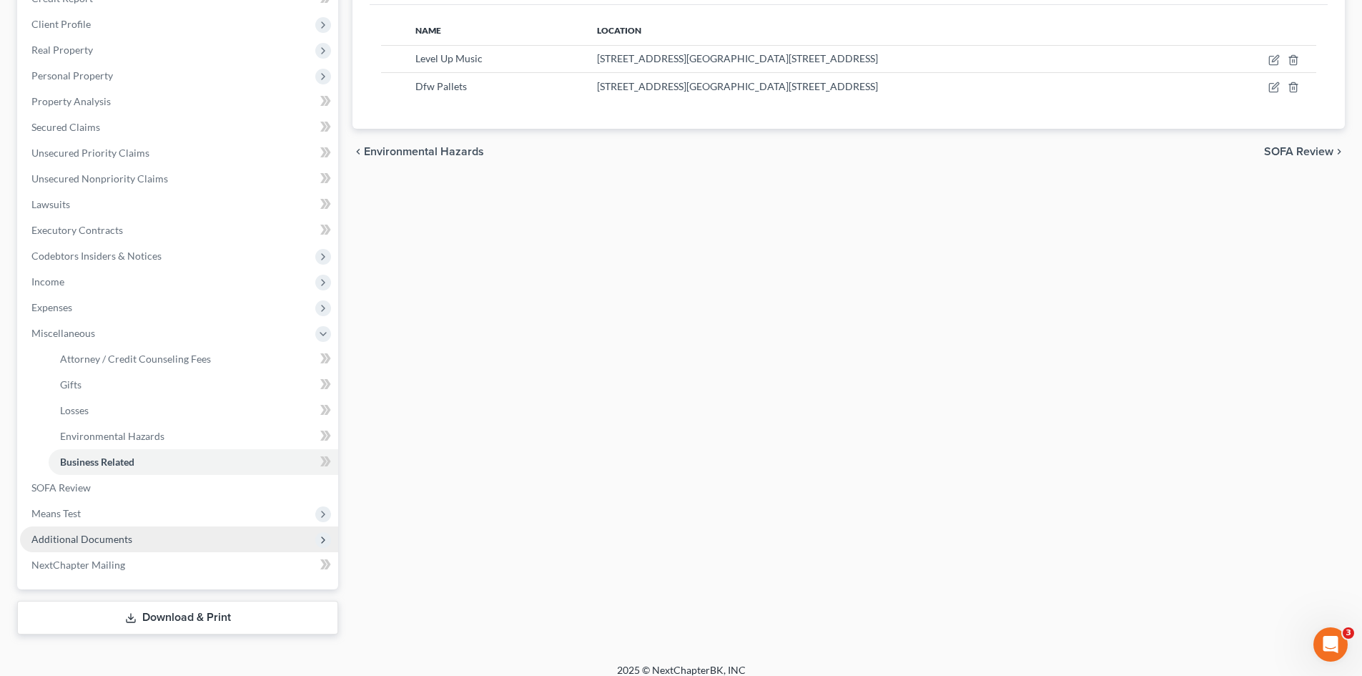
click at [117, 538] on span "Additional Documents" at bounding box center [81, 539] width 101 height 12
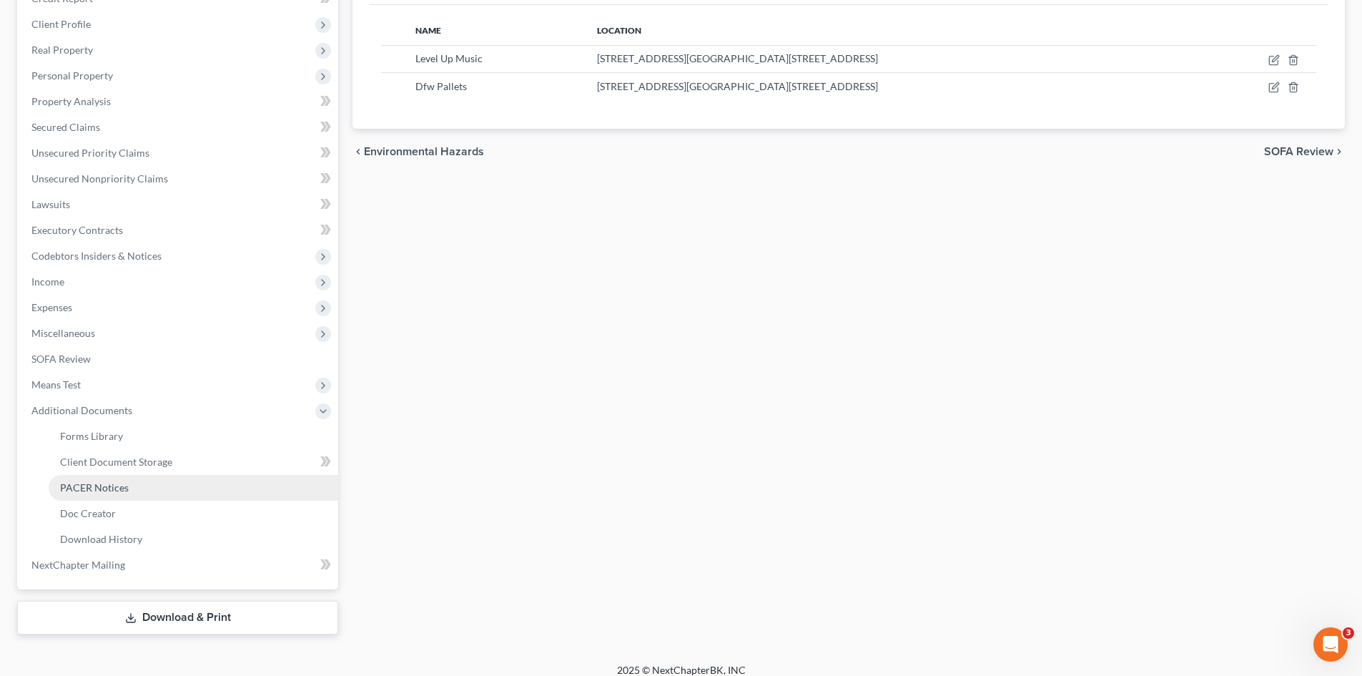
click at [99, 484] on span "PACER Notices" at bounding box center [94, 487] width 69 height 12
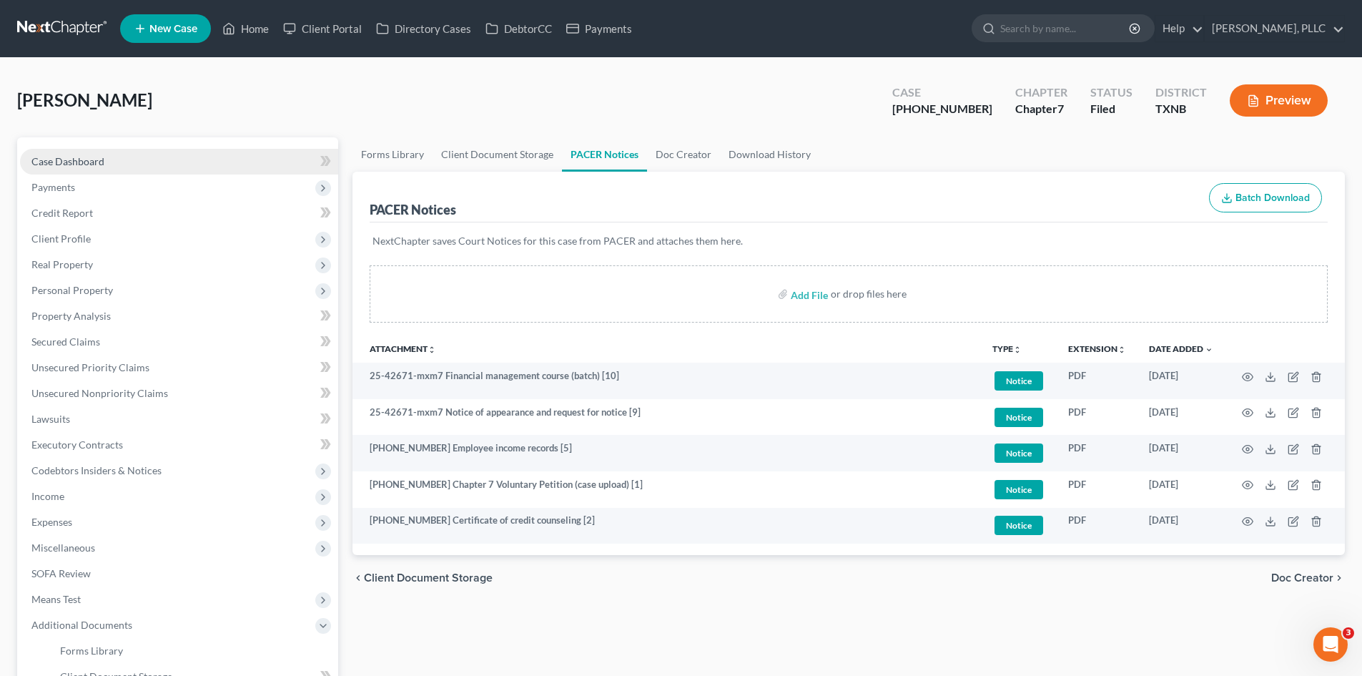
click at [103, 168] on link "Case Dashboard" at bounding box center [179, 162] width 318 height 26
select select "4"
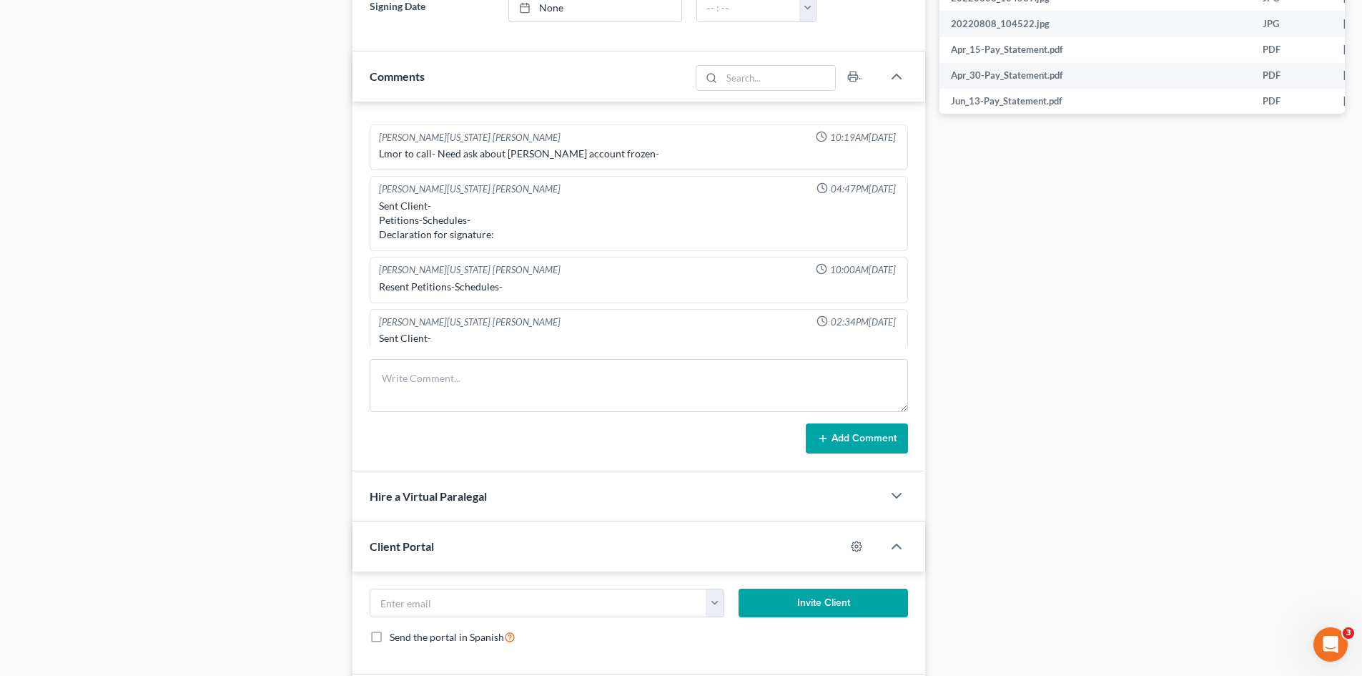
scroll to position [1536, 0]
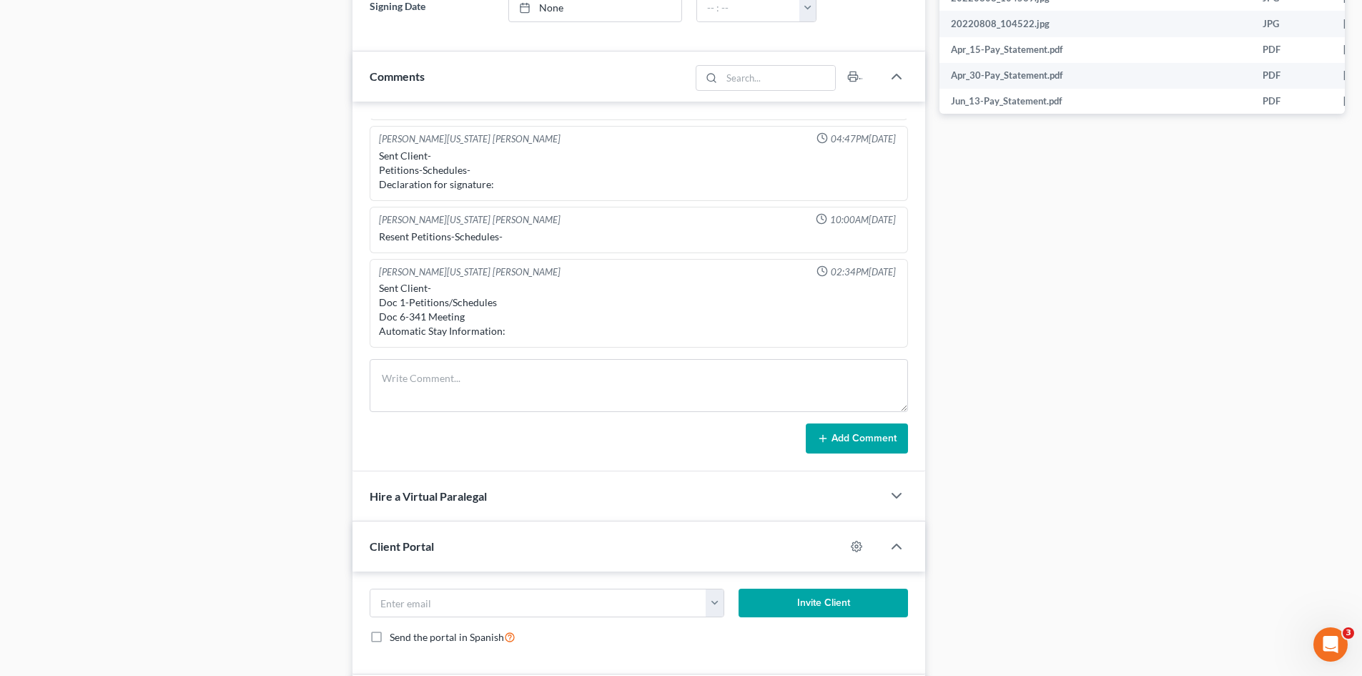
click at [983, 347] on div "Docs Tasks Events Timer 6% Completed Nothing here yet! Signed Engagement Debtor…" at bounding box center [1142, 121] width 420 height 1429
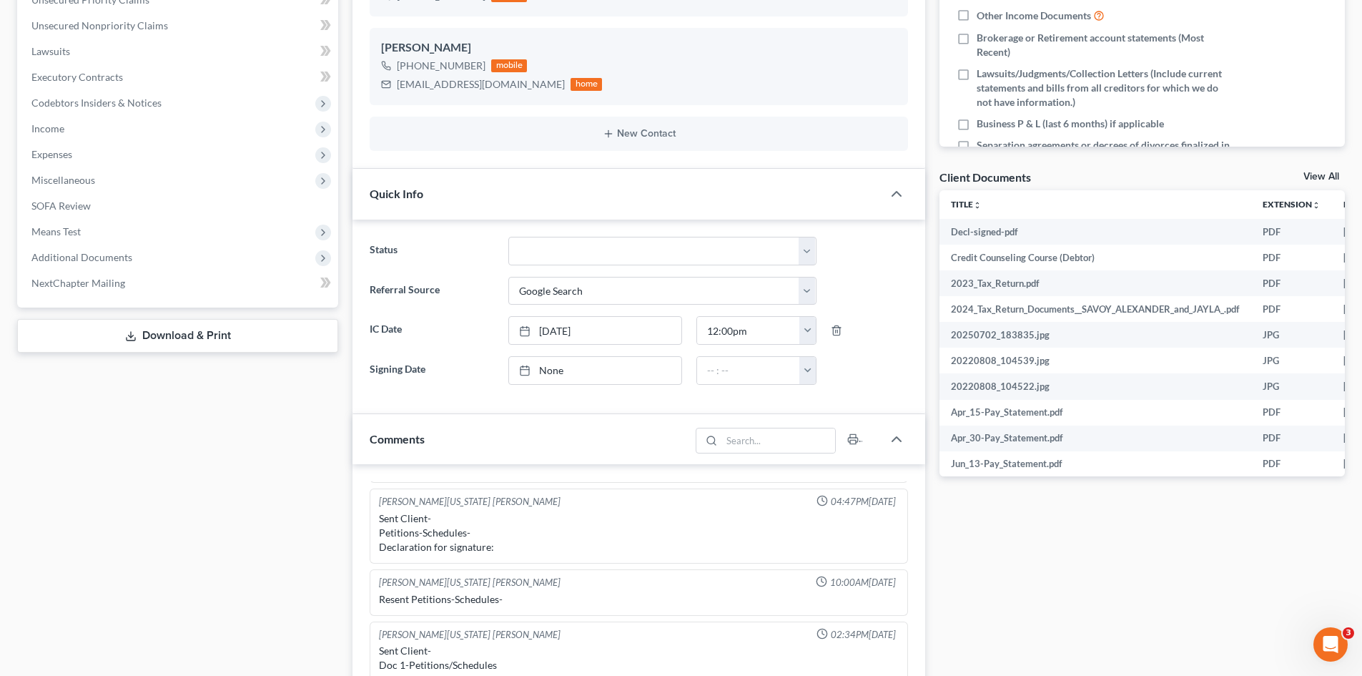
scroll to position [158, 0]
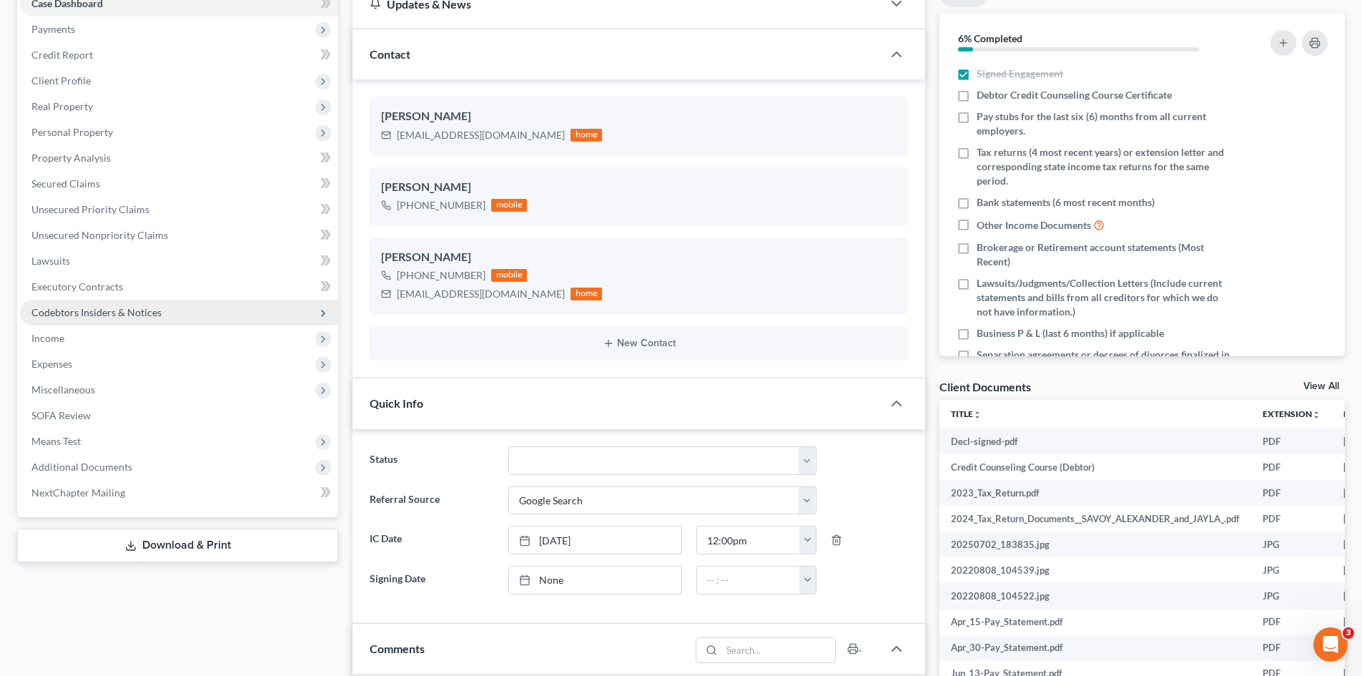
click at [89, 317] on span "Codebtors Insiders & Notices" at bounding box center [96, 312] width 130 height 12
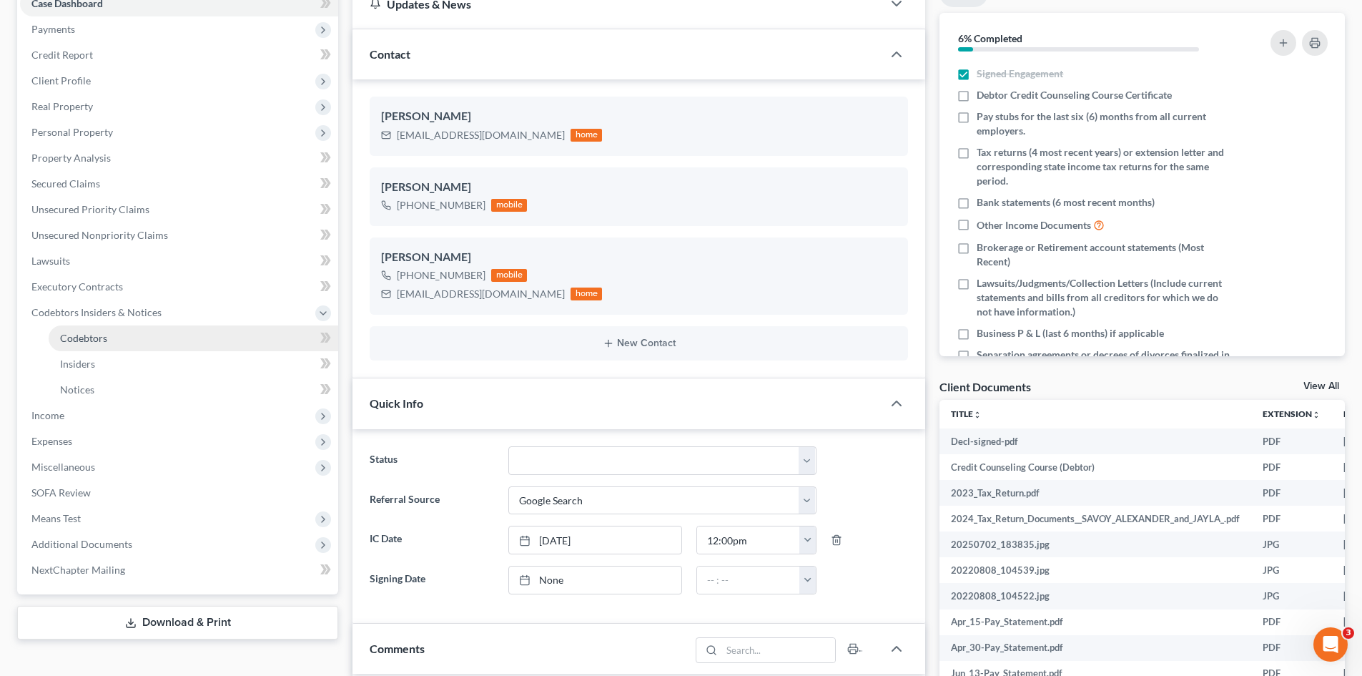
click at [104, 336] on span "Codebtors" at bounding box center [83, 338] width 47 height 12
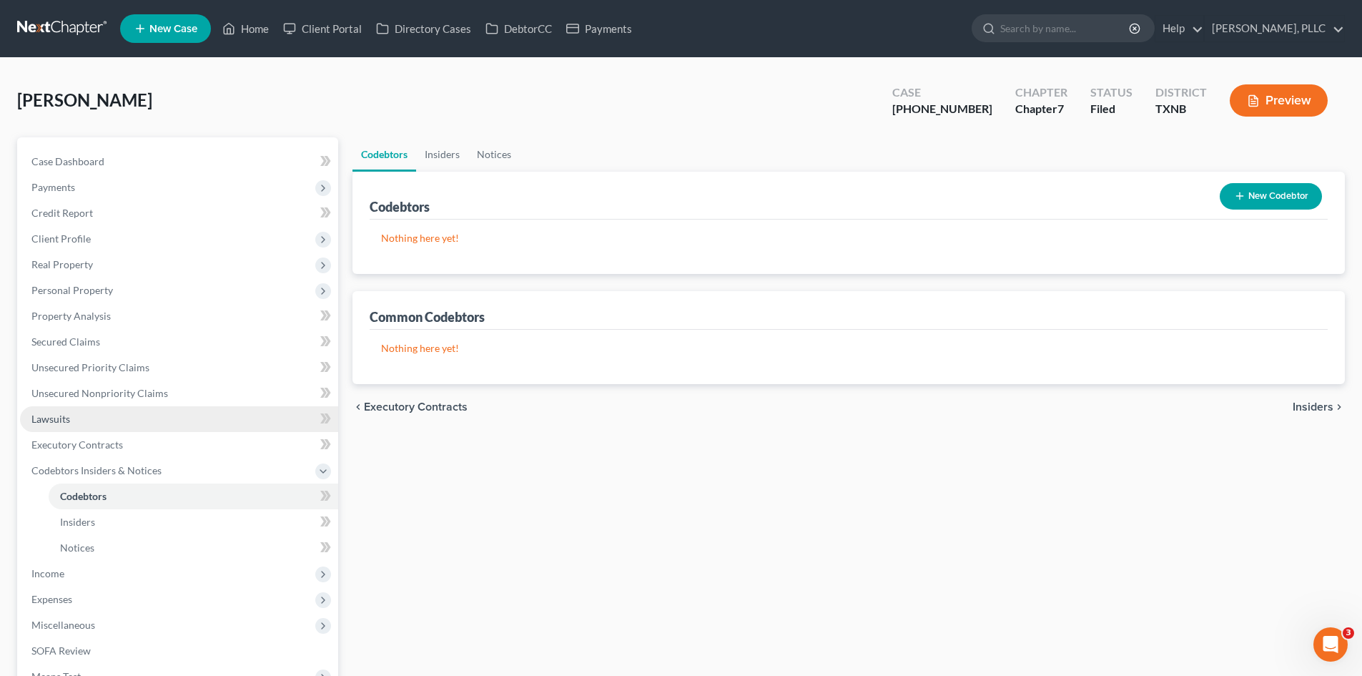
click at [97, 425] on link "Lawsuits" at bounding box center [179, 419] width 318 height 26
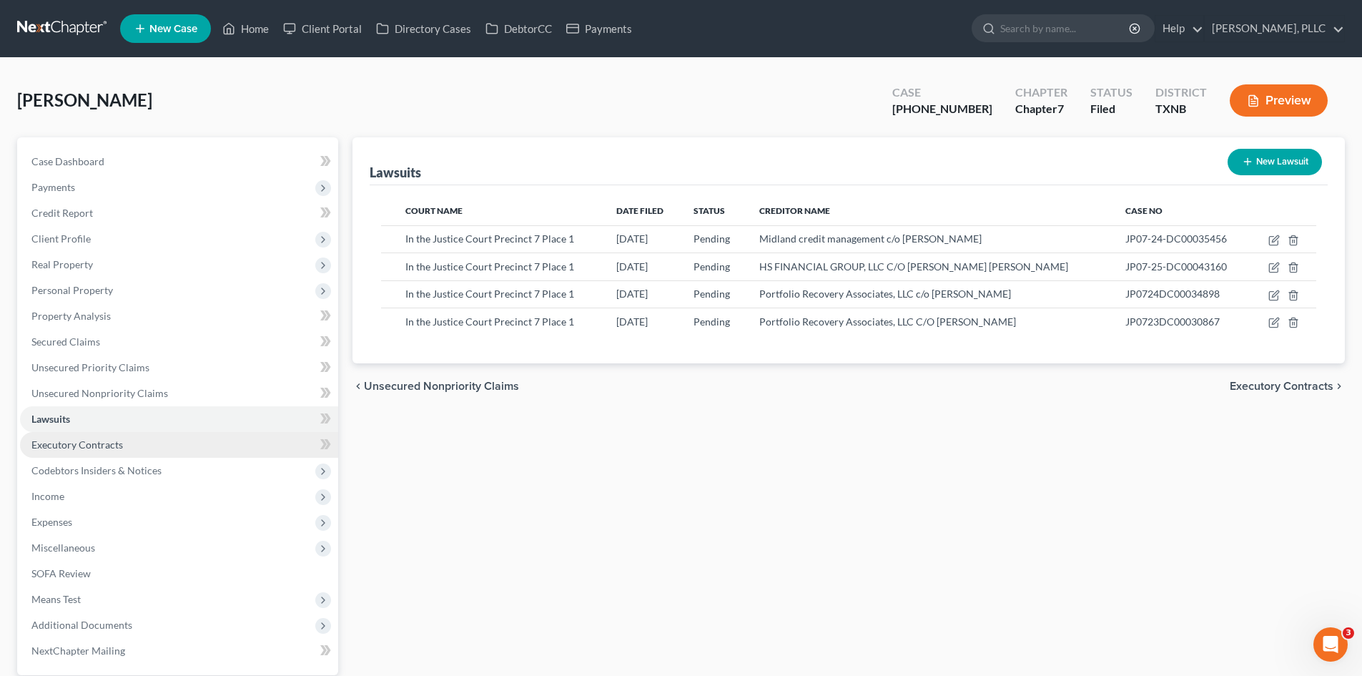
click at [117, 445] on span "Executory Contracts" at bounding box center [77, 444] width 92 height 12
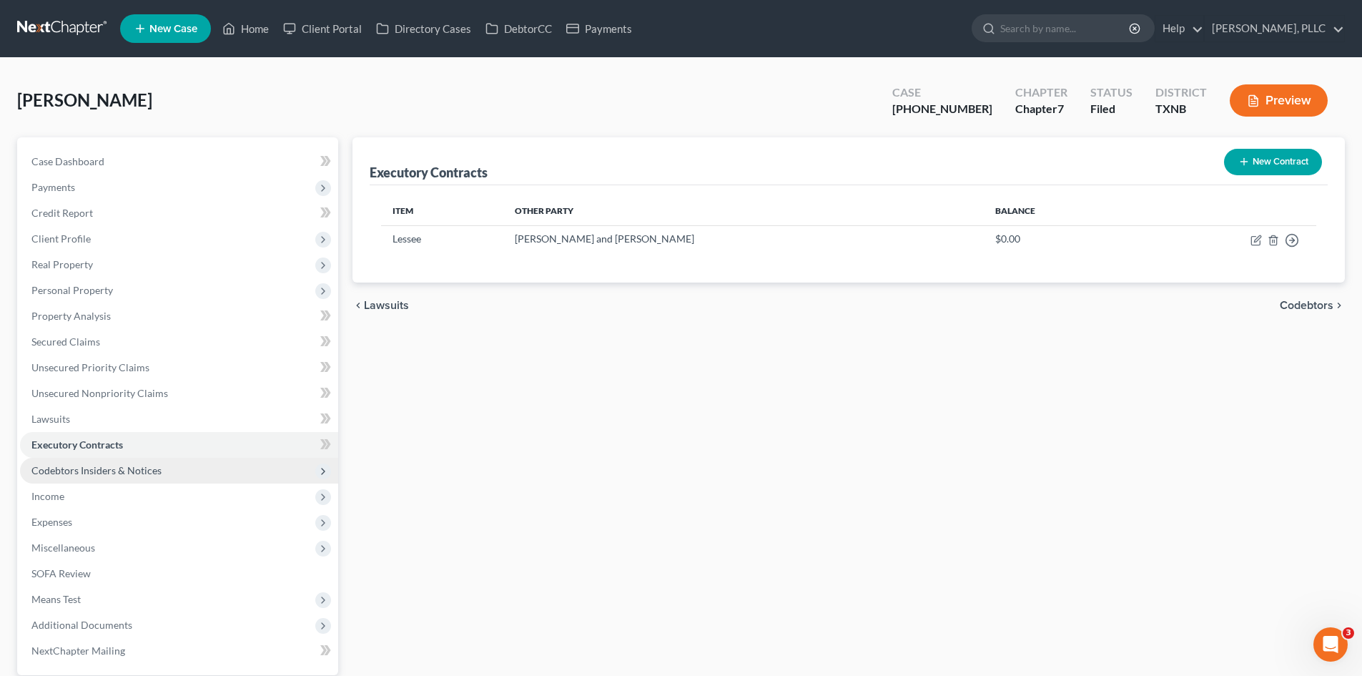
click at [129, 458] on span "Codebtors Insiders & Notices" at bounding box center [179, 471] width 318 height 26
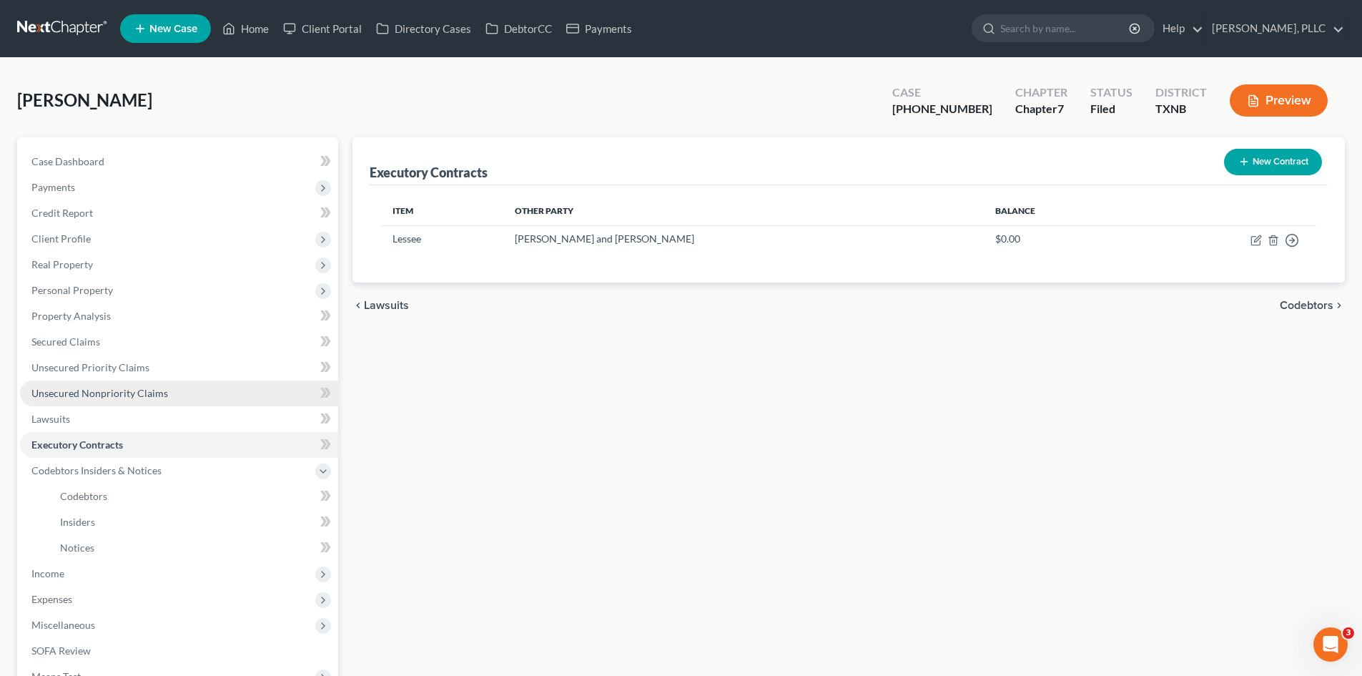
click at [122, 405] on link "Unsecured Nonpriority Claims" at bounding box center [179, 393] width 318 height 26
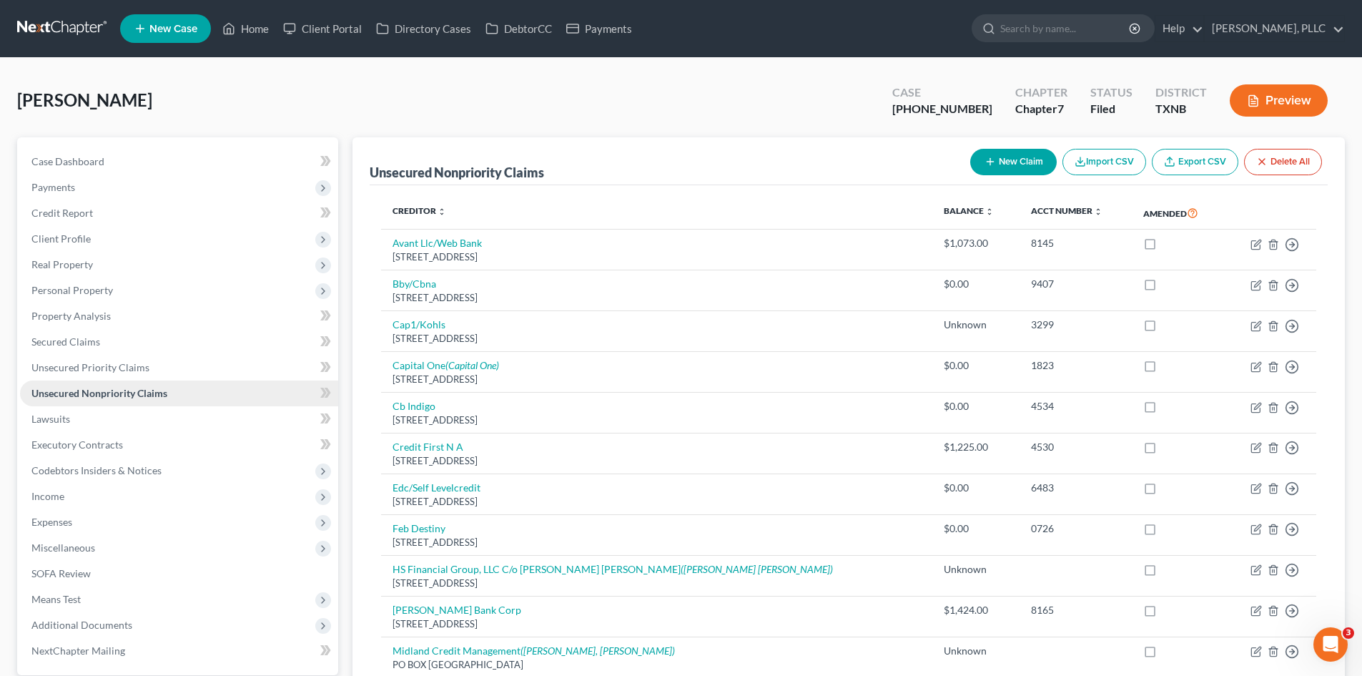
click at [121, 395] on span "Unsecured Nonpriority Claims" at bounding box center [99, 393] width 136 height 12
click at [117, 368] on span "Unsecured Priority Claims" at bounding box center [90, 367] width 118 height 12
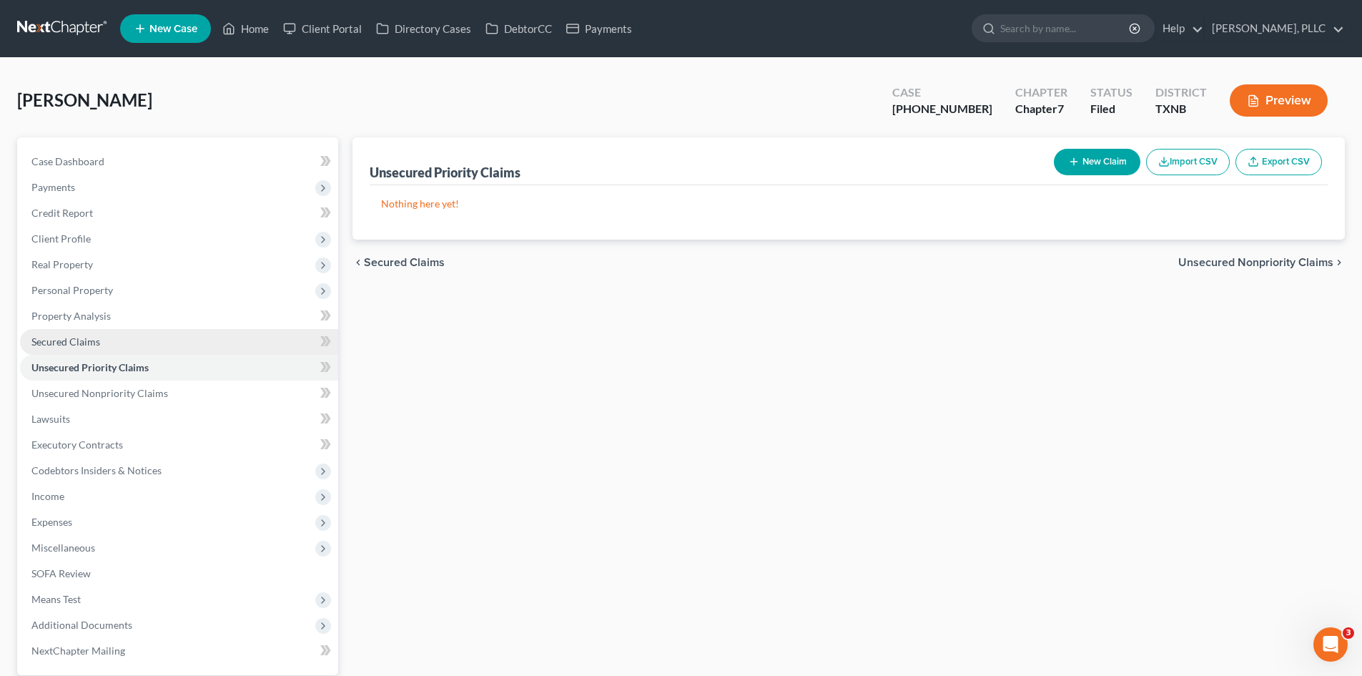
click at [78, 345] on span "Secured Claims" at bounding box center [65, 341] width 69 height 12
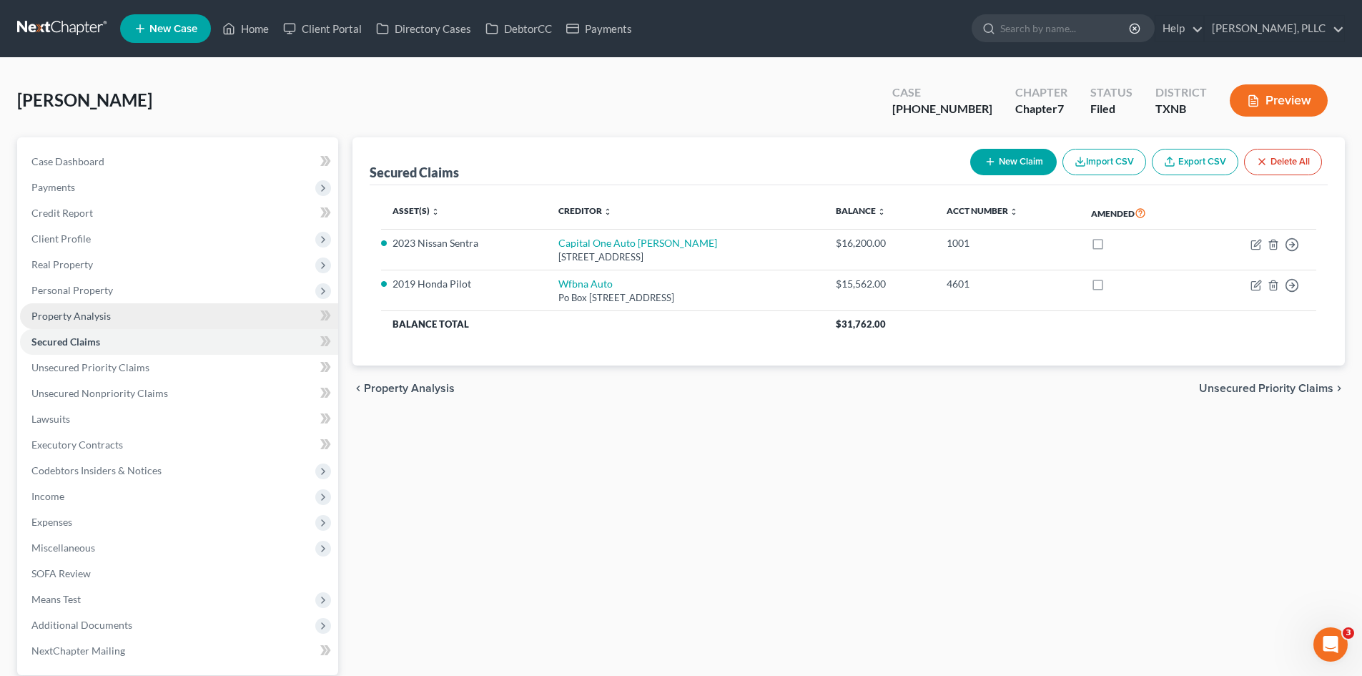
click at [97, 322] on link "Property Analysis" at bounding box center [179, 316] width 318 height 26
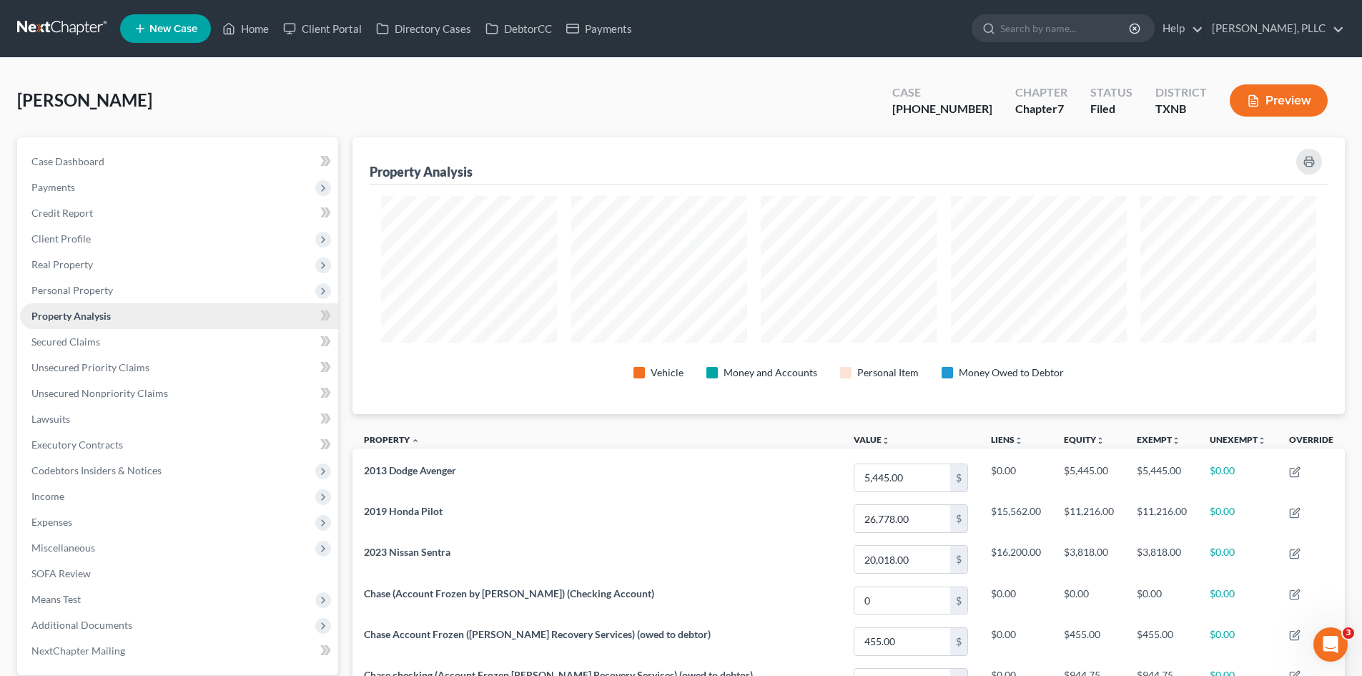
scroll to position [277, 992]
click at [97, 292] on span "Personal Property" at bounding box center [72, 290] width 82 height 12
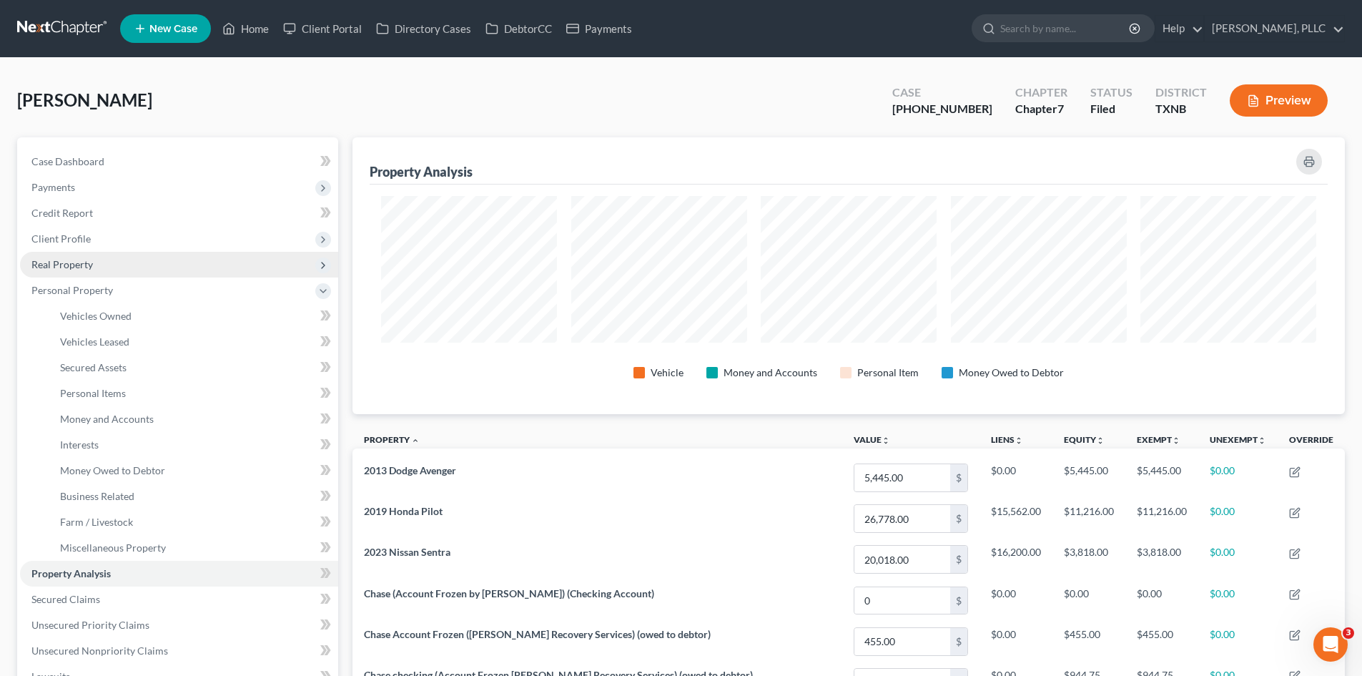
click at [92, 270] on span "Real Property" at bounding box center [179, 265] width 318 height 26
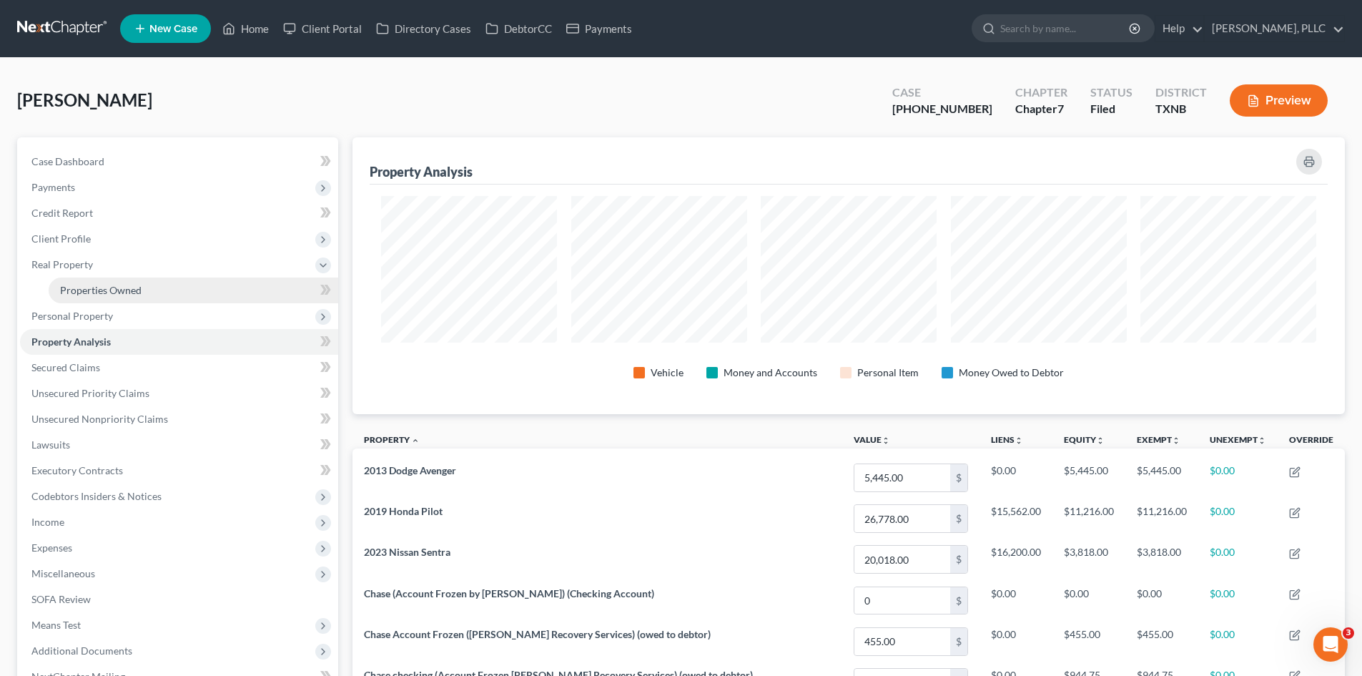
drag, startPoint x: 114, startPoint y: 286, endPoint x: 126, endPoint y: 301, distance: 19.3
click at [114, 286] on span "Properties Owned" at bounding box center [101, 290] width 82 height 12
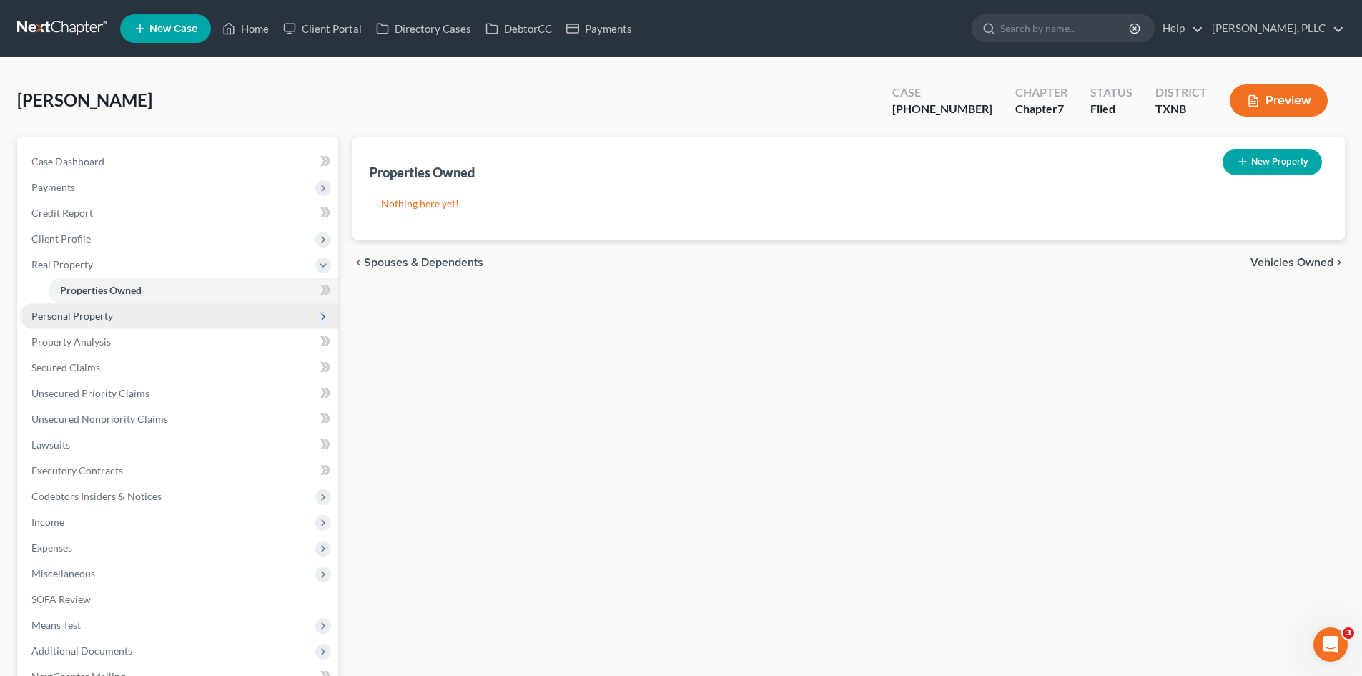
click at [149, 322] on span "Personal Property" at bounding box center [179, 316] width 318 height 26
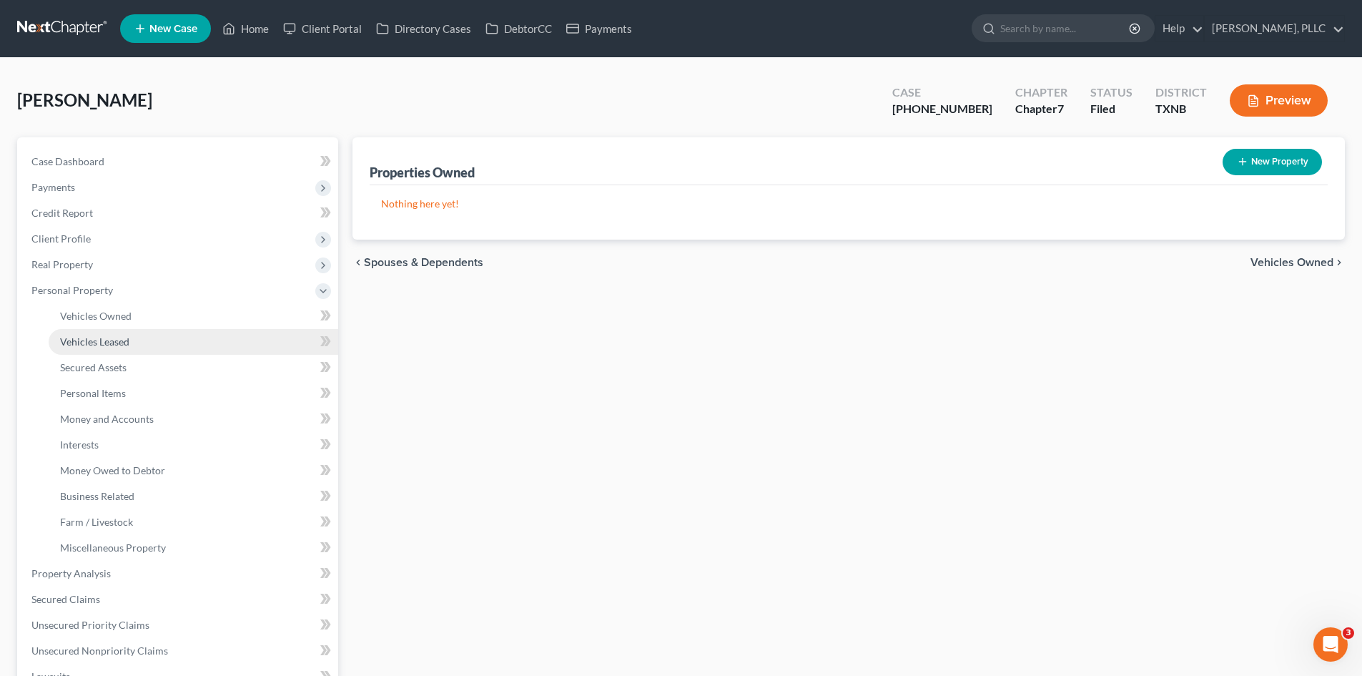
click at [119, 334] on link "Vehicles Leased" at bounding box center [194, 342] width 290 height 26
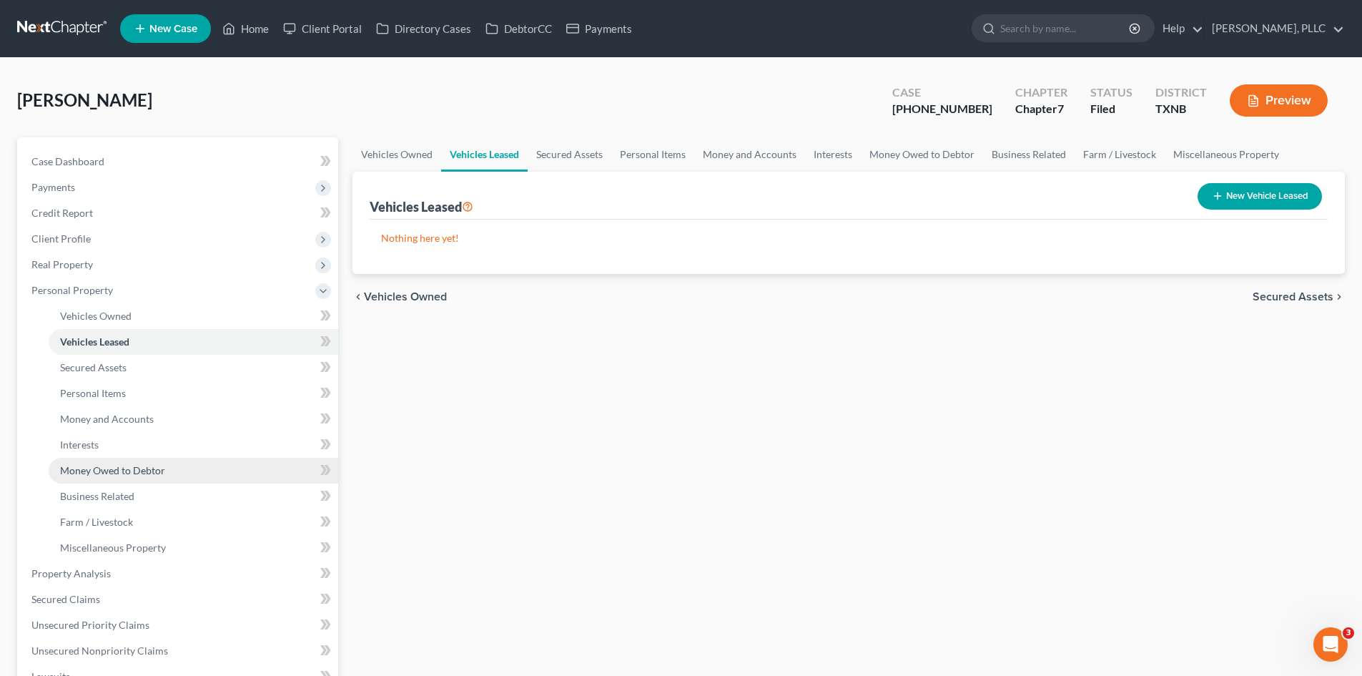
click at [146, 475] on span "Money Owed to Debtor" at bounding box center [112, 470] width 105 height 12
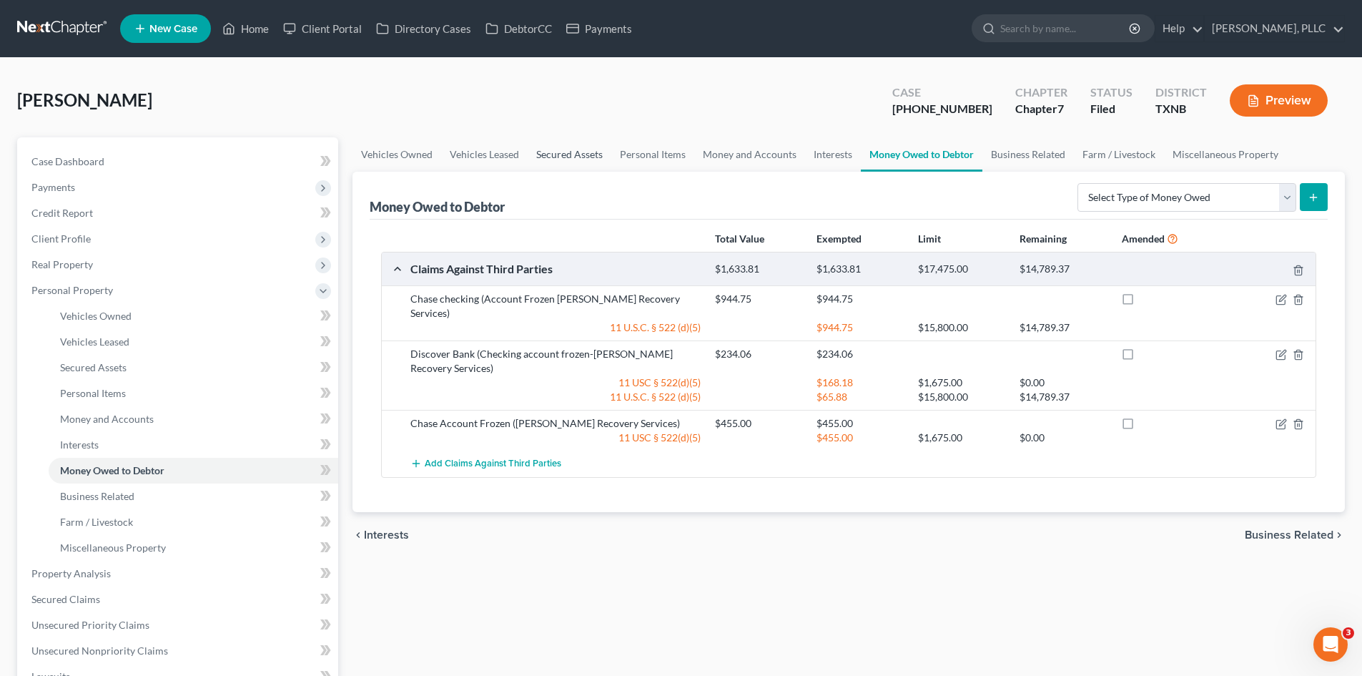
click at [557, 163] on link "Secured Assets" at bounding box center [570, 154] width 84 height 34
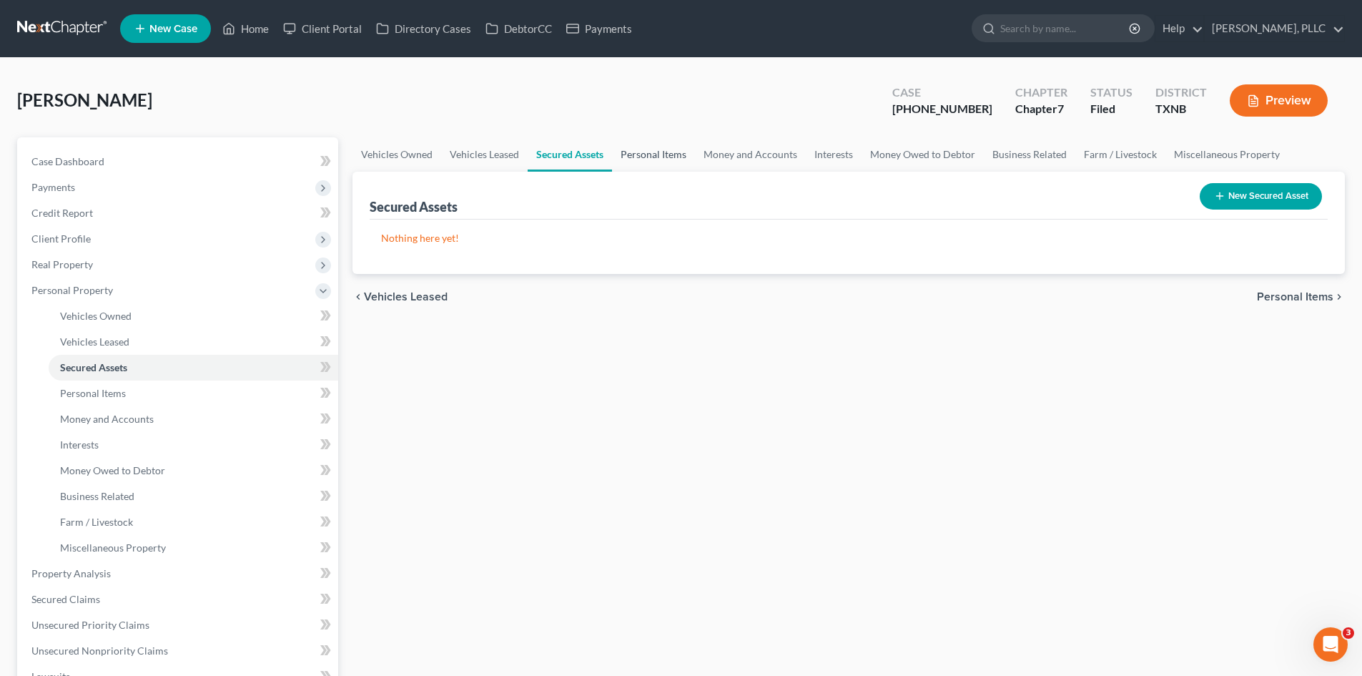
click at [657, 155] on link "Personal Items" at bounding box center [653, 154] width 83 height 34
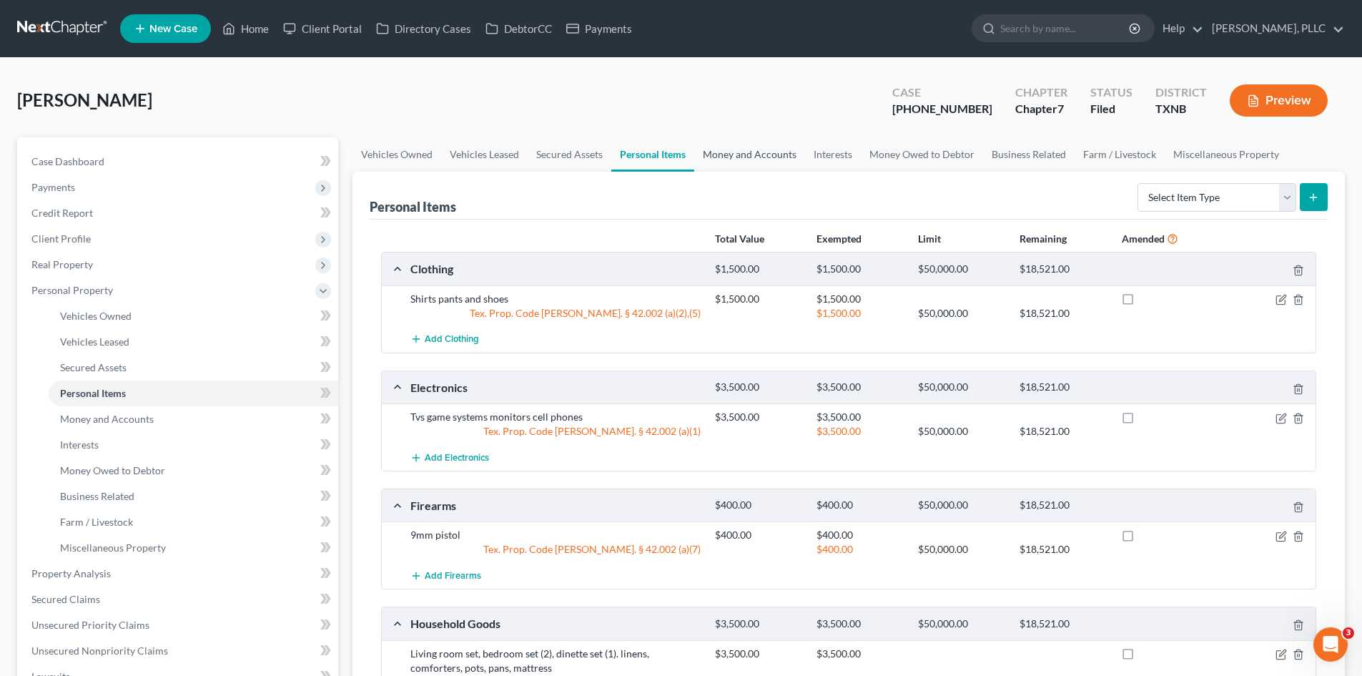
click at [749, 161] on link "Money and Accounts" at bounding box center [749, 154] width 111 height 34
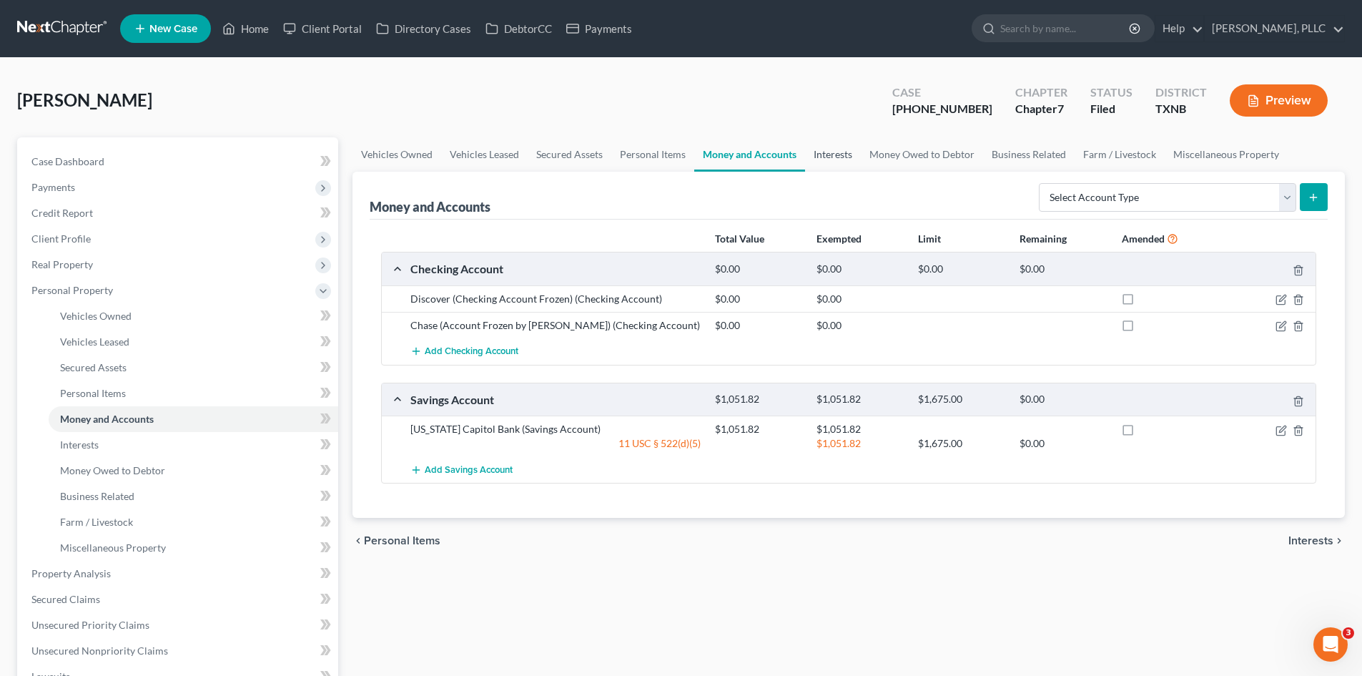
click at [843, 157] on link "Interests" at bounding box center [833, 154] width 56 height 34
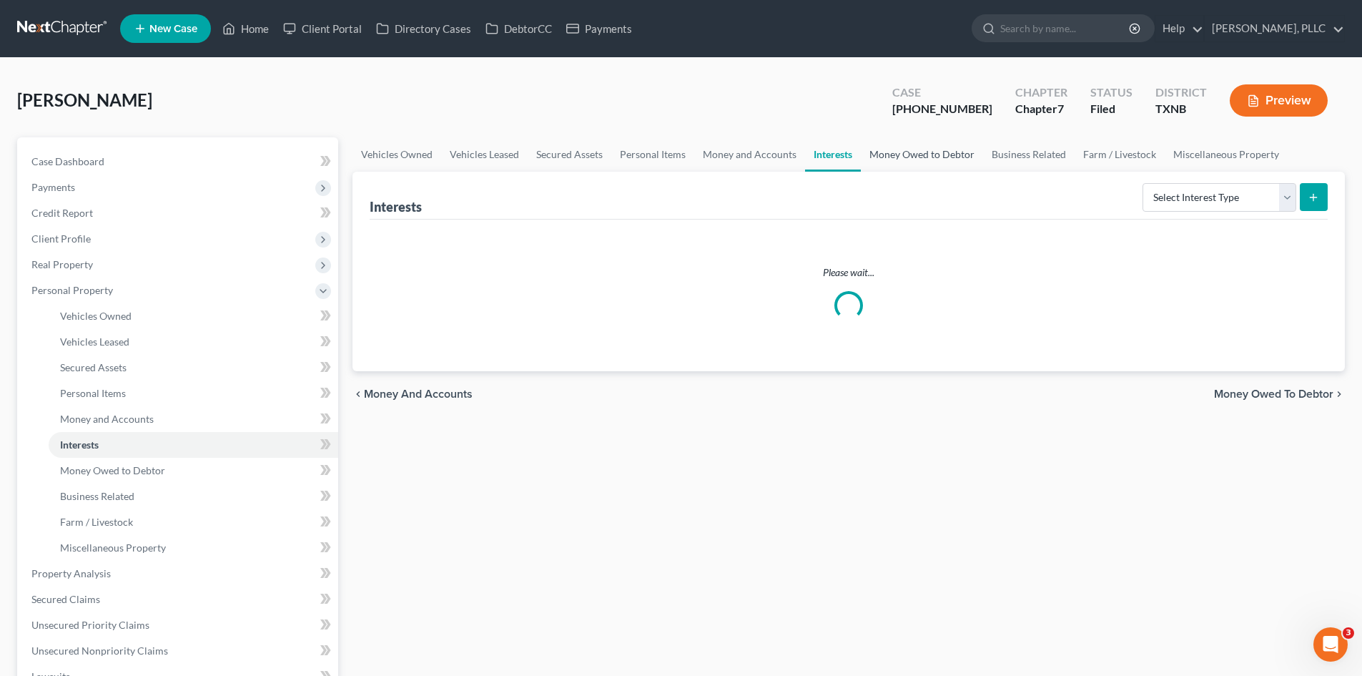
click at [892, 161] on link "Money Owed to Debtor" at bounding box center [922, 154] width 122 height 34
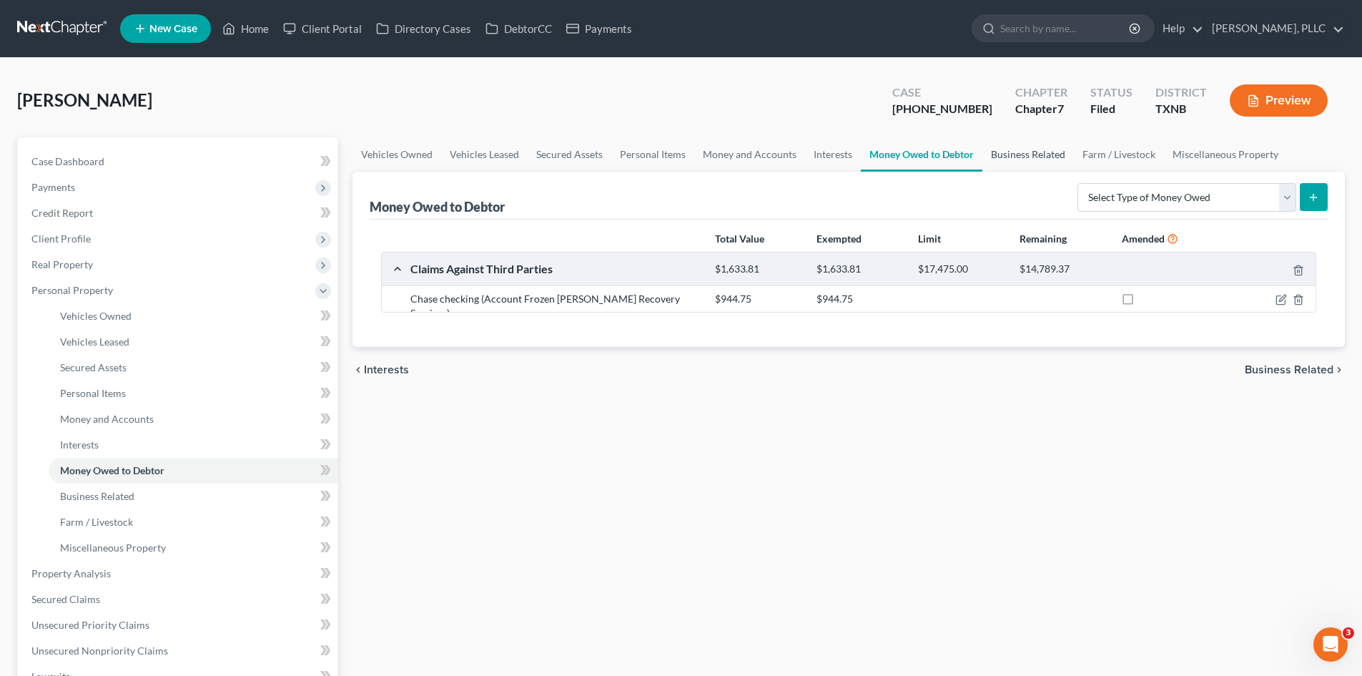
click at [1035, 155] on link "Business Related" at bounding box center [1028, 154] width 92 height 34
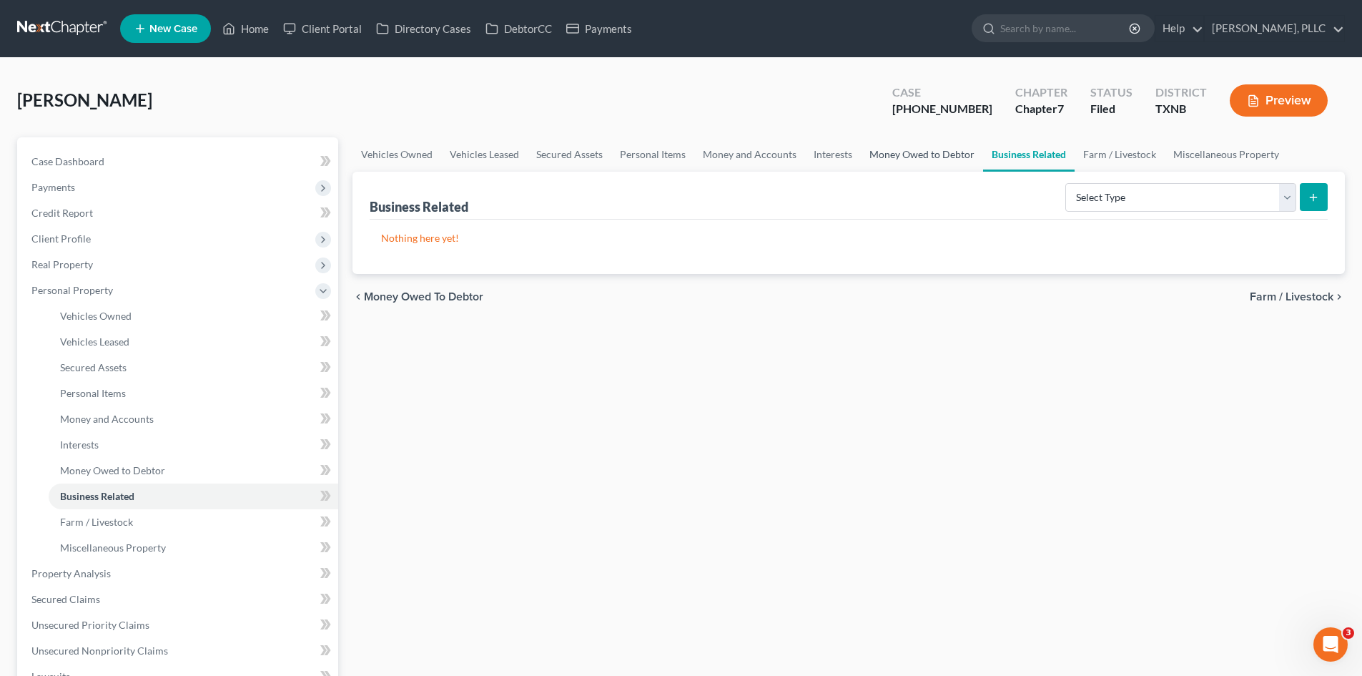
click at [939, 162] on link "Money Owed to Debtor" at bounding box center [922, 154] width 122 height 34
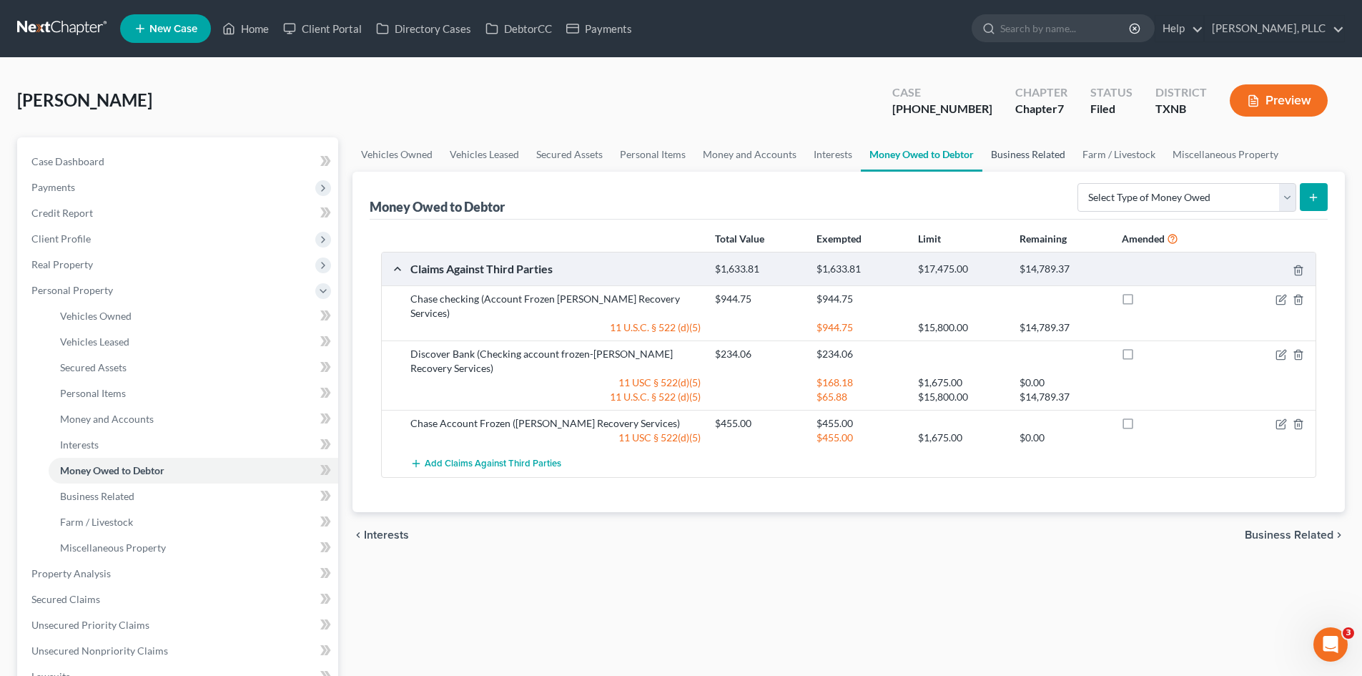
click at [1021, 150] on link "Business Related" at bounding box center [1028, 154] width 92 height 34
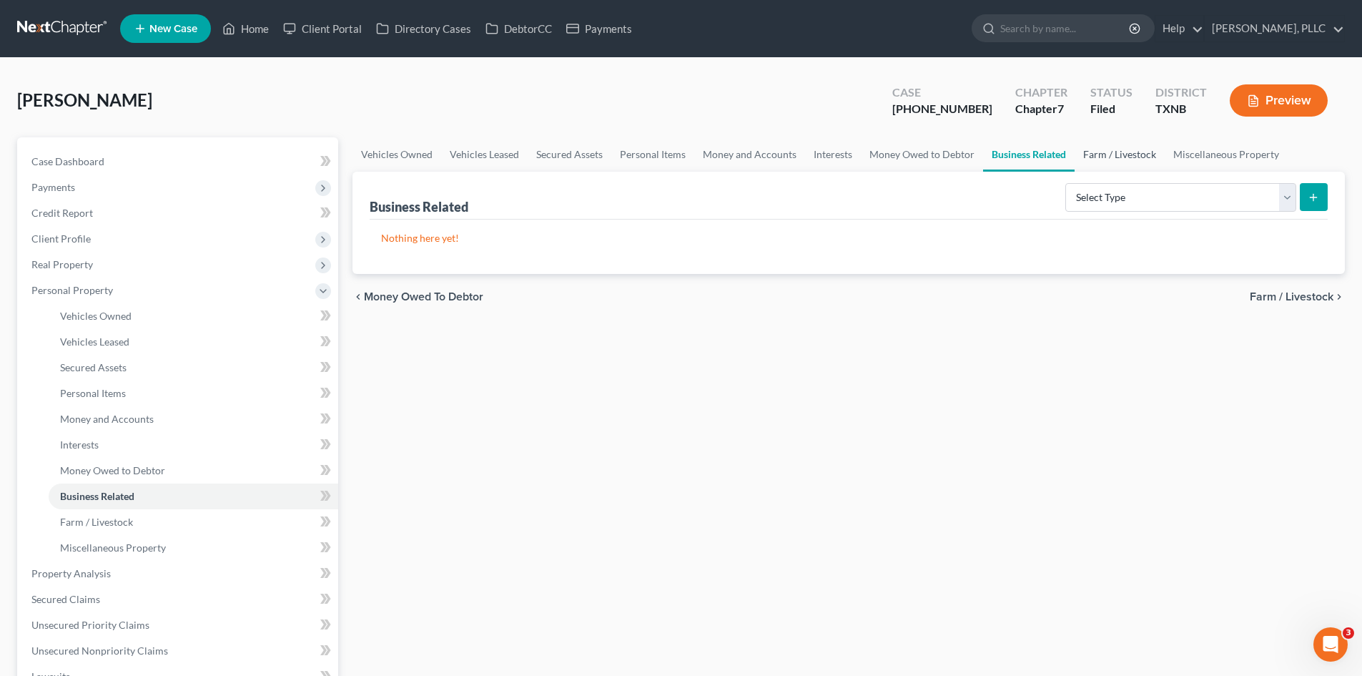
click at [1151, 147] on link "Farm / Livestock" at bounding box center [1120, 154] width 90 height 34
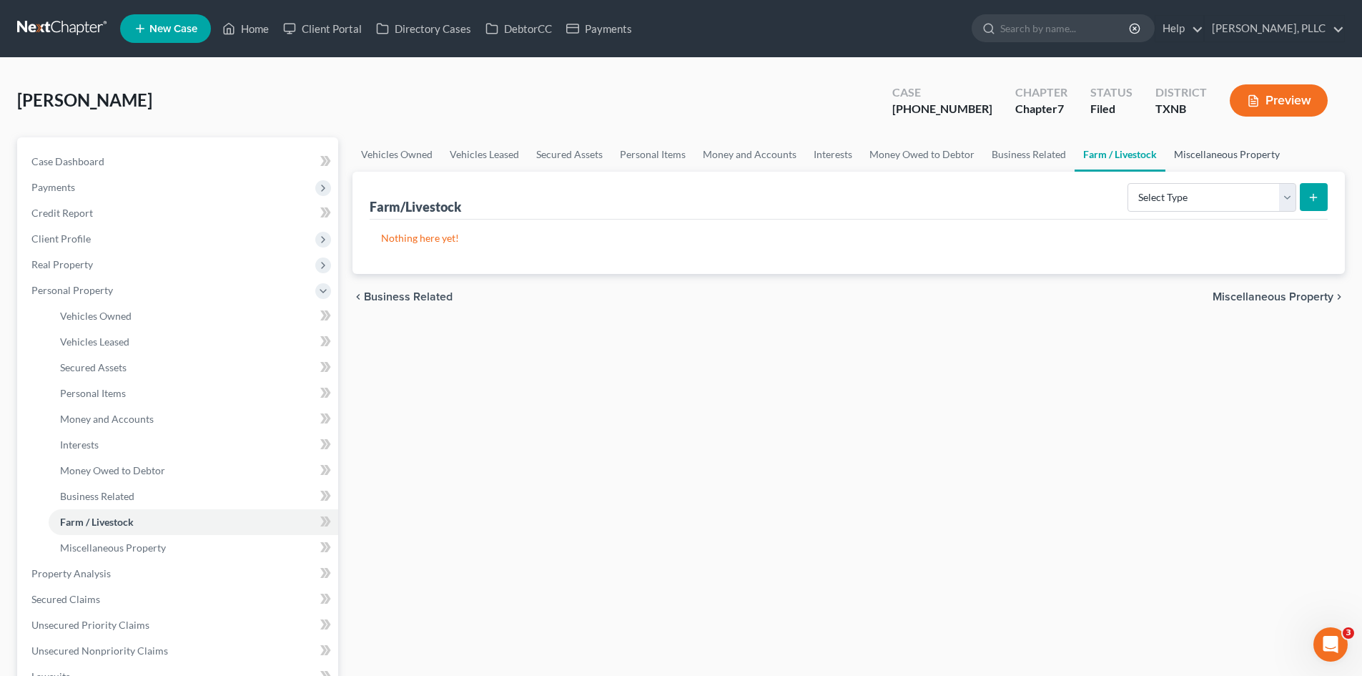
click at [1195, 159] on link "Miscellaneous Property" at bounding box center [1226, 154] width 123 height 34
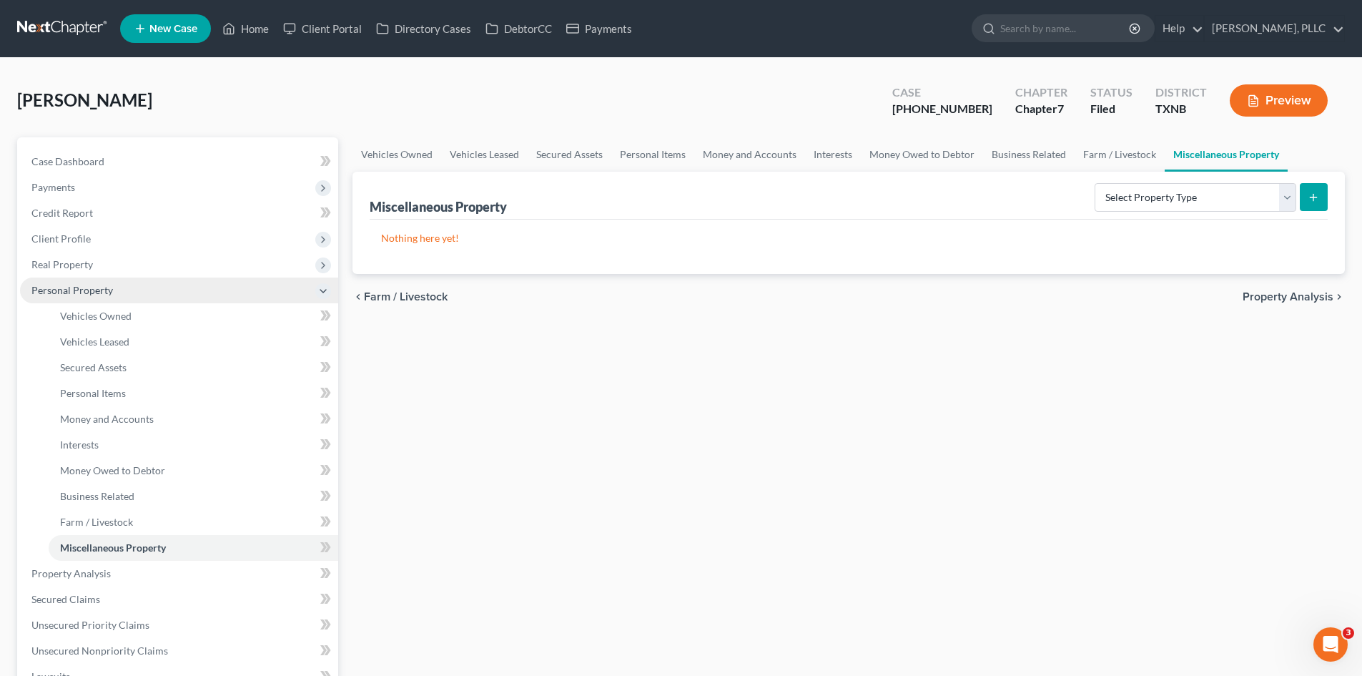
click at [61, 282] on span "Personal Property" at bounding box center [179, 290] width 318 height 26
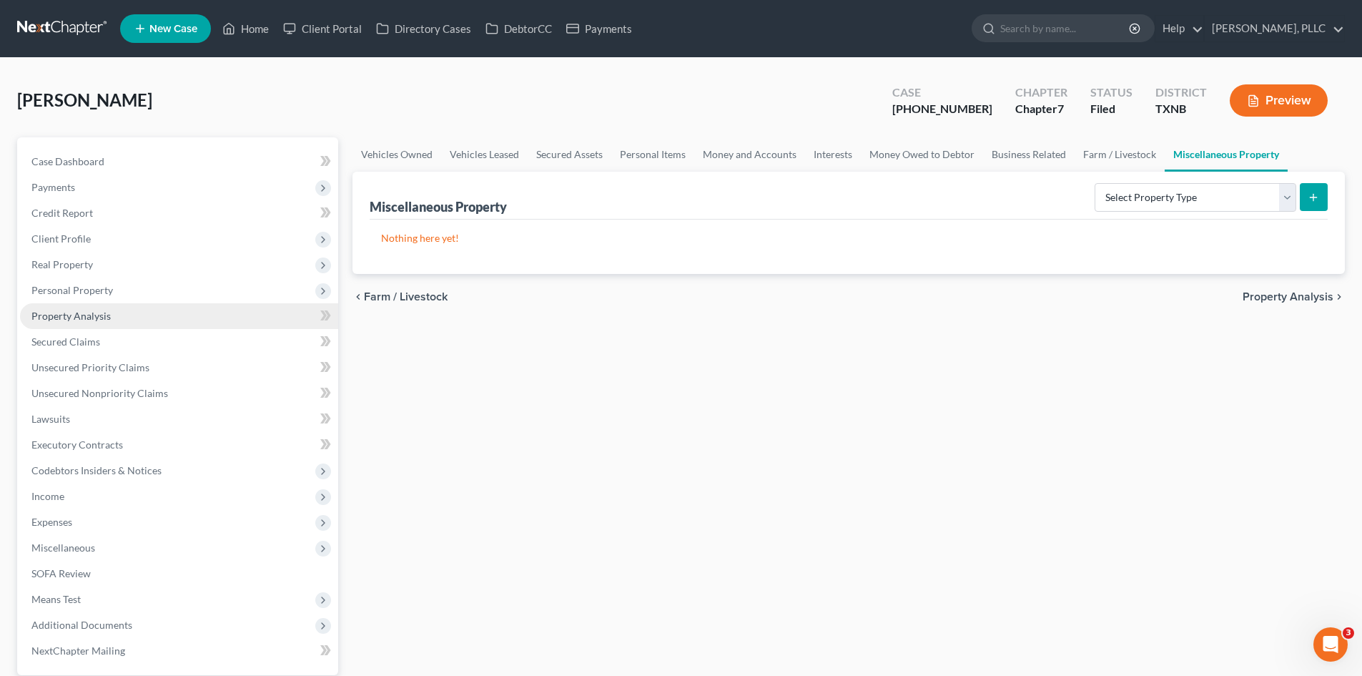
click at [84, 325] on link "Property Analysis" at bounding box center [179, 316] width 318 height 26
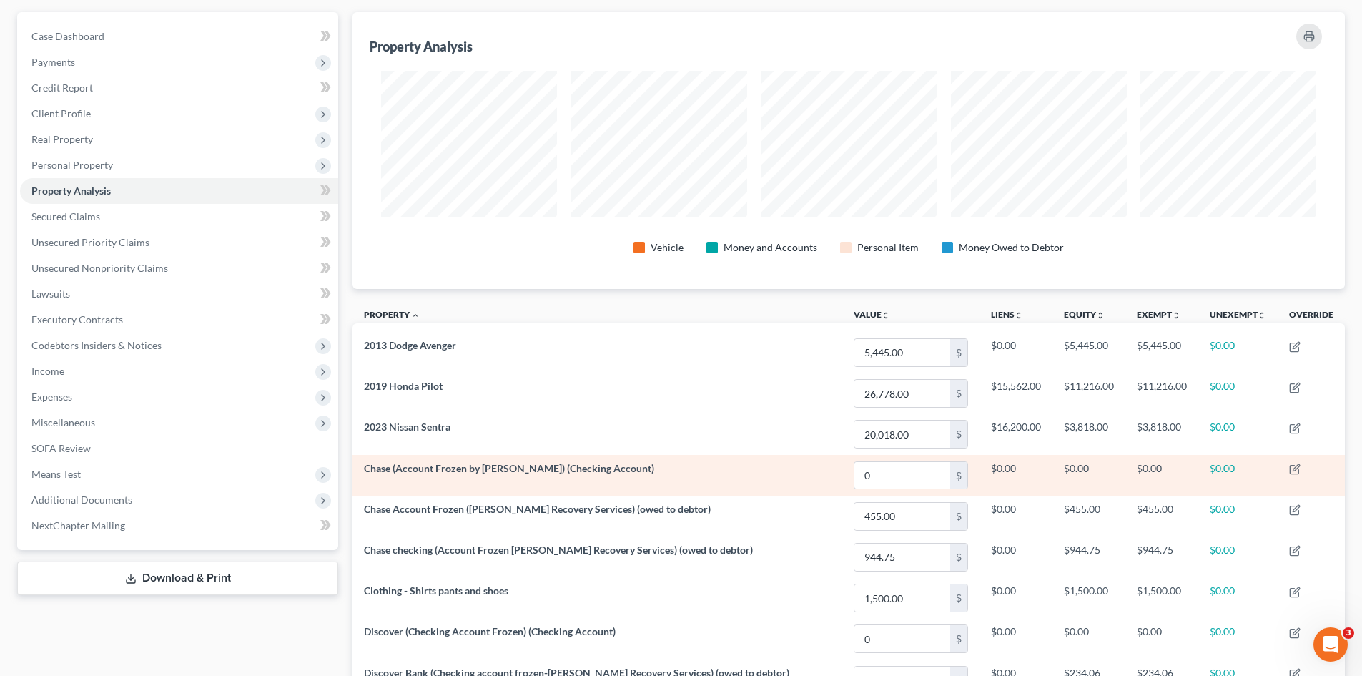
scroll to position [501, 0]
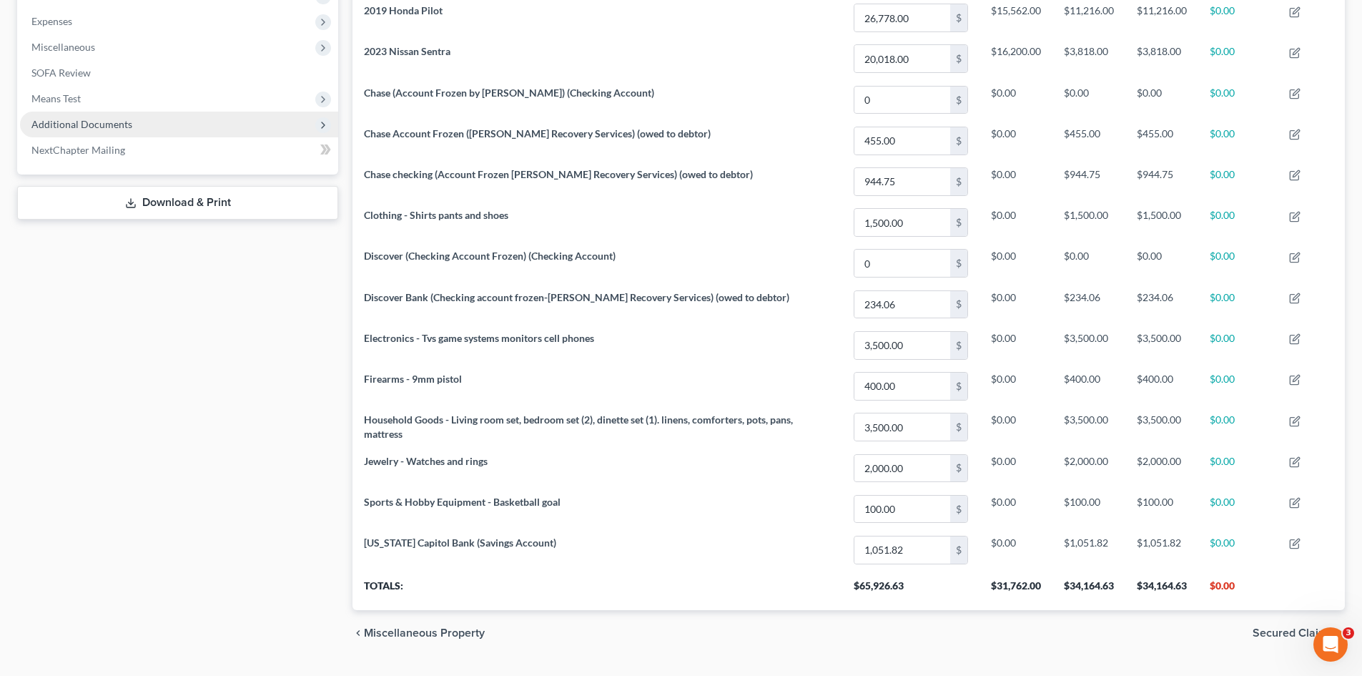
click at [130, 122] on span "Additional Documents" at bounding box center [179, 125] width 318 height 26
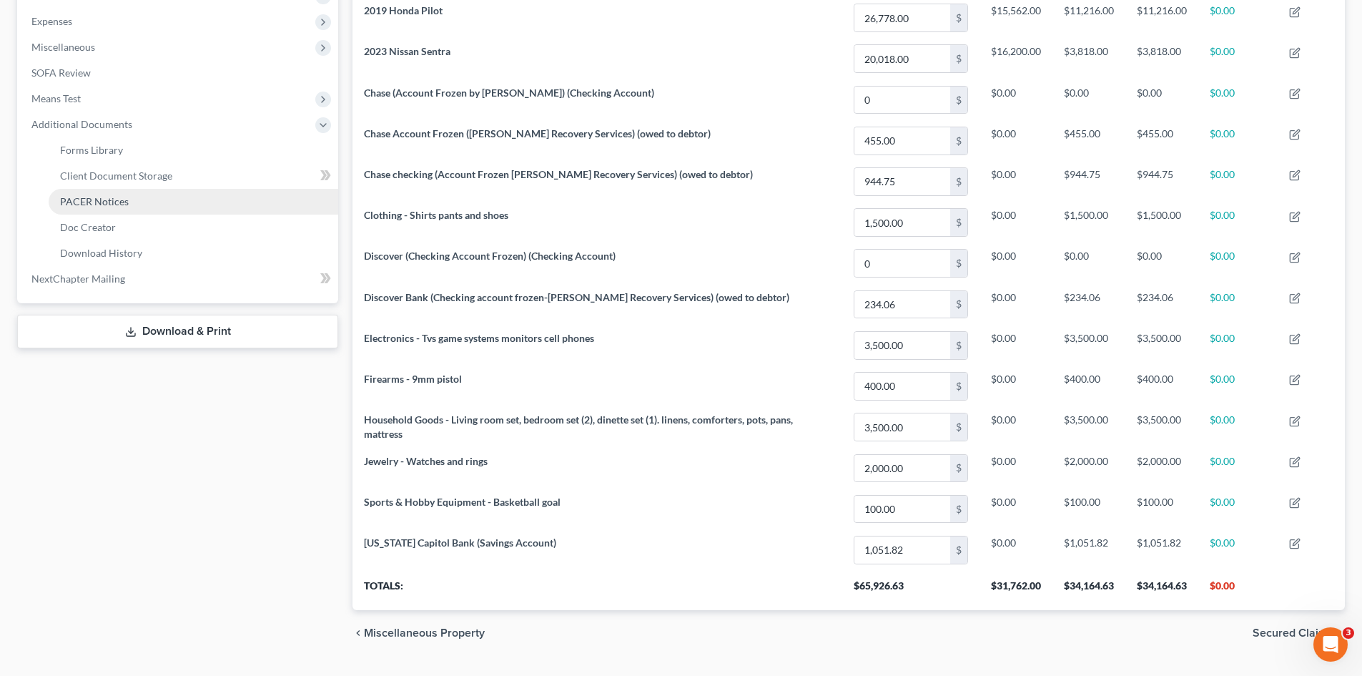
click at [117, 209] on link "PACER Notices" at bounding box center [194, 202] width 290 height 26
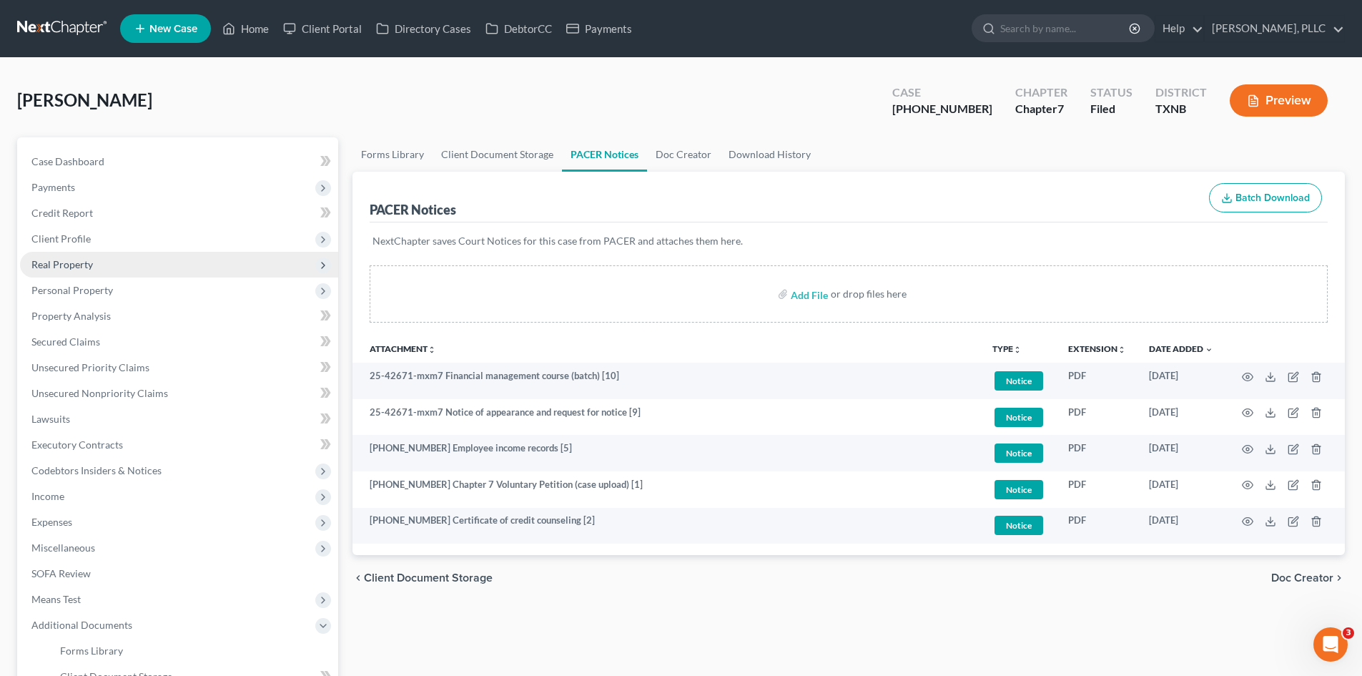
click at [114, 266] on span "Real Property" at bounding box center [179, 265] width 318 height 26
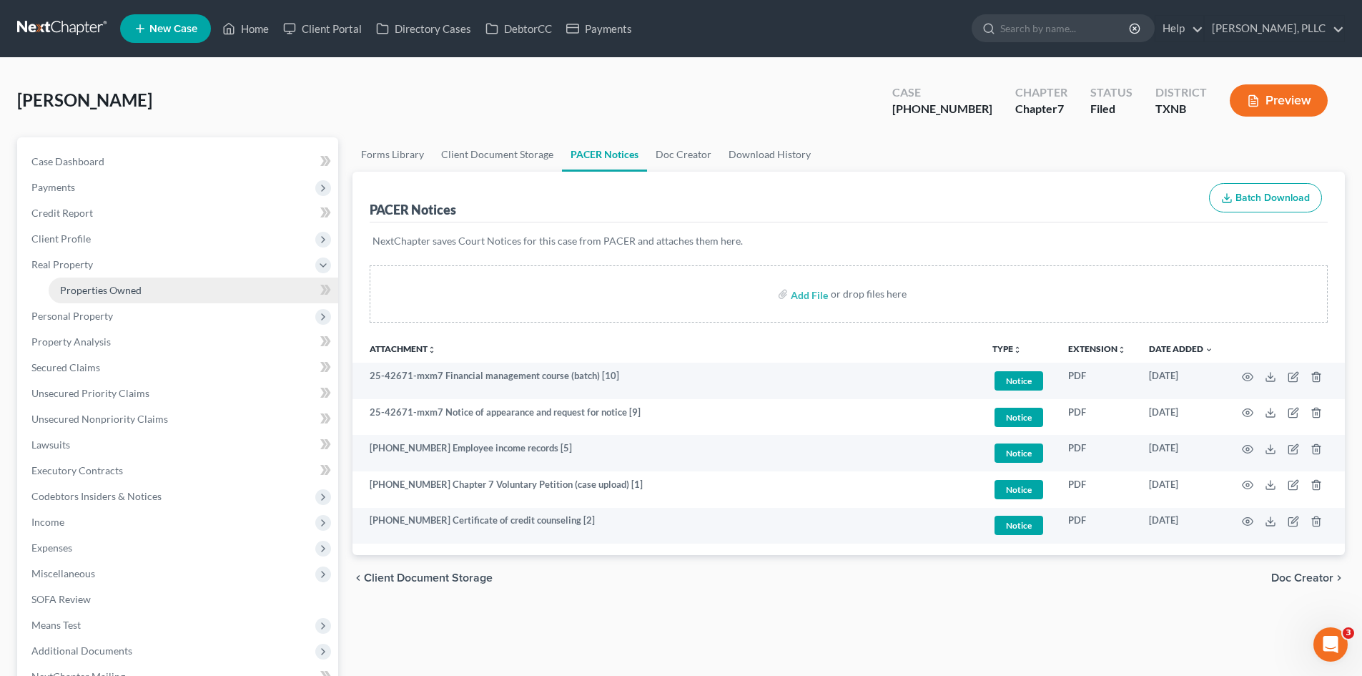
click at [119, 296] on link "Properties Owned" at bounding box center [194, 290] width 290 height 26
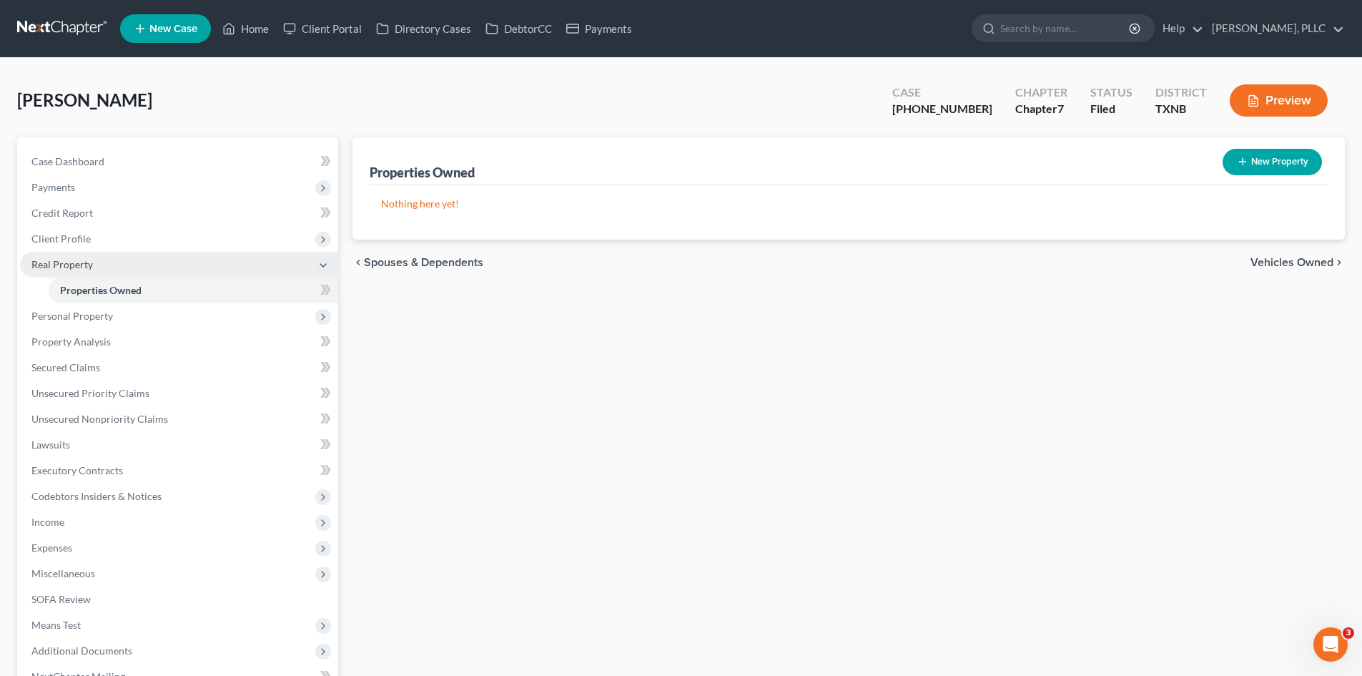
click at [61, 274] on span "Real Property" at bounding box center [179, 265] width 318 height 26
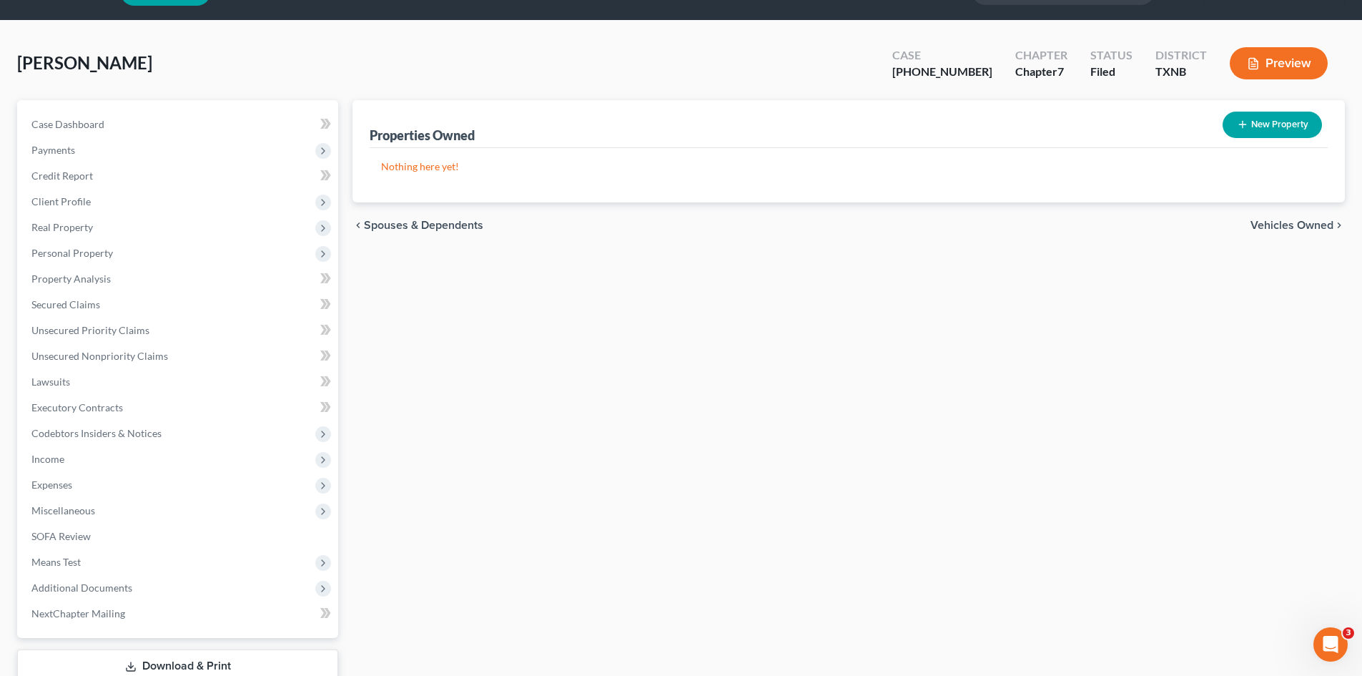
scroll to position [99, 0]
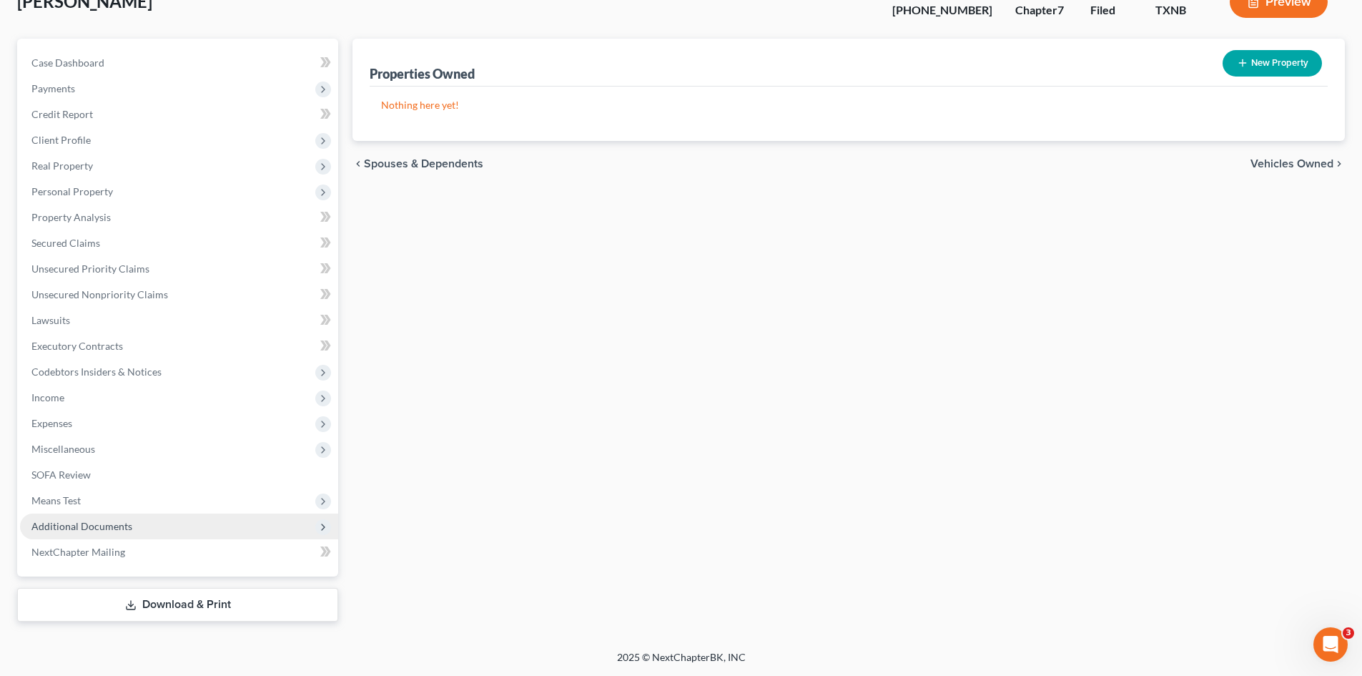
click at [176, 533] on span "Additional Documents" at bounding box center [179, 526] width 318 height 26
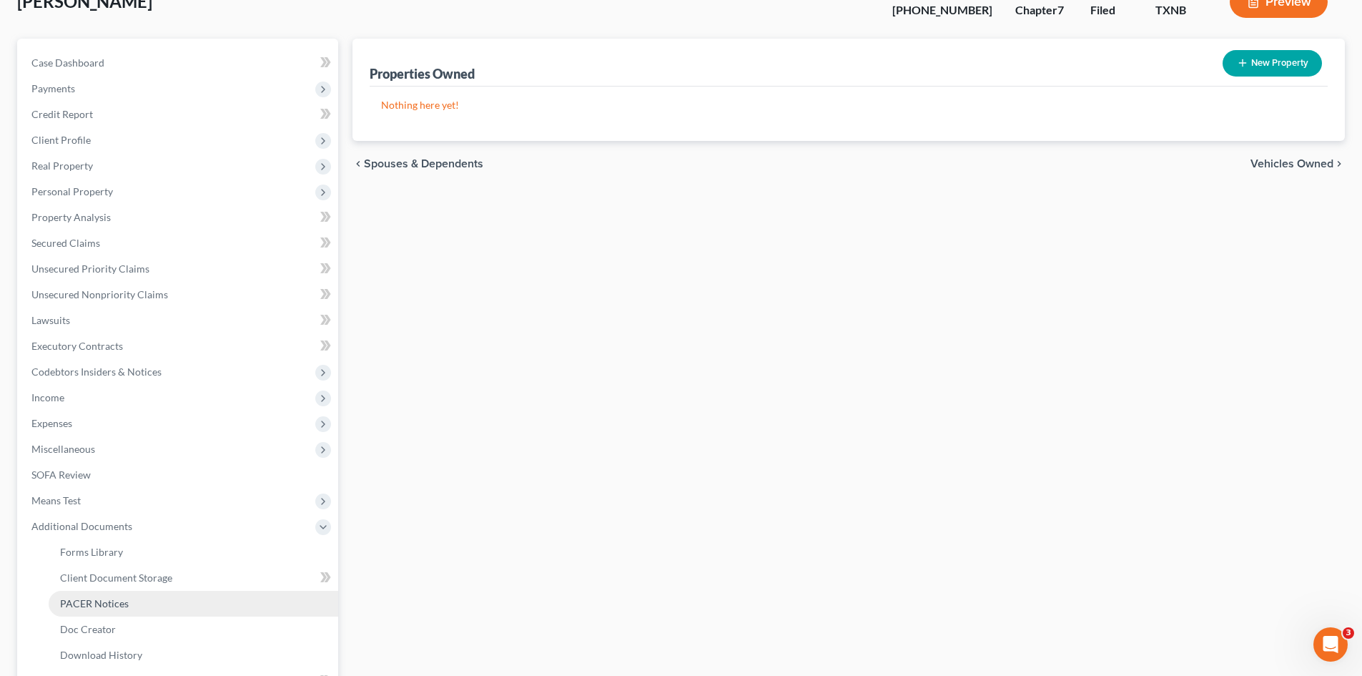
click at [147, 614] on link "PACER Notices" at bounding box center [194, 604] width 290 height 26
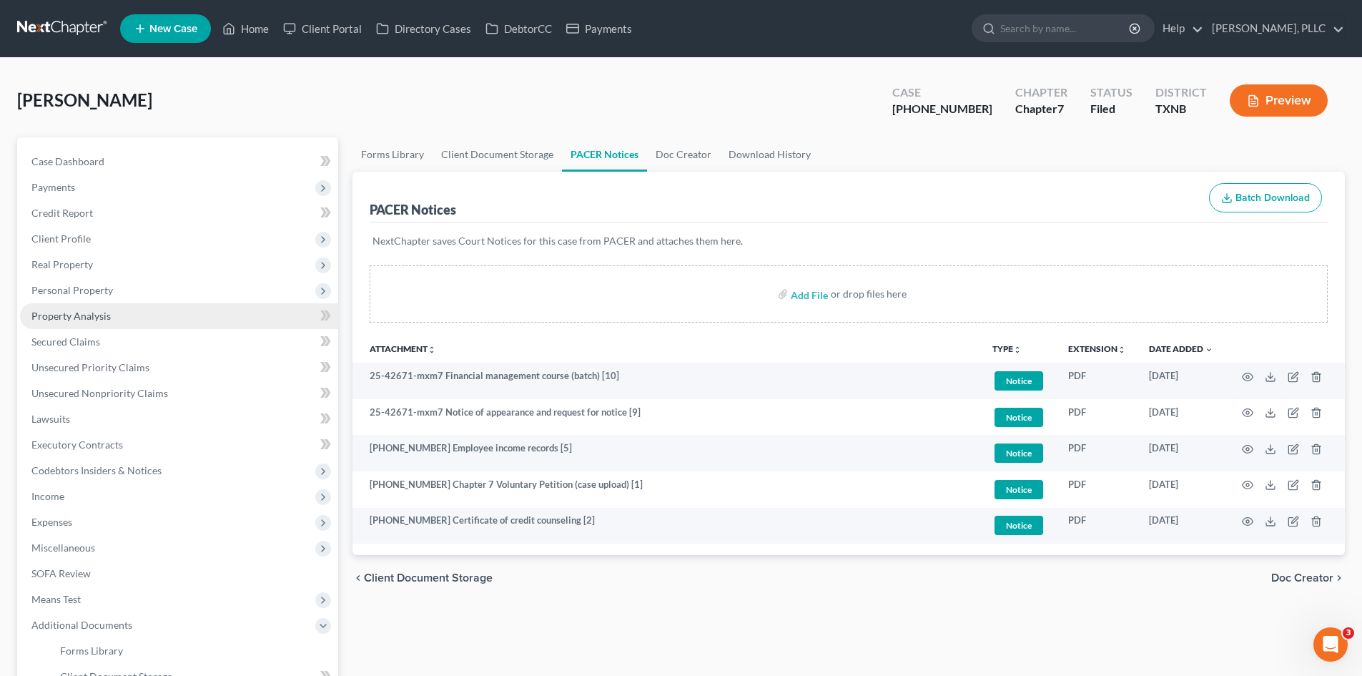
click at [202, 320] on link "Property Analysis" at bounding box center [179, 316] width 318 height 26
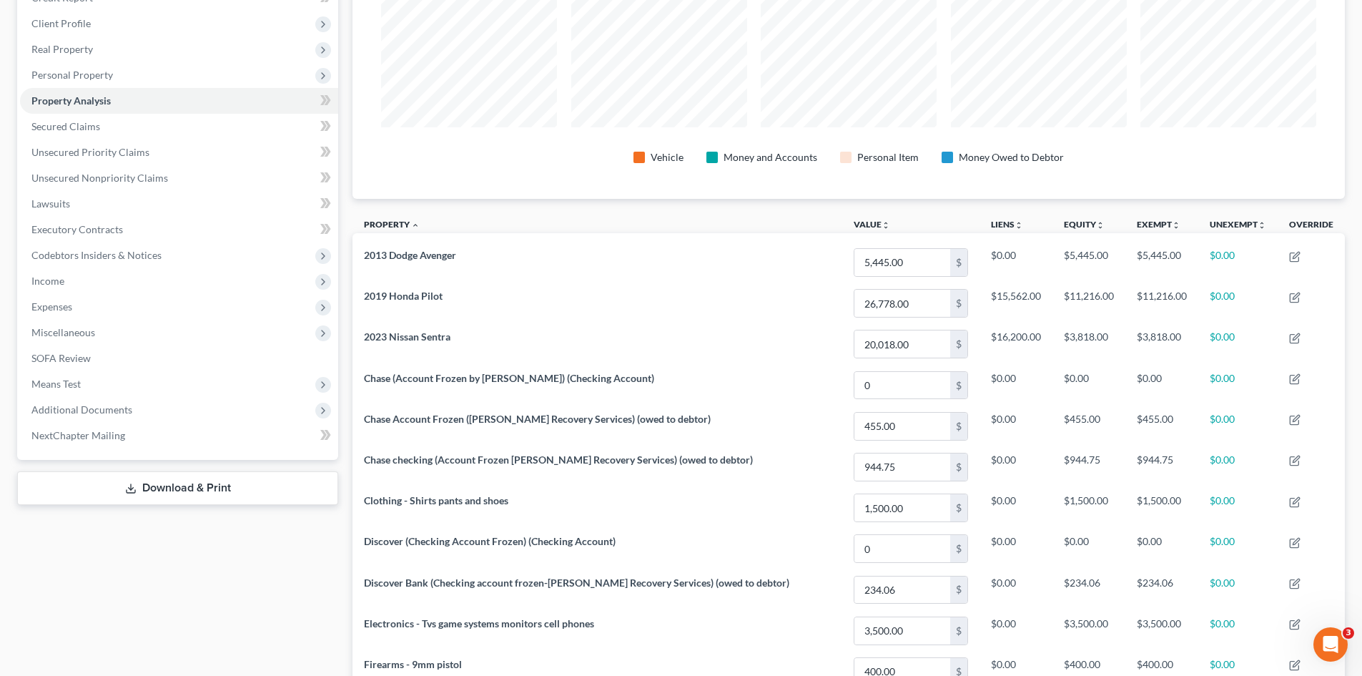
scroll to position [215, 0]
click at [85, 410] on span "Additional Documents" at bounding box center [81, 410] width 101 height 12
click at [121, 484] on span "PACER Notices" at bounding box center [94, 487] width 69 height 12
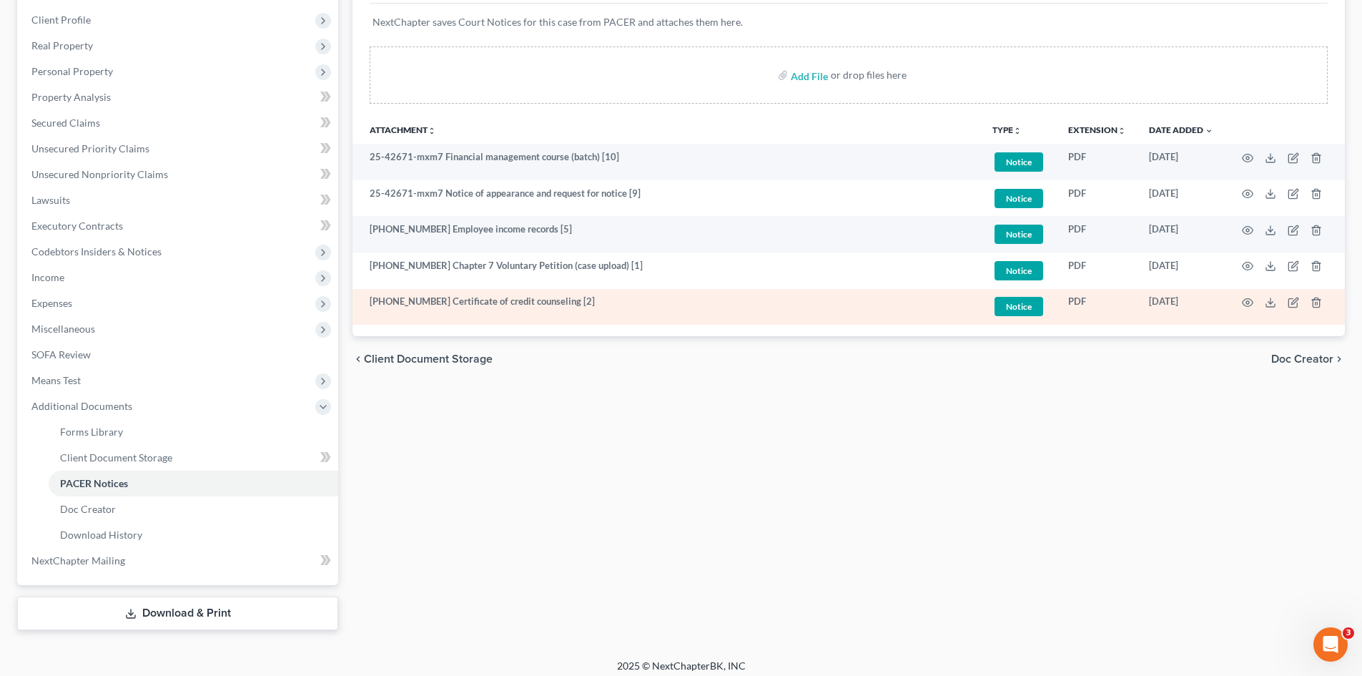
scroll to position [227, 0]
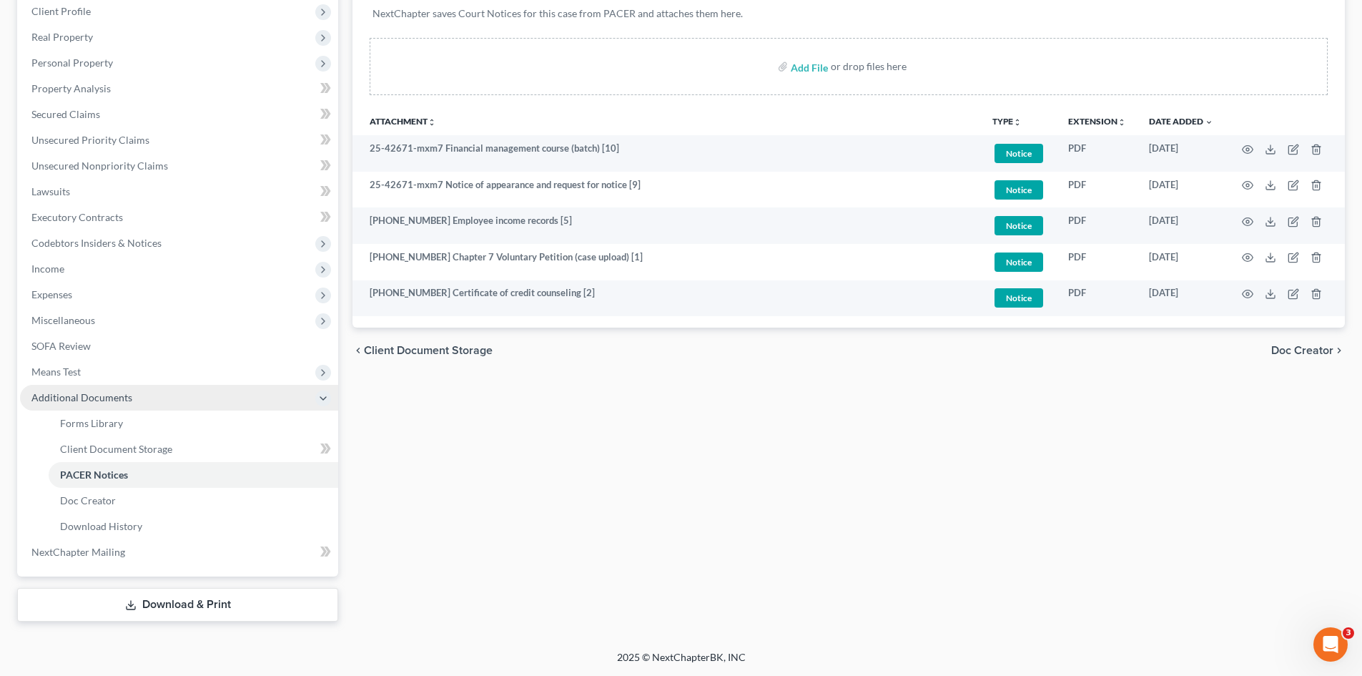
click at [128, 400] on span "Additional Documents" at bounding box center [81, 397] width 101 height 12
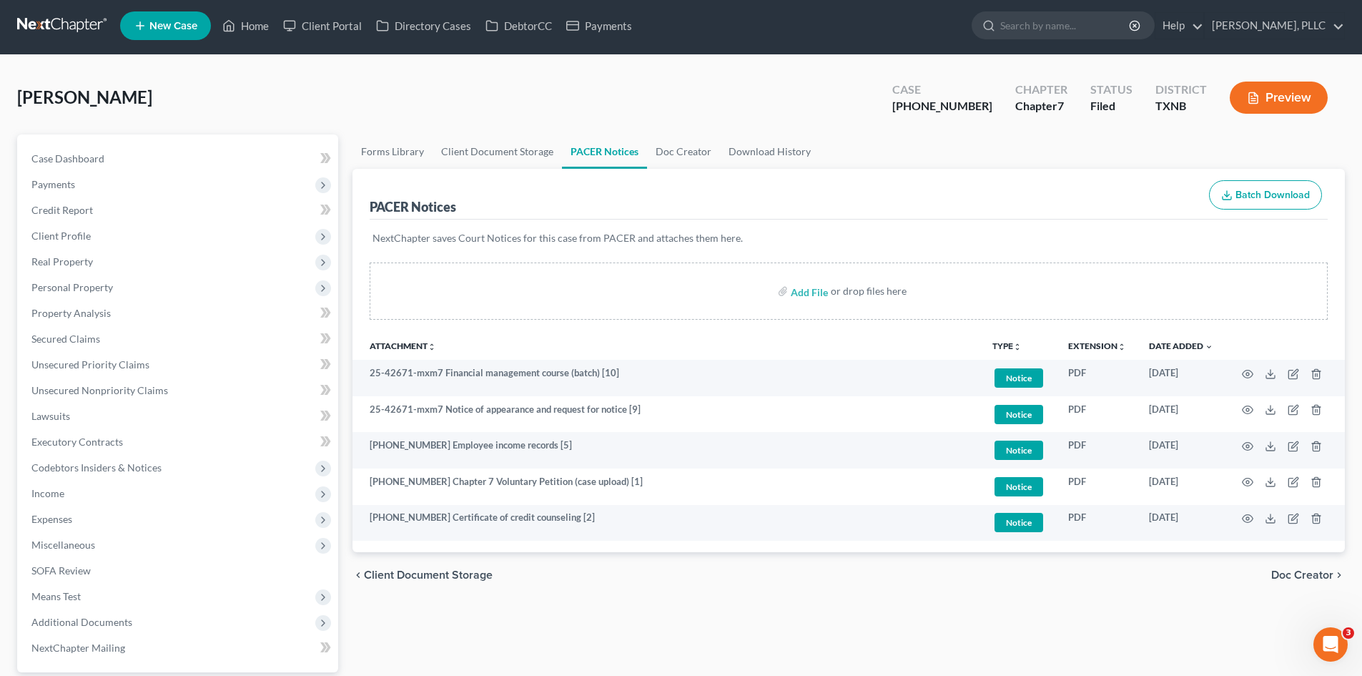
scroll to position [0, 0]
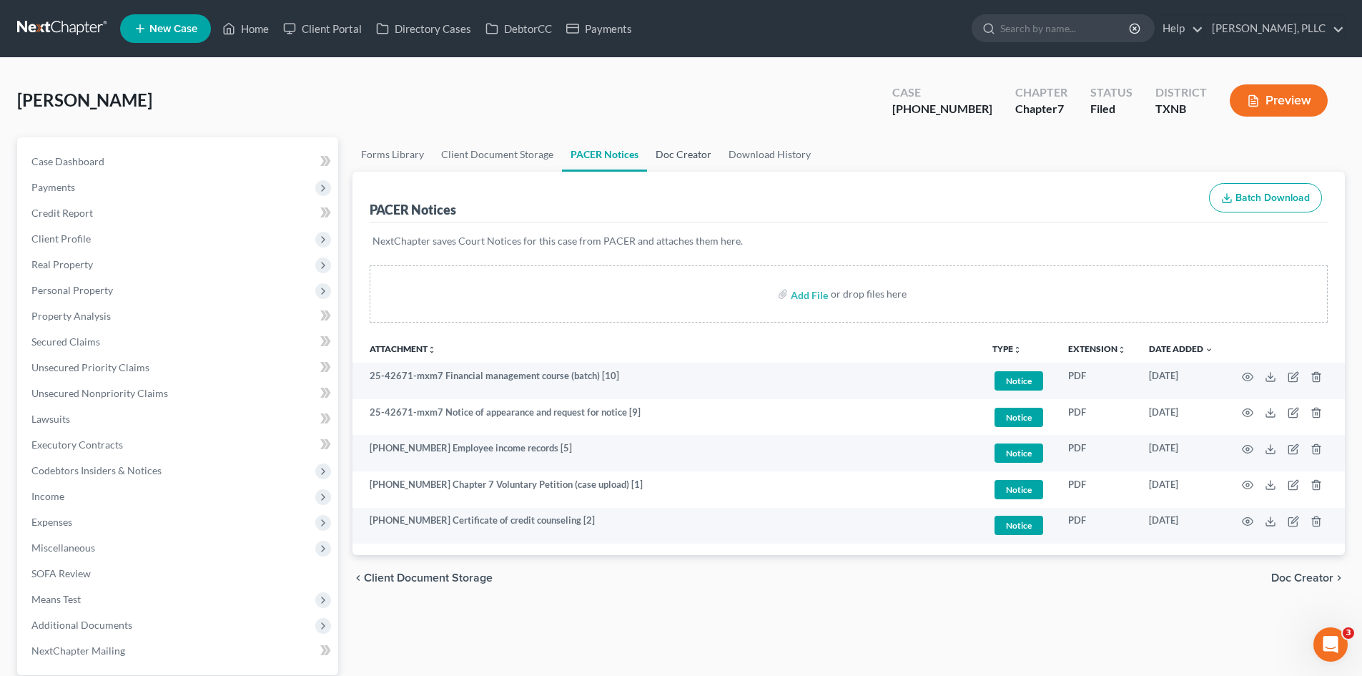
click at [697, 155] on link "Doc Creator" at bounding box center [683, 154] width 73 height 34
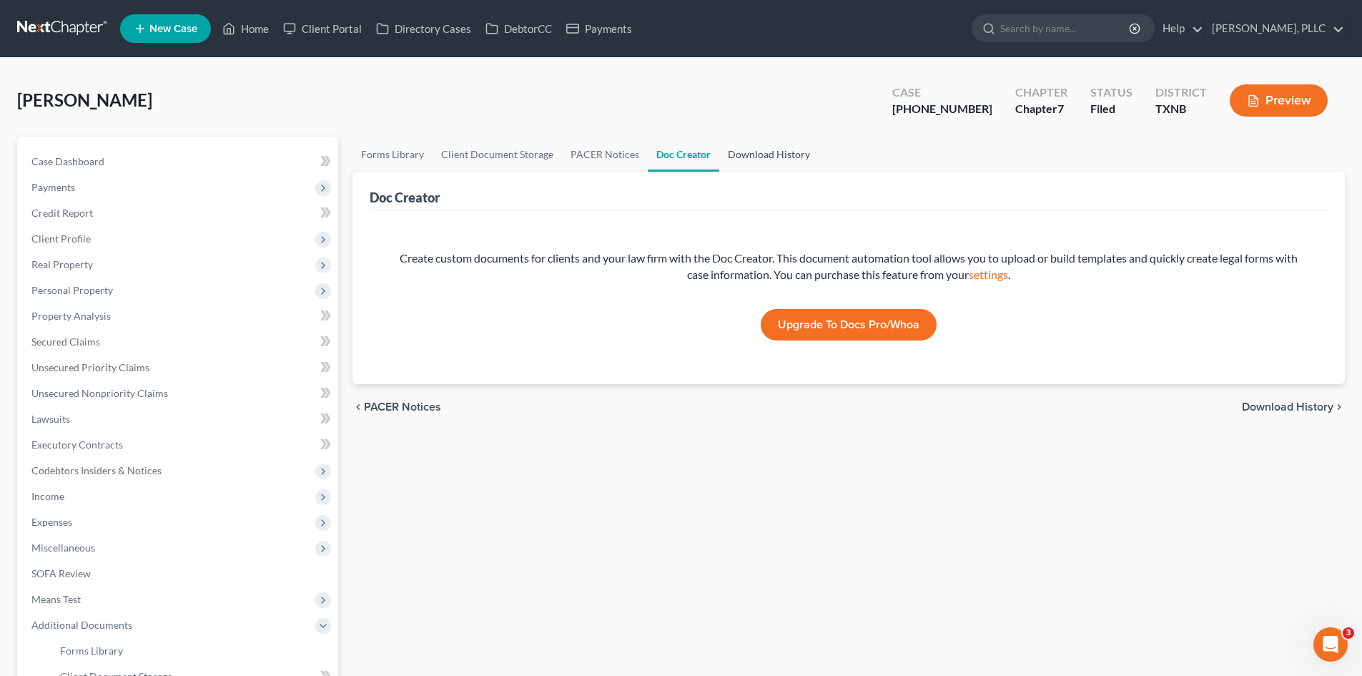
click at [790, 152] on link "Download History" at bounding box center [768, 154] width 99 height 34
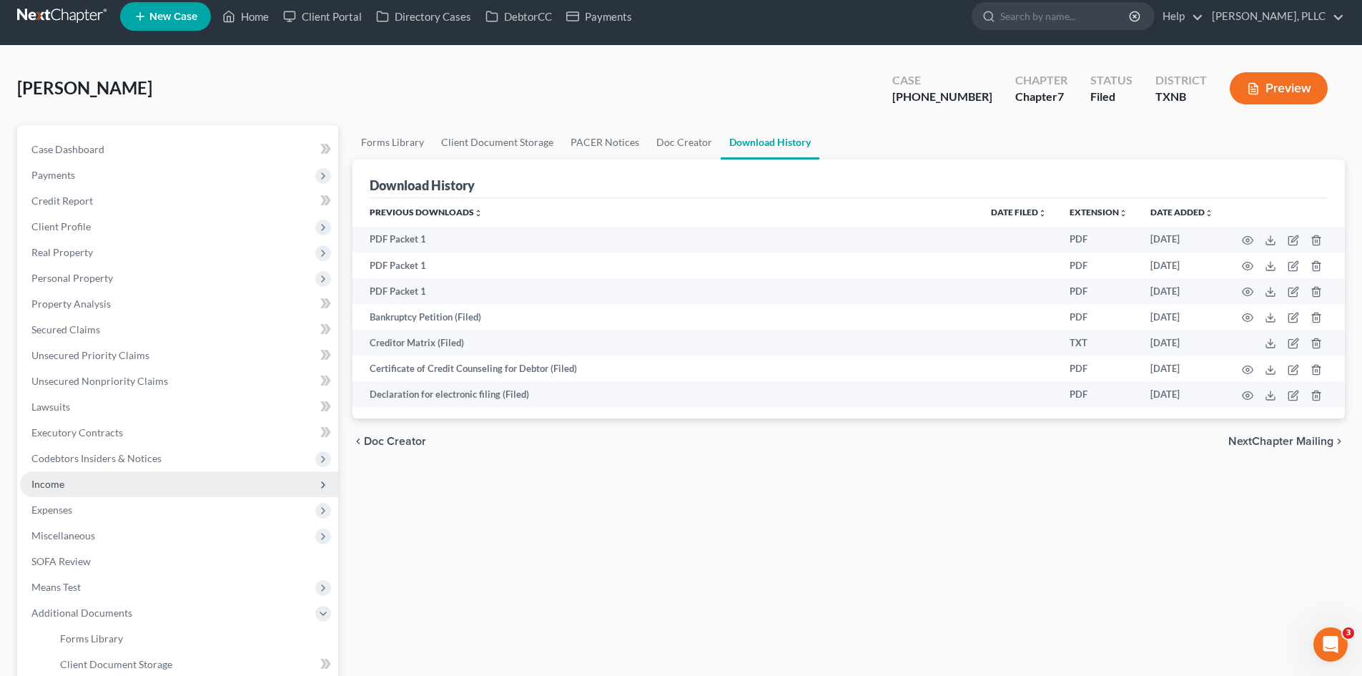
scroll to position [215, 0]
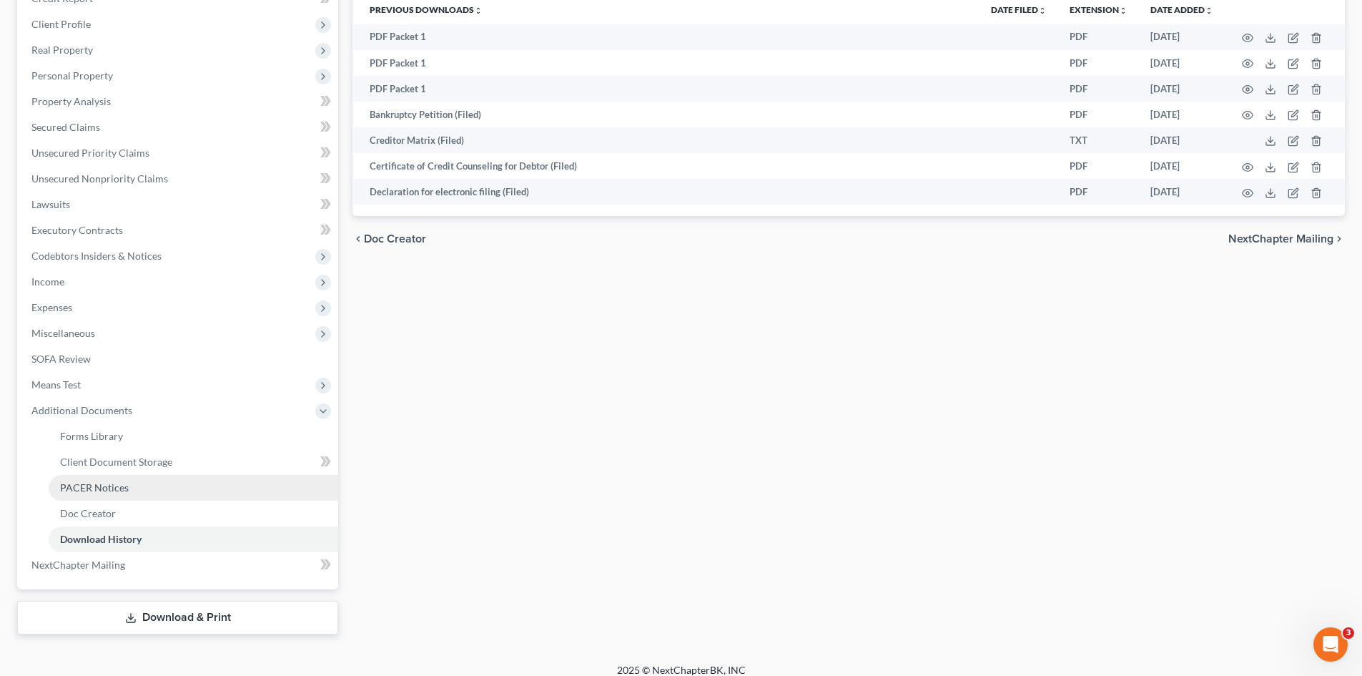
click at [150, 489] on link "PACER Notices" at bounding box center [194, 488] width 290 height 26
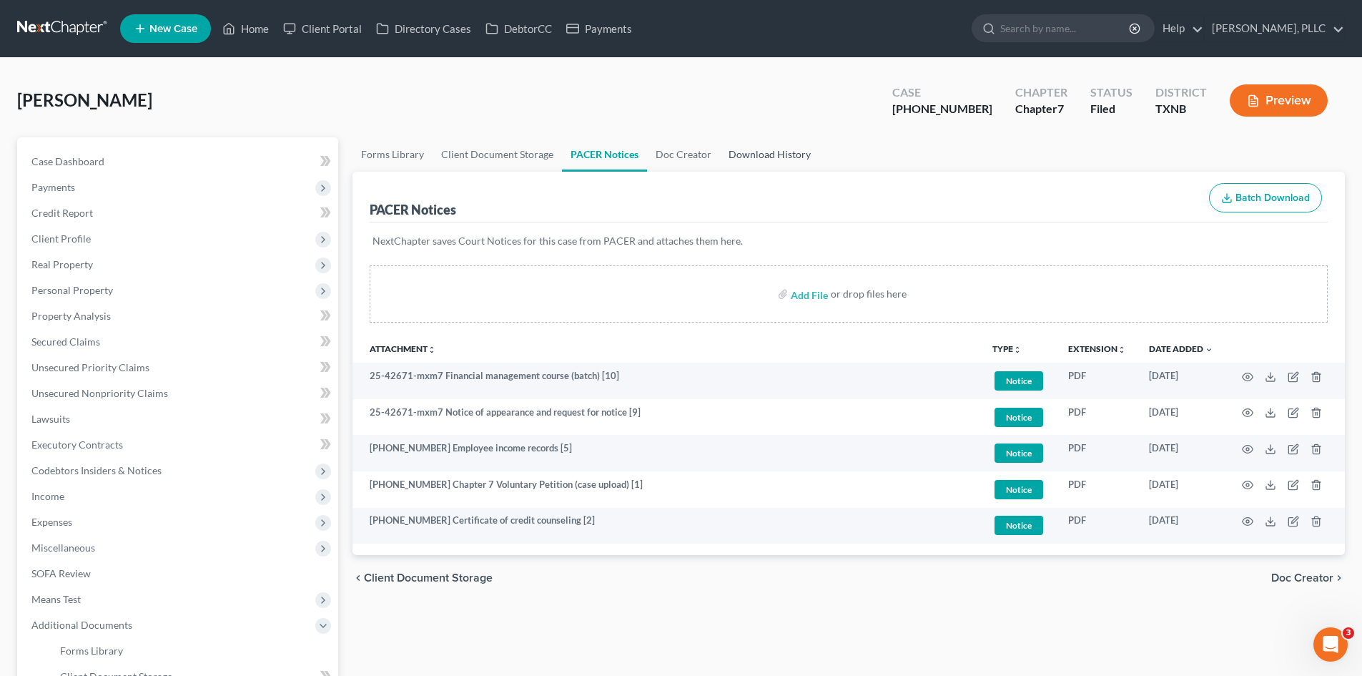
click at [720, 153] on link "Download History" at bounding box center [769, 154] width 99 height 34
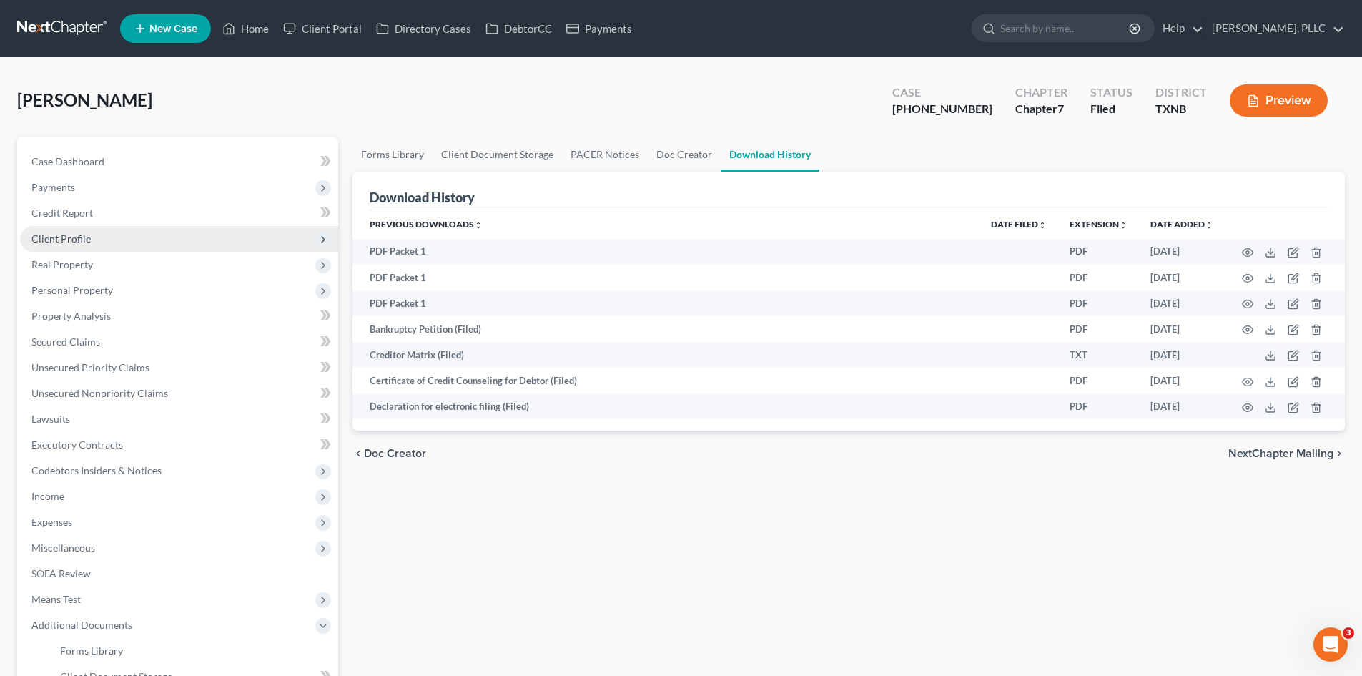
click at [97, 229] on span "Client Profile" at bounding box center [179, 239] width 318 height 26
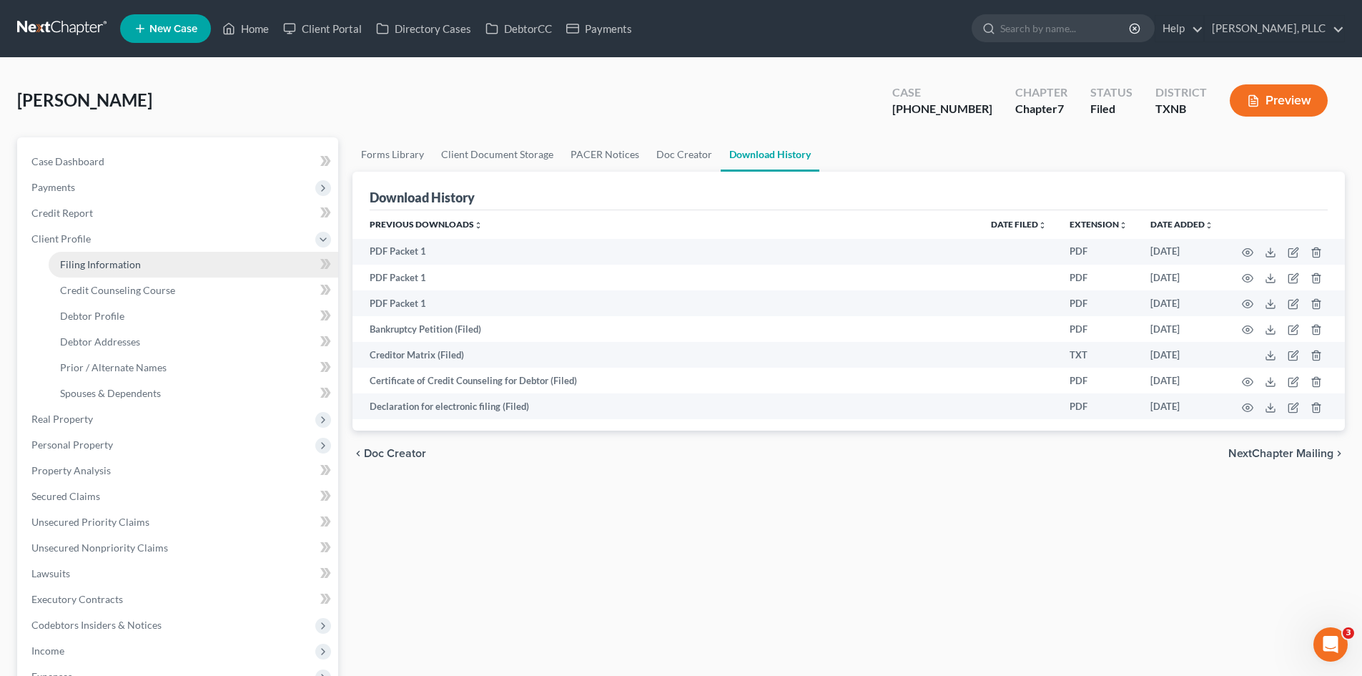
click at [114, 254] on link "Filing Information" at bounding box center [194, 265] width 290 height 26
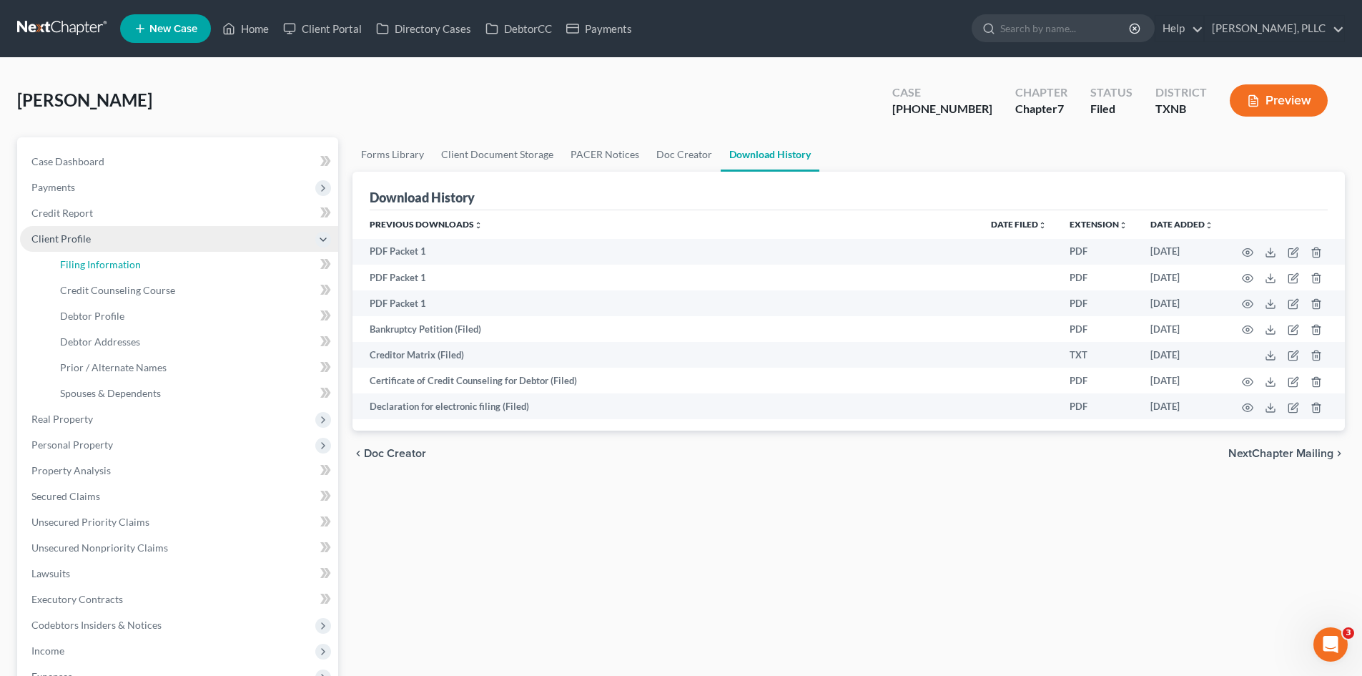
select select "1"
select select "0"
select select "78"
select select "1"
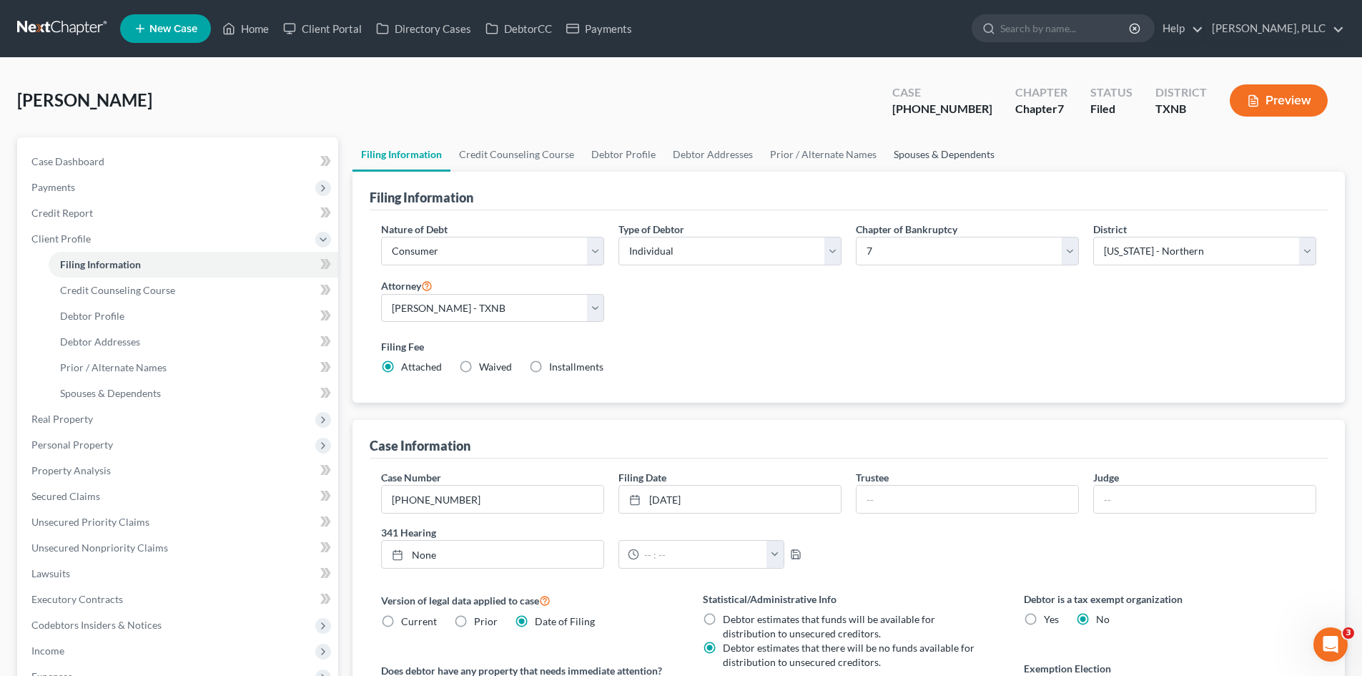
click at [932, 157] on link "Spouses & Dependents" at bounding box center [944, 154] width 118 height 34
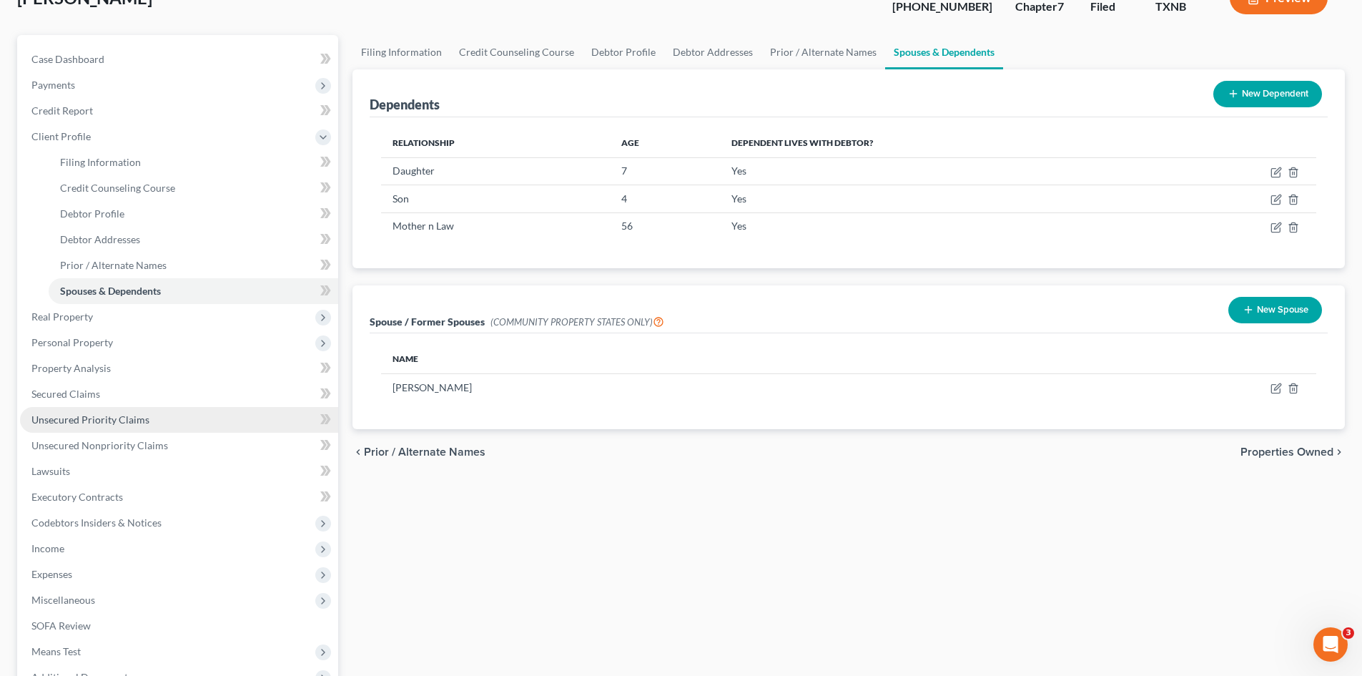
scroll to position [253, 0]
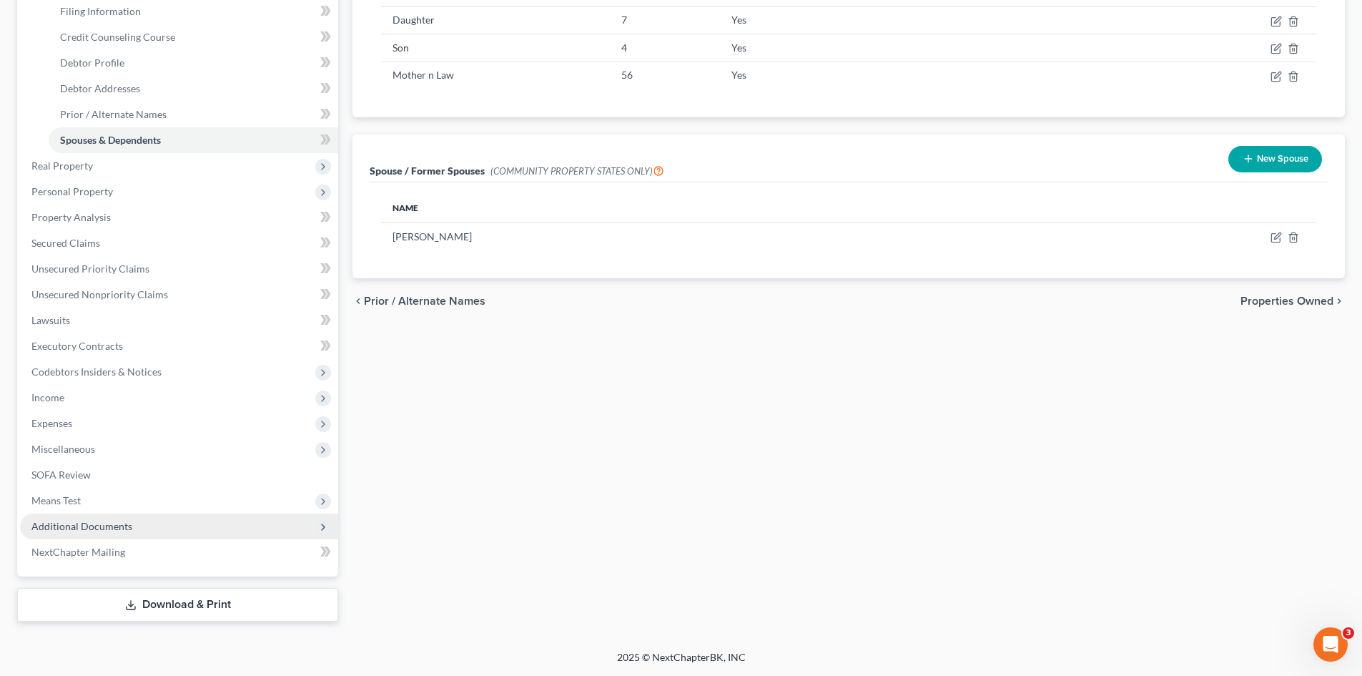
click at [149, 516] on span "Additional Documents" at bounding box center [179, 526] width 318 height 26
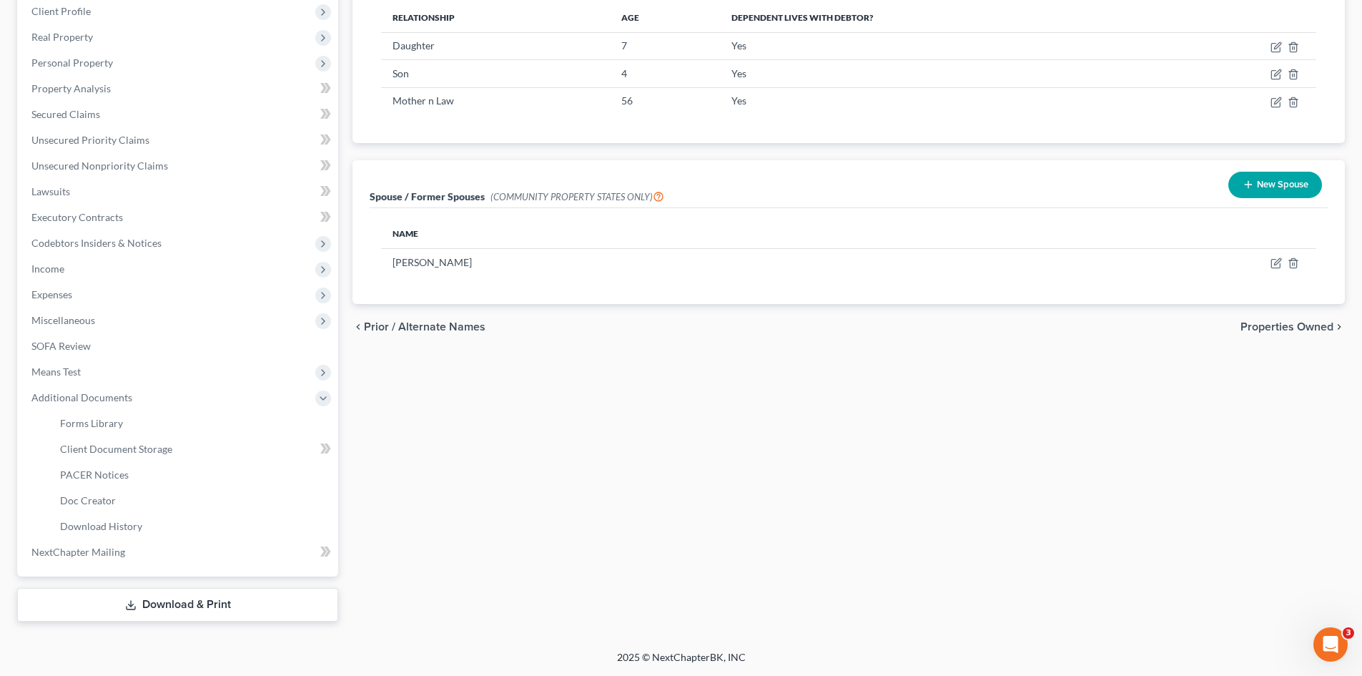
scroll to position [227, 0]
click at [179, 481] on link "PACER Notices" at bounding box center [194, 475] width 290 height 26
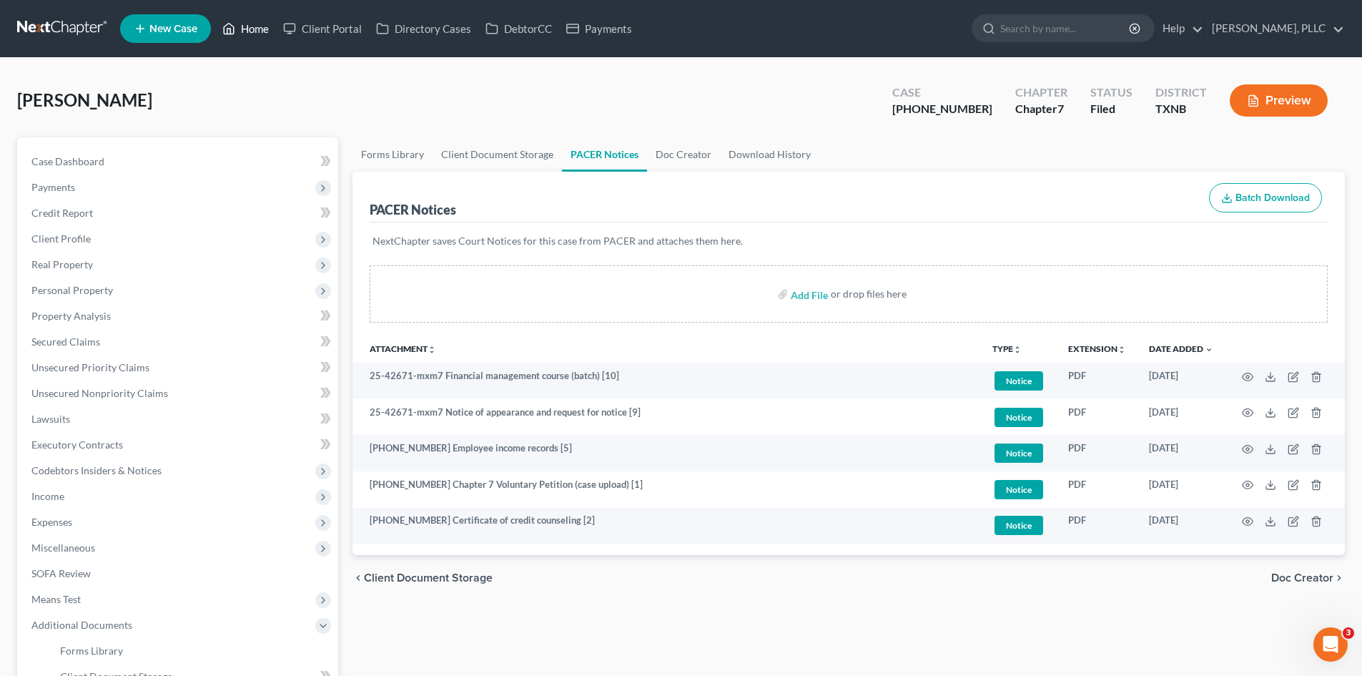
click at [245, 34] on link "Home" at bounding box center [245, 29] width 61 height 26
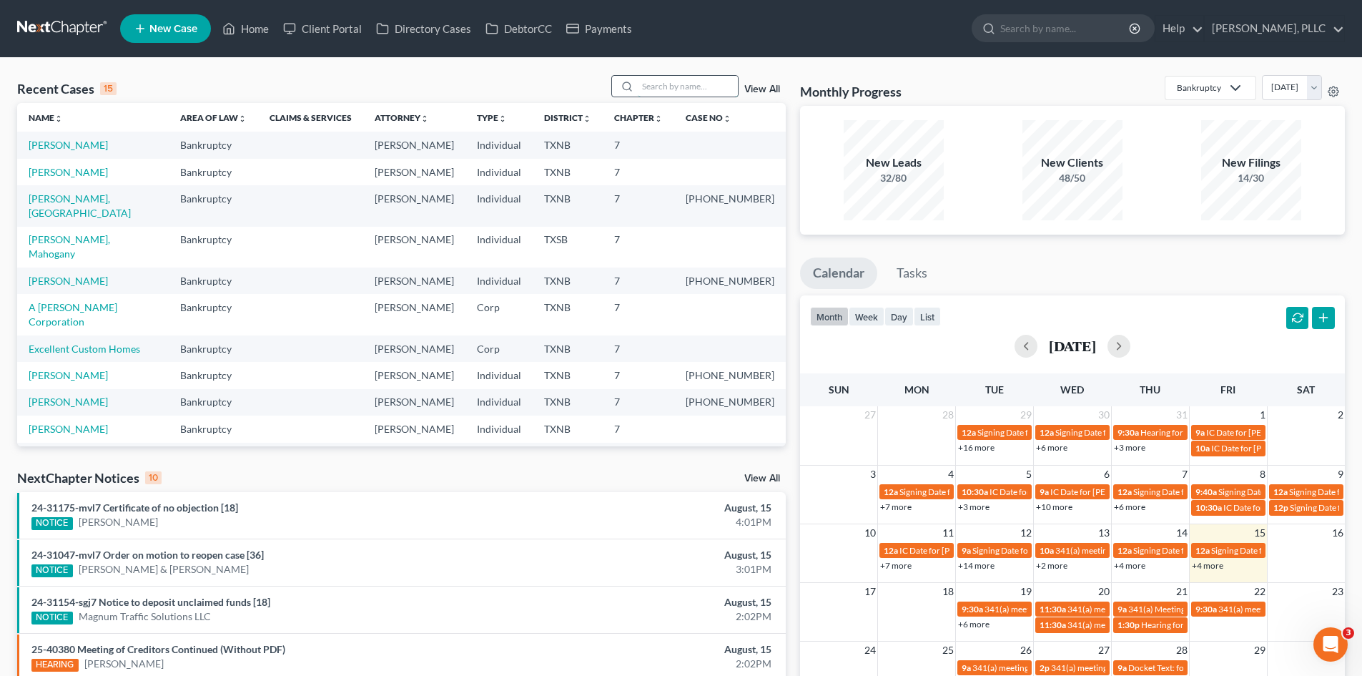
click at [659, 79] on input "search" at bounding box center [688, 86] width 100 height 21
type input "[PERSON_NAME]"
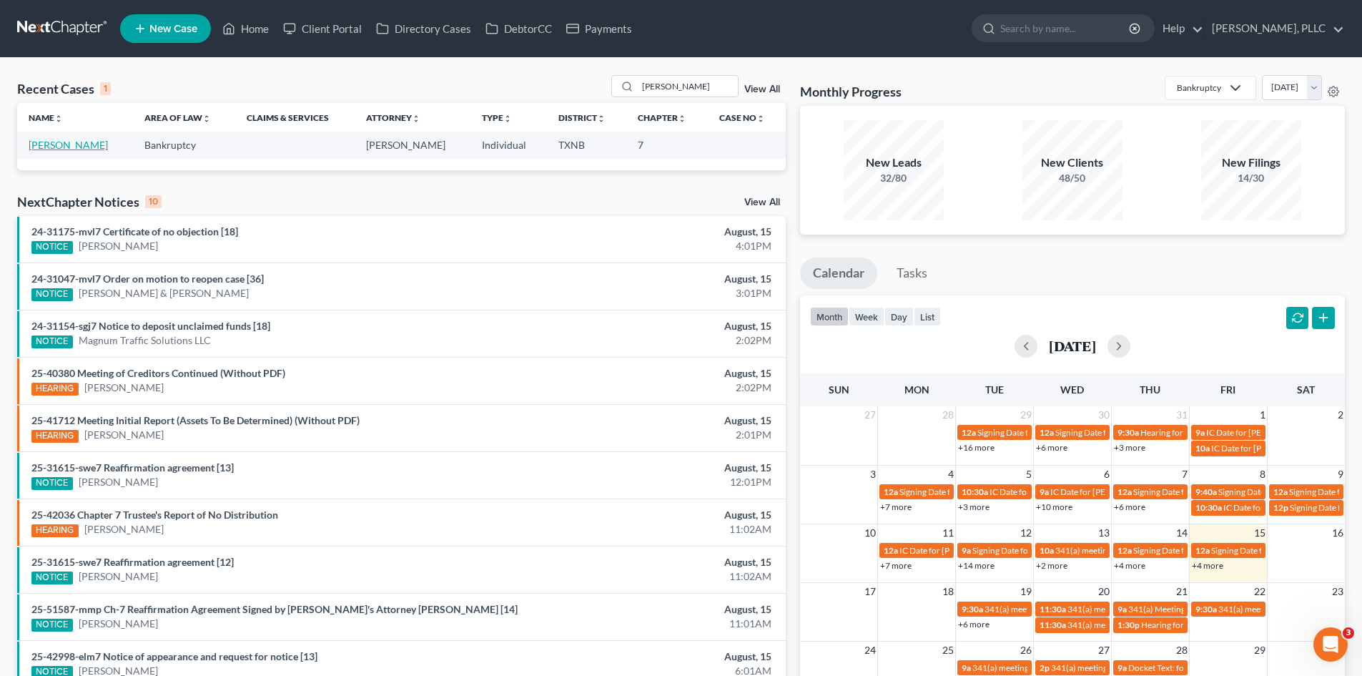
click at [61, 147] on link "[PERSON_NAME]" at bounding box center [68, 145] width 79 height 12
select select "4"
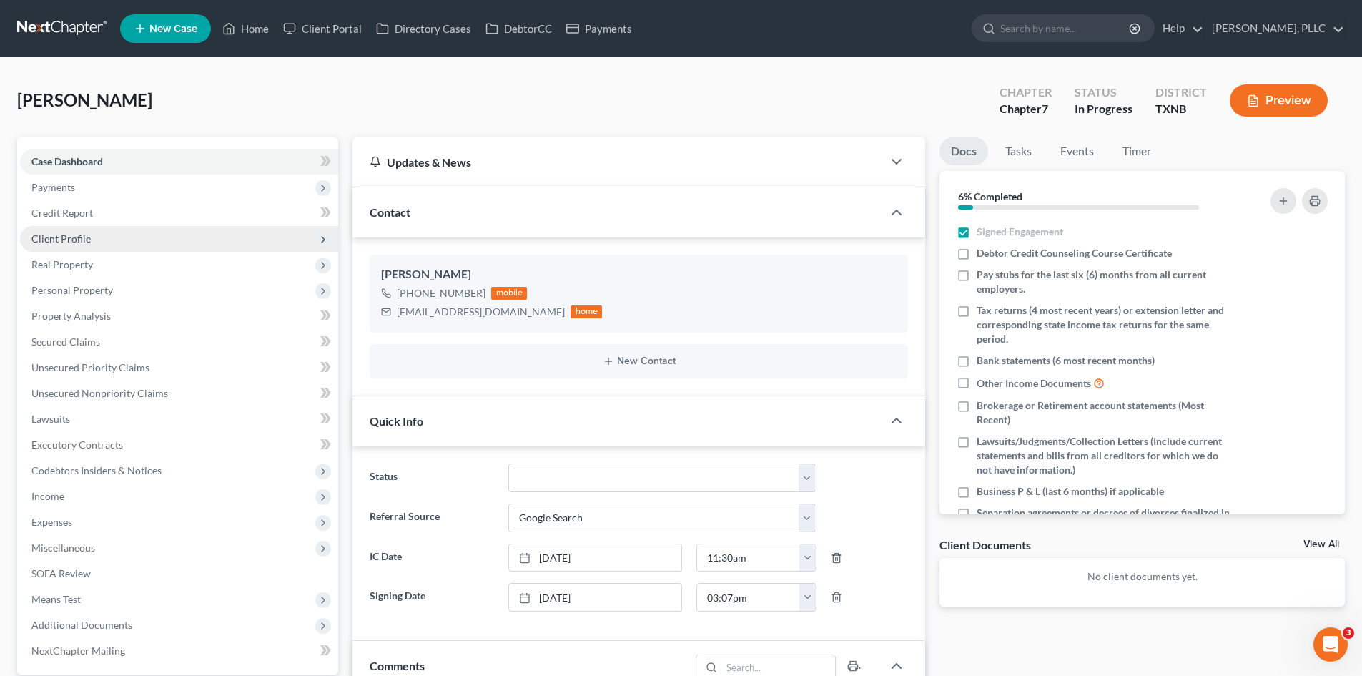
click at [45, 236] on span "Client Profile" at bounding box center [60, 238] width 59 height 12
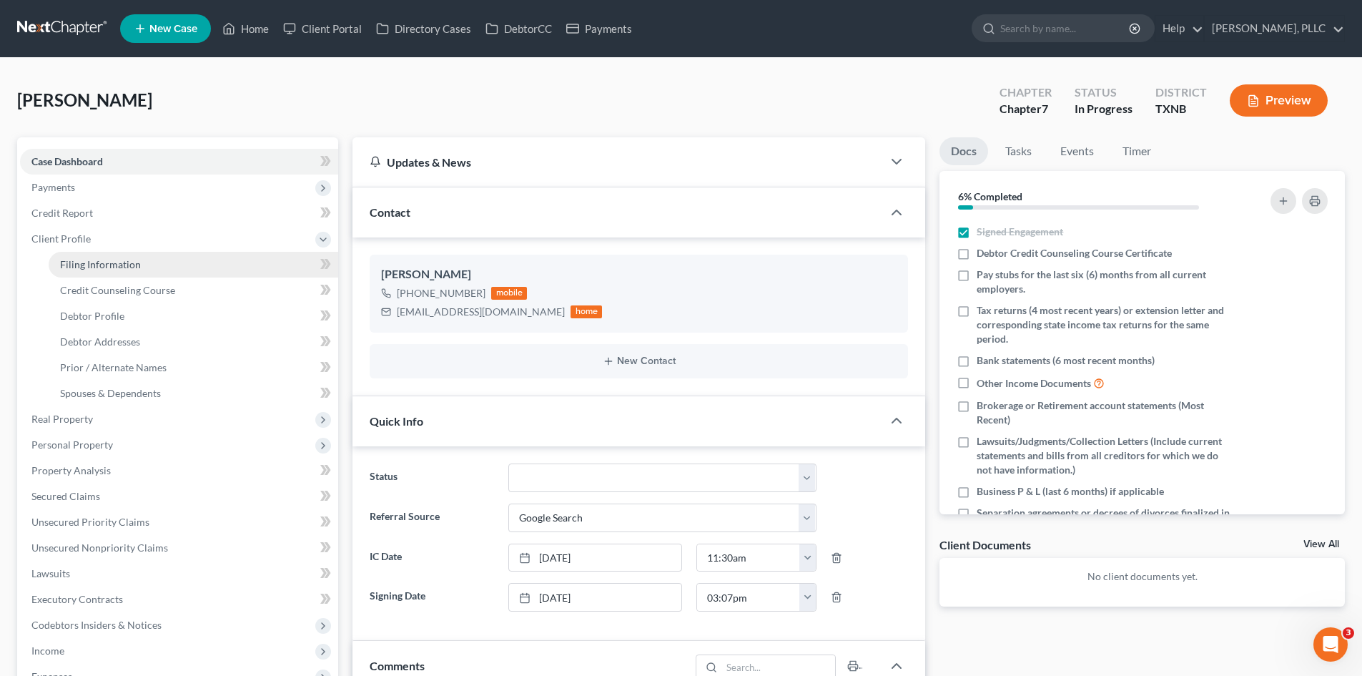
click at [91, 267] on span "Filing Information" at bounding box center [100, 264] width 81 height 12
select select "1"
select select "0"
select select "78"
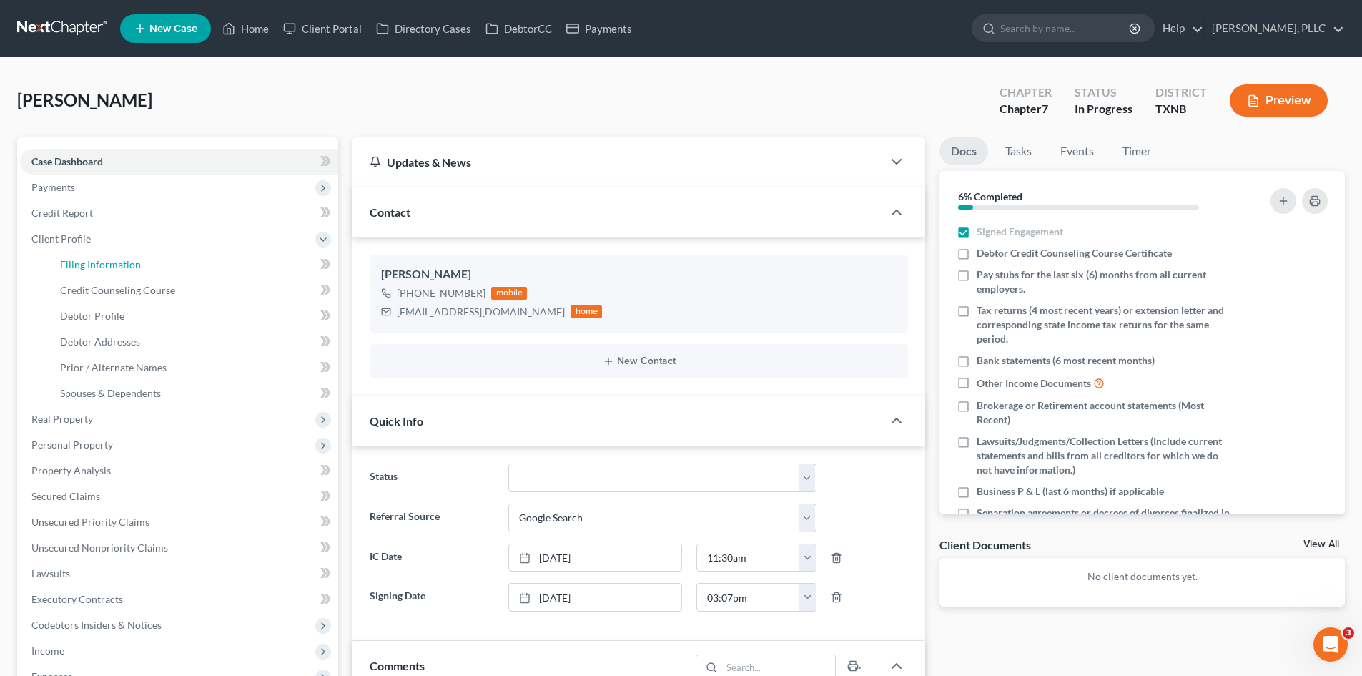
select select "1"
select select "45"
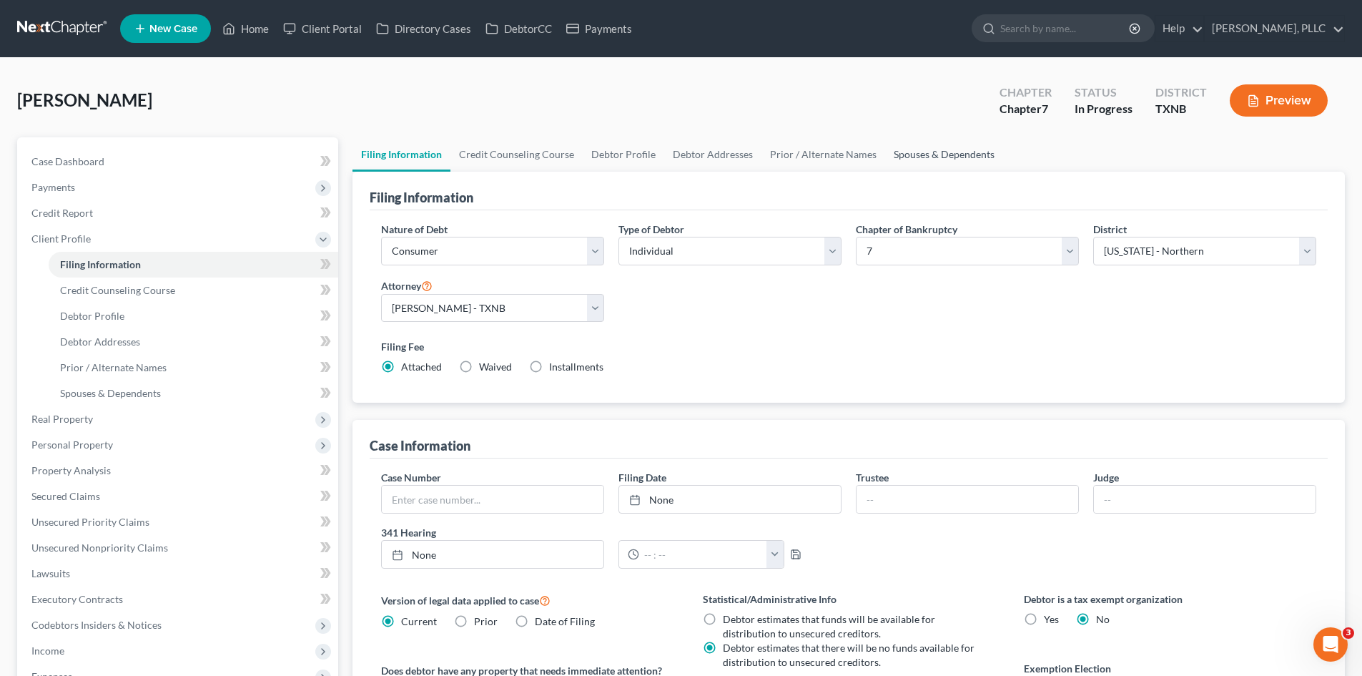
click at [960, 157] on link "Spouses & Dependents" at bounding box center [944, 154] width 118 height 34
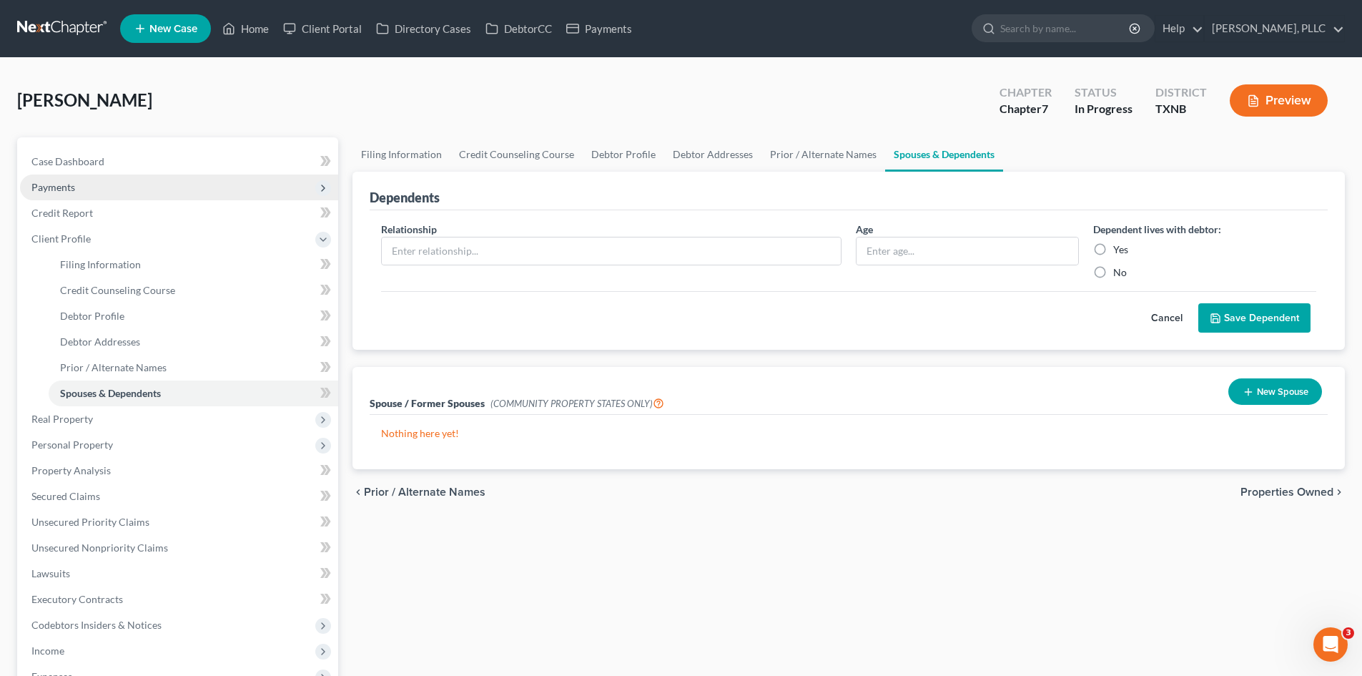
click at [61, 189] on span "Payments" at bounding box center [53, 187] width 44 height 12
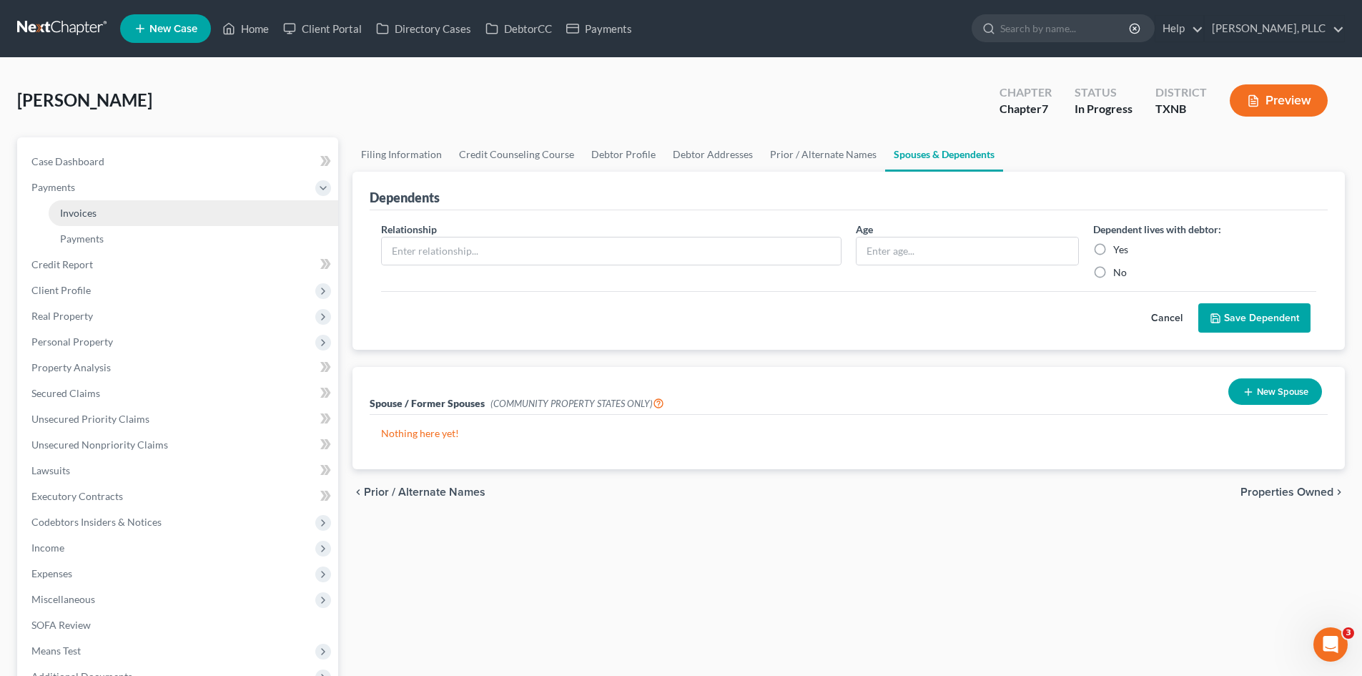
click at [159, 209] on link "Invoices" at bounding box center [194, 213] width 290 height 26
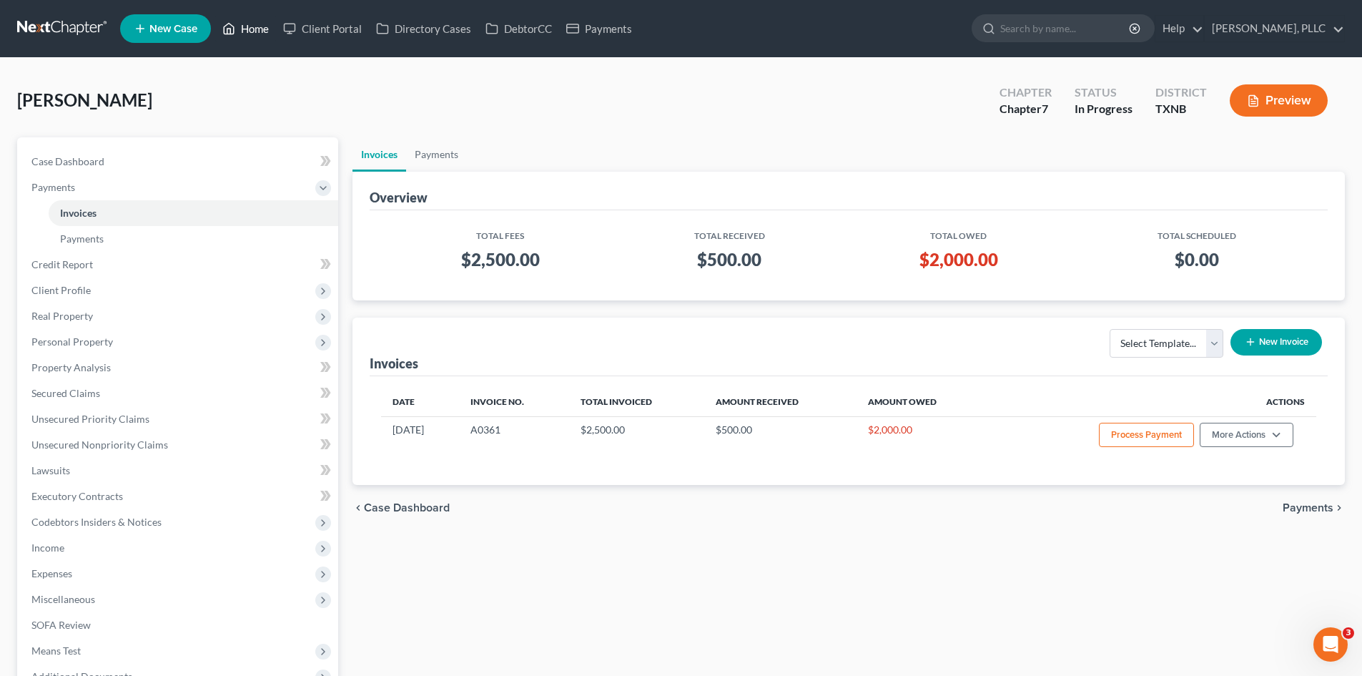
click at [242, 34] on link "Home" at bounding box center [245, 29] width 61 height 26
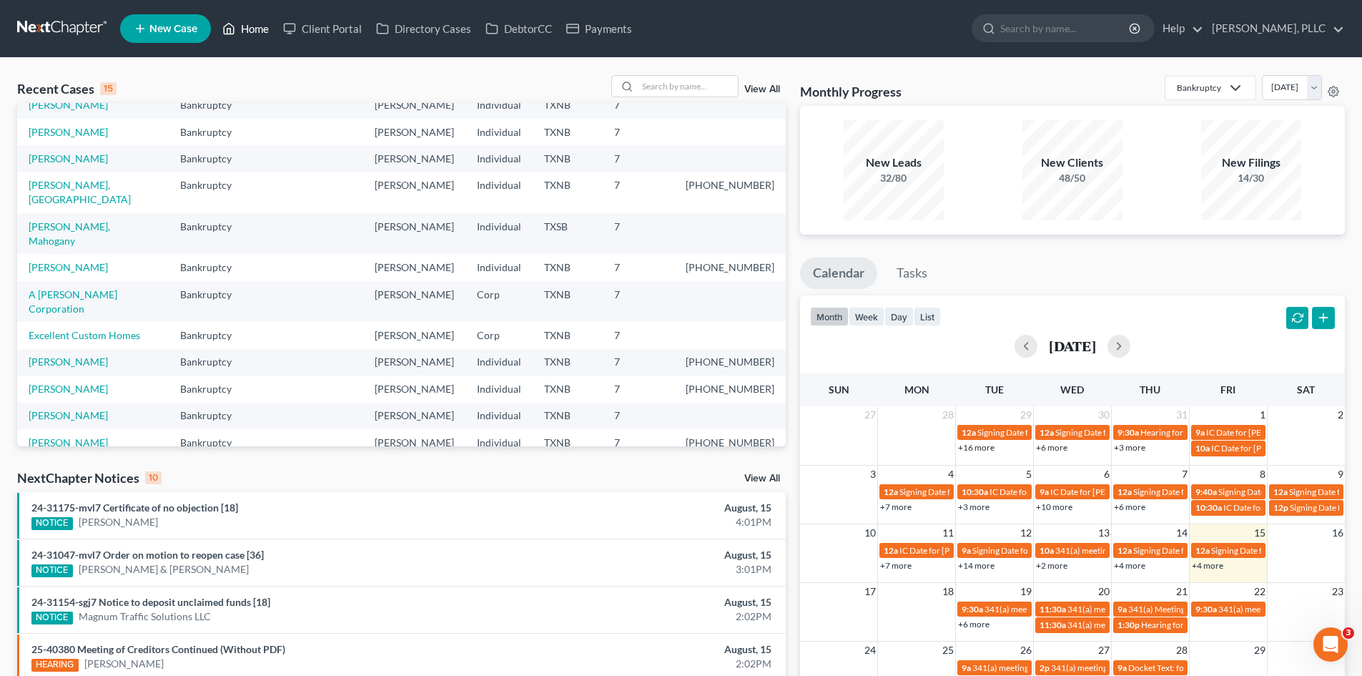
scroll to position [98, 0]
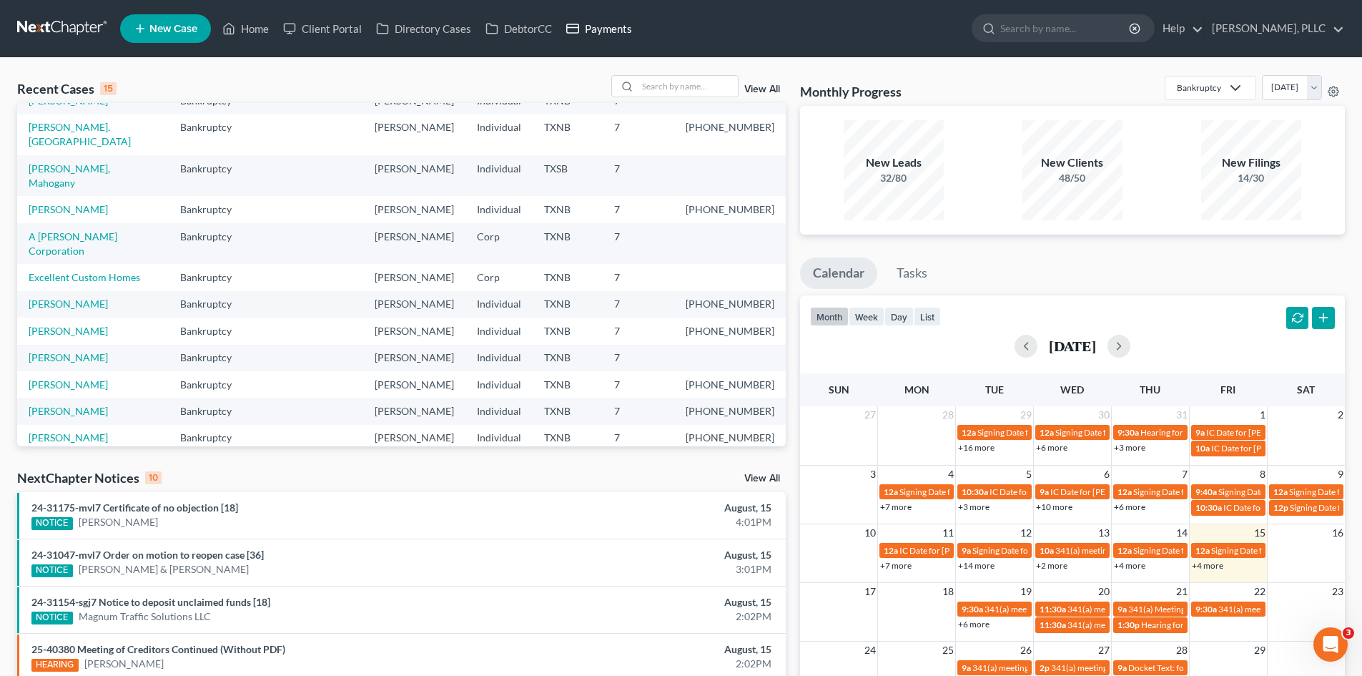
click at [596, 22] on link "Payments" at bounding box center [599, 29] width 80 height 26
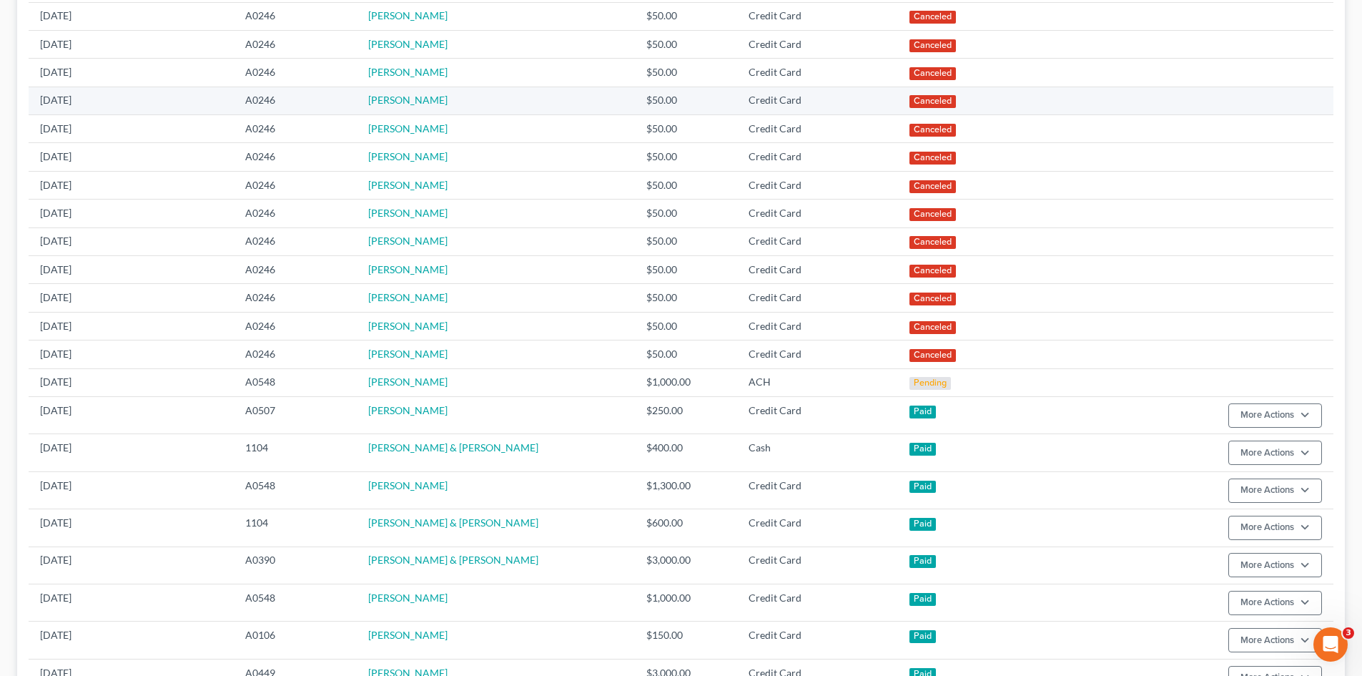
scroll to position [358, 0]
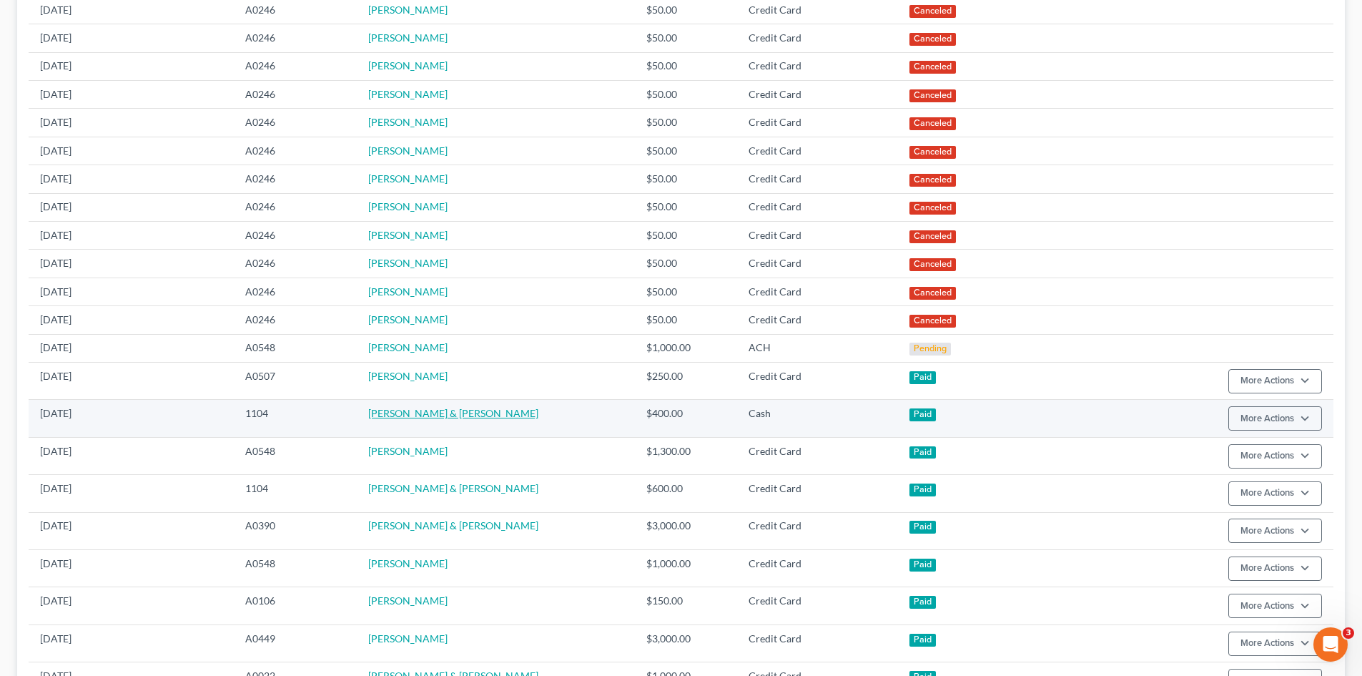
click at [448, 412] on link "[PERSON_NAME] & [PERSON_NAME]" at bounding box center [453, 413] width 170 height 12
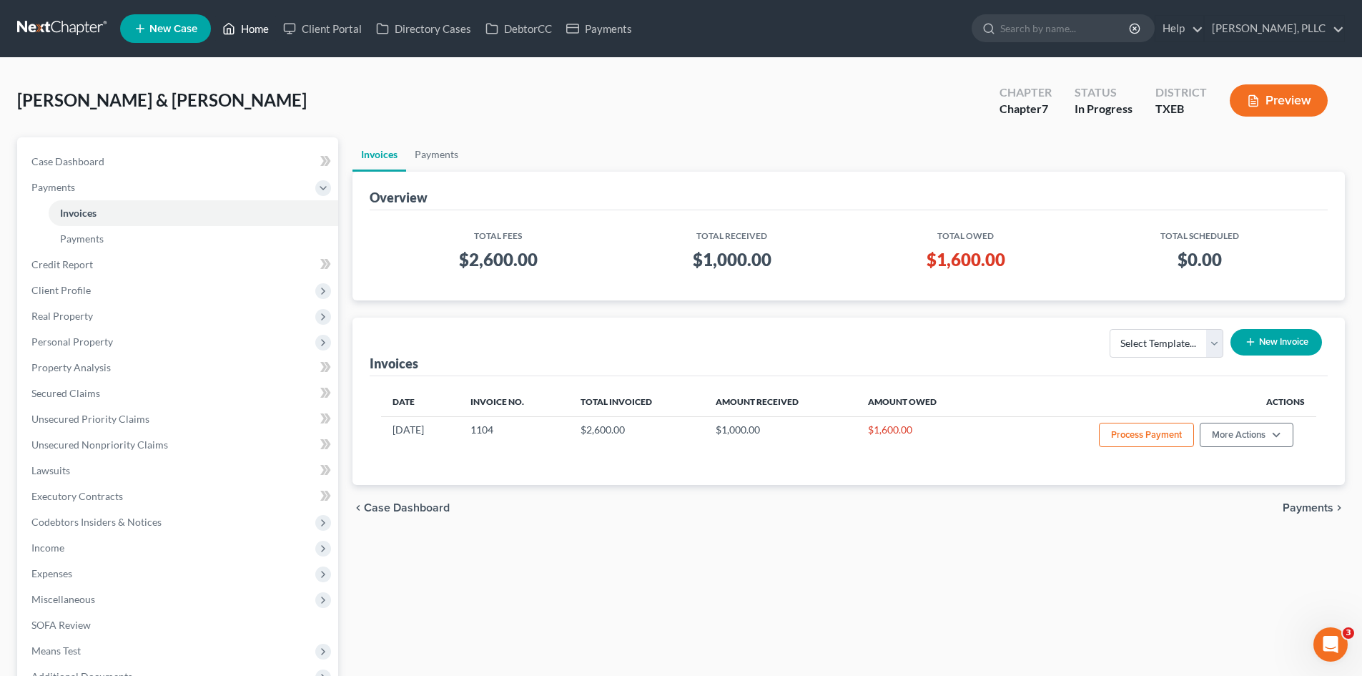
click at [262, 32] on link "Home" at bounding box center [245, 29] width 61 height 26
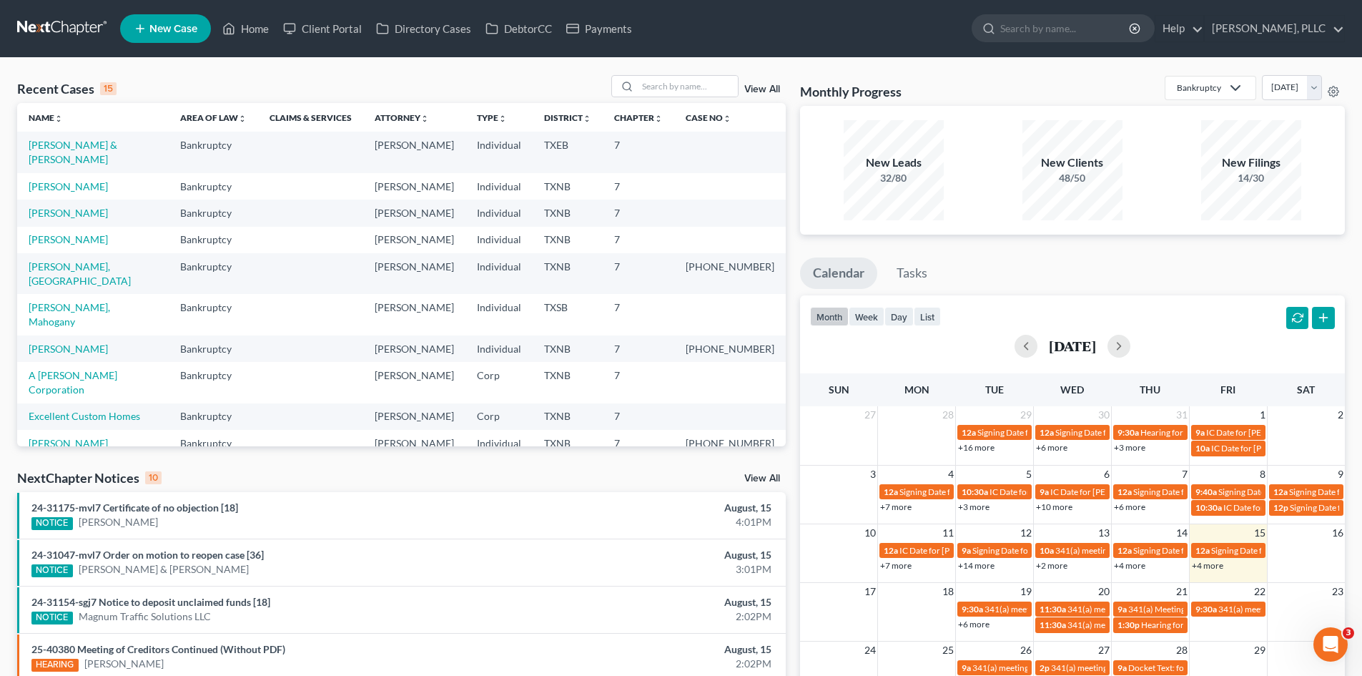
click at [179, 24] on span "New Case" at bounding box center [173, 29] width 48 height 11
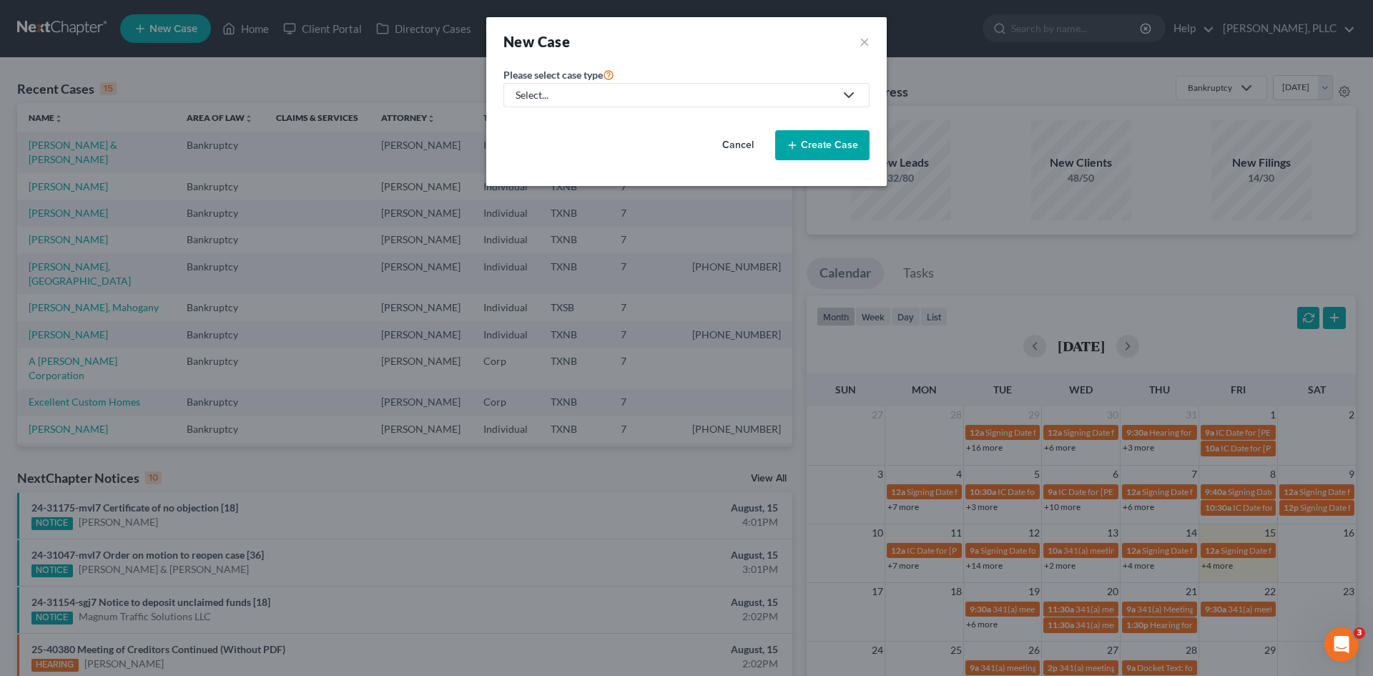
click at [619, 97] on div "Select..." at bounding box center [675, 95] width 319 height 14
click at [584, 113] on link "Bankruptcy" at bounding box center [575, 124] width 144 height 22
select select "78"
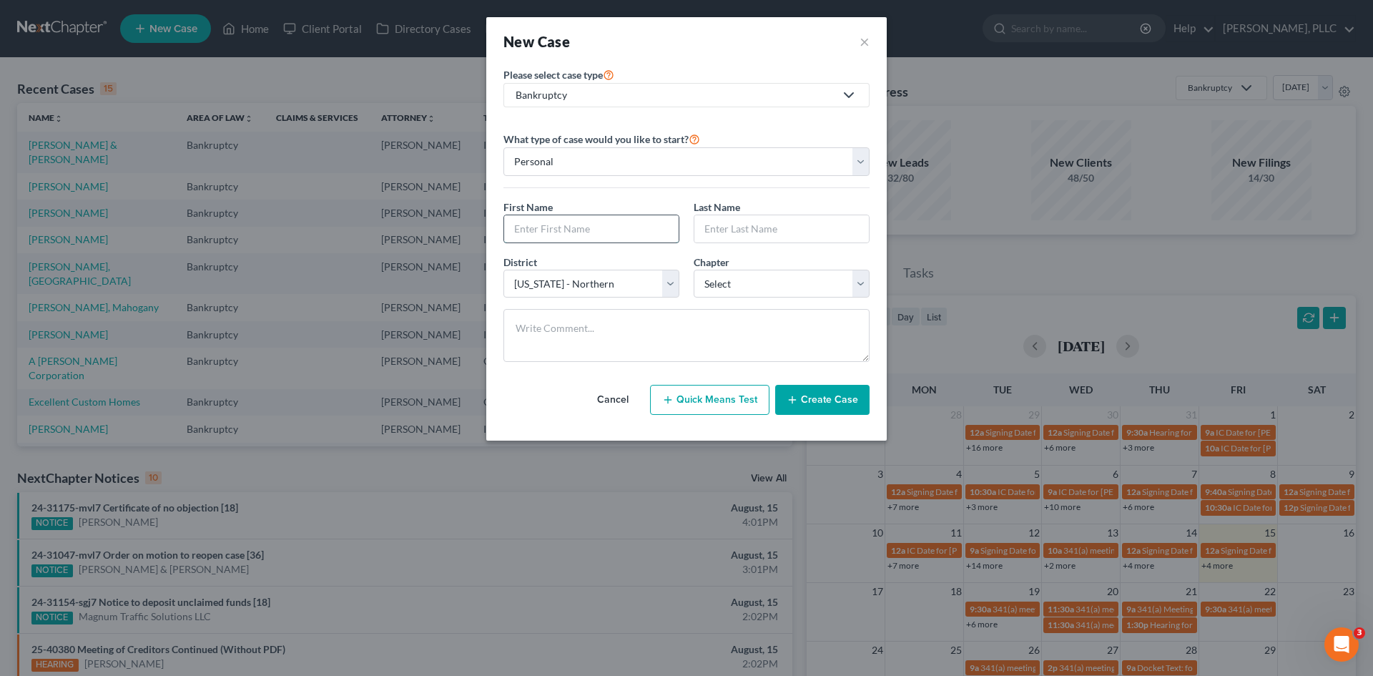
click at [572, 232] on input "text" at bounding box center [591, 228] width 174 height 27
type input "[PERSON_NAME]"
drag, startPoint x: 762, startPoint y: 226, endPoint x: 790, endPoint y: 232, distance: 28.6
click at [762, 226] on input "text" at bounding box center [781, 228] width 174 height 27
type input "[PERSON_NAME]"
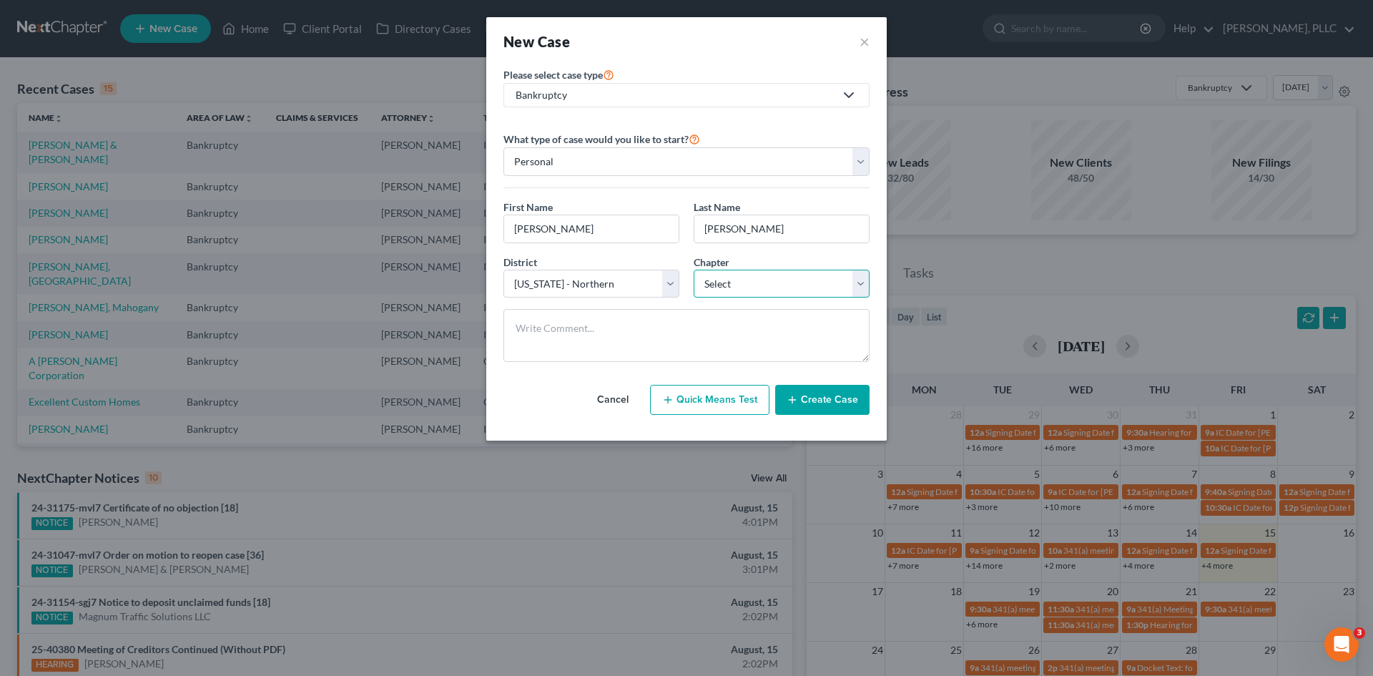
click at [809, 286] on select "Select 7 11 12 13" at bounding box center [782, 284] width 176 height 29
select select "0"
click at [694, 270] on select "Select 7 11 12 13" at bounding box center [782, 284] width 176 height 29
click at [807, 401] on button "Create Case" at bounding box center [822, 400] width 94 height 30
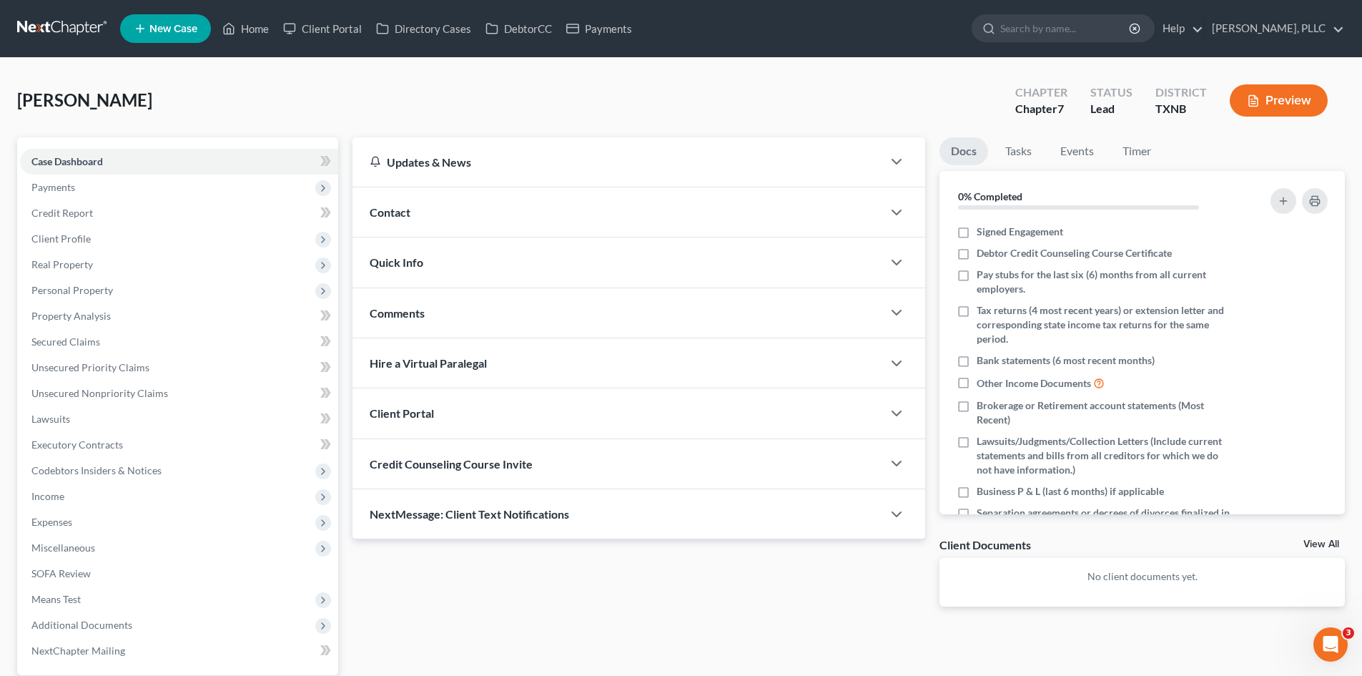
click at [435, 222] on div "Contact" at bounding box center [618, 211] width 530 height 49
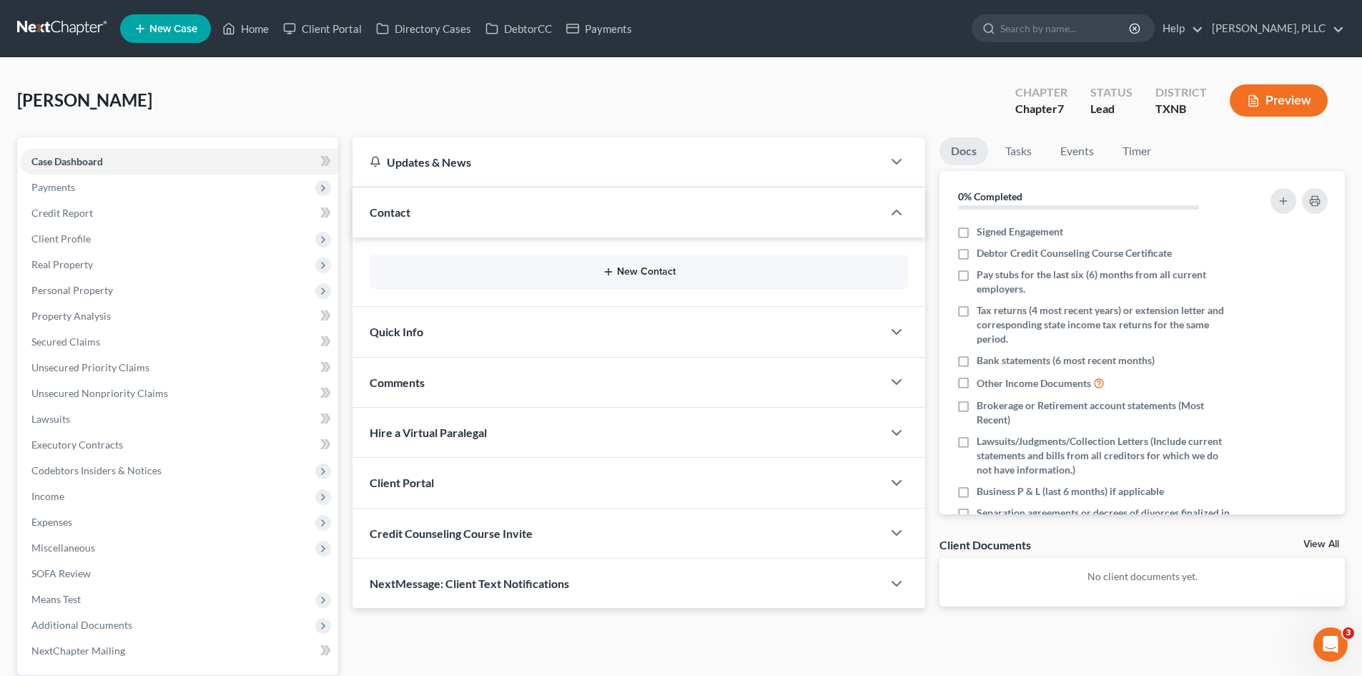
click at [626, 272] on button "New Contact" at bounding box center [639, 271] width 516 height 11
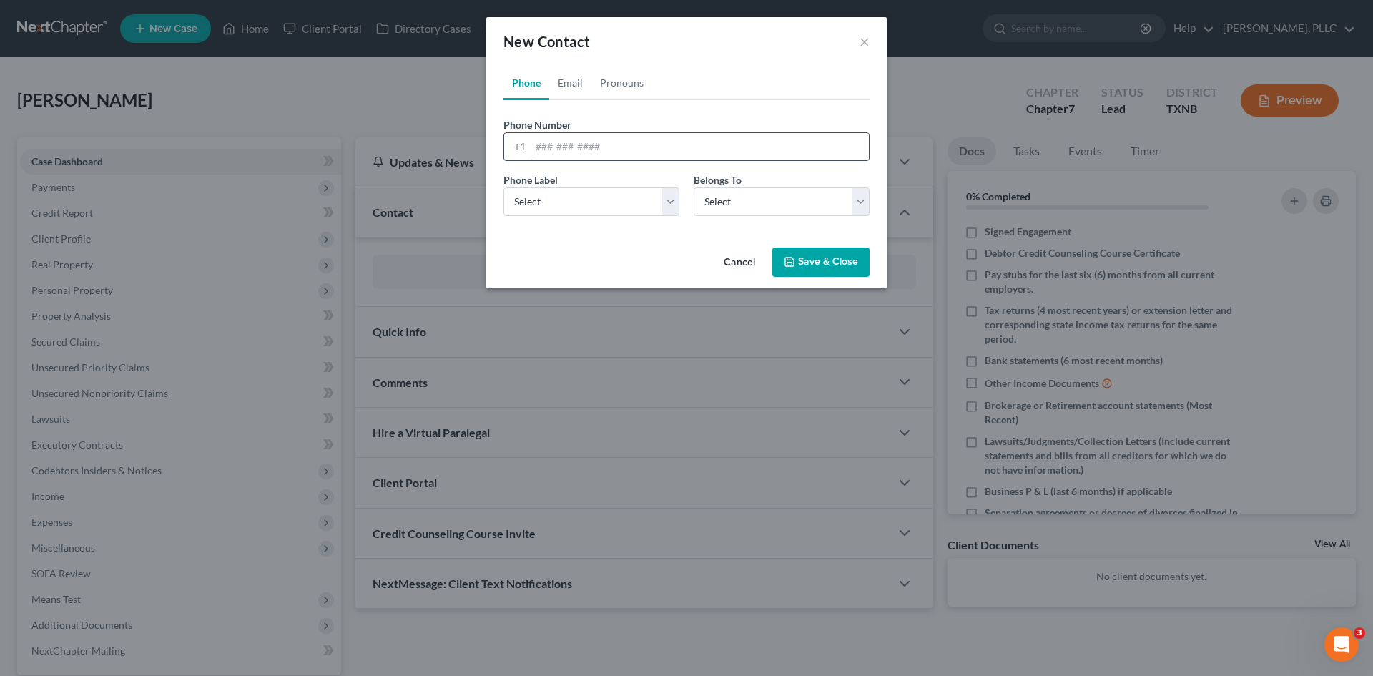
click at [543, 151] on input "tel" at bounding box center [700, 146] width 338 height 27
type input "[PHONE_NUMBER]"
click at [599, 210] on select "Select Mobile Home Work Other" at bounding box center [591, 201] width 176 height 29
select select "0"
click at [503, 187] on select "Select Mobile Home Work Other" at bounding box center [591, 201] width 176 height 29
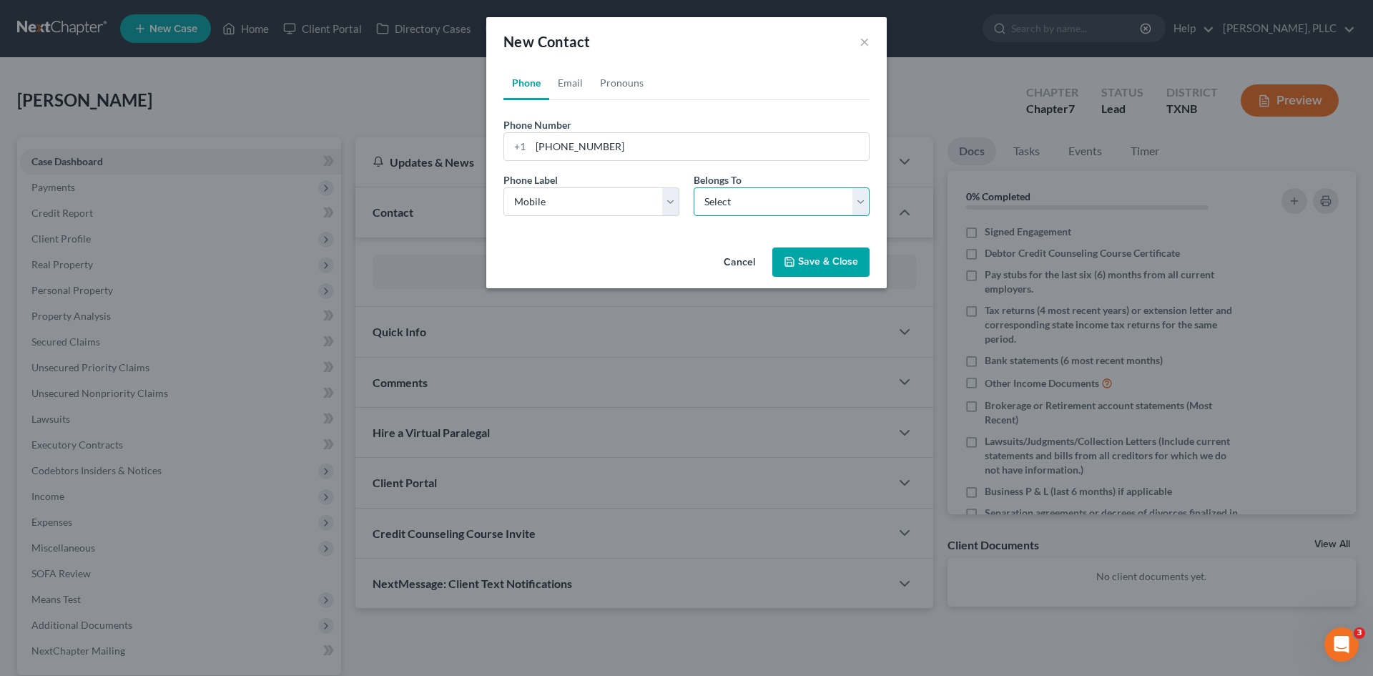
click at [735, 208] on select "Select Client Other" at bounding box center [782, 201] width 176 height 29
select select "0"
click at [694, 187] on select "Select Client Other" at bounding box center [782, 201] width 176 height 29
click at [569, 81] on link "Email" at bounding box center [570, 83] width 42 height 34
click at [588, 164] on form "Email Address Email Label Select Home Work Other Belongs To * Select Client Oth…" at bounding box center [686, 172] width 366 height 110
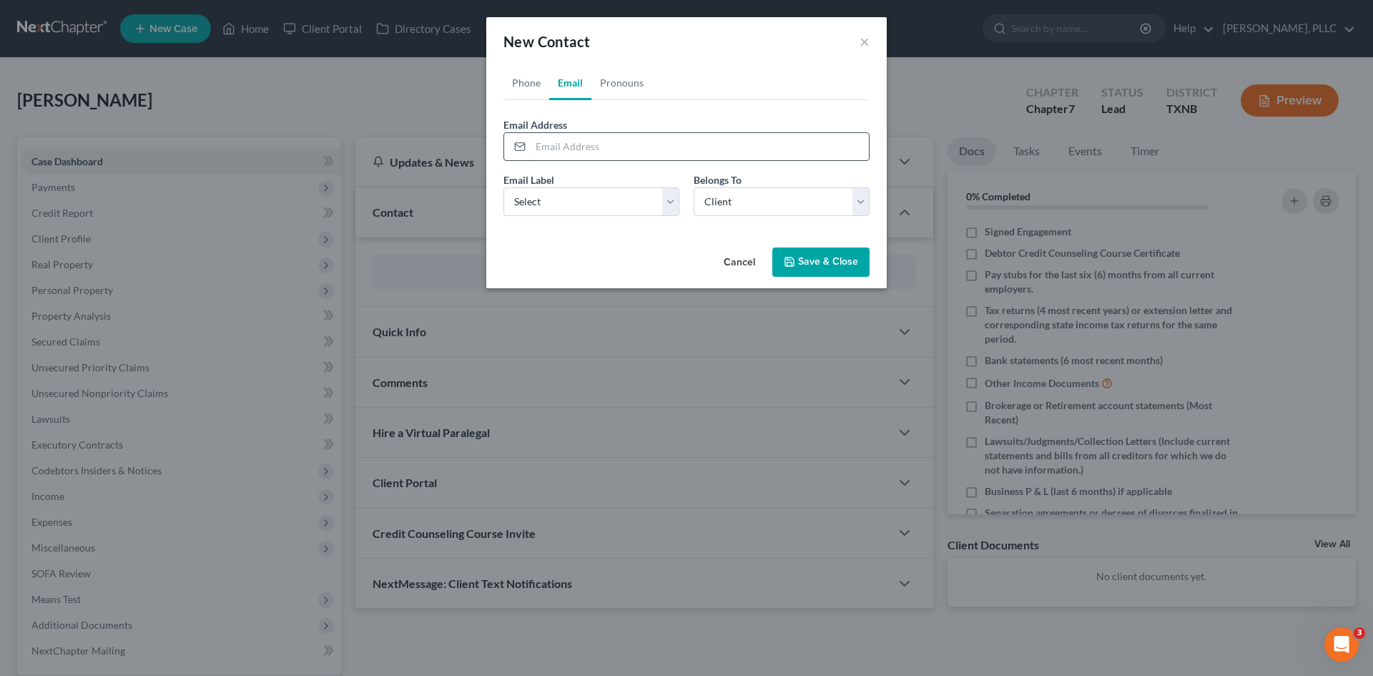
click at [574, 137] on input "email" at bounding box center [700, 146] width 338 height 27
paste input "[EMAIL_ADDRESS][DOMAIN_NAME]"
type input "[EMAIL_ADDRESS][DOMAIN_NAME]"
click at [628, 198] on select "Select Home Work Other" at bounding box center [591, 201] width 176 height 29
select select "1"
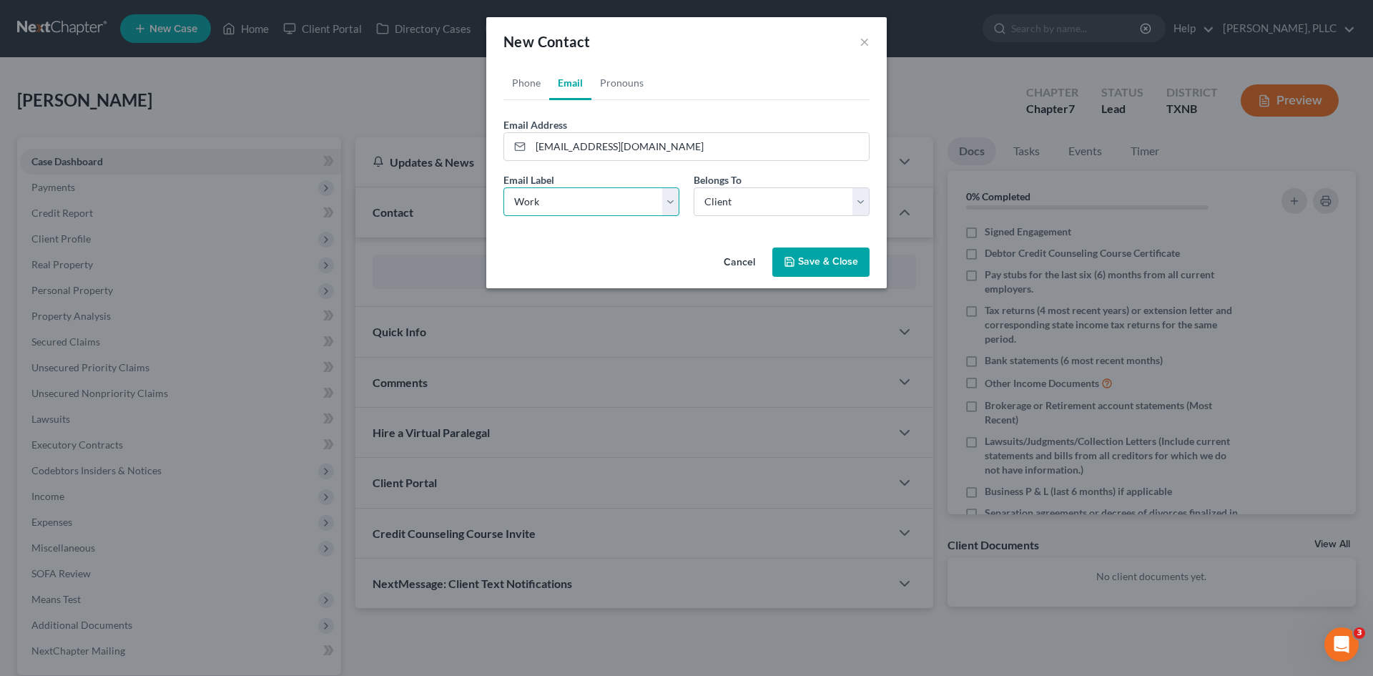
click at [503, 187] on select "Select Home Work Other" at bounding box center [591, 201] width 176 height 29
drag, startPoint x: 817, startPoint y: 260, endPoint x: 809, endPoint y: 249, distance: 12.9
click at [816, 260] on button "Save & Close" at bounding box center [820, 262] width 97 height 30
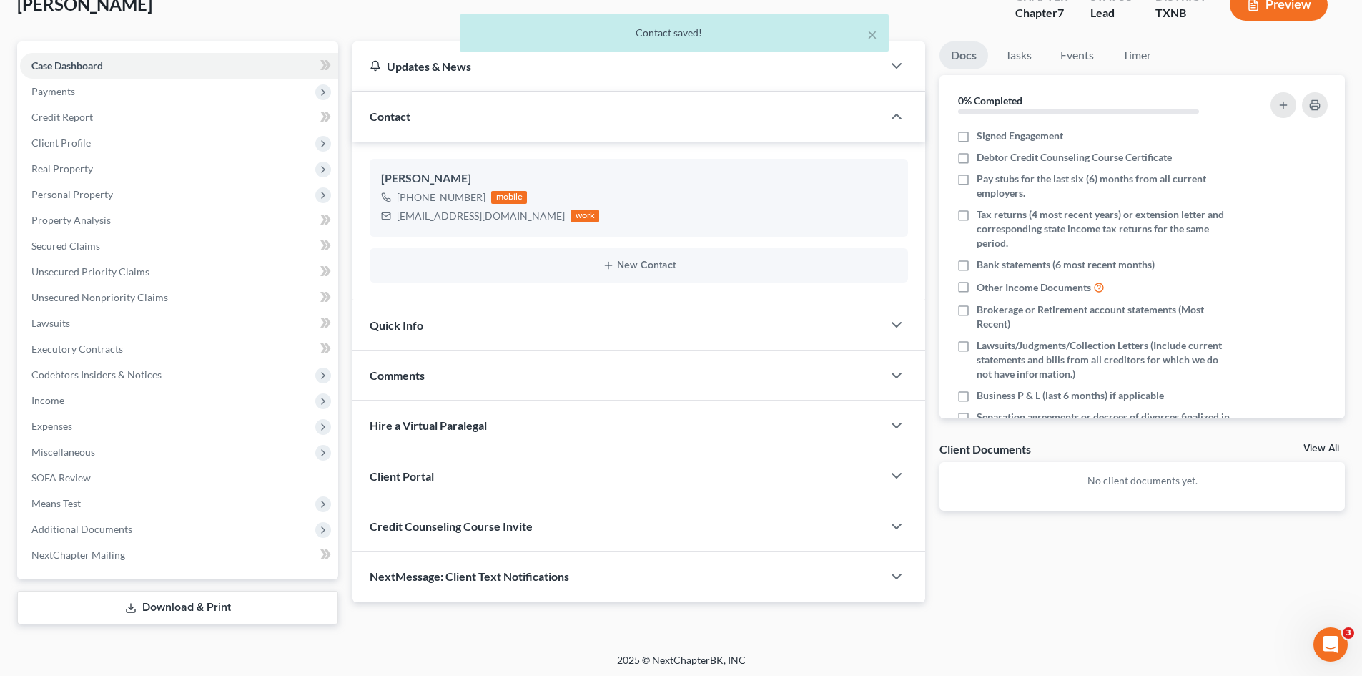
scroll to position [99, 0]
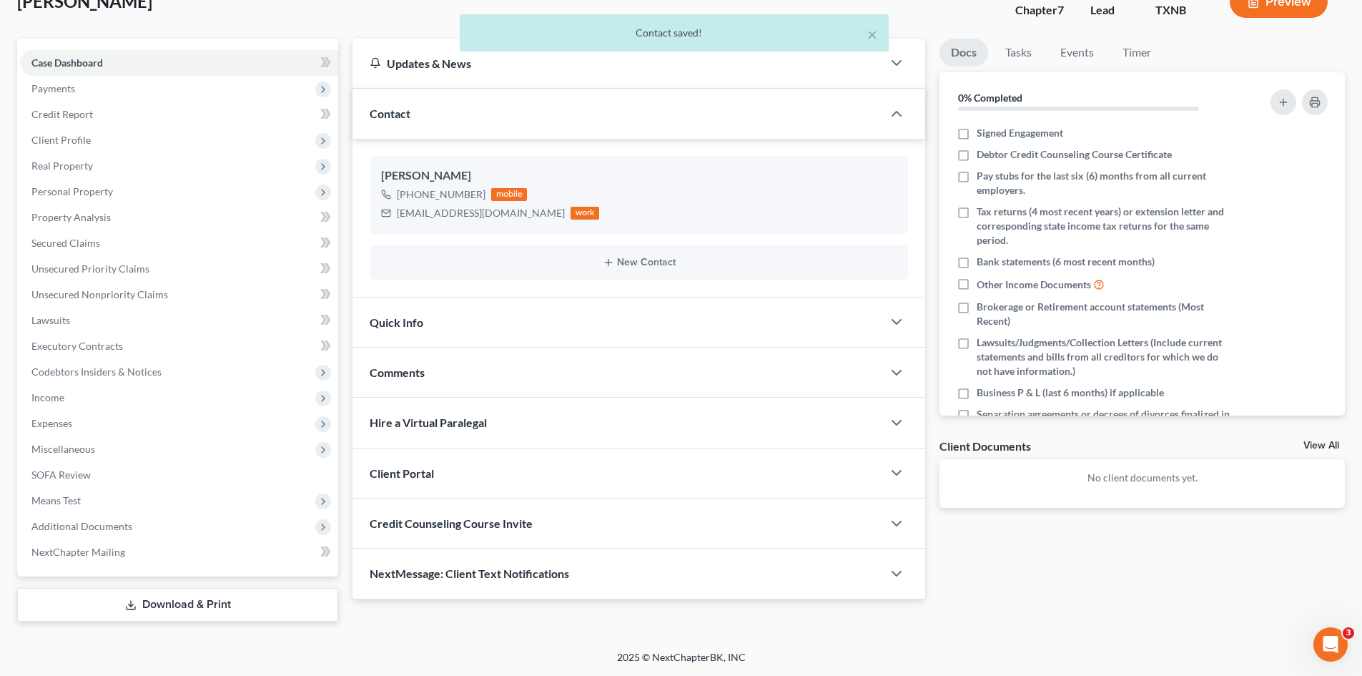
click at [451, 335] on div "Quick Info" at bounding box center [618, 321] width 530 height 49
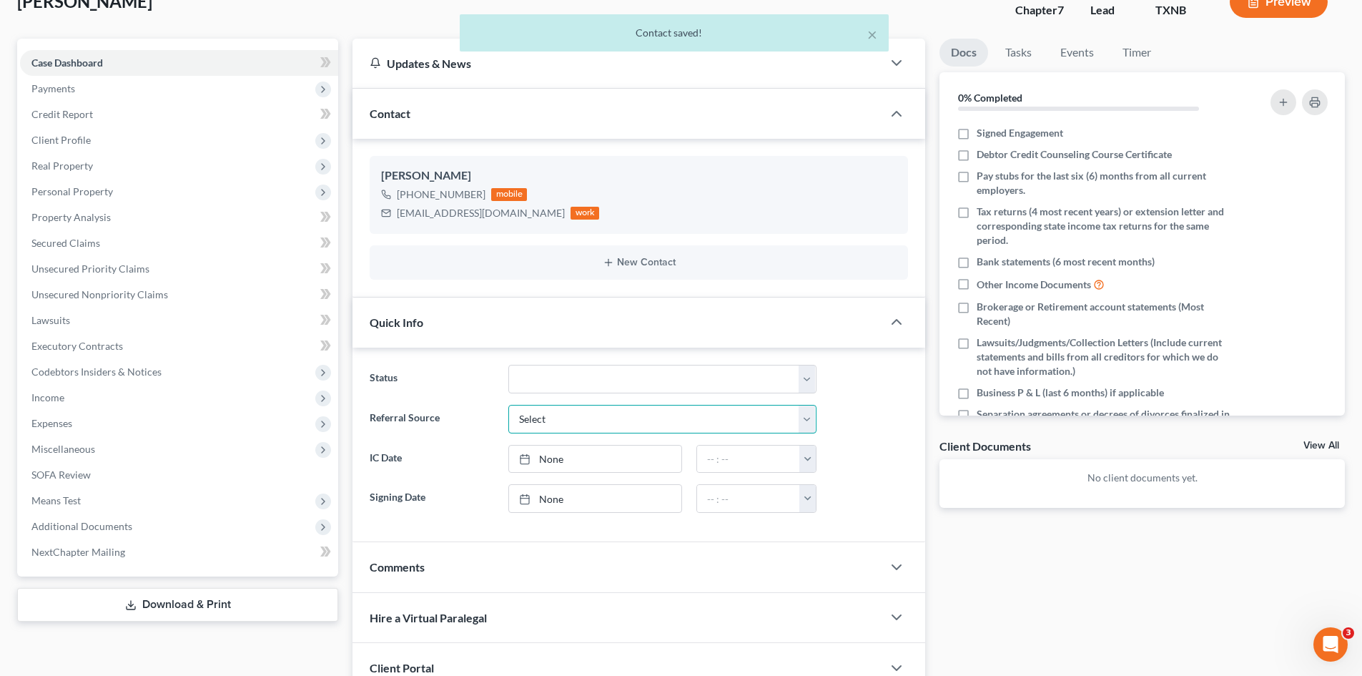
drag, startPoint x: 562, startPoint y: 422, endPoint x: 566, endPoint y: 433, distance: 11.6
click at [562, 422] on select "Select Word Of Mouth Previous Clients Direct Mail Website Google Search Modern …" at bounding box center [662, 419] width 308 height 29
select select "4"
click at [508, 405] on select "Select Word Of Mouth Previous Clients Direct Mail Website Google Search Modern …" at bounding box center [662, 419] width 308 height 29
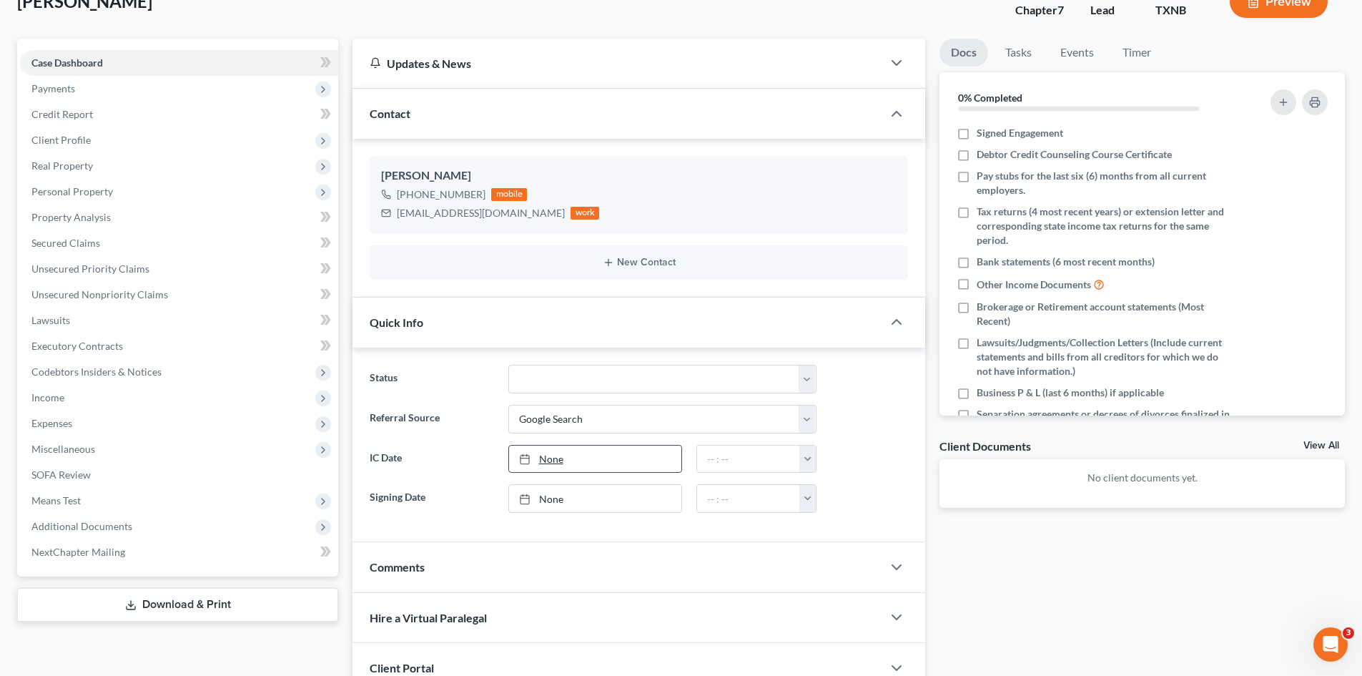
click at [569, 461] on link "None" at bounding box center [595, 458] width 172 height 27
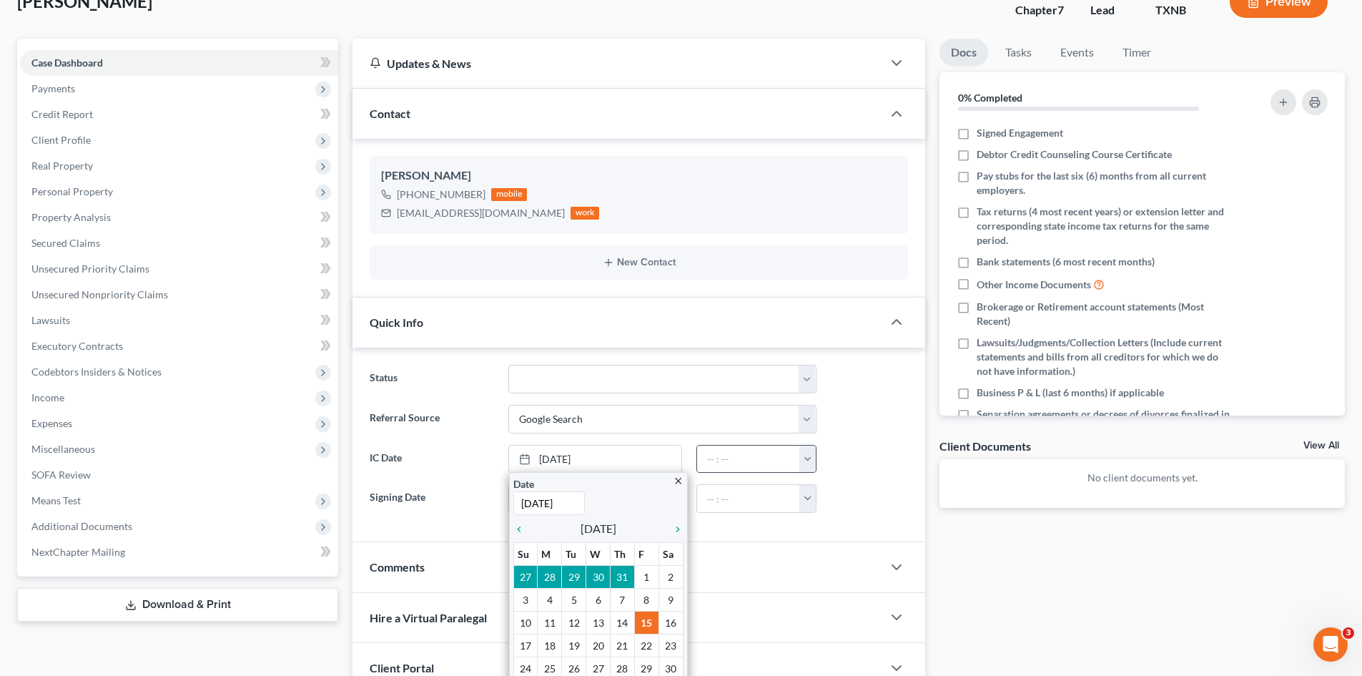
click at [804, 458] on button "button" at bounding box center [807, 458] width 16 height 27
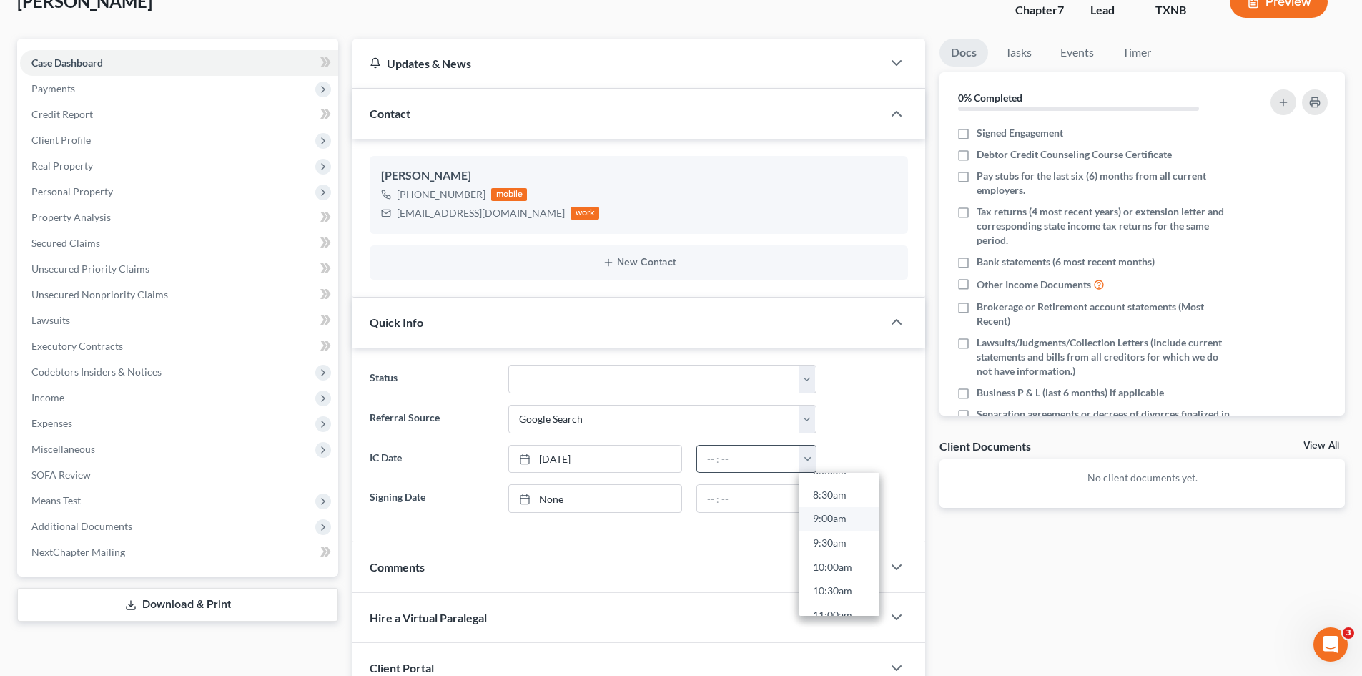
scroll to position [429, 0]
click at [839, 562] on link "10:30am" at bounding box center [839, 565] width 80 height 24
type input "10:30am"
drag, startPoint x: 1005, startPoint y: 576, endPoint x: 541, endPoint y: 468, distance: 477.1
click at [1005, 576] on div "Docs Tasks Events Timer 0% Completed Nothing here yet! Signed Engagement Debtor…" at bounding box center [1142, 416] width 420 height 755
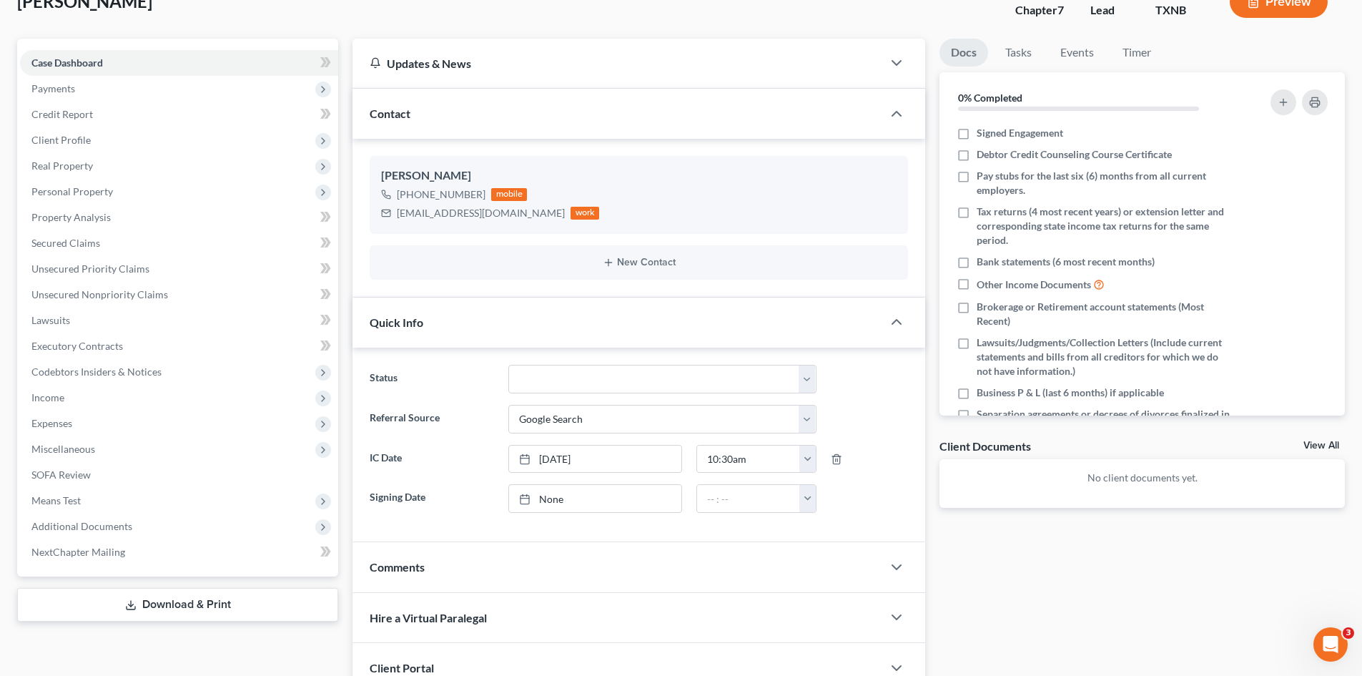
scroll to position [271, 0]
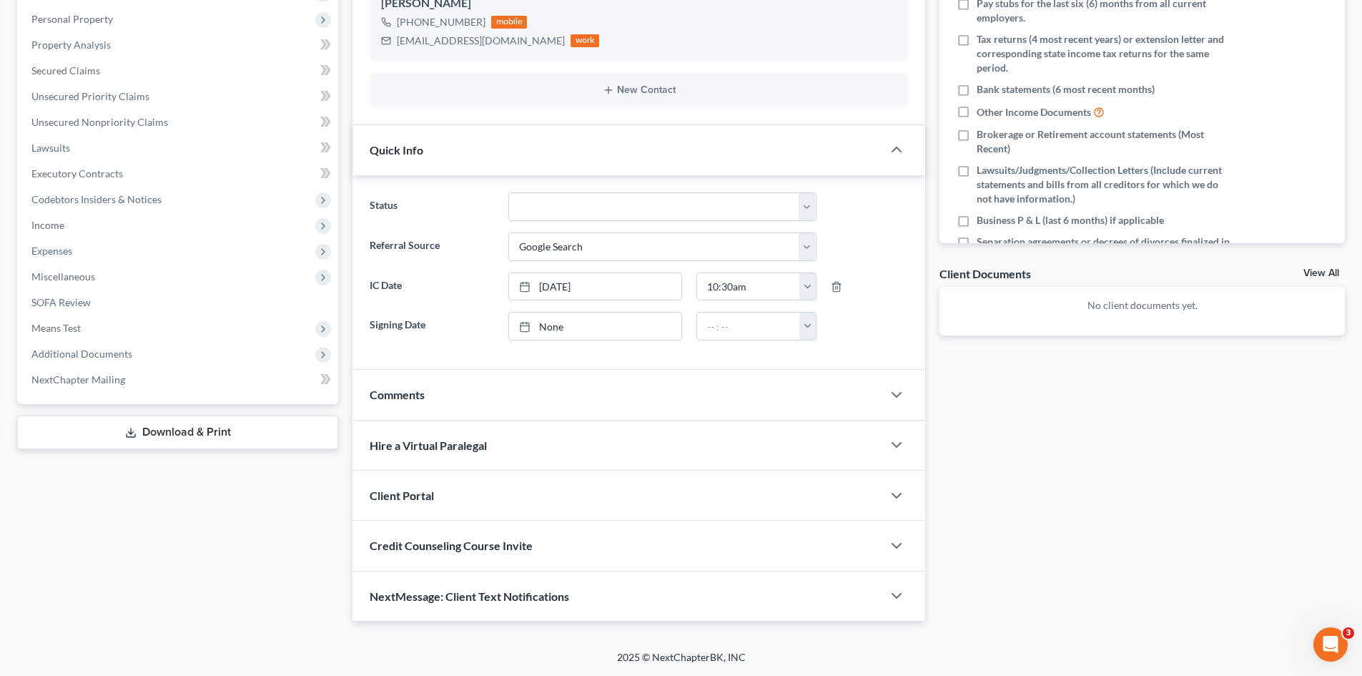
click at [456, 487] on div "Client Portal" at bounding box center [618, 494] width 530 height 49
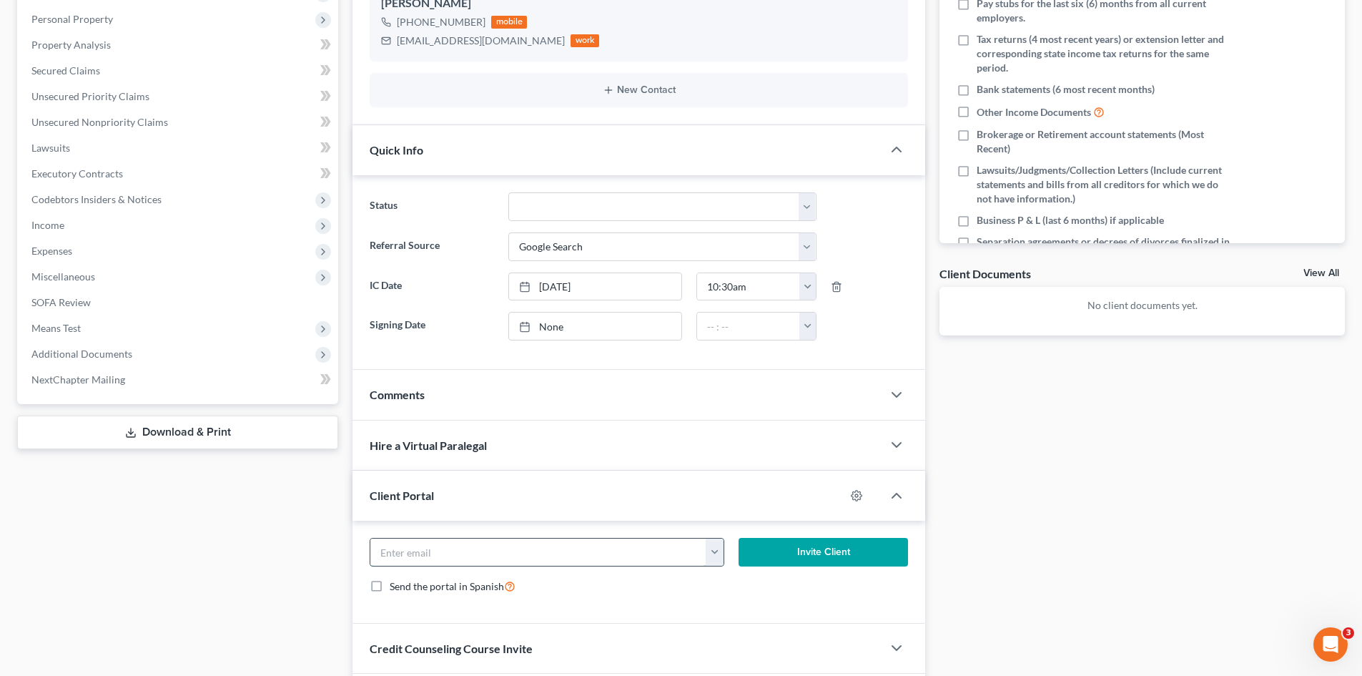
click at [468, 556] on input "email" at bounding box center [538, 551] width 336 height 27
paste input "[EMAIL_ADDRESS][DOMAIN_NAME]"
type input "[EMAIL_ADDRESS][DOMAIN_NAME]"
click at [792, 548] on button "Invite Client" at bounding box center [824, 552] width 170 height 29
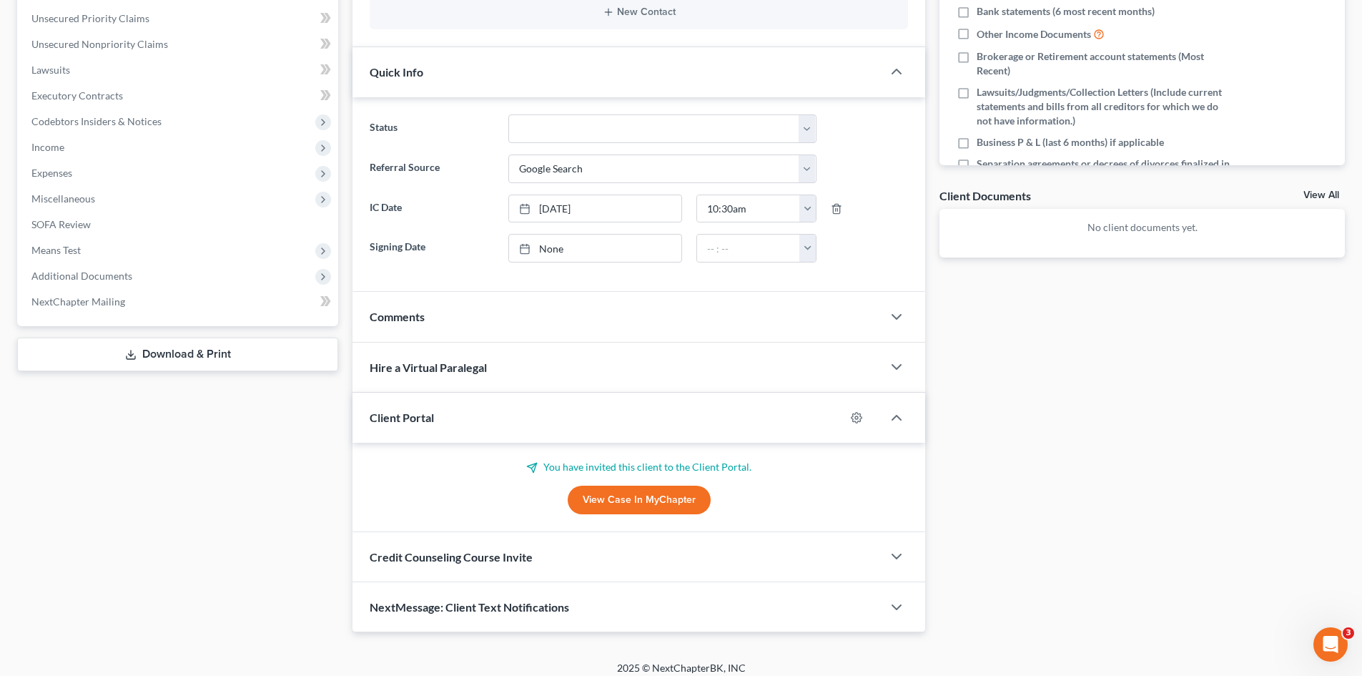
scroll to position [360, 0]
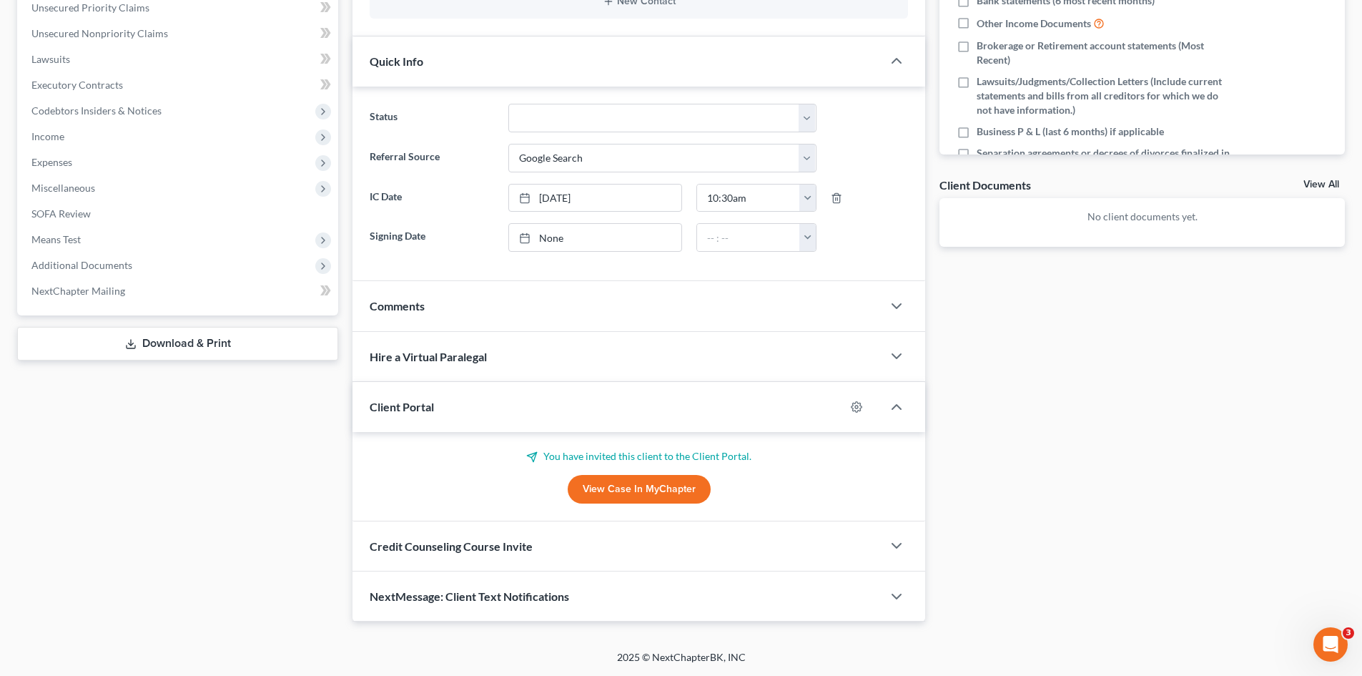
click at [428, 546] on span "Credit Counseling Course Invite" at bounding box center [451, 546] width 163 height 14
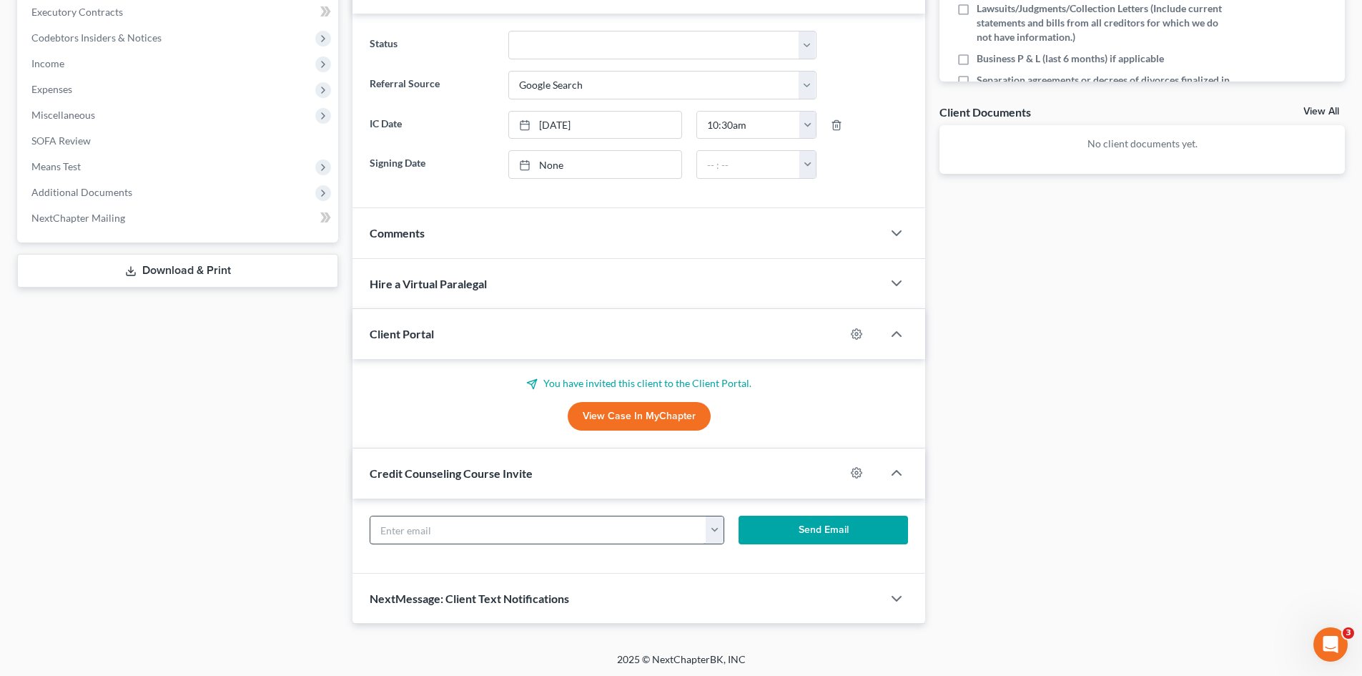
scroll to position [435, 0]
click at [455, 523] on input "text" at bounding box center [538, 527] width 336 height 27
paste input "[EMAIL_ADDRESS][DOMAIN_NAME]"
type input "[EMAIL_ADDRESS][DOMAIN_NAME]"
click at [788, 524] on button "Send Email" at bounding box center [824, 527] width 170 height 29
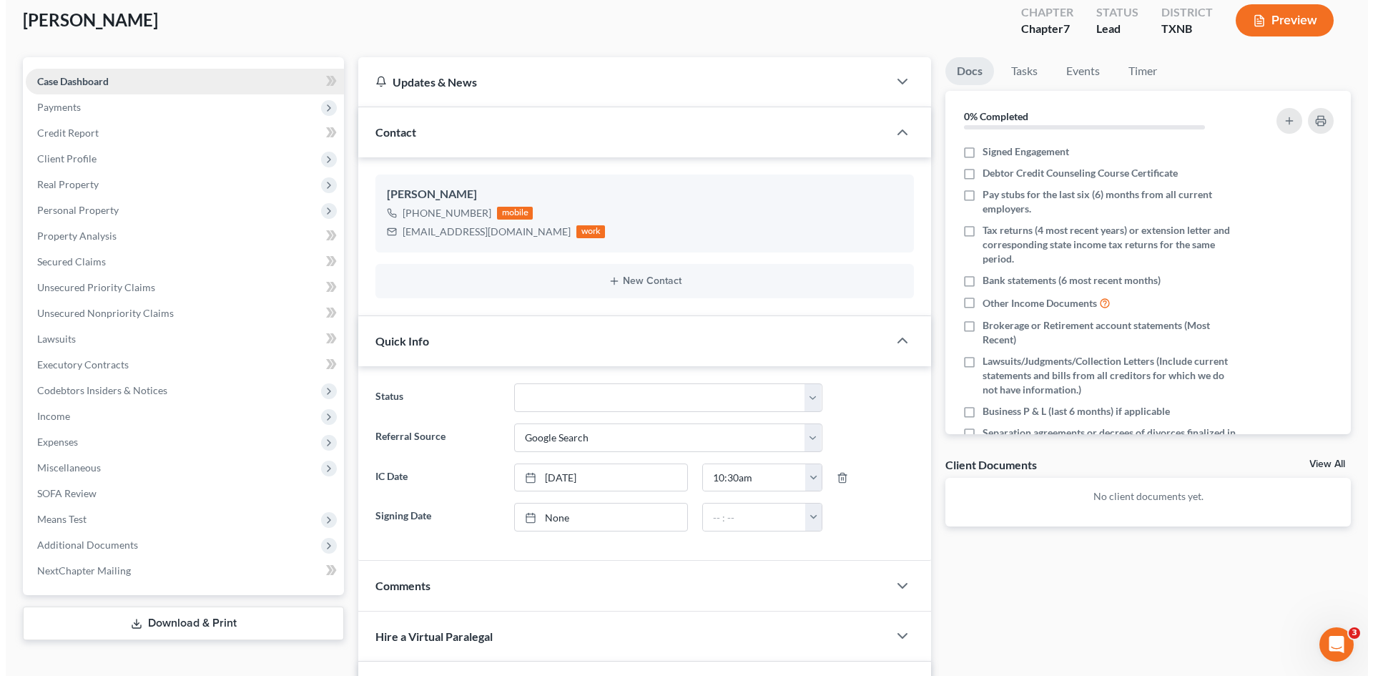
scroll to position [0, 0]
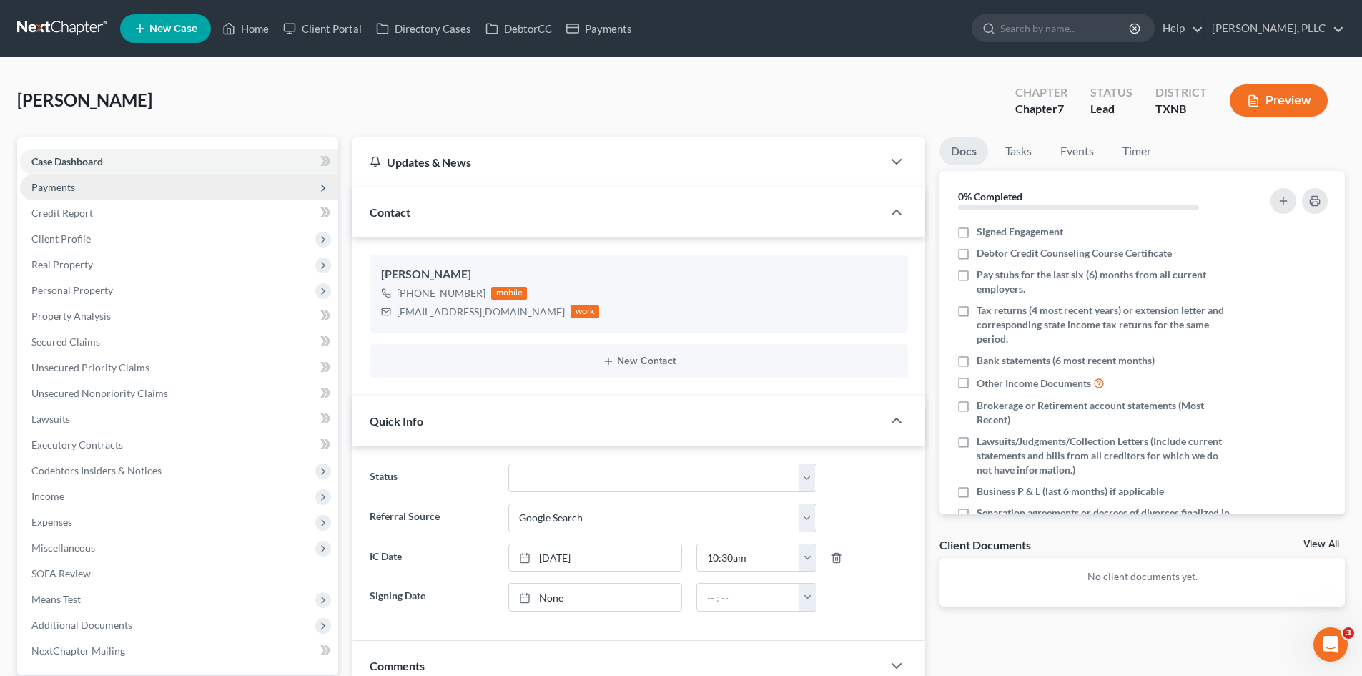
click at [124, 194] on span "Payments" at bounding box center [179, 187] width 318 height 26
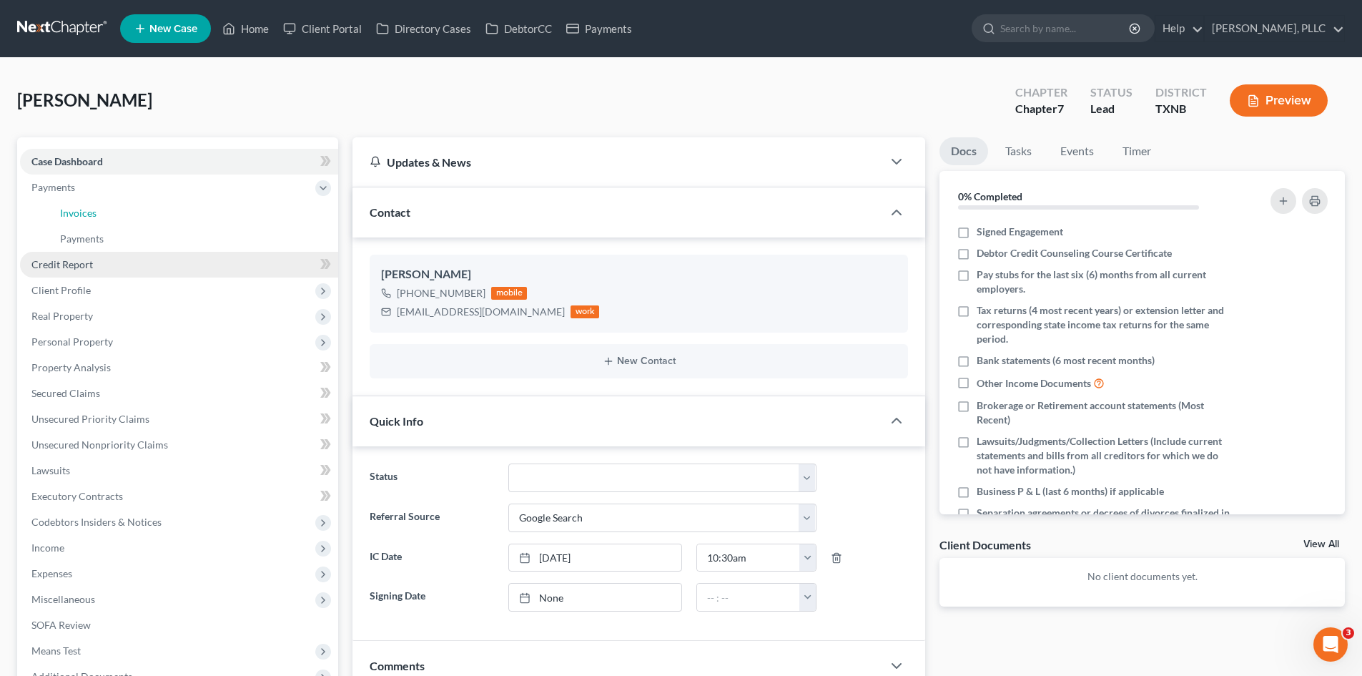
click at [140, 212] on link "Invoices" at bounding box center [194, 213] width 290 height 26
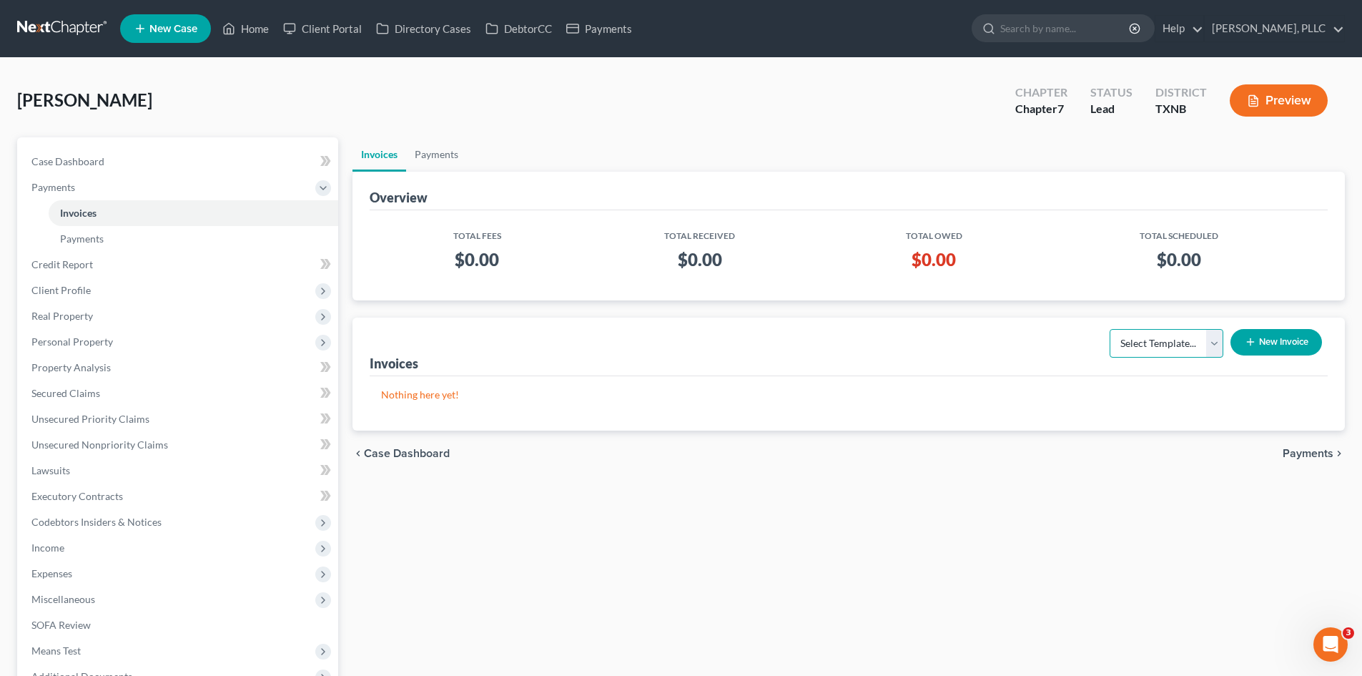
click at [1143, 355] on select "Select Template... Invoice" at bounding box center [1167, 343] width 114 height 29
select select "0"
click at [1110, 329] on select "Select Template... Invoice" at bounding box center [1167, 343] width 114 height 29
click at [1270, 340] on button "New Invoice" at bounding box center [1277, 342] width 92 height 26
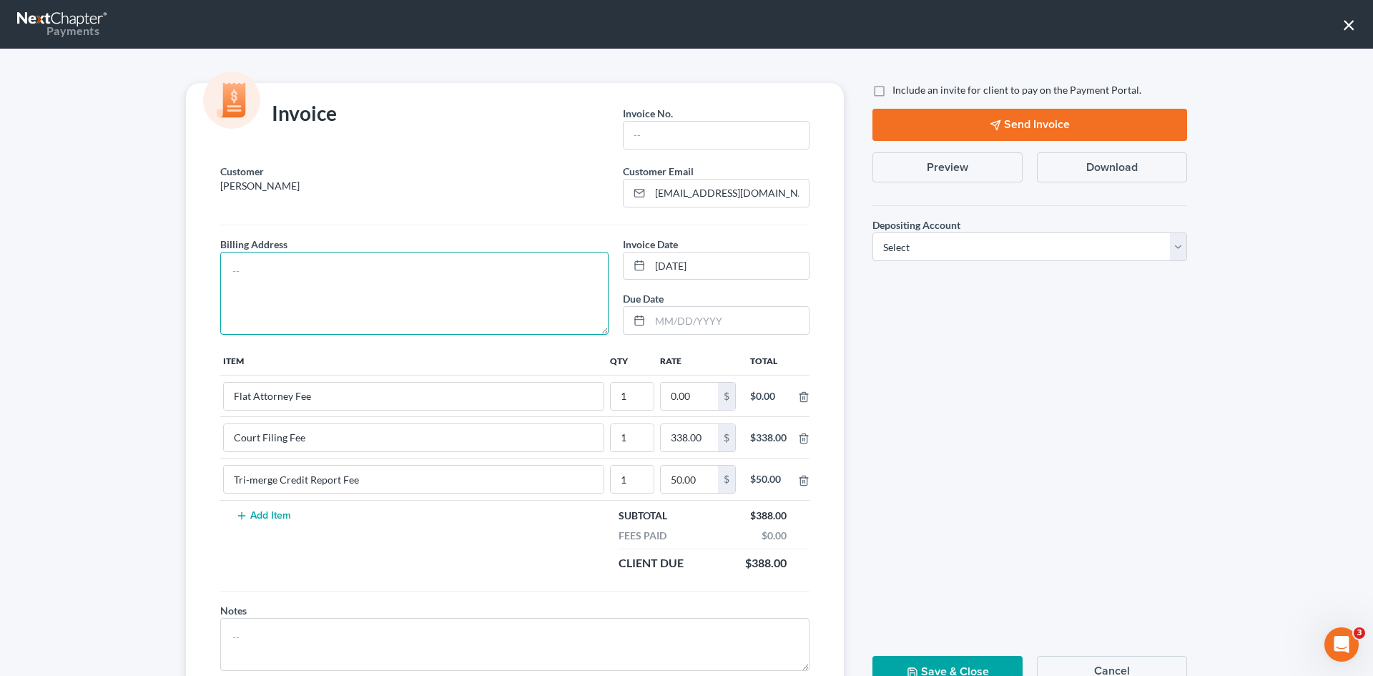
click at [273, 297] on textarea at bounding box center [414, 293] width 388 height 83
type textarea "To be provided."
click at [892, 89] on label "Include an invite for client to pay on the Payment Portal." at bounding box center [1016, 90] width 249 height 14
click at [898, 89] on input "Include an invite for client to pay on the Payment Portal." at bounding box center [902, 87] width 9 height 9
checkbox input "true"
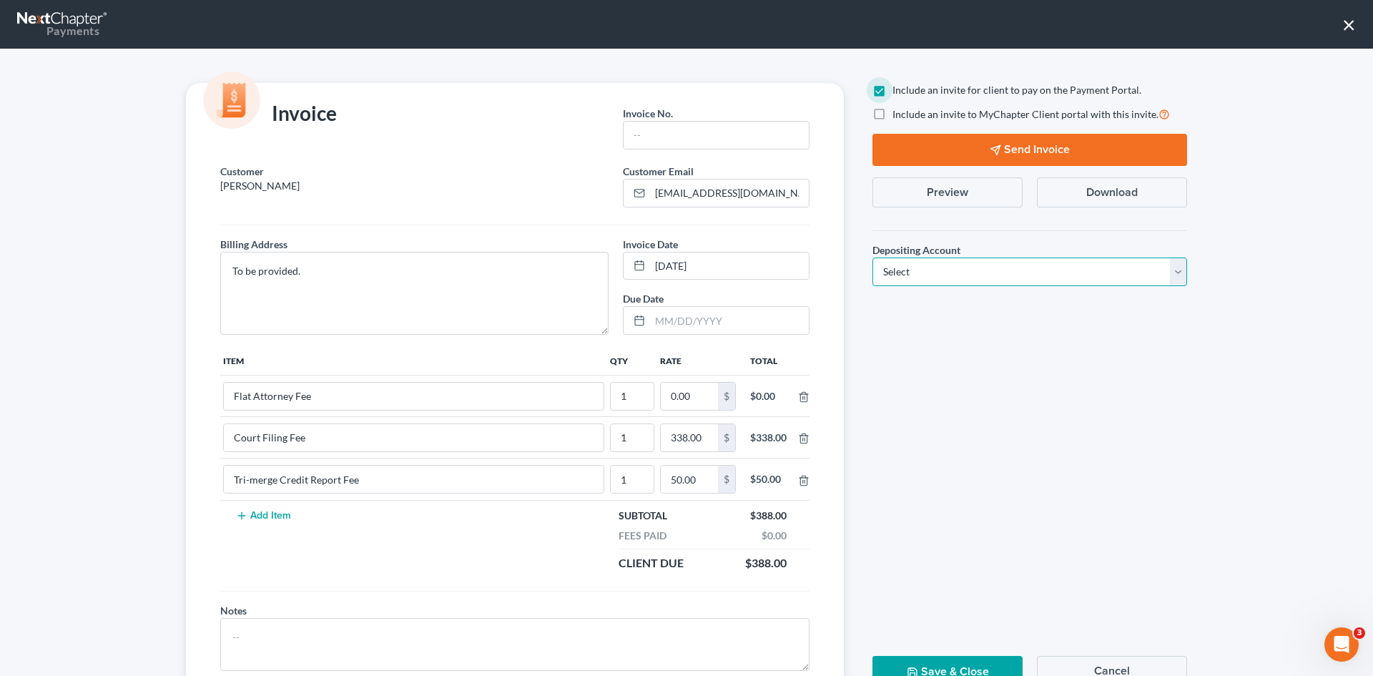
click at [949, 270] on select "Select Operation Trust" at bounding box center [1029, 271] width 315 height 29
select select "1"
click at [872, 257] on select "Select Operation Trust" at bounding box center [1029, 271] width 315 height 29
click at [703, 134] on input "text" at bounding box center [715, 135] width 185 height 27
type input "A0563"
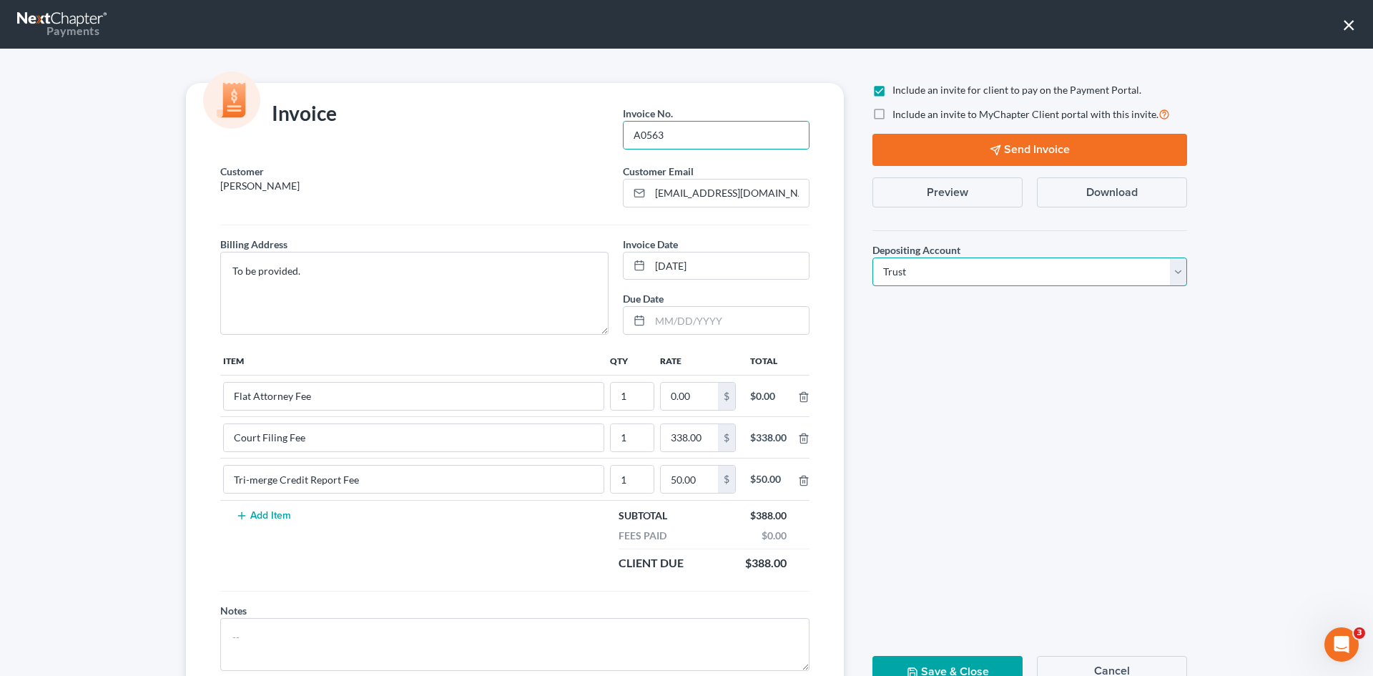
drag, startPoint x: 942, startPoint y: 277, endPoint x: 937, endPoint y: 284, distance: 8.7
click at [942, 277] on select "Select Operation Trust" at bounding box center [1029, 271] width 315 height 29
click at [872, 257] on select "Select Operation Trust" at bounding box center [1029, 271] width 315 height 29
click at [695, 397] on input "0.00" at bounding box center [689, 396] width 57 height 27
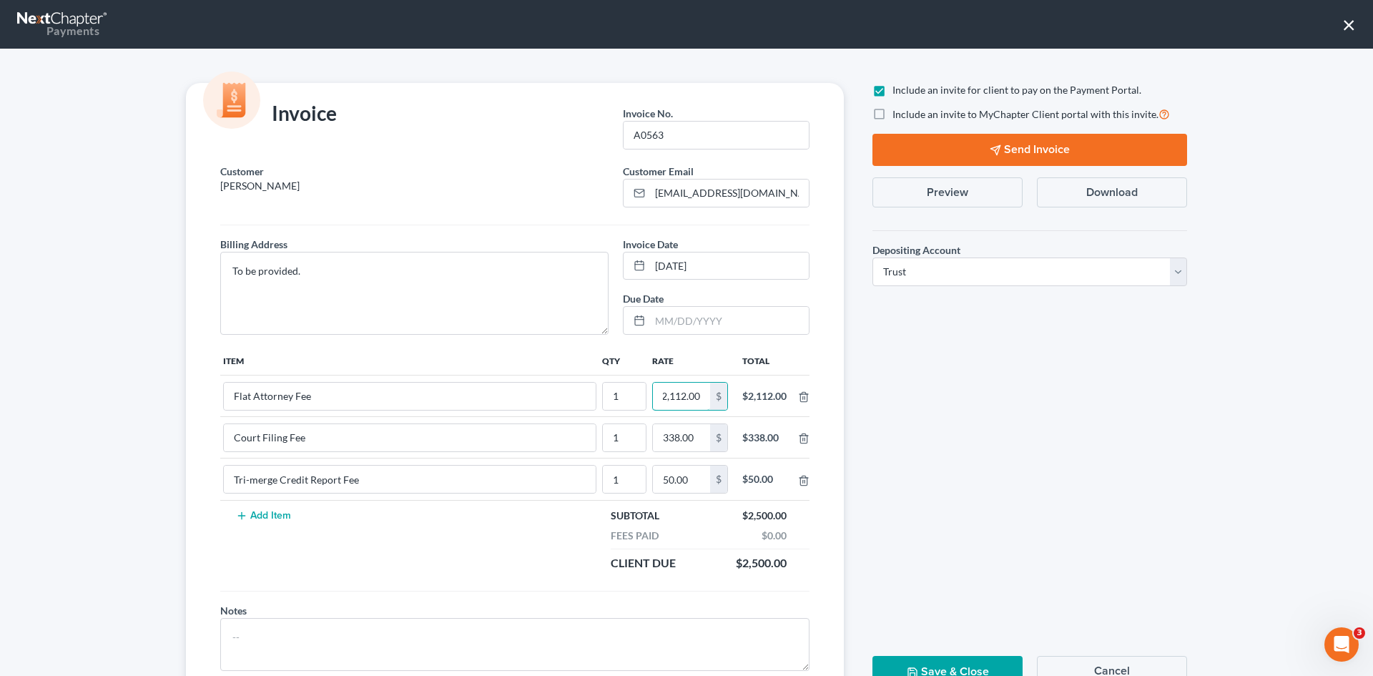
type input "2,112.00"
click at [968, 135] on button "Send Invoice" at bounding box center [1029, 150] width 315 height 32
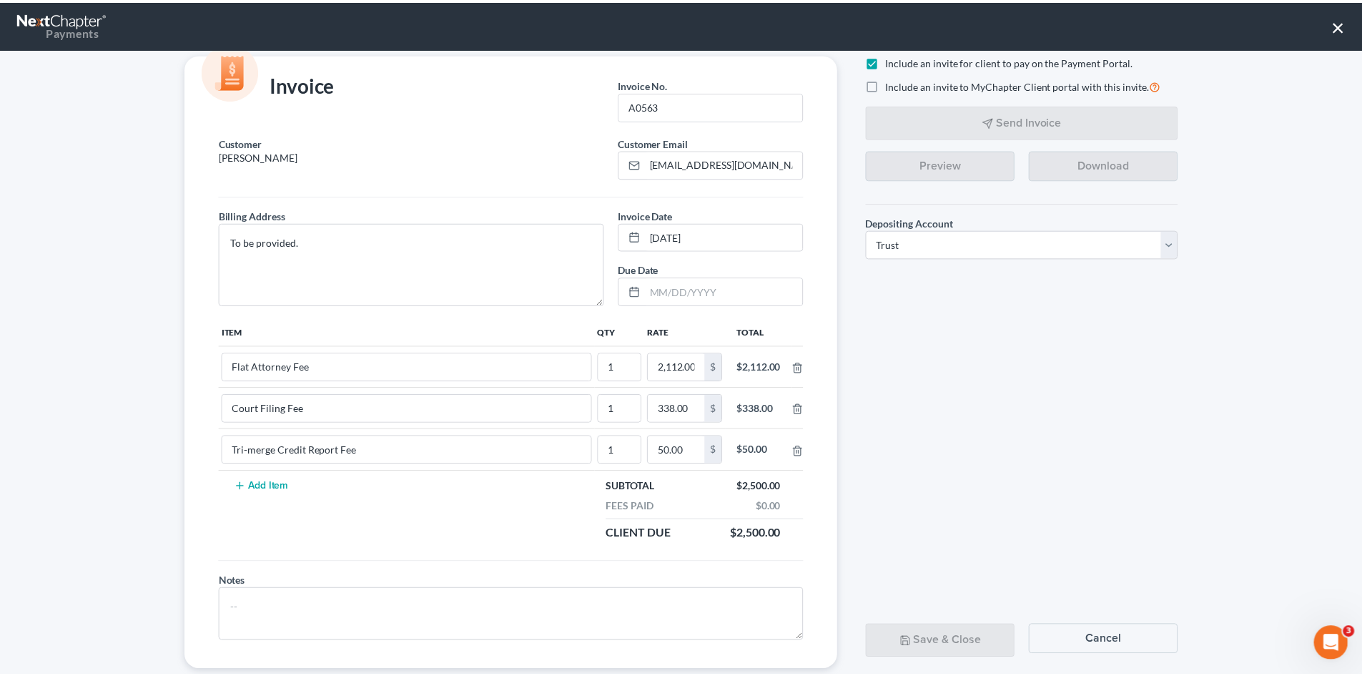
scroll to position [58, 0]
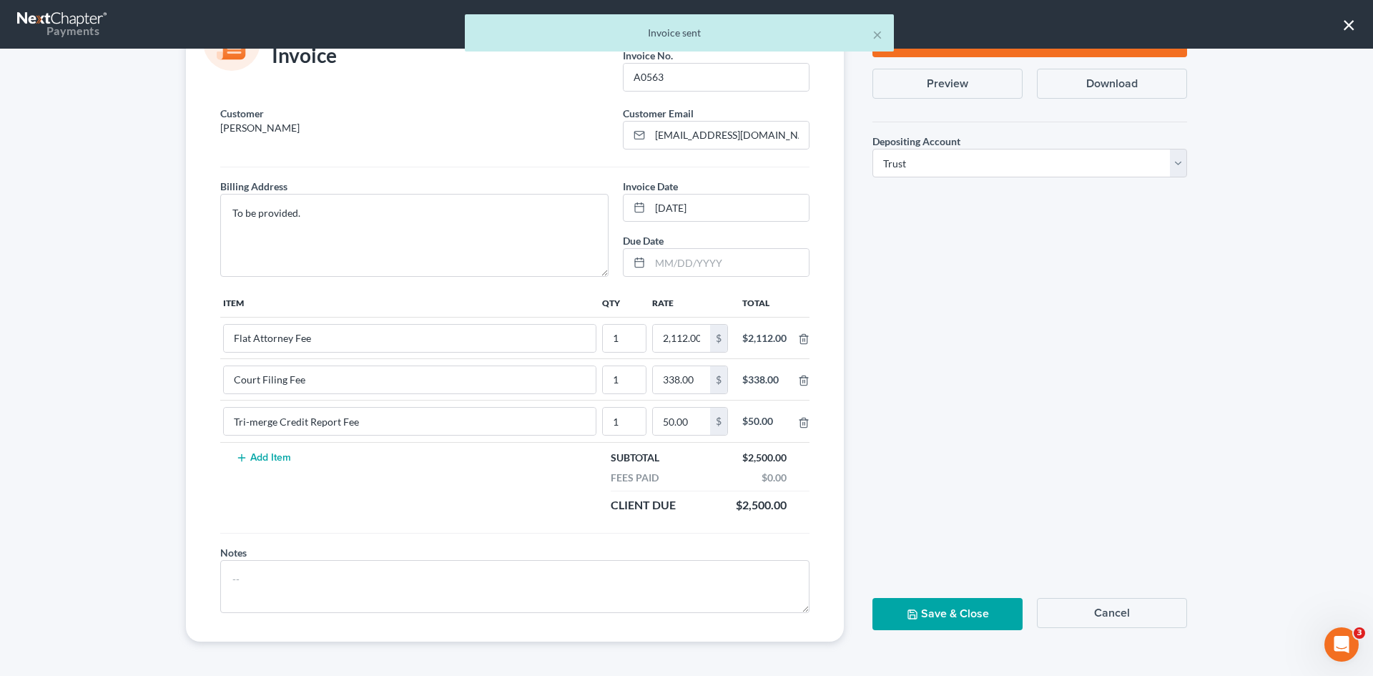
click at [954, 616] on button "Save & Close" at bounding box center [947, 614] width 150 height 32
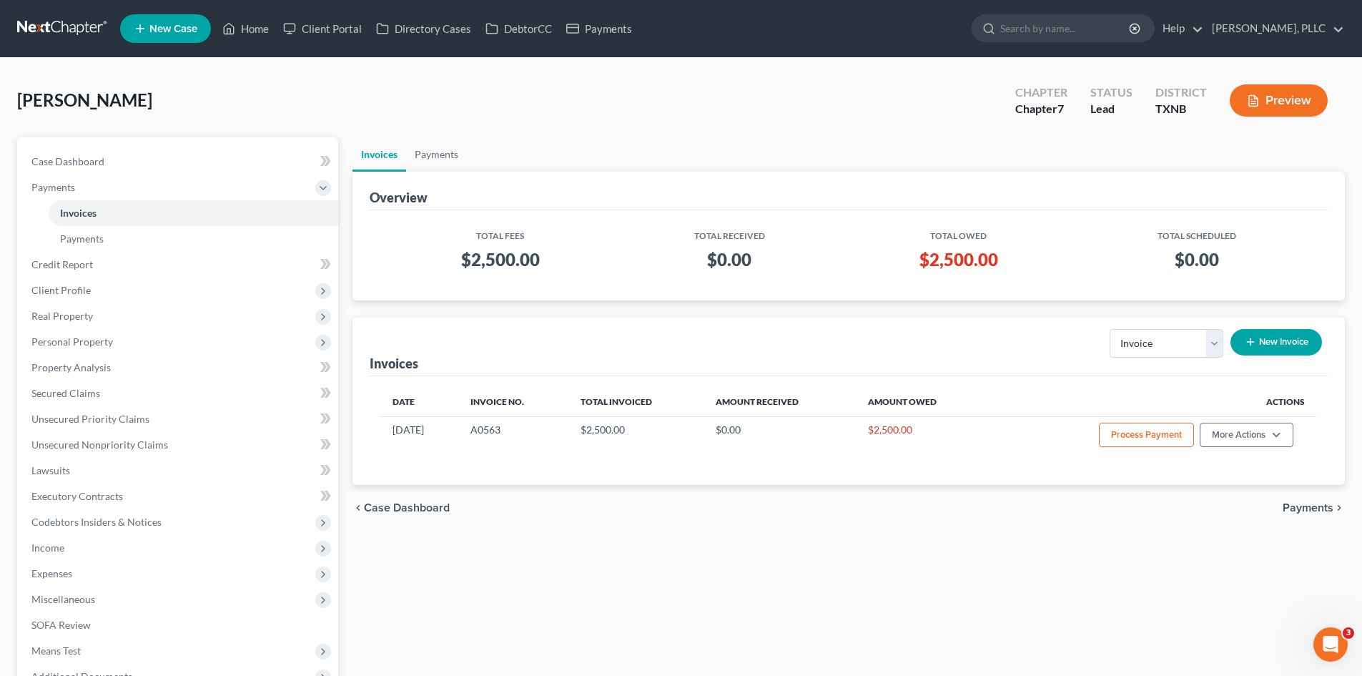
click at [178, 35] on link "New Case" at bounding box center [165, 28] width 91 height 29
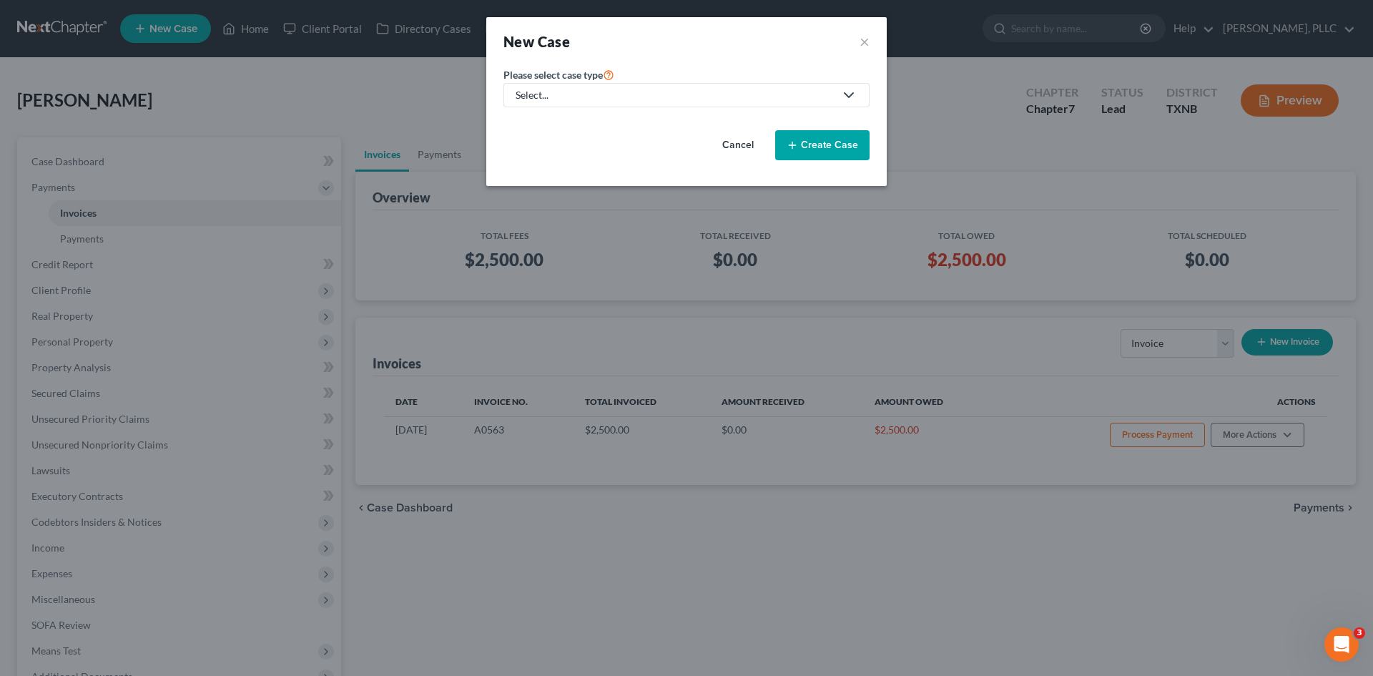
click at [602, 98] on div "Select..." at bounding box center [675, 95] width 319 height 14
click at [545, 133] on link "Bankruptcy" at bounding box center [575, 124] width 144 height 22
select select "78"
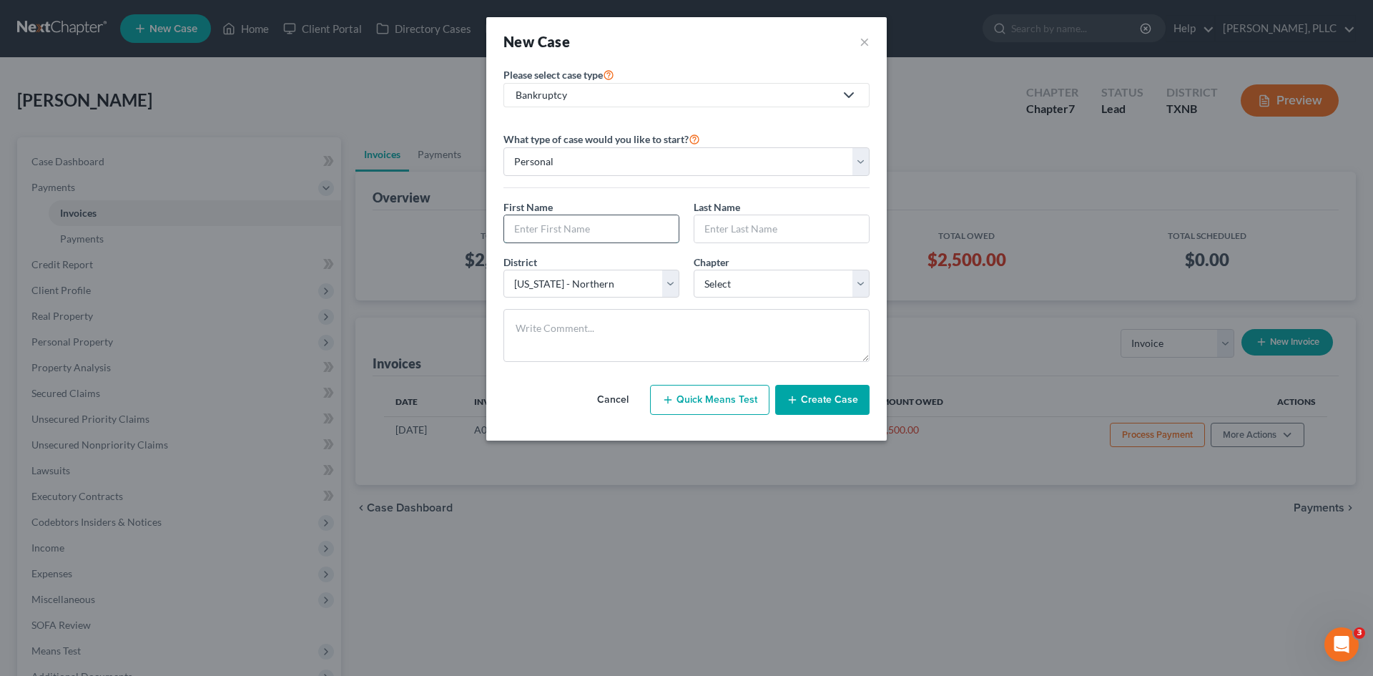
click at [594, 230] on input "text" at bounding box center [591, 228] width 174 height 27
type input "S"
type input "[PERSON_NAME]"
click at [757, 227] on input "text" at bounding box center [781, 228] width 174 height 27
type input "[PERSON_NAME]"
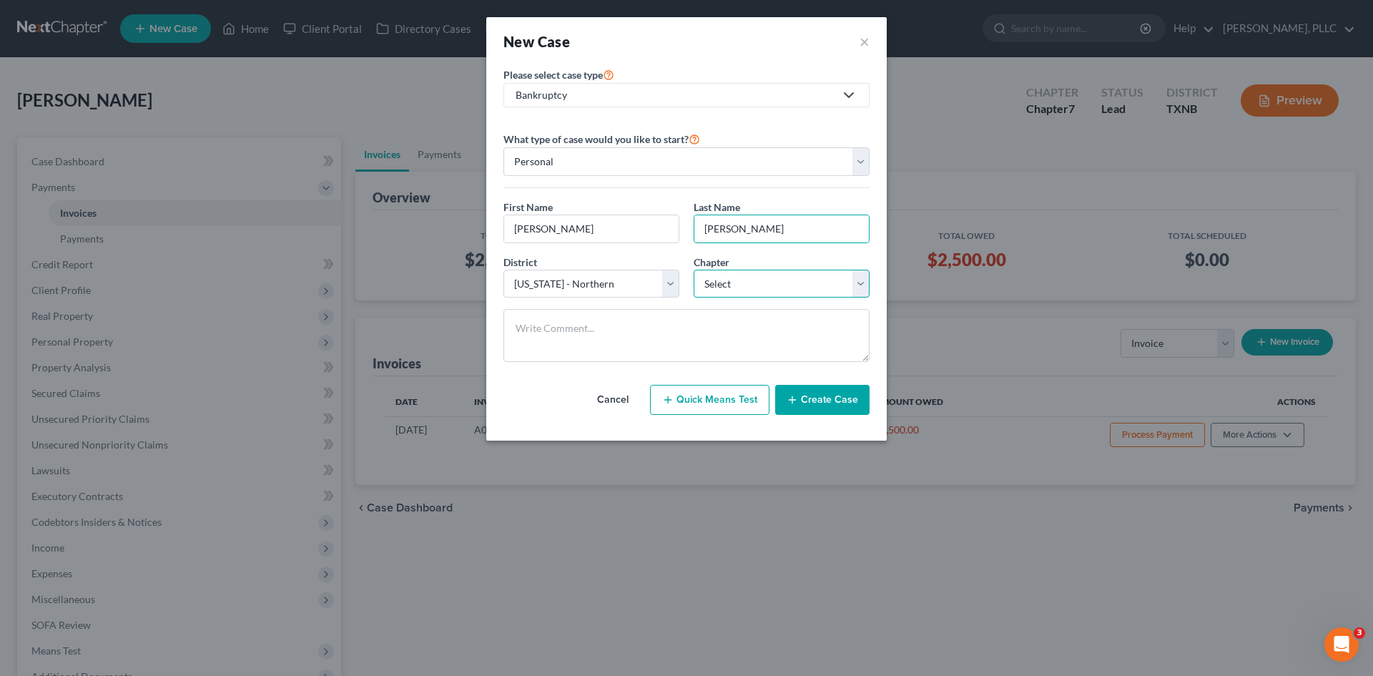
click at [728, 290] on select "Select 7 11 12 13" at bounding box center [782, 284] width 176 height 29
select select "0"
click at [694, 270] on select "Select 7 11 12 13" at bounding box center [782, 284] width 176 height 29
click at [840, 400] on button "Create Case" at bounding box center [822, 400] width 94 height 30
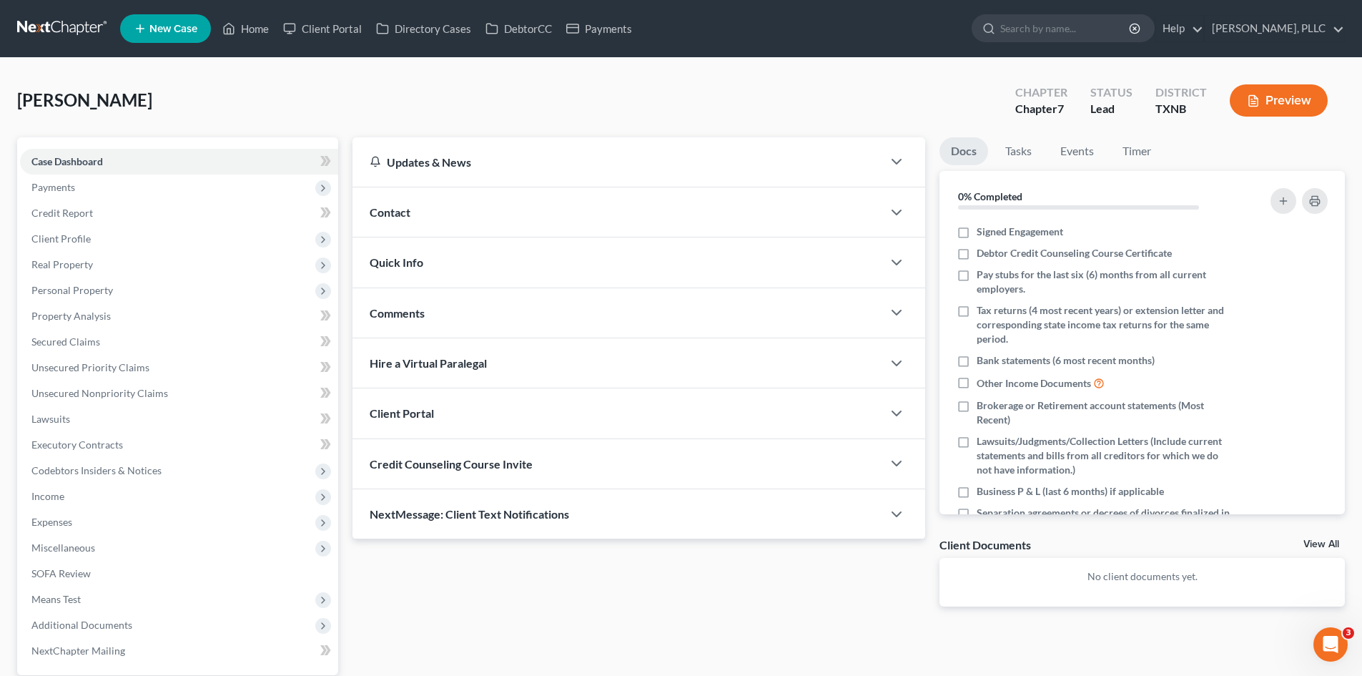
click at [460, 225] on div "Contact" at bounding box center [618, 211] width 530 height 49
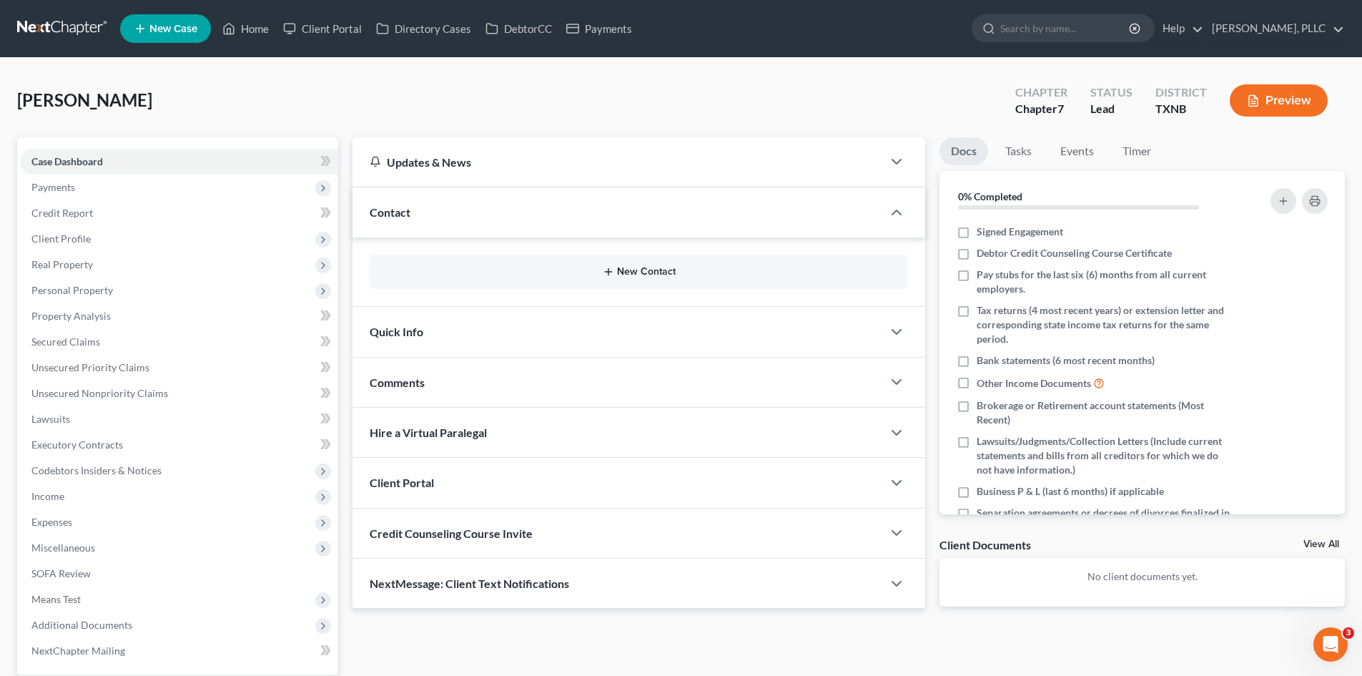
click at [626, 267] on button "New Contact" at bounding box center [639, 271] width 516 height 11
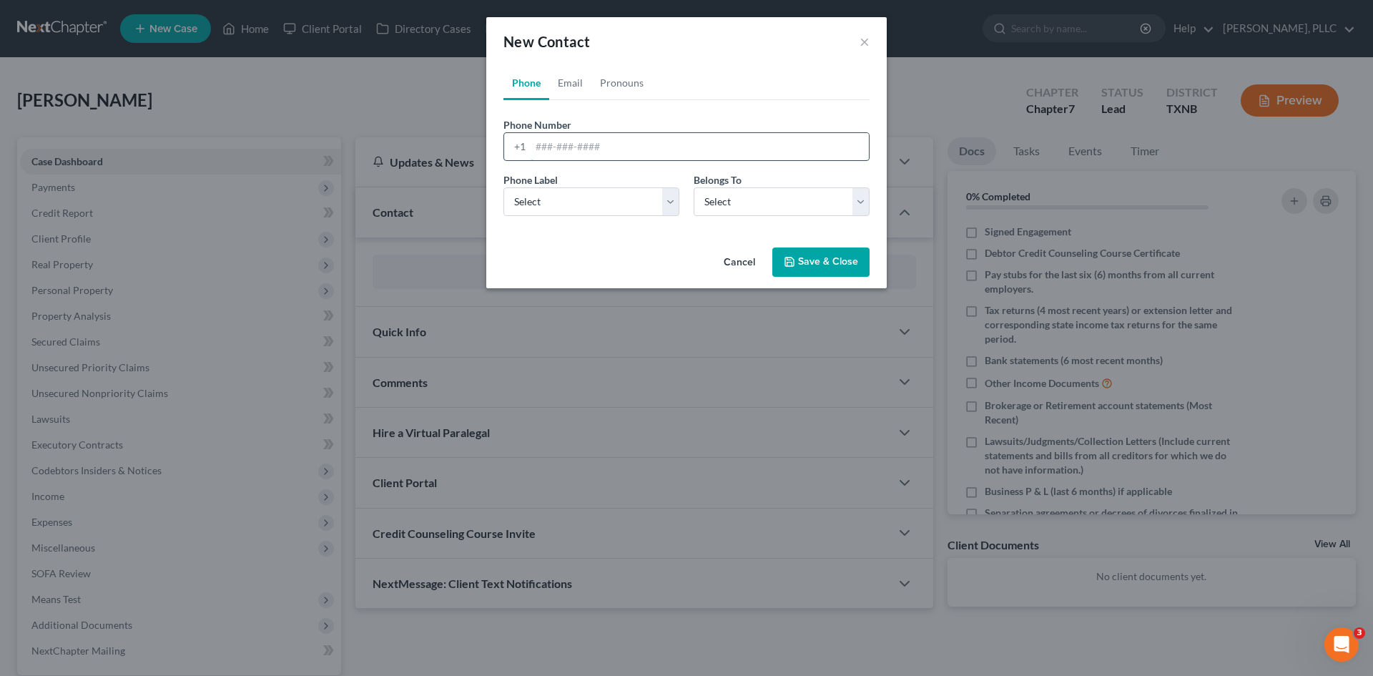
click at [533, 152] on input "tel" at bounding box center [700, 146] width 338 height 27
type input "[PHONE_NUMBER]"
drag, startPoint x: 606, startPoint y: 192, endPoint x: 595, endPoint y: 214, distance: 24.3
click at [606, 192] on select "Select Mobile Home Work Other" at bounding box center [591, 201] width 176 height 29
select select "0"
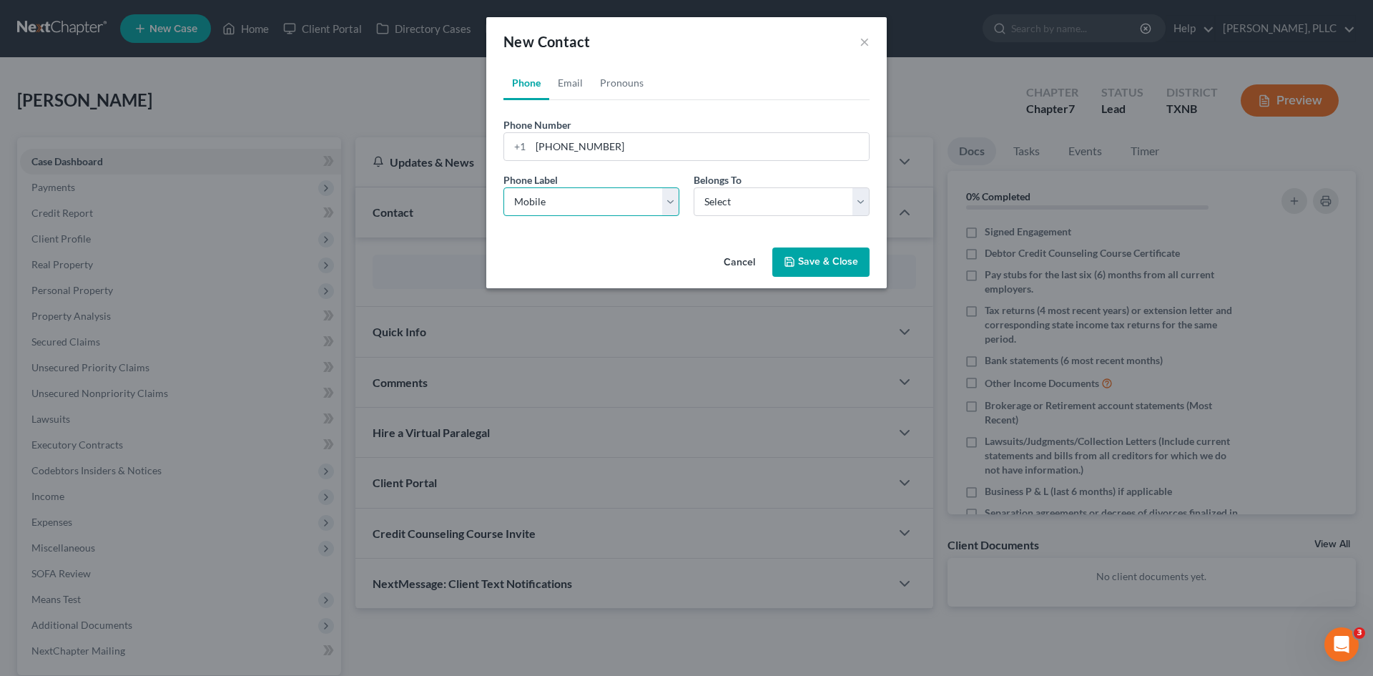
click at [503, 187] on select "Select Mobile Home Work Other" at bounding box center [591, 201] width 176 height 29
drag, startPoint x: 745, startPoint y: 204, endPoint x: 742, endPoint y: 215, distance: 11.1
click at [745, 204] on select "Select Client Other" at bounding box center [782, 201] width 176 height 29
select select "0"
click at [694, 187] on select "Select Client Other" at bounding box center [782, 201] width 176 height 29
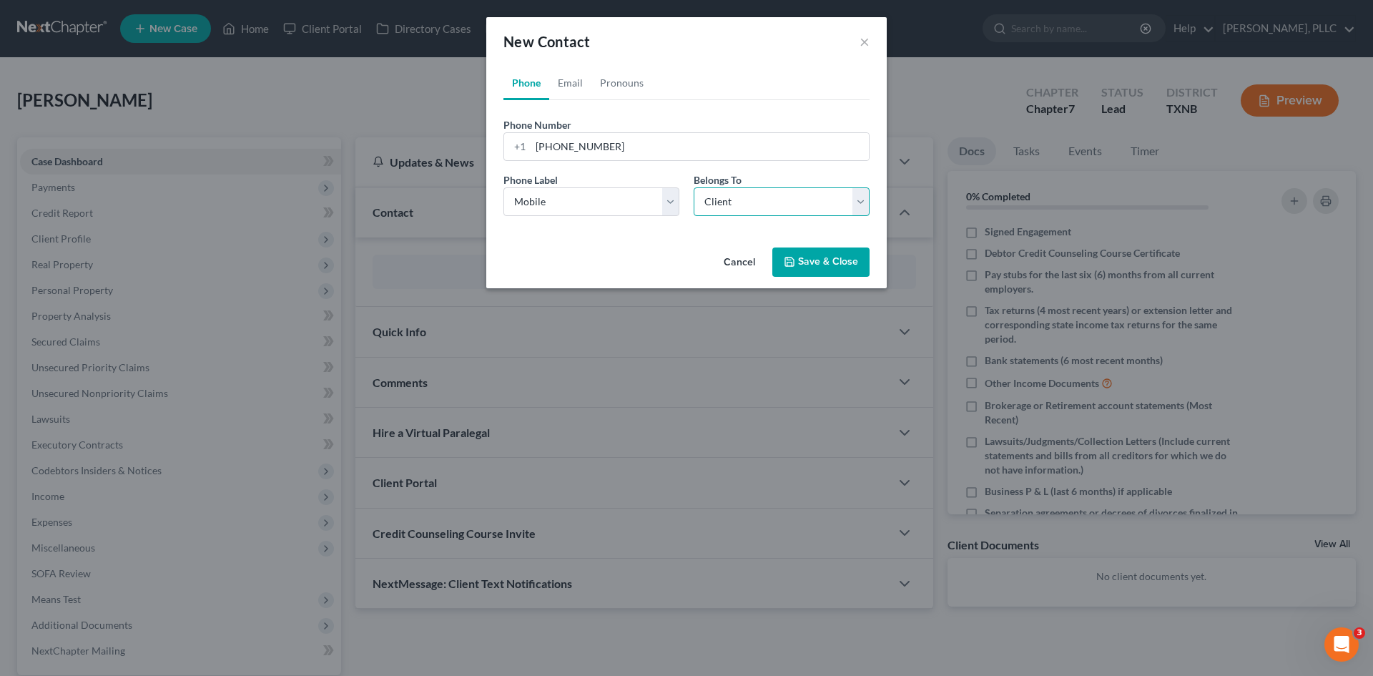
select select "0"
click at [576, 80] on link "Email" at bounding box center [570, 83] width 42 height 34
drag, startPoint x: 588, startPoint y: 150, endPoint x: 610, endPoint y: 160, distance: 23.7
click at [588, 150] on input "email" at bounding box center [700, 146] width 338 height 27
paste input "[EMAIL_ADDRESS][DOMAIN_NAME]"
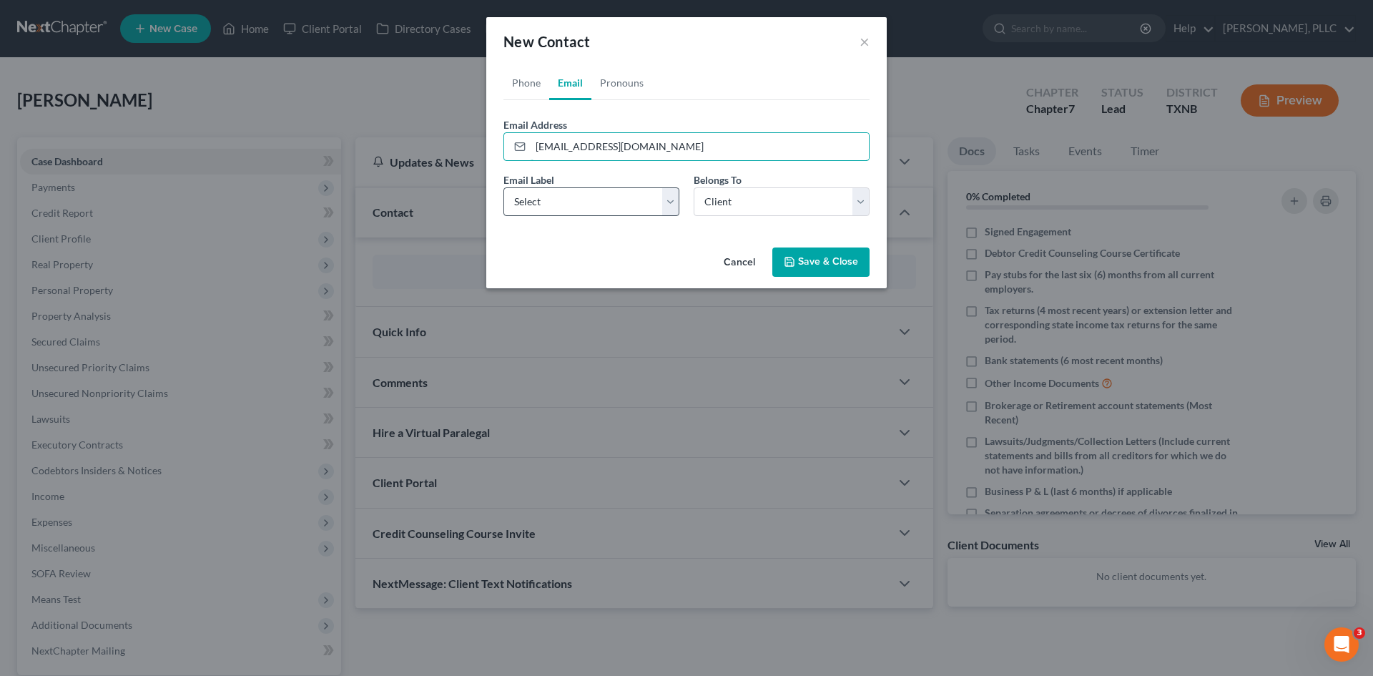
type input "[EMAIL_ADDRESS][DOMAIN_NAME]"
click at [587, 211] on select "Select Home Work Other" at bounding box center [591, 201] width 176 height 29
select select "1"
click at [503, 187] on select "Select Home Work Other" at bounding box center [591, 201] width 176 height 29
click at [845, 256] on button "Save & Close" at bounding box center [820, 262] width 97 height 30
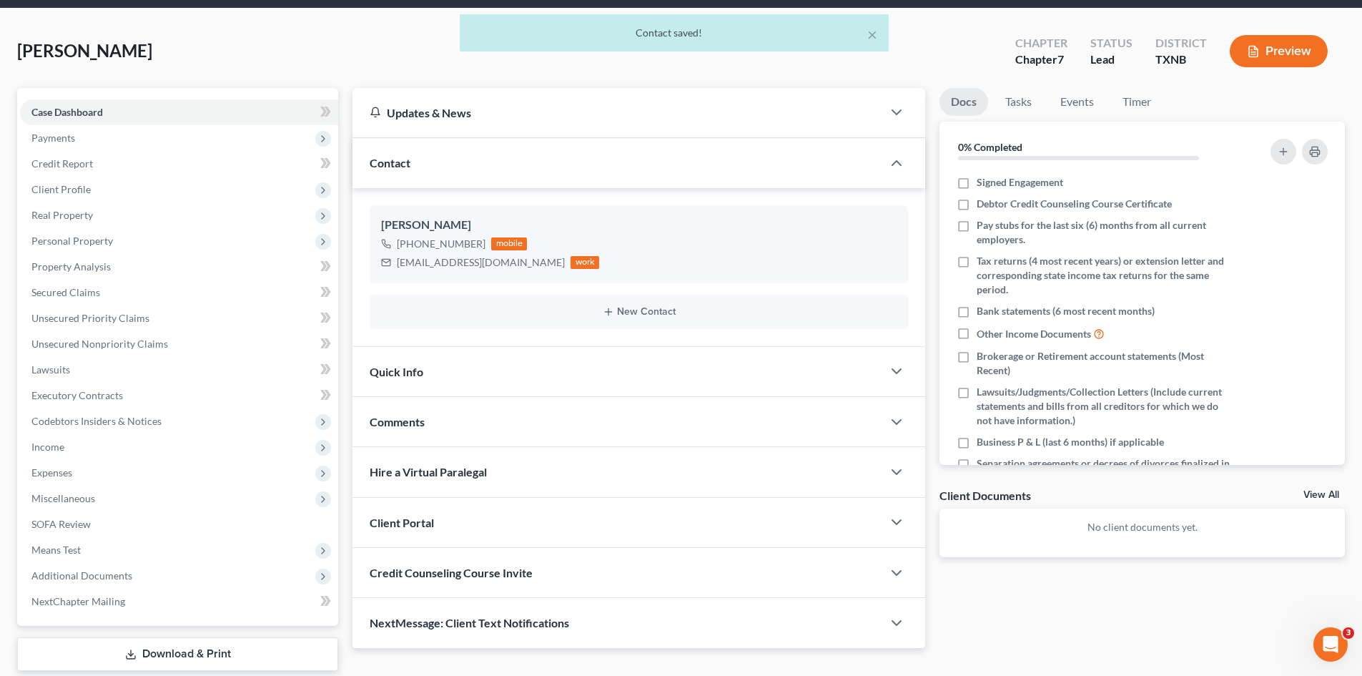
scroll to position [99, 0]
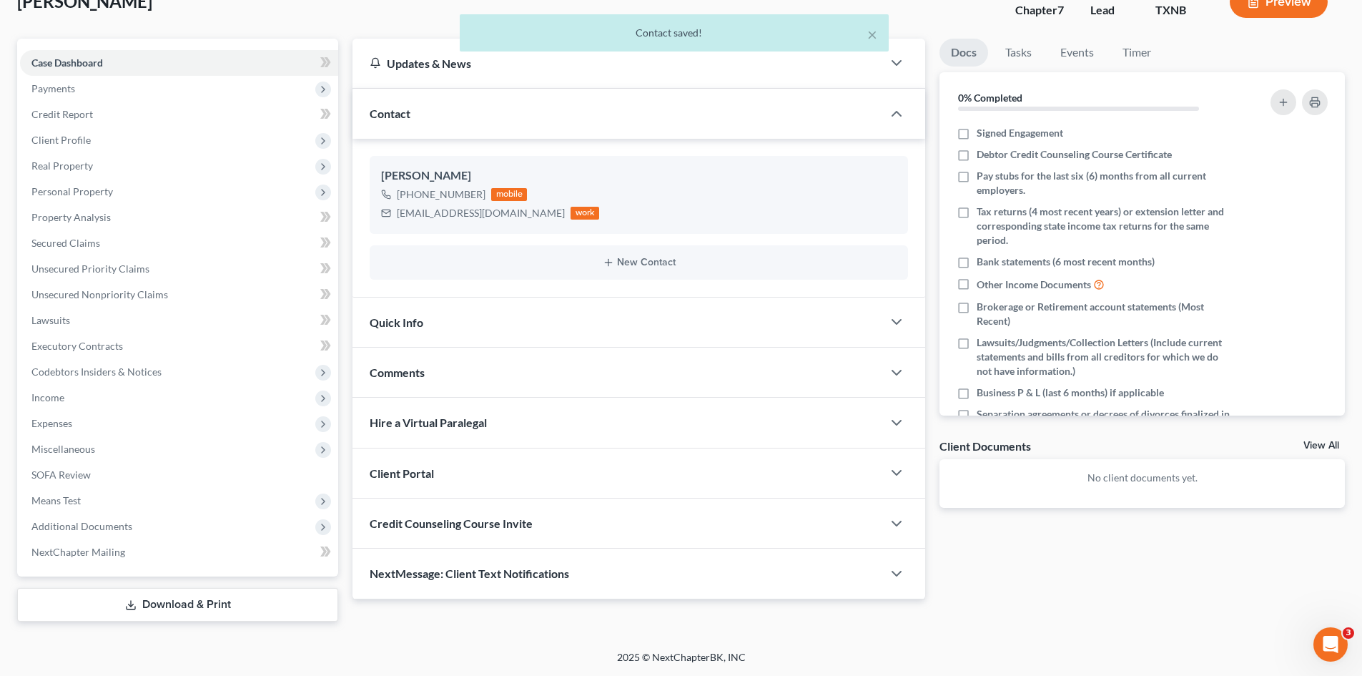
click at [469, 315] on div "Quick Info" at bounding box center [618, 321] width 530 height 49
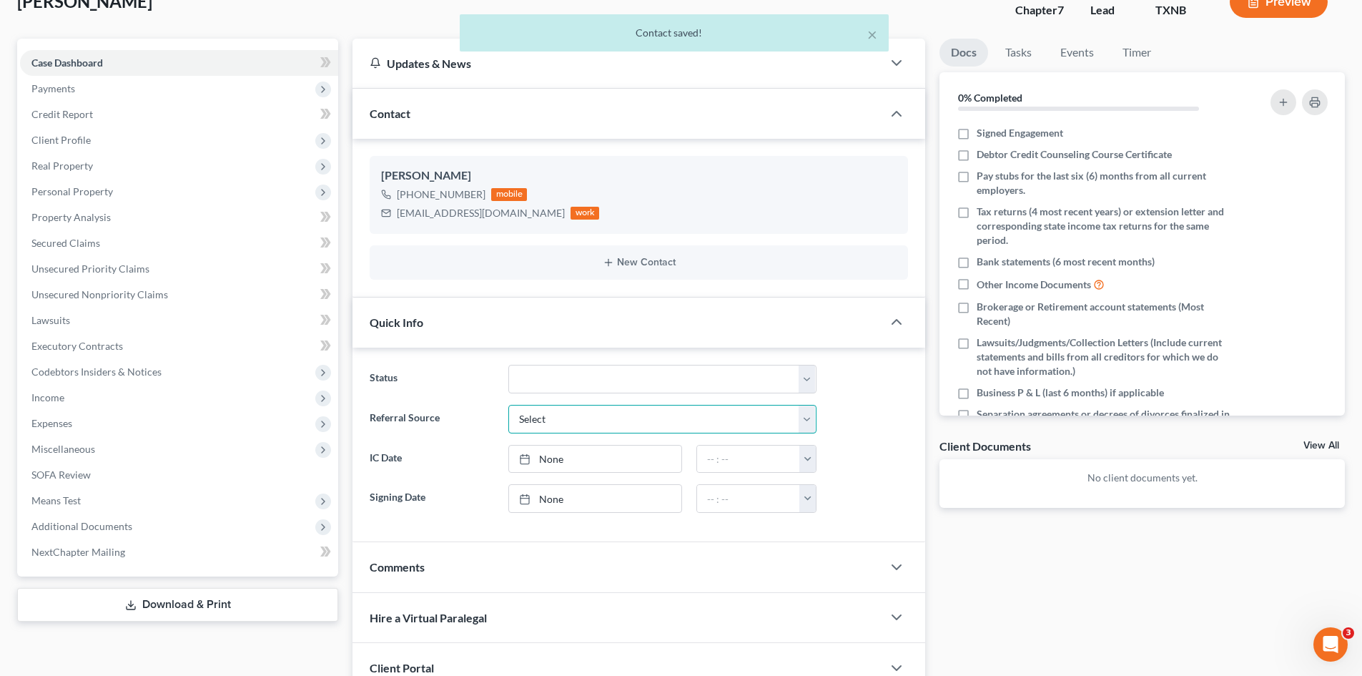
click at [572, 422] on select "Select Word Of Mouth Previous Clients Direct Mail Website Google Search Modern …" at bounding box center [662, 419] width 308 height 29
select select "4"
click at [508, 405] on select "Select Word Of Mouth Previous Clients Direct Mail Website Google Search Modern …" at bounding box center [662, 419] width 308 height 29
click at [573, 460] on link "None" at bounding box center [595, 458] width 172 height 27
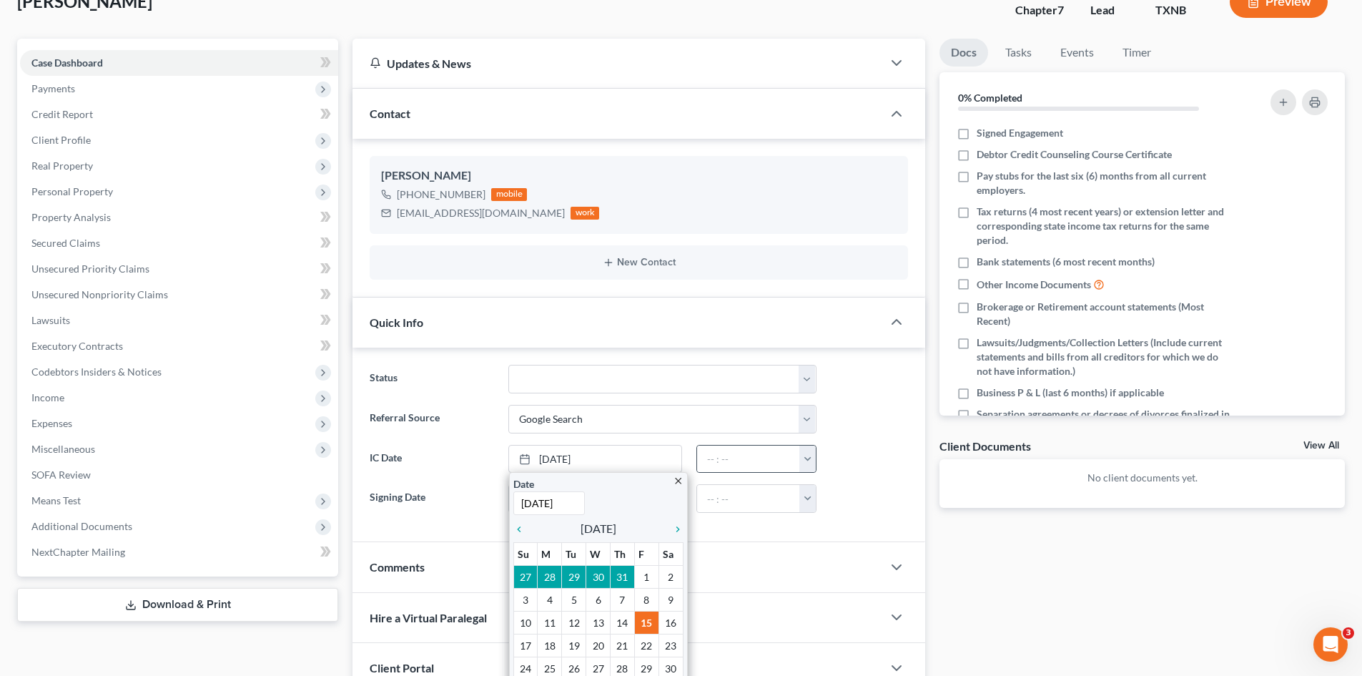
click at [809, 462] on button "button" at bounding box center [807, 458] width 16 height 27
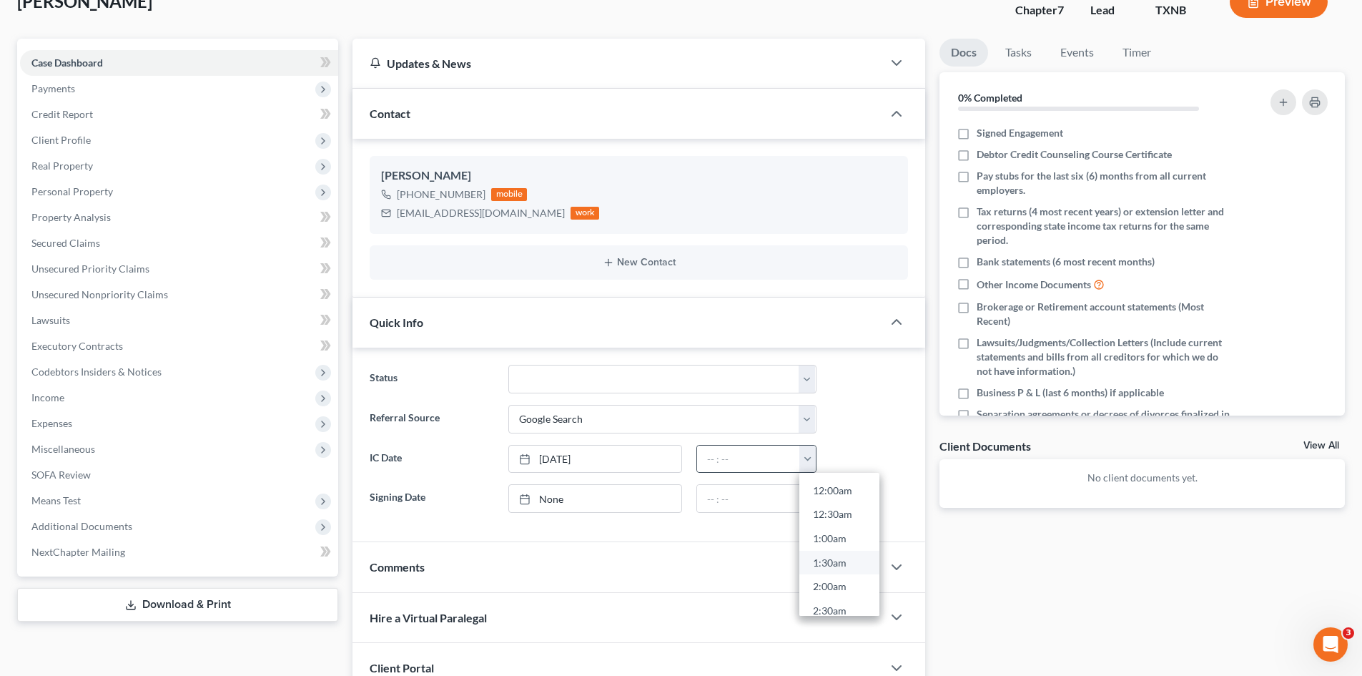
scroll to position [429, 0]
click at [835, 589] on link "11:00am" at bounding box center [839, 590] width 80 height 24
type input "11:00am"
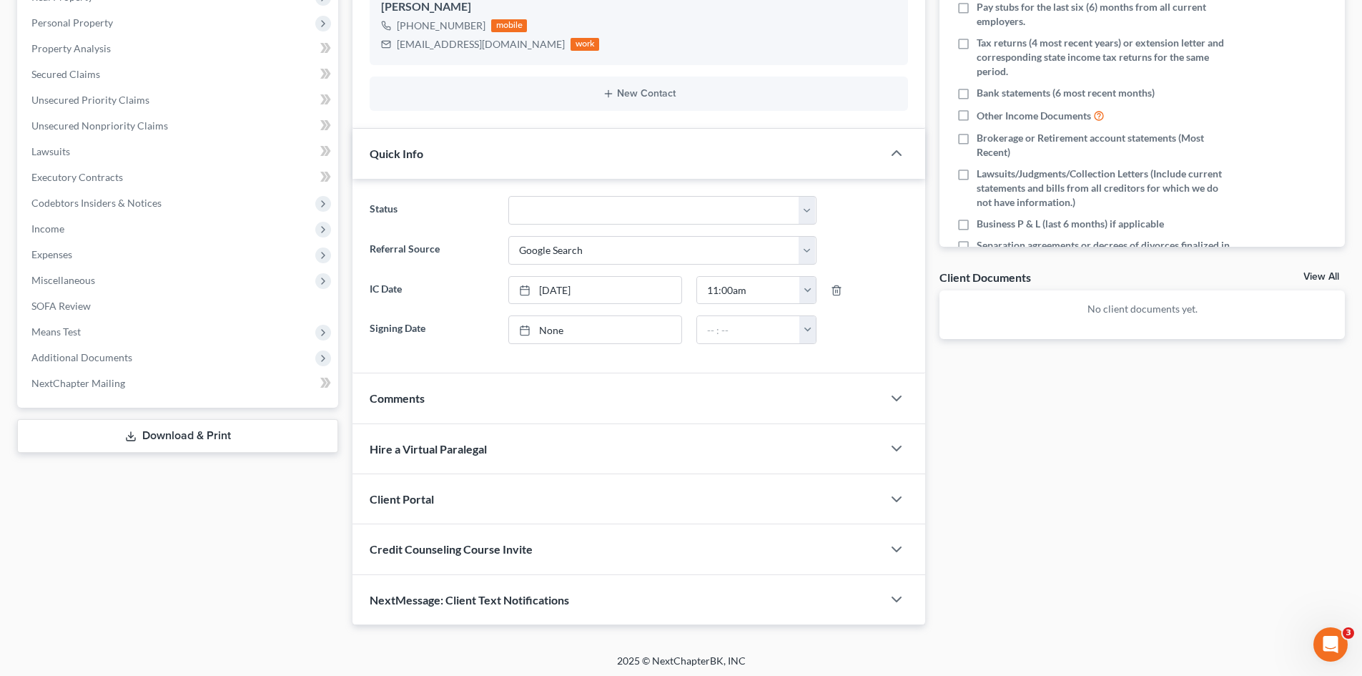
scroll to position [271, 0]
click at [476, 494] on div "Client Portal" at bounding box center [618, 494] width 530 height 49
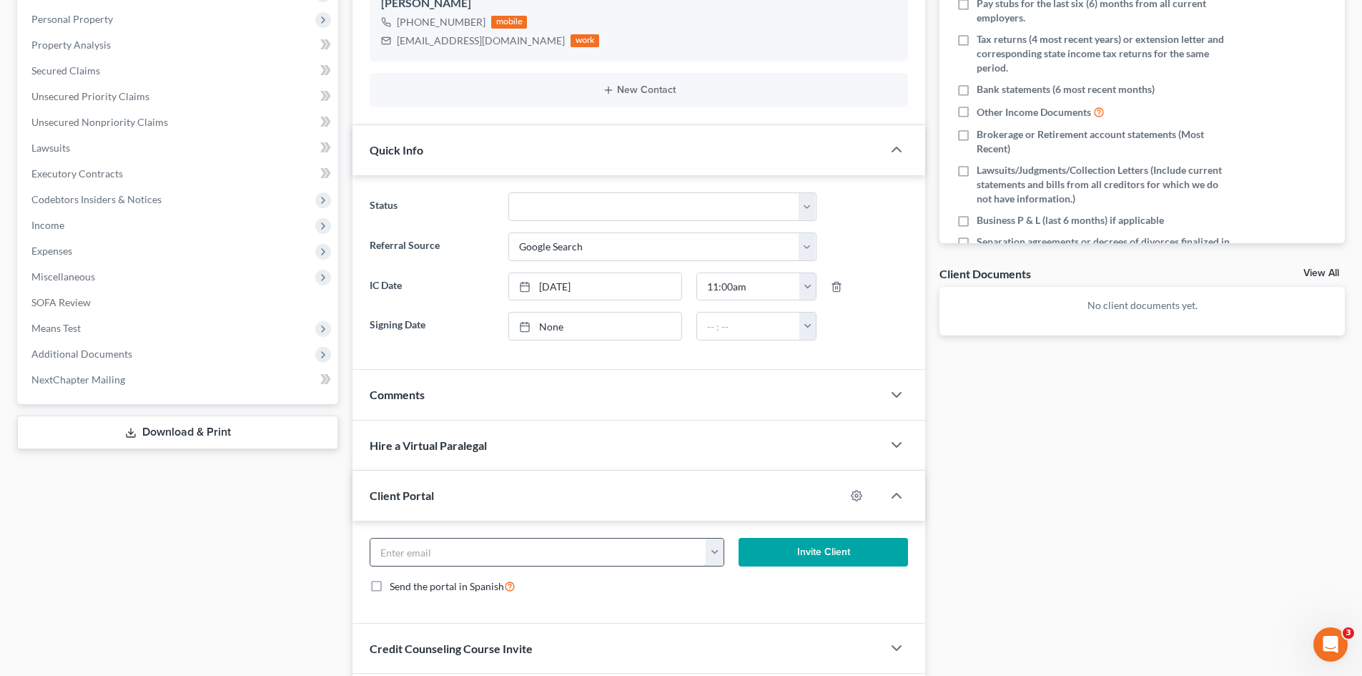
click at [478, 545] on input "email" at bounding box center [538, 551] width 336 height 27
paste input "[EMAIL_ADDRESS][DOMAIN_NAME]"
type input "[EMAIL_ADDRESS][DOMAIN_NAME]"
drag, startPoint x: 781, startPoint y: 547, endPoint x: 604, endPoint y: 315, distance: 291.3
click at [779, 547] on button "Invite Client" at bounding box center [824, 552] width 170 height 29
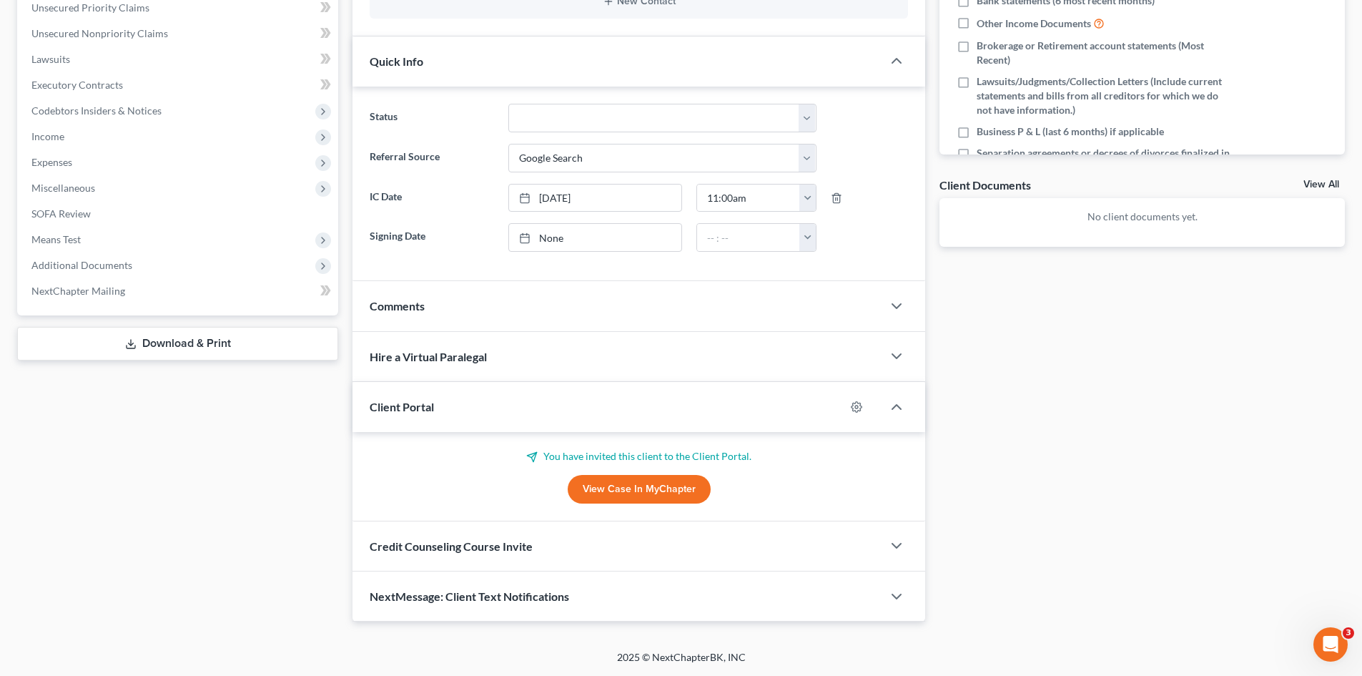
drag, startPoint x: 476, startPoint y: 591, endPoint x: 470, endPoint y: 578, distance: 14.1
click at [475, 591] on span "NextMessage: Client Text Notifications" at bounding box center [469, 596] width 199 height 14
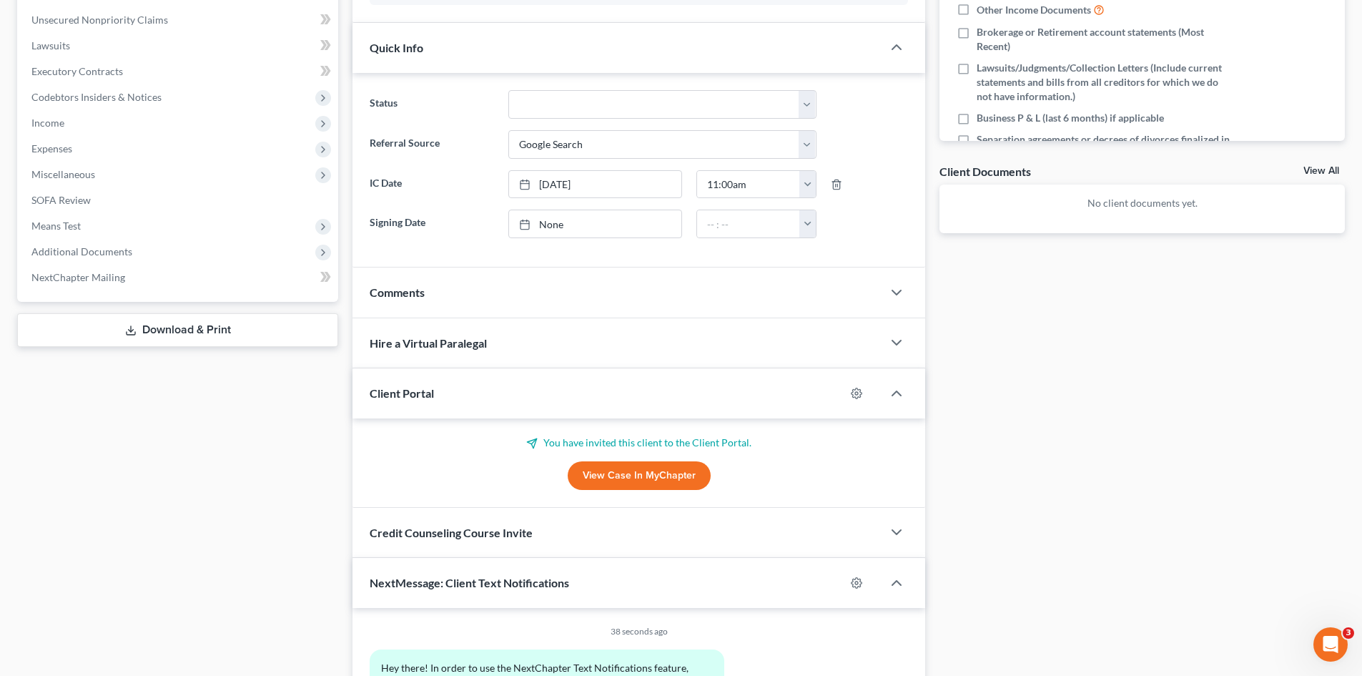
click at [467, 545] on div "Credit Counseling Course Invite" at bounding box center [618, 532] width 530 height 49
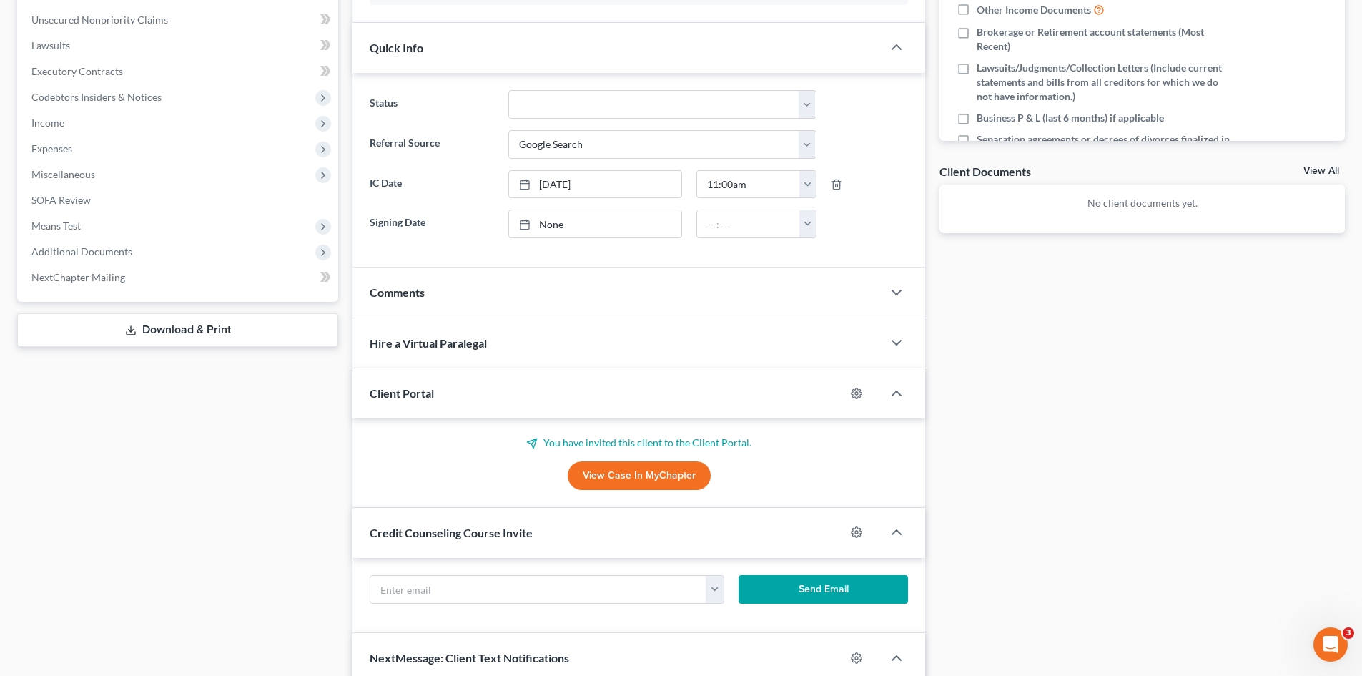
click at [494, 566] on div "[EMAIL_ADDRESS][DOMAIN_NAME] Send Email" at bounding box center [639, 595] width 573 height 75
click at [492, 583] on input "text" at bounding box center [538, 589] width 336 height 27
click at [492, 593] on input "text" at bounding box center [538, 589] width 336 height 27
paste input "[EMAIL_ADDRESS][DOMAIN_NAME]"
type input "[EMAIL_ADDRESS][DOMAIN_NAME]"
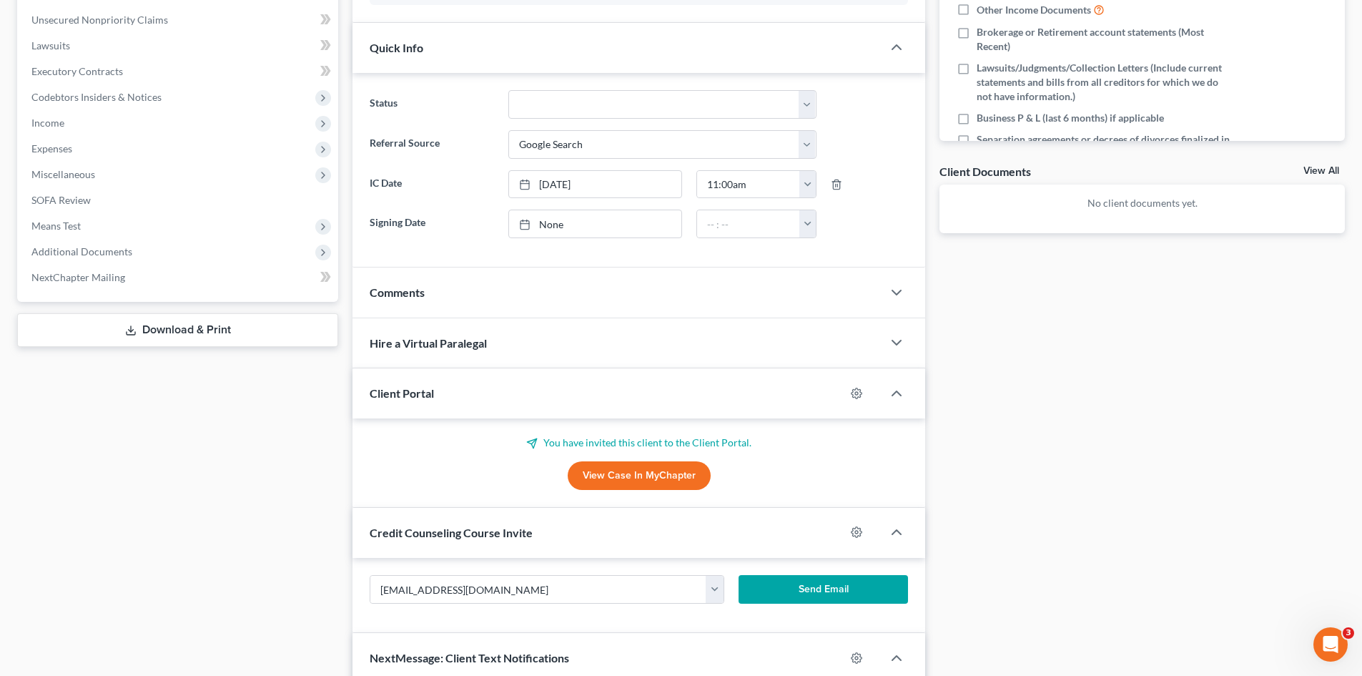
drag, startPoint x: 769, startPoint y: 597, endPoint x: 24, endPoint y: 423, distance: 764.3
click at [768, 598] on button "Send Email" at bounding box center [824, 589] width 170 height 29
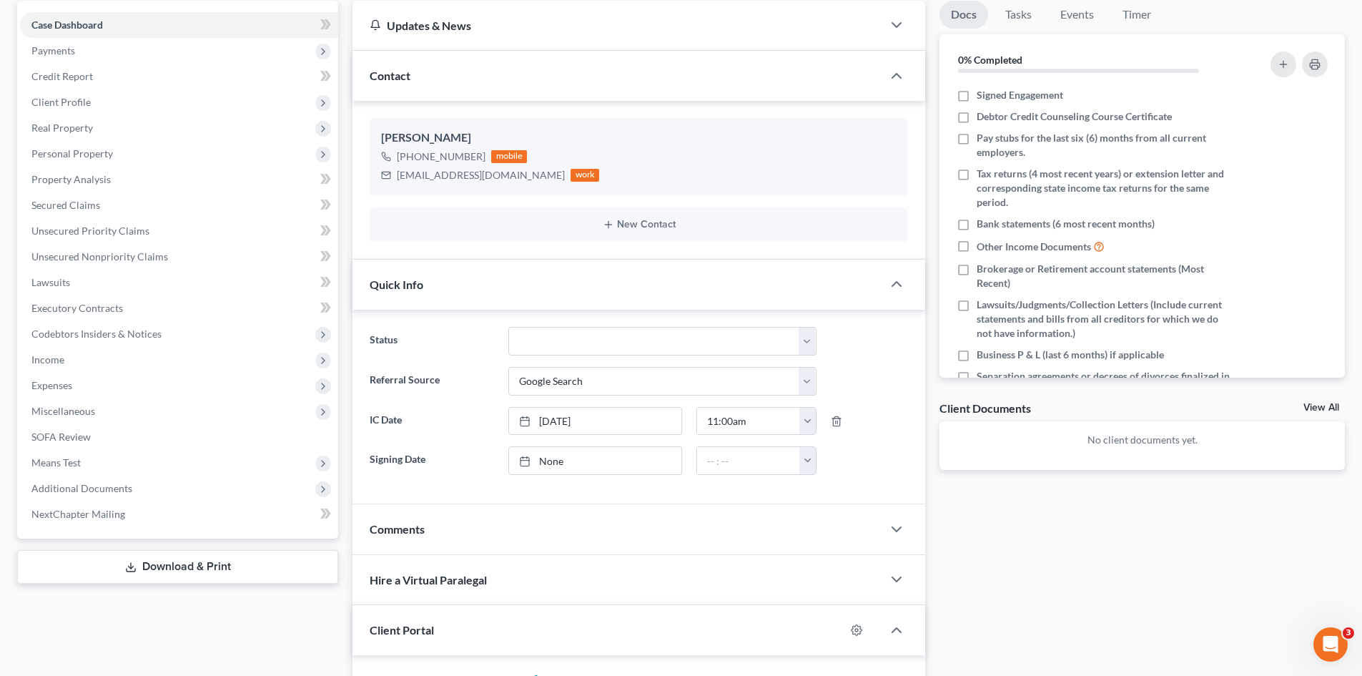
scroll to position [87, 0]
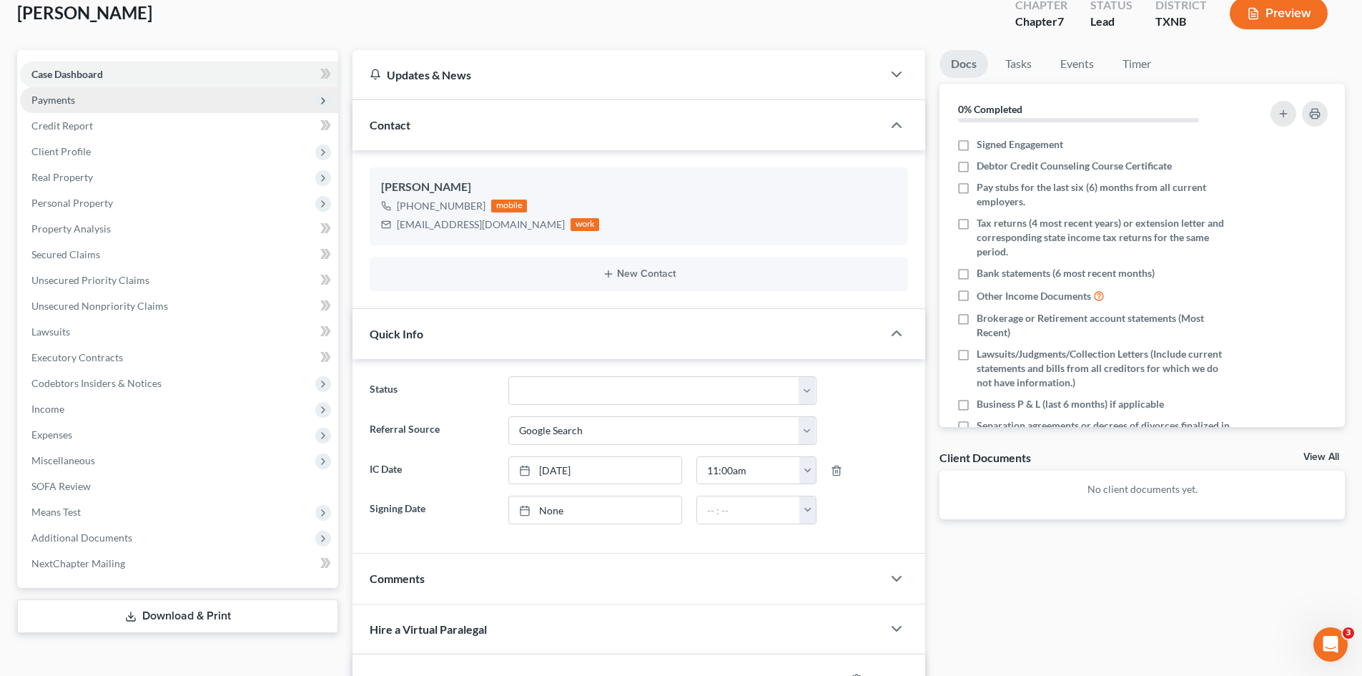
click at [68, 108] on span "Payments" at bounding box center [179, 100] width 318 height 26
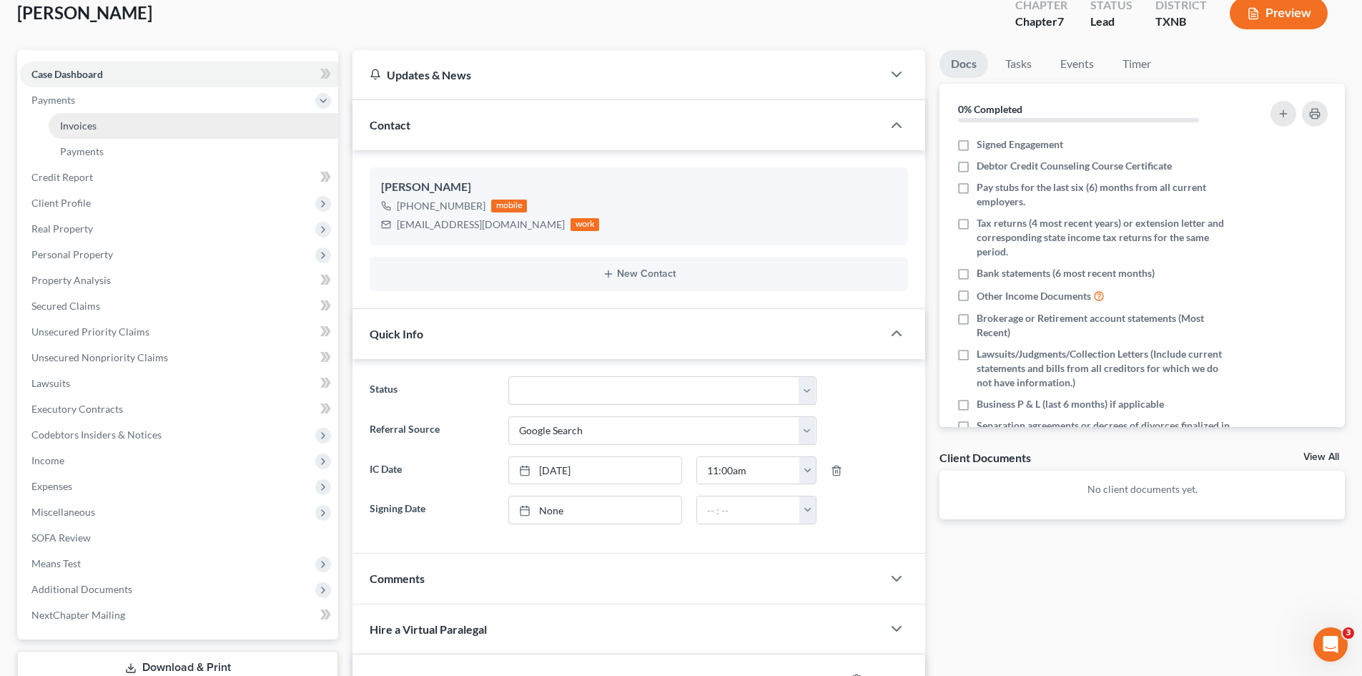
click at [119, 128] on link "Invoices" at bounding box center [194, 126] width 290 height 26
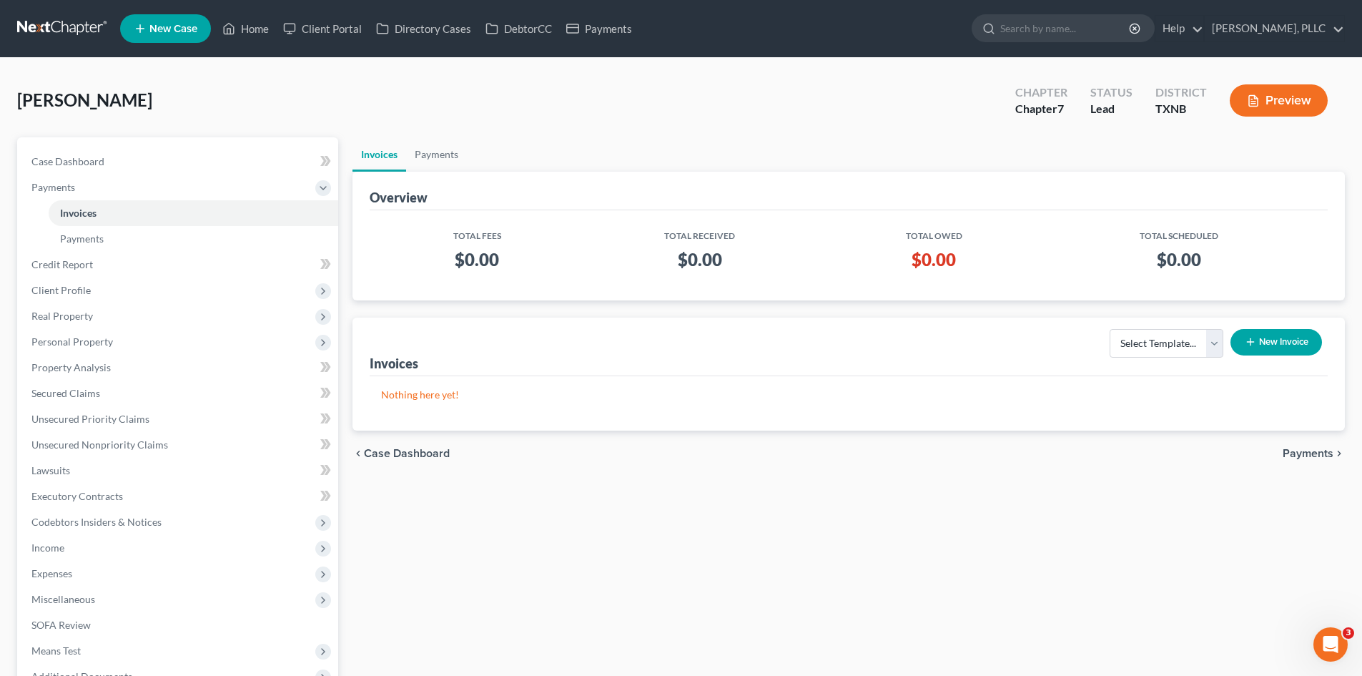
click at [1144, 358] on div "Select Template... Invoice New Invoice" at bounding box center [1212, 347] width 231 height 49
drag, startPoint x: 1139, startPoint y: 340, endPoint x: 1140, endPoint y: 356, distance: 15.7
click at [1139, 340] on select "Select Template... Invoice" at bounding box center [1167, 343] width 114 height 29
select select "0"
click at [1110, 329] on select "Select Template... Invoice" at bounding box center [1167, 343] width 114 height 29
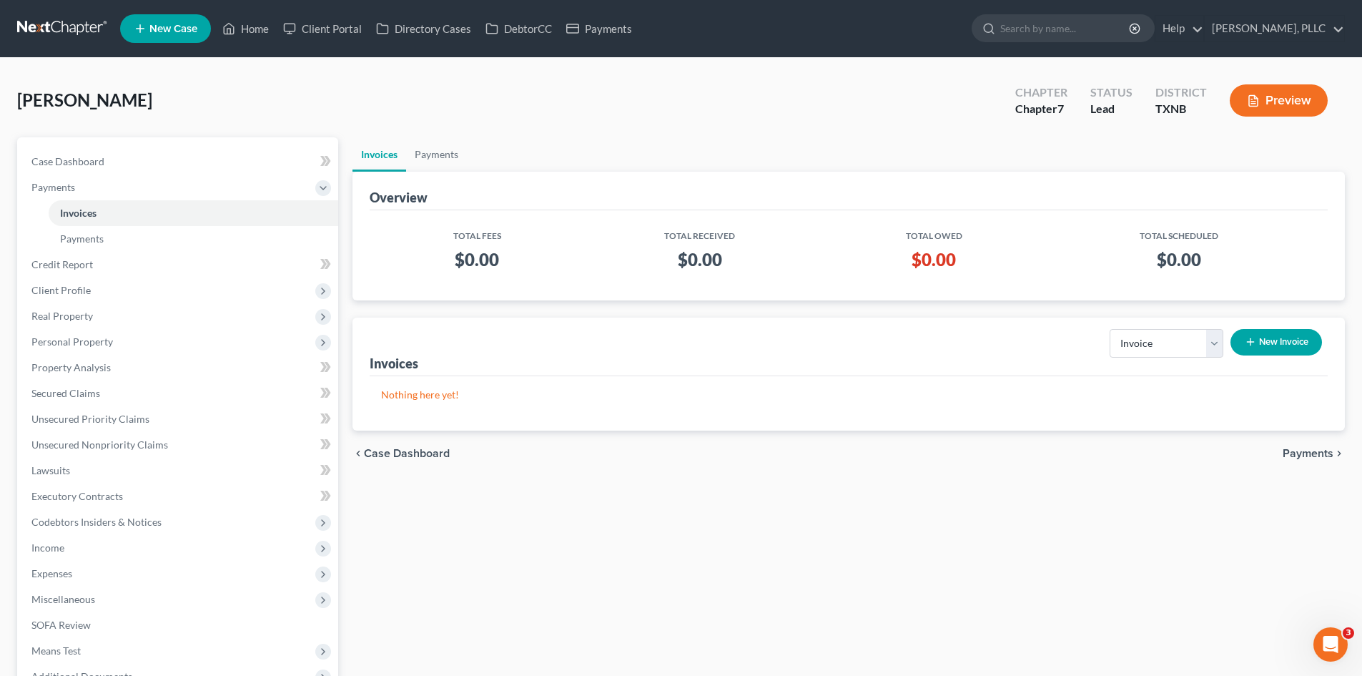
click at [1242, 346] on button "New Invoice" at bounding box center [1277, 342] width 92 height 26
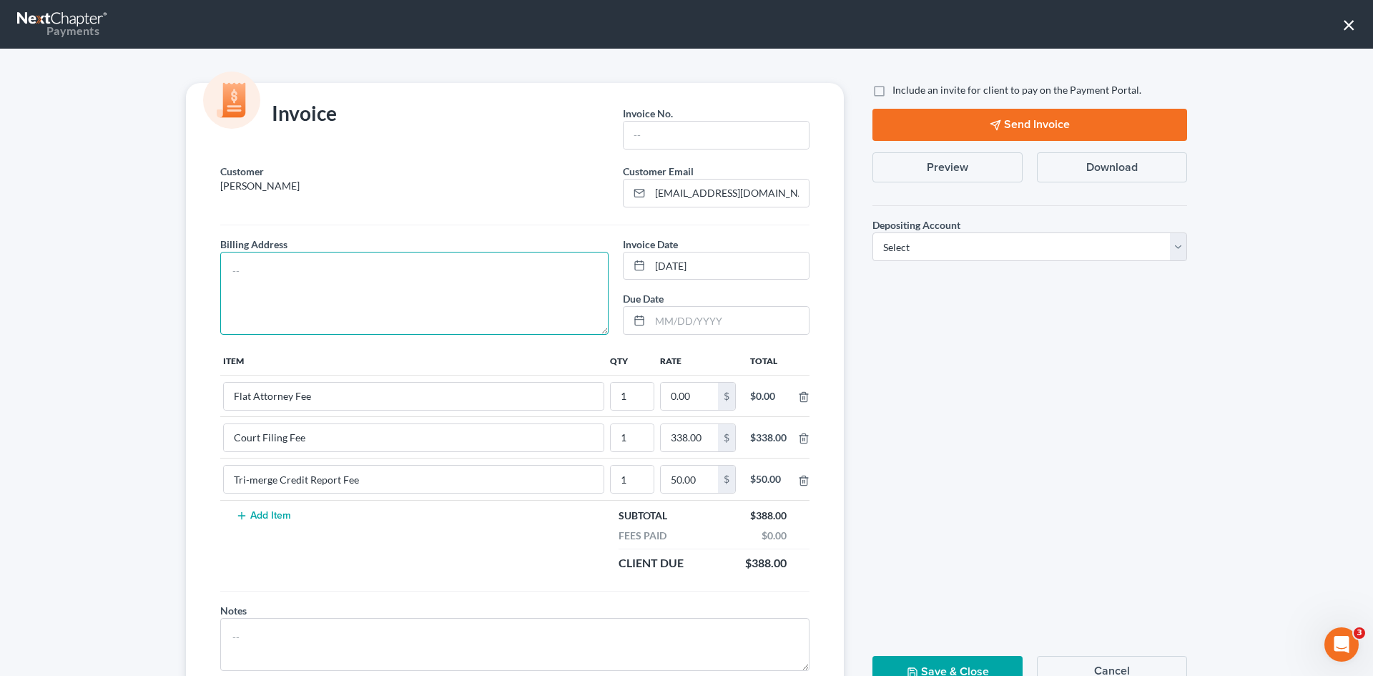
click at [440, 275] on textarea at bounding box center [414, 293] width 388 height 83
type textarea "To be provided."
click at [645, 135] on input "text" at bounding box center [715, 135] width 185 height 27
type input "A0564"
click at [692, 385] on input "0.00" at bounding box center [689, 396] width 57 height 27
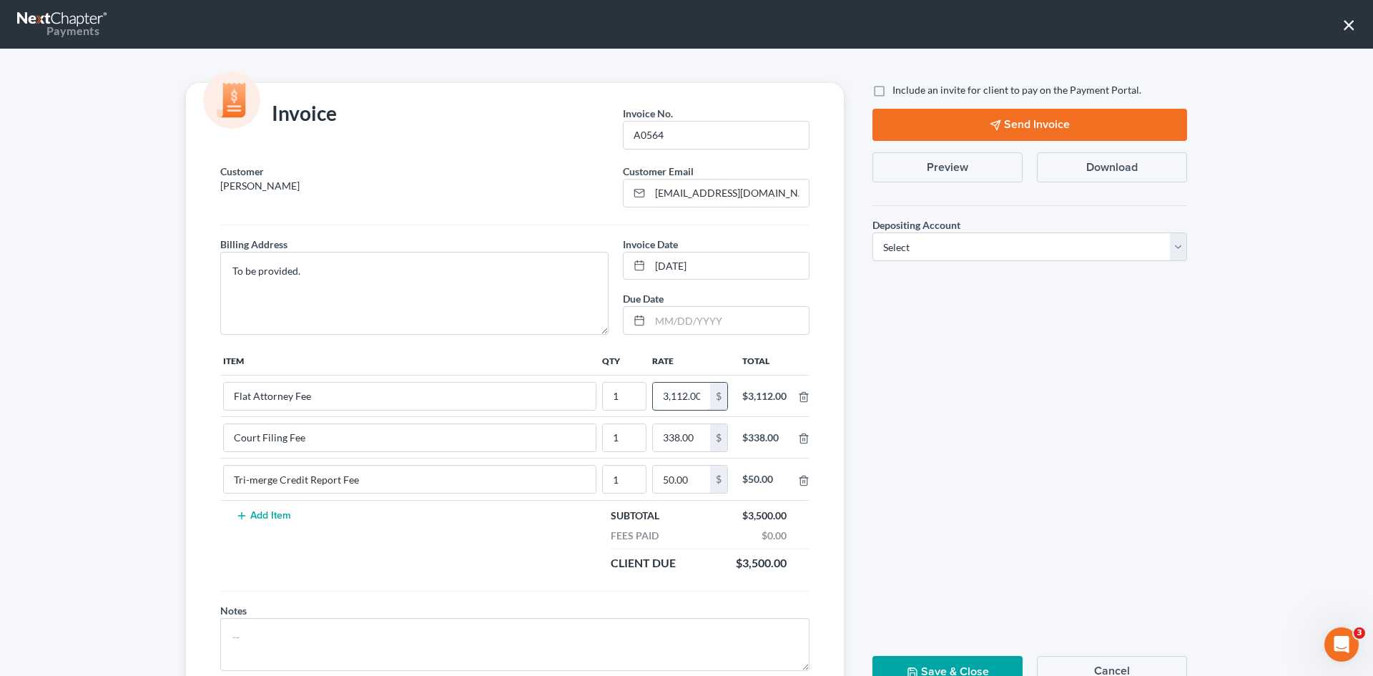
scroll to position [0, 2]
type input "3,112.00"
click at [892, 89] on label "Include an invite for client to pay on the Payment Portal." at bounding box center [1016, 90] width 249 height 14
click at [898, 89] on input "Include an invite for client to pay on the Payment Portal." at bounding box center [902, 87] width 9 height 9
checkbox input "true"
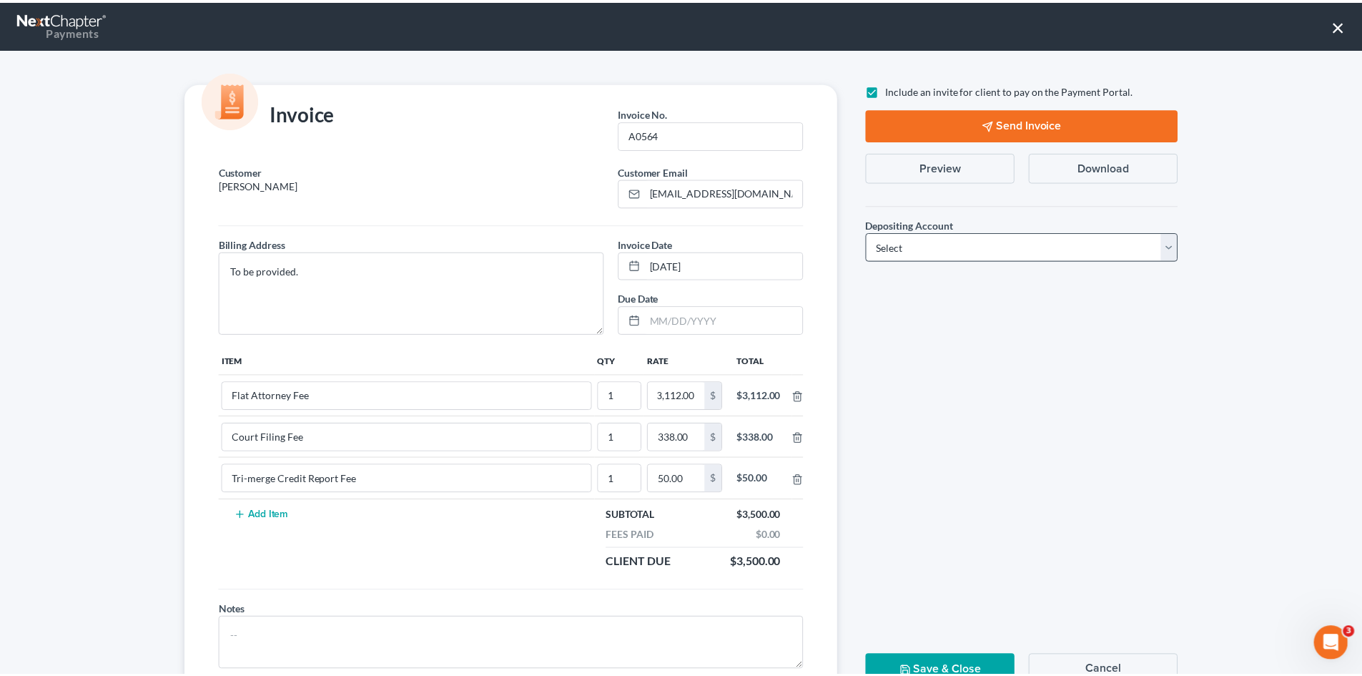
scroll to position [0, 0]
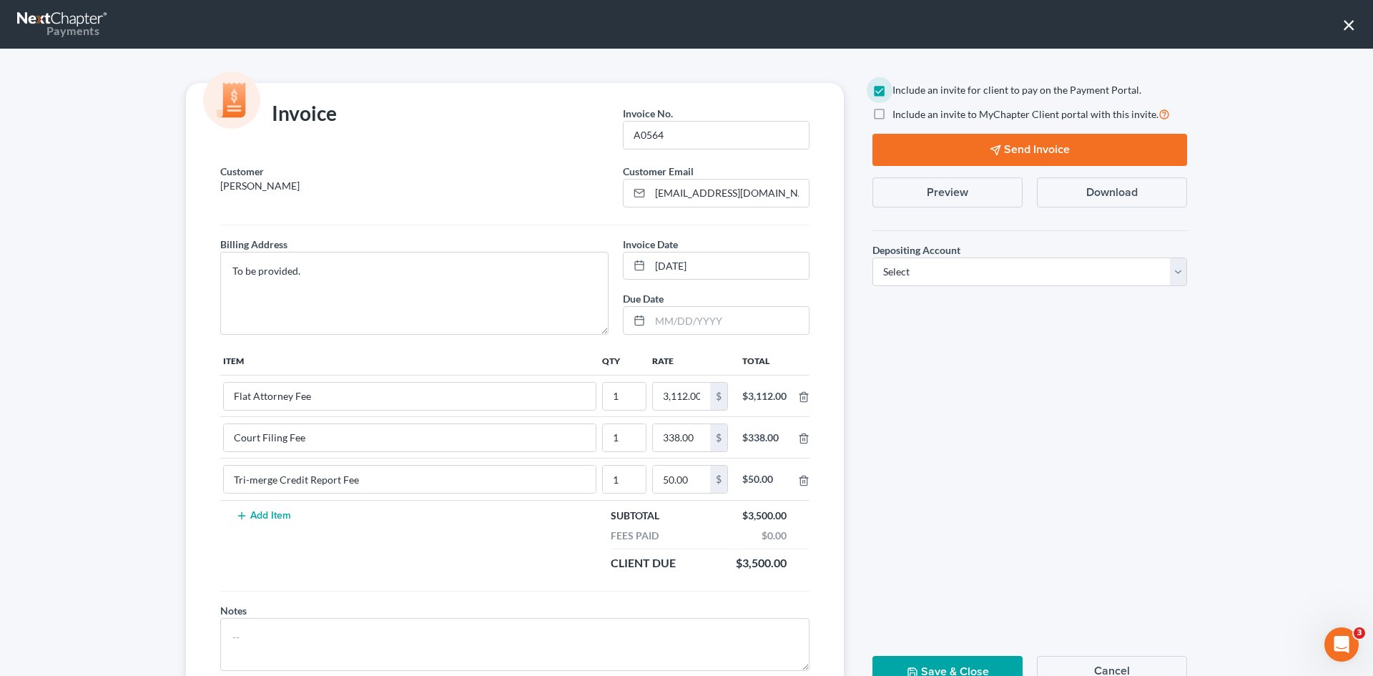
click at [909, 256] on span "Depositing Account" at bounding box center [916, 250] width 88 height 12
click at [904, 272] on select "Select Operation Trust" at bounding box center [1029, 271] width 315 height 29
select select "1"
click at [872, 257] on select "Select Operation Trust" at bounding box center [1029, 271] width 315 height 29
click at [978, 147] on button "Send Invoice" at bounding box center [1029, 150] width 315 height 32
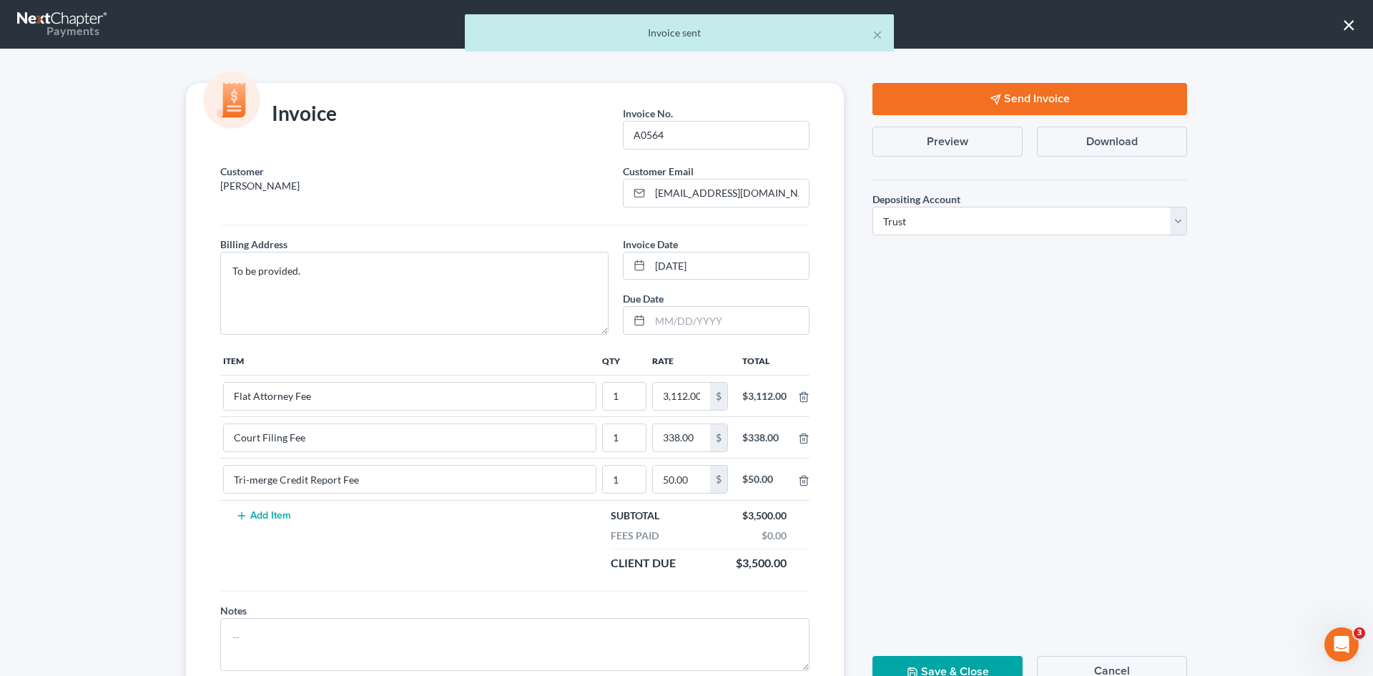
click at [931, 670] on button "Save & Close" at bounding box center [947, 672] width 150 height 32
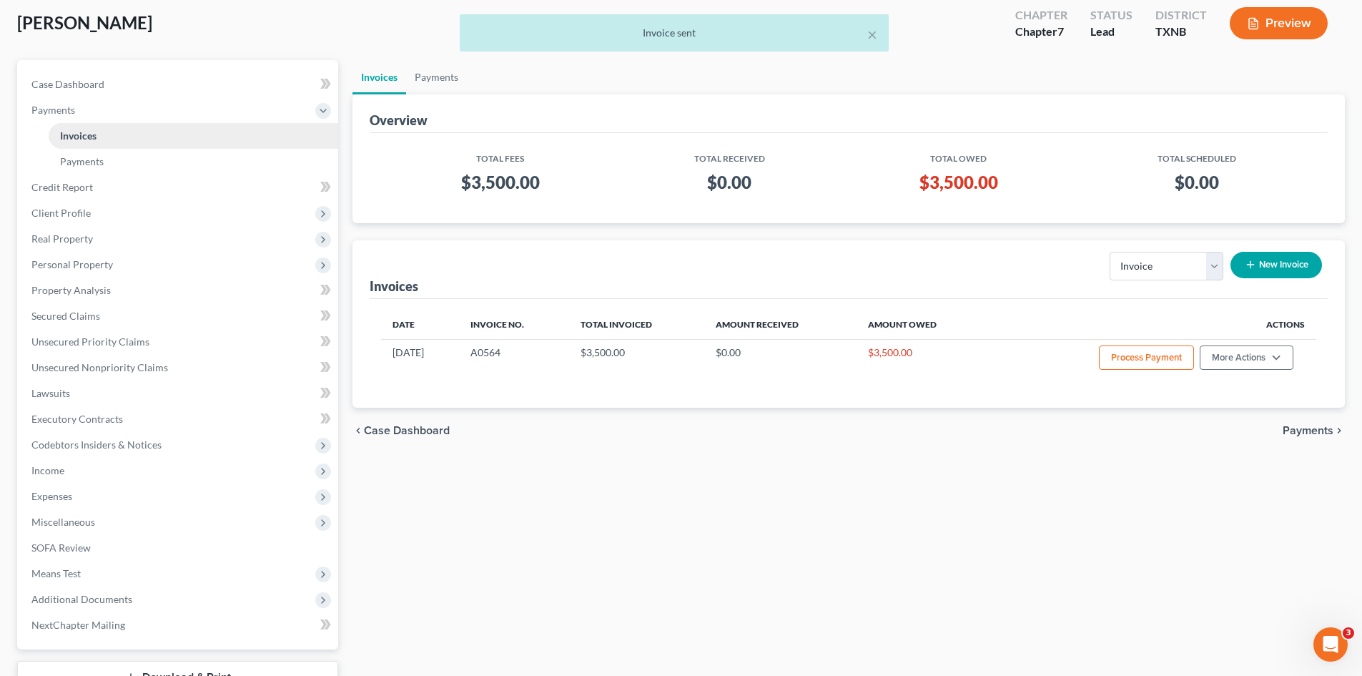
scroll to position [150, 0]
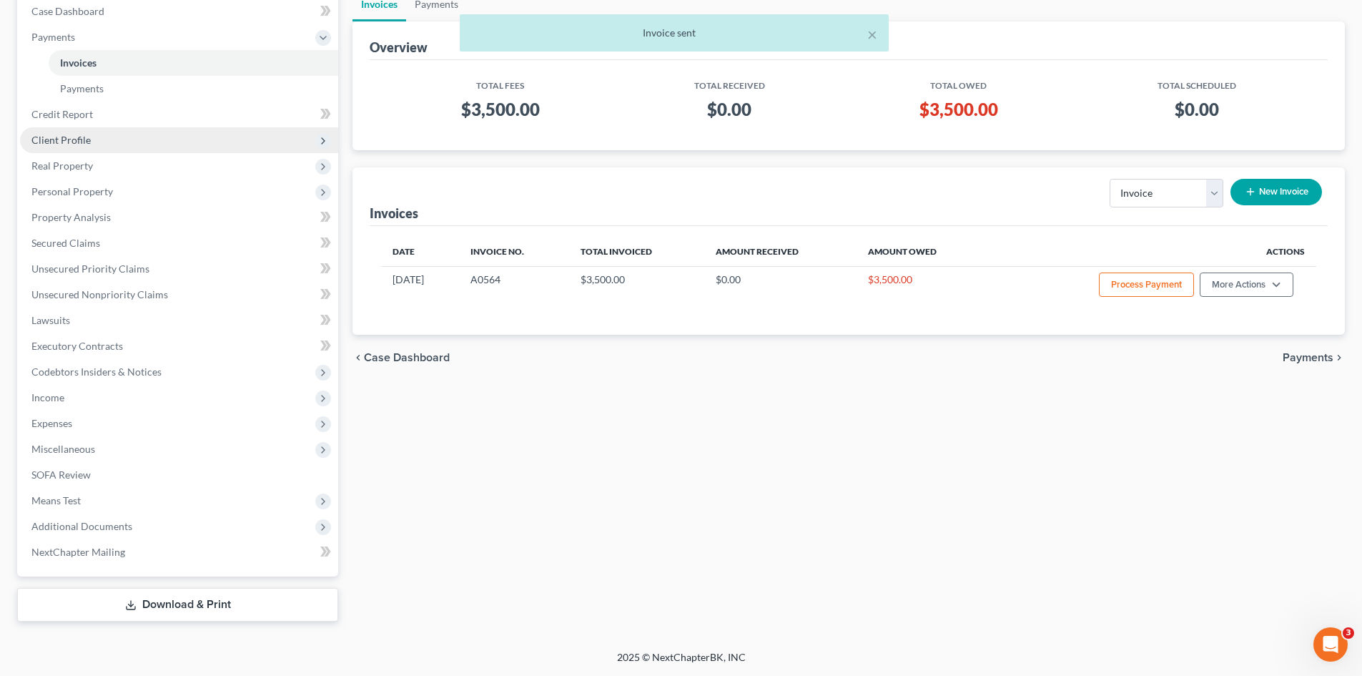
click at [107, 145] on span "Client Profile" at bounding box center [179, 140] width 318 height 26
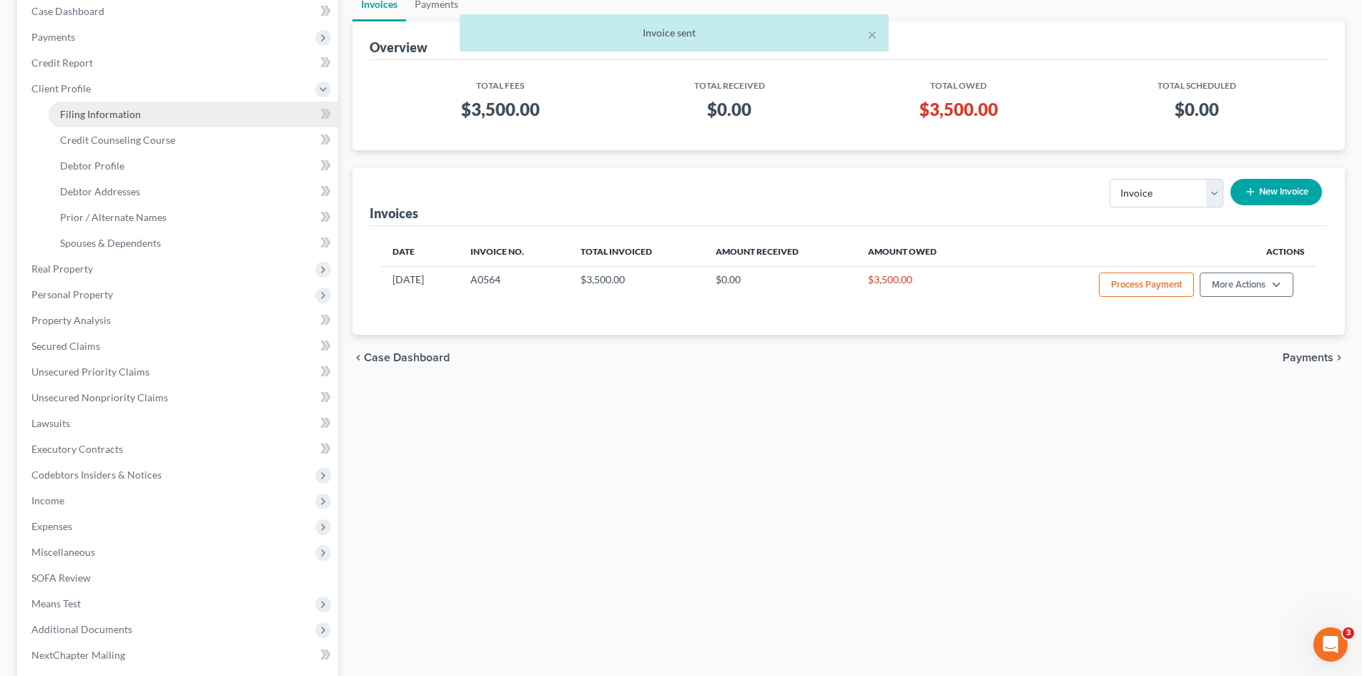
click at [137, 102] on link "Filing Information" at bounding box center [194, 115] width 290 height 26
select select "1"
select select "0"
select select "78"
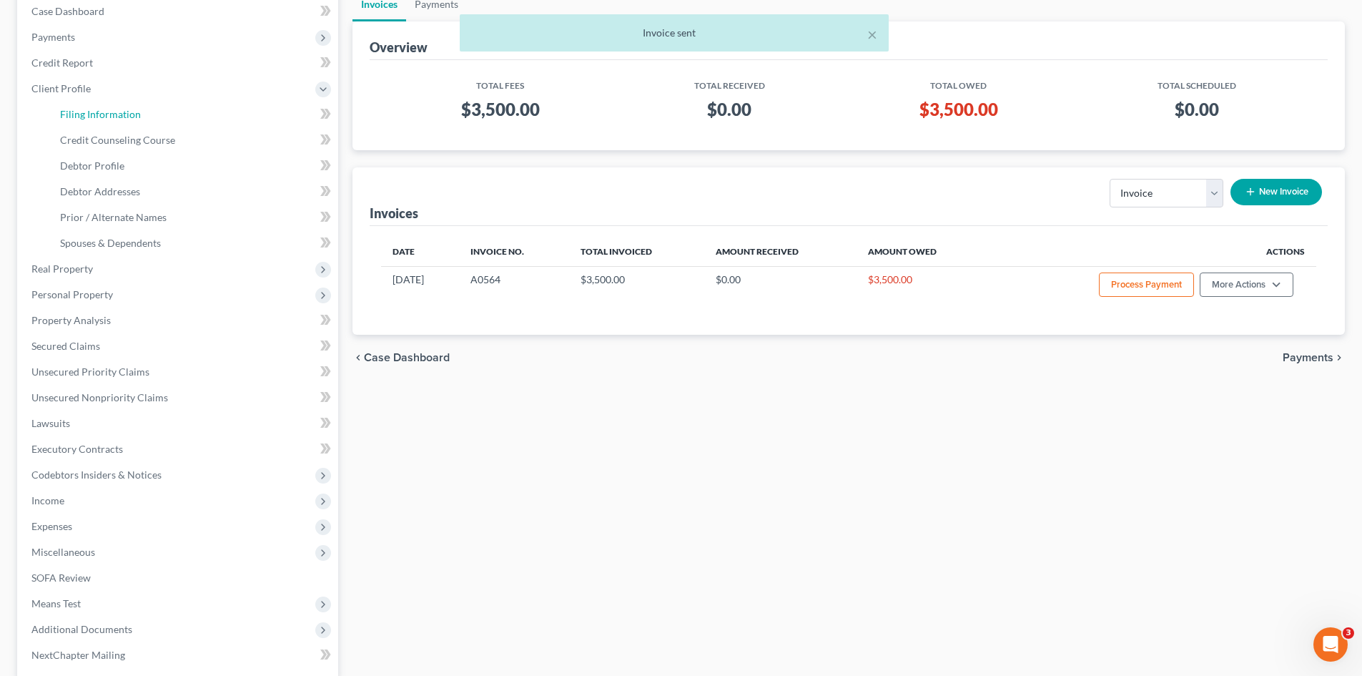
select select "45"
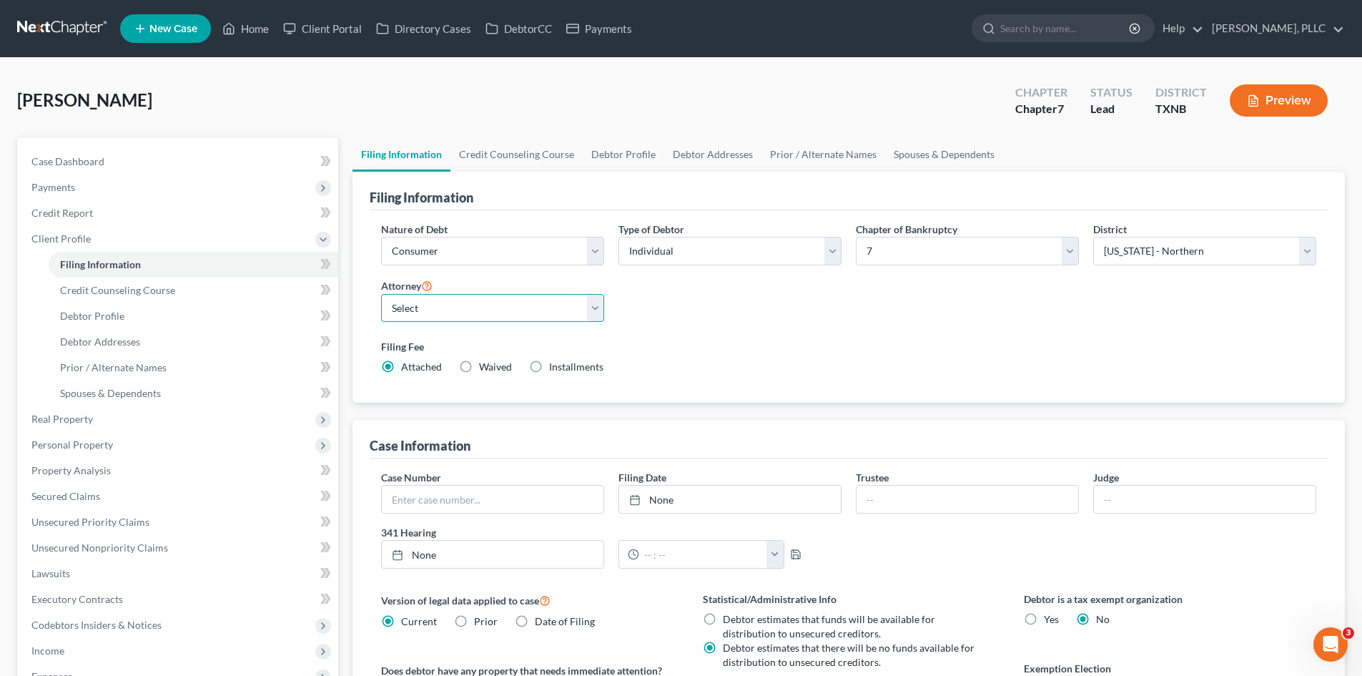
click at [555, 305] on select "Select [PERSON_NAME] - TXEB [PERSON_NAME] - [GEOGRAPHIC_DATA] [PERSON_NAME] - […" at bounding box center [492, 308] width 223 height 29
select select "1"
click at [381, 294] on select "Select [PERSON_NAME] - TXEB [PERSON_NAME] - [GEOGRAPHIC_DATA] [PERSON_NAME] - […" at bounding box center [492, 308] width 223 height 29
click at [668, 258] on select "Select Individual Joint" at bounding box center [729, 251] width 223 height 29
select select "1"
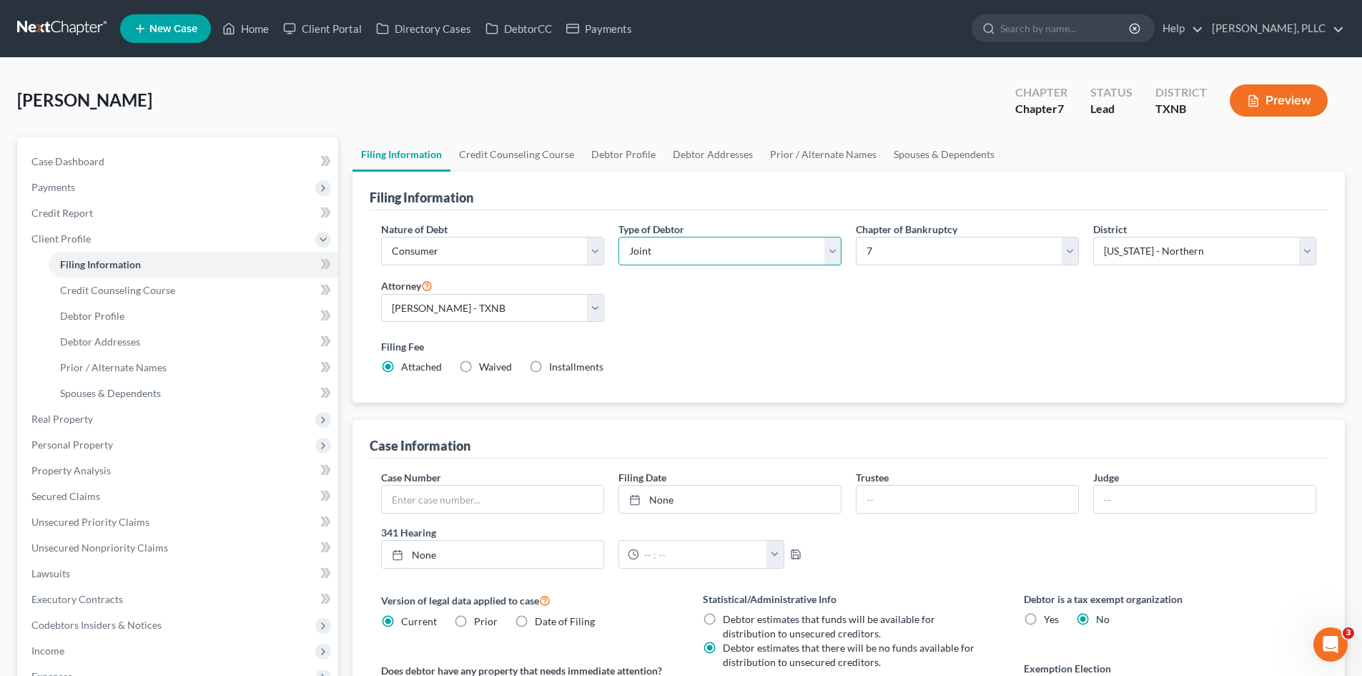
click at [618, 237] on select "Select Individual Joint" at bounding box center [729, 251] width 223 height 29
click at [783, 150] on link "Joint Debtor Profile" at bounding box center [814, 154] width 106 height 34
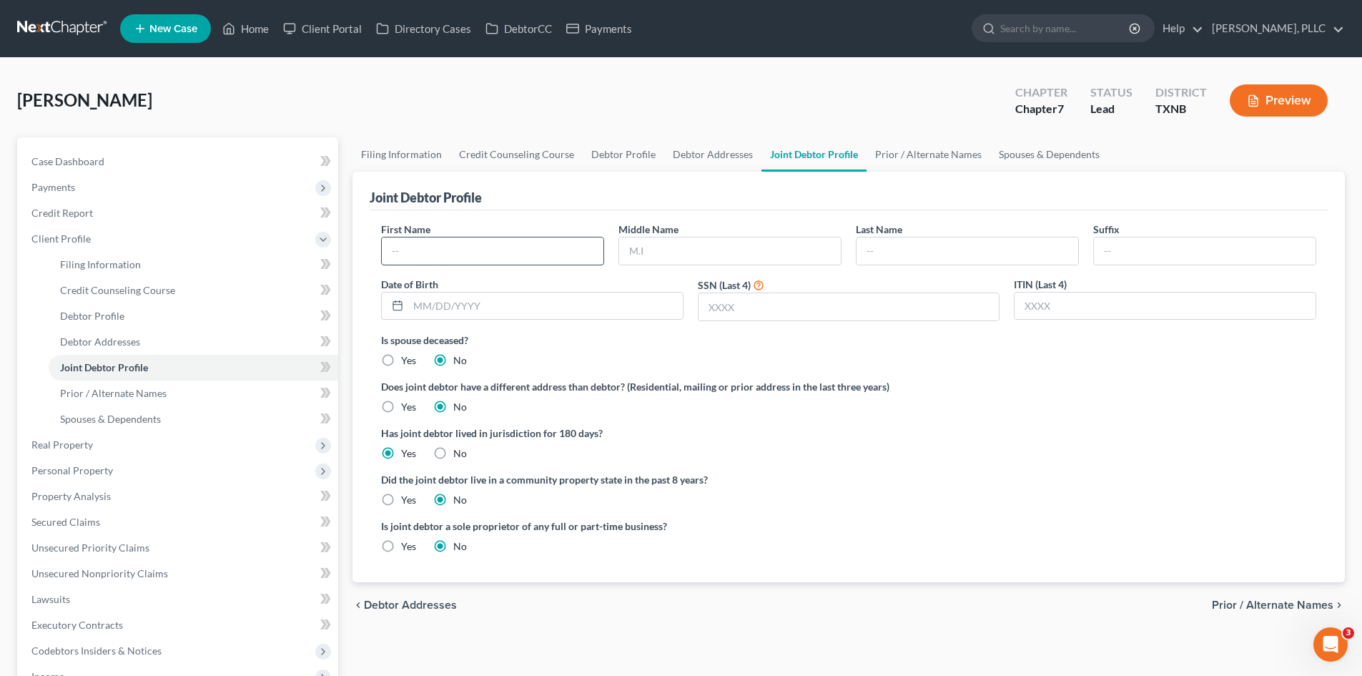
click at [461, 257] on input "text" at bounding box center [493, 250] width 222 height 27
type input "Shounece"
click at [898, 247] on input "text" at bounding box center [968, 250] width 222 height 27
type input "[PERSON_NAME]"
click at [109, 235] on span "Client Profile" at bounding box center [179, 239] width 318 height 26
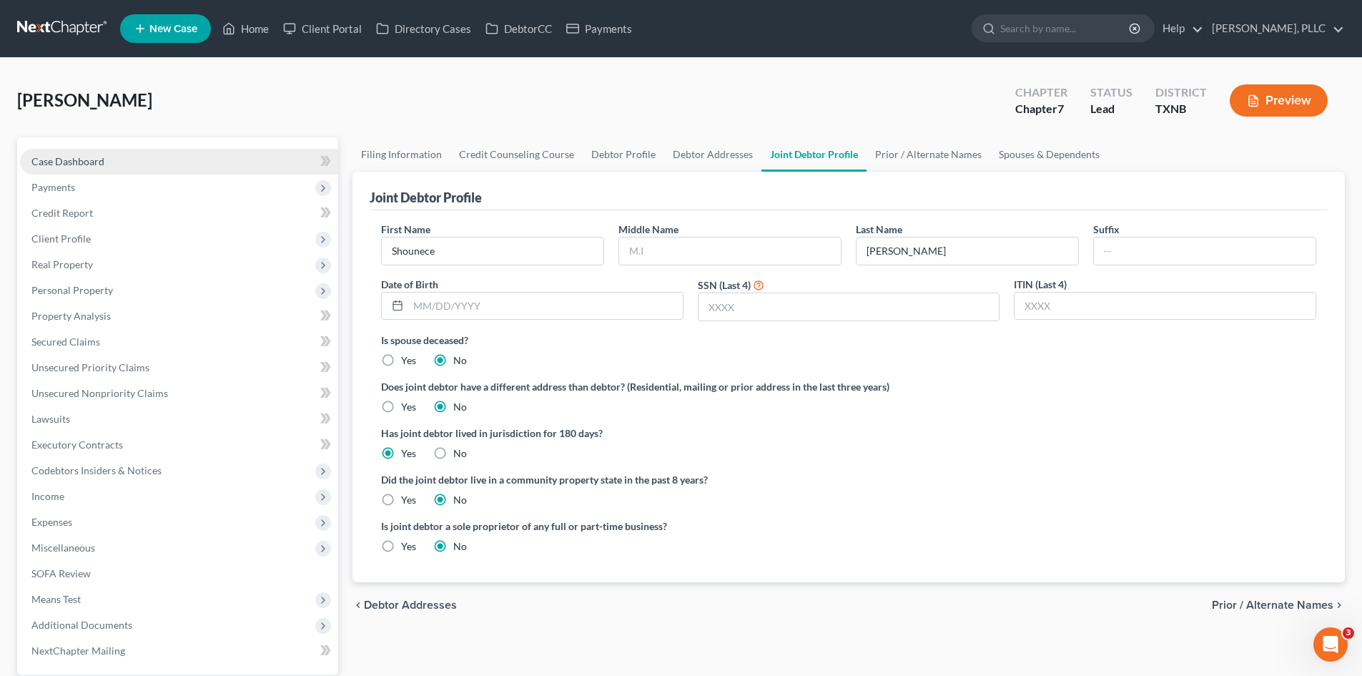
click at [89, 165] on span "Case Dashboard" at bounding box center [67, 161] width 73 height 12
select select "4"
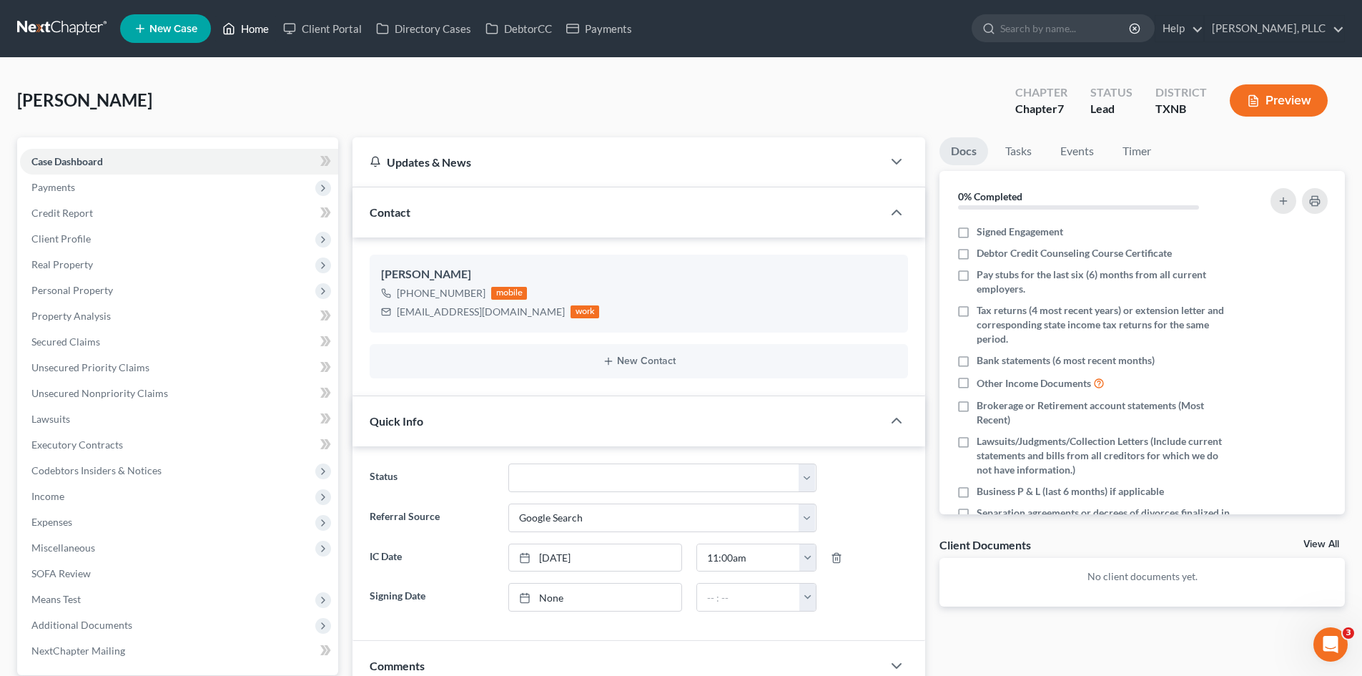
drag, startPoint x: 259, startPoint y: 32, endPoint x: 203, endPoint y: 34, distance: 55.8
click at [257, 33] on link "Home" at bounding box center [245, 29] width 61 height 26
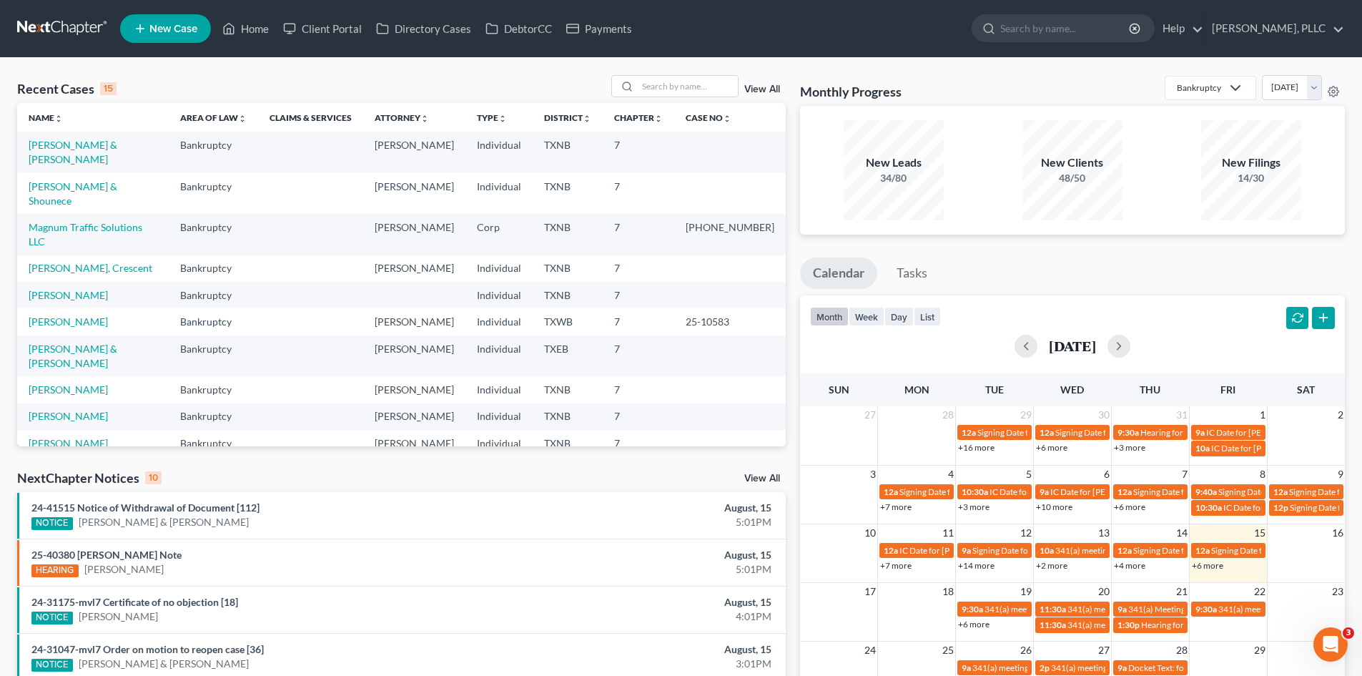
click at [177, 36] on link "New Case" at bounding box center [165, 28] width 91 height 29
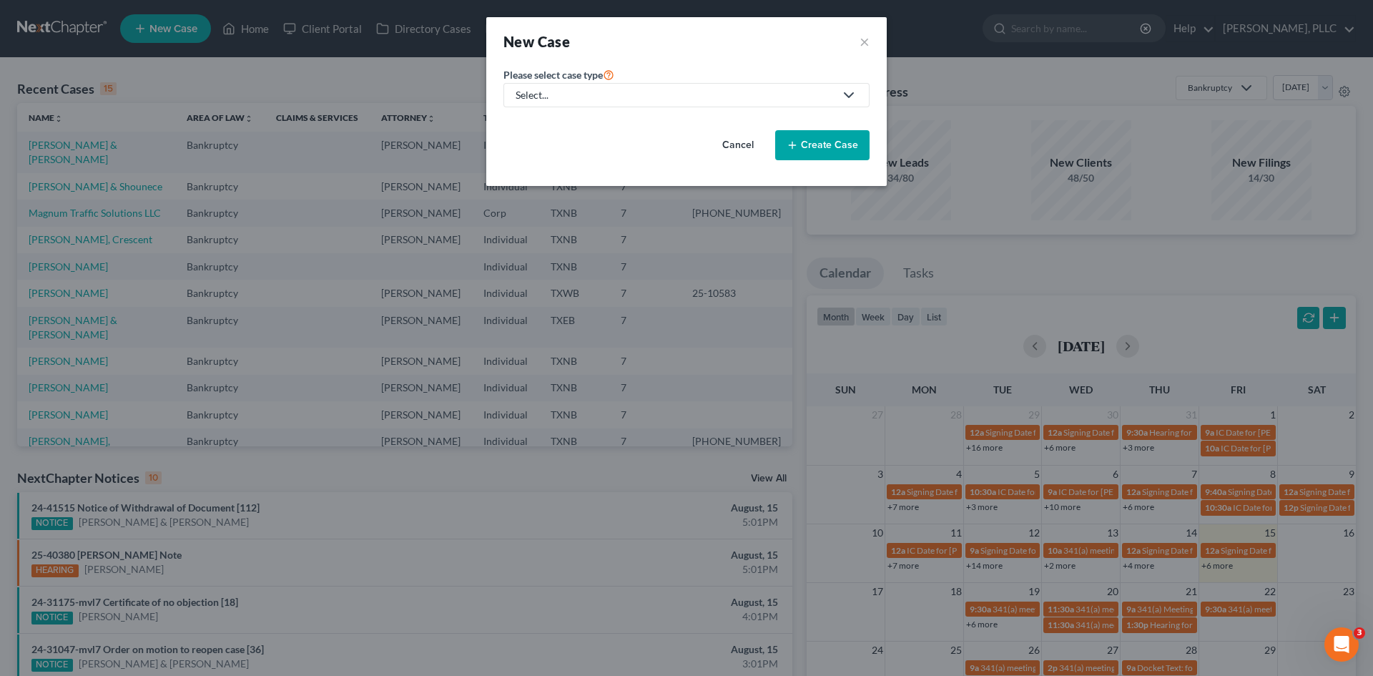
click at [546, 94] on div "Select..." at bounding box center [675, 95] width 319 height 14
click at [571, 117] on div "Bankruptcy" at bounding box center [575, 124] width 117 height 14
select select "78"
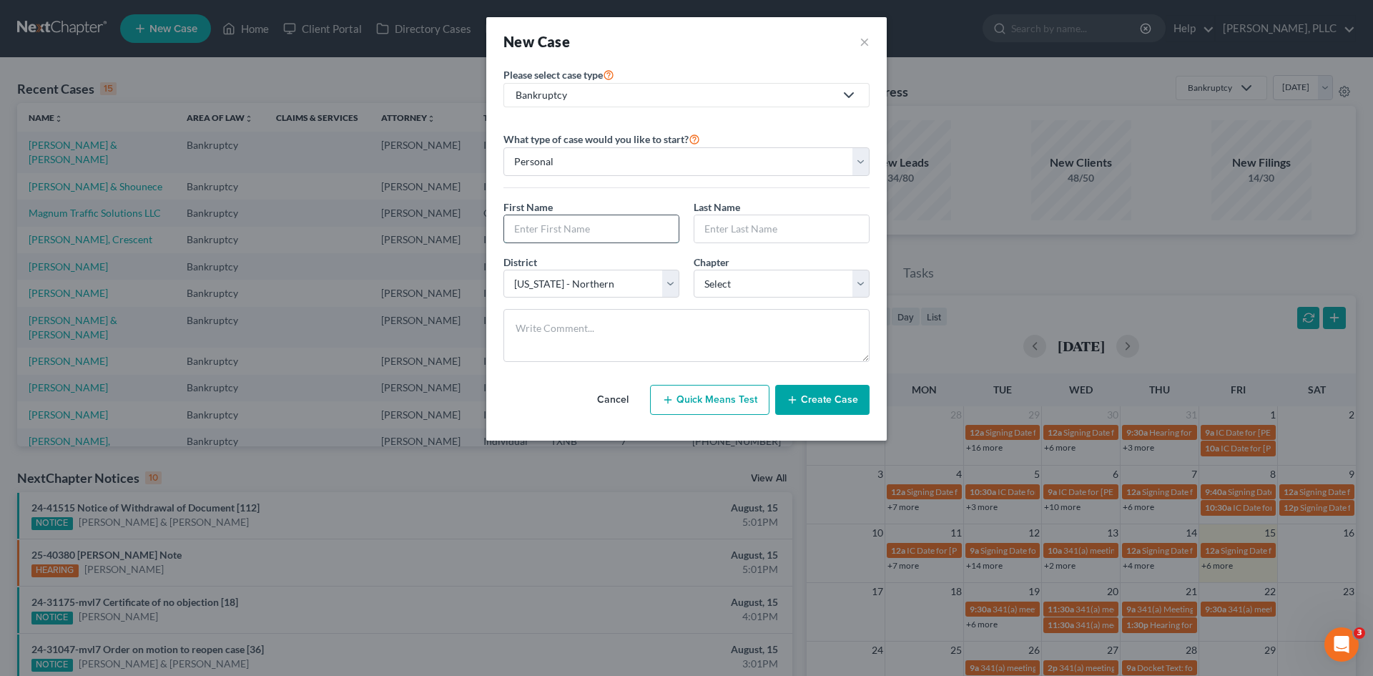
click at [570, 223] on input "text" at bounding box center [591, 228] width 174 height 27
type input "[PERSON_NAME]"
drag, startPoint x: 752, startPoint y: 227, endPoint x: 761, endPoint y: 215, distance: 15.3
click at [752, 227] on input "text" at bounding box center [781, 228] width 174 height 27
type input "[PERSON_NAME]"
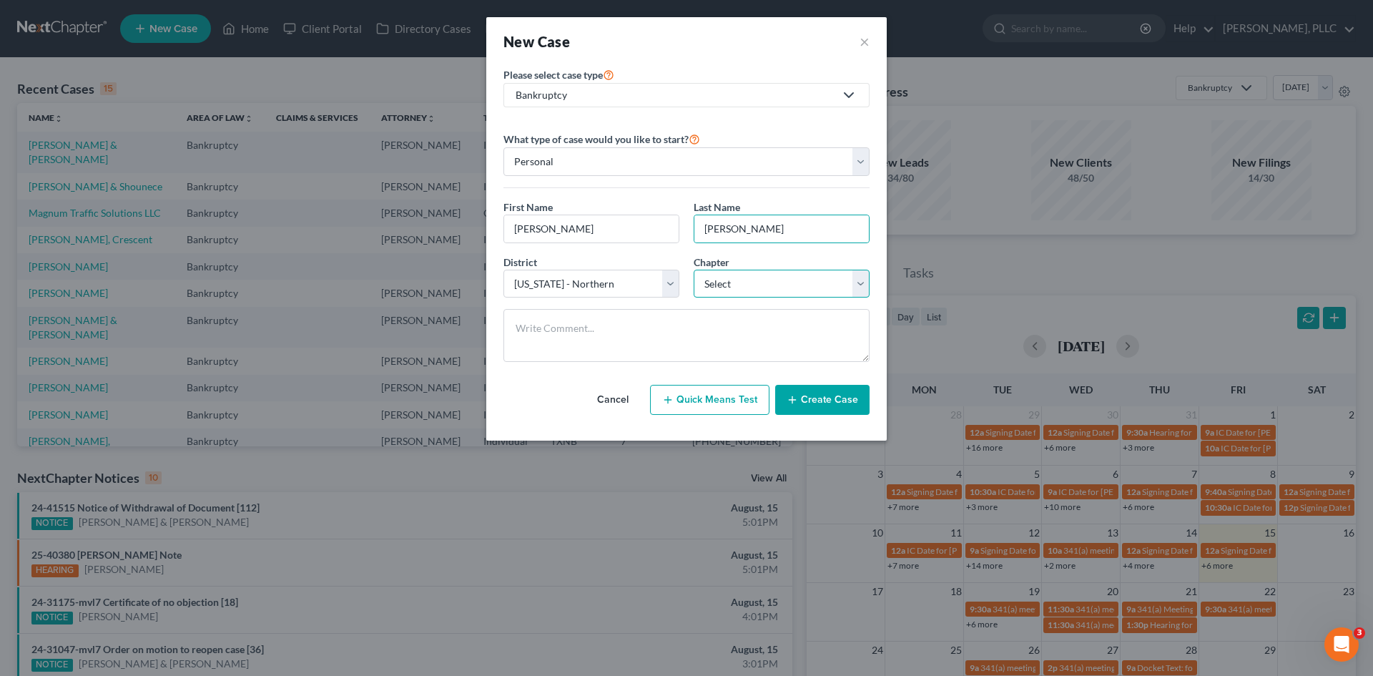
click at [716, 291] on select "Select 7 11 12 13" at bounding box center [782, 284] width 176 height 29
select select "0"
click at [694, 270] on select "Select 7 11 12 13" at bounding box center [782, 284] width 176 height 29
click at [849, 405] on button "Create Case" at bounding box center [822, 400] width 94 height 30
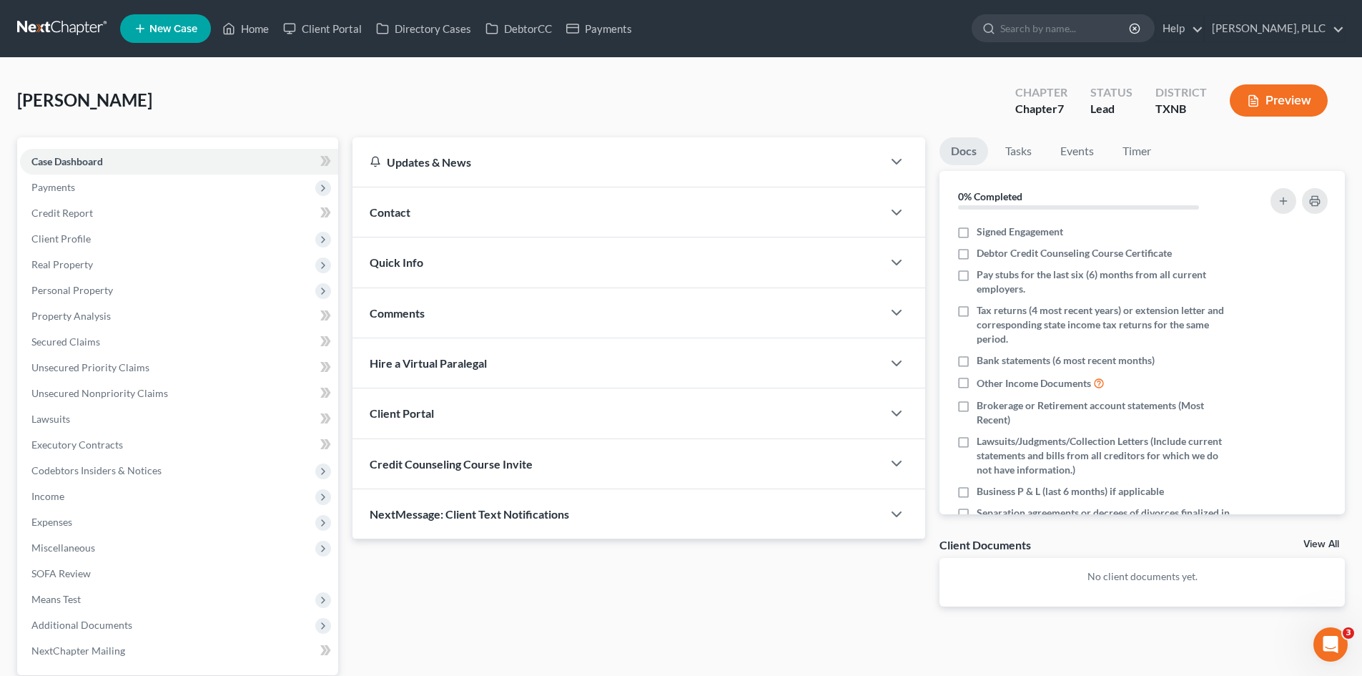
click at [443, 182] on div "Updates & News" at bounding box center [618, 161] width 530 height 49
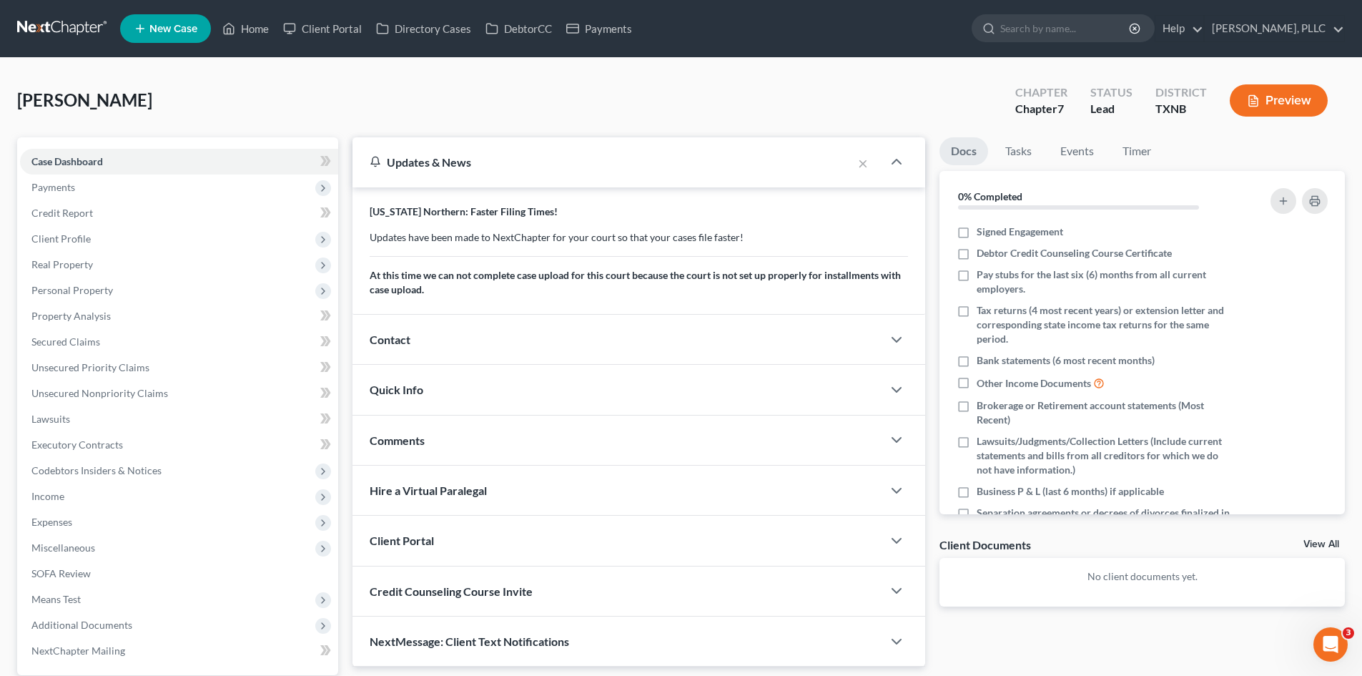
click at [472, 172] on div "Updates & News" at bounding box center [603, 161] width 500 height 49
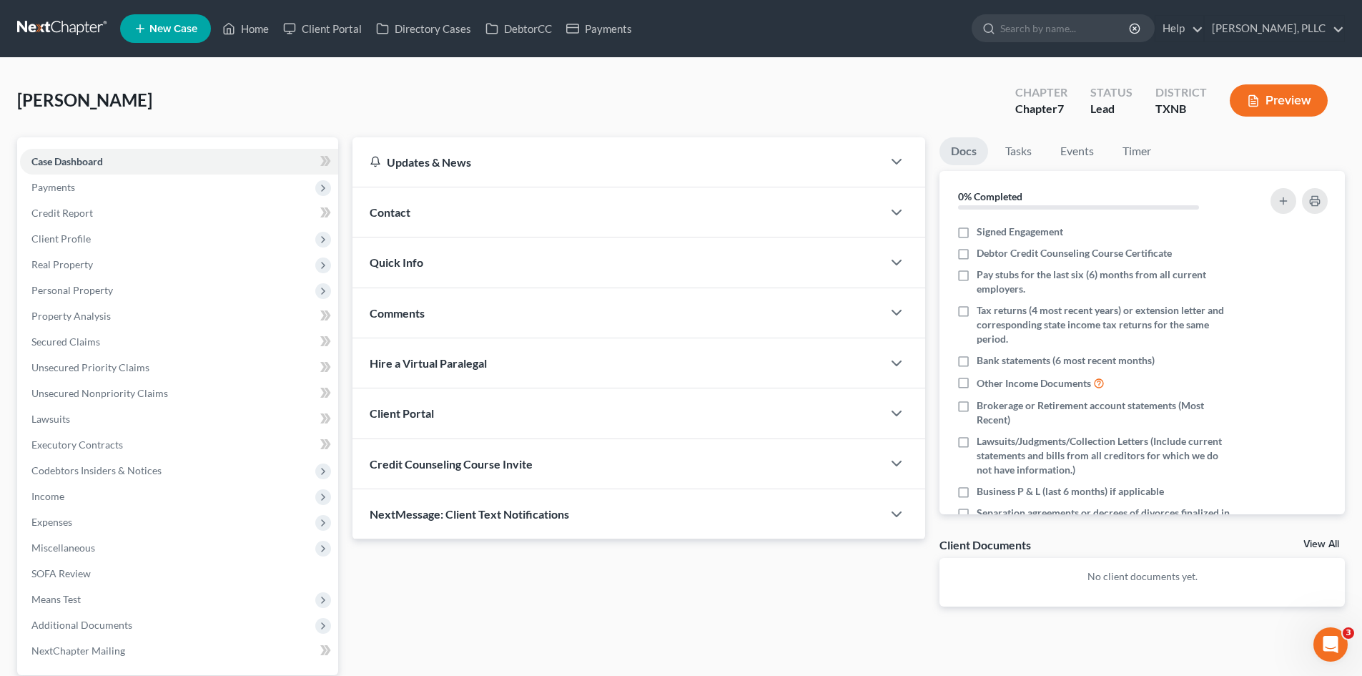
click at [448, 214] on div "Contact" at bounding box center [618, 211] width 530 height 49
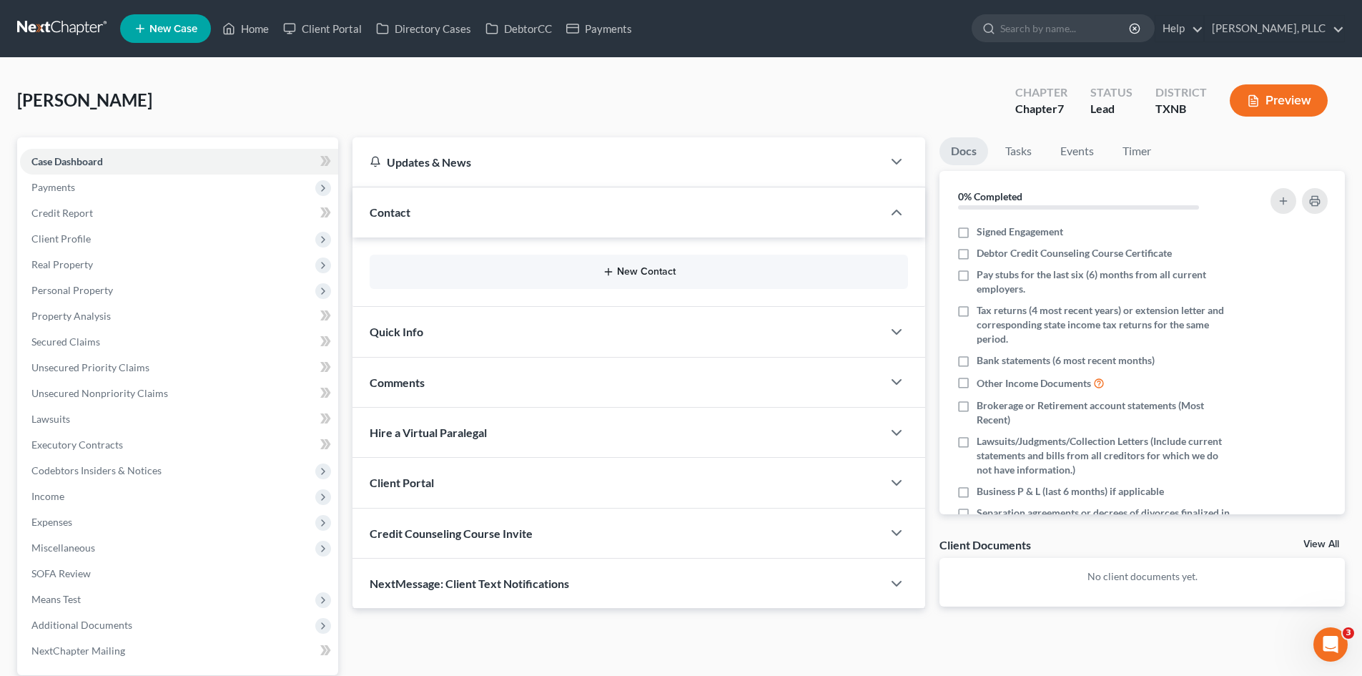
click at [614, 273] on icon "button" at bounding box center [608, 271] width 11 height 11
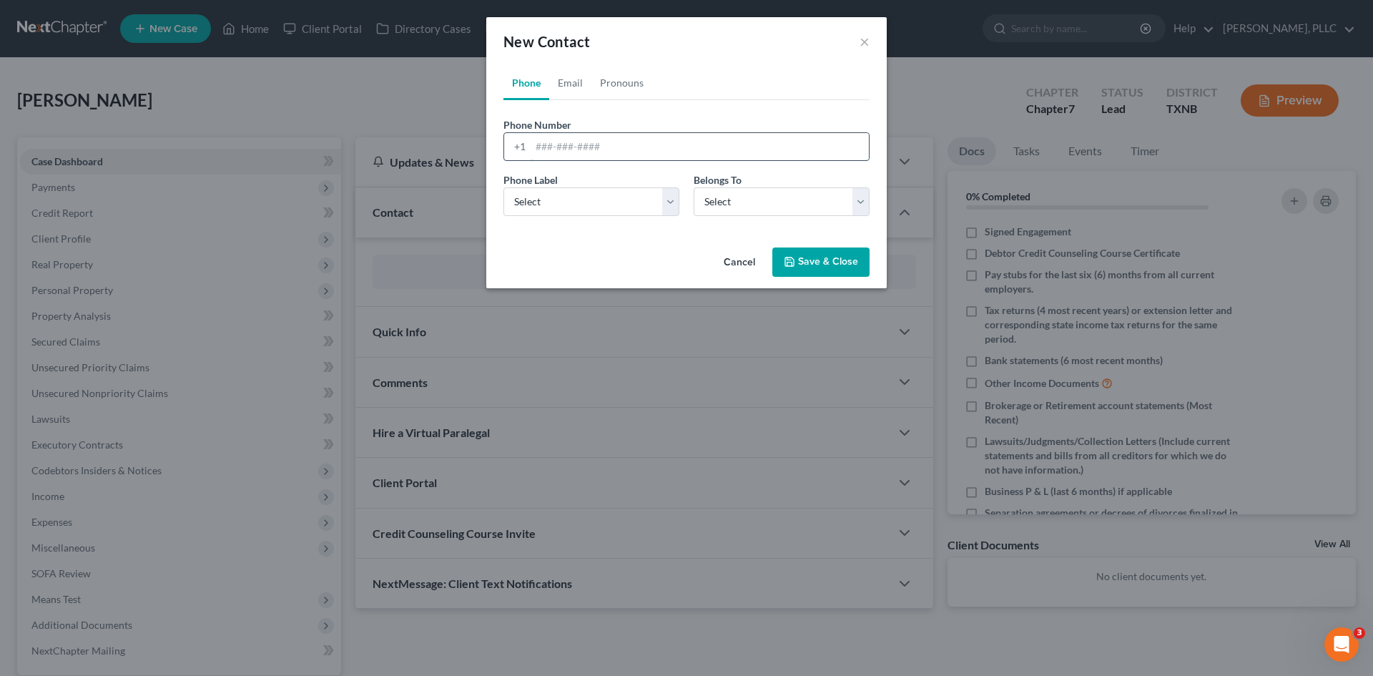
click at [571, 151] on input "tel" at bounding box center [700, 146] width 338 height 27
type input "[PHONE_NUMBER]"
drag, startPoint x: 586, startPoint y: 197, endPoint x: 576, endPoint y: 212, distance: 18.0
click at [586, 197] on select "Select Mobile Home Work Other" at bounding box center [591, 201] width 176 height 29
select select "0"
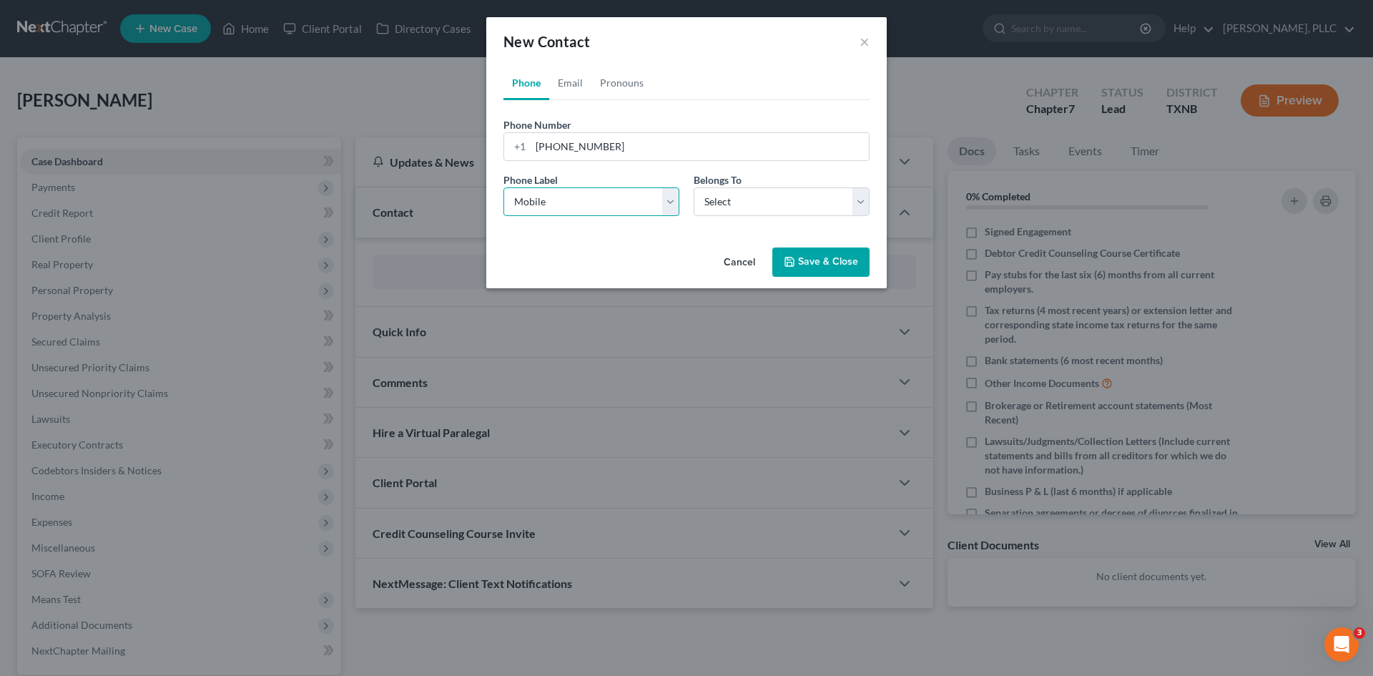
click at [503, 187] on select "Select Mobile Home Work Other" at bounding box center [591, 201] width 176 height 29
drag, startPoint x: 756, startPoint y: 198, endPoint x: 734, endPoint y: 215, distance: 27.0
click at [756, 198] on select "Select Client Other" at bounding box center [782, 201] width 176 height 29
select select "0"
click at [694, 187] on select "Select Client Other" at bounding box center [782, 201] width 176 height 29
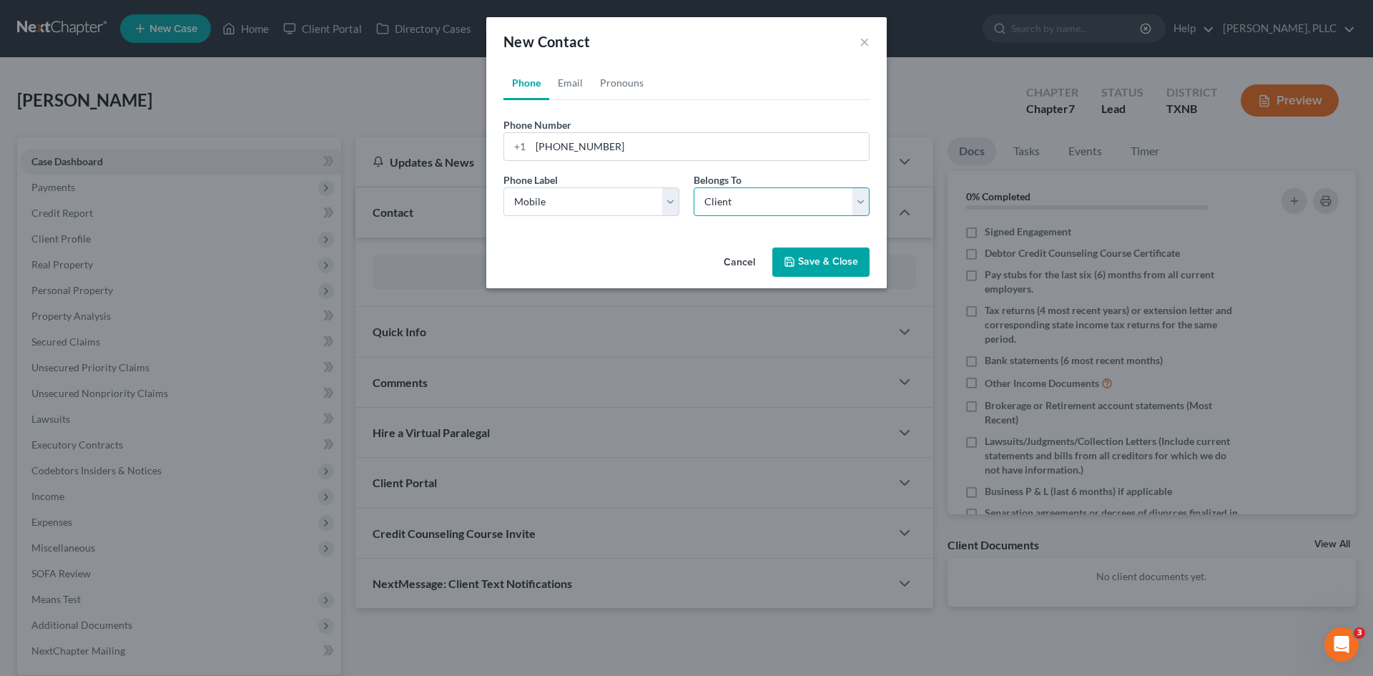
select select "0"
drag, startPoint x: 575, startPoint y: 83, endPoint x: 587, endPoint y: 149, distance: 67.6
click at [574, 83] on link "Email" at bounding box center [570, 83] width 42 height 34
click at [584, 147] on input "email" at bounding box center [700, 146] width 338 height 27
paste input "[EMAIL_ADDRESS][DOMAIN_NAME]"
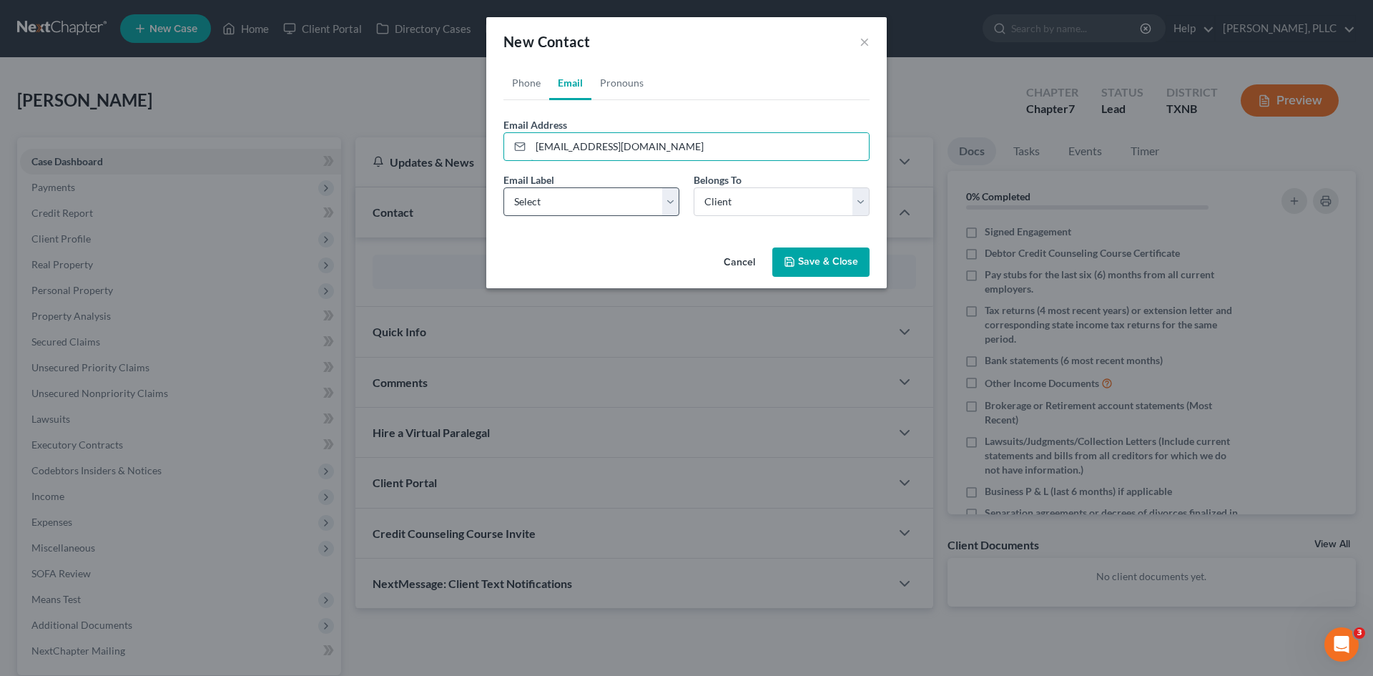
type input "[EMAIL_ADDRESS][DOMAIN_NAME]"
drag, startPoint x: 605, startPoint y: 208, endPoint x: 593, endPoint y: 215, distance: 13.1
click at [605, 208] on select "Select Home Work Other" at bounding box center [591, 201] width 176 height 29
select select "1"
click at [503, 187] on select "Select Home Work Other" at bounding box center [591, 201] width 176 height 29
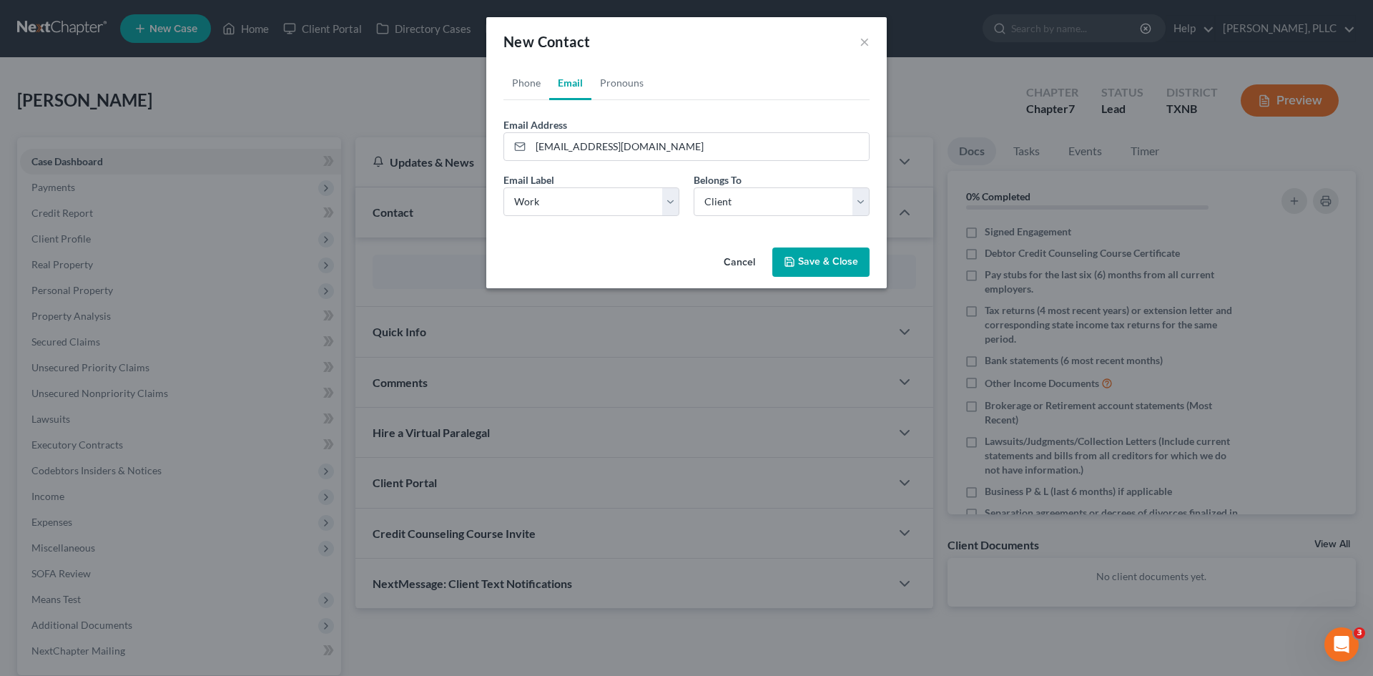
click at [821, 264] on button "Save & Close" at bounding box center [820, 262] width 97 height 30
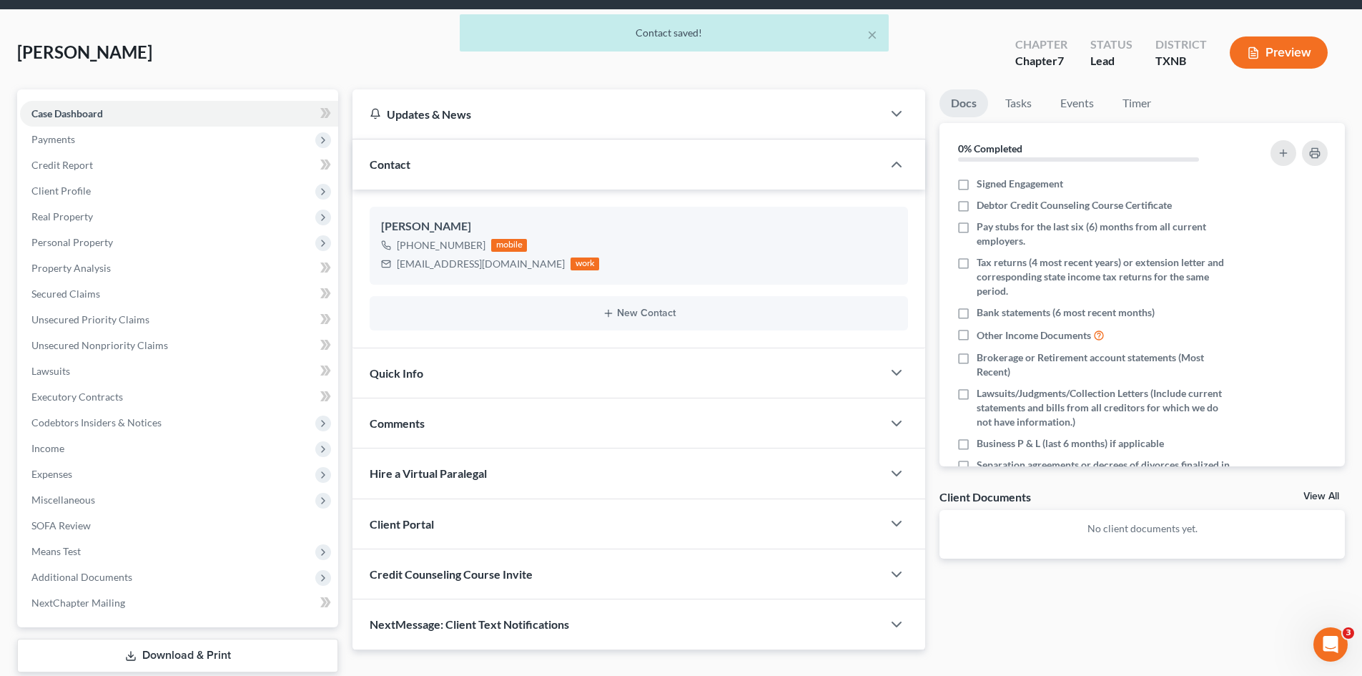
scroll to position [99, 0]
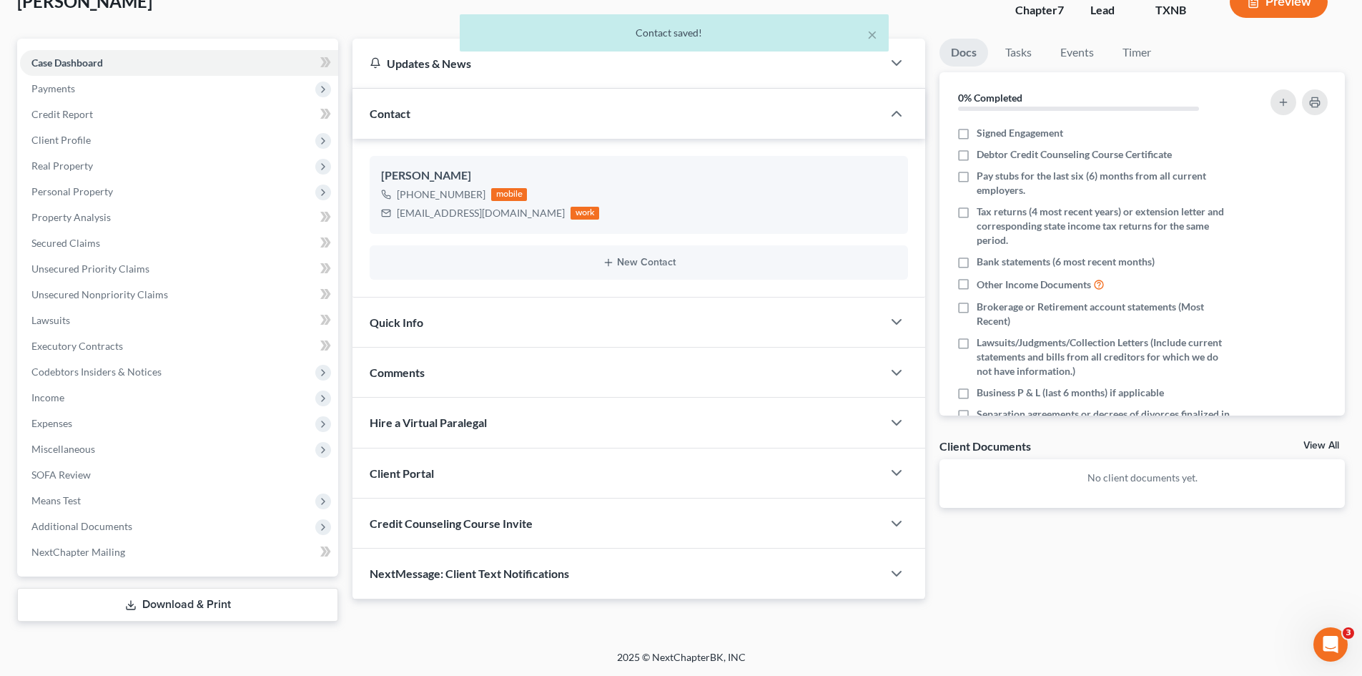
click at [444, 330] on div "Quick Info" at bounding box center [618, 321] width 530 height 49
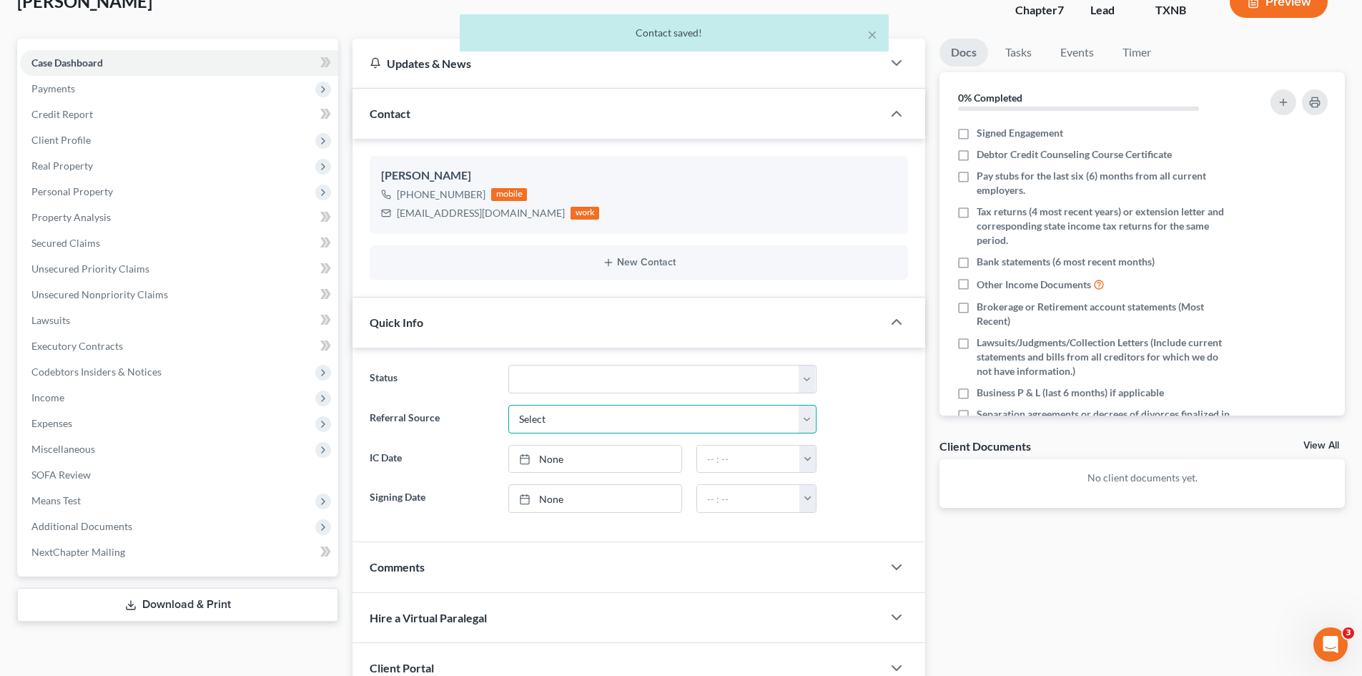
drag, startPoint x: 618, startPoint y: 415, endPoint x: 607, endPoint y: 430, distance: 17.9
click at [618, 415] on select "Select Word Of Mouth Previous Clients Direct Mail Website Google Search Modern …" at bounding box center [662, 419] width 308 height 29
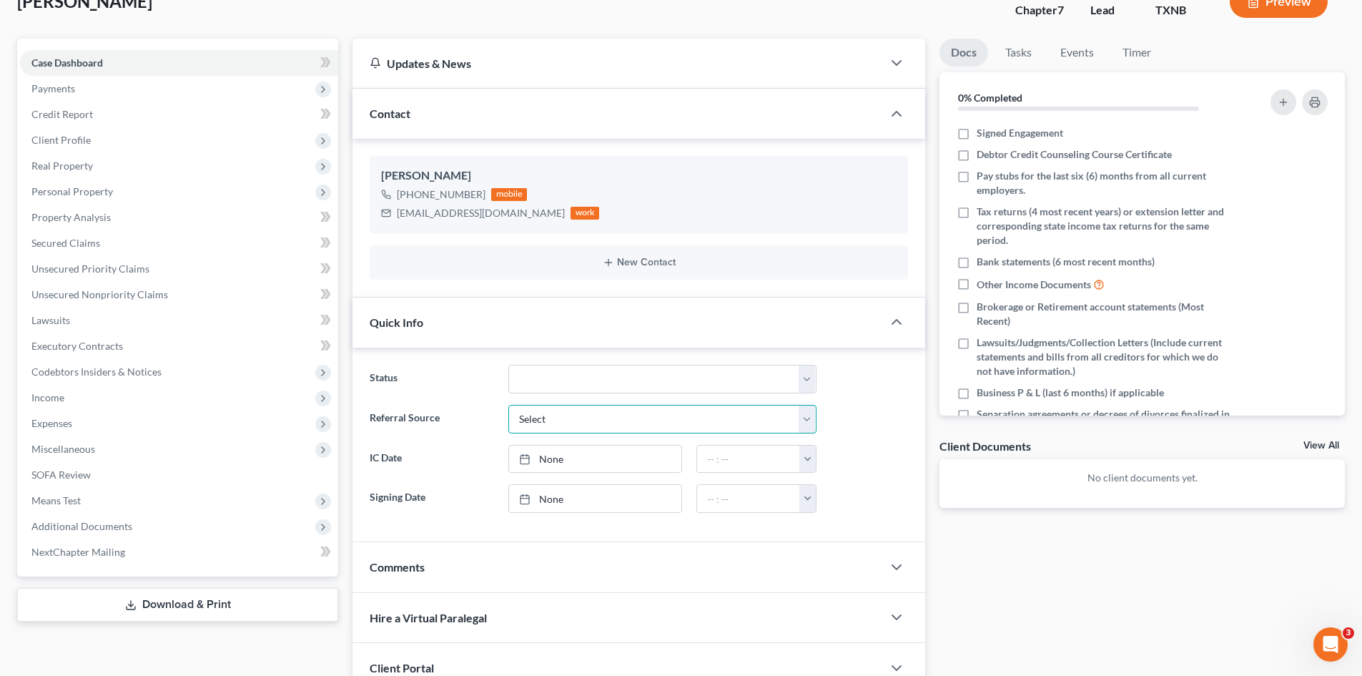
select select "4"
click at [508, 405] on select "Select Word Of Mouth Previous Clients Direct Mail Website Google Search Modern …" at bounding box center [662, 419] width 308 height 29
click at [562, 460] on link "None" at bounding box center [595, 458] width 172 height 27
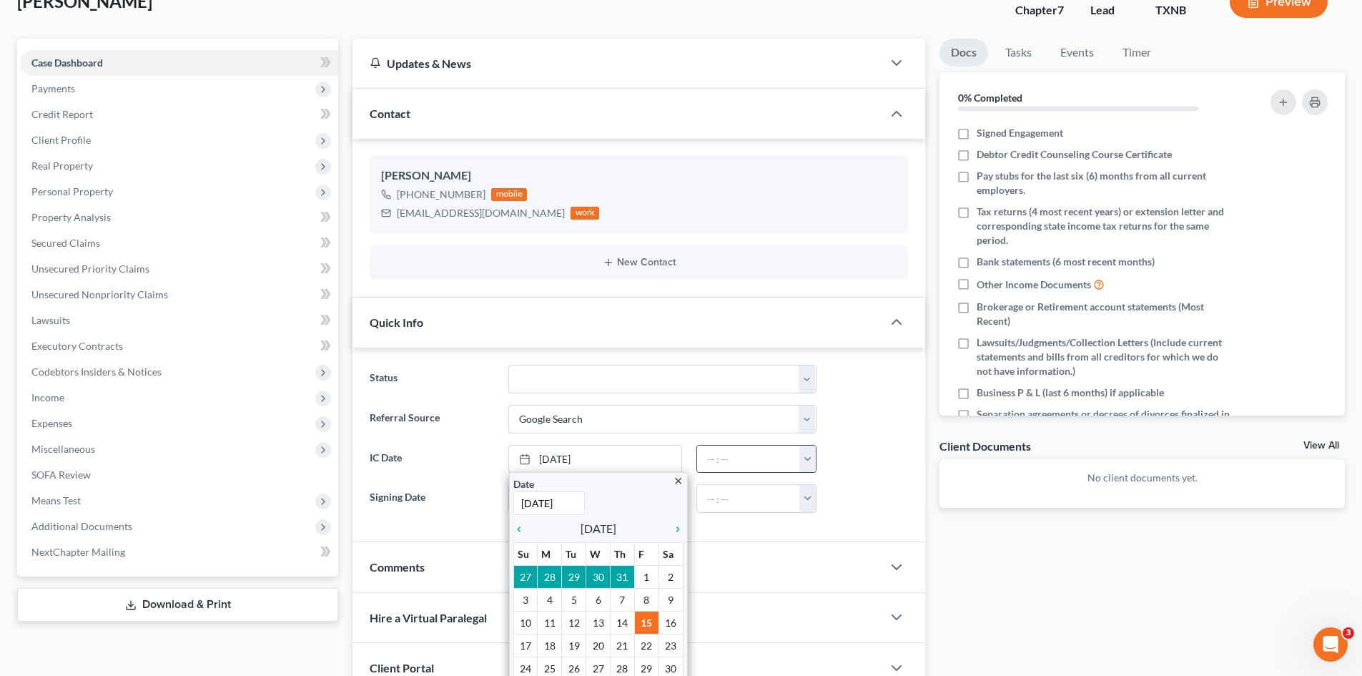
click at [806, 465] on button "button" at bounding box center [807, 458] width 16 height 27
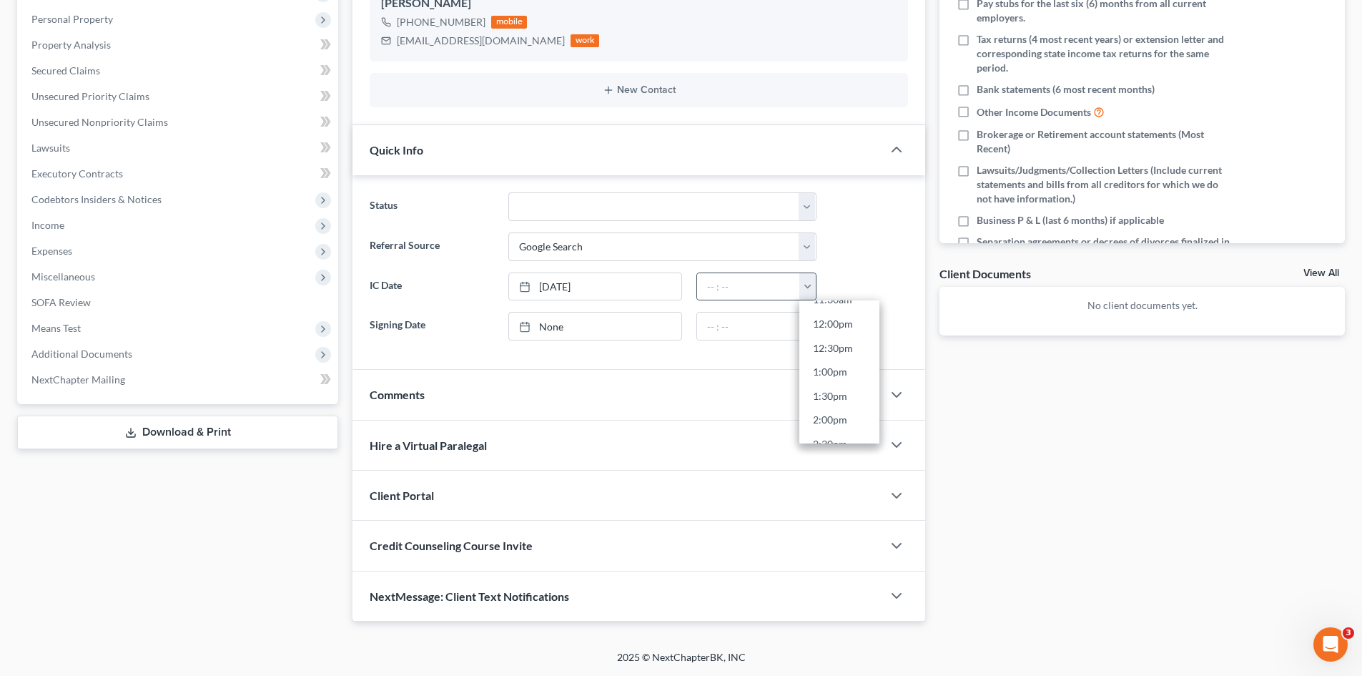
scroll to position [572, 0]
click at [839, 372] on link "1:00pm" at bounding box center [839, 370] width 80 height 24
type input "1:00pm"
click at [456, 503] on div "Client Portal" at bounding box center [618, 494] width 530 height 49
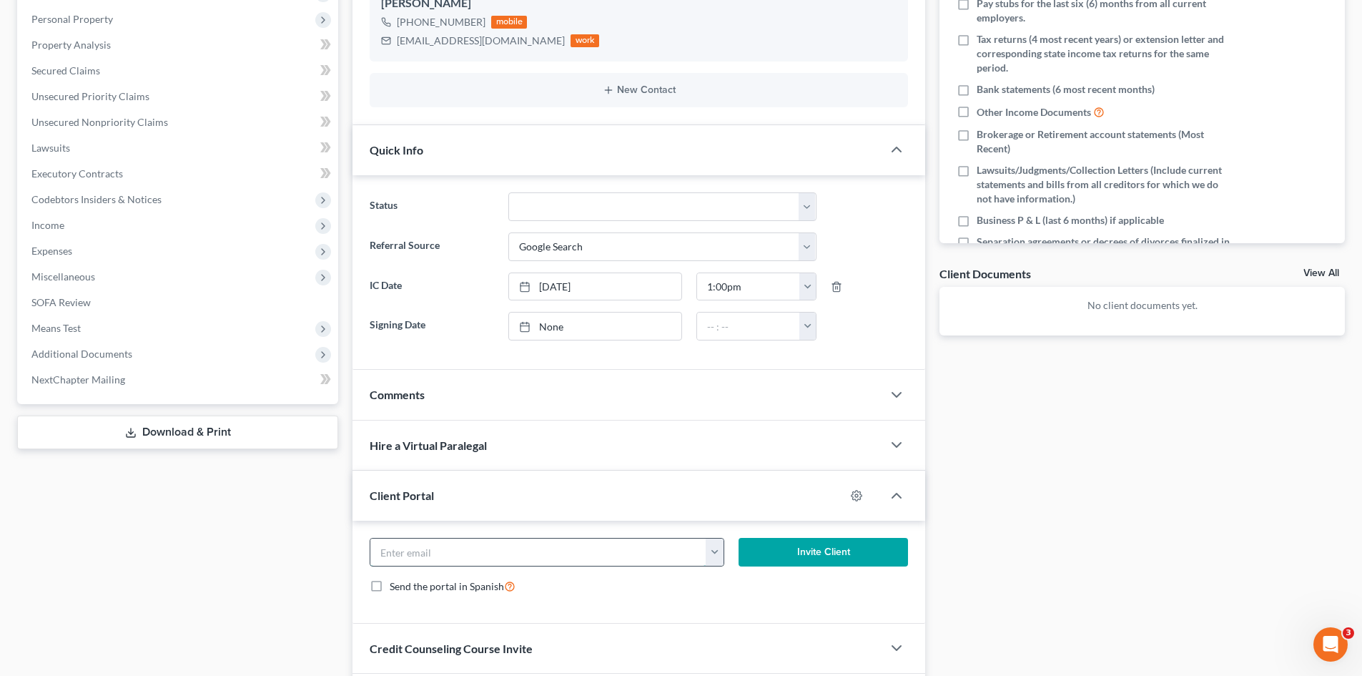
click at [468, 555] on input "email" at bounding box center [538, 551] width 336 height 27
paste input "[EMAIL_ADDRESS][DOMAIN_NAME]"
type input "[EMAIL_ADDRESS][DOMAIN_NAME]"
click at [847, 561] on button "Invite Client" at bounding box center [824, 552] width 170 height 29
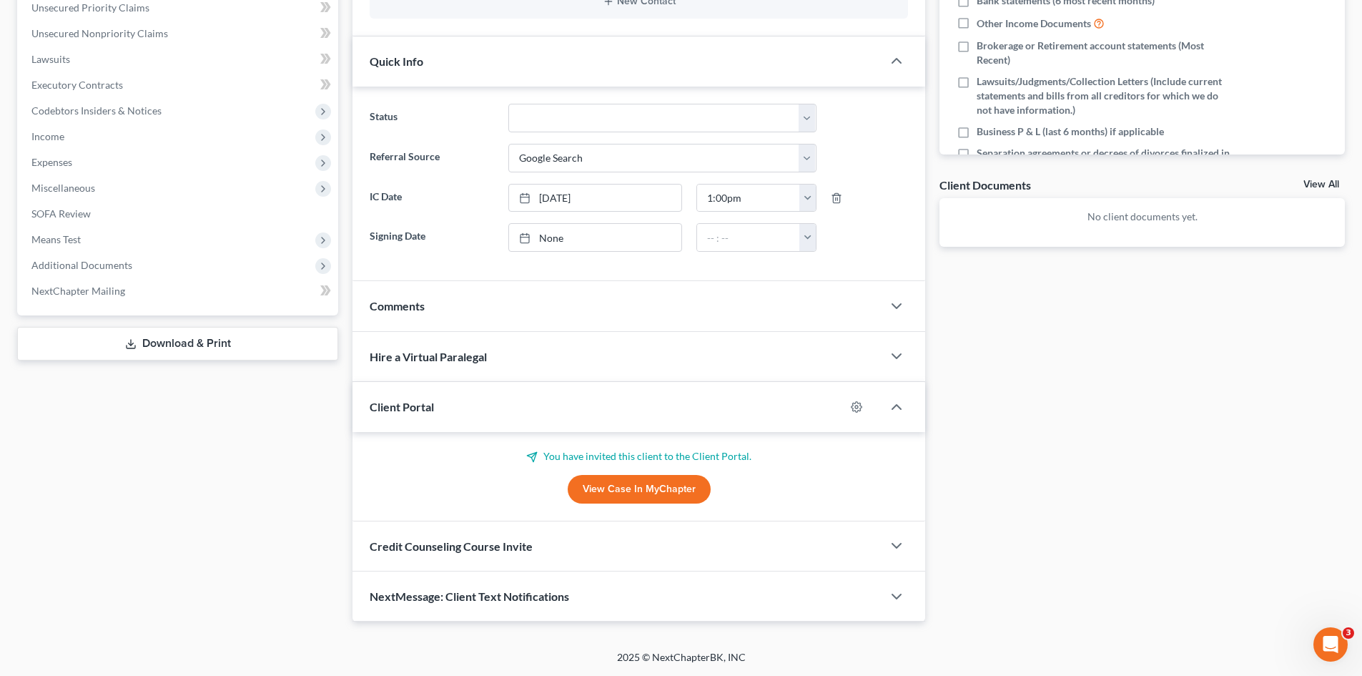
scroll to position [360, 0]
click at [526, 539] on span "Credit Counseling Course Invite" at bounding box center [451, 546] width 163 height 14
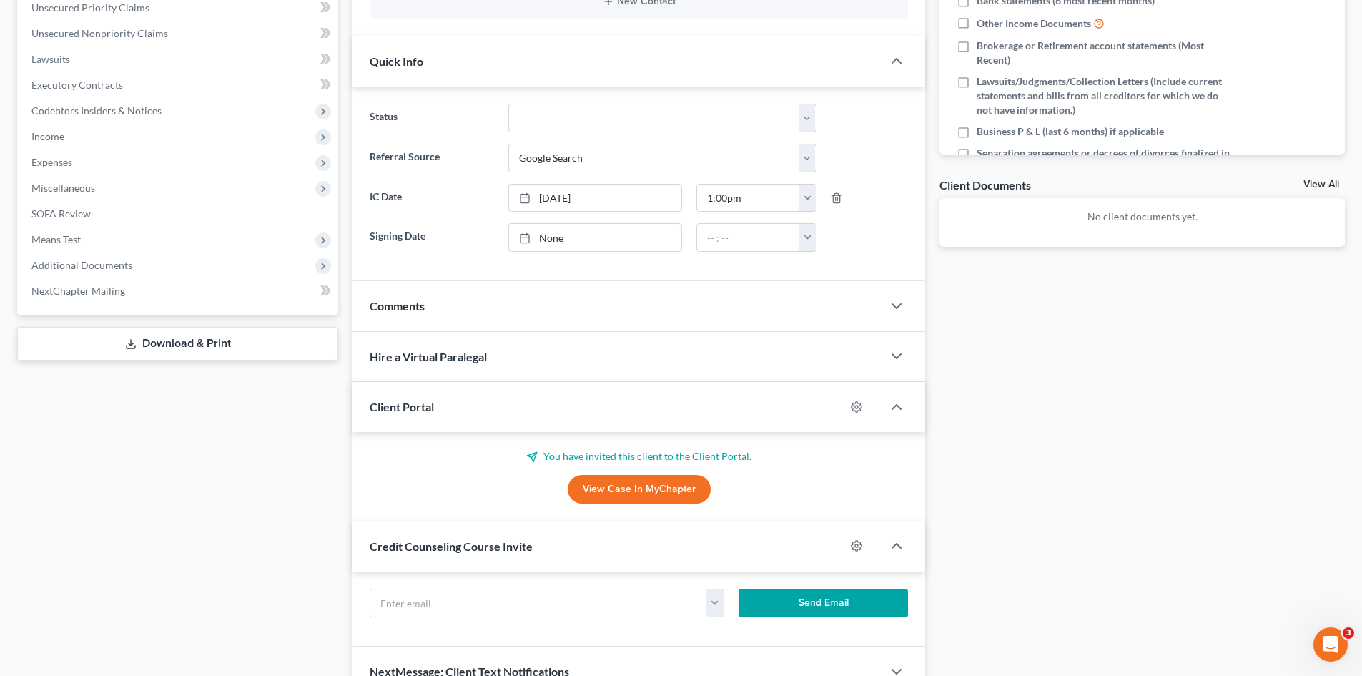
scroll to position [429, 0]
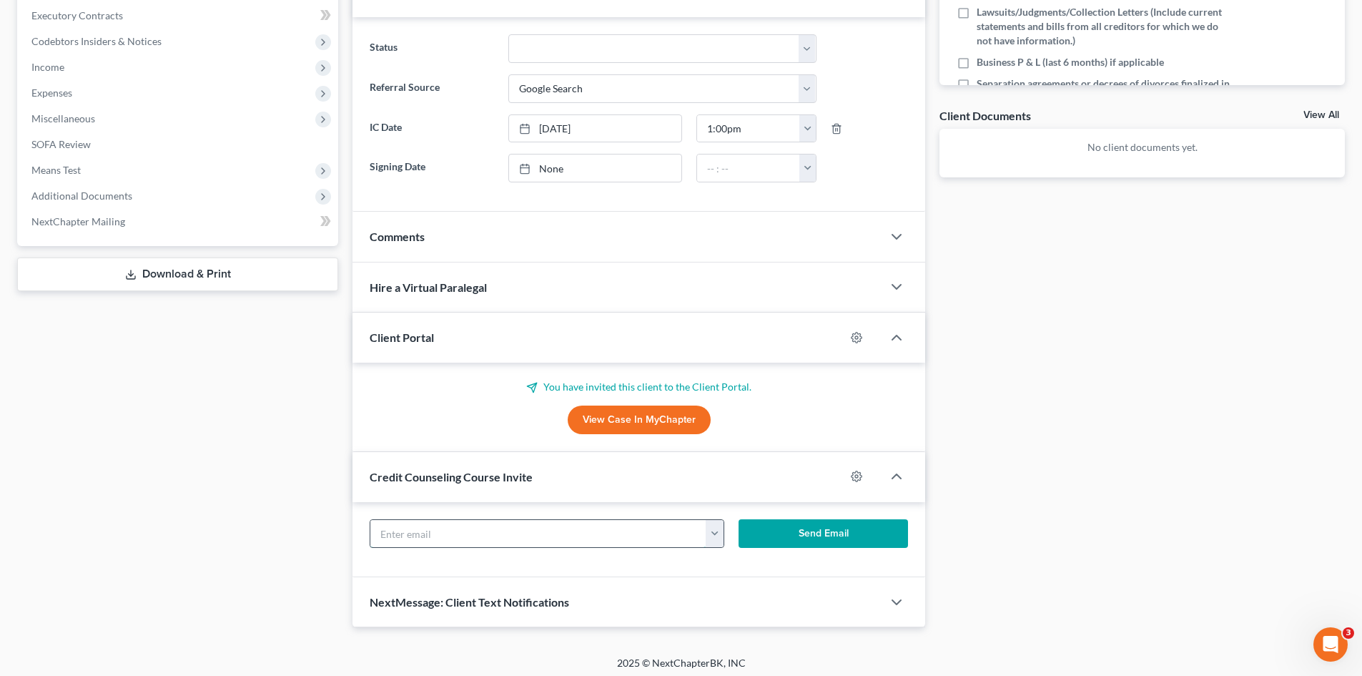
click at [502, 536] on input "text" at bounding box center [538, 533] width 336 height 27
paste input "[EMAIL_ADDRESS][DOMAIN_NAME]"
type input "[EMAIL_ADDRESS][DOMAIN_NAME]"
click at [753, 546] on button "Send Email" at bounding box center [824, 533] width 170 height 29
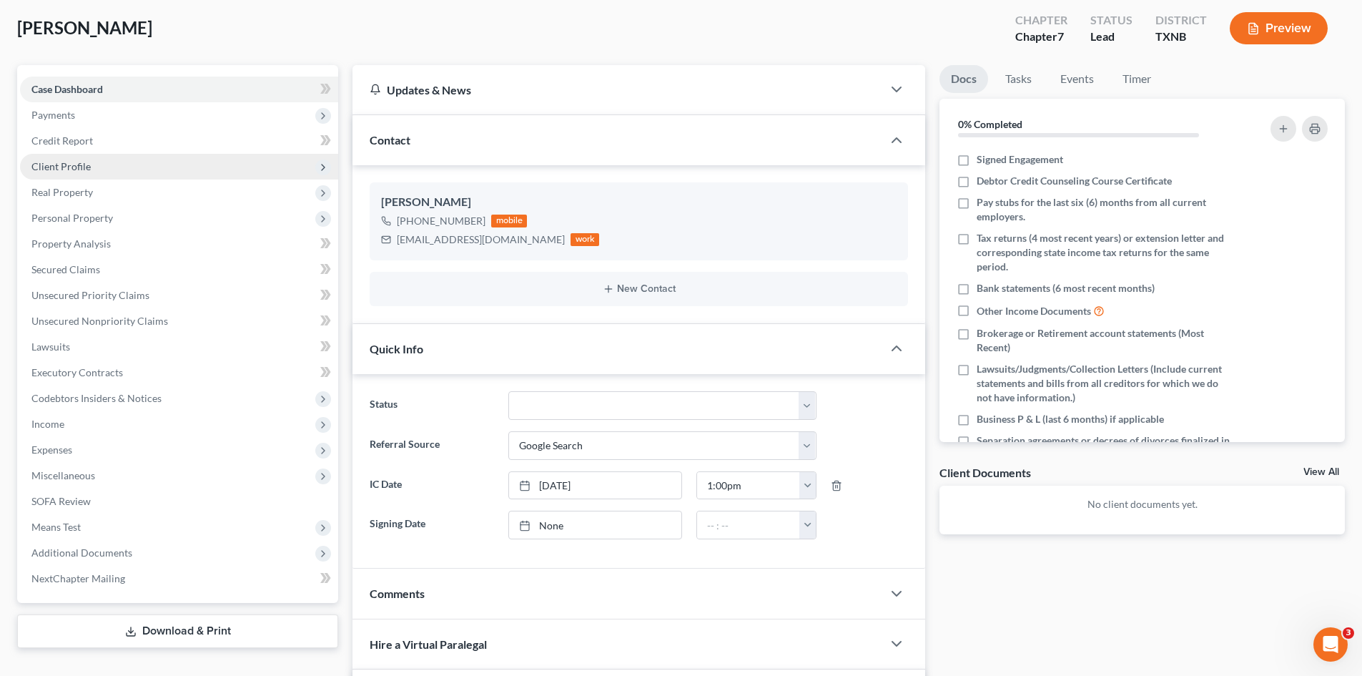
scroll to position [72, 0]
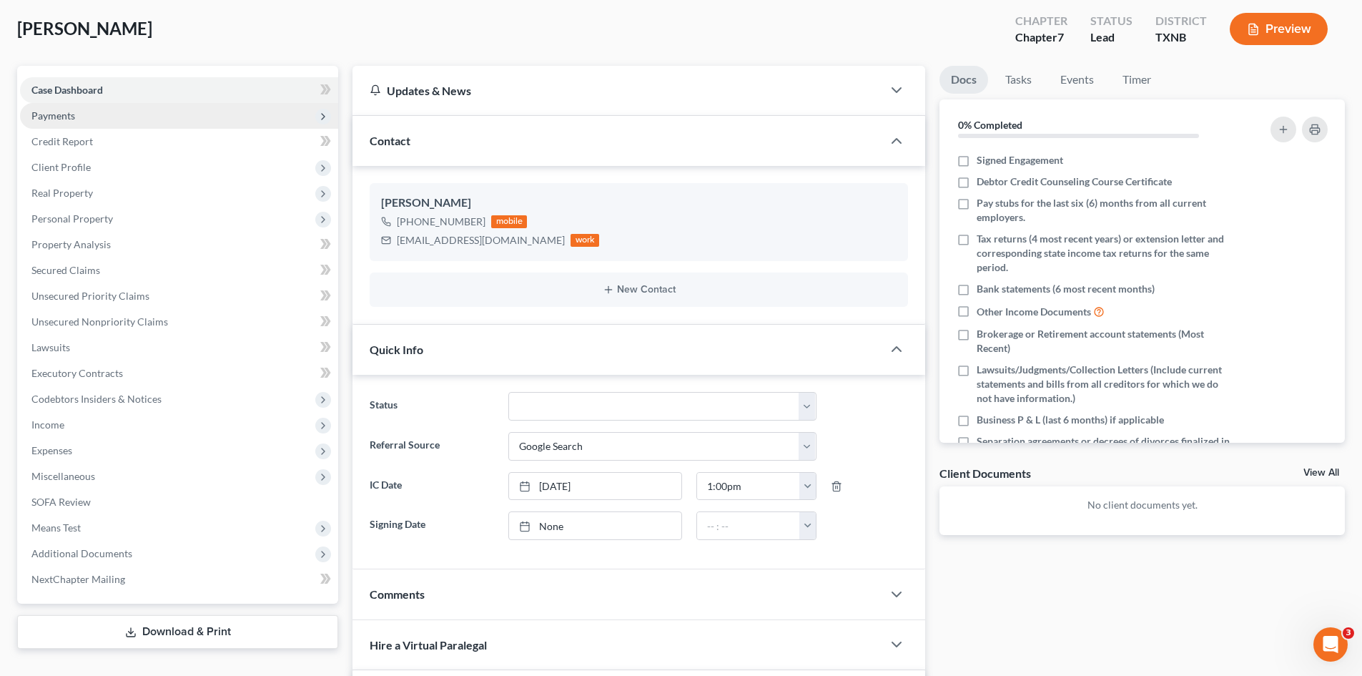
click at [128, 121] on span "Payments" at bounding box center [179, 116] width 318 height 26
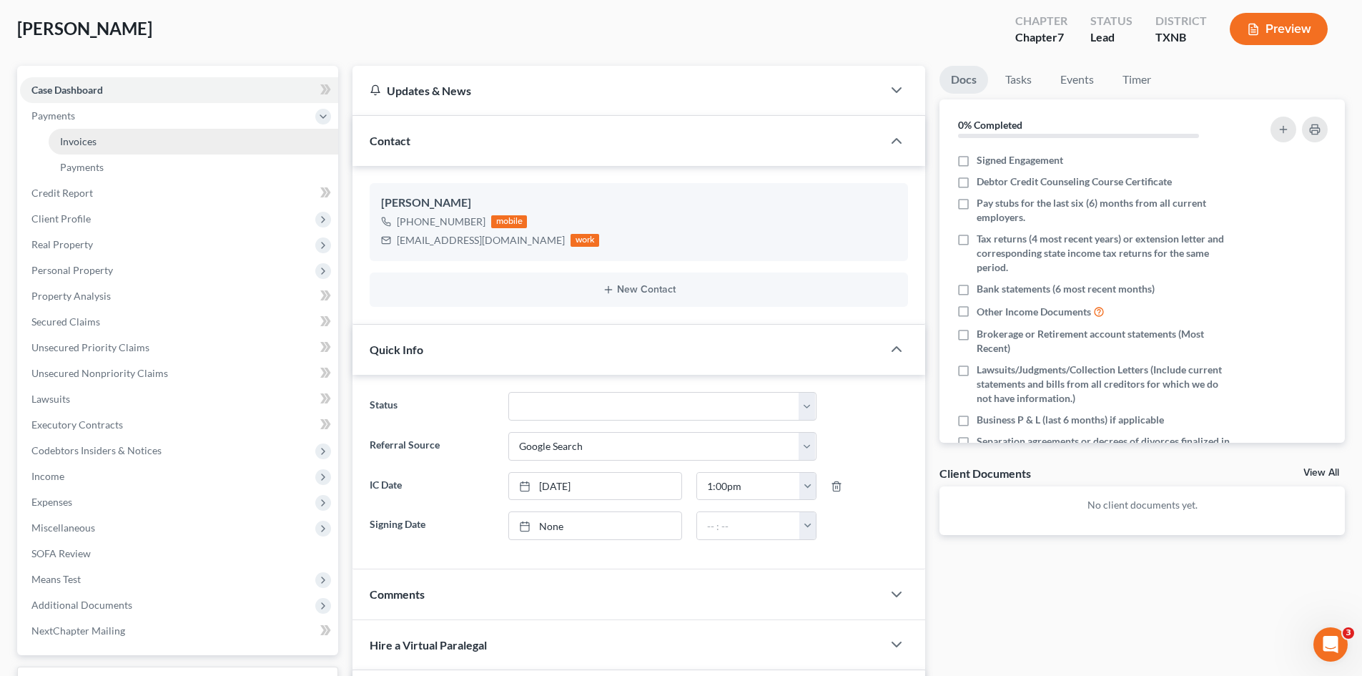
click at [122, 143] on link "Invoices" at bounding box center [194, 142] width 290 height 26
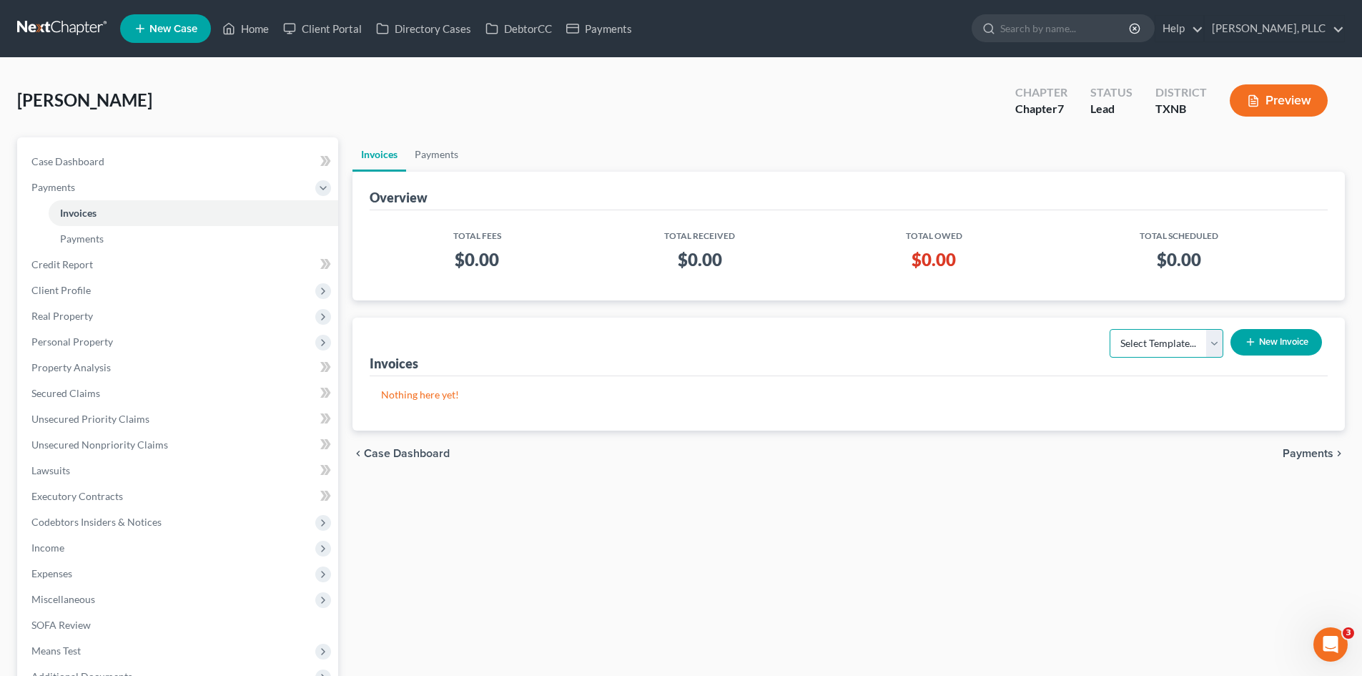
drag, startPoint x: 1146, startPoint y: 354, endPoint x: 1120, endPoint y: 395, distance: 48.8
click at [1146, 354] on select "Select Template... Invoice" at bounding box center [1167, 343] width 114 height 29
select select "0"
click at [1110, 329] on select "Select Template... Invoice" at bounding box center [1167, 343] width 114 height 29
click at [1260, 342] on button "New Invoice" at bounding box center [1277, 342] width 92 height 26
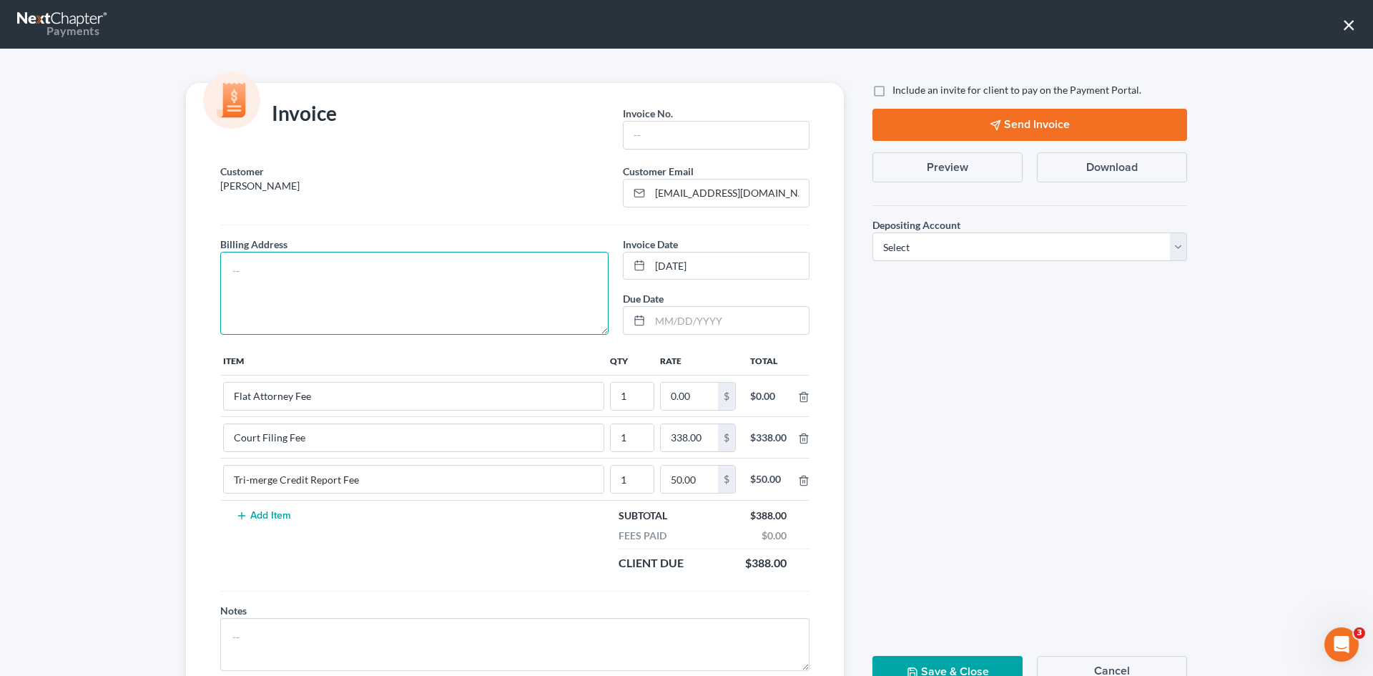
click at [423, 295] on textarea at bounding box center [414, 293] width 388 height 83
type textarea "To be provided."
click at [679, 137] on input "text" at bounding box center [715, 135] width 185 height 27
type input "A0565"
click at [702, 390] on input "0.00" at bounding box center [689, 396] width 57 height 27
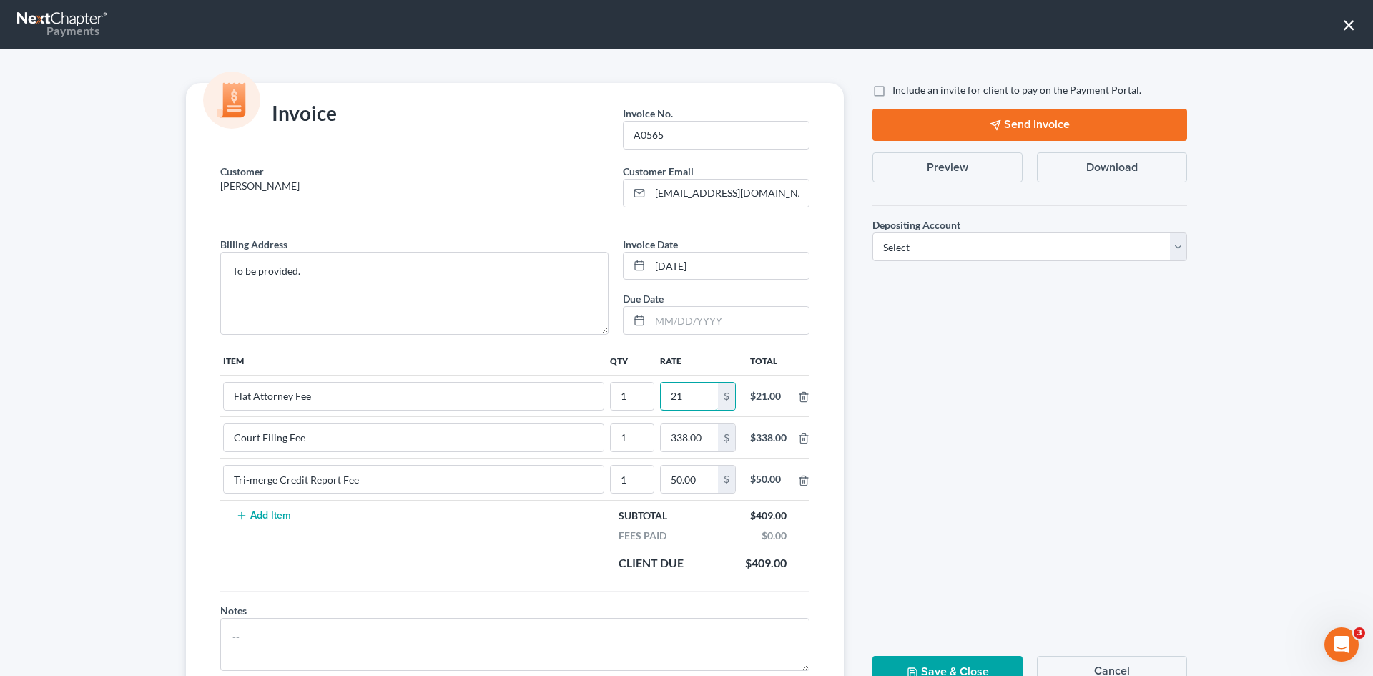
type input "2"
type input "1,607.00"
click at [892, 92] on label "Include an invite for client to pay on the Payment Portal." at bounding box center [1016, 90] width 249 height 14
click at [898, 92] on input "Include an invite for client to pay on the Payment Portal." at bounding box center [902, 87] width 9 height 9
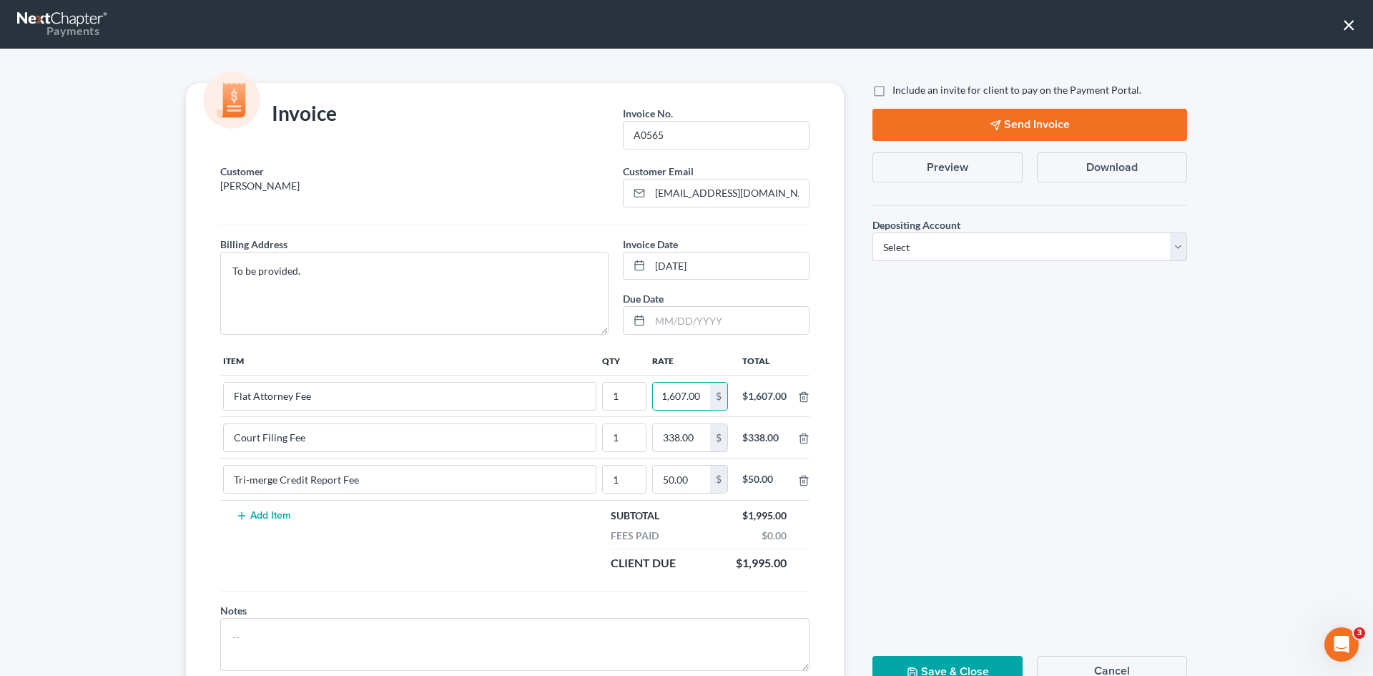
checkbox input "true"
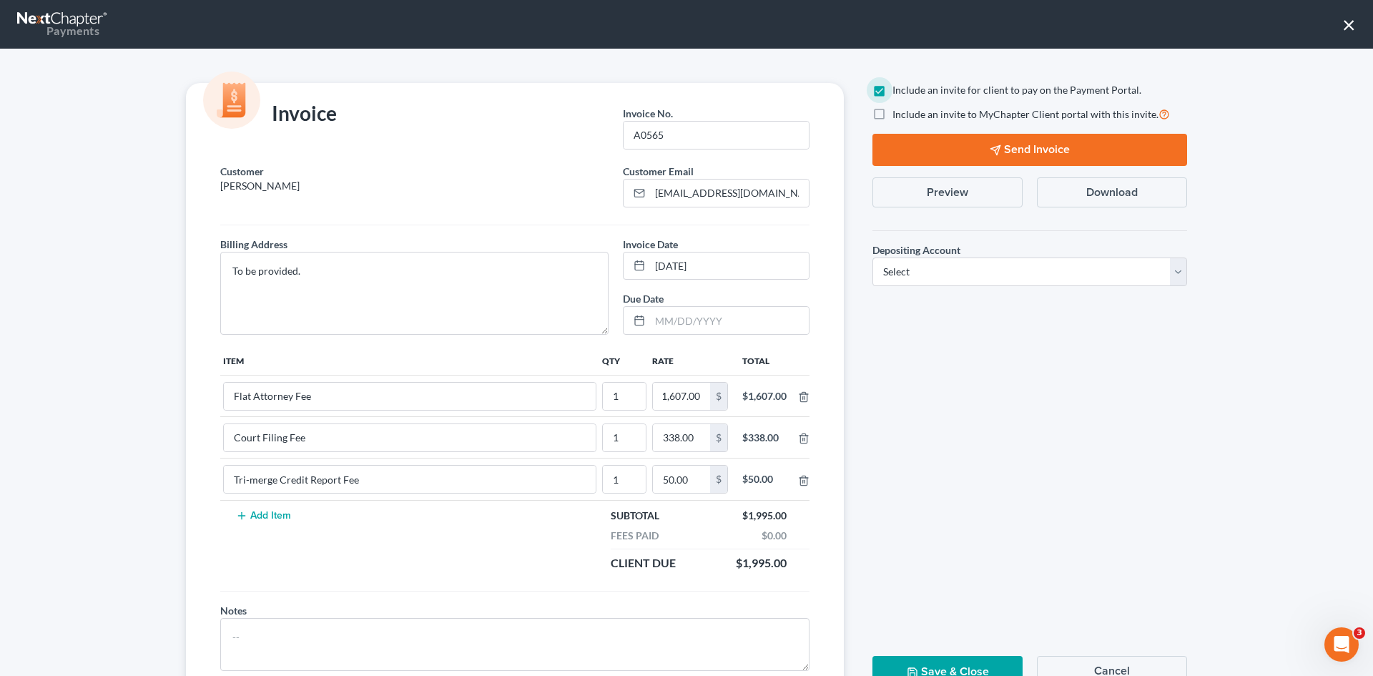
scroll to position [0, 0]
click at [986, 262] on select "Select Operation Trust" at bounding box center [1029, 271] width 315 height 29
select select "1"
click at [872, 257] on select "Select Operation Trust" at bounding box center [1029, 271] width 315 height 29
click at [1053, 147] on button "Send Invoice" at bounding box center [1029, 150] width 315 height 32
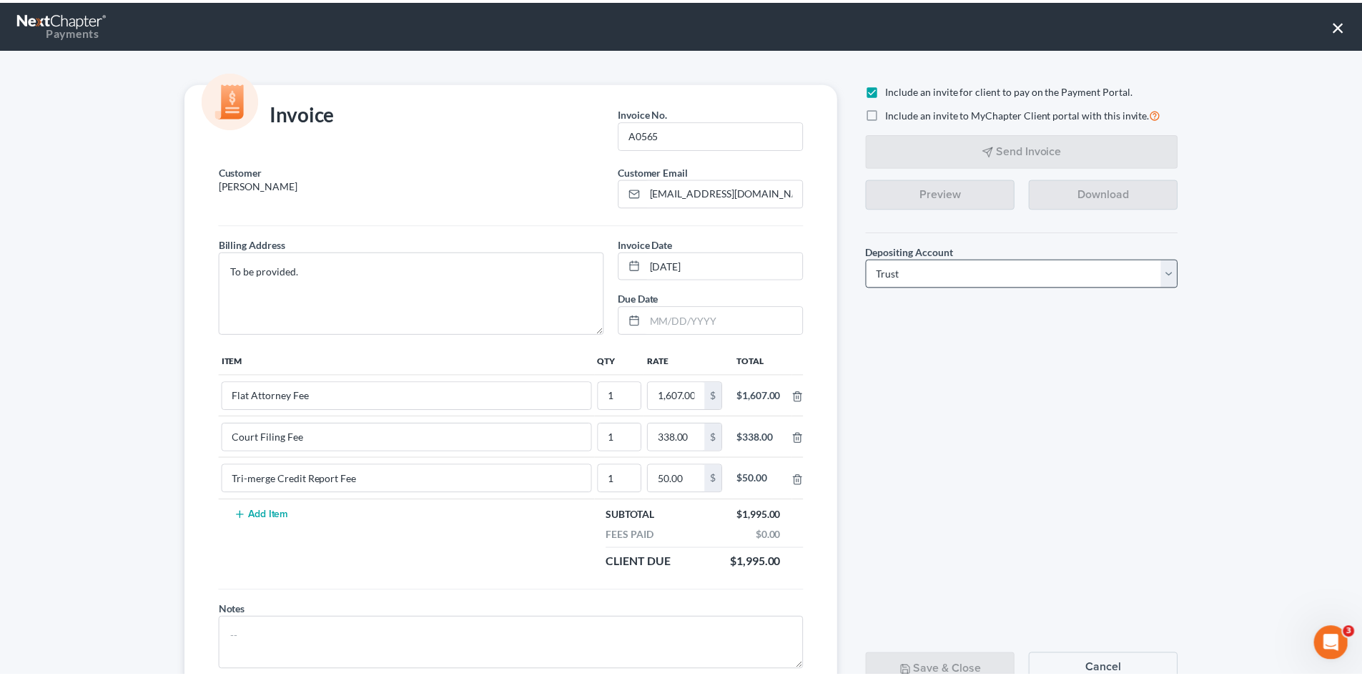
scroll to position [58, 0]
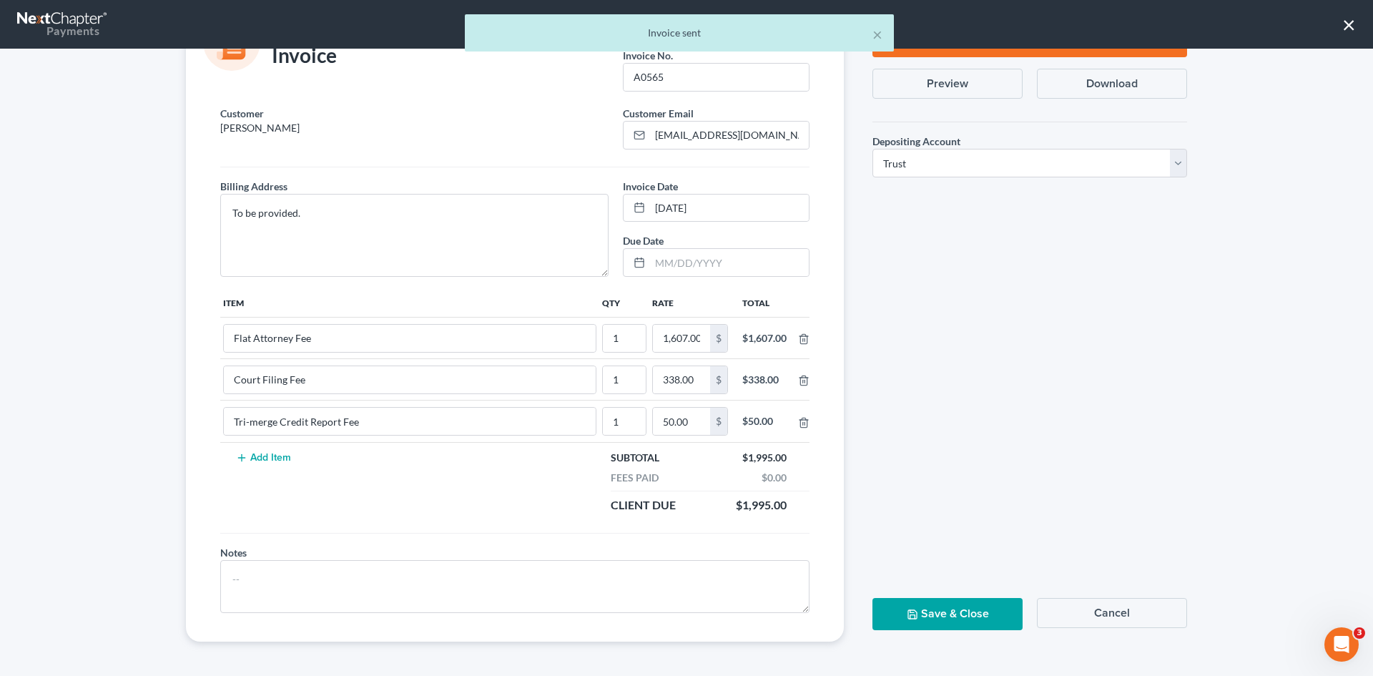
click at [947, 608] on button "Save & Close" at bounding box center [947, 614] width 150 height 32
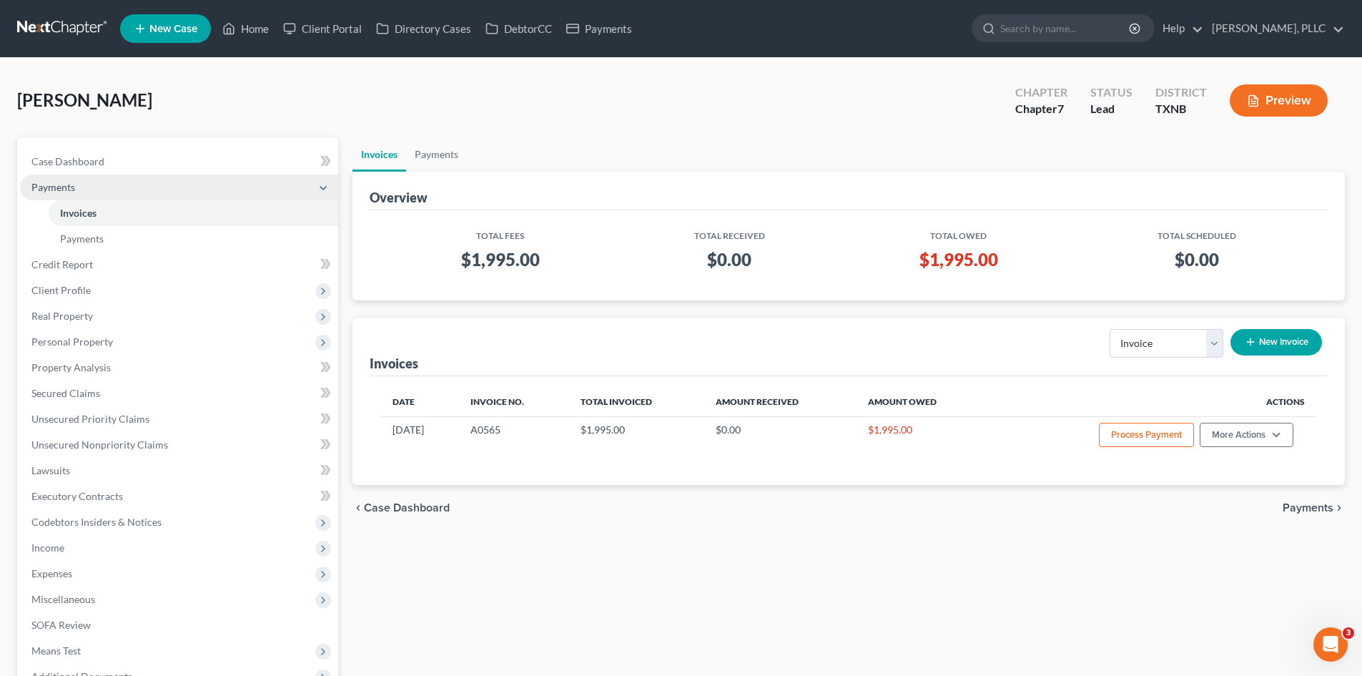
click at [72, 192] on span "Payments" at bounding box center [53, 187] width 44 height 12
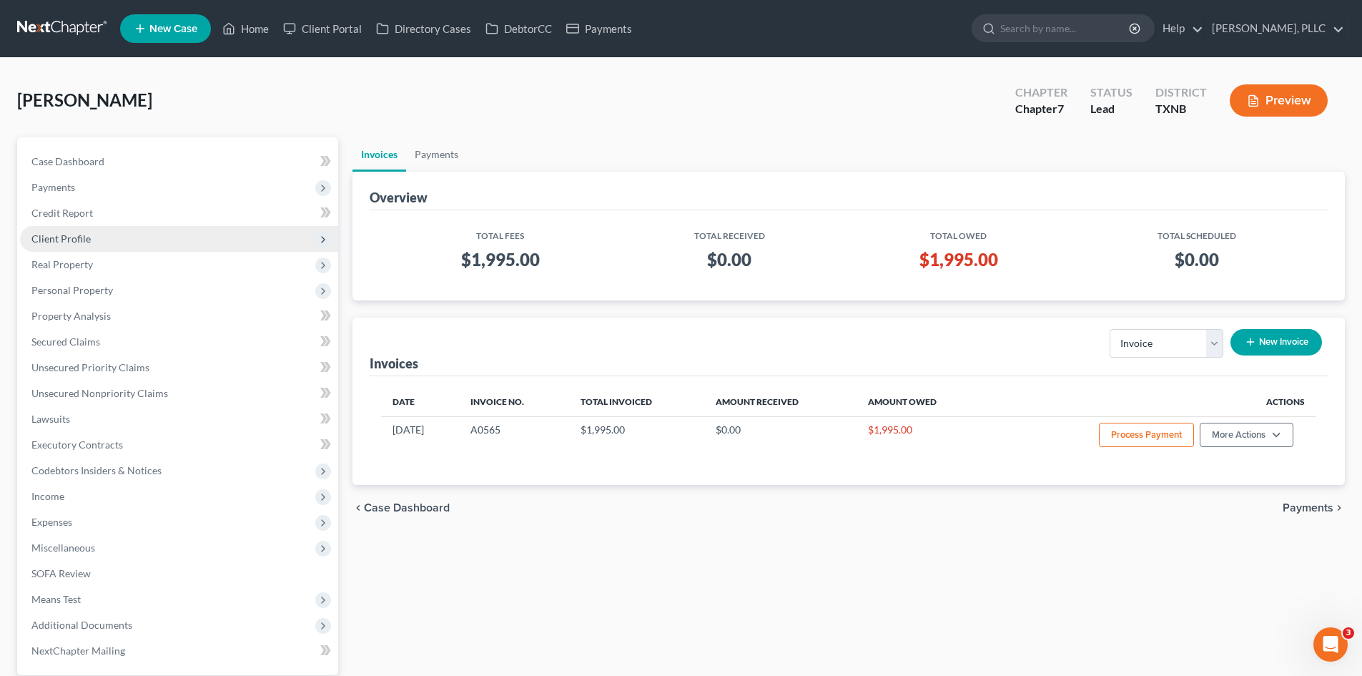
click at [97, 245] on span "Client Profile" at bounding box center [179, 239] width 318 height 26
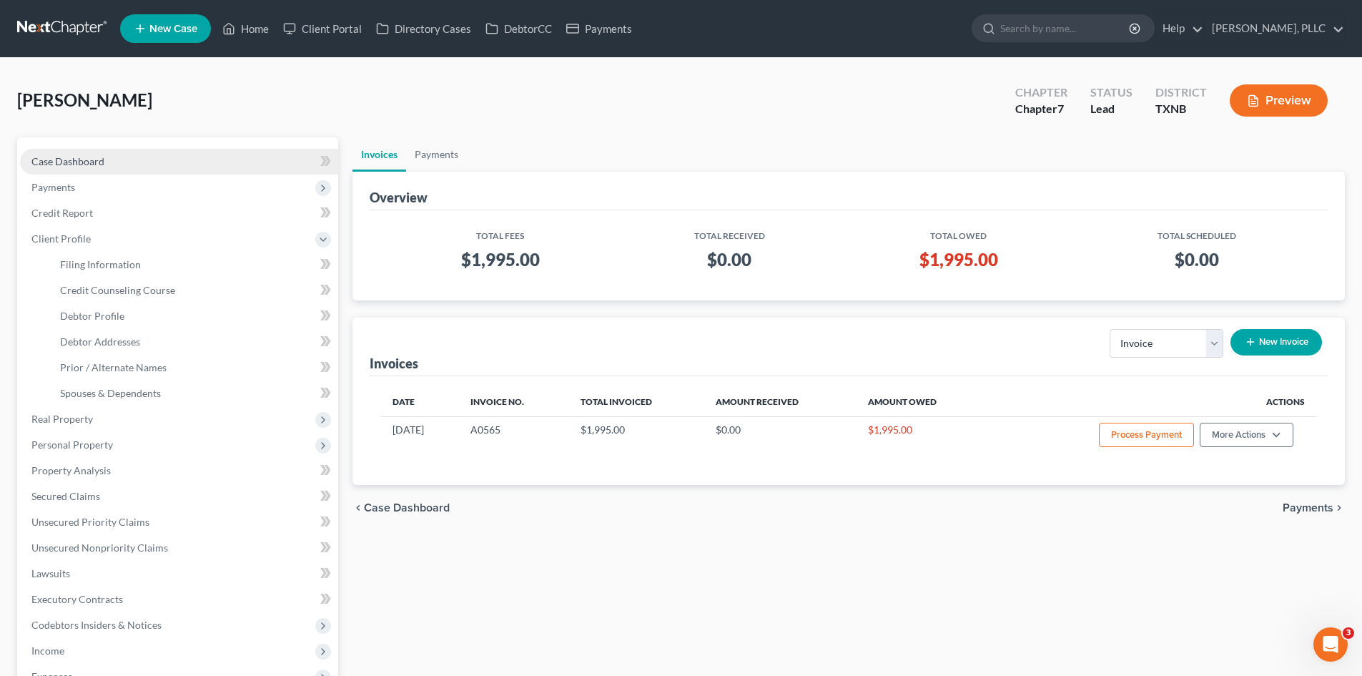
click at [126, 165] on link "Case Dashboard" at bounding box center [179, 162] width 318 height 26
select select "4"
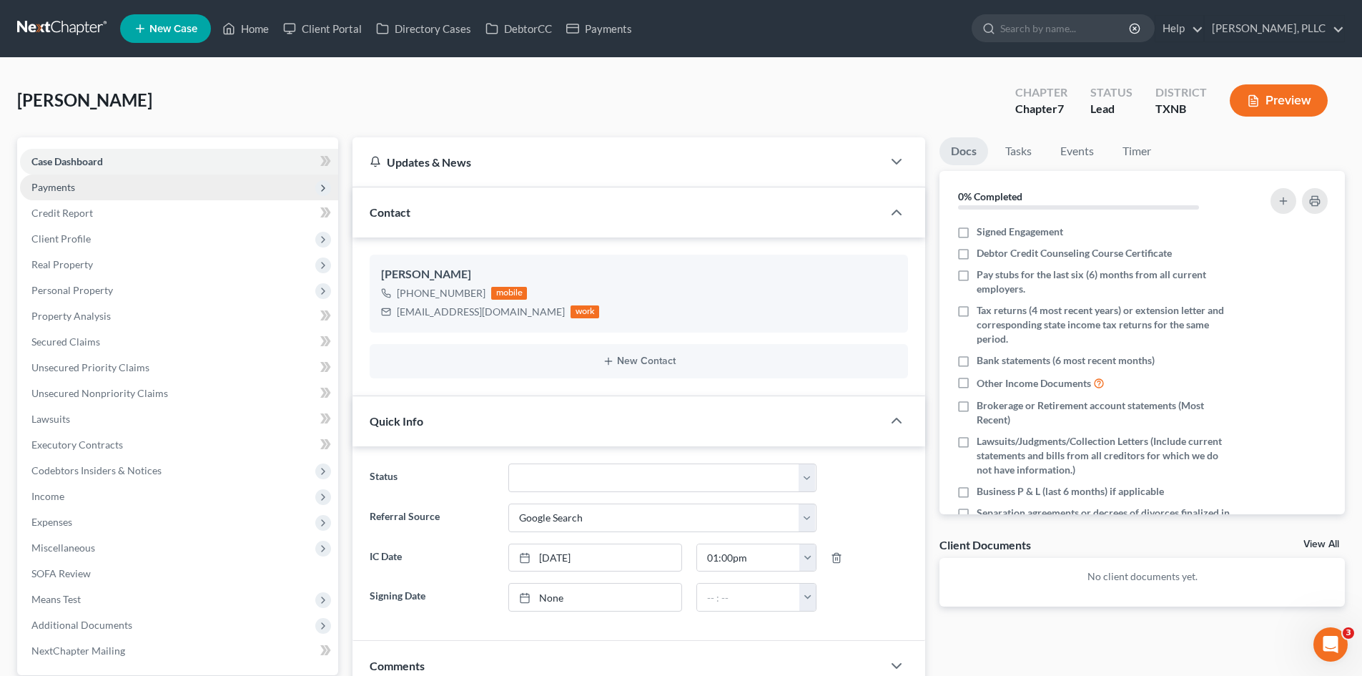
click at [114, 188] on span "Payments" at bounding box center [179, 187] width 318 height 26
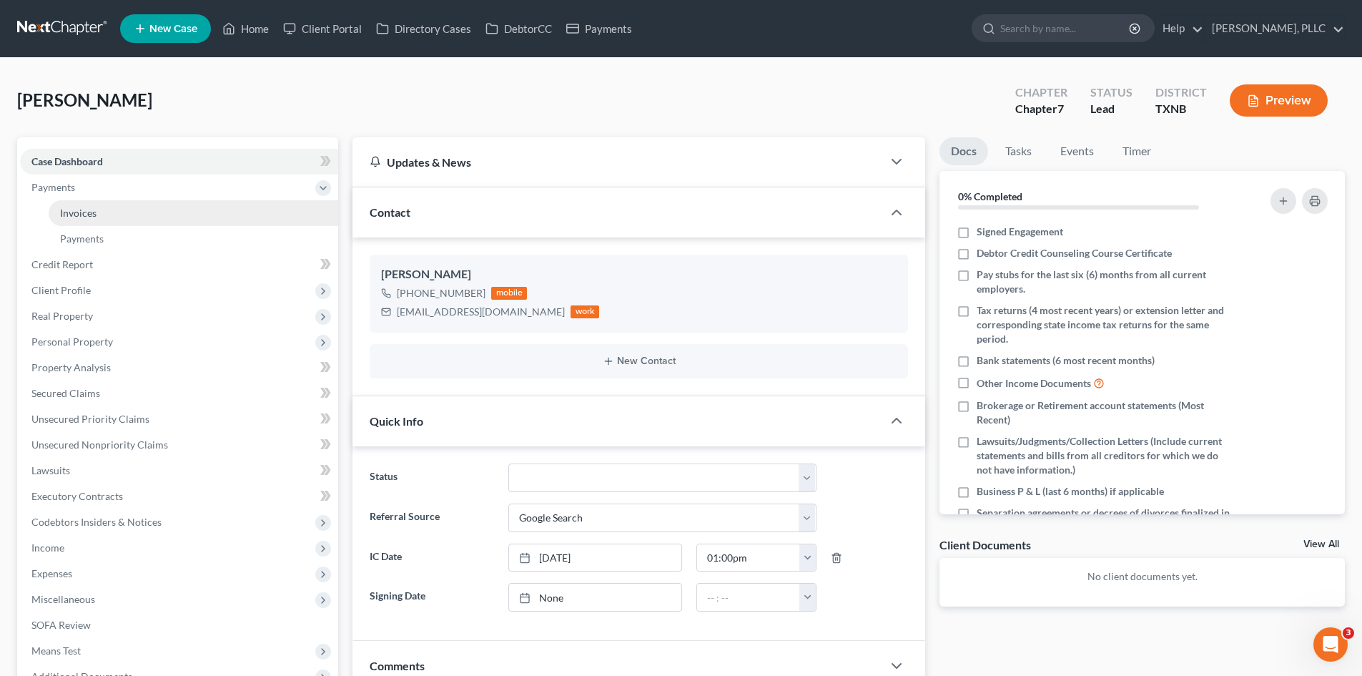
click at [127, 215] on link "Invoices" at bounding box center [194, 213] width 290 height 26
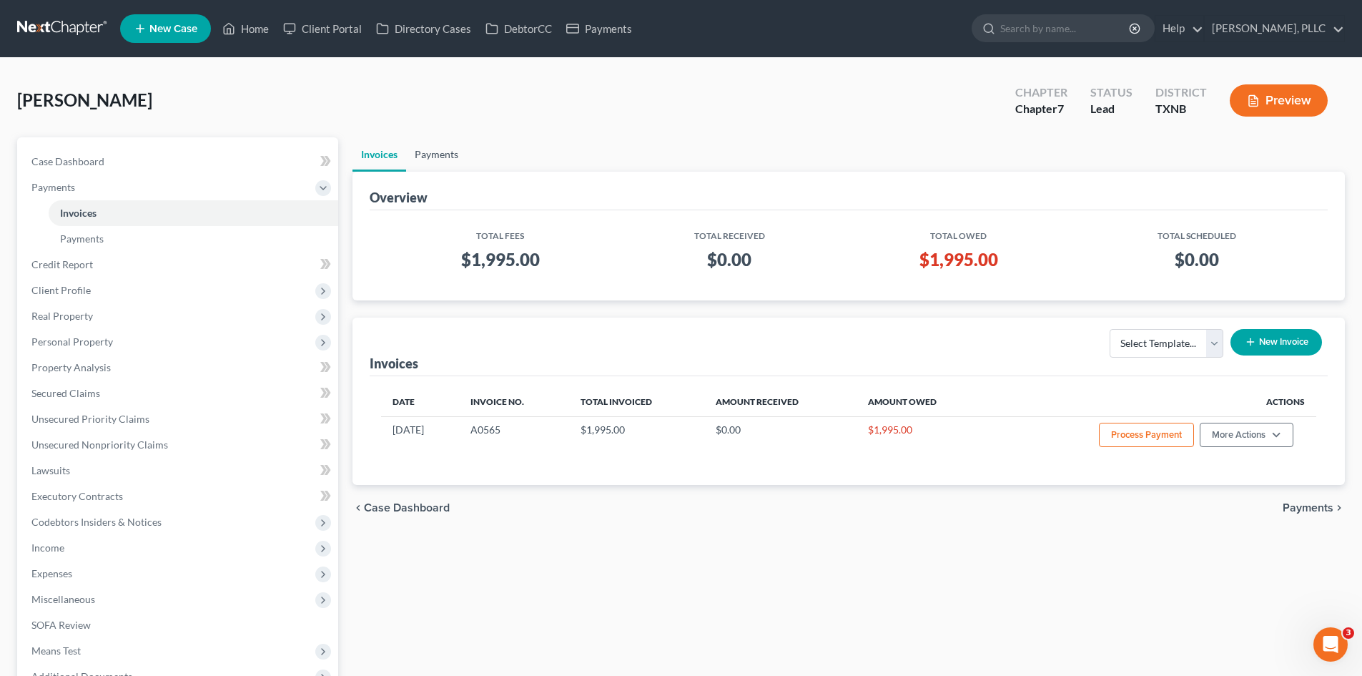
click at [415, 158] on link "Payments" at bounding box center [436, 154] width 61 height 34
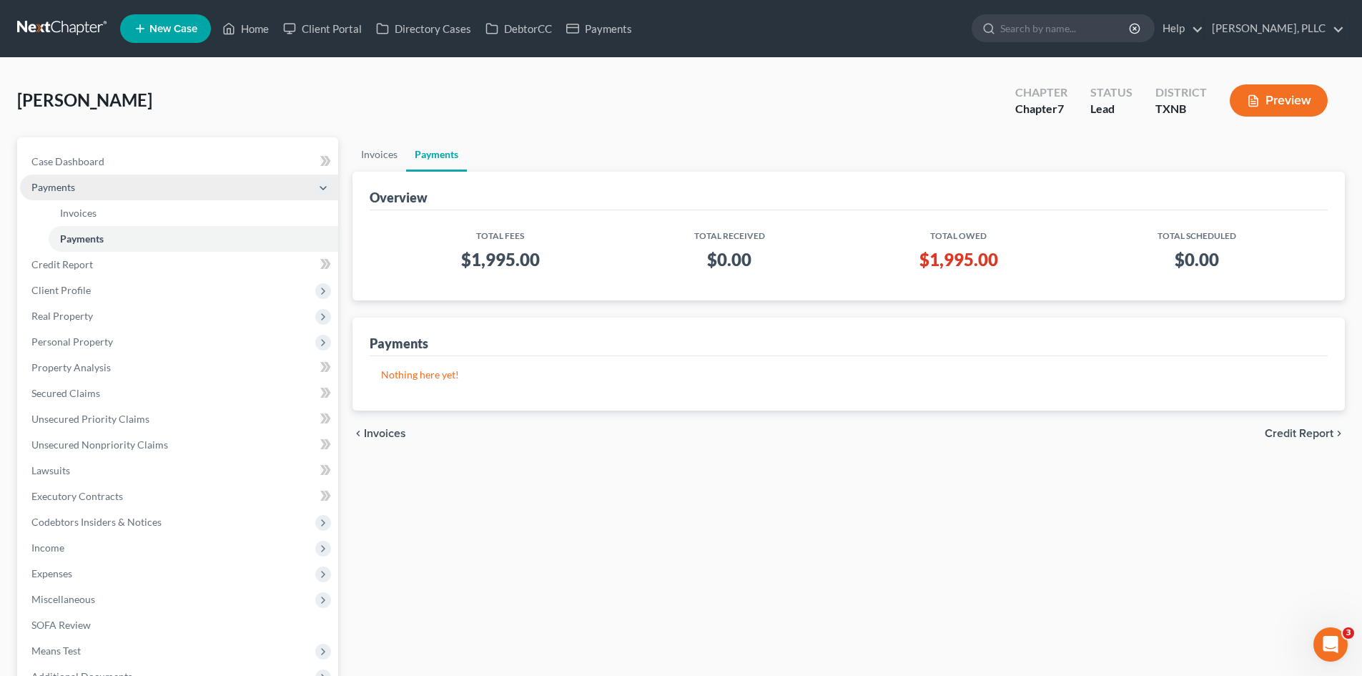
click at [95, 181] on span "Payments" at bounding box center [179, 187] width 318 height 26
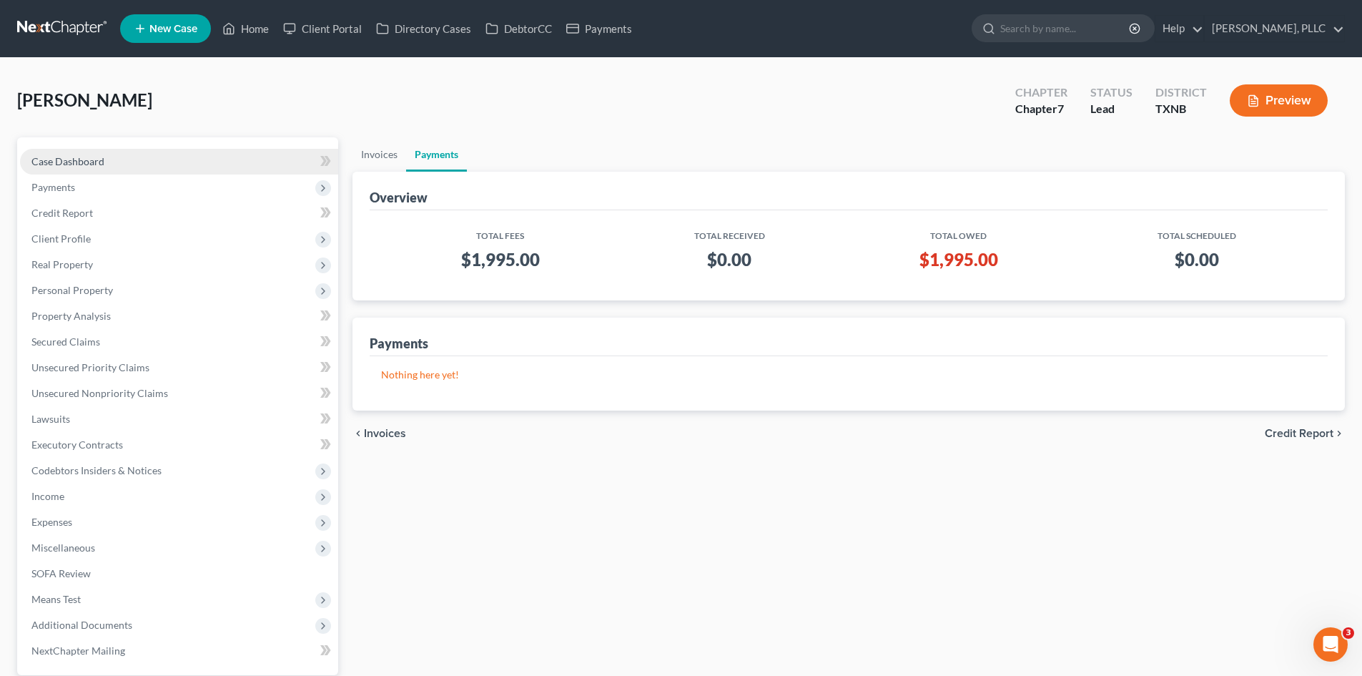
click at [102, 150] on link "Case Dashboard" at bounding box center [179, 162] width 318 height 26
select select "4"
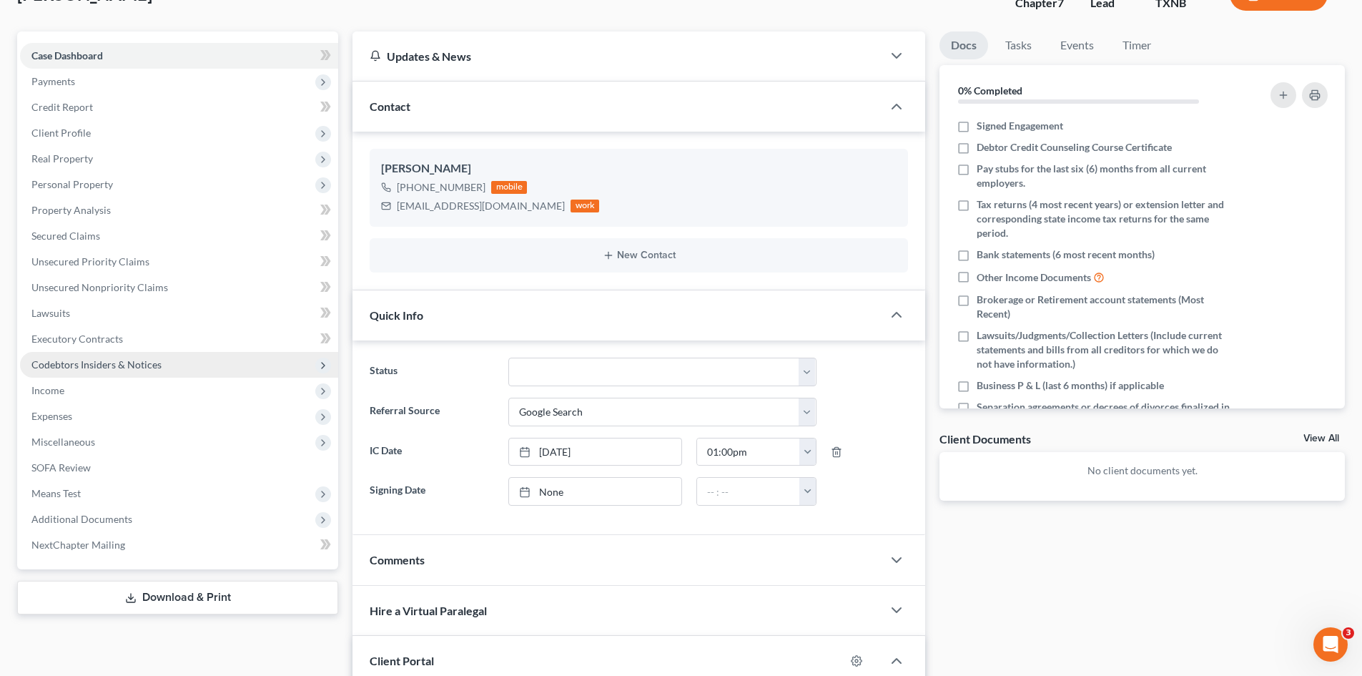
scroll to position [105, 0]
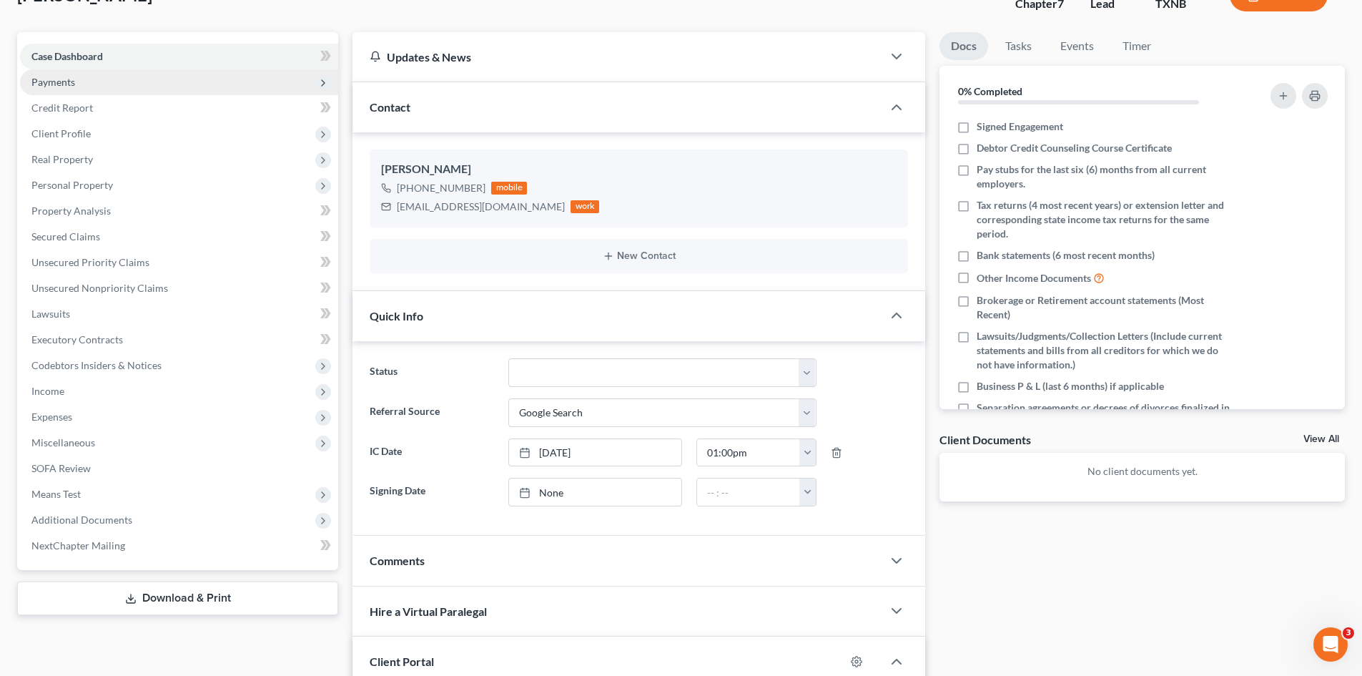
click at [110, 82] on span "Payments" at bounding box center [179, 82] width 318 height 26
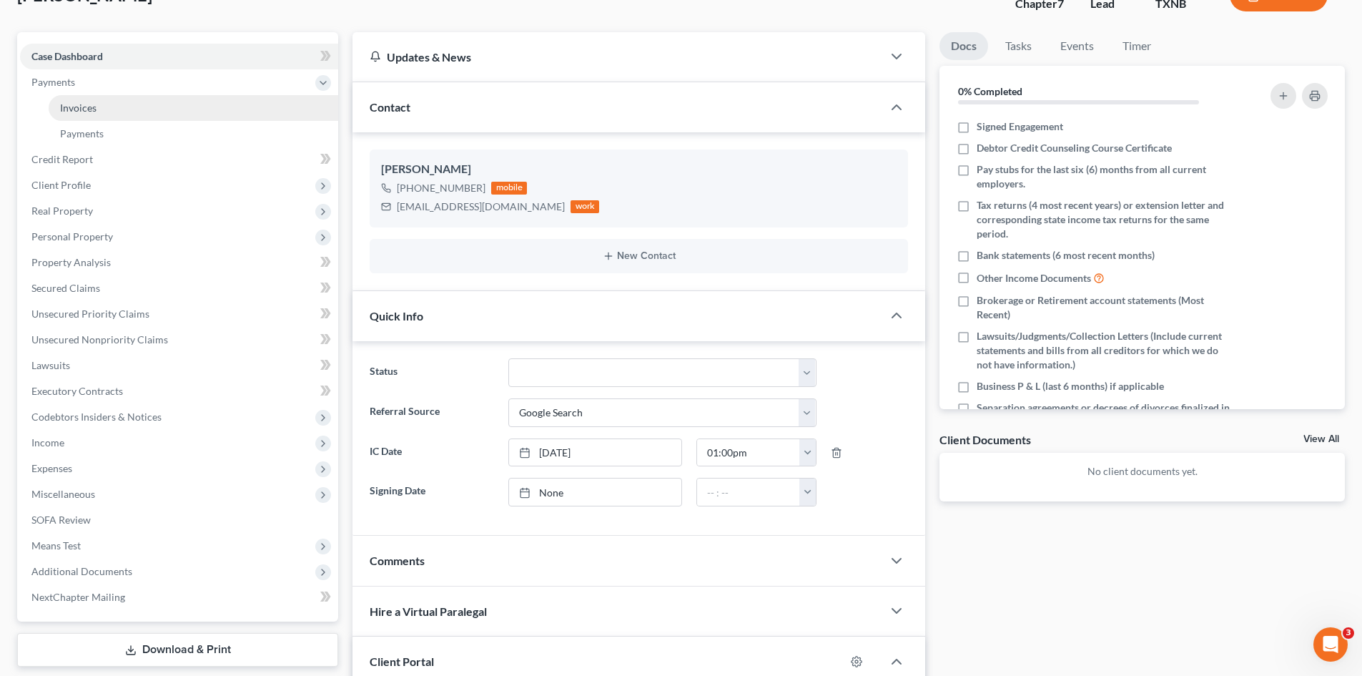
click at [132, 111] on link "Invoices" at bounding box center [194, 108] width 290 height 26
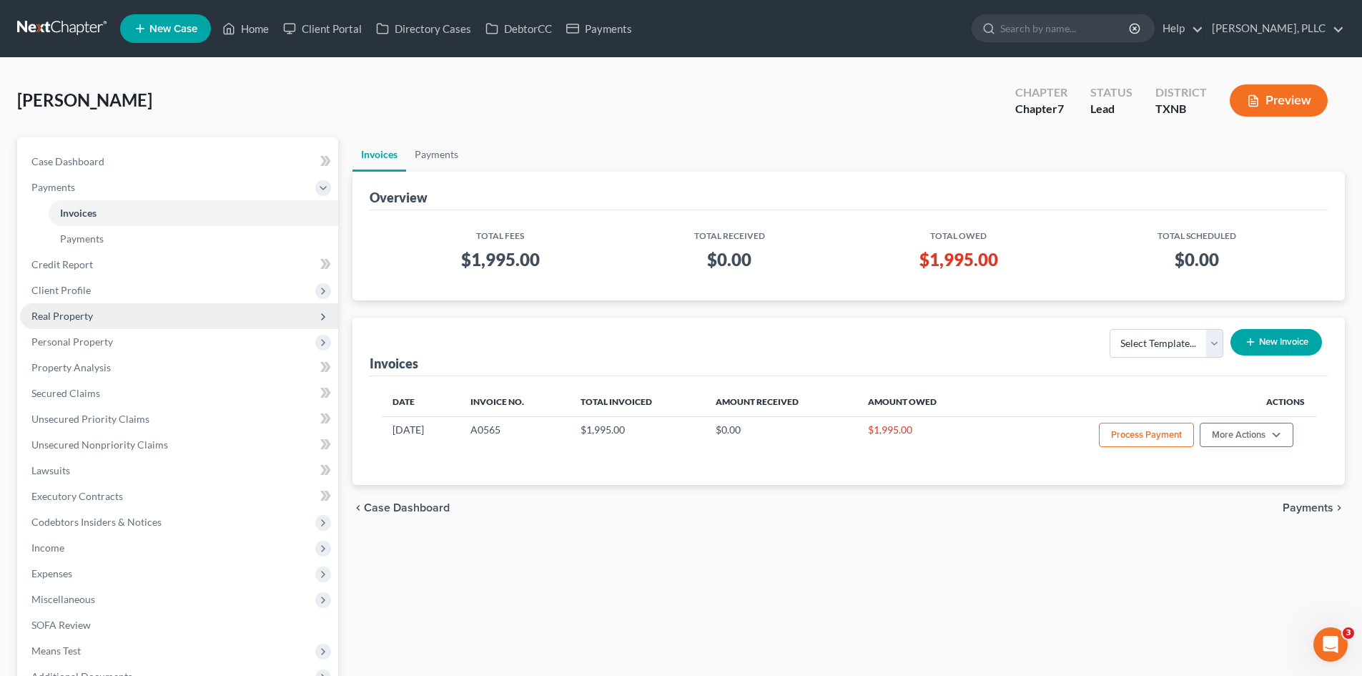
drag, startPoint x: 69, startPoint y: 268, endPoint x: 161, endPoint y: 305, distance: 99.2
click at [222, 287] on span "Client Profile" at bounding box center [179, 290] width 318 height 26
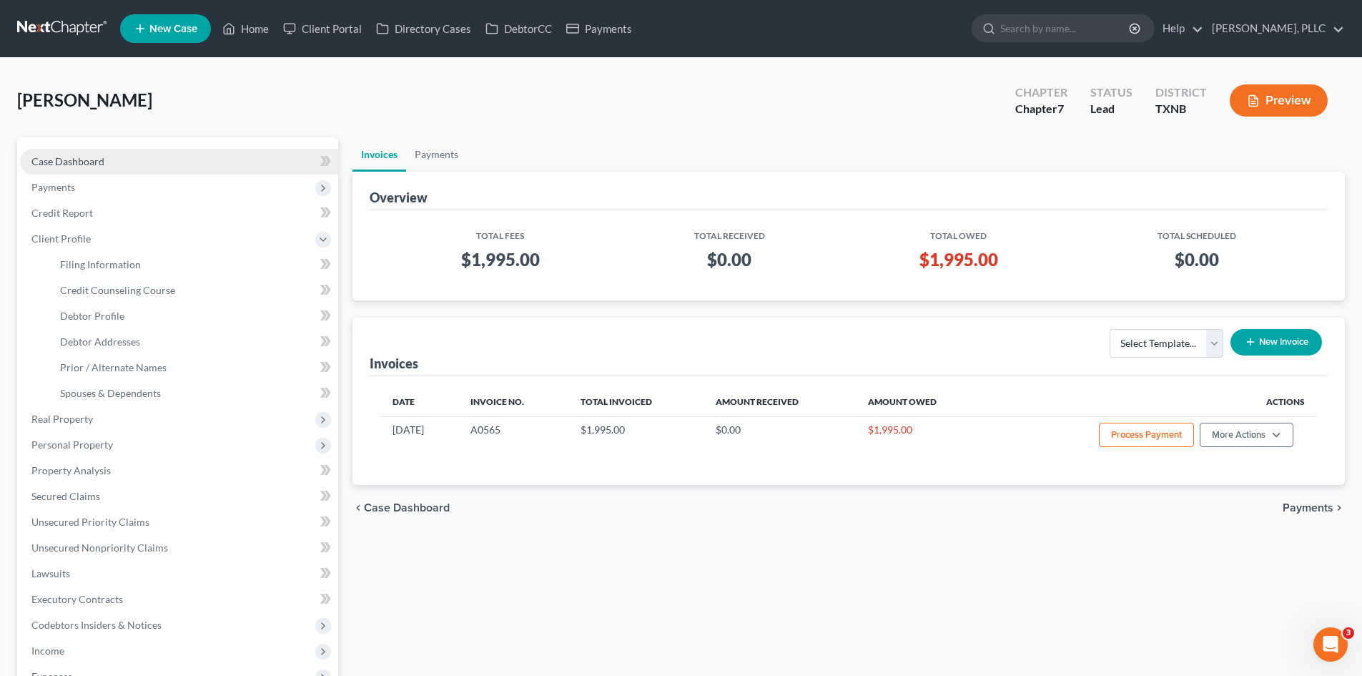
click at [91, 160] on span "Case Dashboard" at bounding box center [67, 161] width 73 height 12
select select "4"
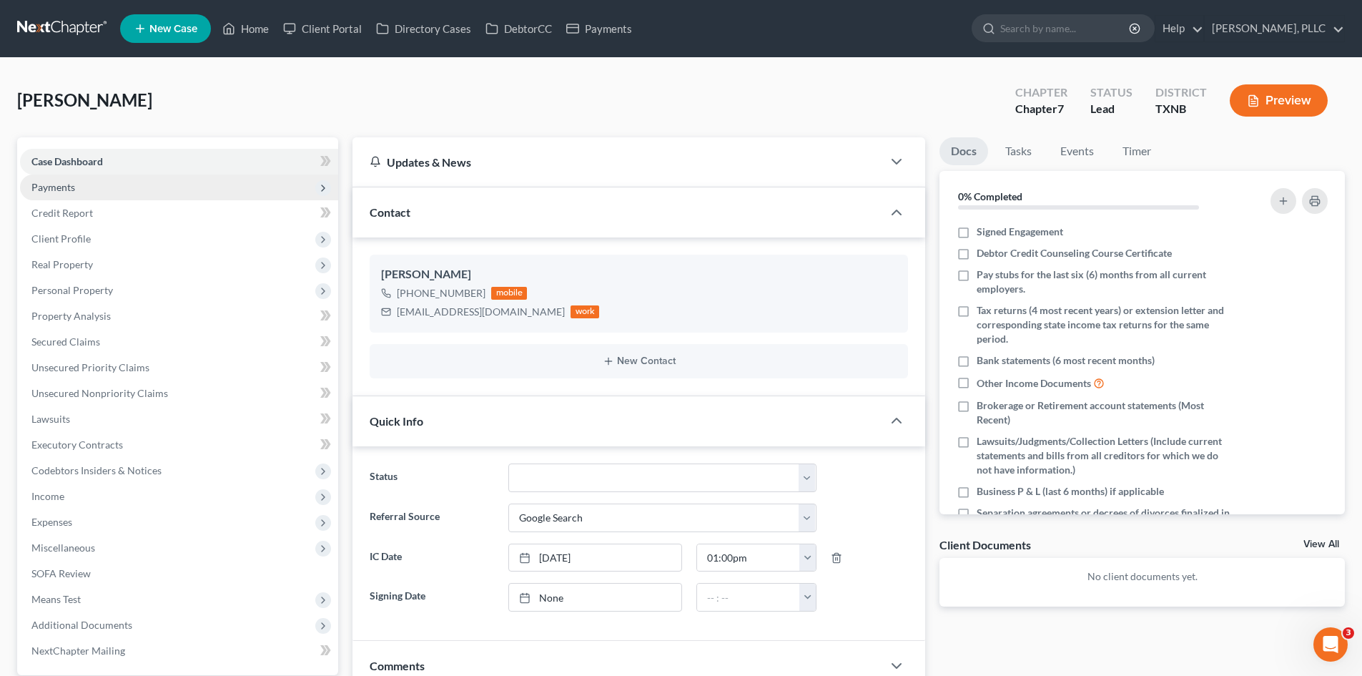
click at [109, 196] on span "Payments" at bounding box center [179, 187] width 318 height 26
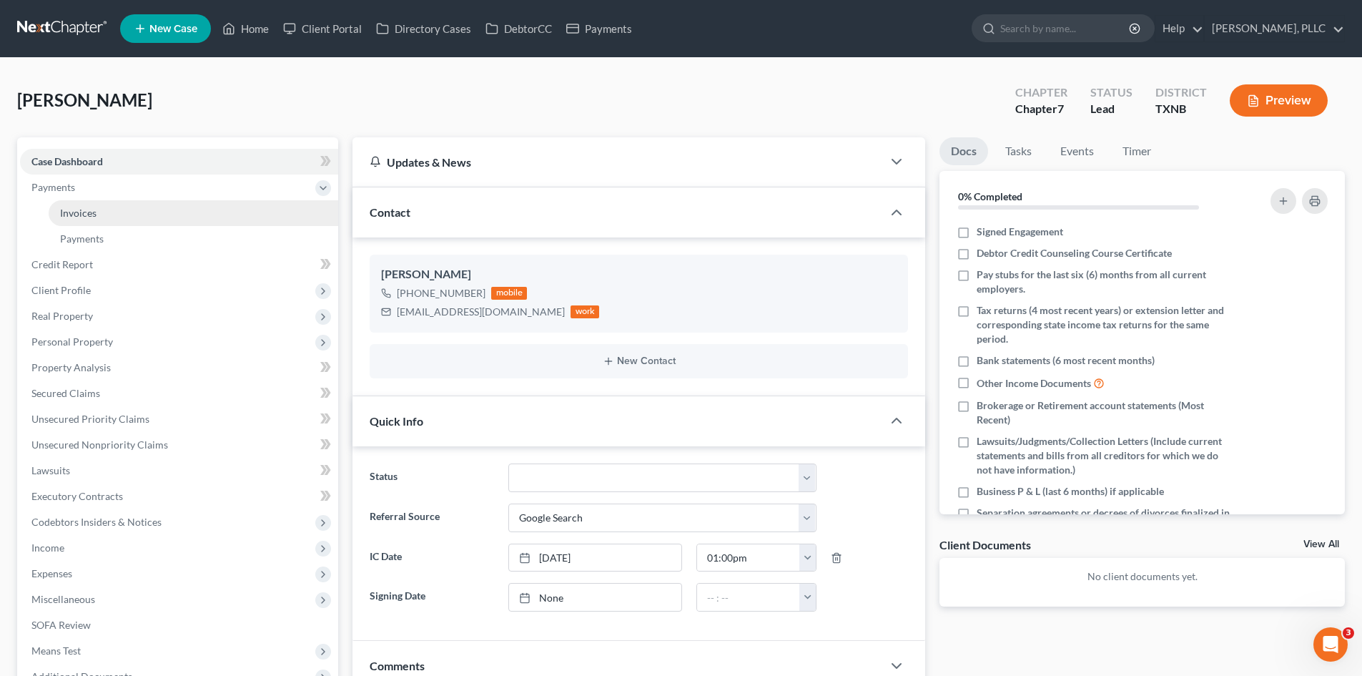
click at [114, 204] on link "Invoices" at bounding box center [194, 213] width 290 height 26
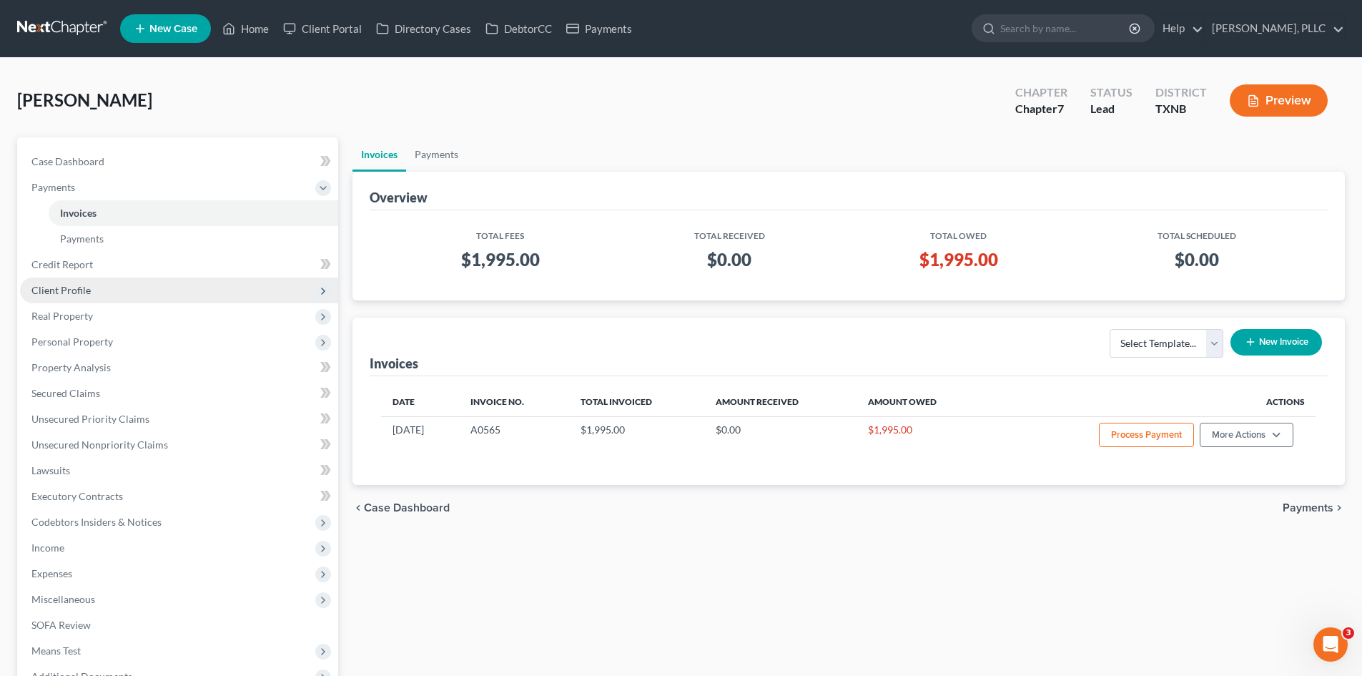
click at [112, 281] on span "Client Profile" at bounding box center [179, 290] width 318 height 26
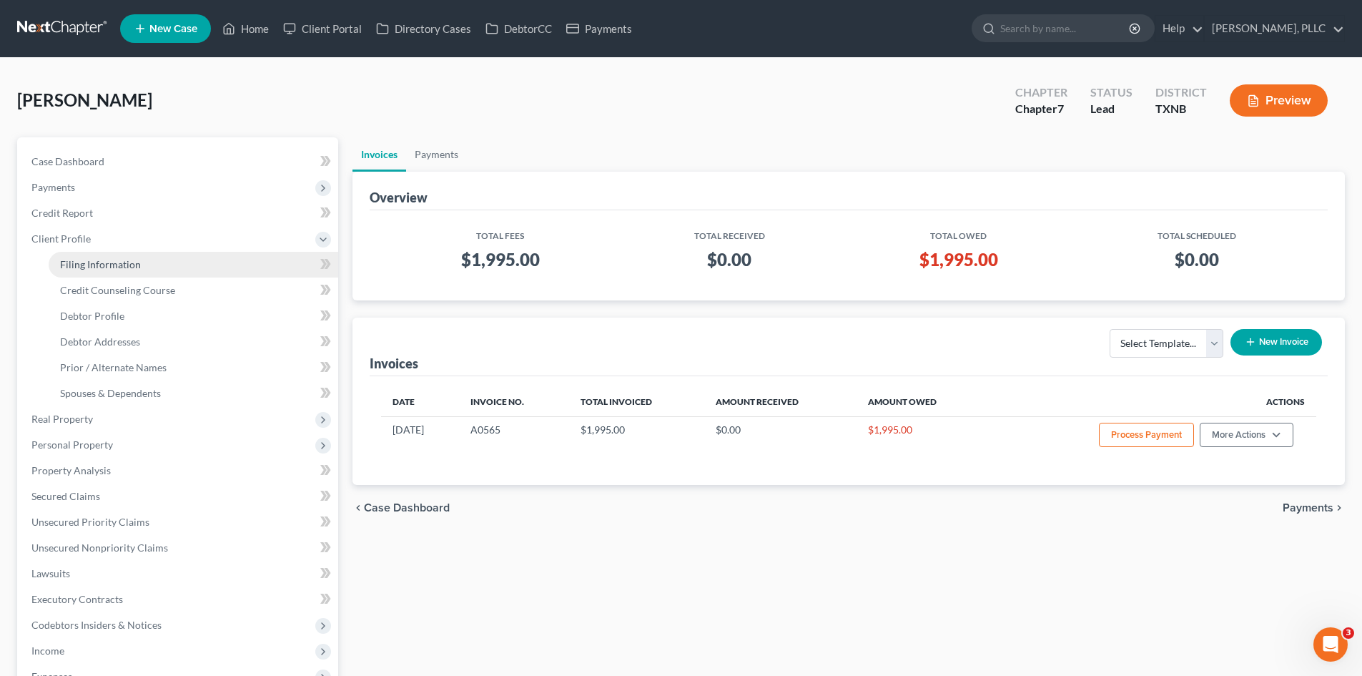
click at [107, 265] on span "Filing Information" at bounding box center [100, 264] width 81 height 12
select select "1"
select select "0"
select select "78"
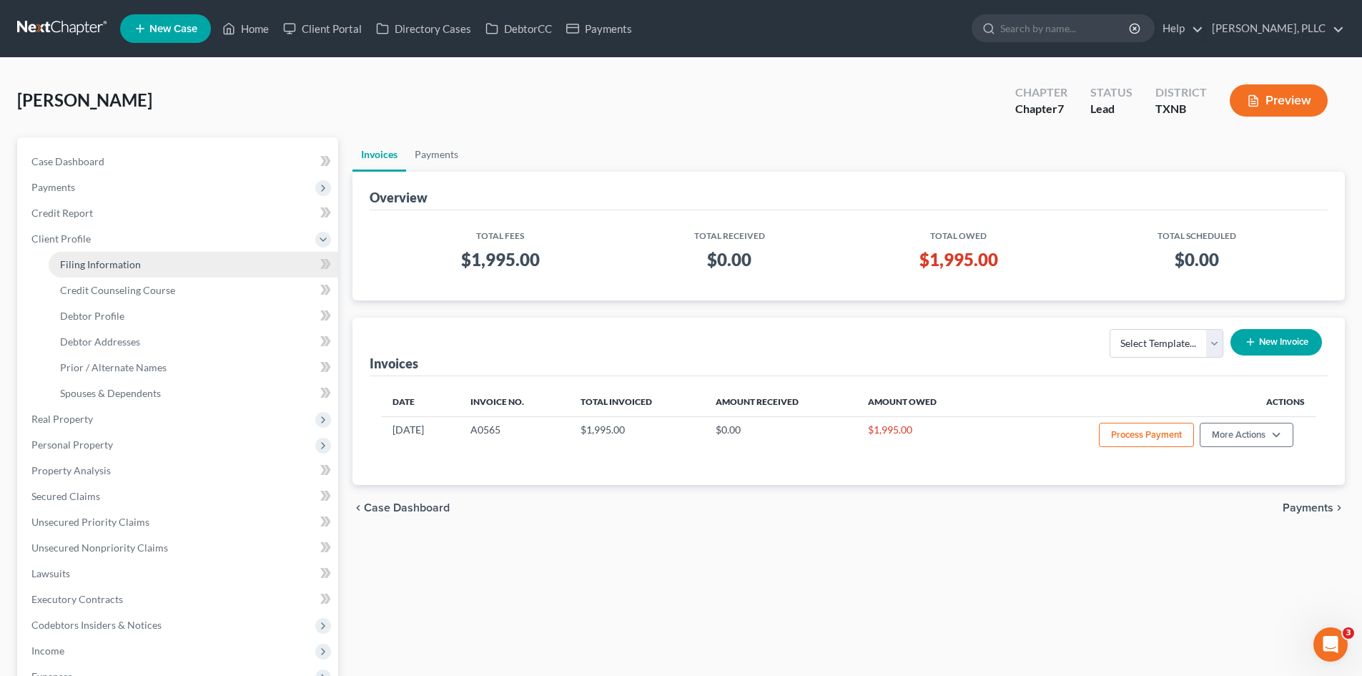
select select "45"
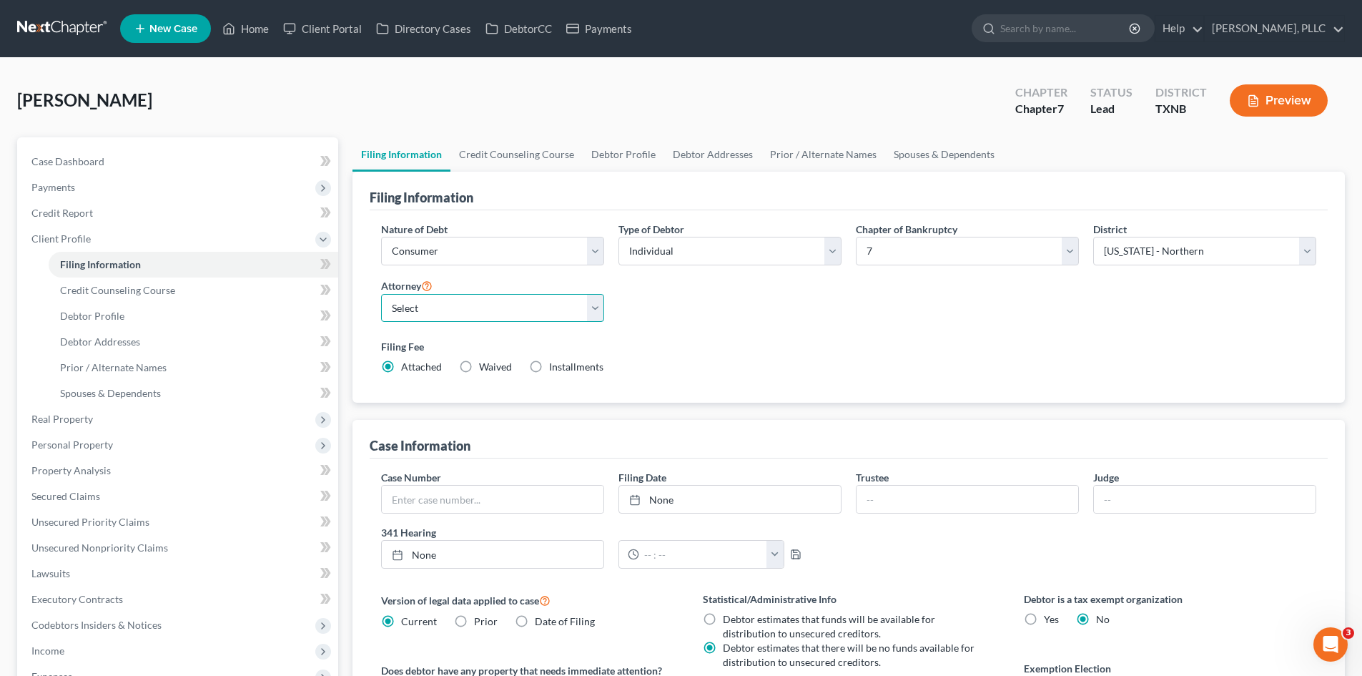
drag, startPoint x: 448, startPoint y: 303, endPoint x: 448, endPoint y: 320, distance: 17.2
click at [448, 303] on select "Select [PERSON_NAME] - TXEB [PERSON_NAME] - [GEOGRAPHIC_DATA] [PERSON_NAME] - […" at bounding box center [492, 308] width 223 height 29
select select "1"
click at [381, 294] on select "Select [PERSON_NAME] - TXEB [PERSON_NAME] - [GEOGRAPHIC_DATA] [PERSON_NAME] - […" at bounding box center [492, 308] width 223 height 29
click at [440, 117] on div "[PERSON_NAME] Upgraded Chapter Chapter 7 Status [GEOGRAPHIC_DATA] [GEOGRAPHIC_D…" at bounding box center [681, 106] width 1328 height 62
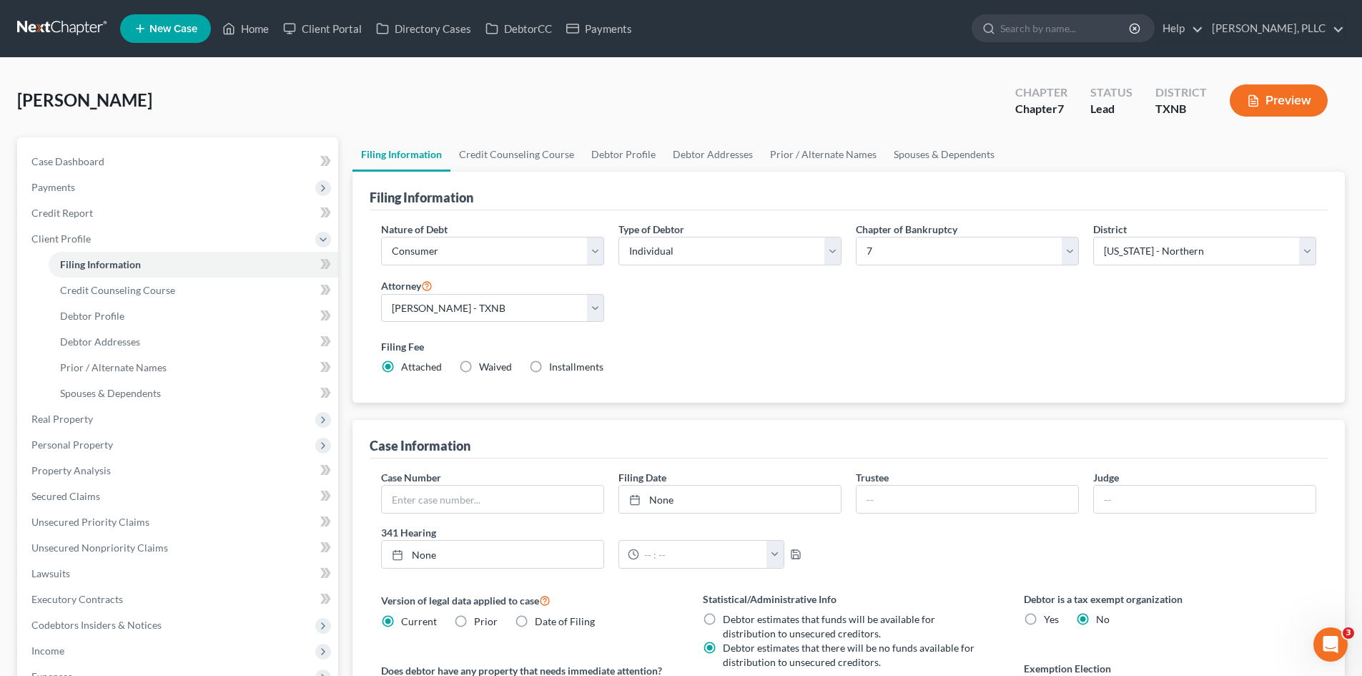
click at [158, 31] on span "New Case" at bounding box center [173, 29] width 48 height 11
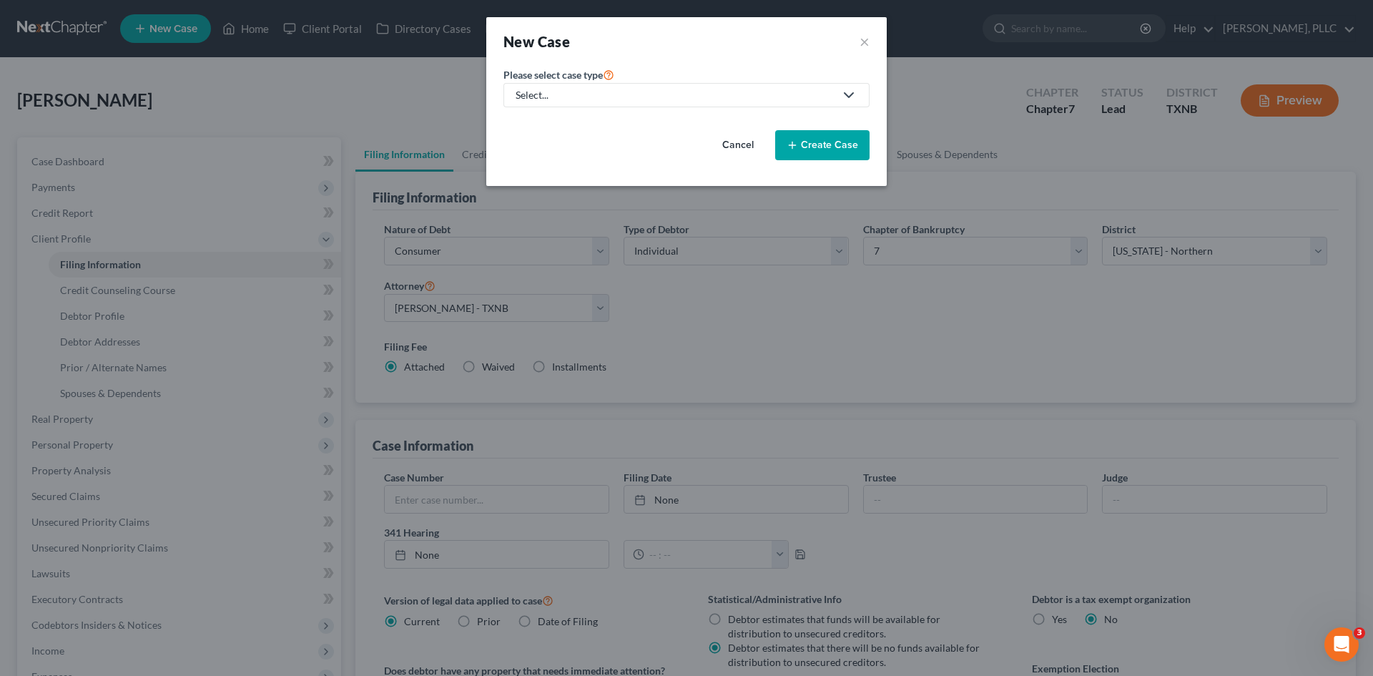
click at [568, 100] on div "Select..." at bounding box center [675, 95] width 319 height 14
click at [561, 122] on div "Bankruptcy" at bounding box center [575, 124] width 117 height 14
select select "78"
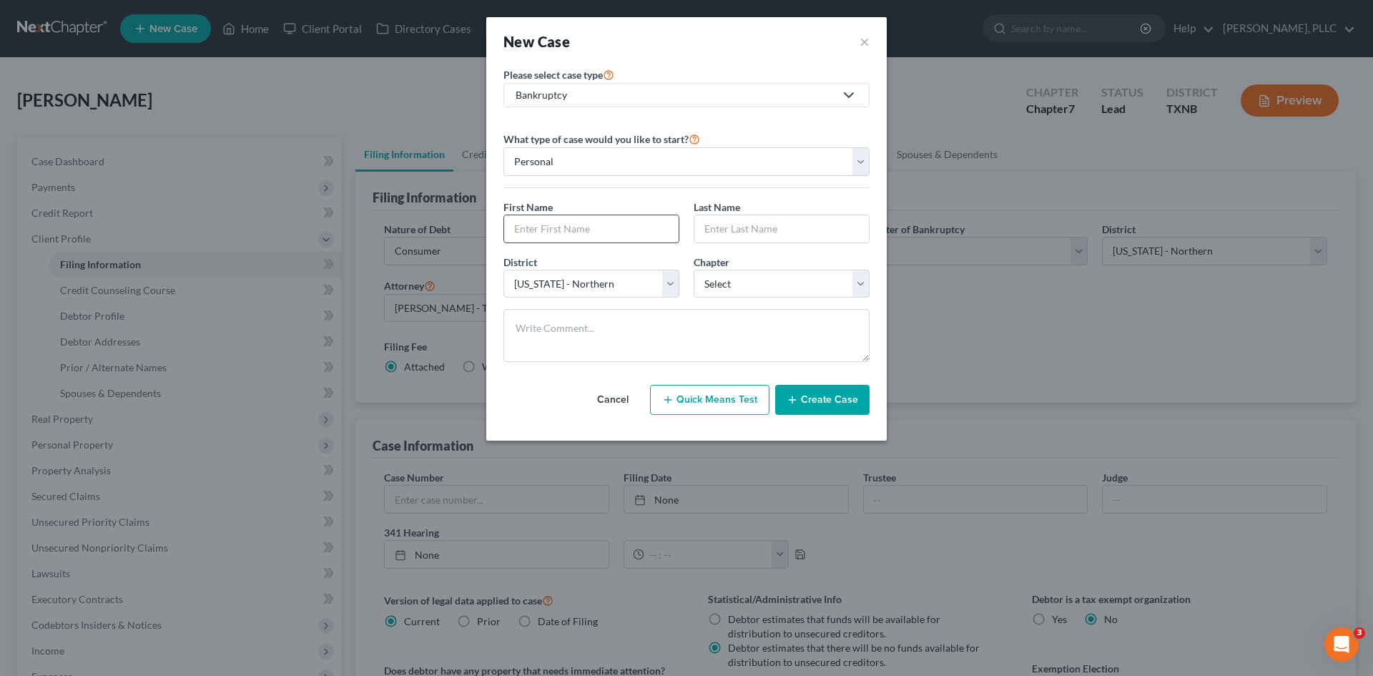
click at [573, 235] on input "text" at bounding box center [591, 228] width 174 height 27
type input "[PERSON_NAME]"
click at [723, 229] on input "text" at bounding box center [781, 228] width 174 height 27
type input "[PERSON_NAME]"
drag, startPoint x: 740, startPoint y: 277, endPoint x: 717, endPoint y: 297, distance: 29.9
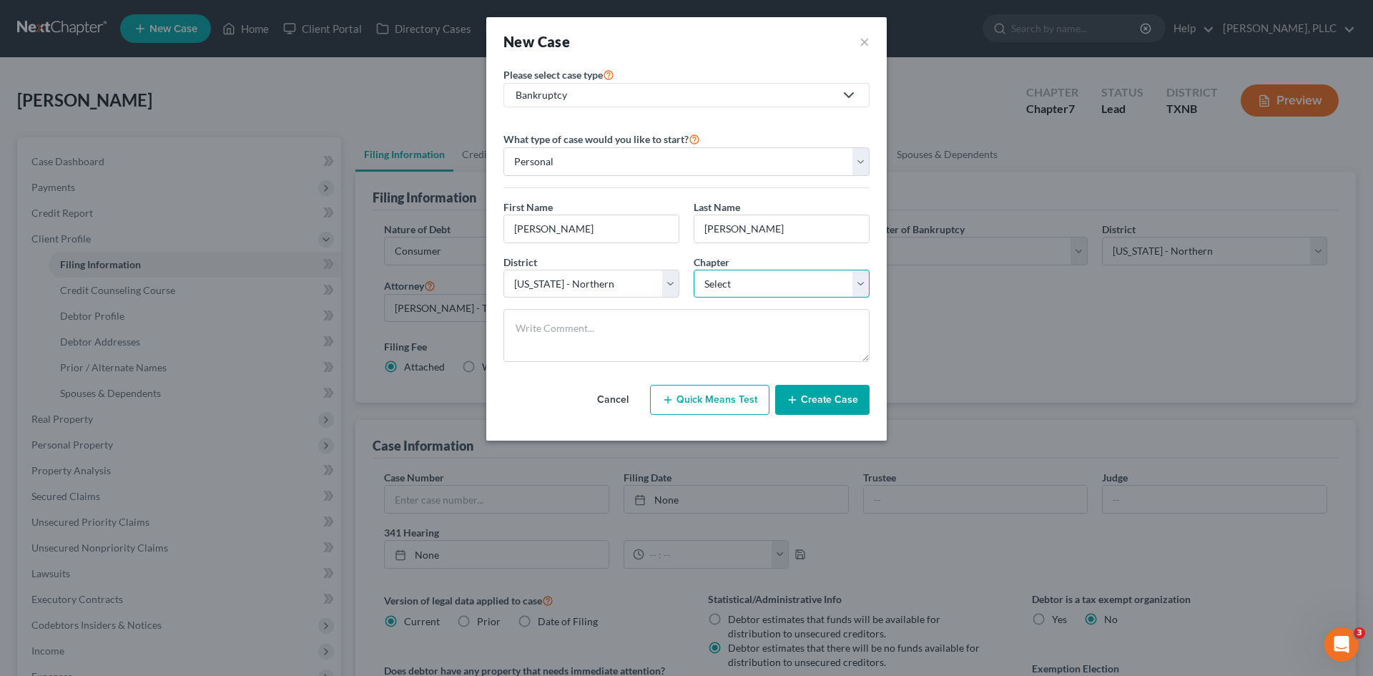
click at [740, 277] on select "Select 7 11 12 13" at bounding box center [782, 284] width 176 height 29
select select "0"
click at [694, 270] on select "Select 7 11 12 13" at bounding box center [782, 284] width 176 height 29
drag, startPoint x: 566, startPoint y: 284, endPoint x: 592, endPoint y: 295, distance: 27.9
click at [566, 284] on select "Select [US_STATE] - [GEOGRAPHIC_DATA] [US_STATE] - [GEOGRAPHIC_DATA][US_STATE] …" at bounding box center [591, 284] width 176 height 29
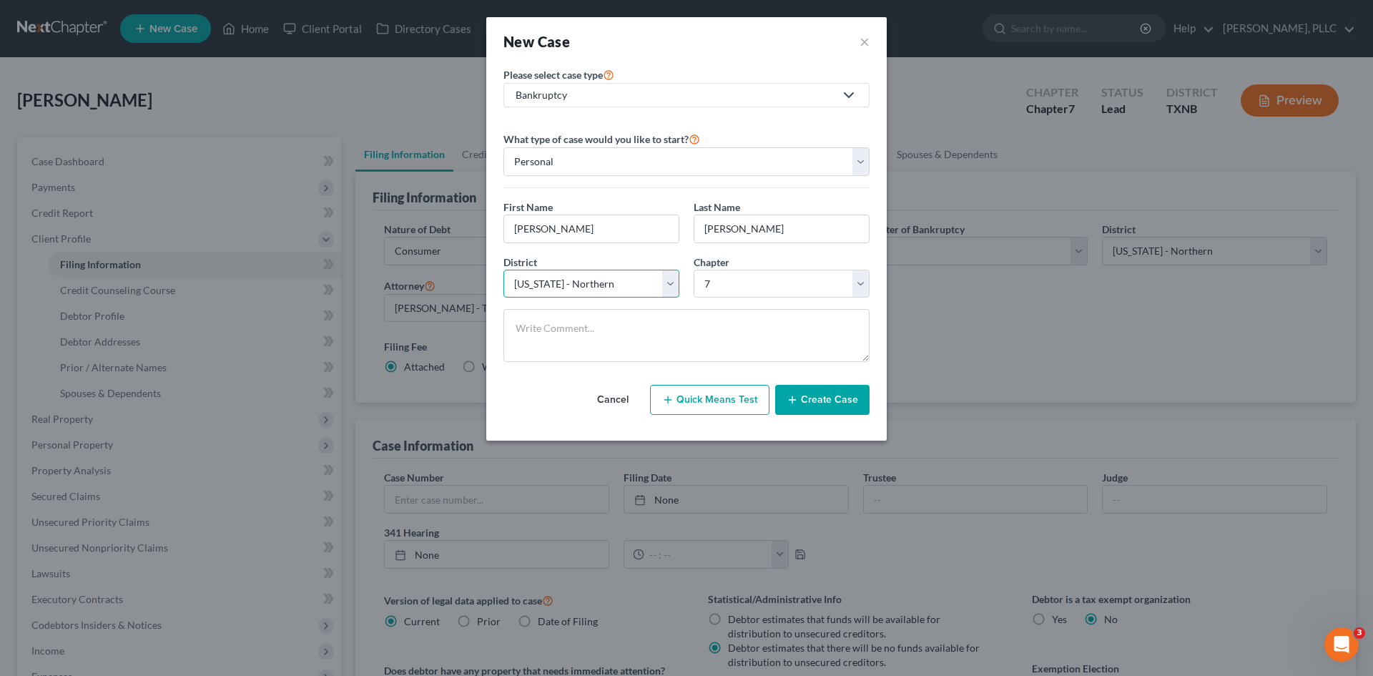
select select "79"
click at [503, 270] on select "Select [US_STATE] - [GEOGRAPHIC_DATA] [US_STATE] - [GEOGRAPHIC_DATA][US_STATE] …" at bounding box center [591, 284] width 176 height 29
click at [843, 396] on button "Create Case" at bounding box center [822, 400] width 94 height 30
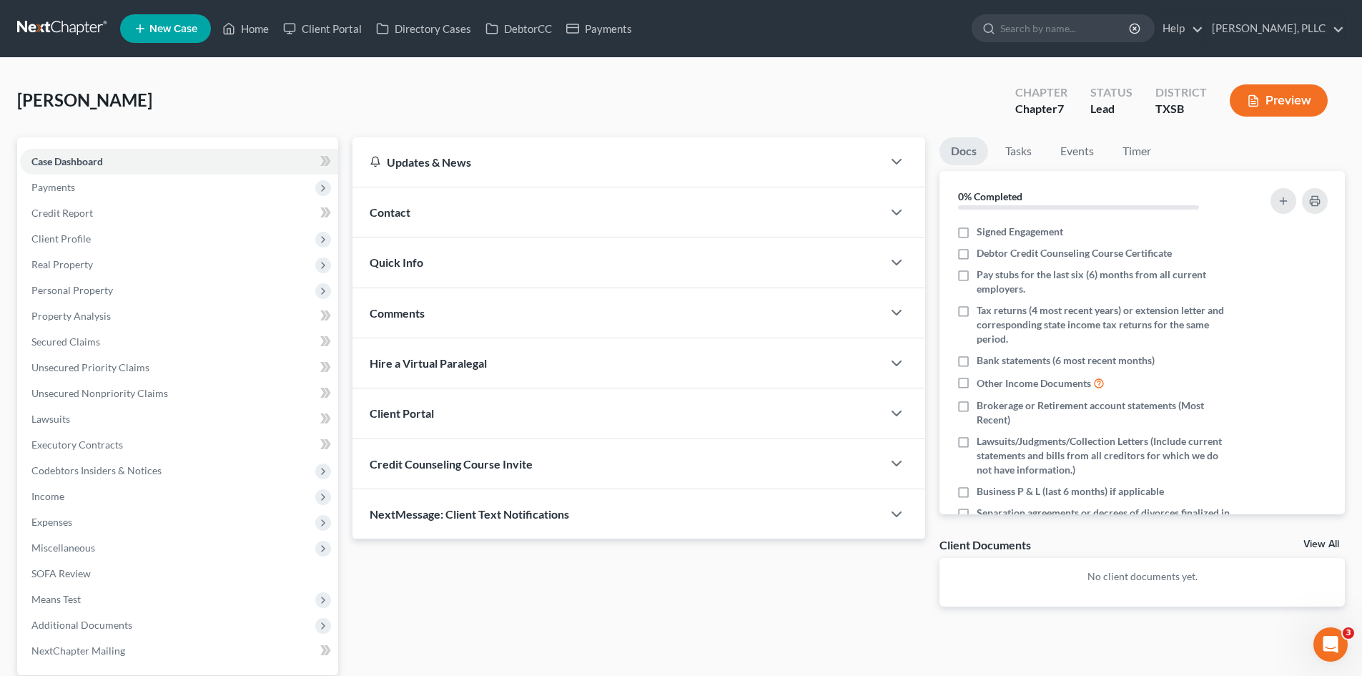
click at [454, 230] on div "Contact" at bounding box center [618, 211] width 530 height 49
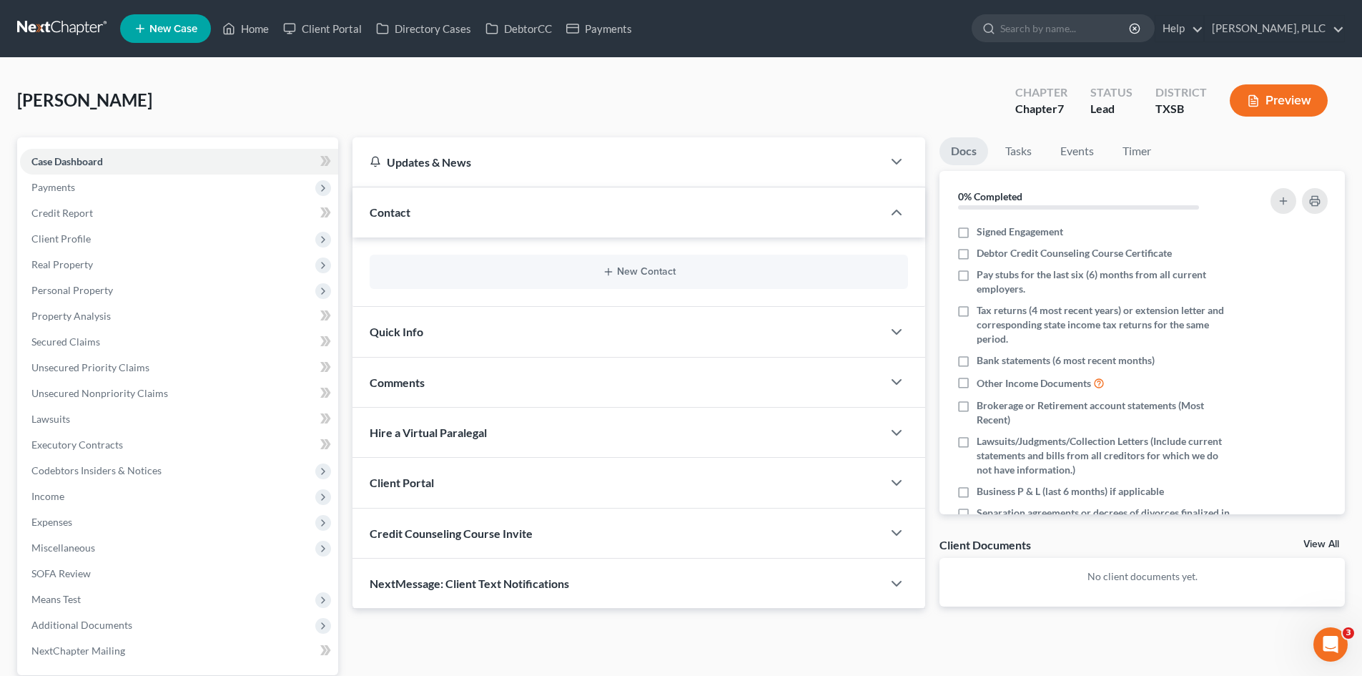
click at [629, 278] on div "New Contact" at bounding box center [639, 272] width 538 height 34
click at [629, 269] on button "New Contact" at bounding box center [639, 271] width 516 height 11
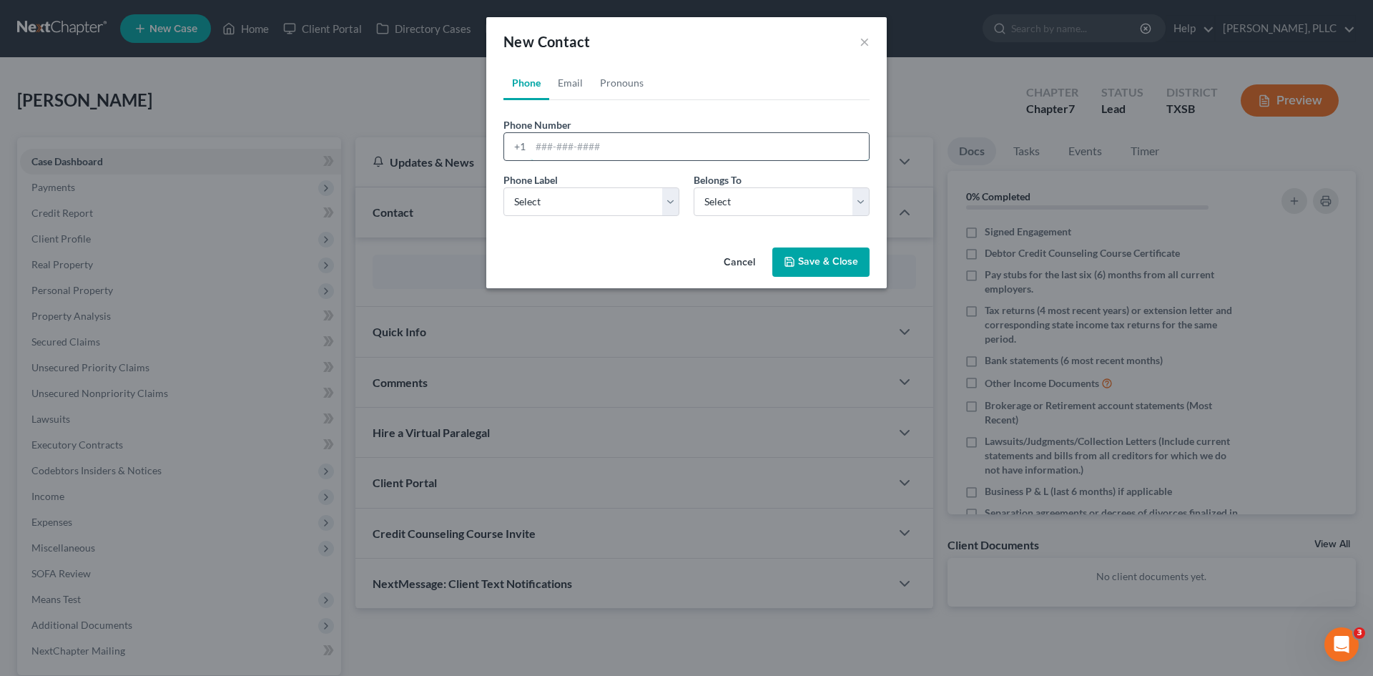
click at [548, 149] on input "tel" at bounding box center [700, 146] width 338 height 27
type input "[PHONE_NUMBER]"
click at [567, 207] on select "Select Mobile Home Work Other" at bounding box center [591, 201] width 176 height 29
select select "0"
click at [503, 187] on select "Select Mobile Home Work Other" at bounding box center [591, 201] width 176 height 29
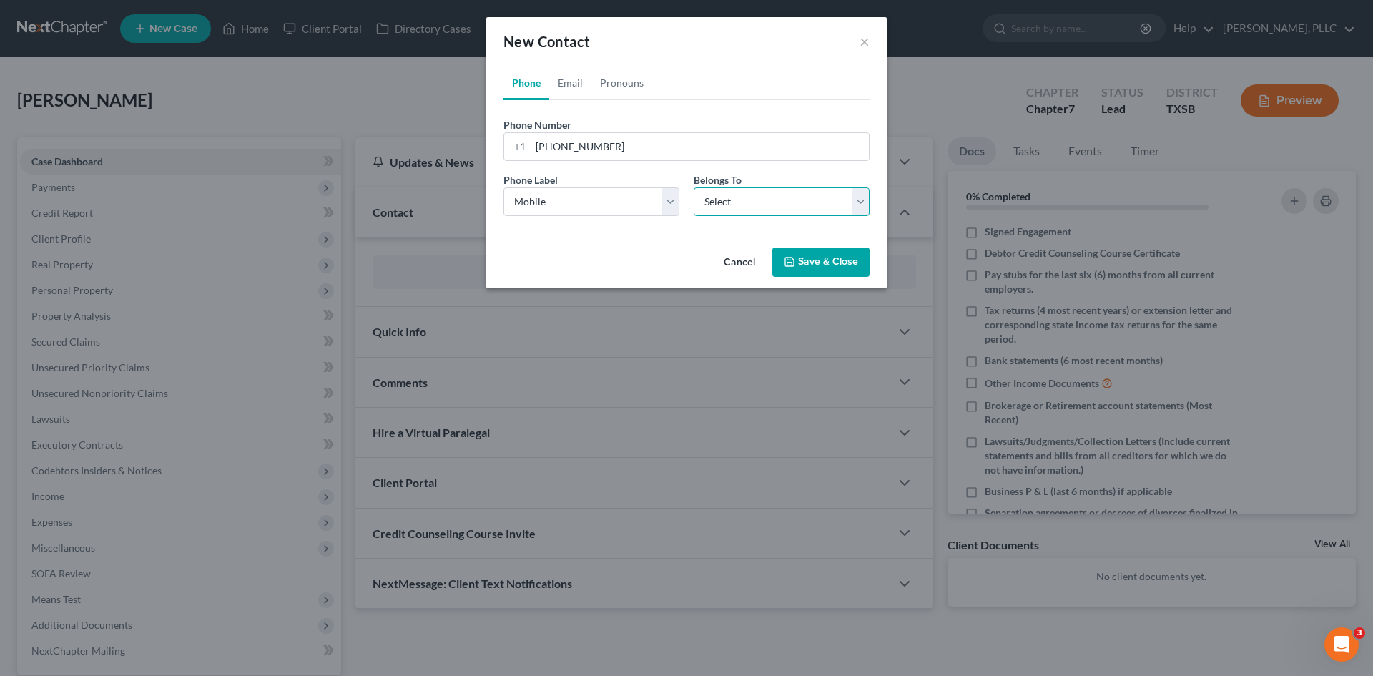
drag, startPoint x: 770, startPoint y: 204, endPoint x: 693, endPoint y: 242, distance: 86.0
click at [770, 204] on select "Select Client Other" at bounding box center [782, 201] width 176 height 29
select select "0"
click at [694, 187] on select "Select Client Other" at bounding box center [782, 201] width 176 height 29
select select "0"
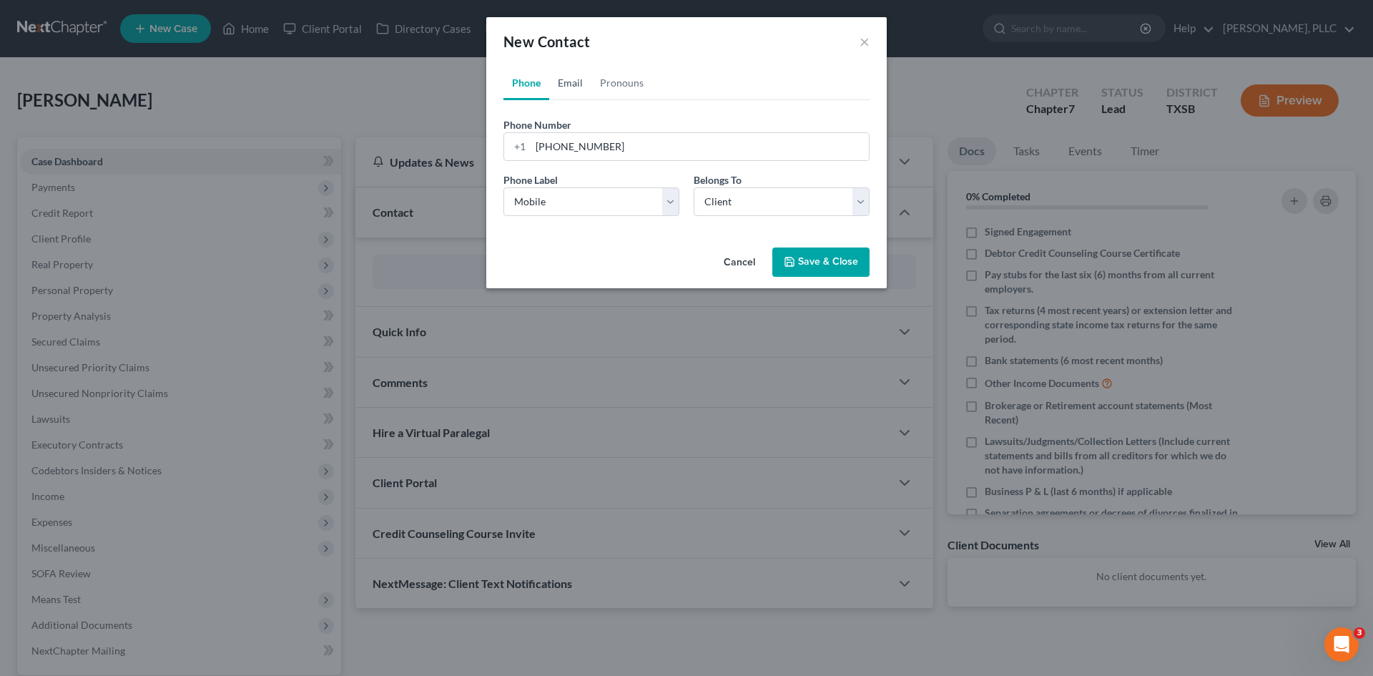
click at [576, 82] on link "Email" at bounding box center [570, 83] width 42 height 34
click at [571, 148] on input "email" at bounding box center [700, 146] width 338 height 27
paste input "[EMAIL_ADDRESS][DOMAIN_NAME]"
type input "[EMAIL_ADDRESS][DOMAIN_NAME]"
click at [574, 194] on select "Select Home Work Other" at bounding box center [591, 201] width 176 height 29
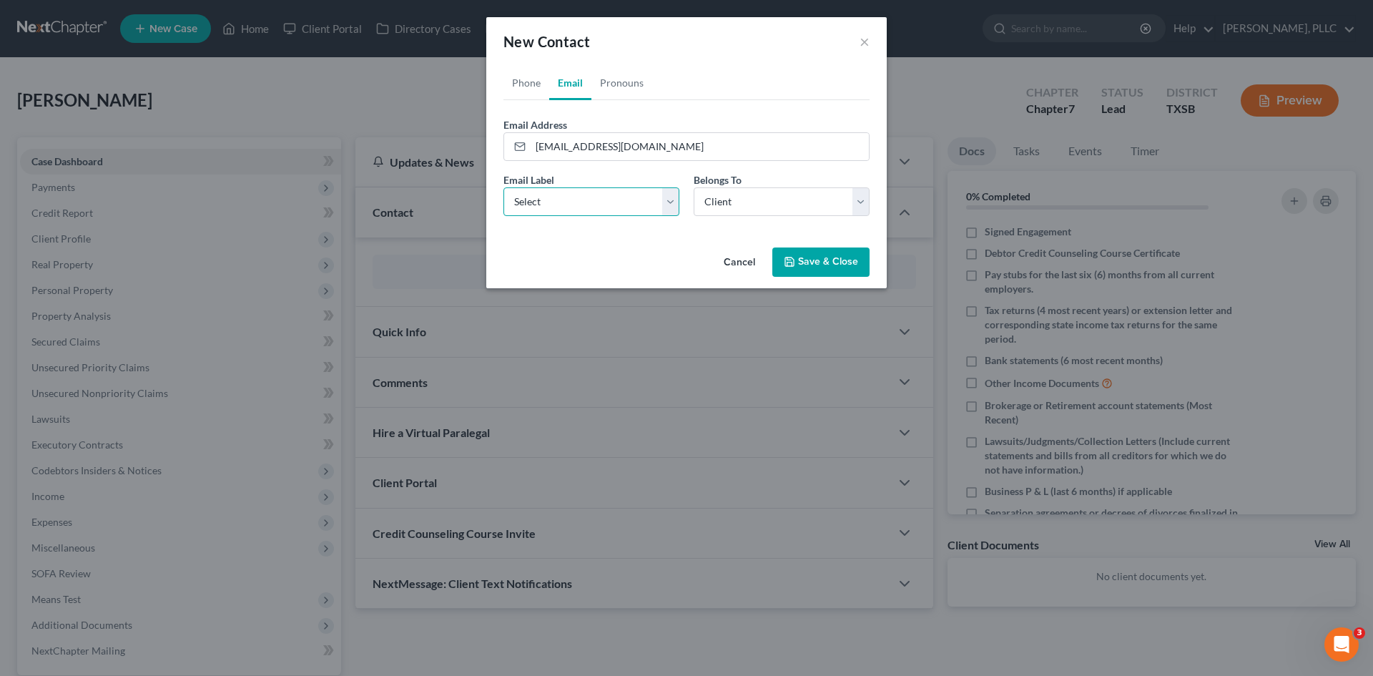
select select "1"
click at [503, 187] on select "Select Home Work Other" at bounding box center [591, 201] width 176 height 29
click at [812, 267] on button "Save & Close" at bounding box center [820, 262] width 97 height 30
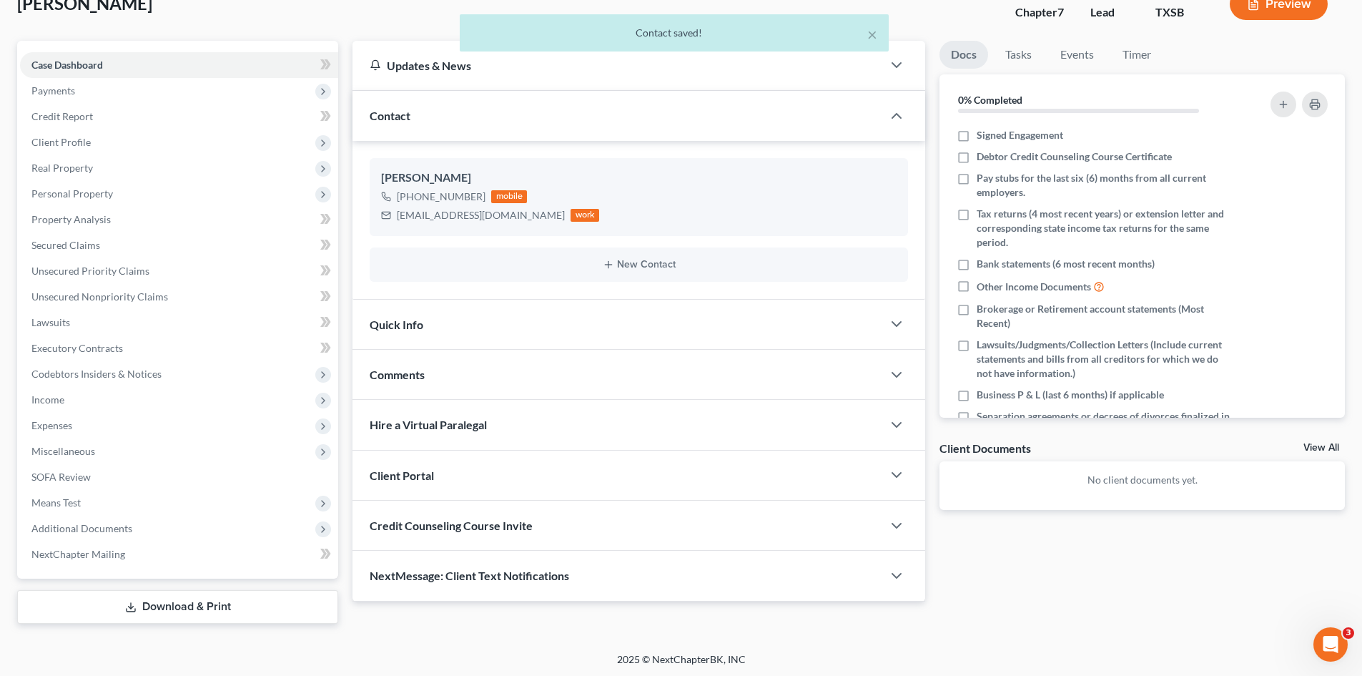
scroll to position [99, 0]
click at [445, 322] on div "Quick Info" at bounding box center [618, 321] width 530 height 49
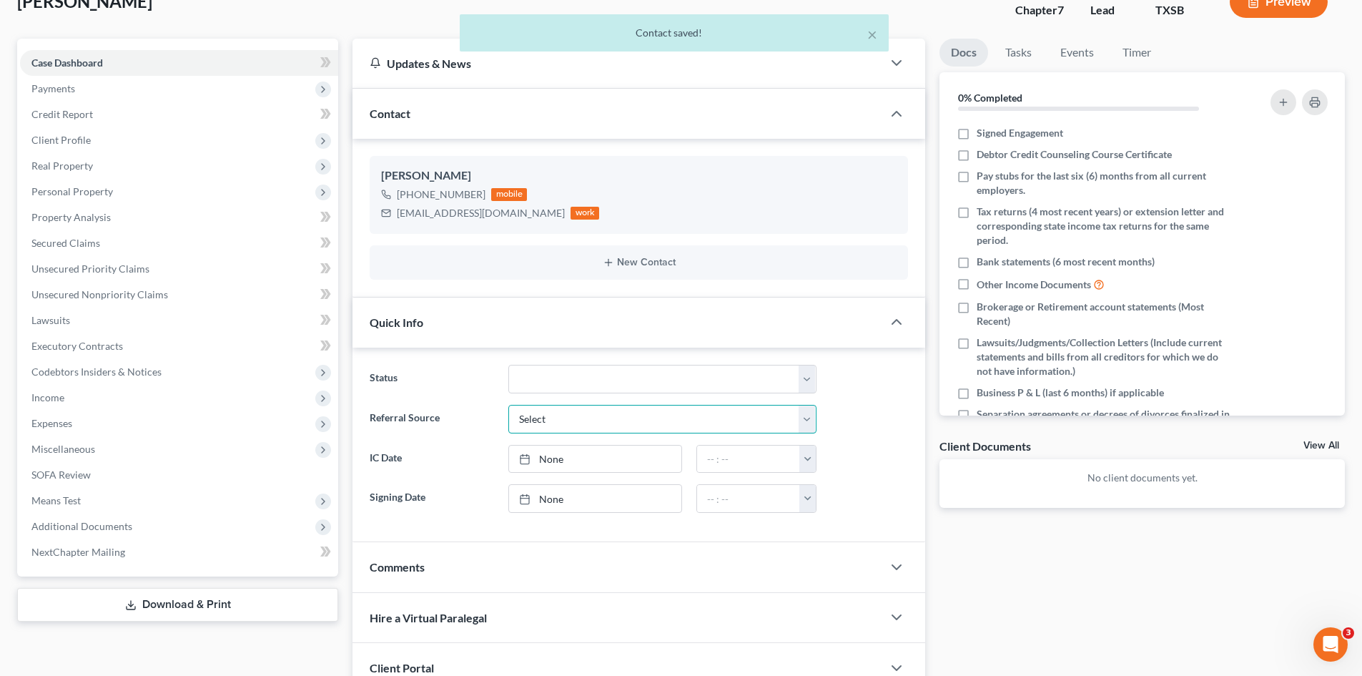
click at [558, 410] on select "Select Word Of Mouth Previous Clients Direct Mail Website Google Search Modern …" at bounding box center [662, 419] width 308 height 29
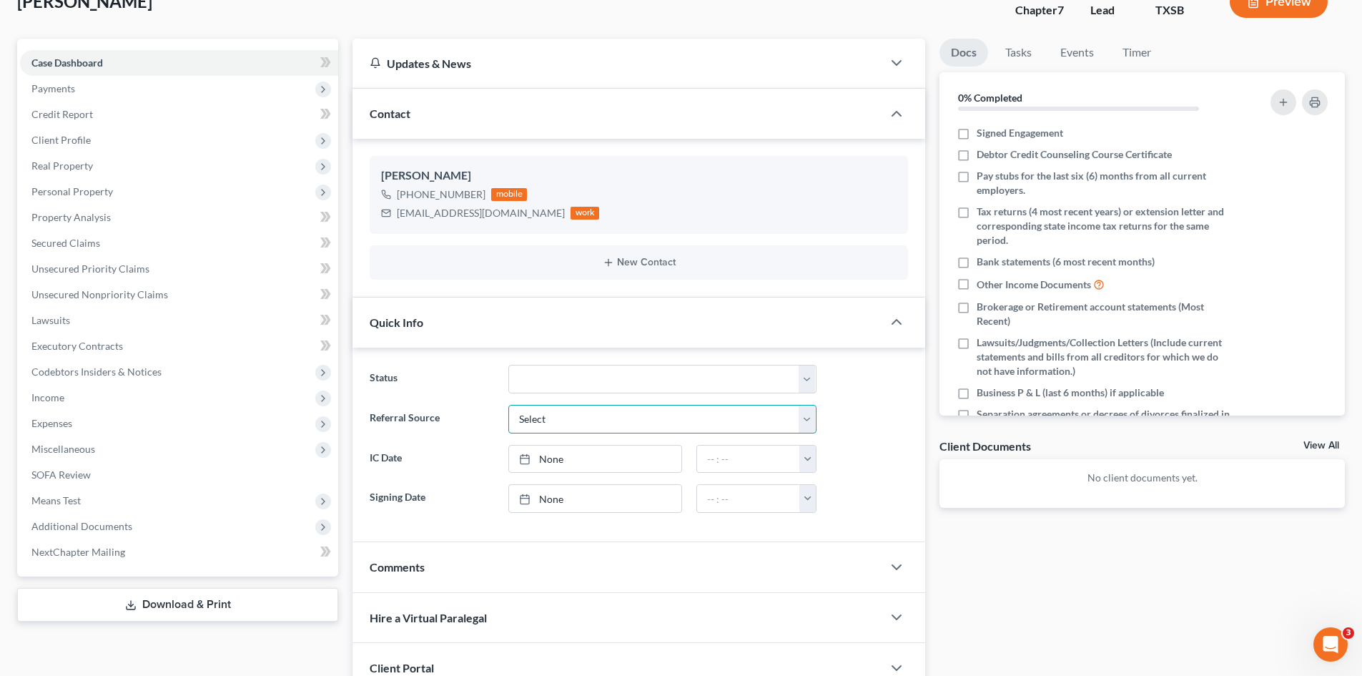
select select "4"
click at [508, 405] on select "Select Word Of Mouth Previous Clients Direct Mail Website Google Search Modern …" at bounding box center [662, 419] width 308 height 29
click at [598, 462] on link "[DATE]" at bounding box center [595, 458] width 172 height 27
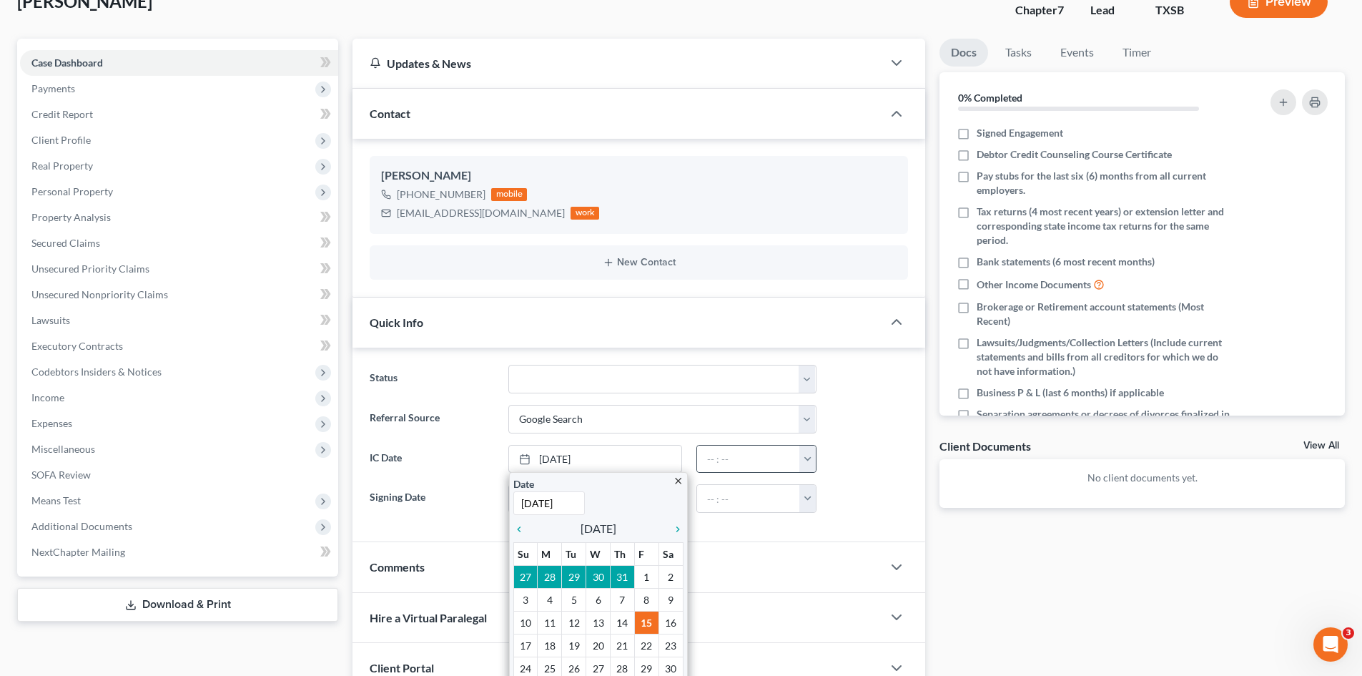
click at [807, 459] on button "button" at bounding box center [807, 458] width 16 height 27
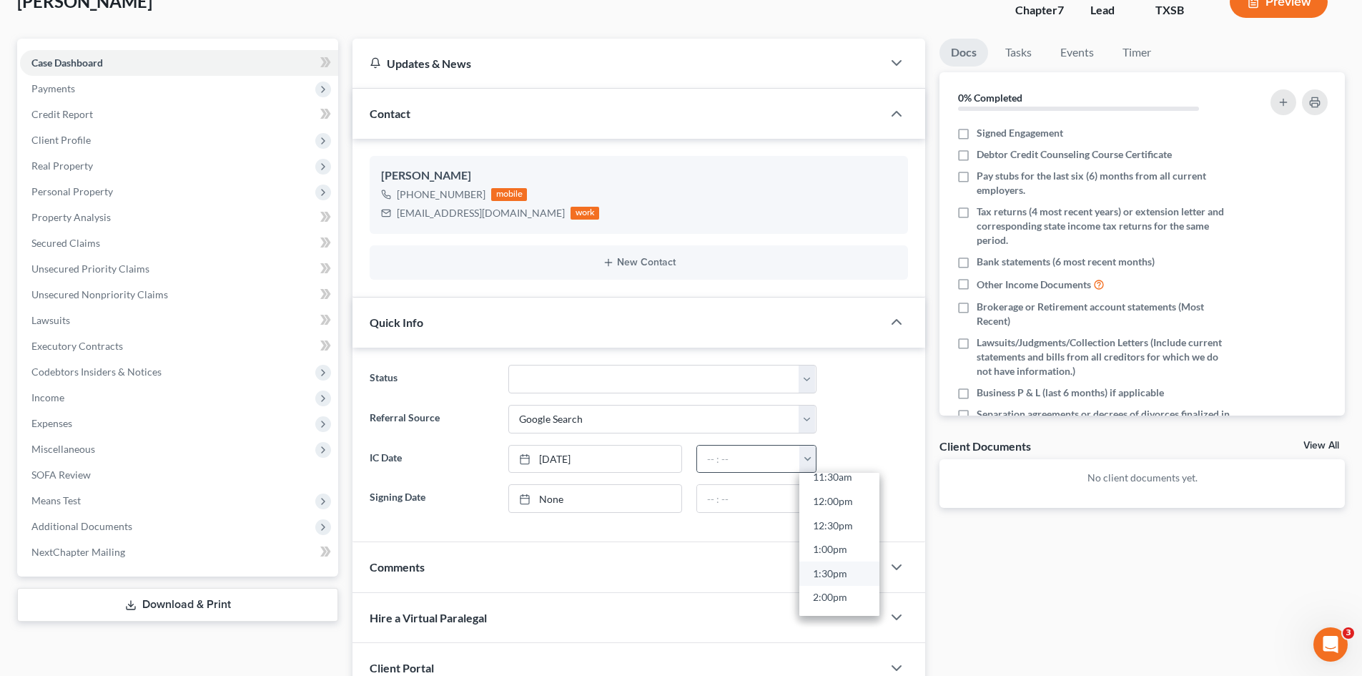
scroll to position [572, 0]
click at [835, 558] on link "1:30pm" at bounding box center [839, 567] width 80 height 24
type input "1:30pm"
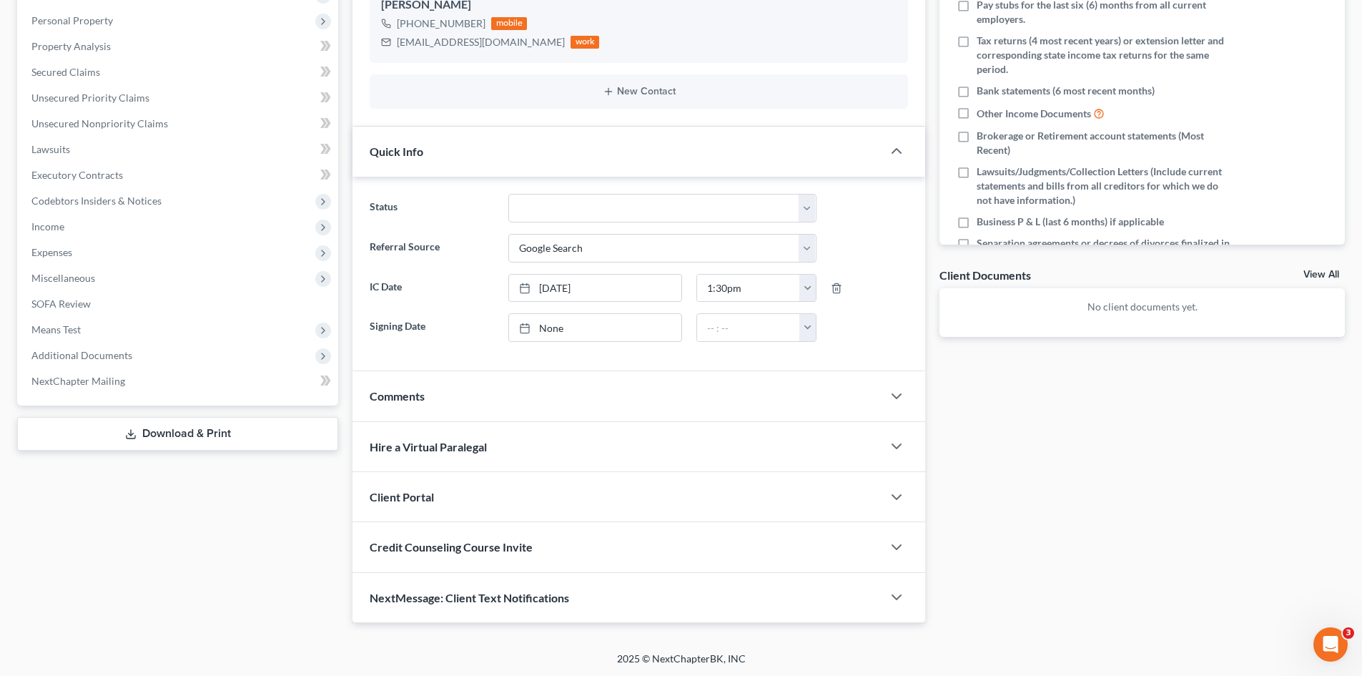
scroll to position [271, 0]
click at [423, 494] on span "Client Portal" at bounding box center [402, 495] width 64 height 14
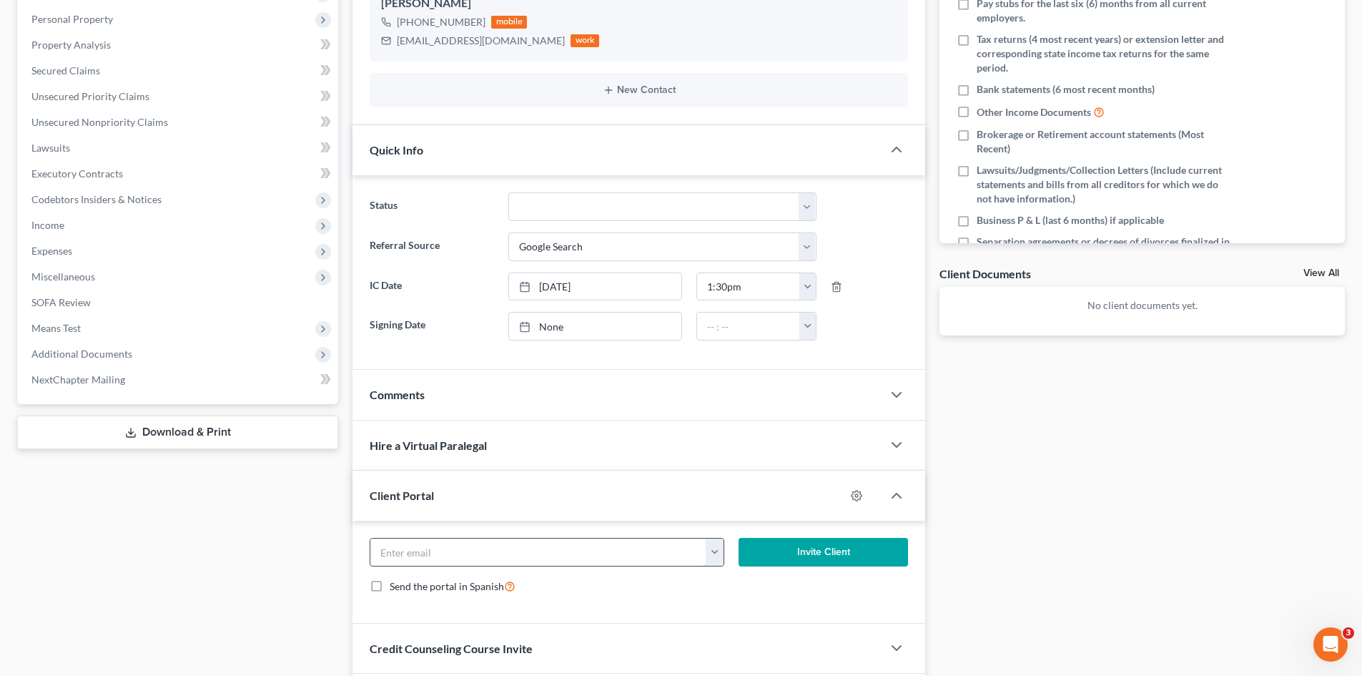
click at [543, 544] on input "email" at bounding box center [538, 551] width 336 height 27
paste input "[EMAIL_ADDRESS][DOMAIN_NAME]"
type input "[EMAIL_ADDRESS][DOMAIN_NAME]"
click at [857, 549] on button "Invite Client" at bounding box center [824, 552] width 170 height 29
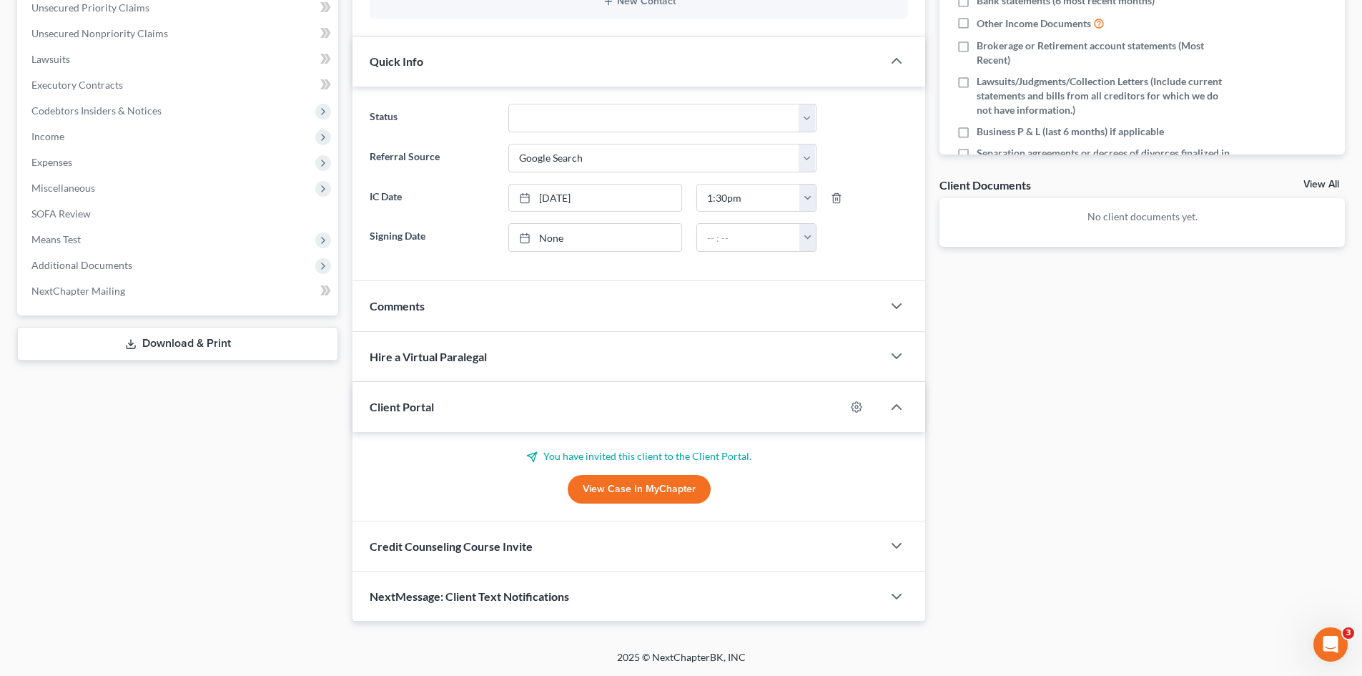
click at [565, 544] on div "Credit Counseling Course Invite" at bounding box center [618, 545] width 530 height 49
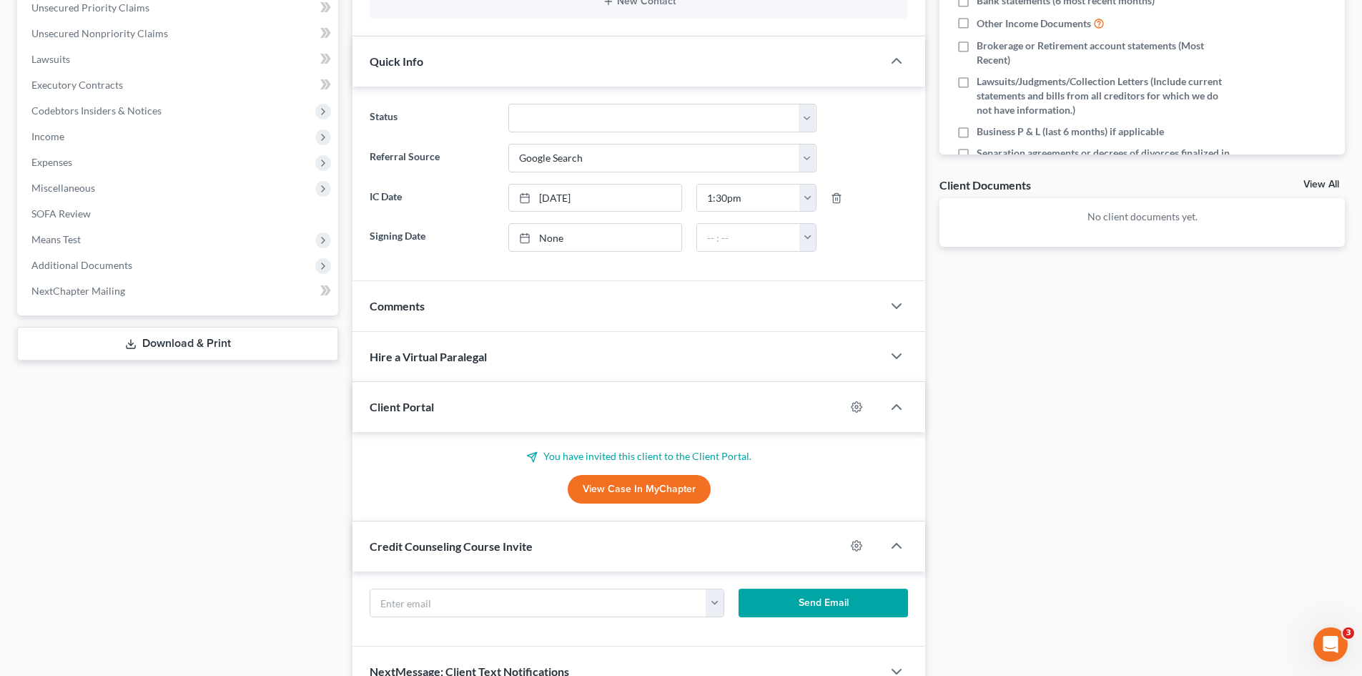
scroll to position [429, 0]
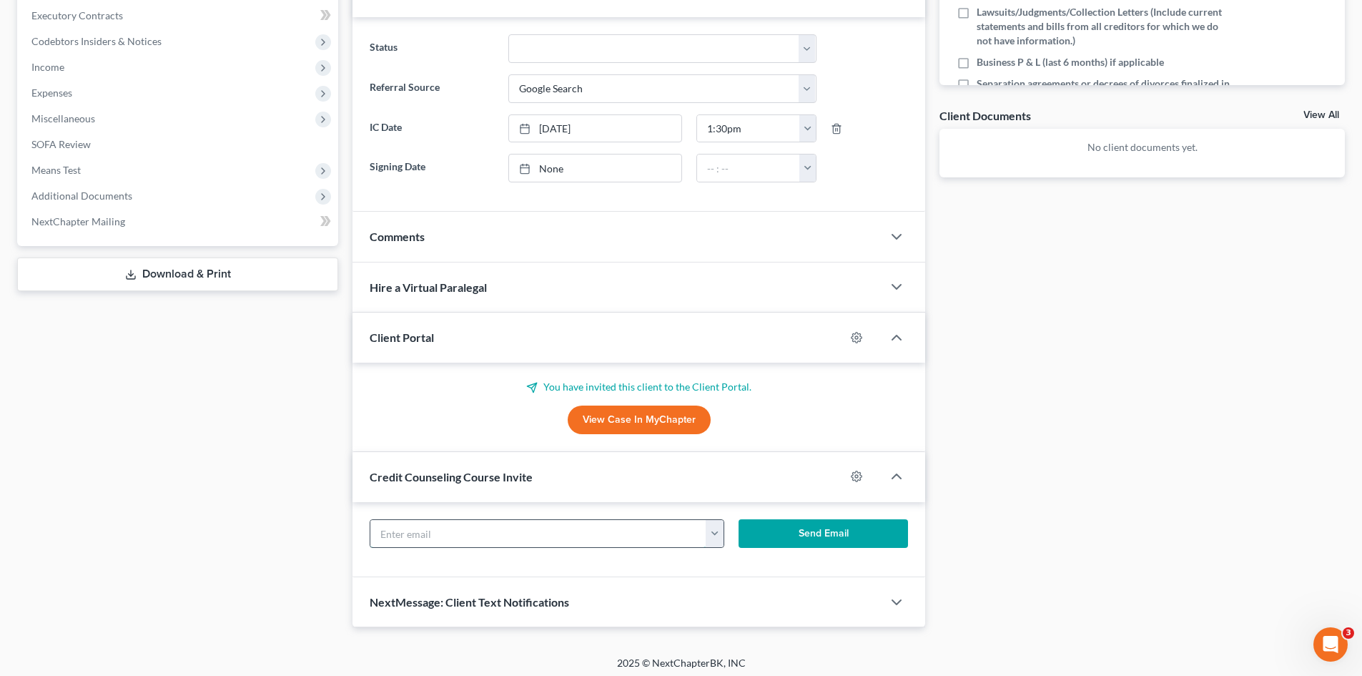
click at [549, 541] on input "text" at bounding box center [538, 533] width 336 height 27
paste input "[EMAIL_ADDRESS][DOMAIN_NAME]"
type input "[EMAIL_ADDRESS][DOMAIN_NAME]"
drag, startPoint x: 759, startPoint y: 535, endPoint x: 78, endPoint y: 584, distance: 683.2
click at [758, 536] on button "Send Email" at bounding box center [824, 533] width 170 height 29
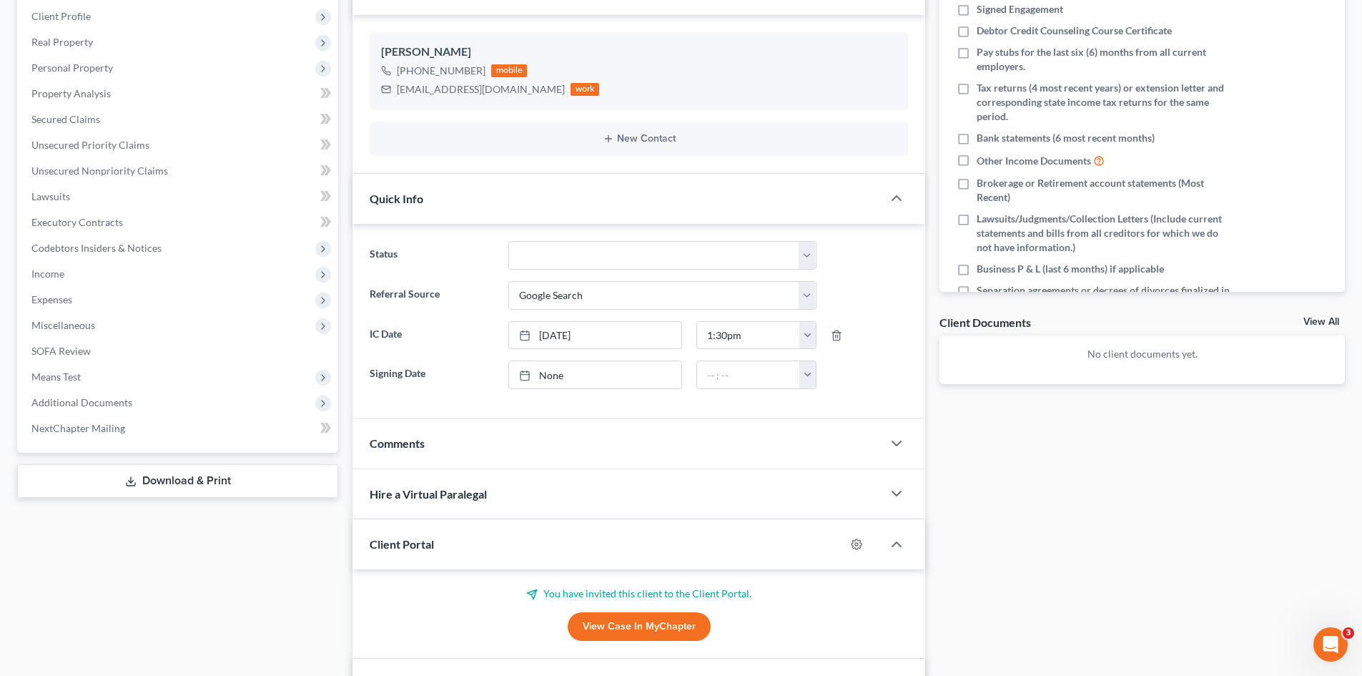
scroll to position [72, 0]
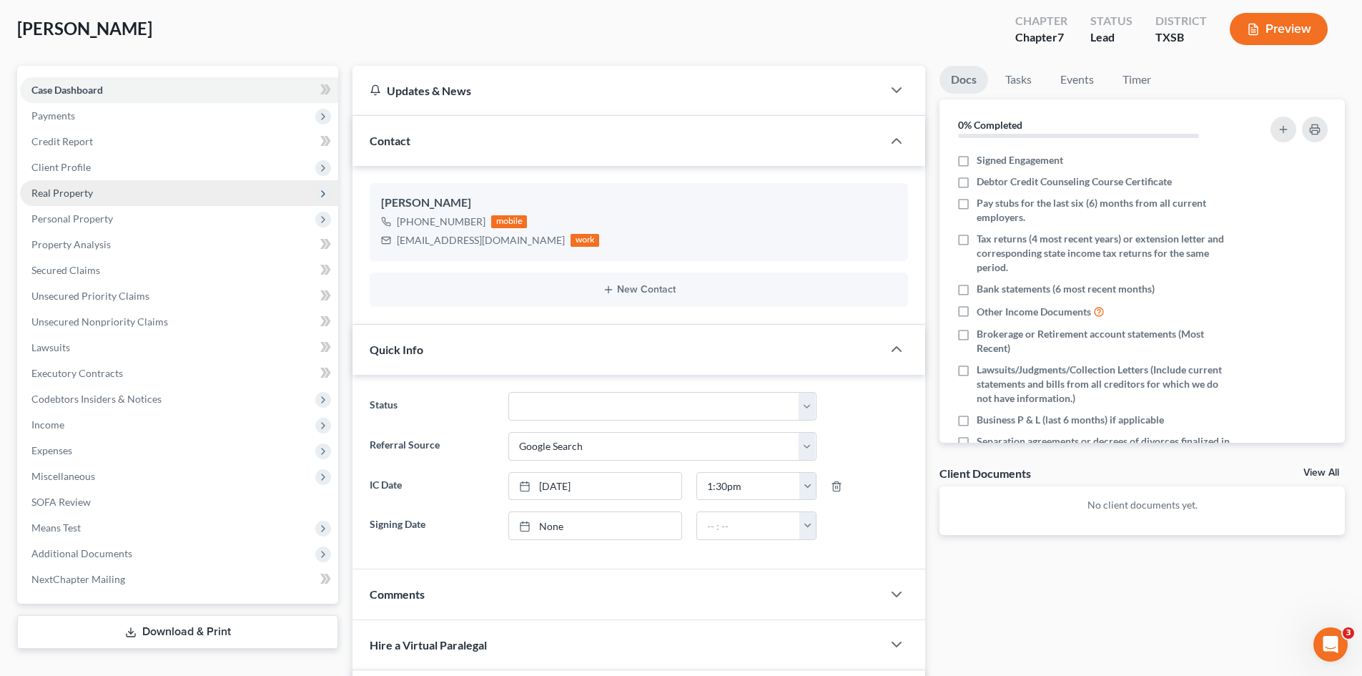
drag, startPoint x: 68, startPoint y: 118, endPoint x: 96, endPoint y: 197, distance: 84.1
click at [68, 118] on span "Payments" at bounding box center [53, 115] width 44 height 12
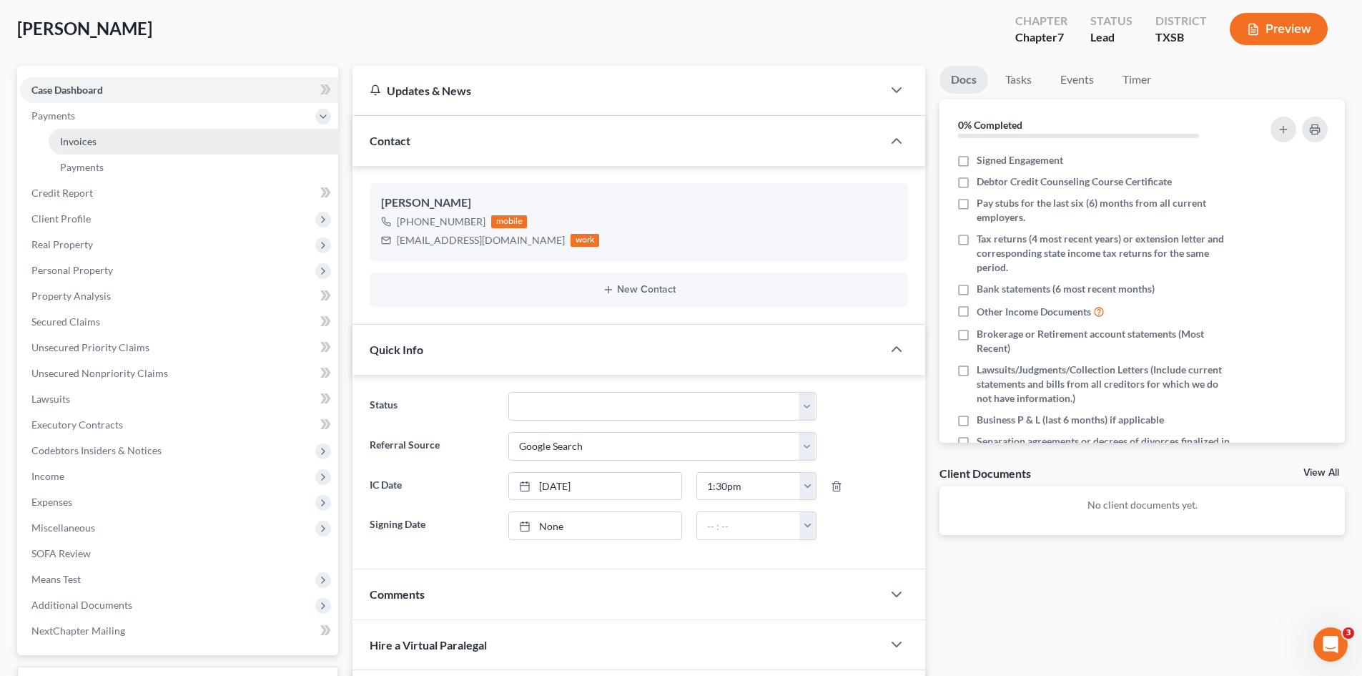
click at [124, 149] on link "Invoices" at bounding box center [194, 142] width 290 height 26
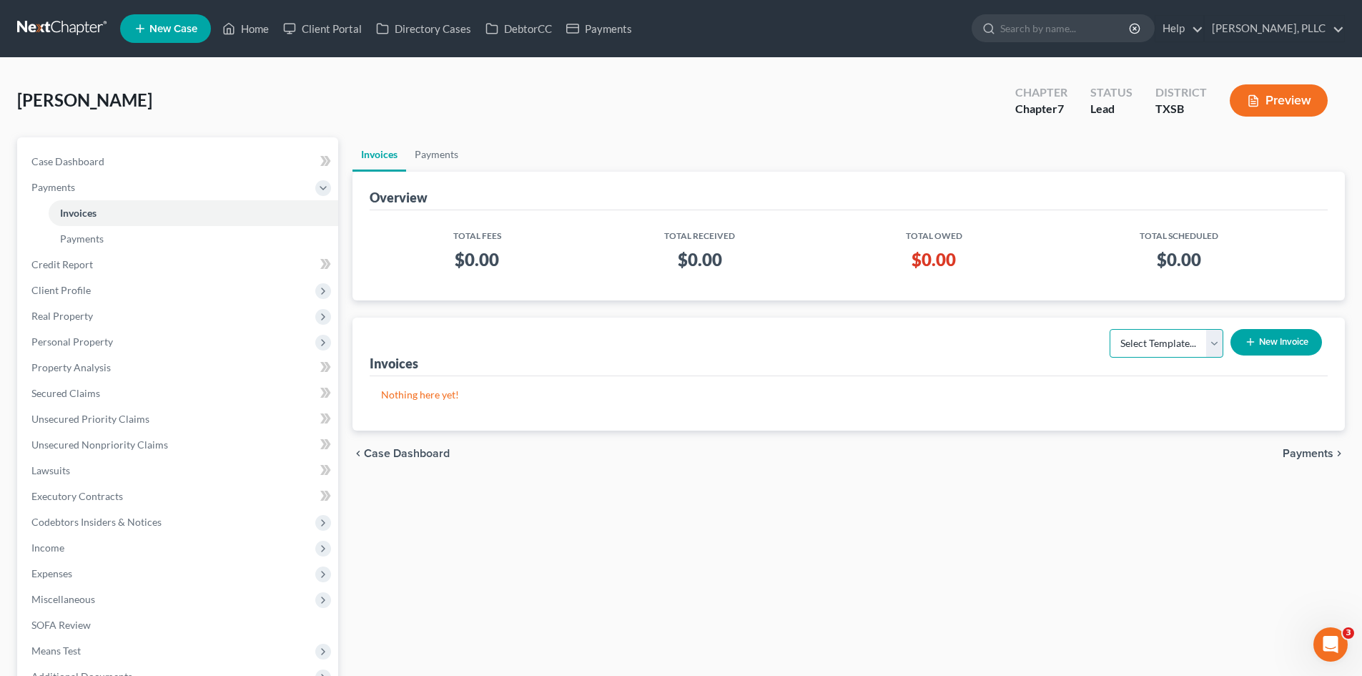
drag, startPoint x: 1133, startPoint y: 350, endPoint x: 1130, endPoint y: 356, distance: 7.4
click at [1133, 350] on select "Select Template... Invoice" at bounding box center [1167, 343] width 114 height 29
select select "0"
click at [1110, 329] on select "Select Template... Invoice" at bounding box center [1167, 343] width 114 height 29
click at [1263, 338] on button "New Invoice" at bounding box center [1277, 342] width 92 height 26
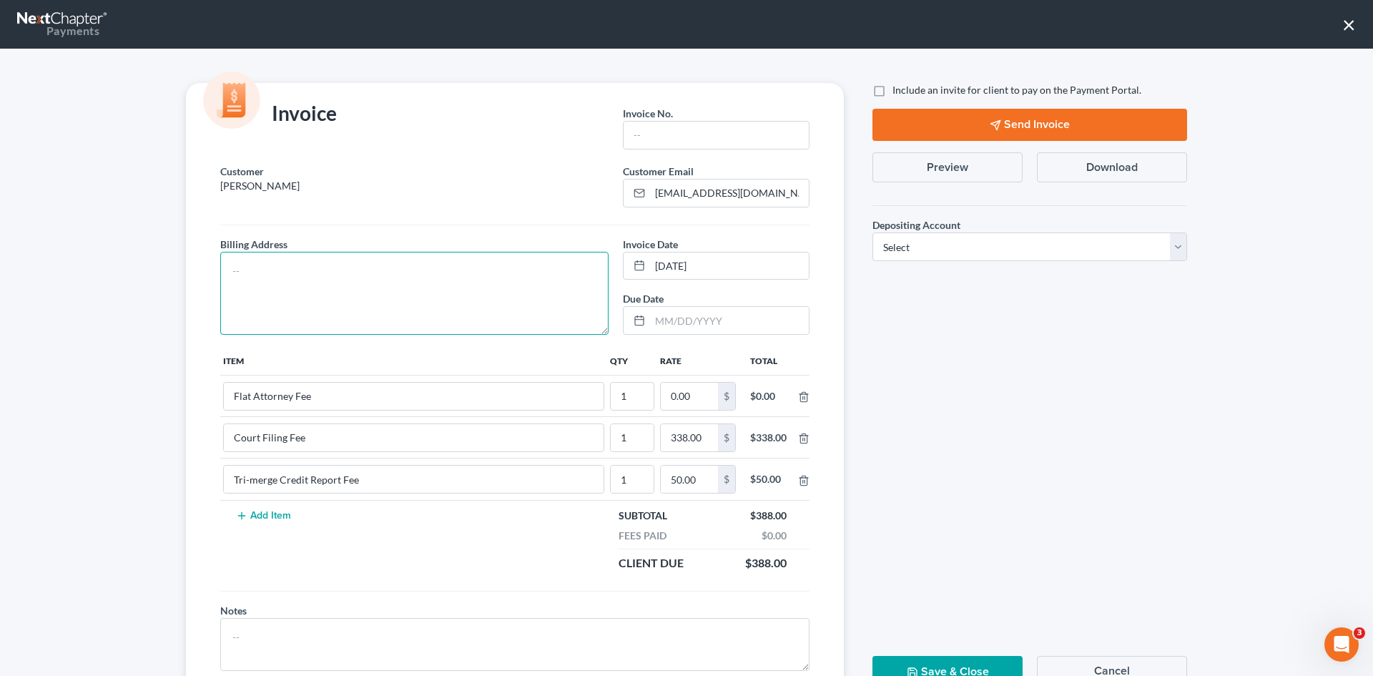
click at [416, 285] on textarea at bounding box center [414, 293] width 388 height 83
type textarea "To be provided."
click at [652, 142] on input "text" at bounding box center [715, 135] width 185 height 27
type input "A0566"
click at [695, 395] on input "0.00" at bounding box center [689, 396] width 57 height 27
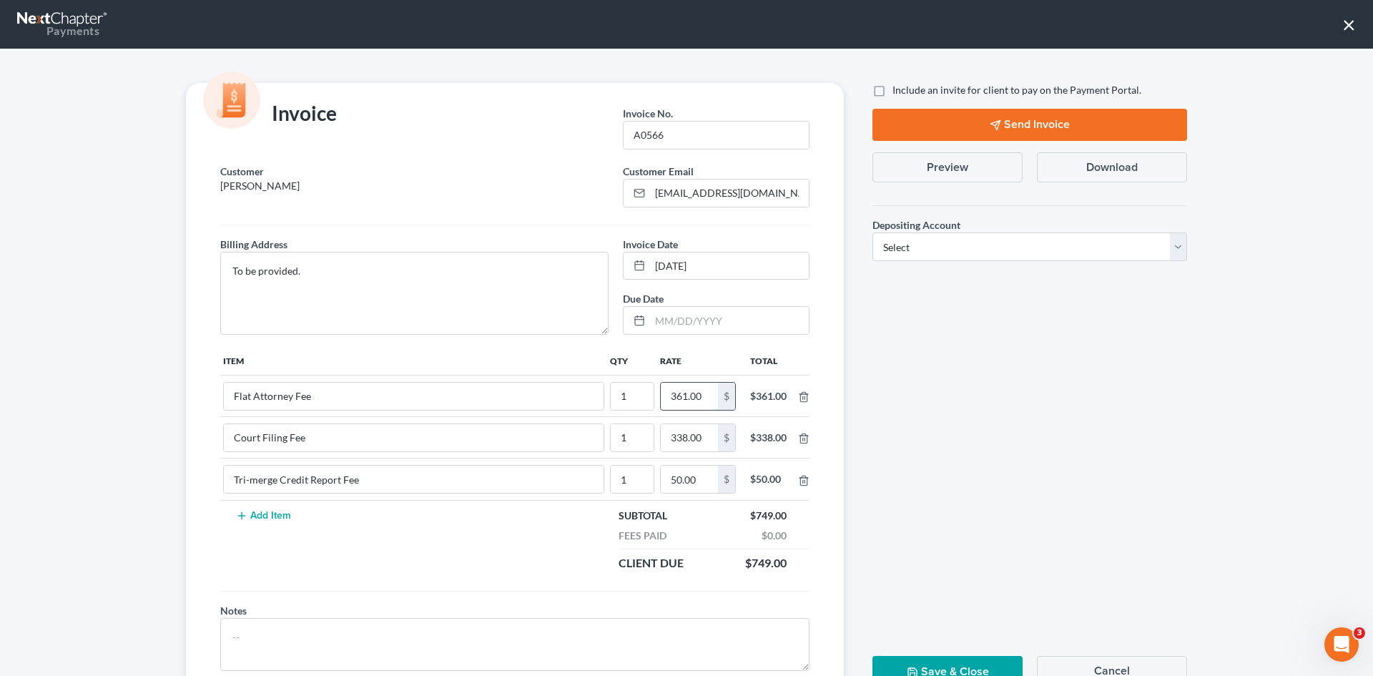
drag, startPoint x: 698, startPoint y: 400, endPoint x: 655, endPoint y: 406, distance: 43.4
click at [661, 406] on input "361.00" at bounding box center [689, 396] width 57 height 27
type input "3,612.00"
click at [892, 93] on label "Include an invite for client to pay on the Payment Portal." at bounding box center [1016, 90] width 249 height 14
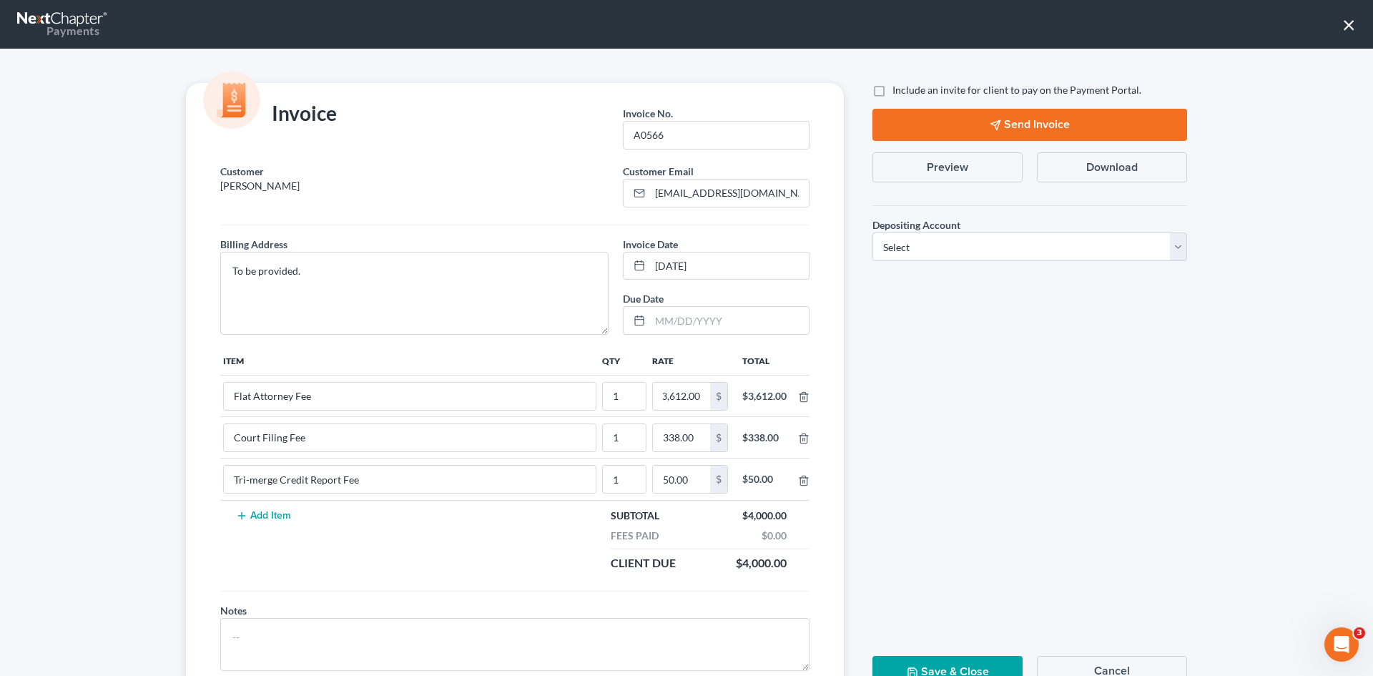
click at [898, 92] on input "Include an invite for client to pay on the Payment Portal." at bounding box center [902, 87] width 9 height 9
checkbox input "true"
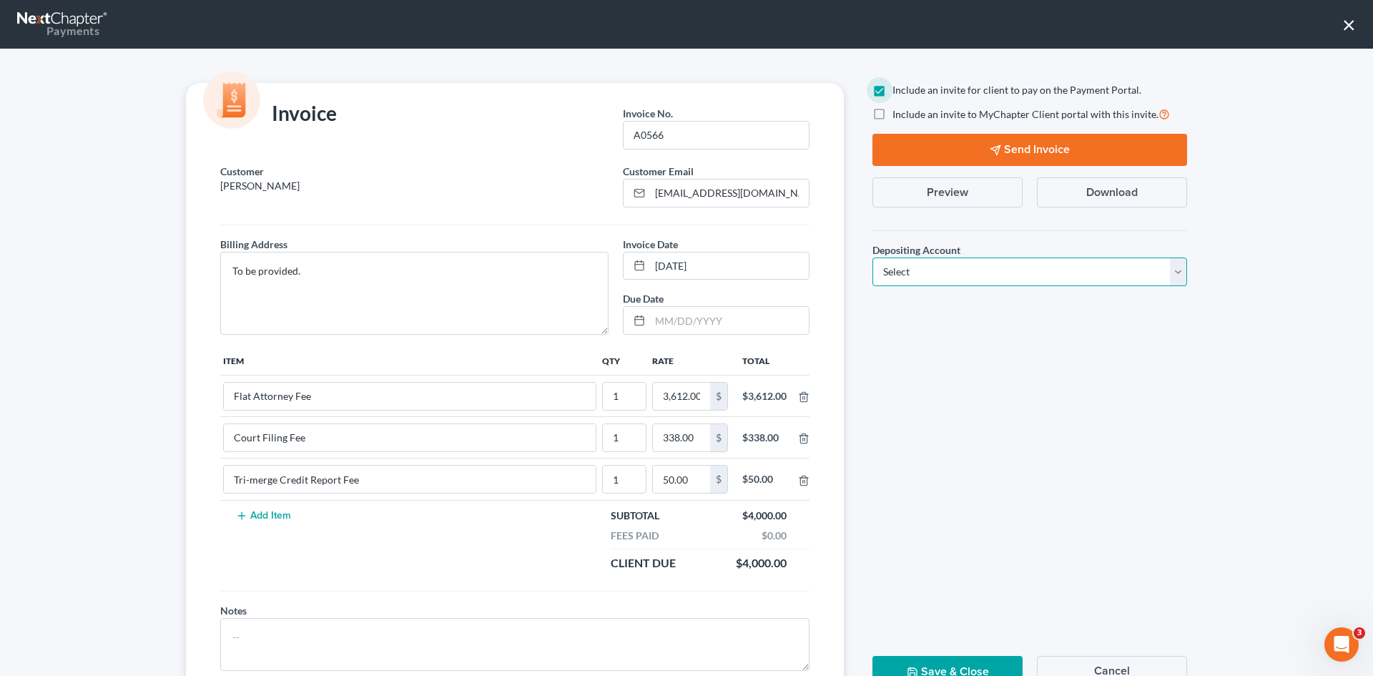
drag, startPoint x: 947, startPoint y: 273, endPoint x: 928, endPoint y: 284, distance: 21.5
click at [947, 273] on select "Select Operation Trust" at bounding box center [1029, 271] width 315 height 29
select select "1"
click at [872, 257] on select "Select Operation Trust" at bounding box center [1029, 271] width 315 height 29
click at [1026, 162] on button "Send Invoice" at bounding box center [1029, 150] width 315 height 32
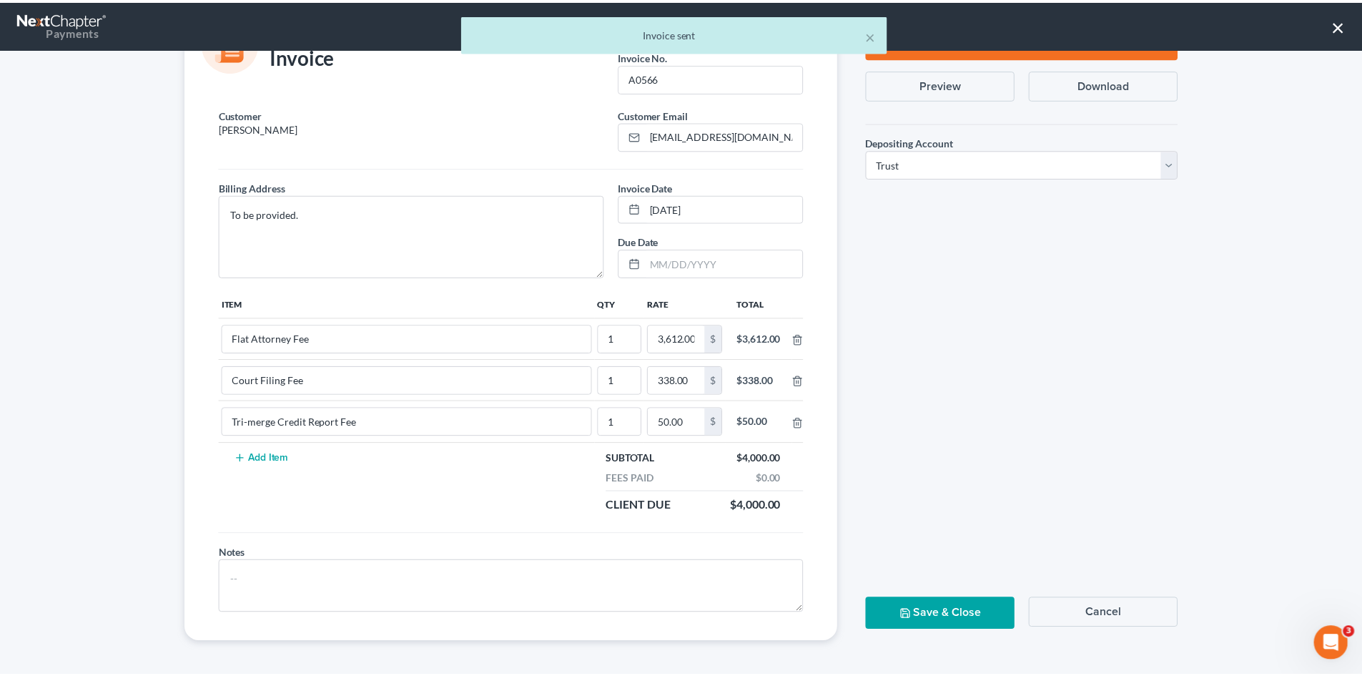
scroll to position [58, 0]
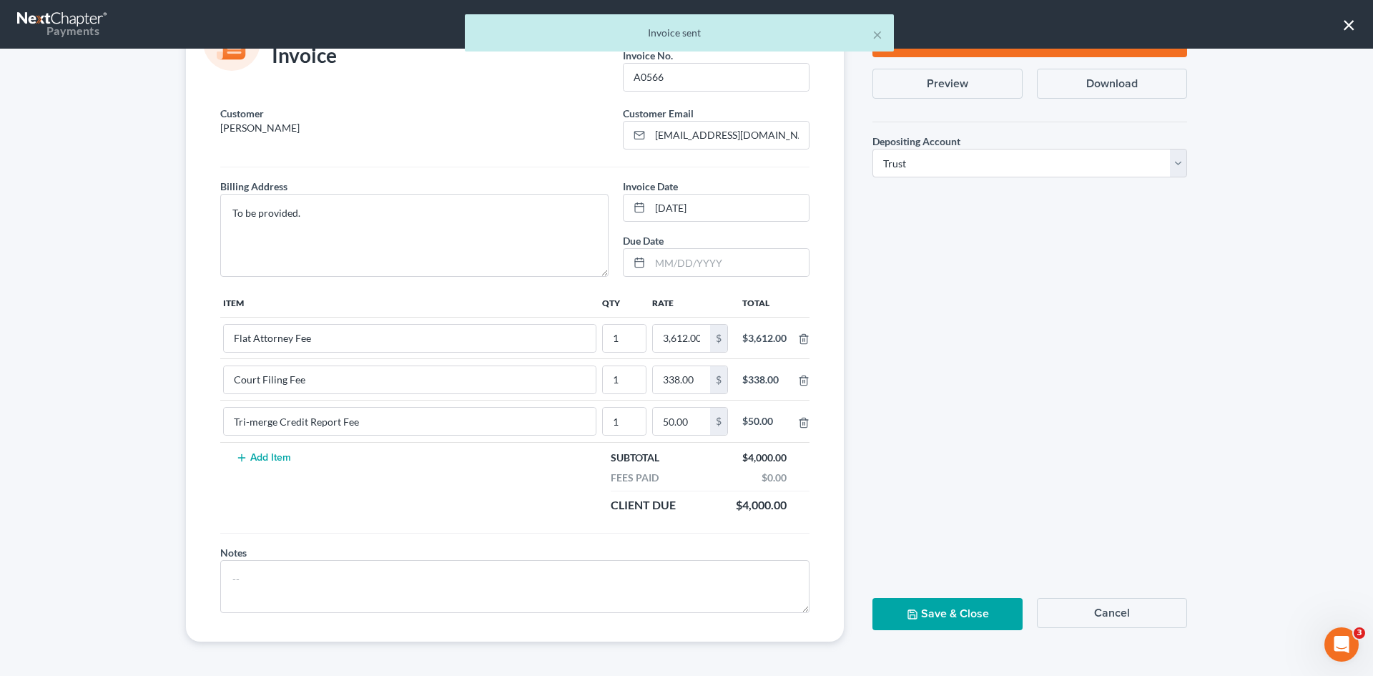
click at [939, 617] on button "Save & Close" at bounding box center [947, 614] width 150 height 32
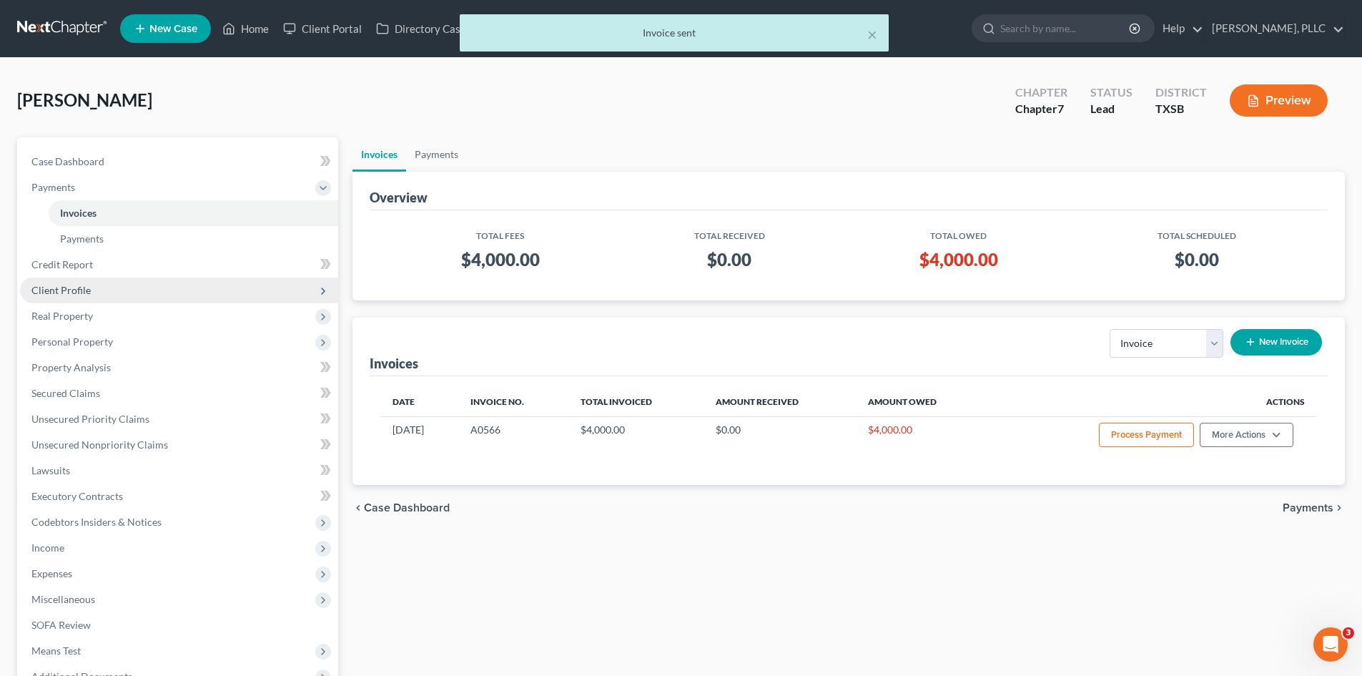
click at [107, 286] on span "Client Profile" at bounding box center [179, 290] width 318 height 26
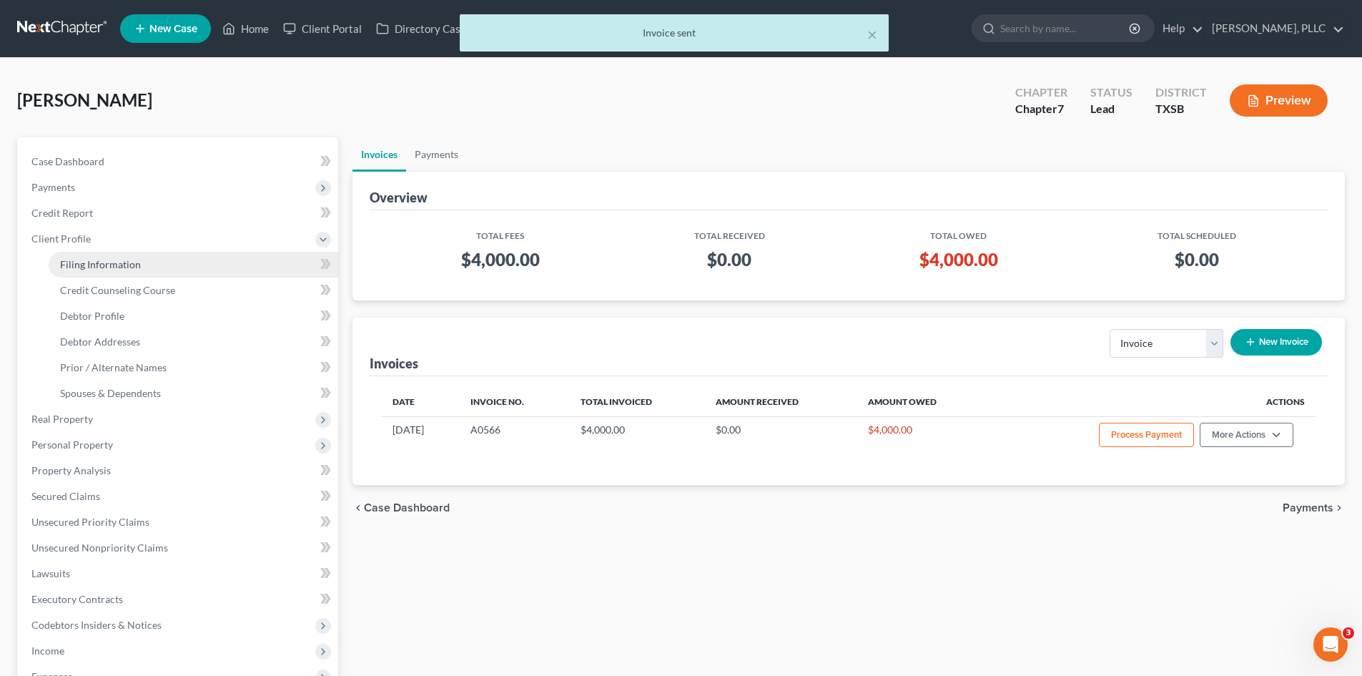
click at [99, 265] on span "Filing Information" at bounding box center [100, 264] width 81 height 12
select select "1"
select select "0"
select select "79"
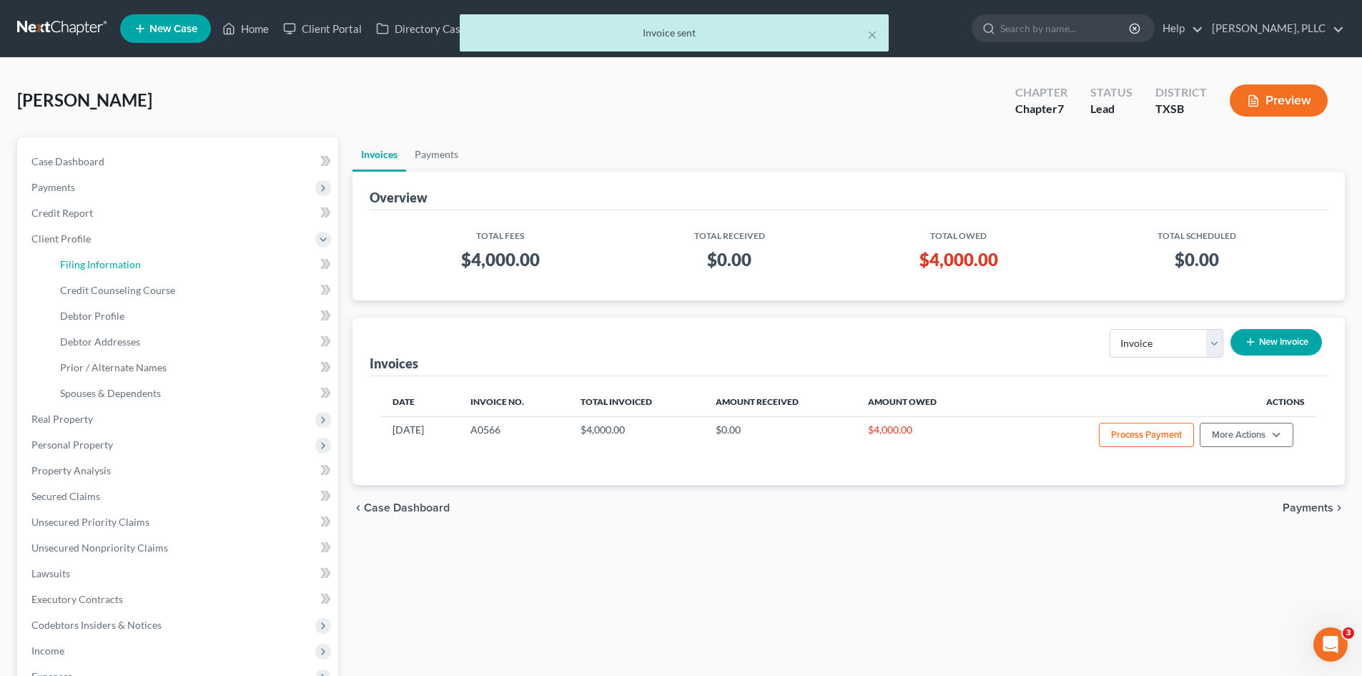
select select "45"
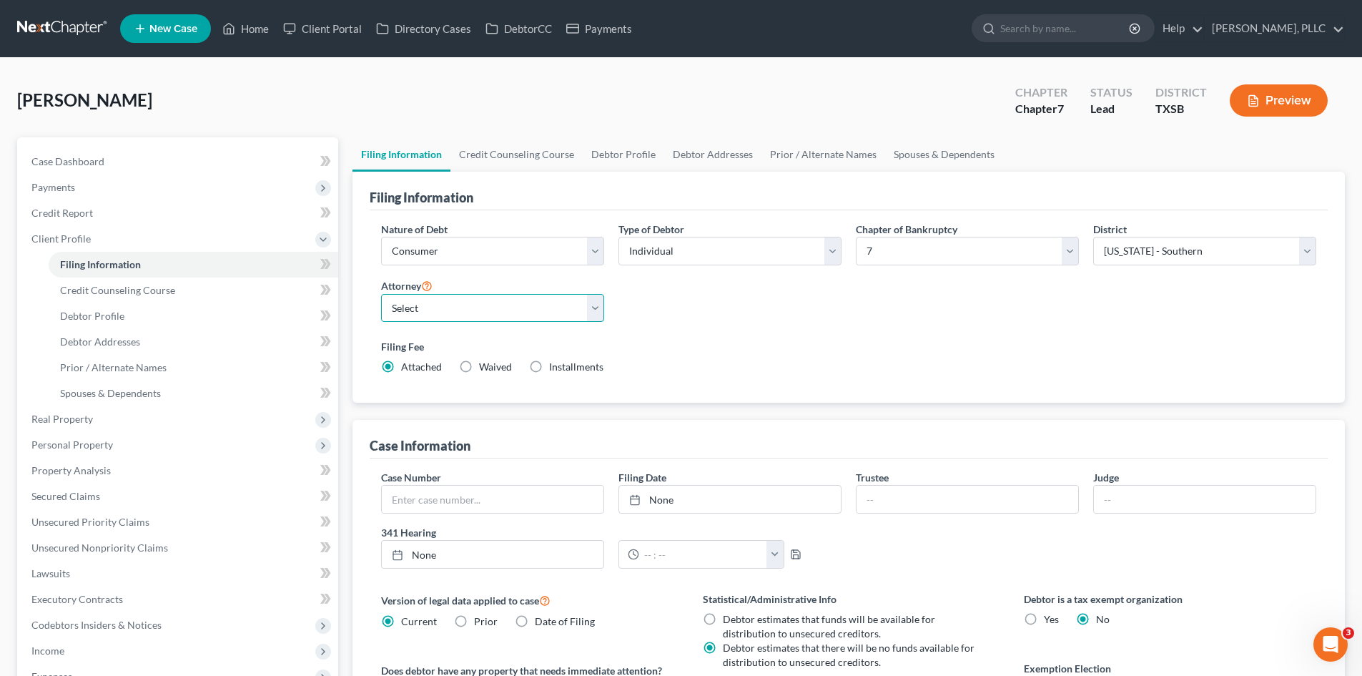
drag, startPoint x: 483, startPoint y: 302, endPoint x: 476, endPoint y: 317, distance: 16.3
click at [483, 302] on select "Select [PERSON_NAME] - TXEB [PERSON_NAME] - [GEOGRAPHIC_DATA] [PERSON_NAME] - […" at bounding box center [492, 308] width 223 height 29
select select "2"
click at [381, 294] on select "Select [PERSON_NAME] - TXEB [PERSON_NAME] - [GEOGRAPHIC_DATA] [PERSON_NAME] - […" at bounding box center [492, 308] width 223 height 29
click at [74, 209] on span "Credit Report" at bounding box center [61, 213] width 61 height 12
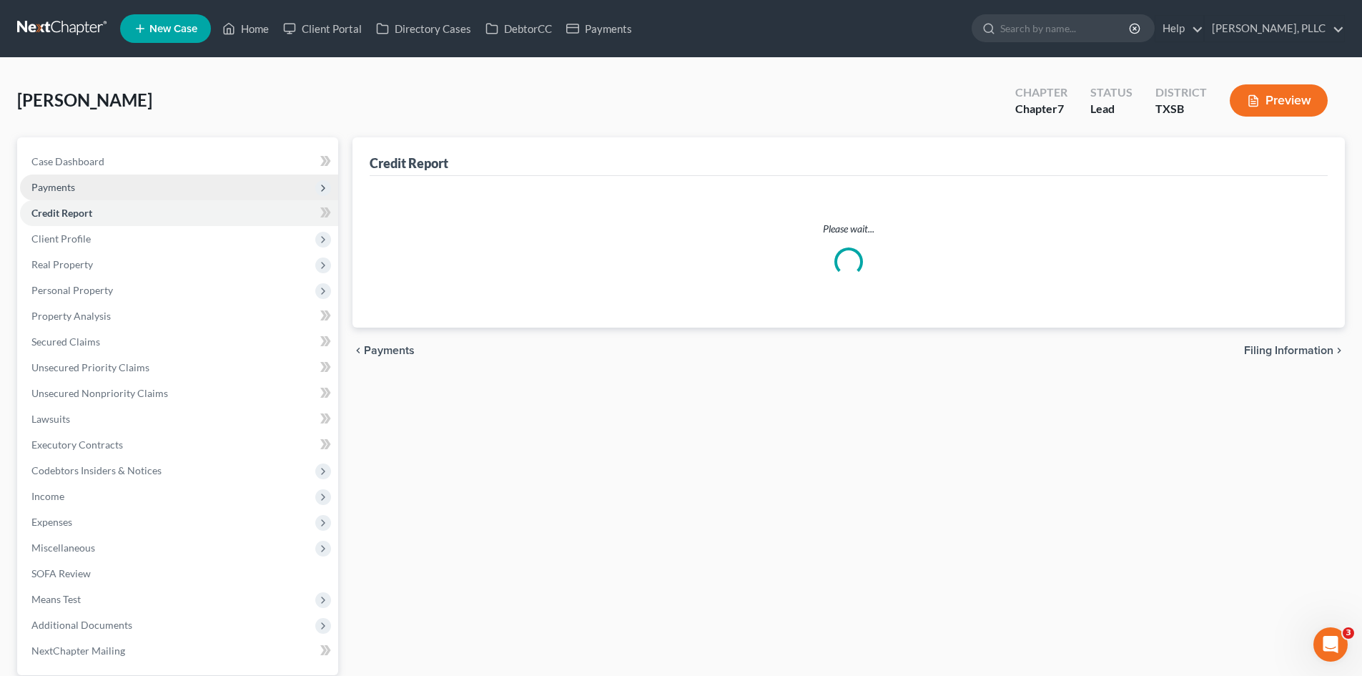
click at [91, 187] on span "Payments" at bounding box center [179, 187] width 318 height 26
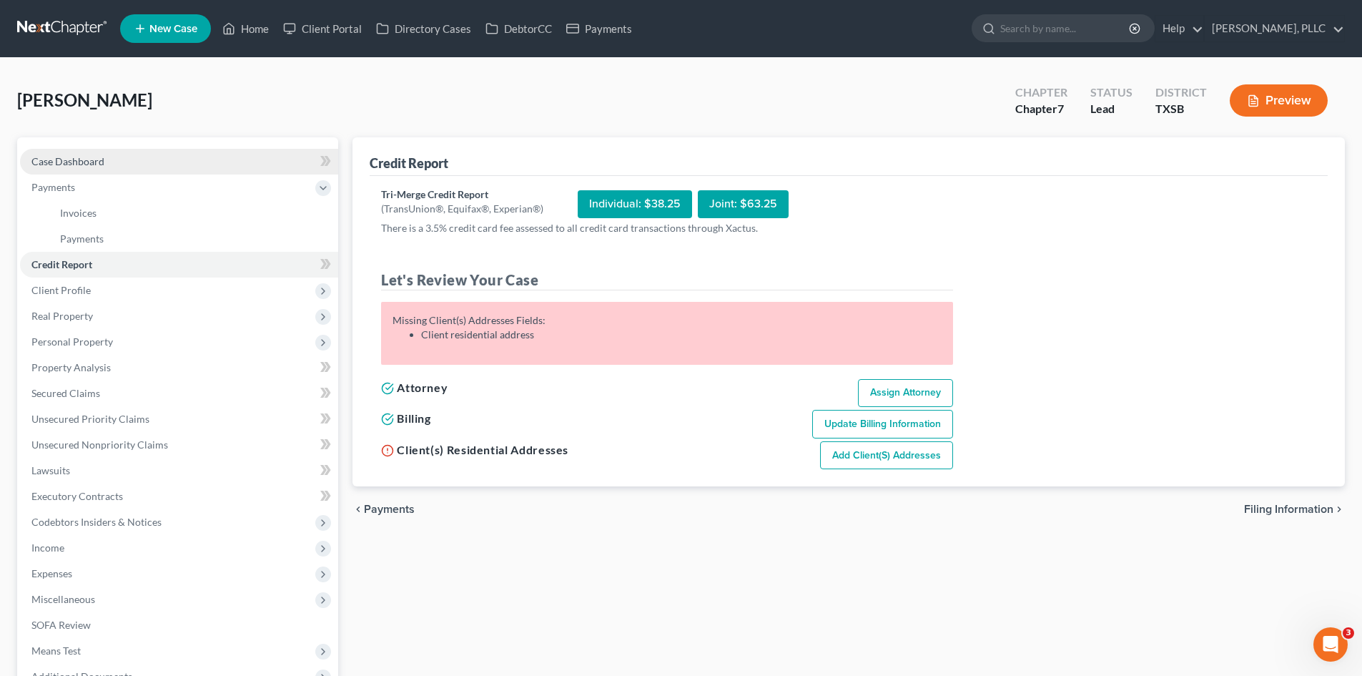
click at [87, 157] on span "Case Dashboard" at bounding box center [67, 161] width 73 height 12
select select "4"
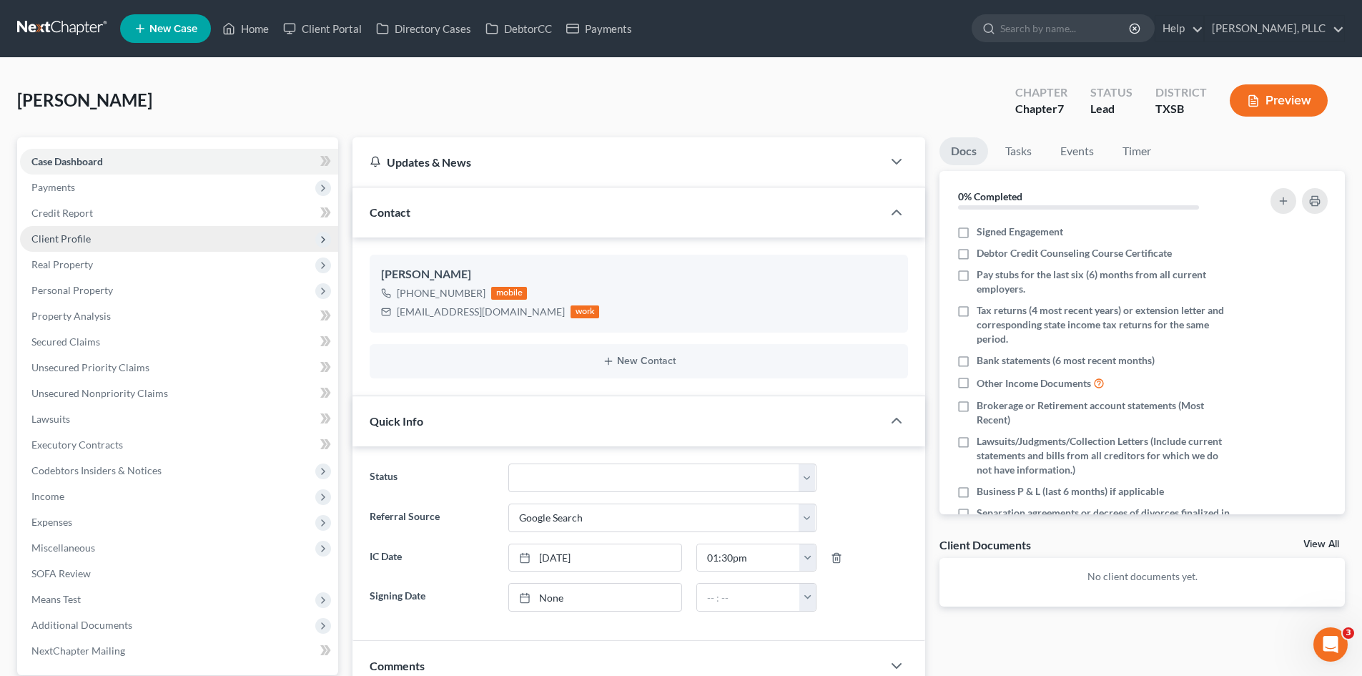
click at [84, 237] on span "Client Profile" at bounding box center [60, 238] width 59 height 12
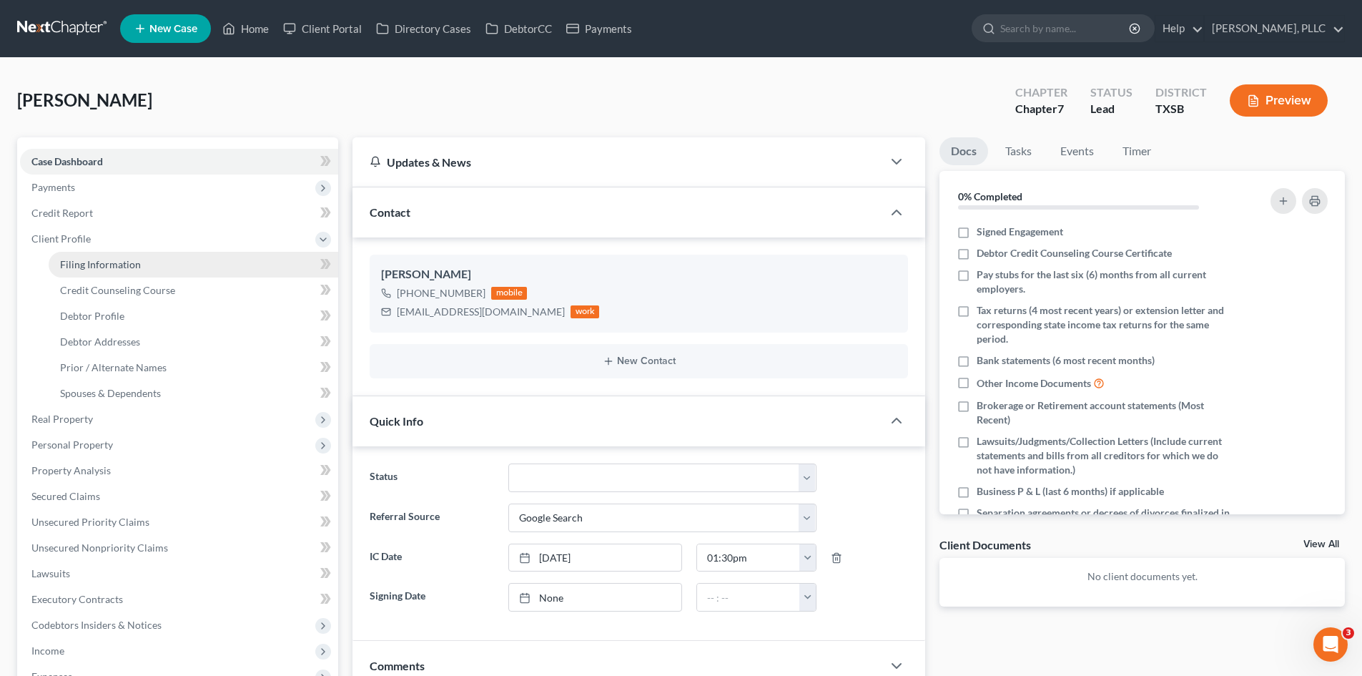
click at [136, 258] on span "Filing Information" at bounding box center [100, 264] width 81 height 12
select select "1"
select select "0"
select select "79"
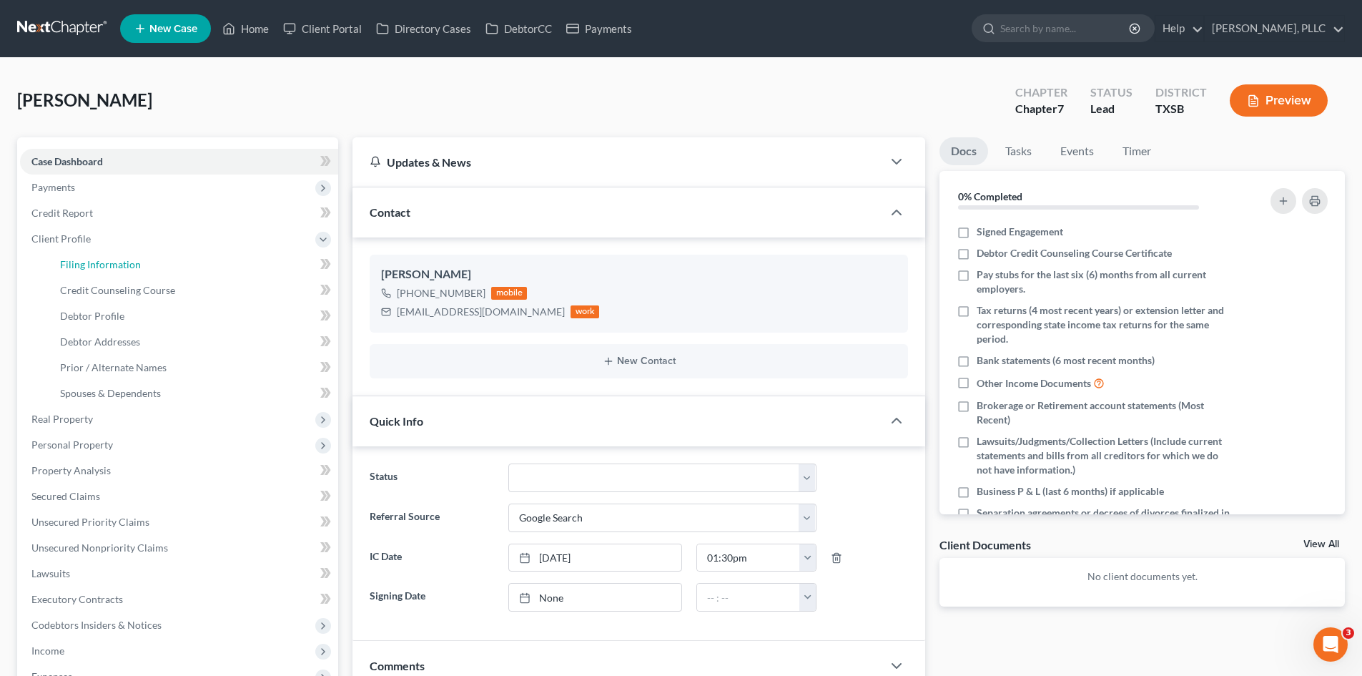
select select "2"
select select "45"
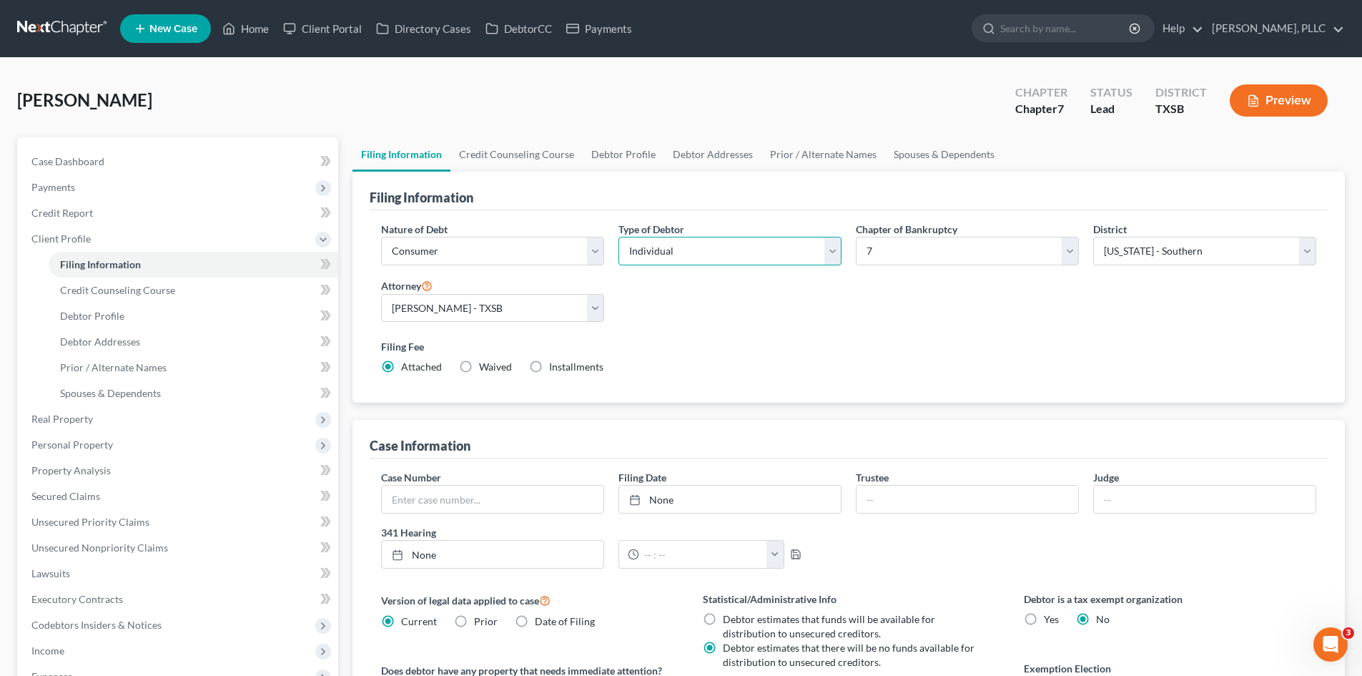
drag, startPoint x: 694, startPoint y: 257, endPoint x: 691, endPoint y: 265, distance: 7.5
click at [694, 257] on select "Select Individual Joint" at bounding box center [729, 251] width 223 height 29
select select "1"
click at [618, 237] on select "Select Individual Joint" at bounding box center [729, 251] width 223 height 29
click at [799, 154] on link "Joint Debtor Profile" at bounding box center [814, 154] width 106 height 34
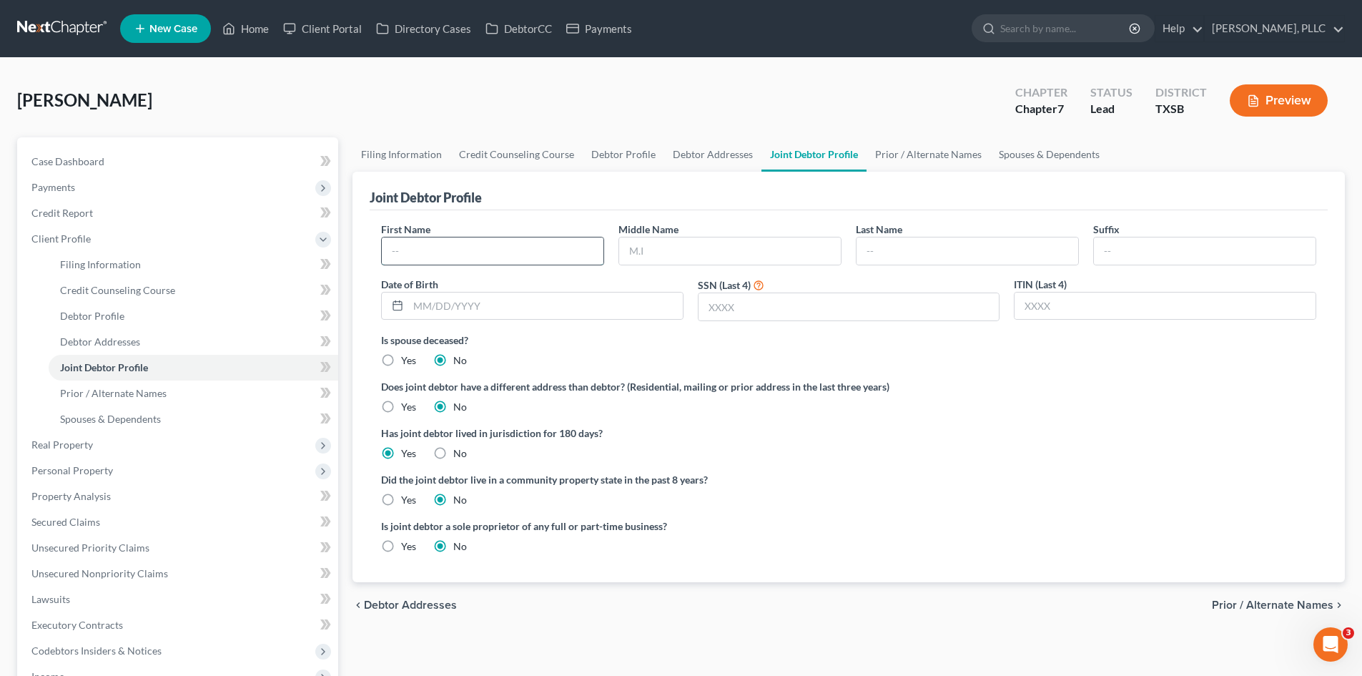
click at [428, 254] on input "text" at bounding box center [493, 250] width 222 height 27
type input "[PERSON_NAME]"
click at [925, 258] on input "text" at bounding box center [968, 250] width 222 height 27
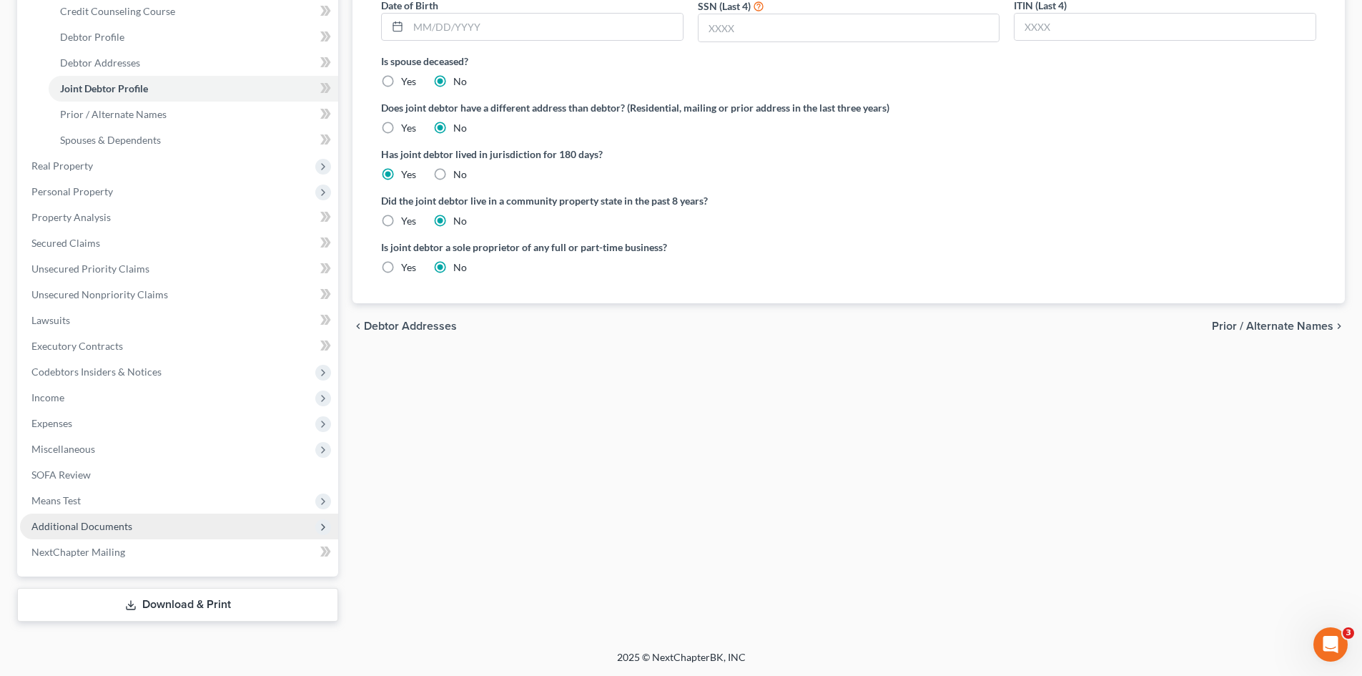
type input "[PERSON_NAME]"
click at [124, 523] on span "Additional Documents" at bounding box center [81, 526] width 101 height 12
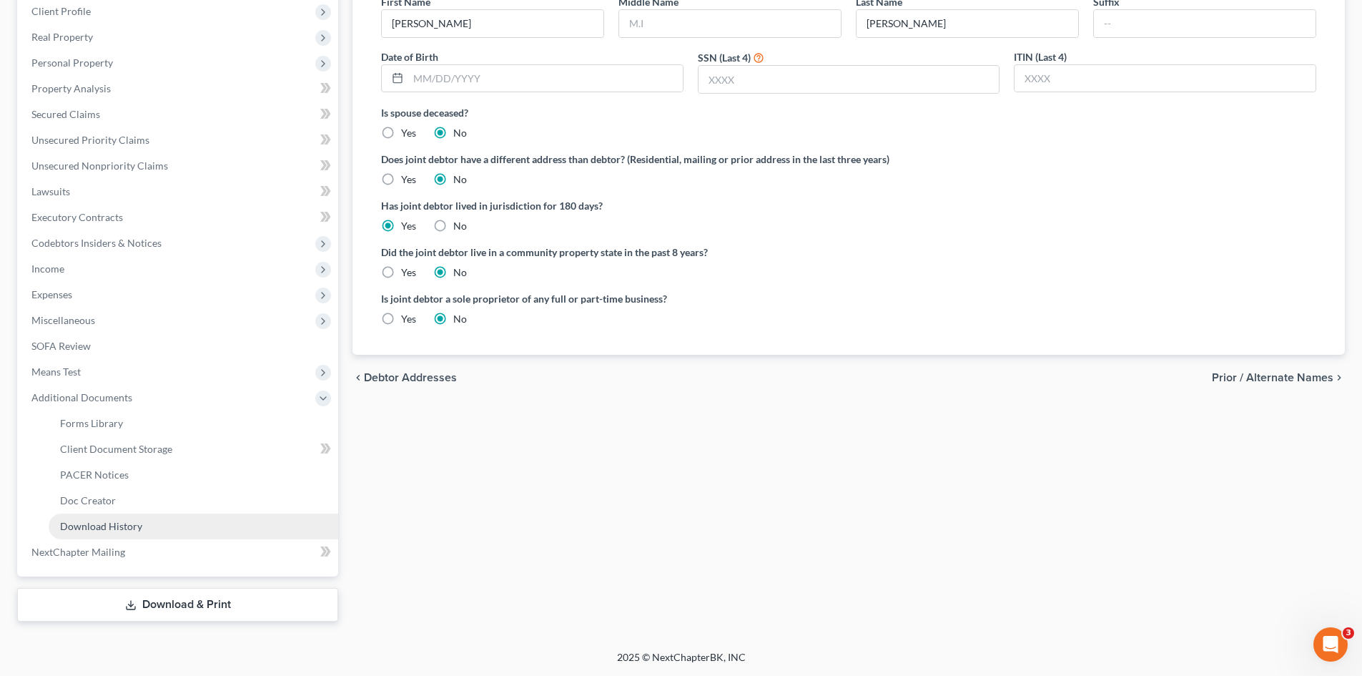
scroll to position [227, 0]
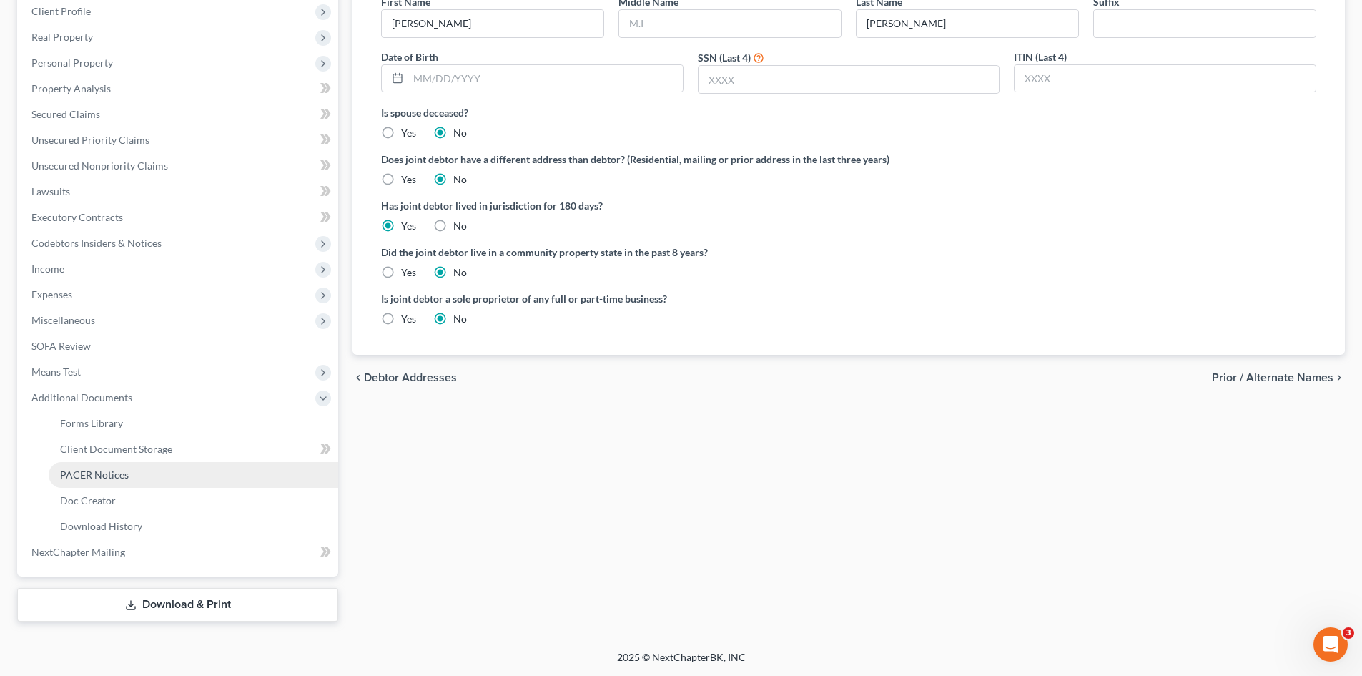
click at [108, 468] on span "PACER Notices" at bounding box center [94, 474] width 69 height 12
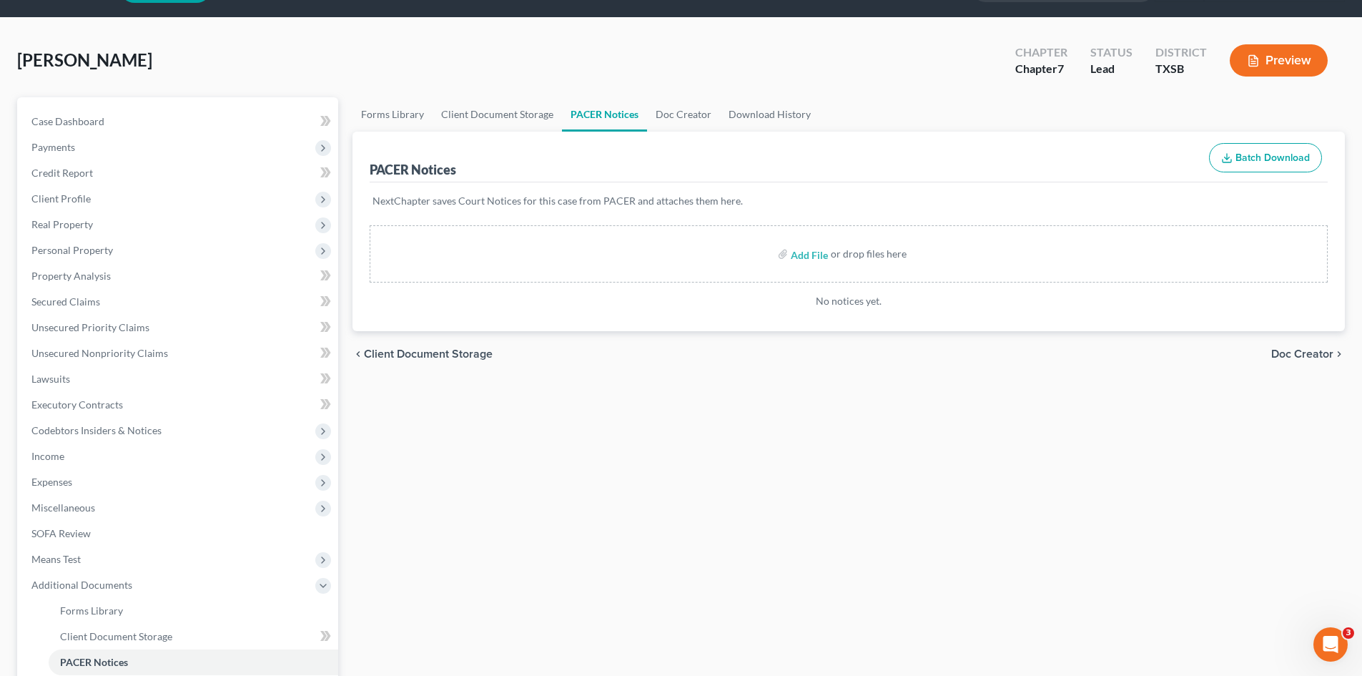
scroll to position [72, 0]
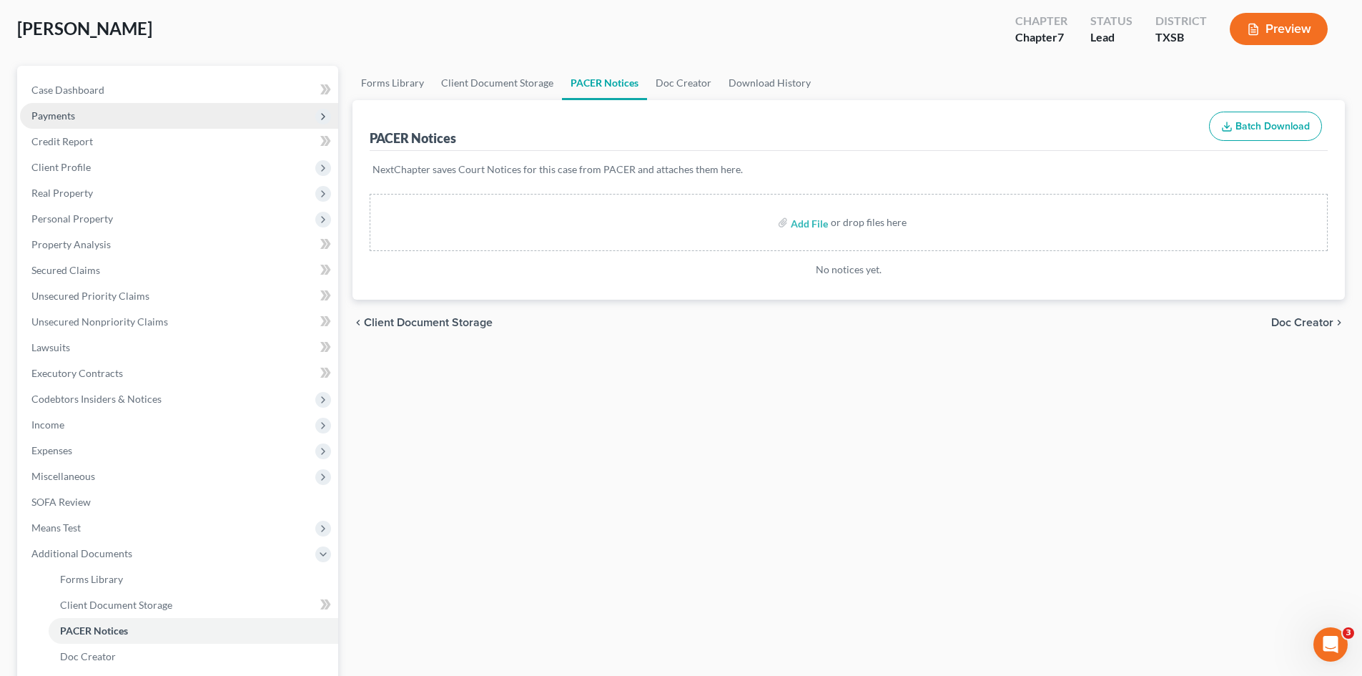
click at [119, 119] on span "Payments" at bounding box center [179, 116] width 318 height 26
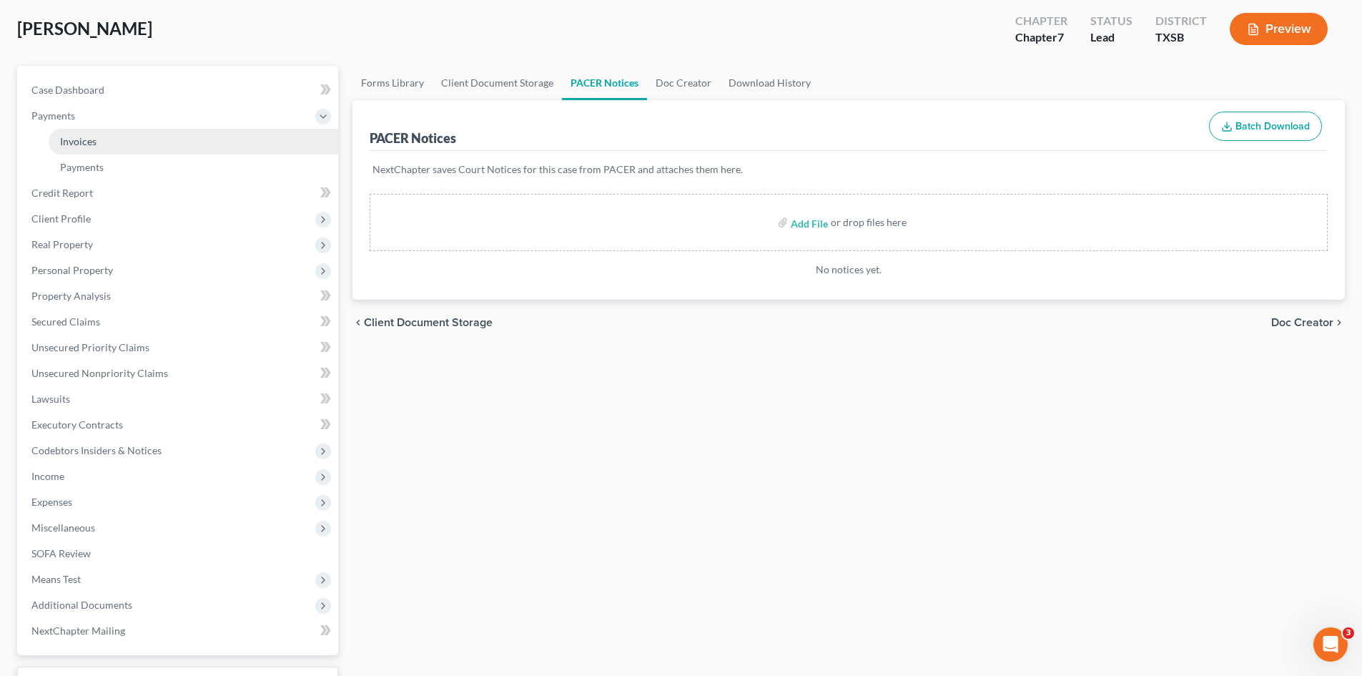
click at [139, 137] on link "Invoices" at bounding box center [194, 142] width 290 height 26
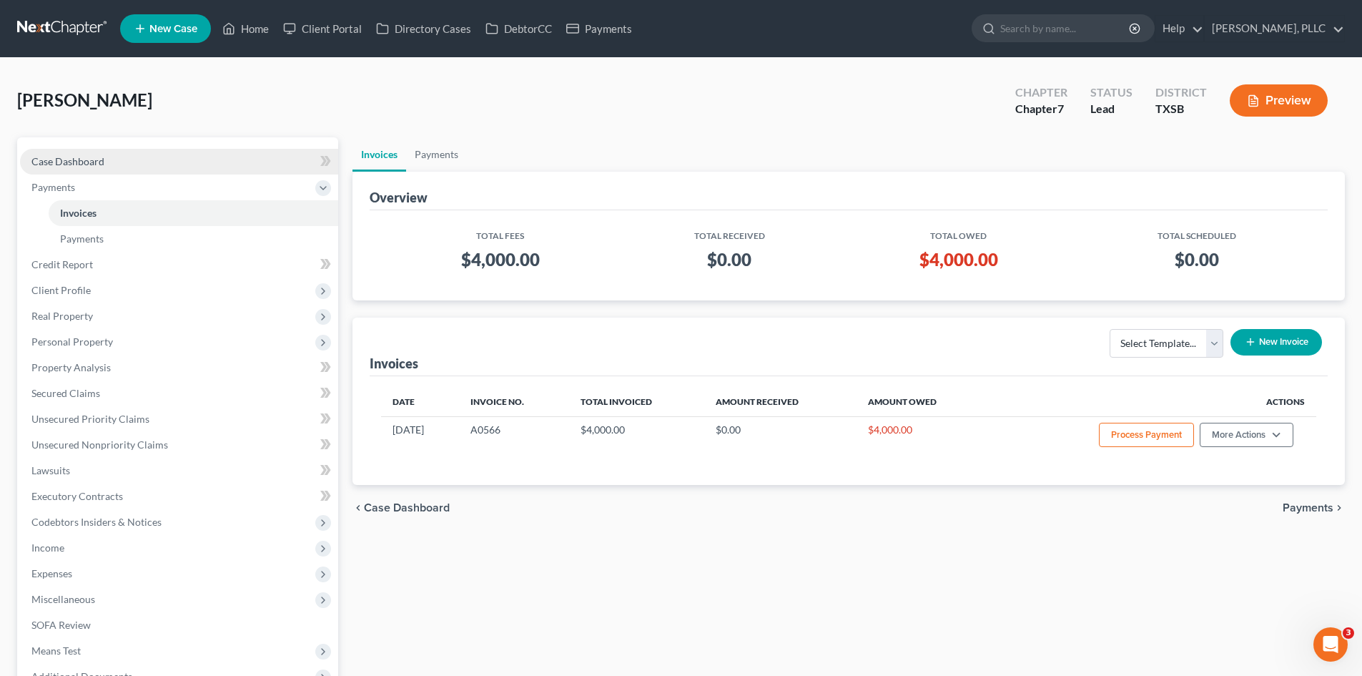
click at [125, 153] on link "Case Dashboard" at bounding box center [179, 162] width 318 height 26
select select "4"
